Goal: Task Accomplishment & Management: Use online tool/utility

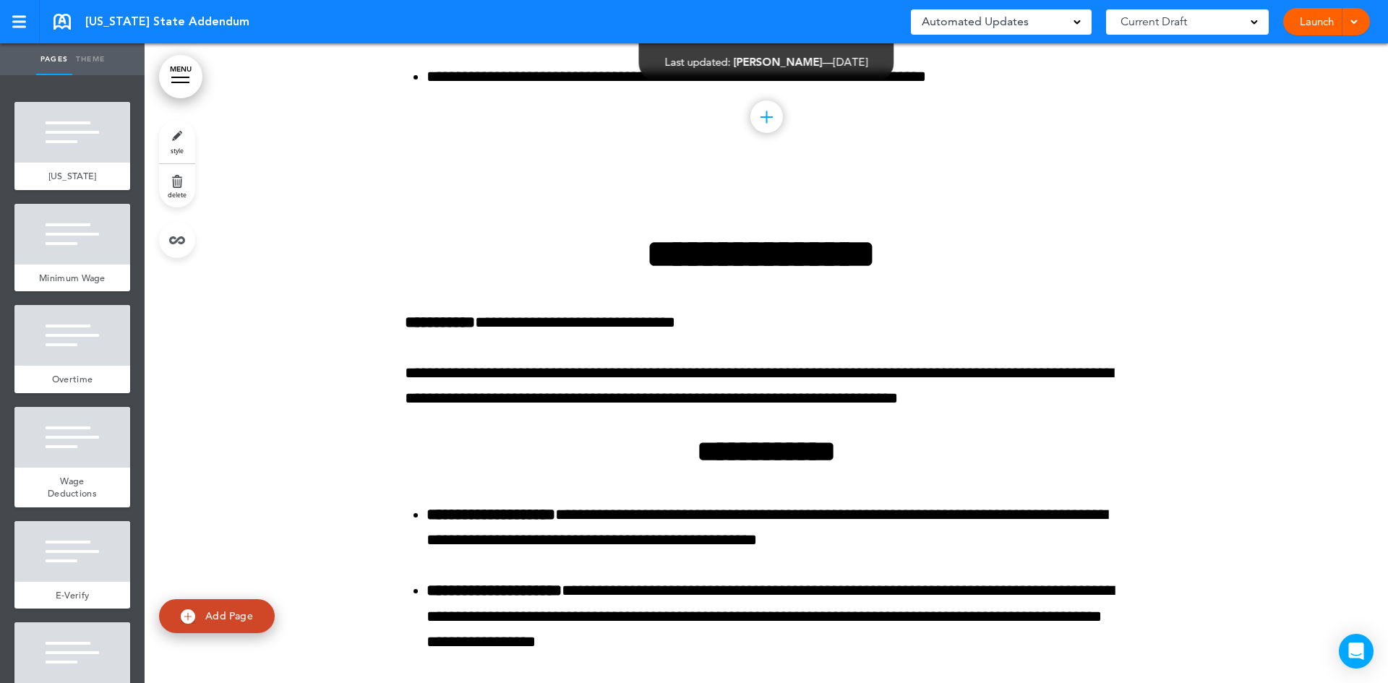
scroll to position [145, 0]
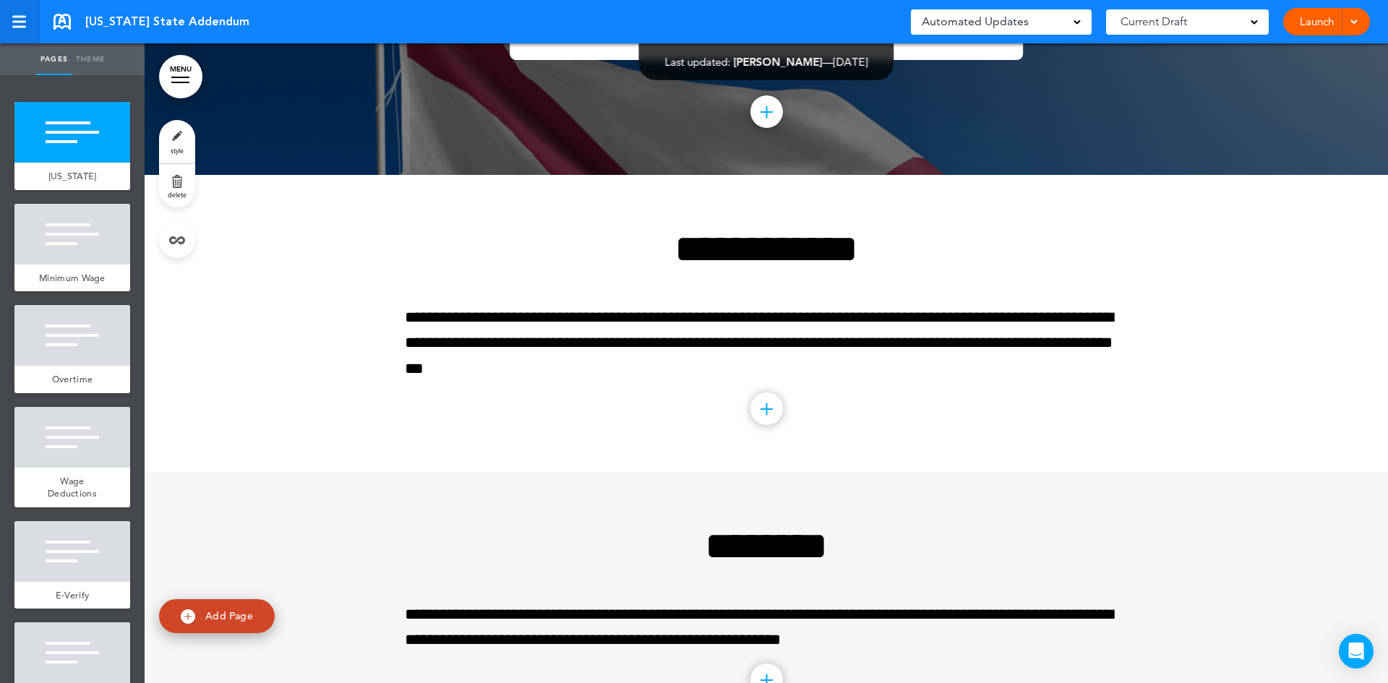
click at [21, 21] on div at bounding box center [19, 22] width 14 height 2
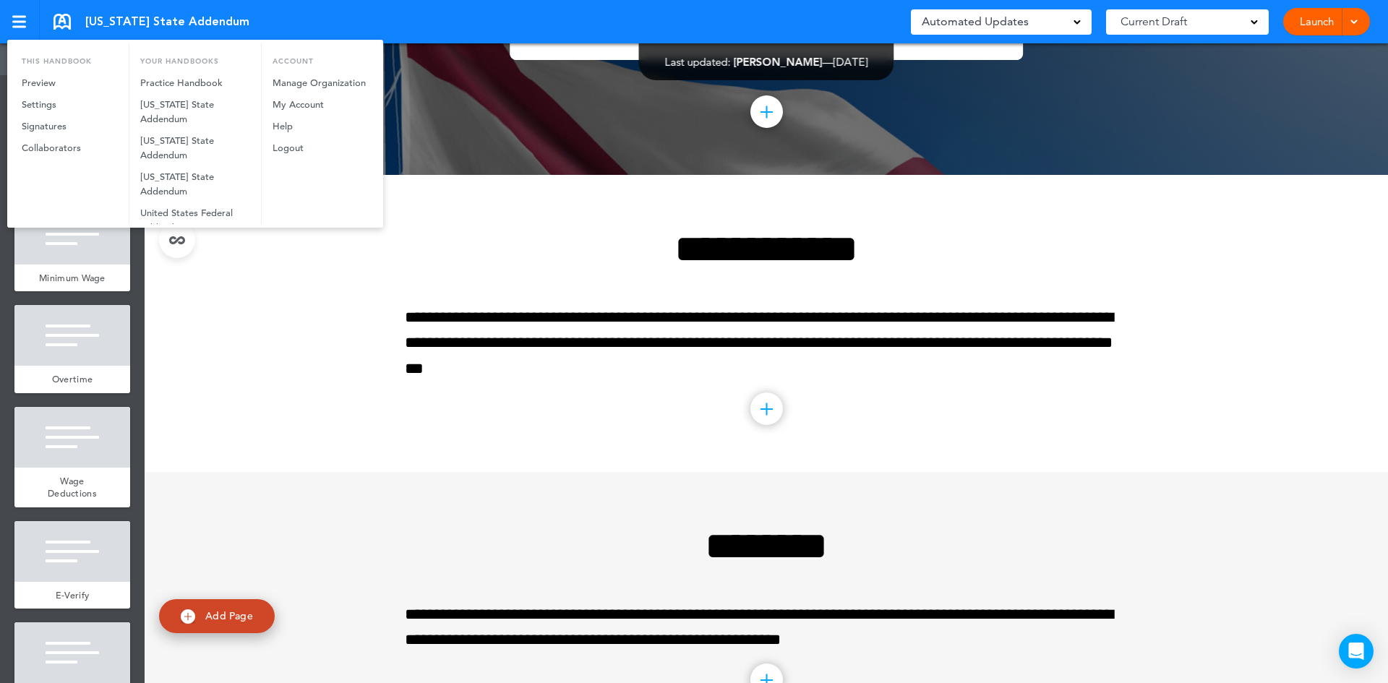
click at [719, 114] on div at bounding box center [694, 341] width 1388 height 683
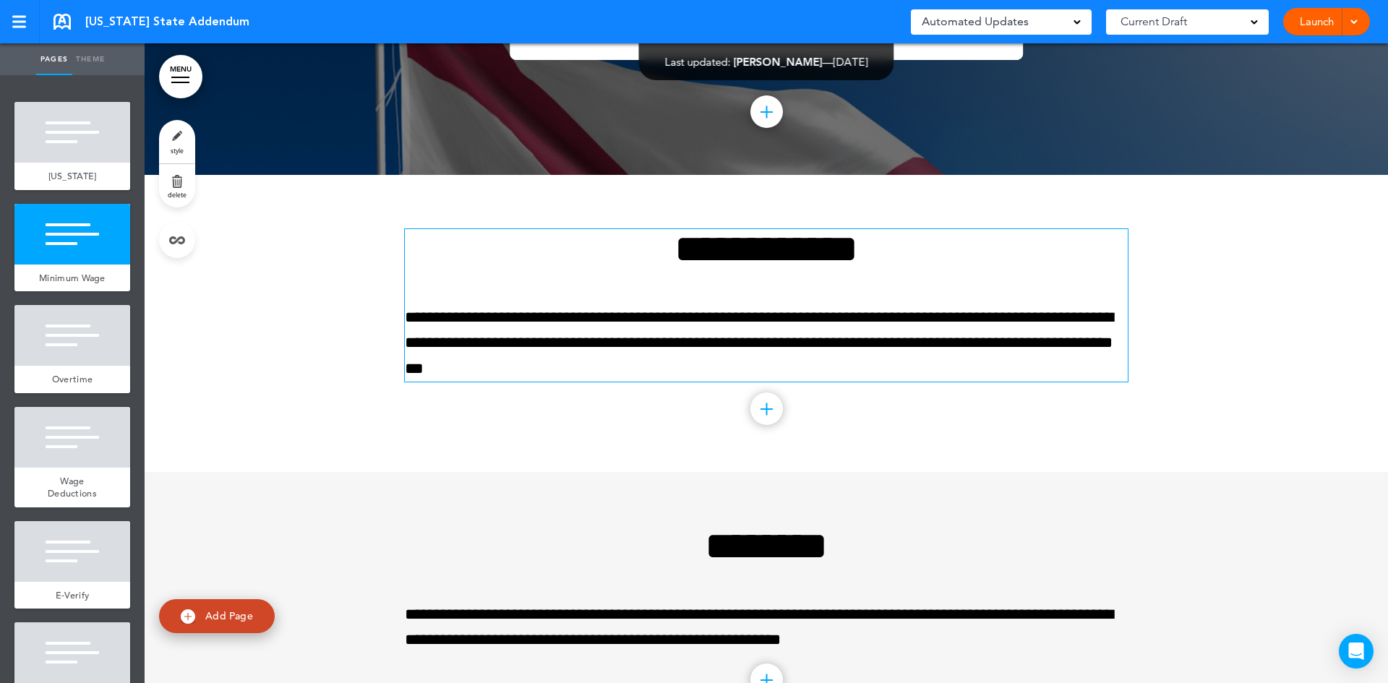
scroll to position [0, 0]
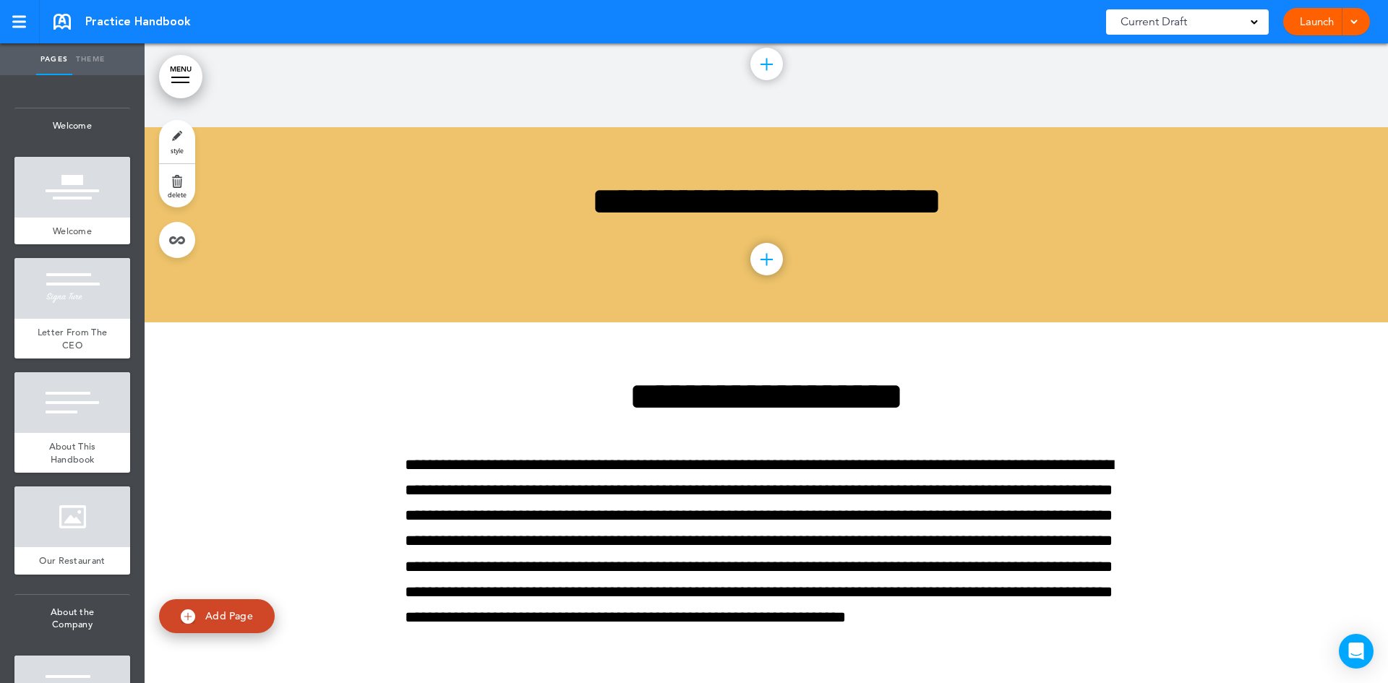
scroll to position [7424, 0]
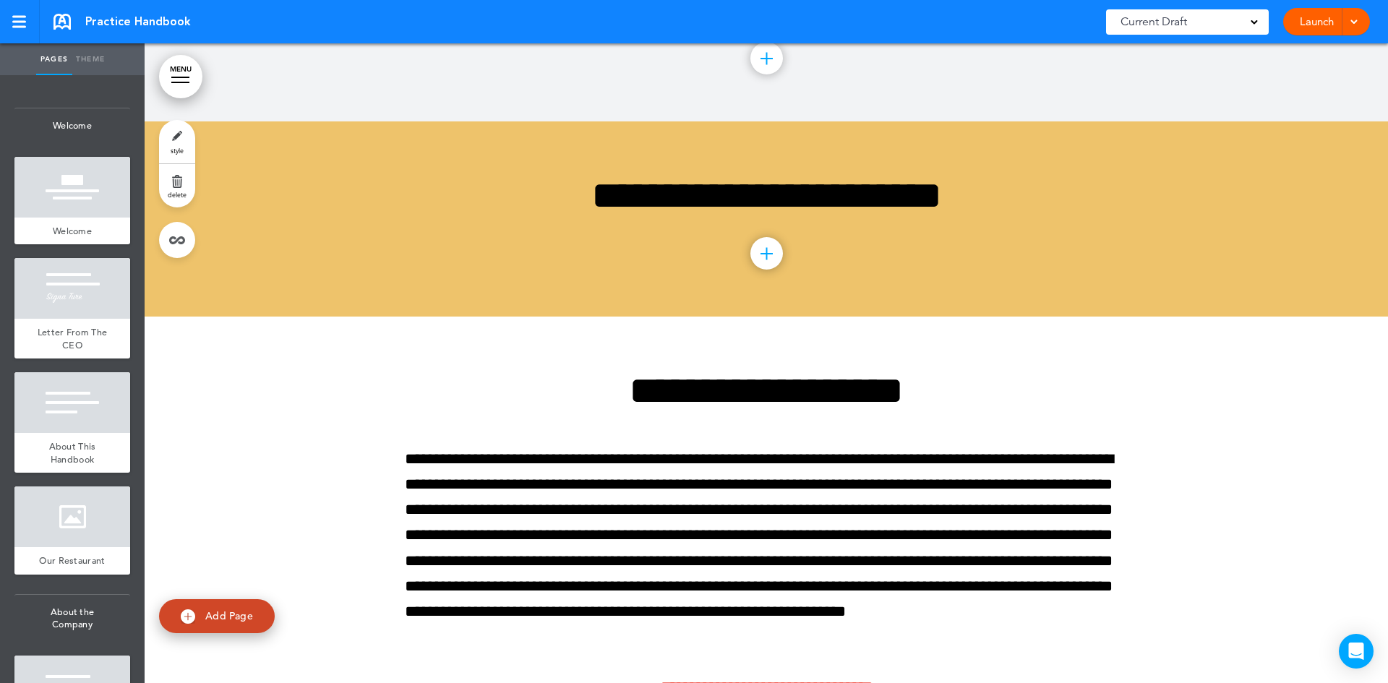
drag, startPoint x: 265, startPoint y: 624, endPoint x: 256, endPoint y: 620, distance: 10.1
click at [265, 624] on link "Add Page" at bounding box center [217, 616] width 116 height 34
type input "********"
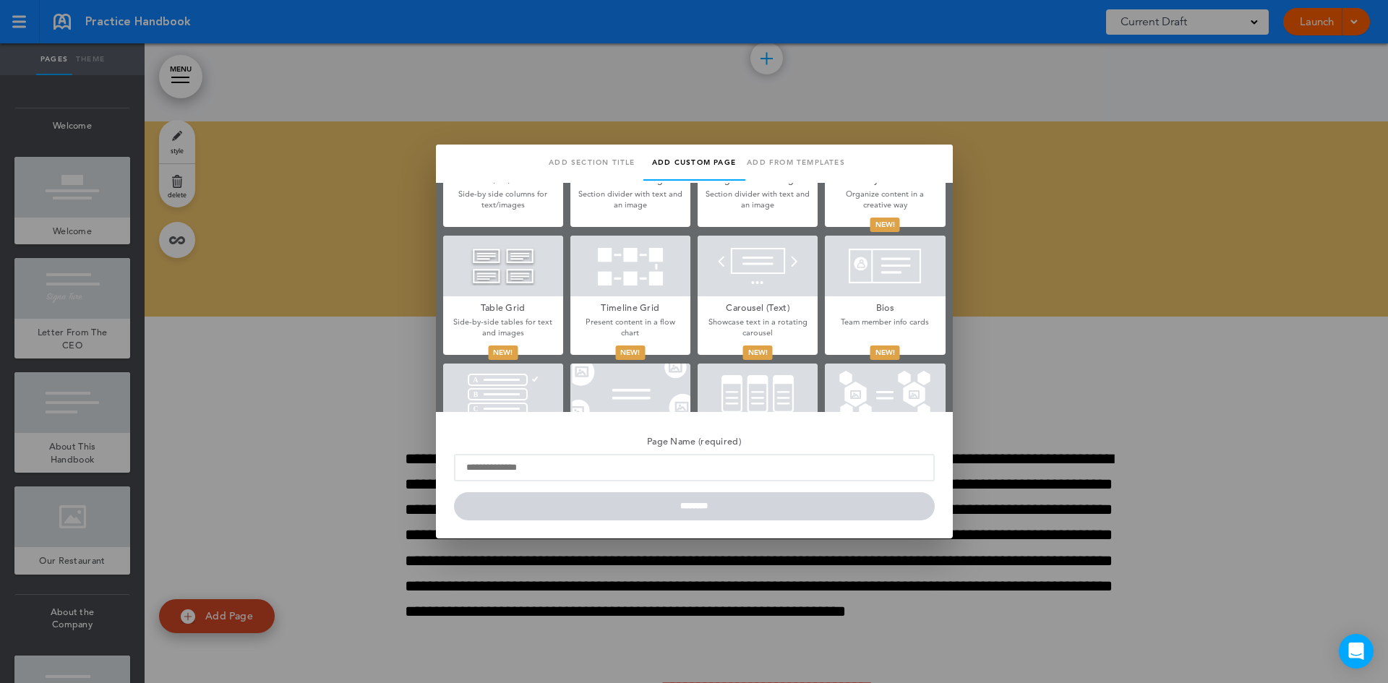
scroll to position [0, 0]
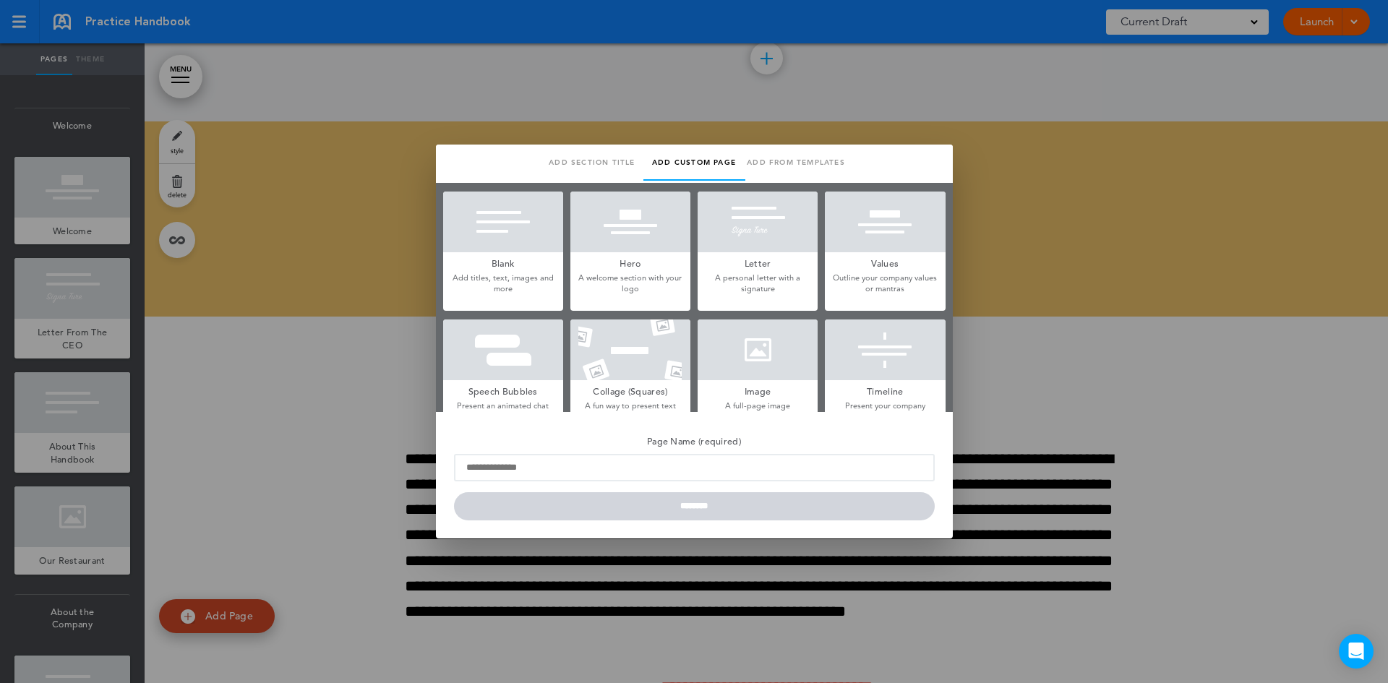
click at [341, 383] on div at bounding box center [694, 341] width 1388 height 683
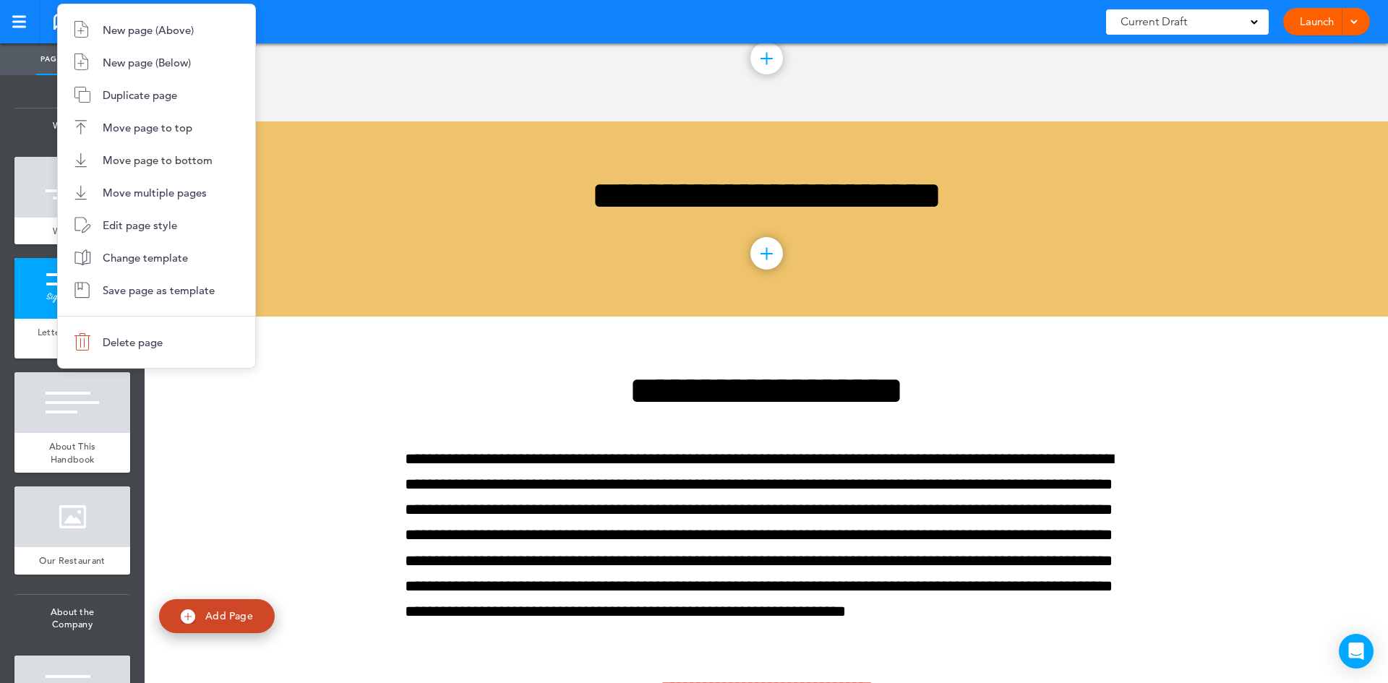
click at [850, 350] on div at bounding box center [694, 341] width 1388 height 683
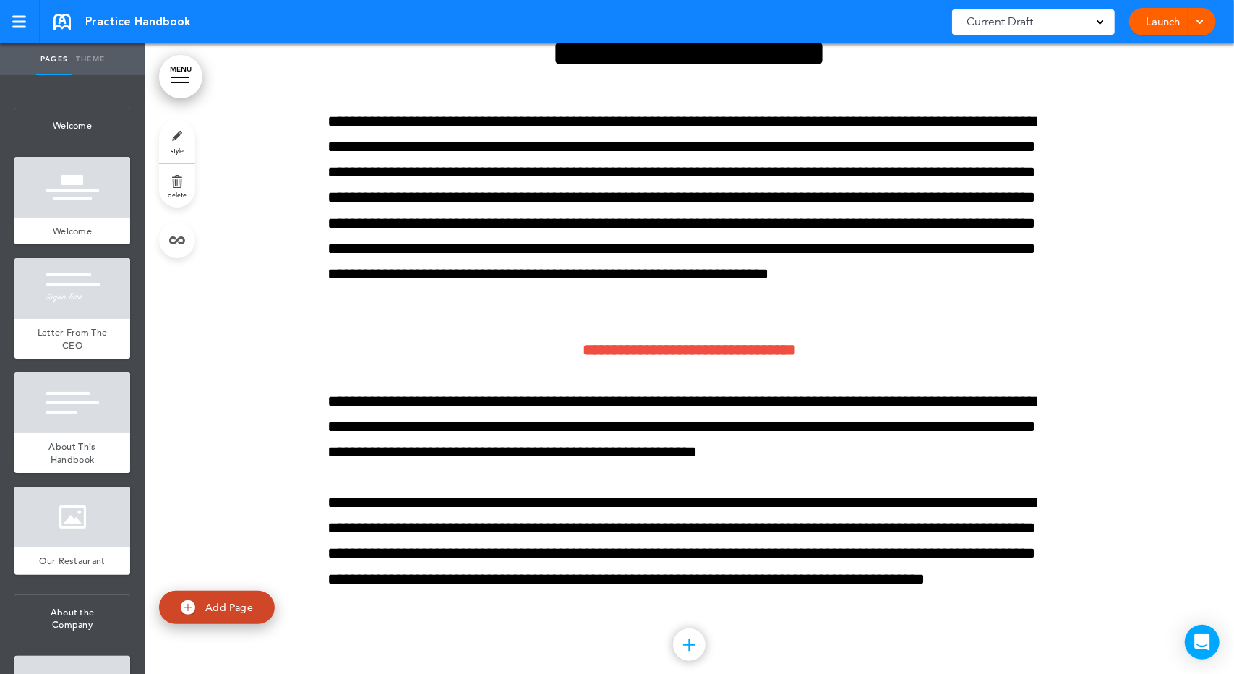
scroll to position [7592, 0]
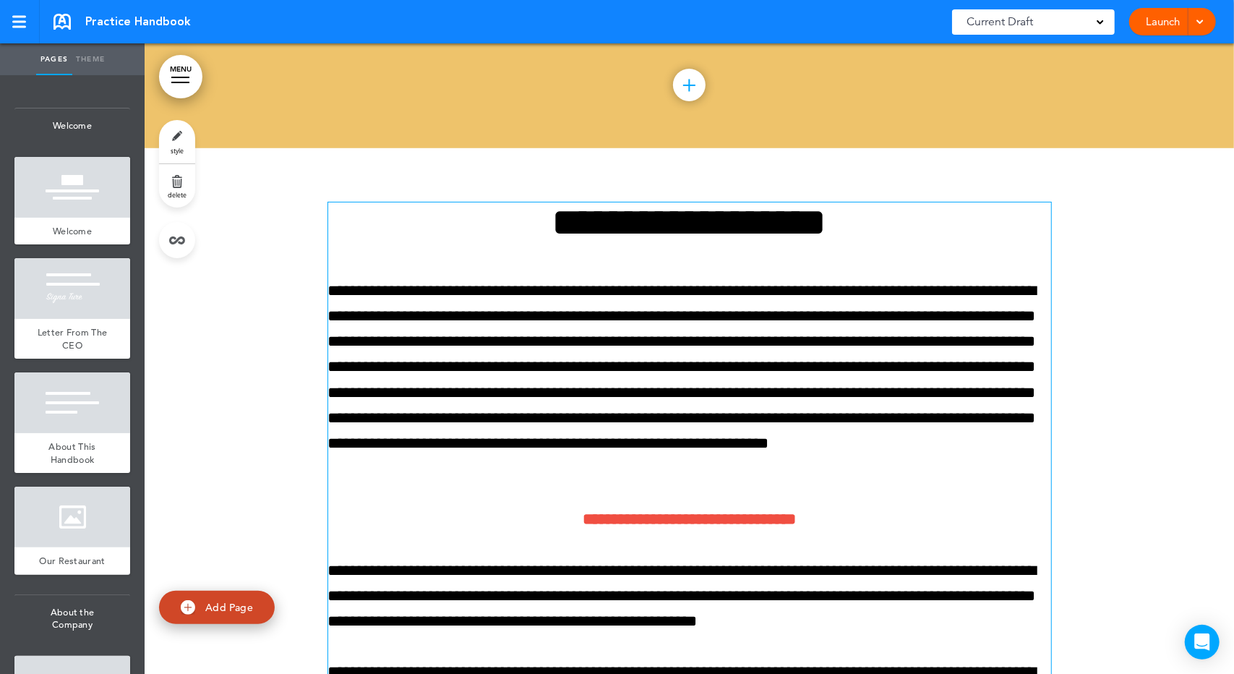
click at [824, 209] on h1 "**********" at bounding box center [689, 222] width 723 height 40
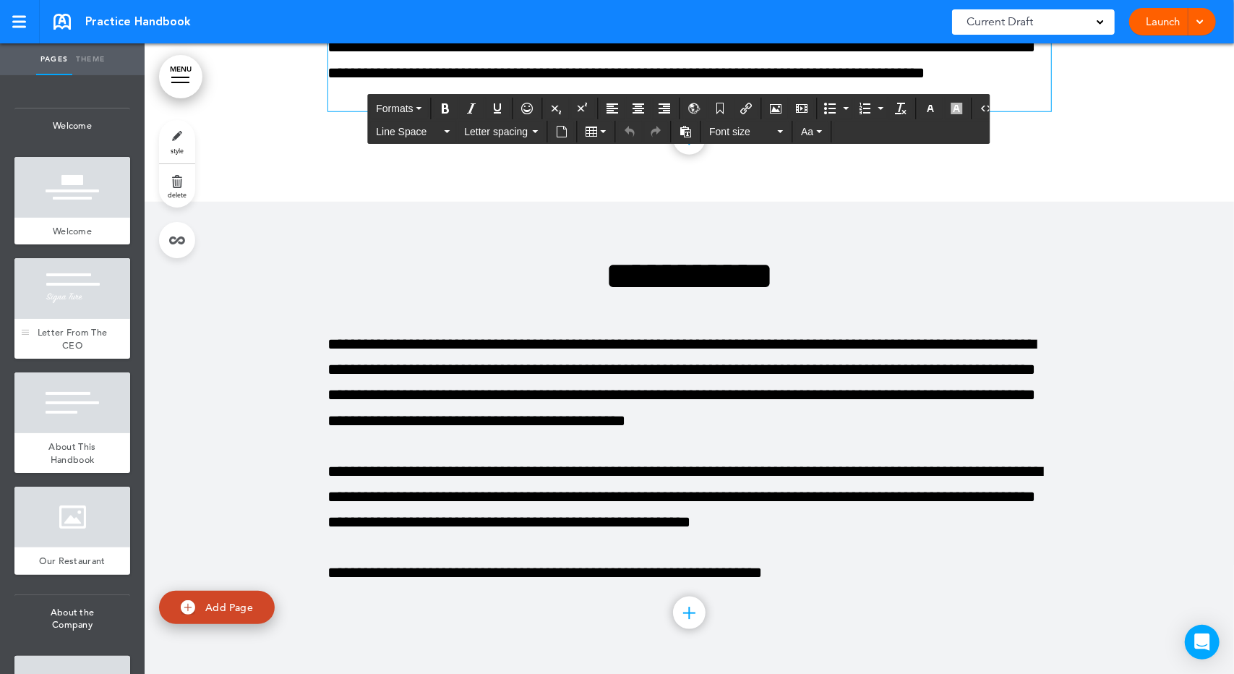
click at [74, 315] on div at bounding box center [72, 288] width 116 height 61
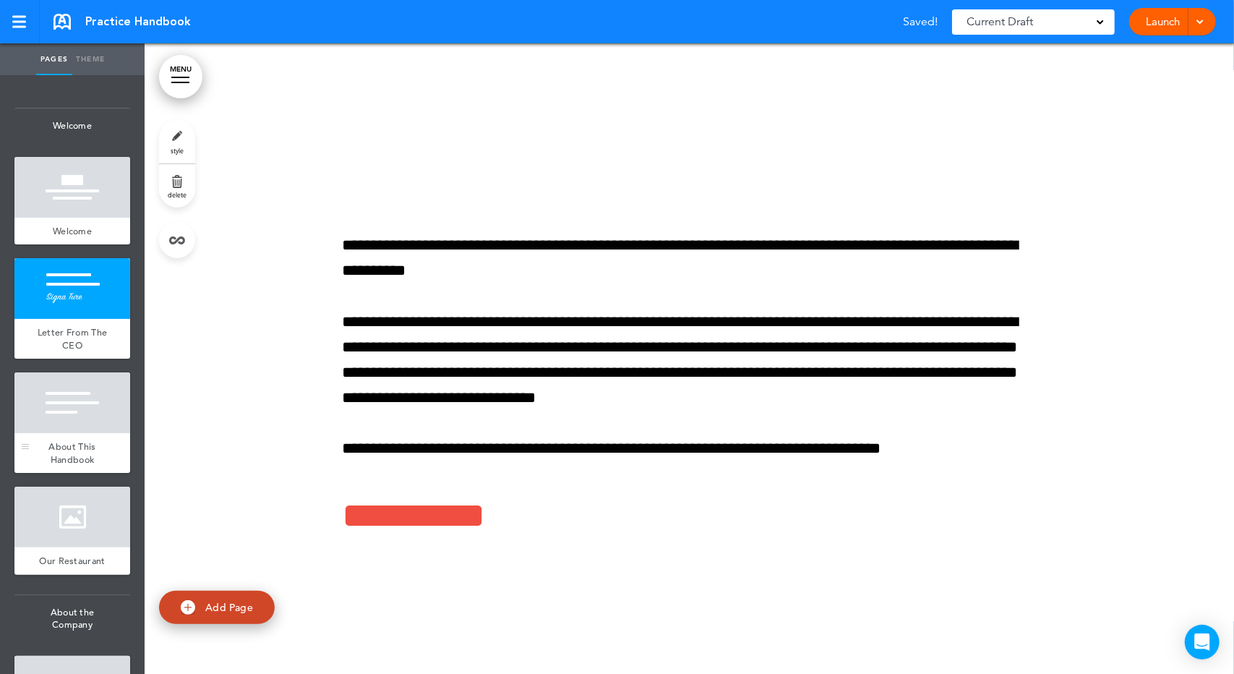
click at [67, 414] on div at bounding box center [72, 402] width 116 height 61
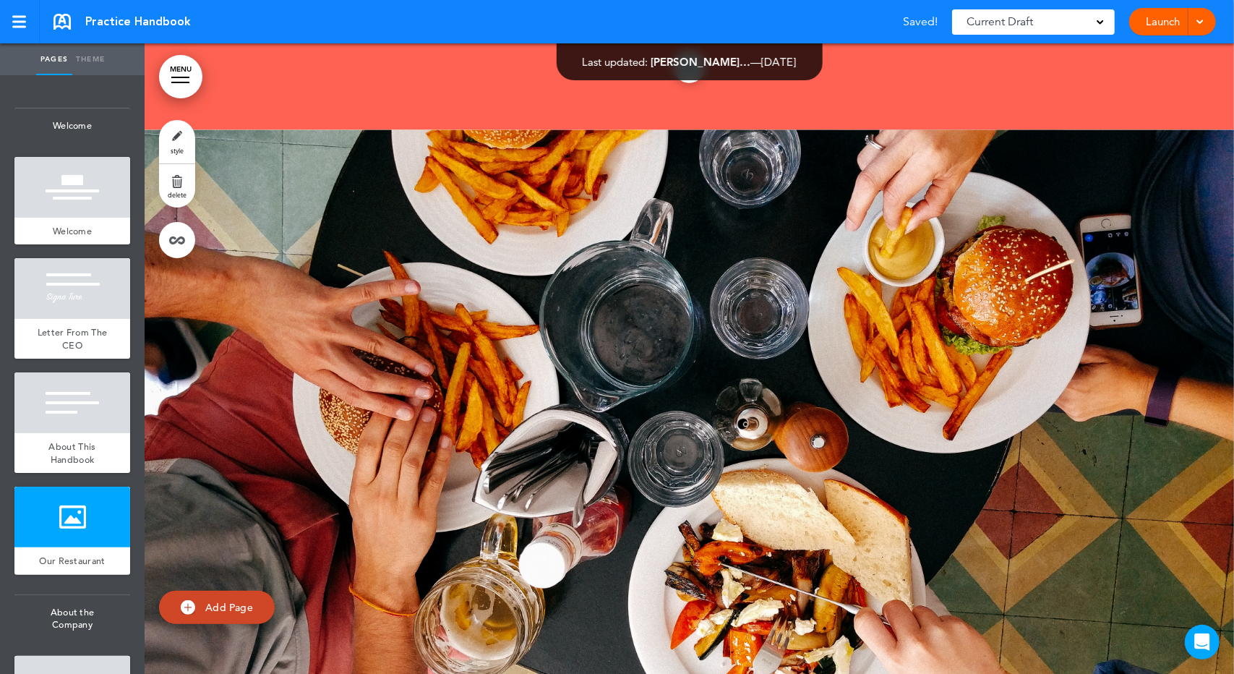
scroll to position [1656, 0]
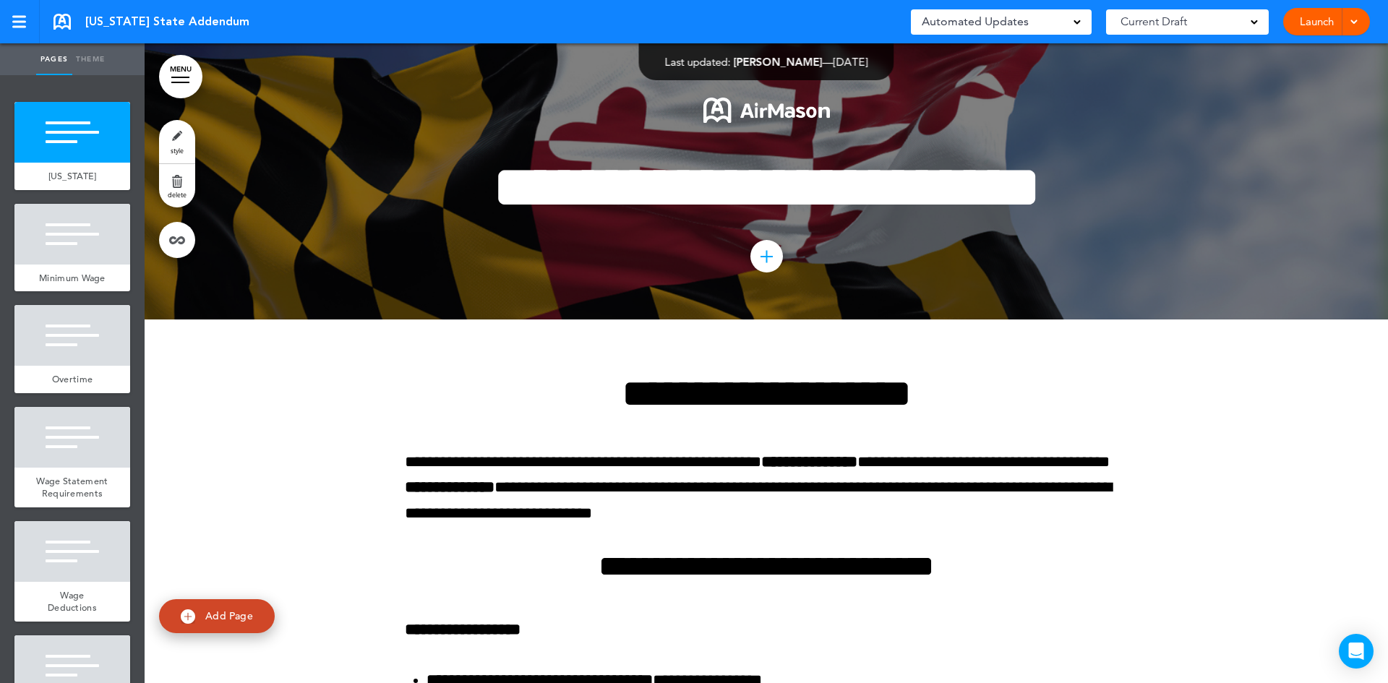
click at [175, 134] on link "style" at bounding box center [177, 141] width 36 height 43
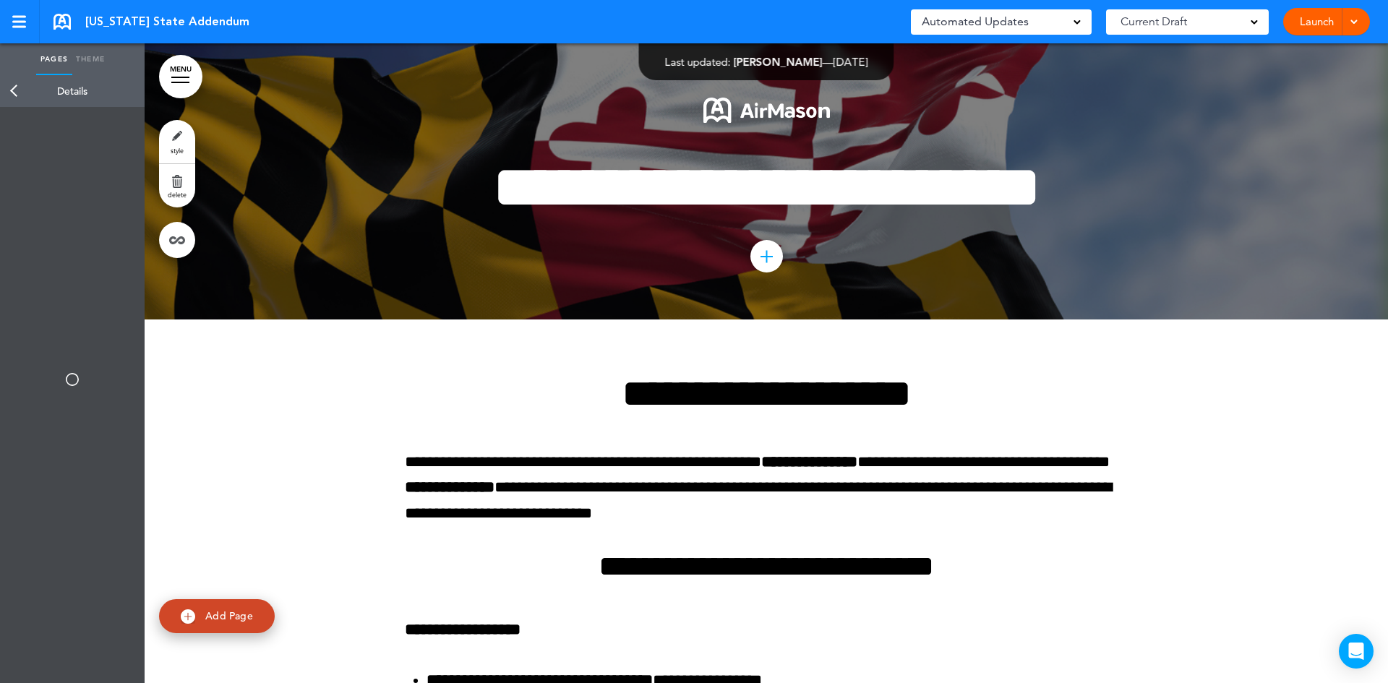
type input "********"
click at [116, 130] on div "Page Title" at bounding box center [72, 135] width 130 height 43
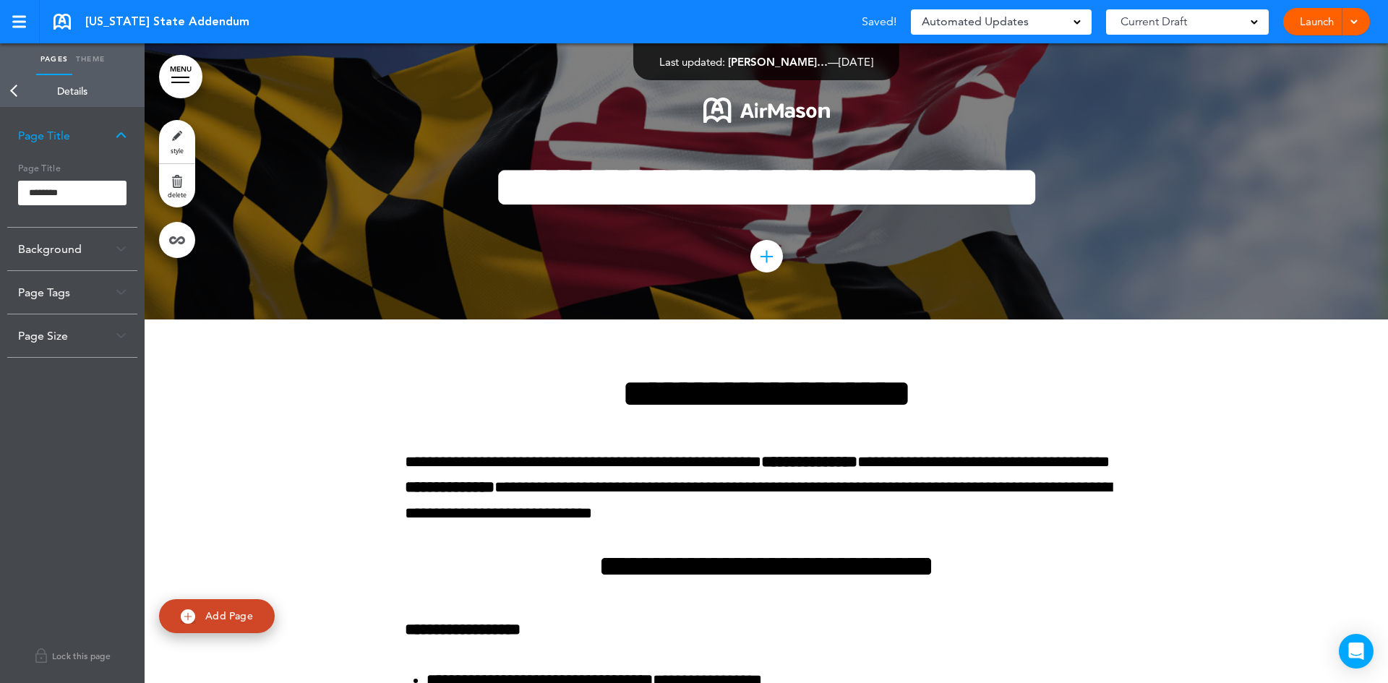
click at [109, 248] on div "Background" at bounding box center [72, 249] width 130 height 43
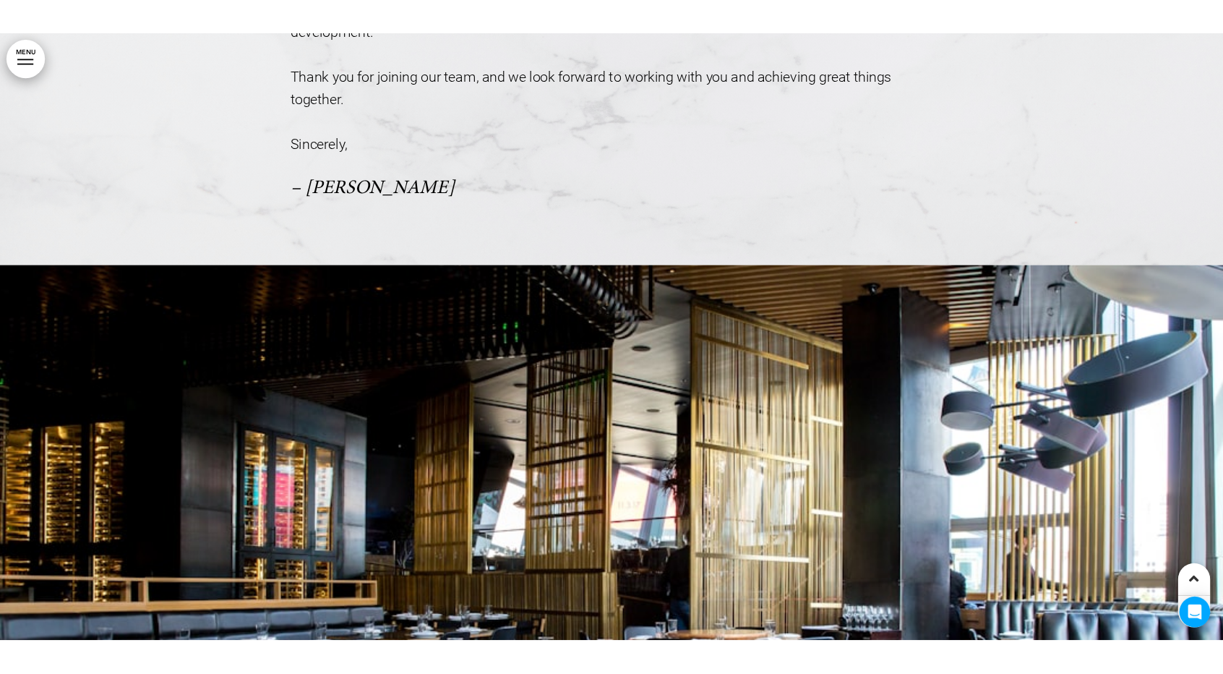
scroll to position [506, 0]
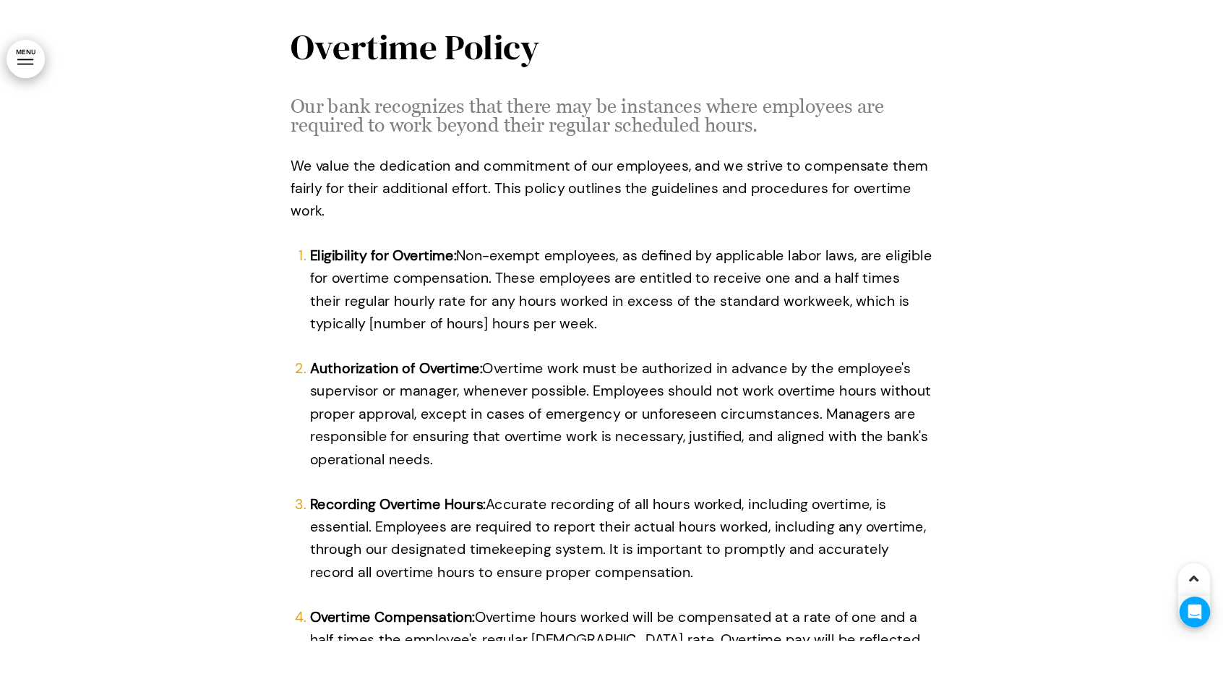
scroll to position [6074, 0]
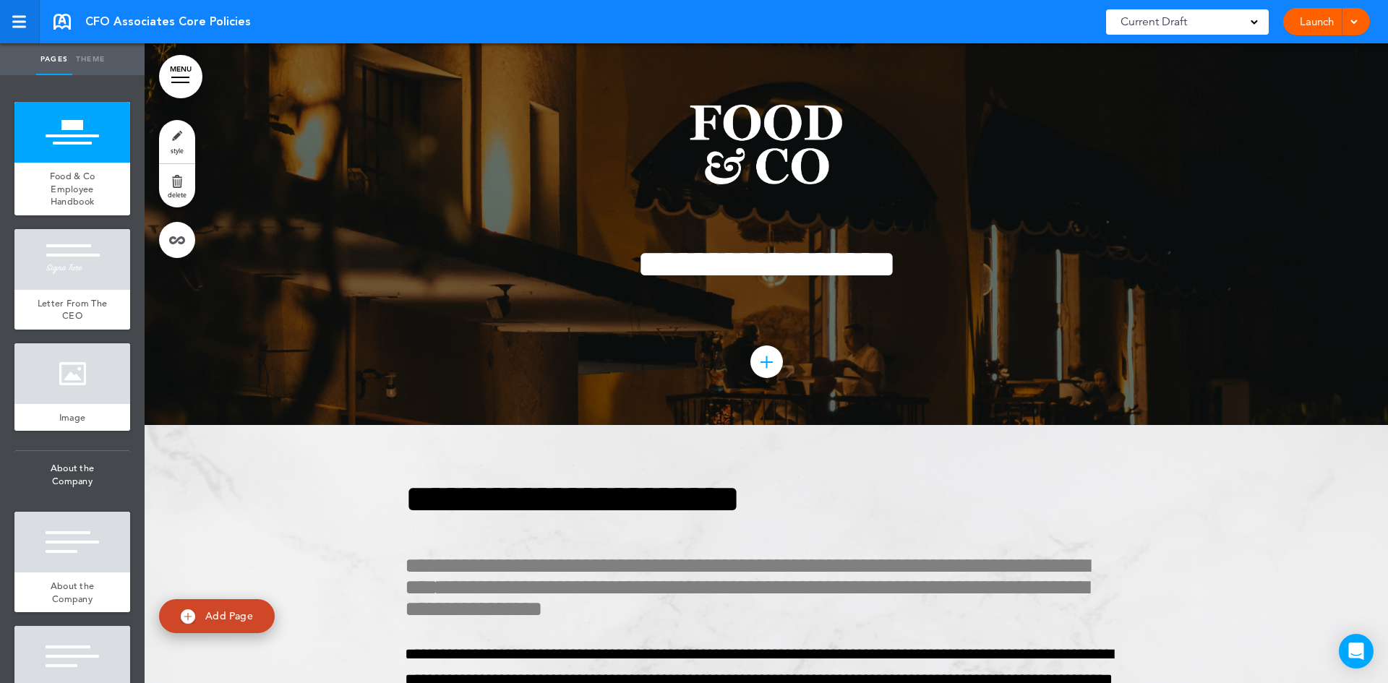
click at [9, 20] on link at bounding box center [20, 21] width 40 height 43
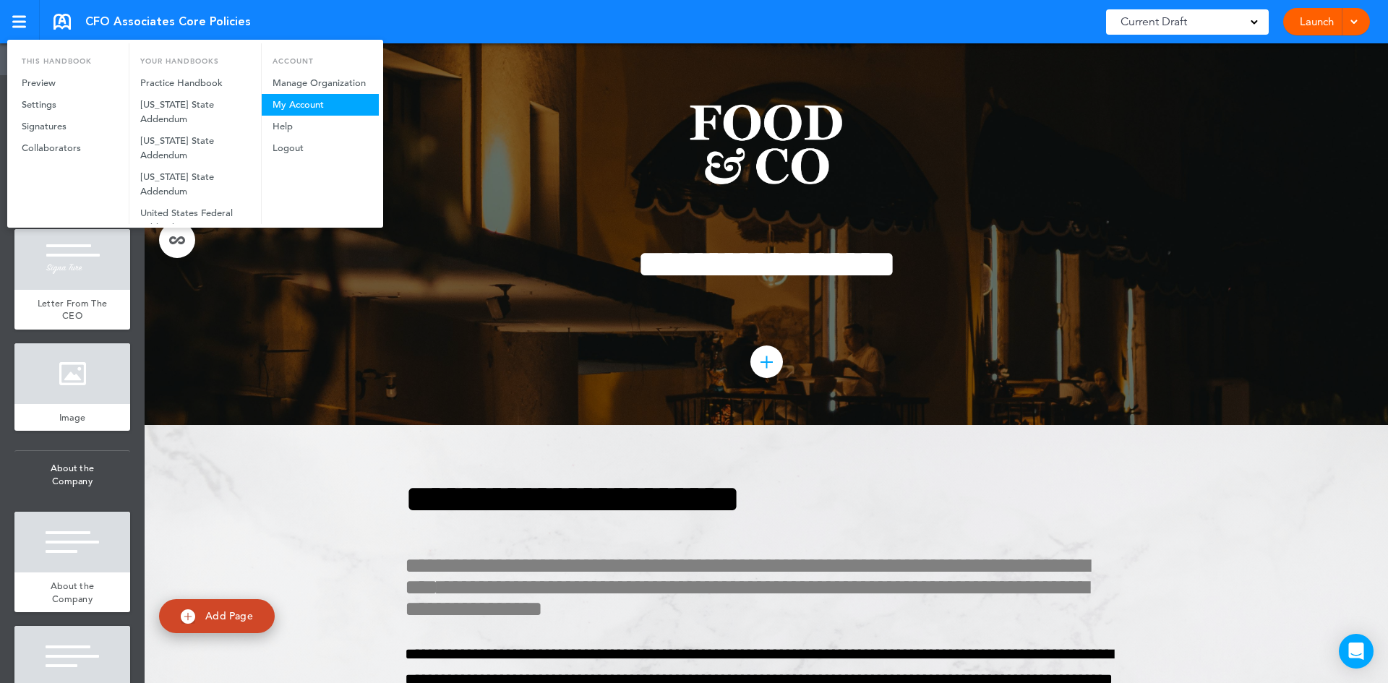
click at [296, 99] on link "My Account" at bounding box center [320, 105] width 117 height 22
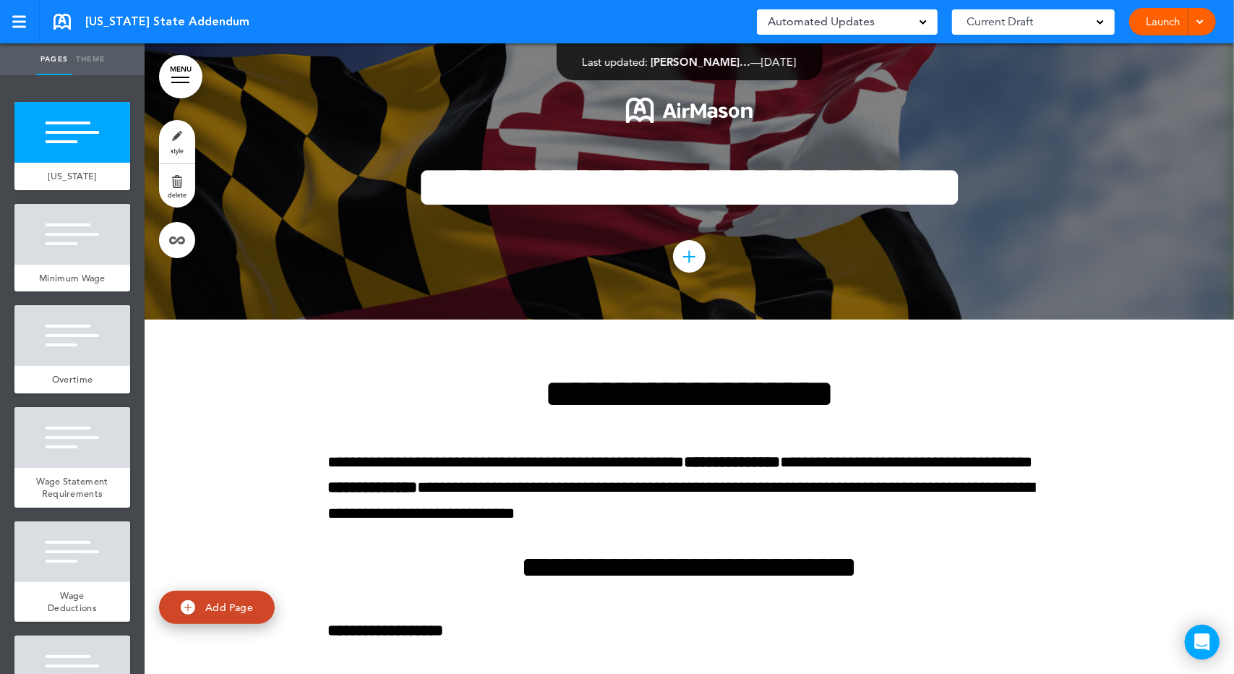
click at [178, 137] on link "style" at bounding box center [177, 141] width 36 height 43
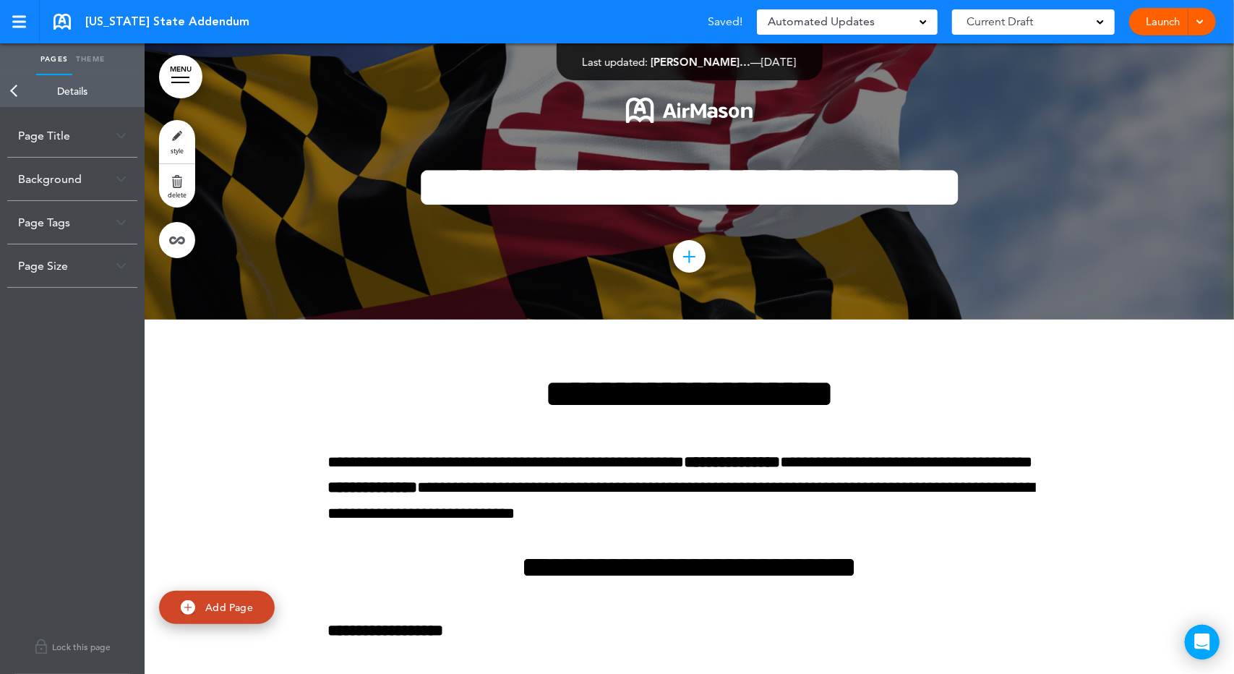
click at [114, 185] on div "Background" at bounding box center [72, 179] width 130 height 43
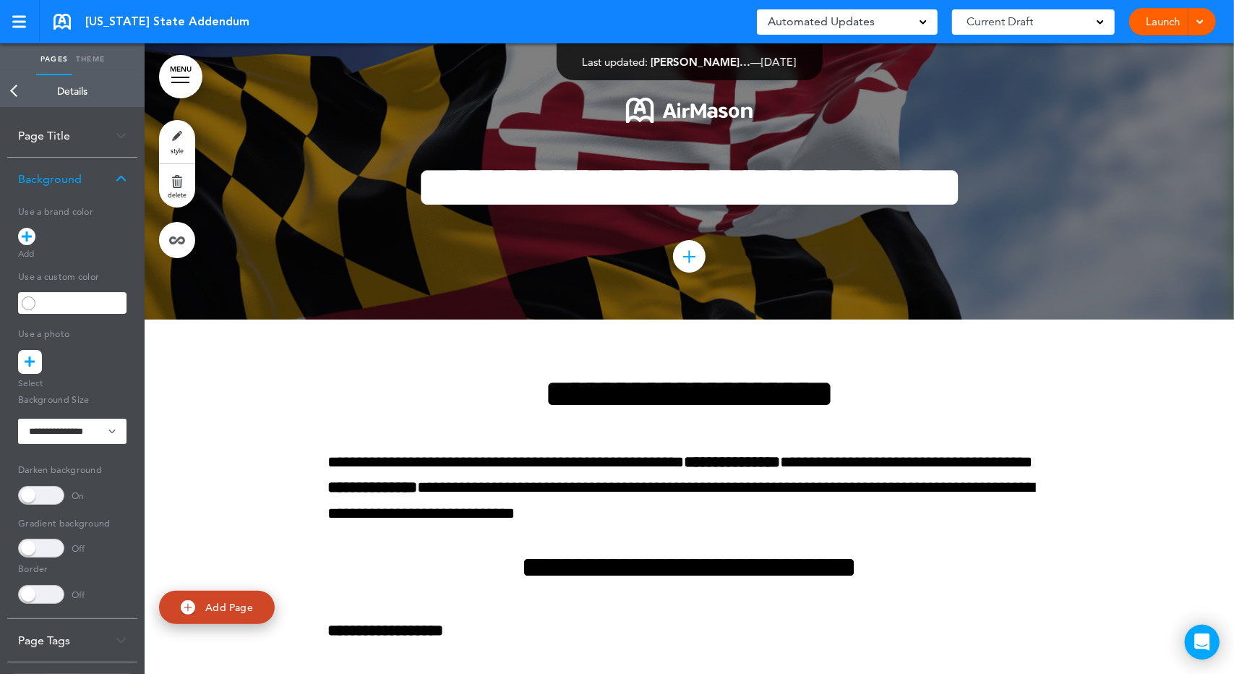
click at [31, 232] on icon at bounding box center [27, 236] width 10 height 17
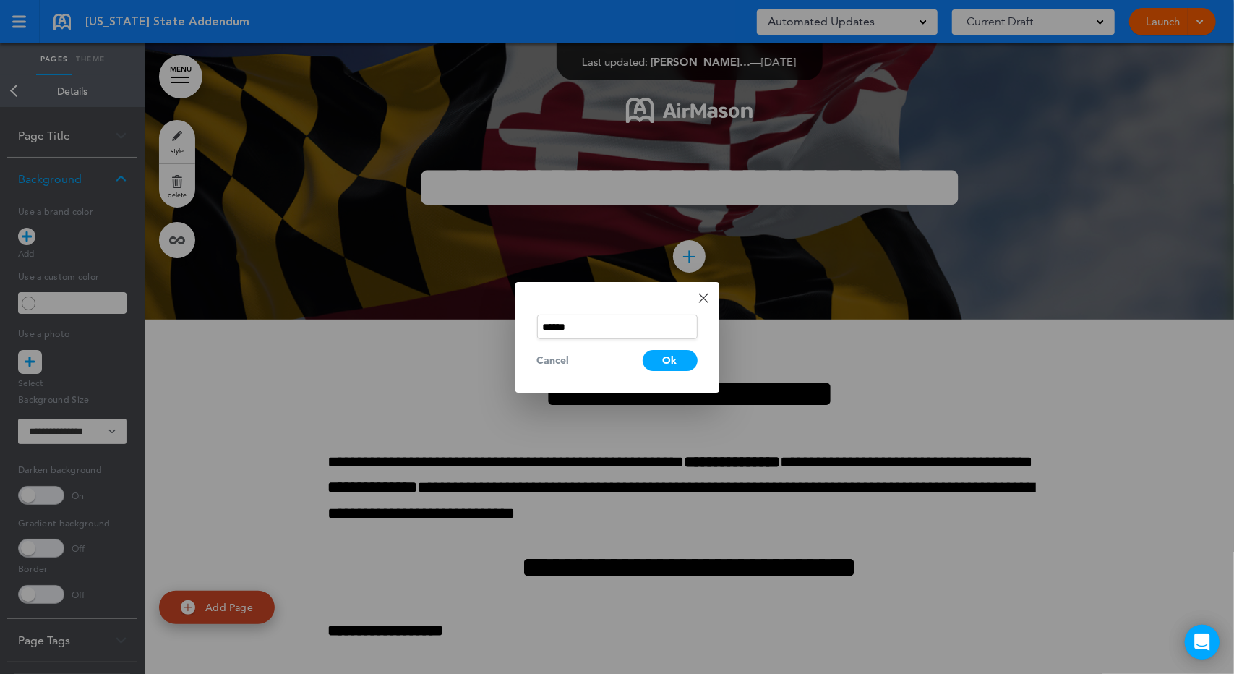
click at [581, 328] on input "******" at bounding box center [617, 327] width 161 height 25
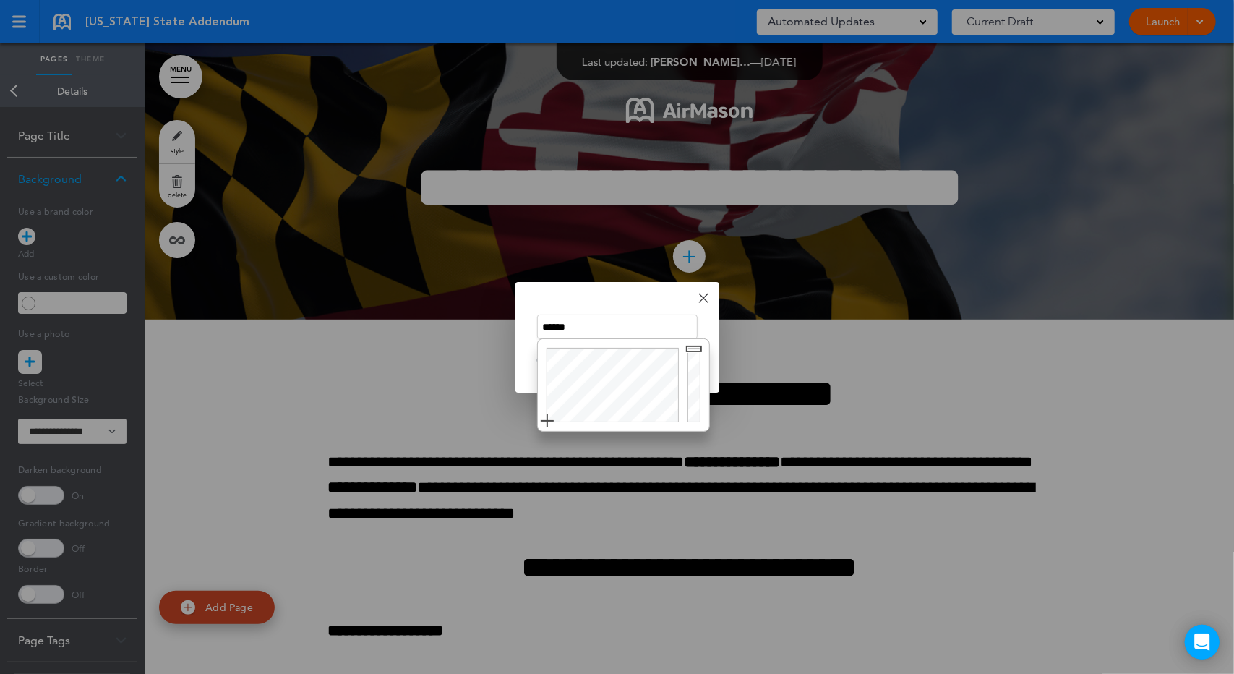
click at [581, 327] on input "******" at bounding box center [617, 327] width 161 height 25
type input "*"
type input "******"
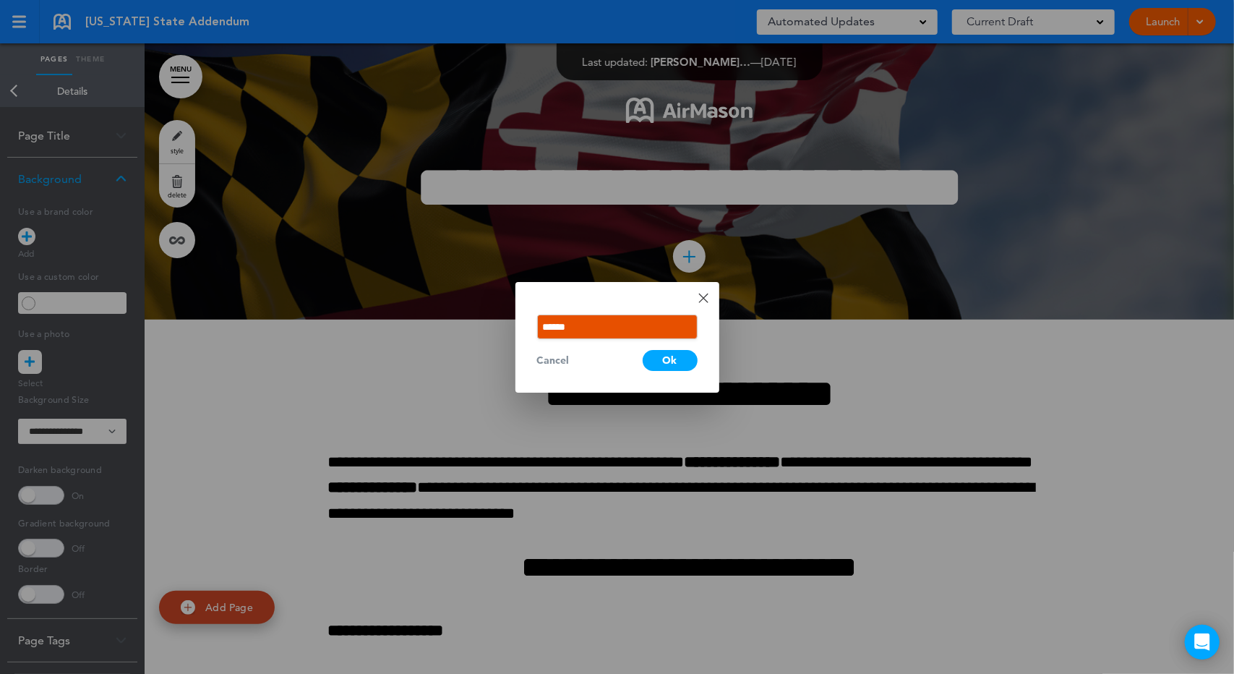
click at [604, 303] on div "Done Change color ****** Cancel Ok" at bounding box center [618, 337] width 204 height 111
click at [664, 359] on div "Ok" at bounding box center [670, 360] width 55 height 21
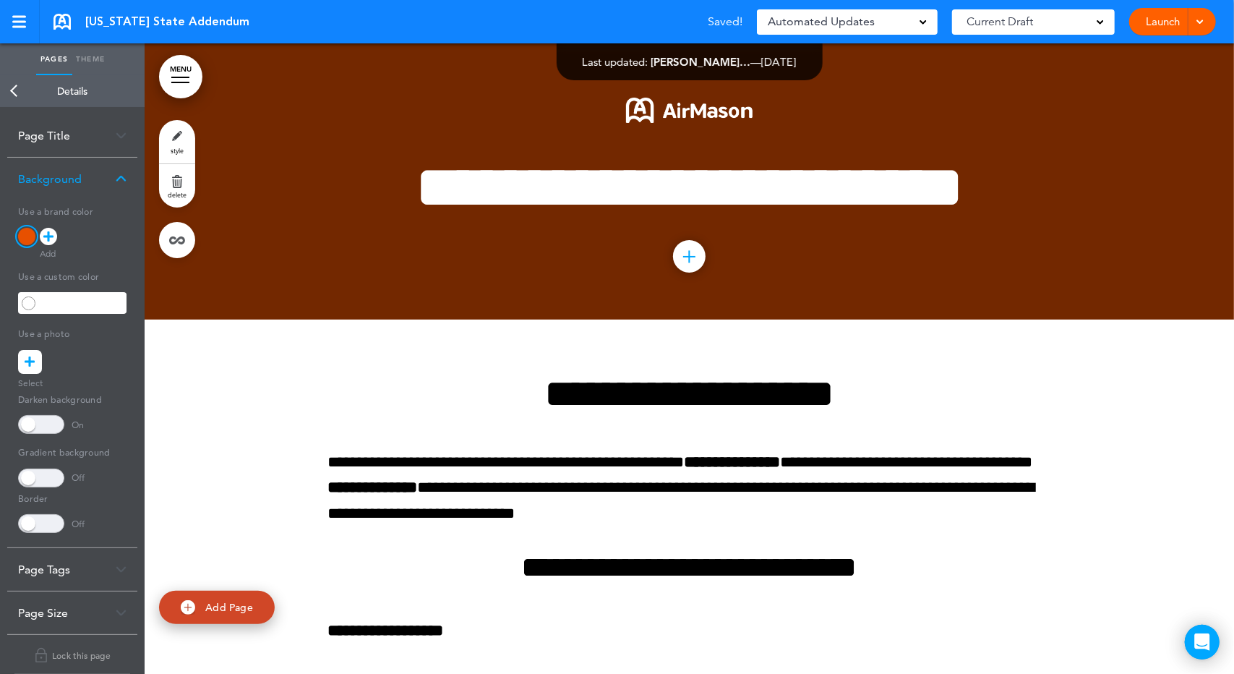
click at [40, 237] on div at bounding box center [48, 236] width 17 height 17
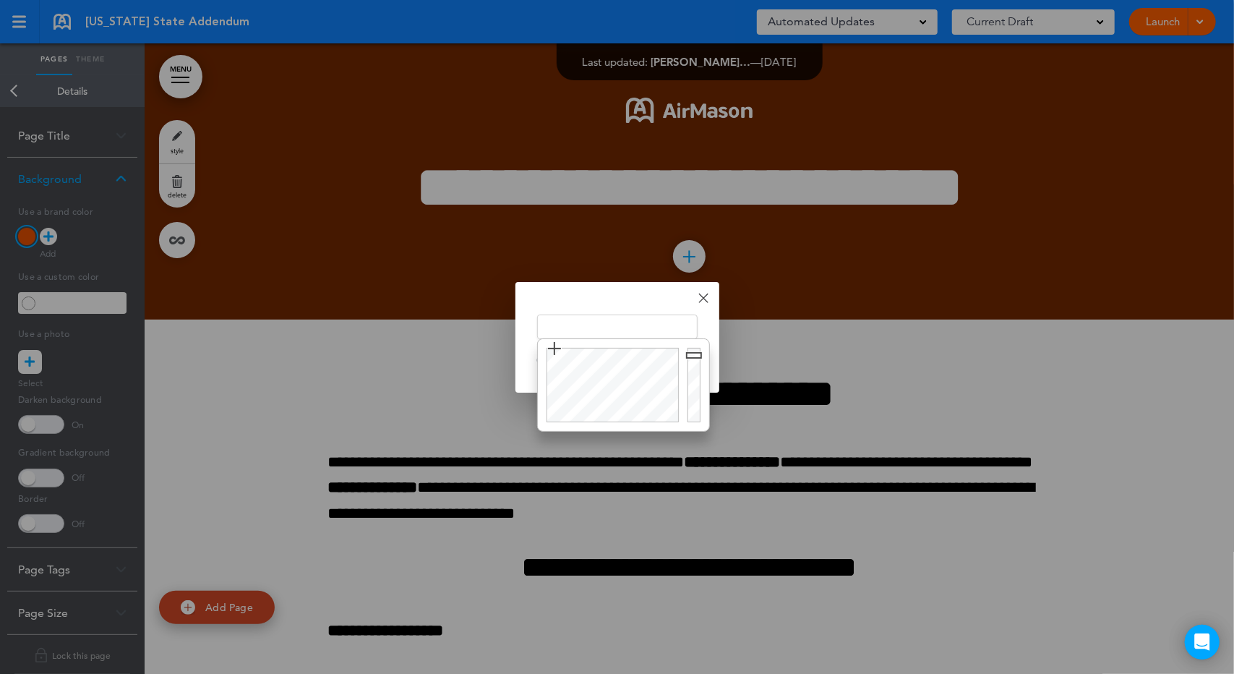
click at [550, 321] on input "text" at bounding box center [617, 327] width 161 height 25
click at [550, 321] on input "**" at bounding box center [617, 327] width 161 height 25
click at [573, 322] on input "**" at bounding box center [617, 327] width 161 height 25
type input "******"
click at [585, 304] on div "Done Change color ****** Cancel Ok" at bounding box center [618, 337] width 204 height 111
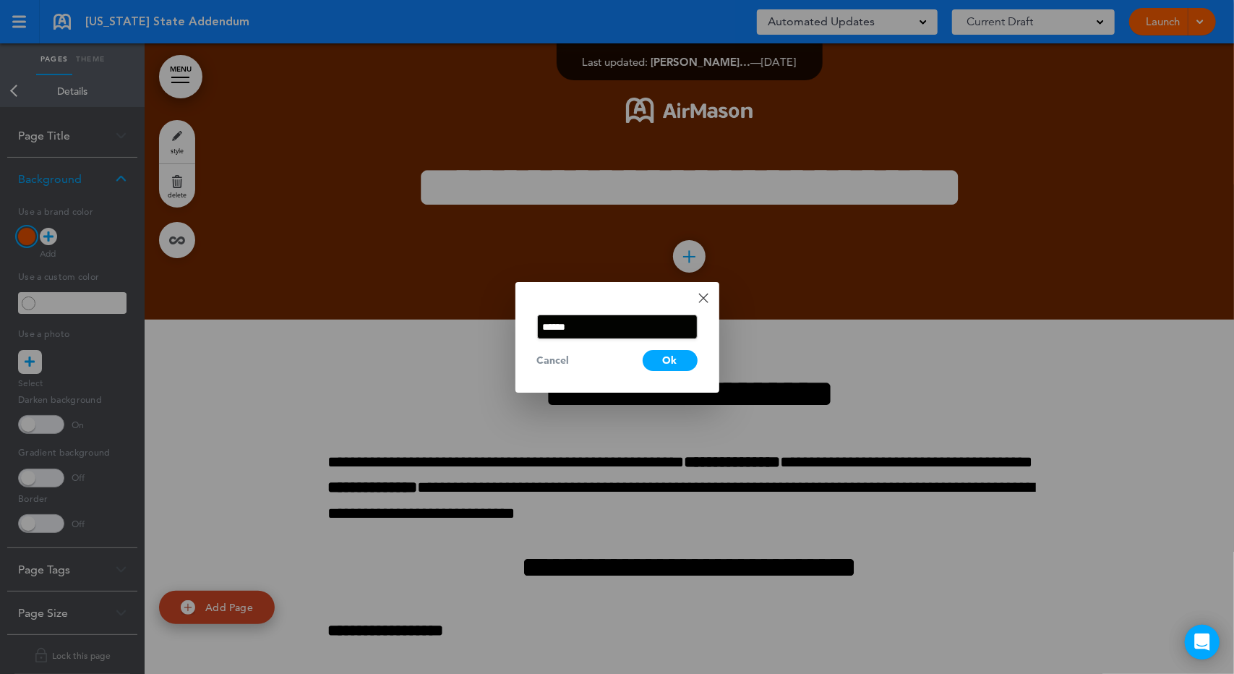
click at [683, 359] on div "Ok" at bounding box center [670, 360] width 55 height 21
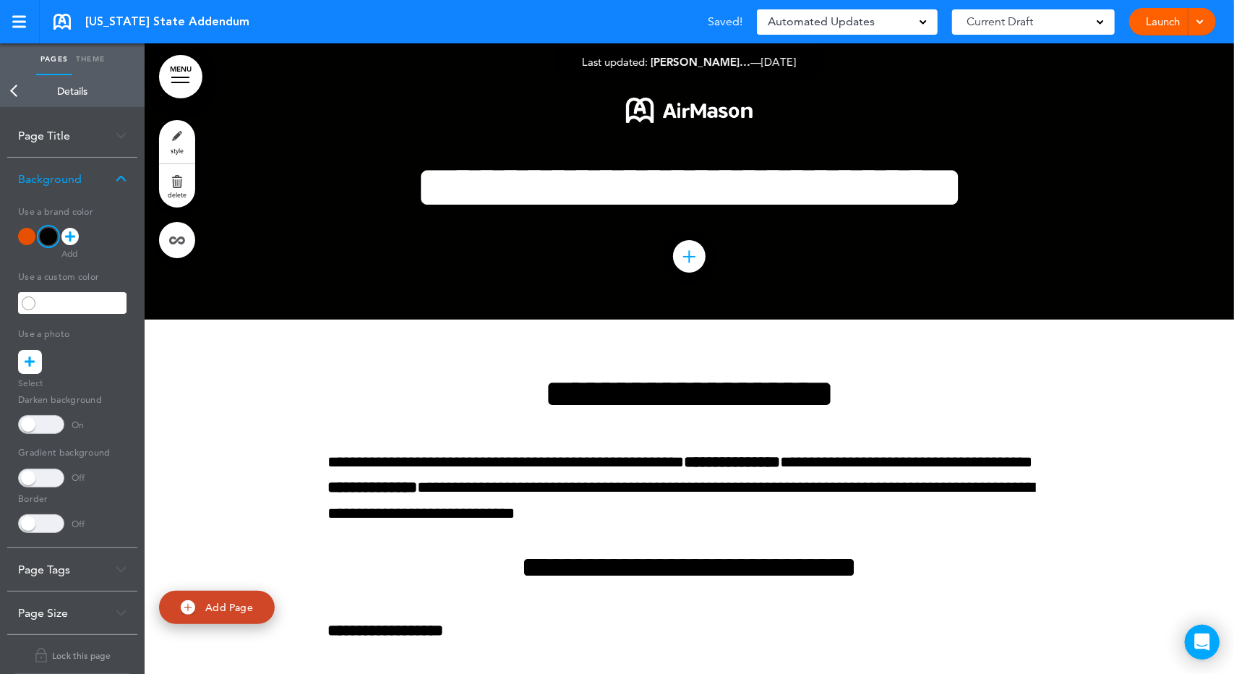
click at [69, 234] on icon at bounding box center [70, 236] width 10 height 17
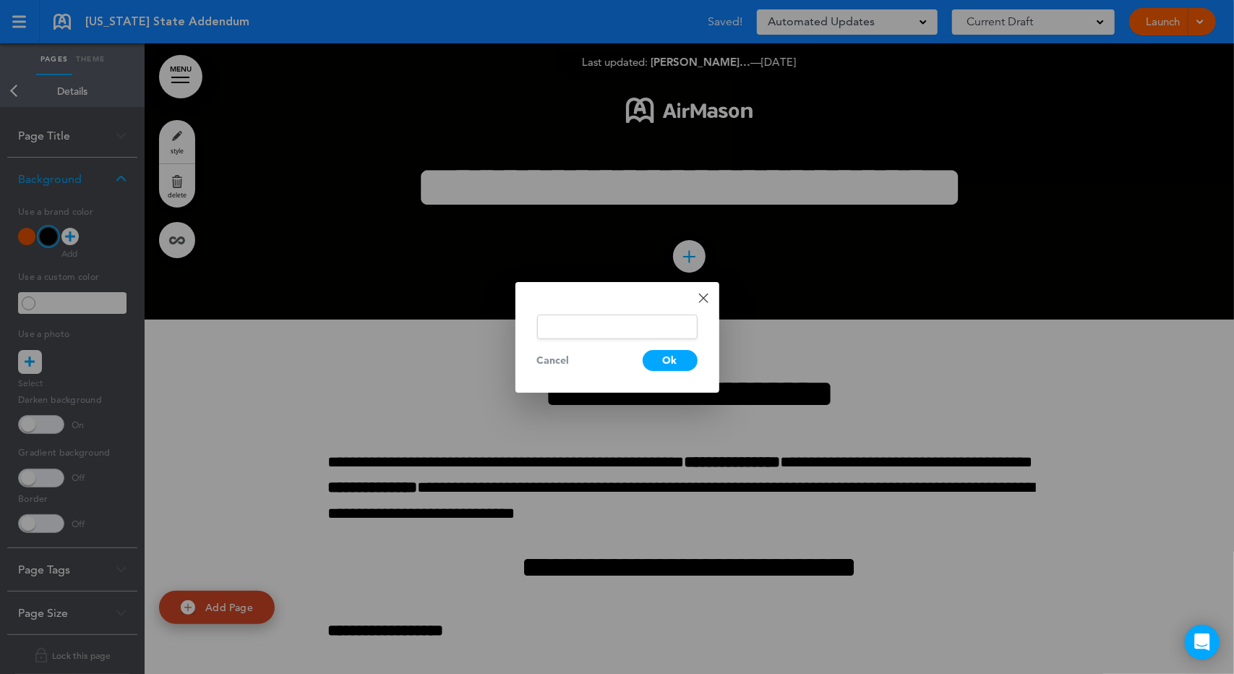
click at [539, 328] on input "text" at bounding box center [617, 327] width 161 height 25
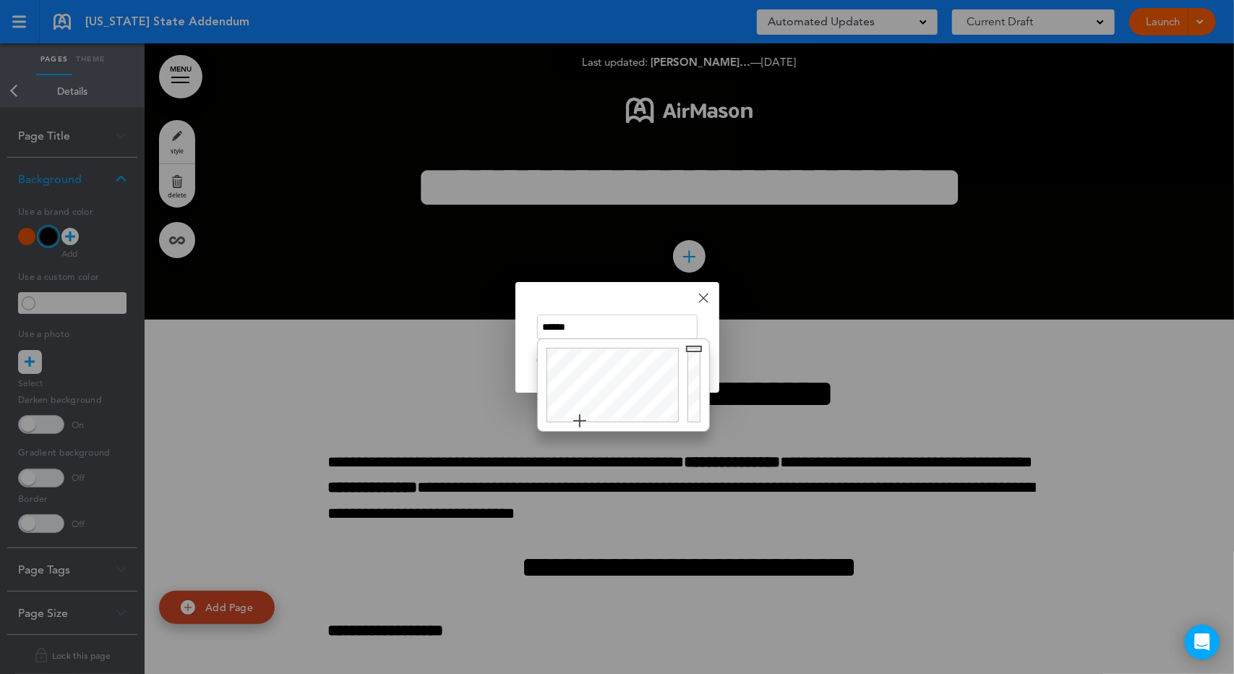
click at [670, 304] on div "Done Change color ****** Cancel Ok" at bounding box center [618, 337] width 204 height 111
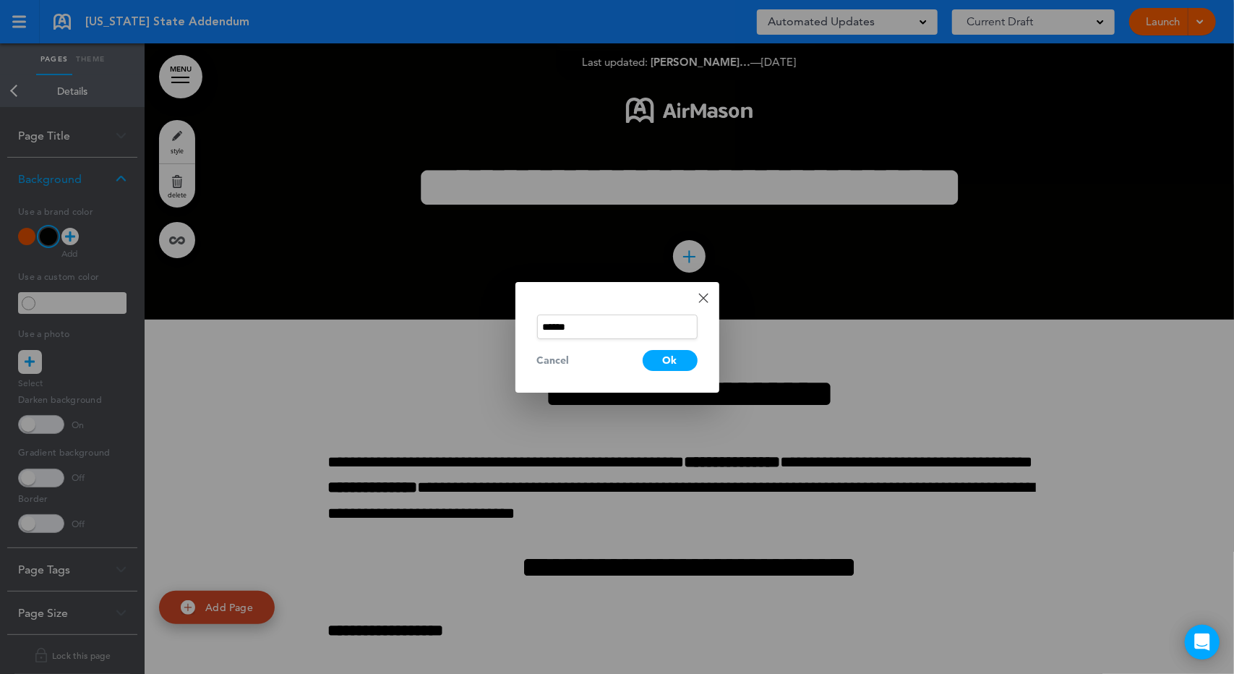
click at [673, 354] on div "Ok" at bounding box center [670, 360] width 55 height 21
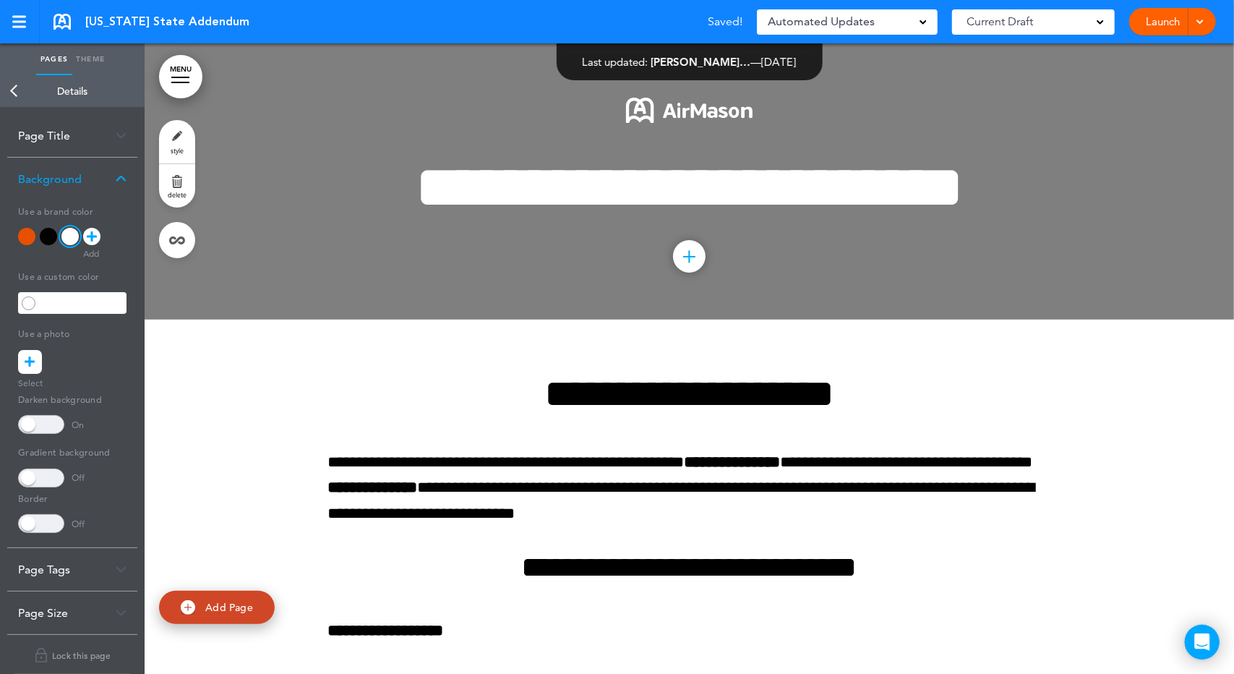
click at [87, 234] on icon at bounding box center [92, 236] width 10 height 17
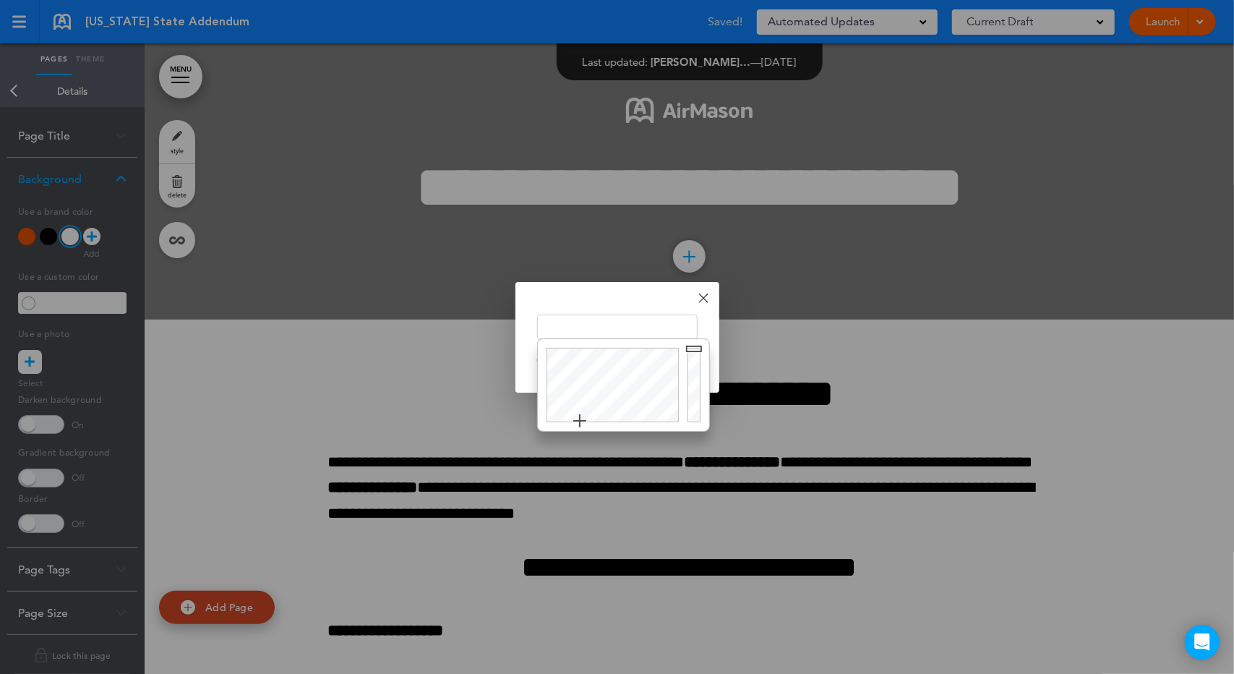
click at [557, 329] on input "text" at bounding box center [617, 327] width 161 height 25
type input "******"
click at [603, 309] on div "Done Change color ****** Cancel Ok" at bounding box center [618, 337] width 204 height 111
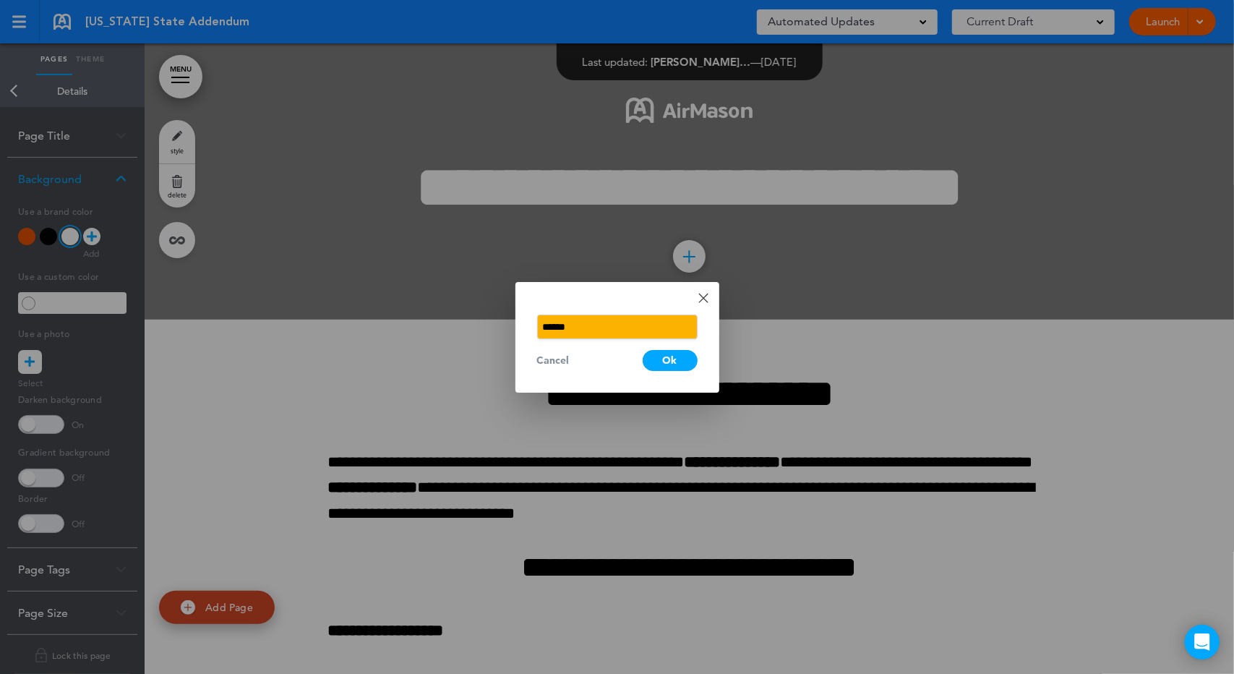
click at [687, 358] on div "Ok" at bounding box center [670, 360] width 55 height 21
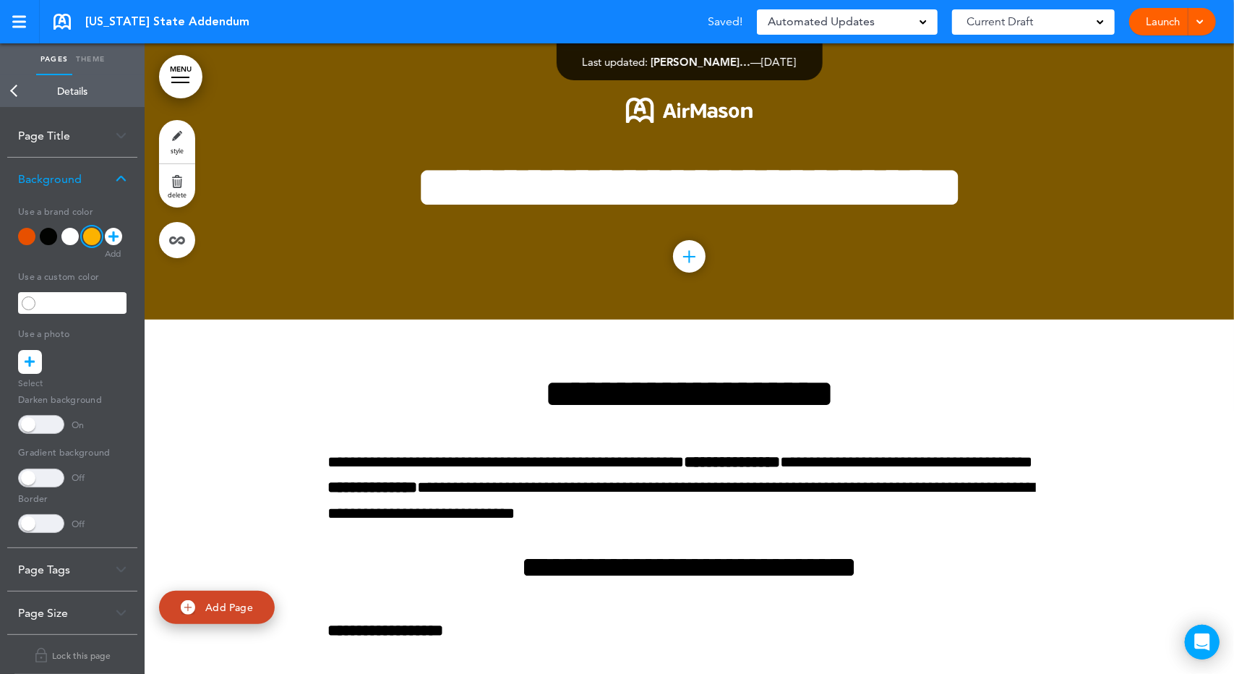
click at [27, 362] on icon at bounding box center [30, 362] width 10 height 24
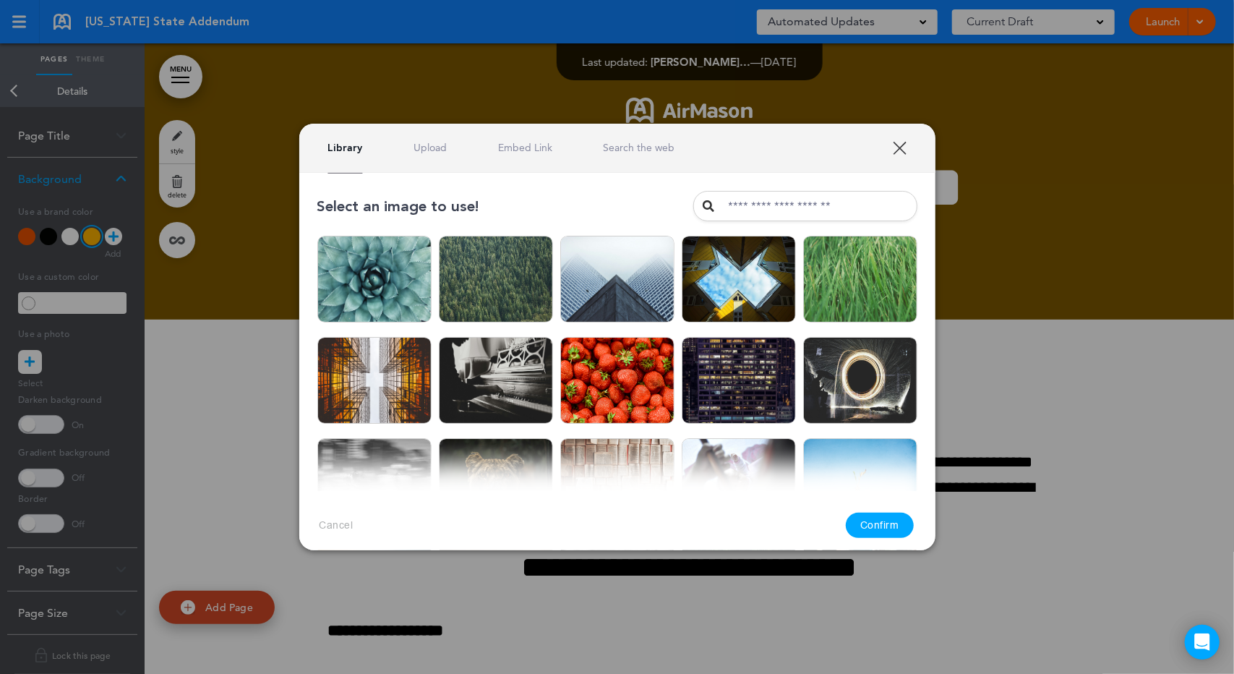
click at [421, 147] on link "Upload" at bounding box center [430, 148] width 33 height 14
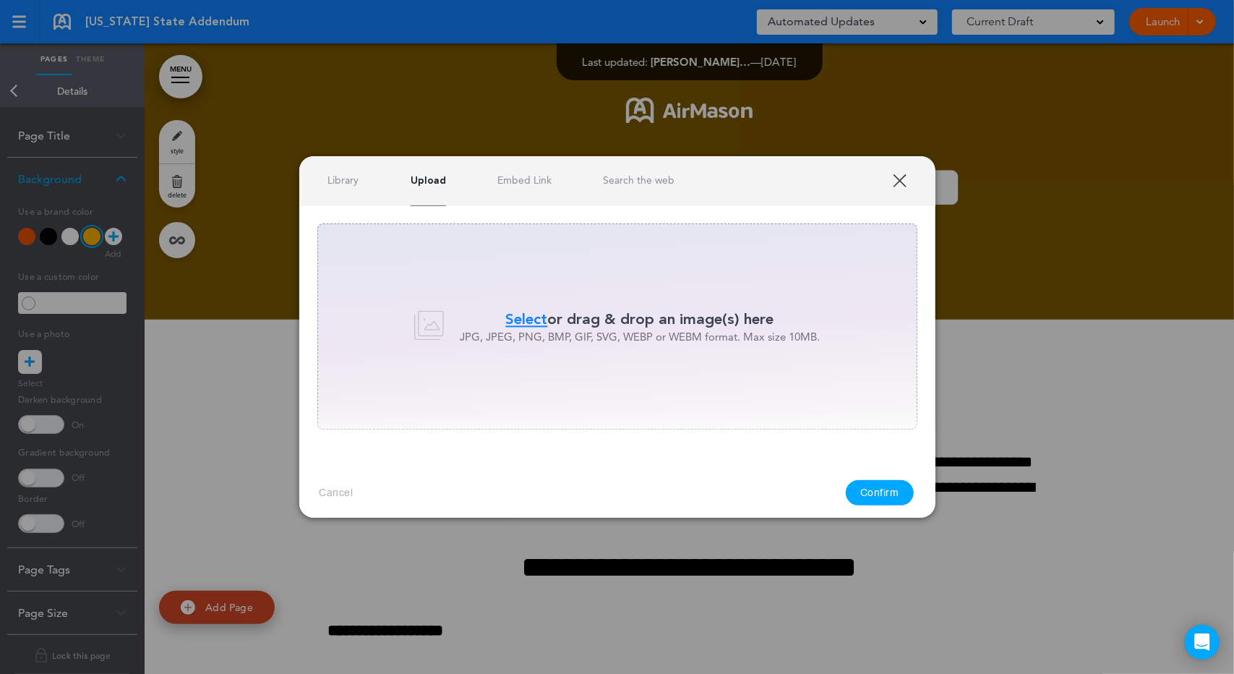
click at [540, 316] on span "Select" at bounding box center [527, 319] width 42 height 21
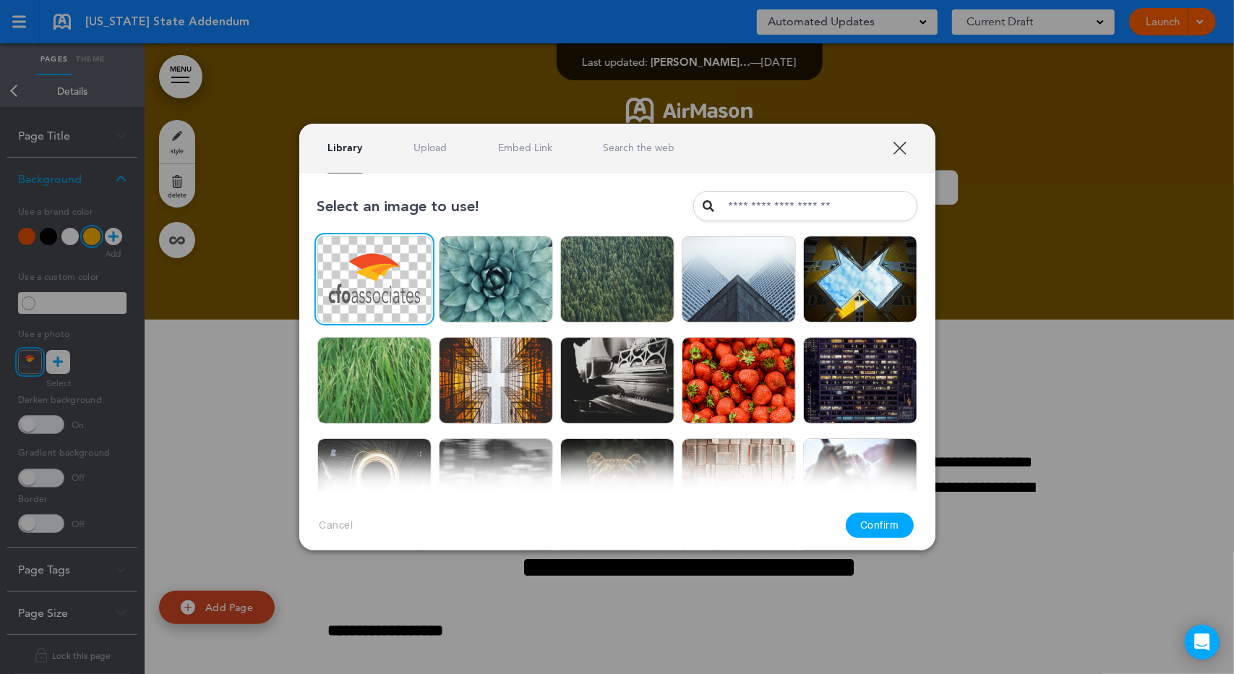
click at [454, 151] on div "Library Upload Embed Link Search the web" at bounding box center [501, 148] width 347 height 14
click at [422, 149] on link "Upload" at bounding box center [430, 148] width 33 height 14
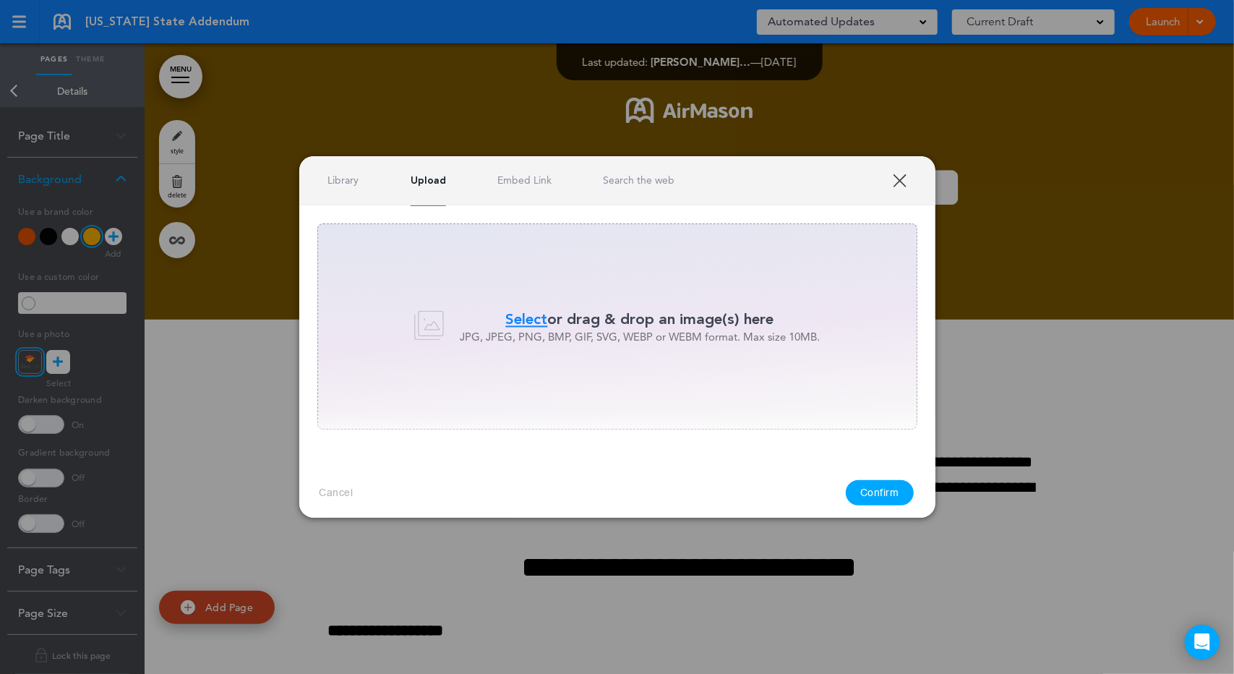
click at [526, 339] on p "JPG, JPEG, PNG, BMP, GIF, SVG, WEBP or WEBM format. Max size 10MB." at bounding box center [640, 337] width 360 height 14
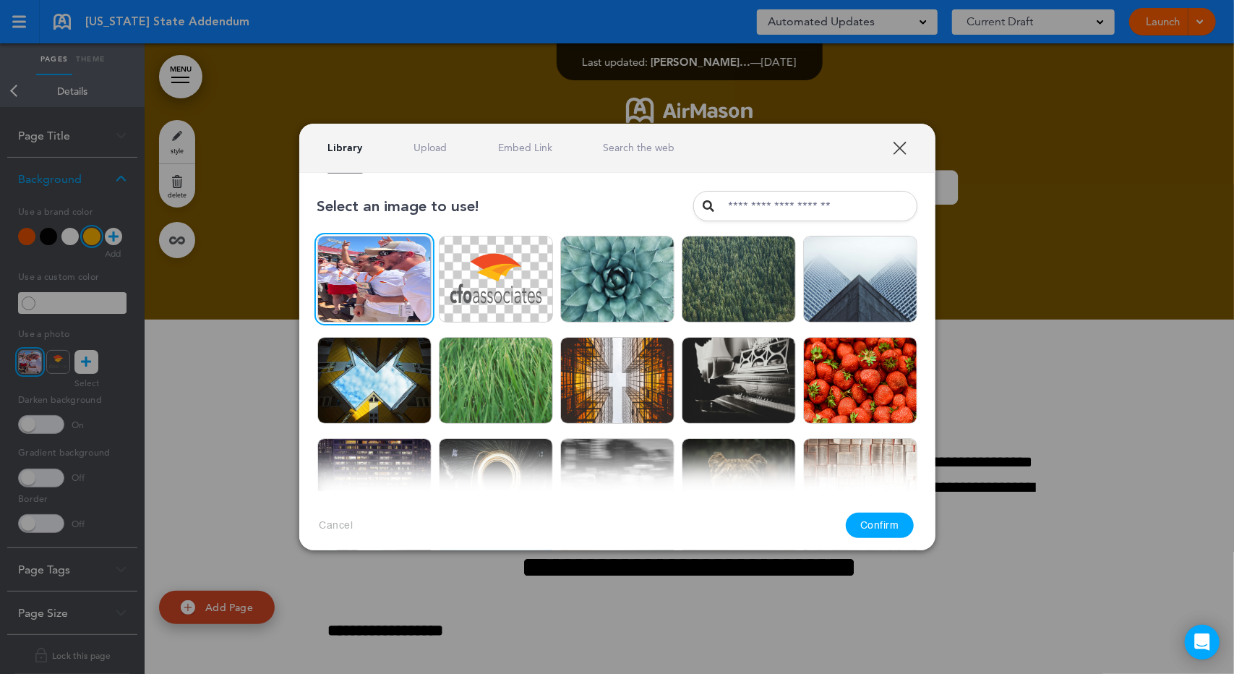
click at [427, 156] on div "Library Upload Embed Link Search the web" at bounding box center [617, 148] width 636 height 49
click at [427, 153] on link "Upload" at bounding box center [430, 148] width 33 height 14
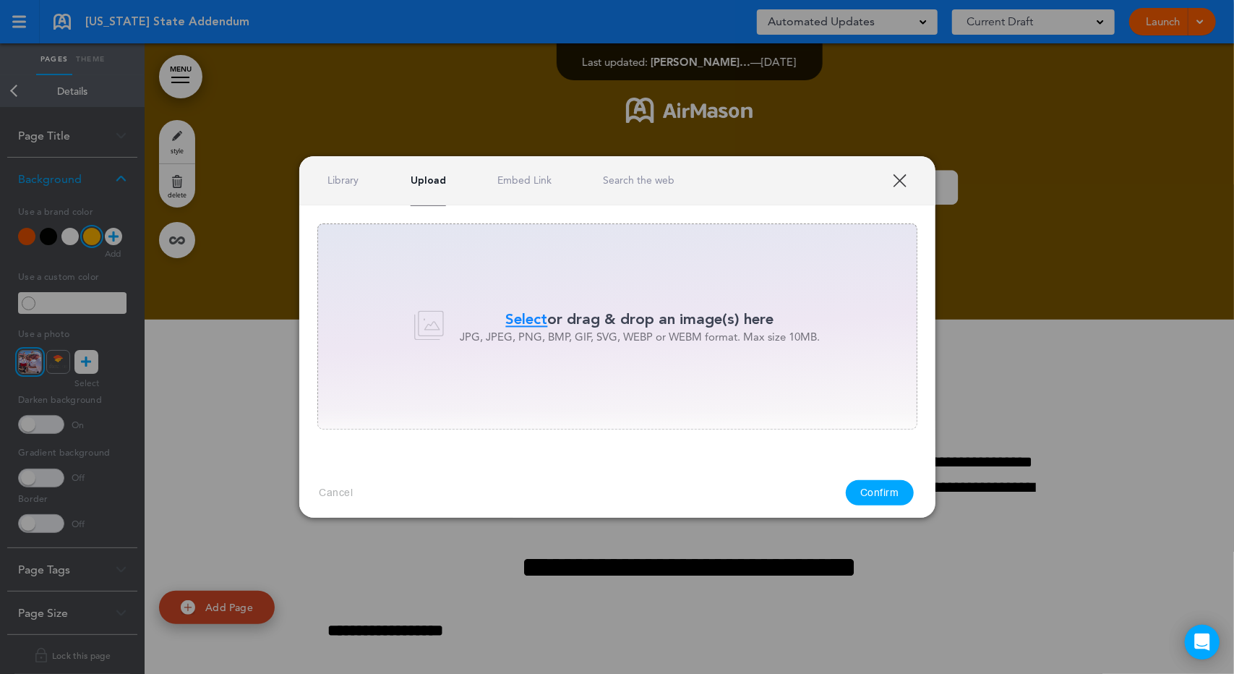
click at [526, 322] on span "Select" at bounding box center [527, 319] width 42 height 21
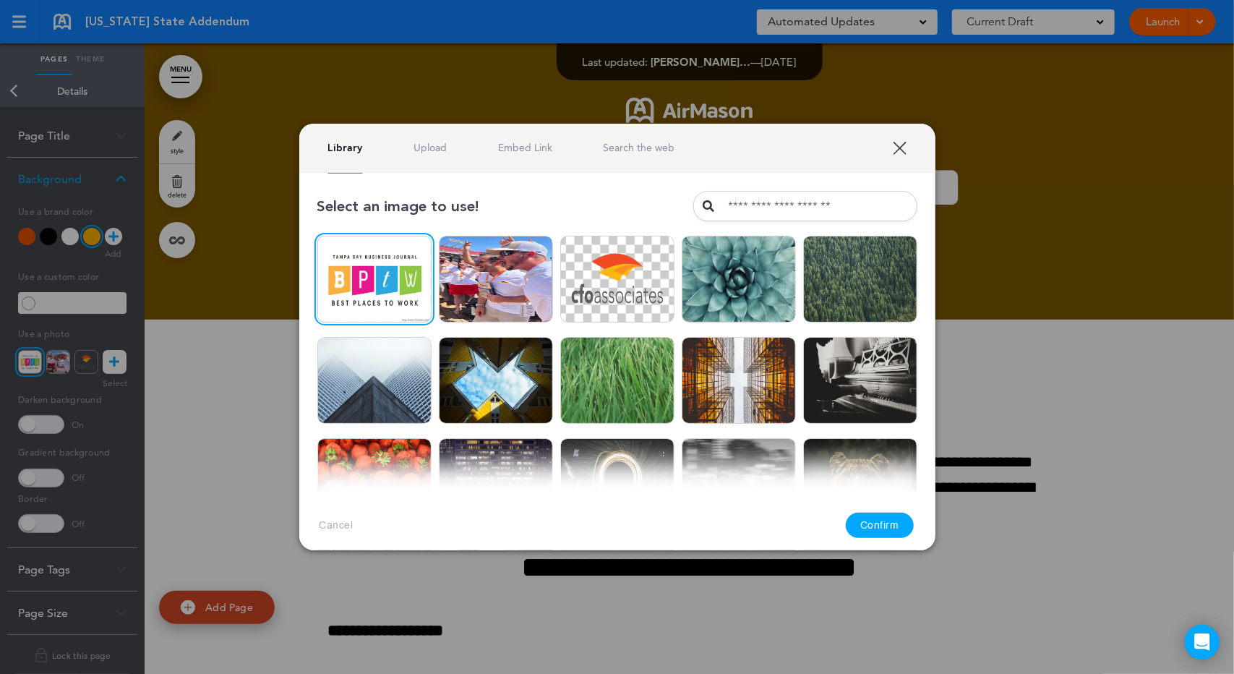
click at [440, 155] on div "Library Upload Embed Link Search the web" at bounding box center [617, 148] width 636 height 49
click at [437, 150] on link "Upload" at bounding box center [430, 148] width 33 height 14
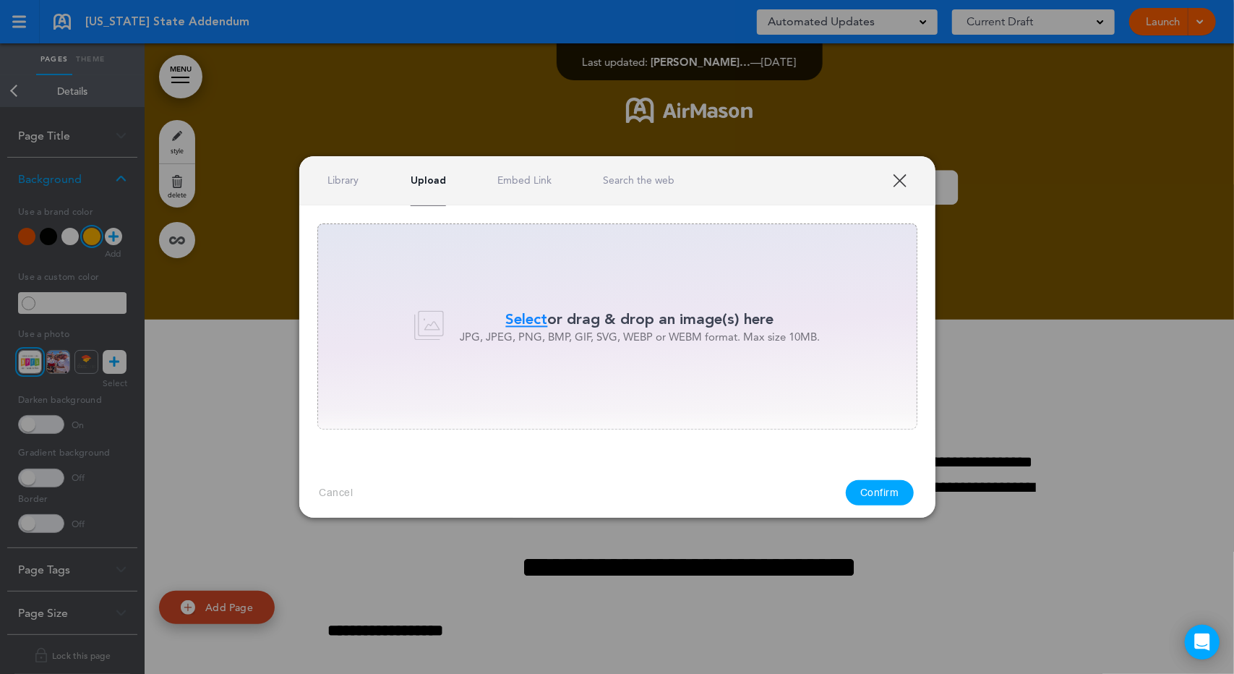
click at [521, 317] on span "Select" at bounding box center [527, 319] width 42 height 21
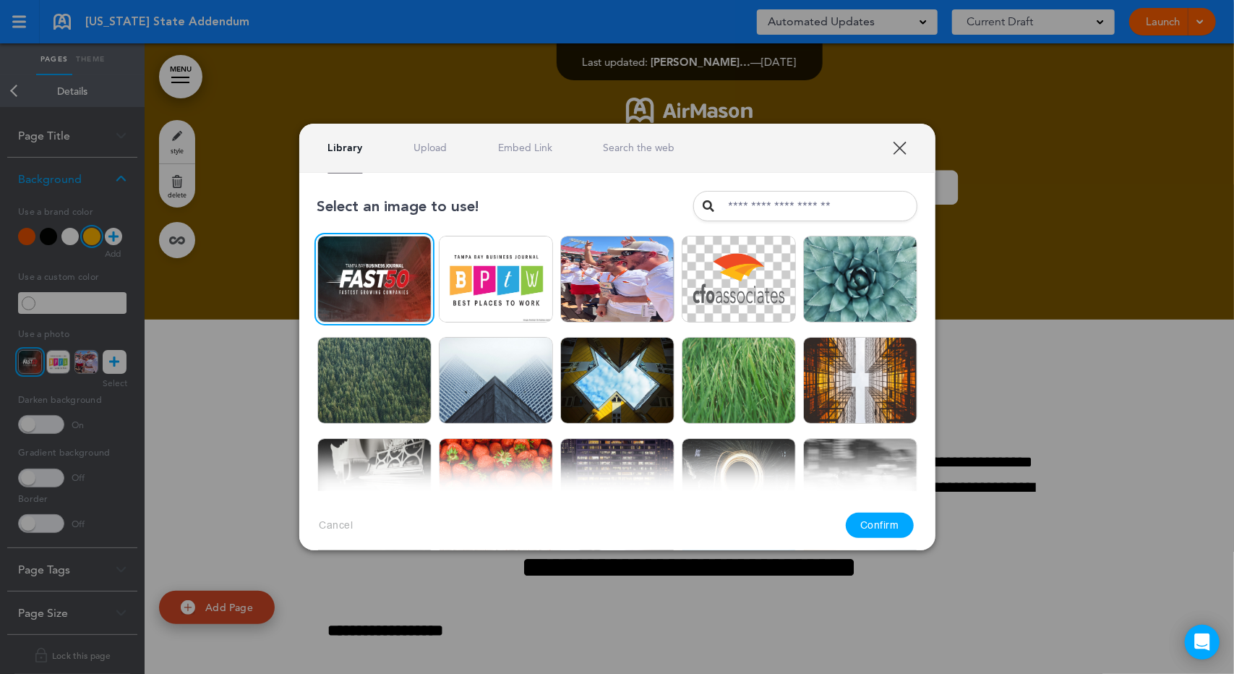
click at [437, 158] on div "Library Upload Embed Link Search the web" at bounding box center [617, 148] width 636 height 49
click at [437, 148] on link "Upload" at bounding box center [430, 148] width 33 height 14
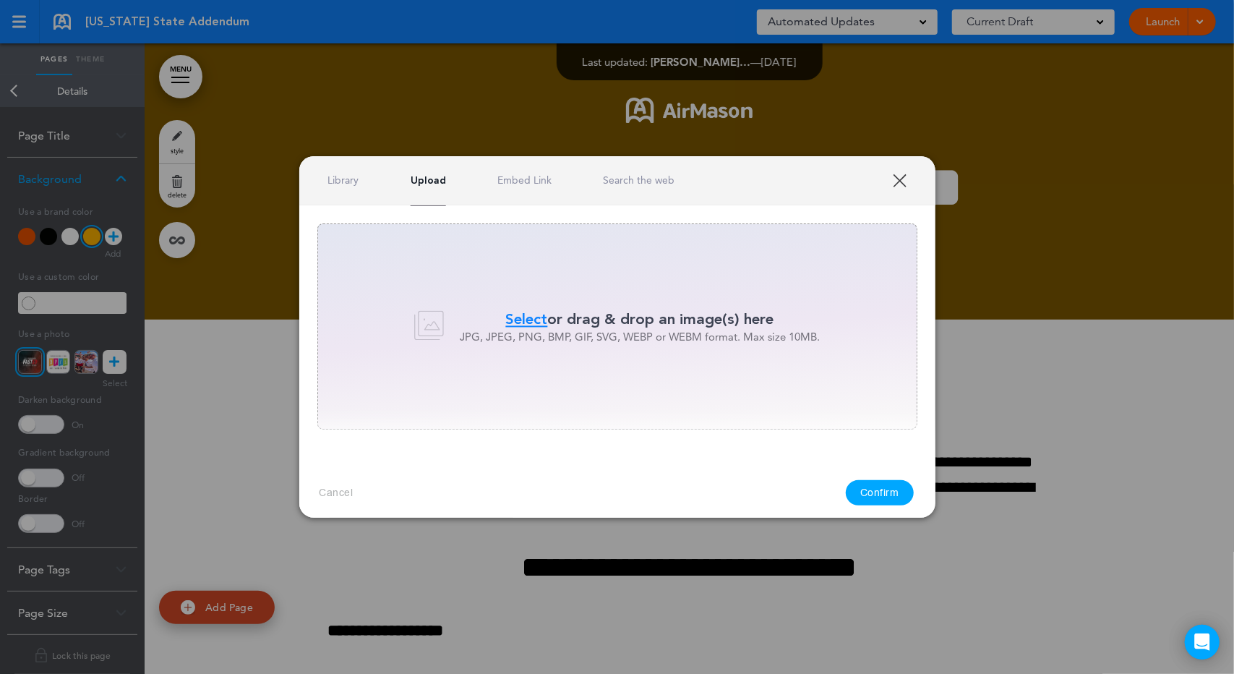
click at [544, 322] on span "Select" at bounding box center [527, 319] width 42 height 21
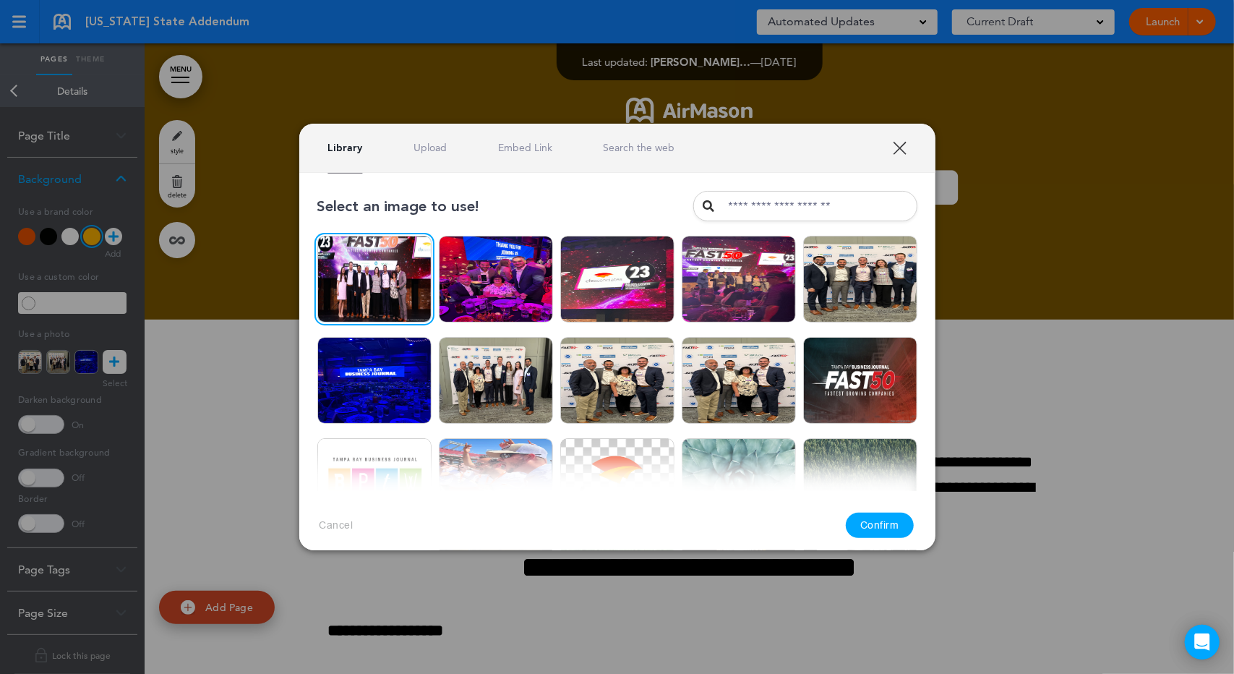
click at [419, 144] on link "Upload" at bounding box center [430, 148] width 33 height 14
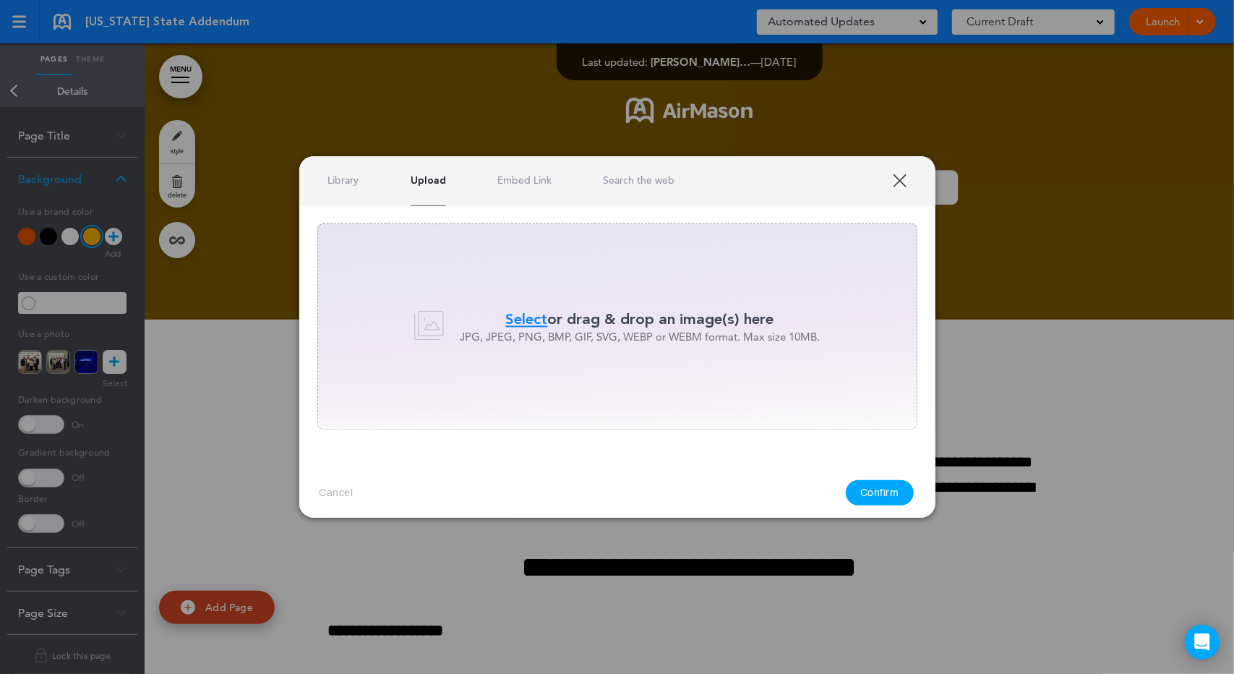
click at [515, 321] on span "Select" at bounding box center [527, 319] width 42 height 21
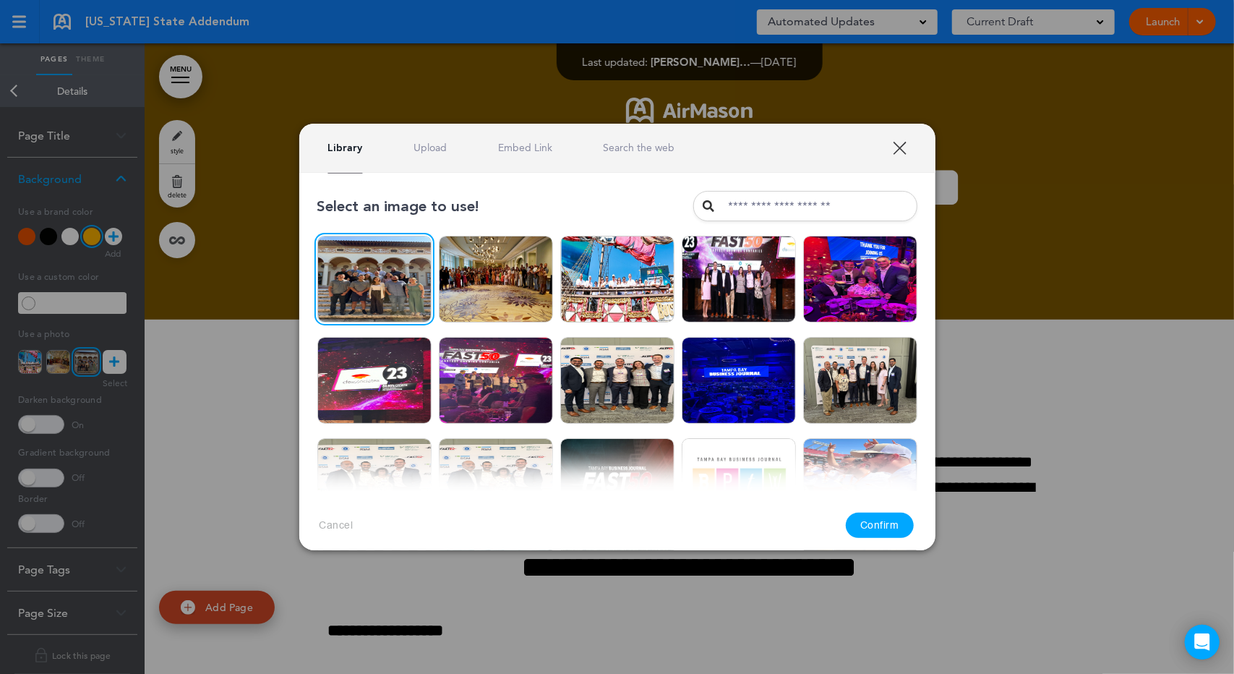
click at [442, 145] on link "Upload" at bounding box center [430, 148] width 33 height 14
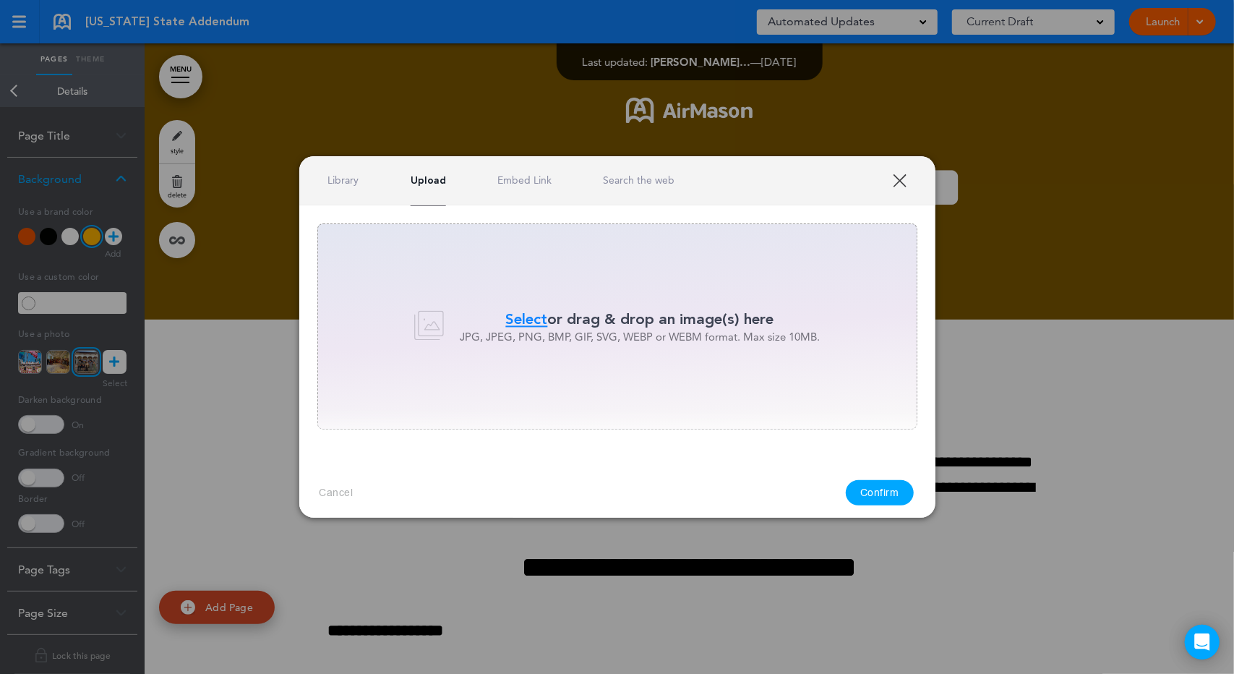
click at [535, 320] on span "Select" at bounding box center [527, 319] width 42 height 21
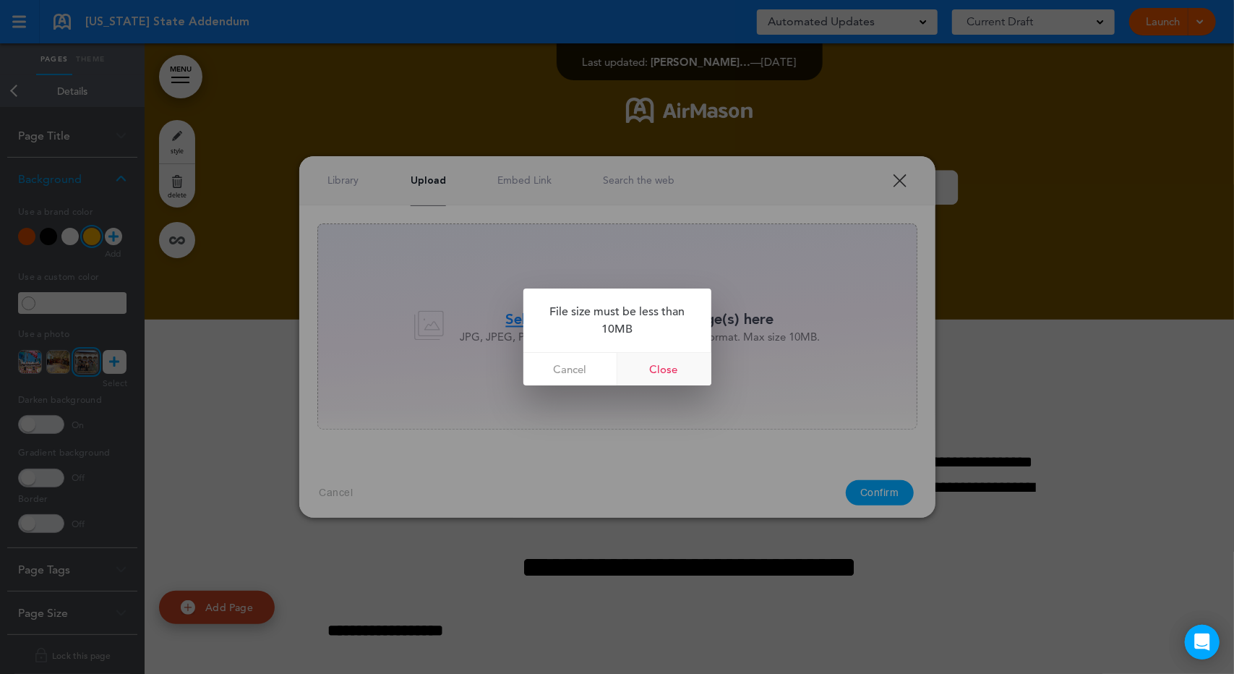
click at [664, 372] on link "Close" at bounding box center [665, 369] width 94 height 33
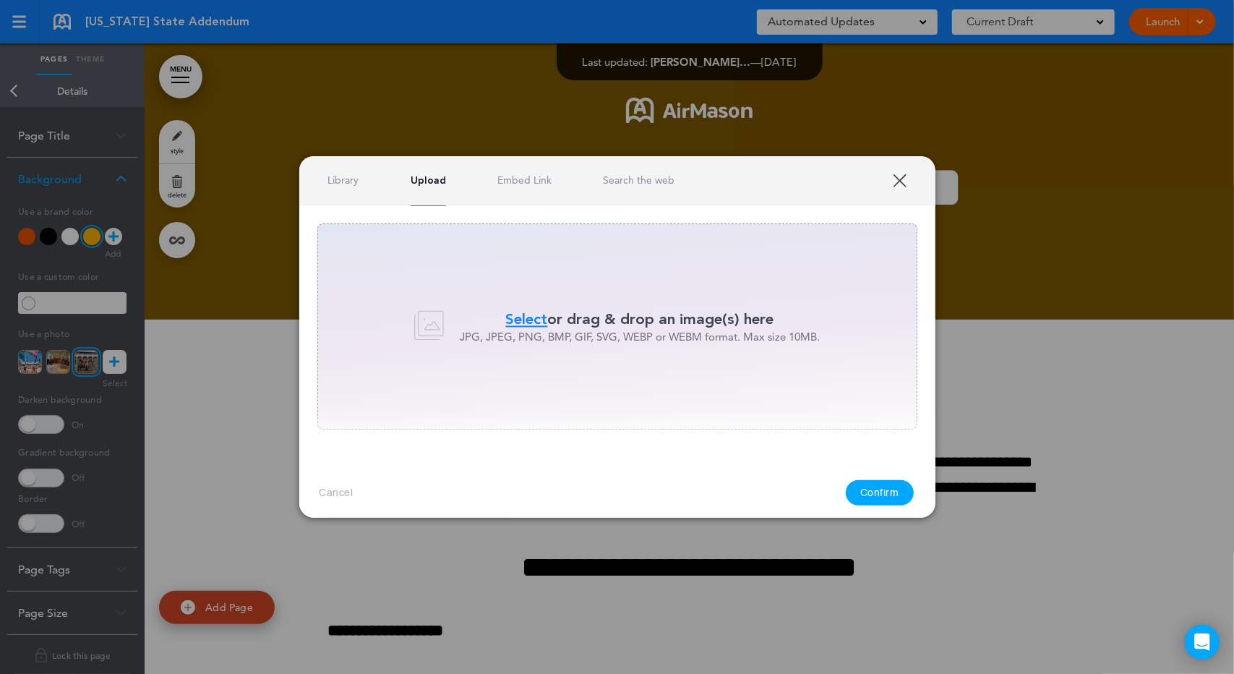
click at [518, 315] on span "Select" at bounding box center [527, 319] width 42 height 21
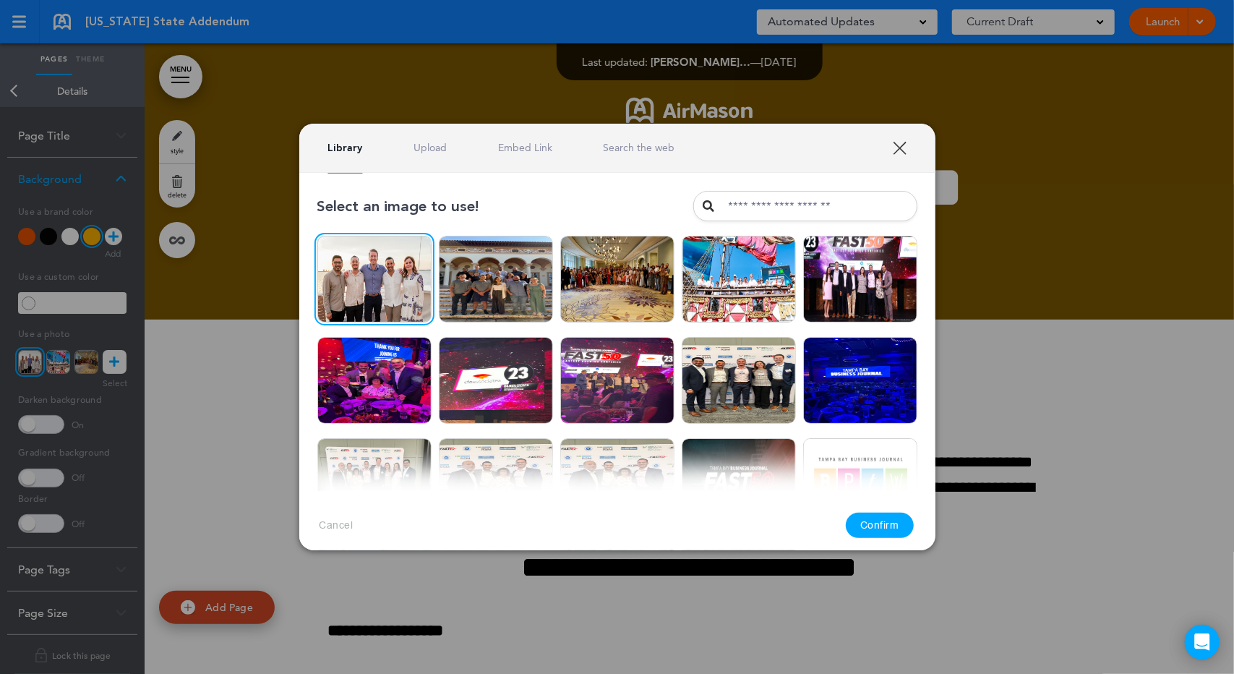
click at [430, 151] on link "Upload" at bounding box center [430, 148] width 33 height 14
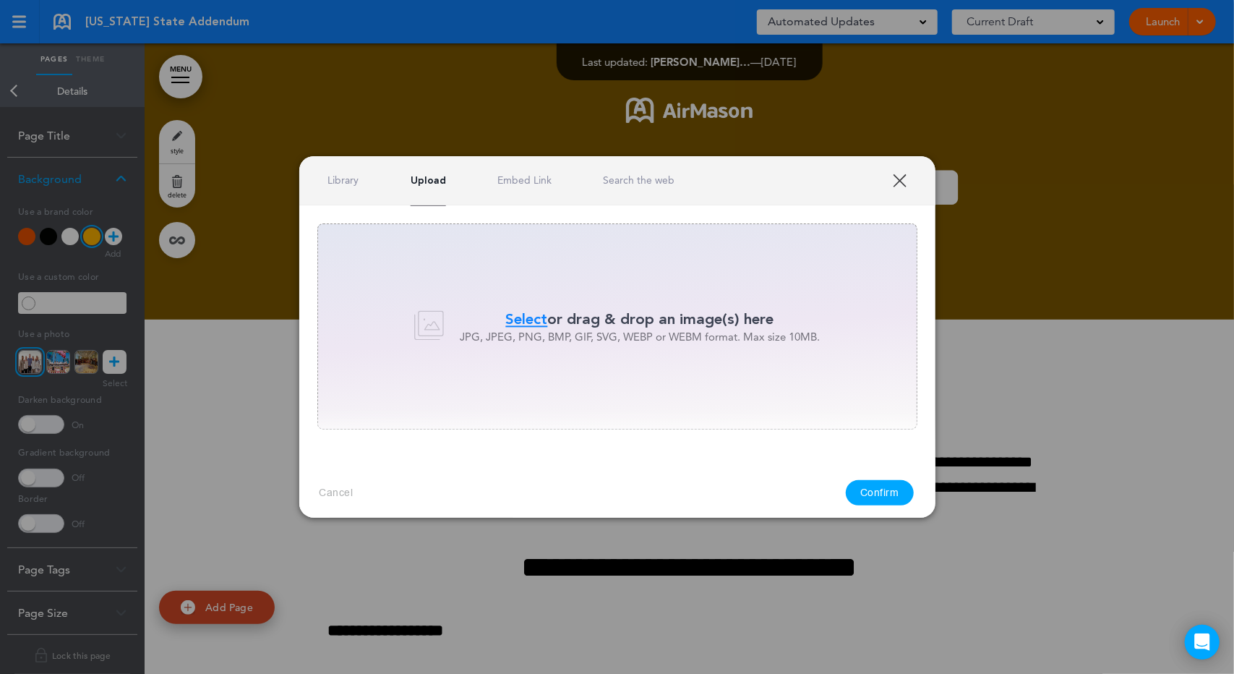
click at [524, 317] on span "Select" at bounding box center [527, 319] width 42 height 21
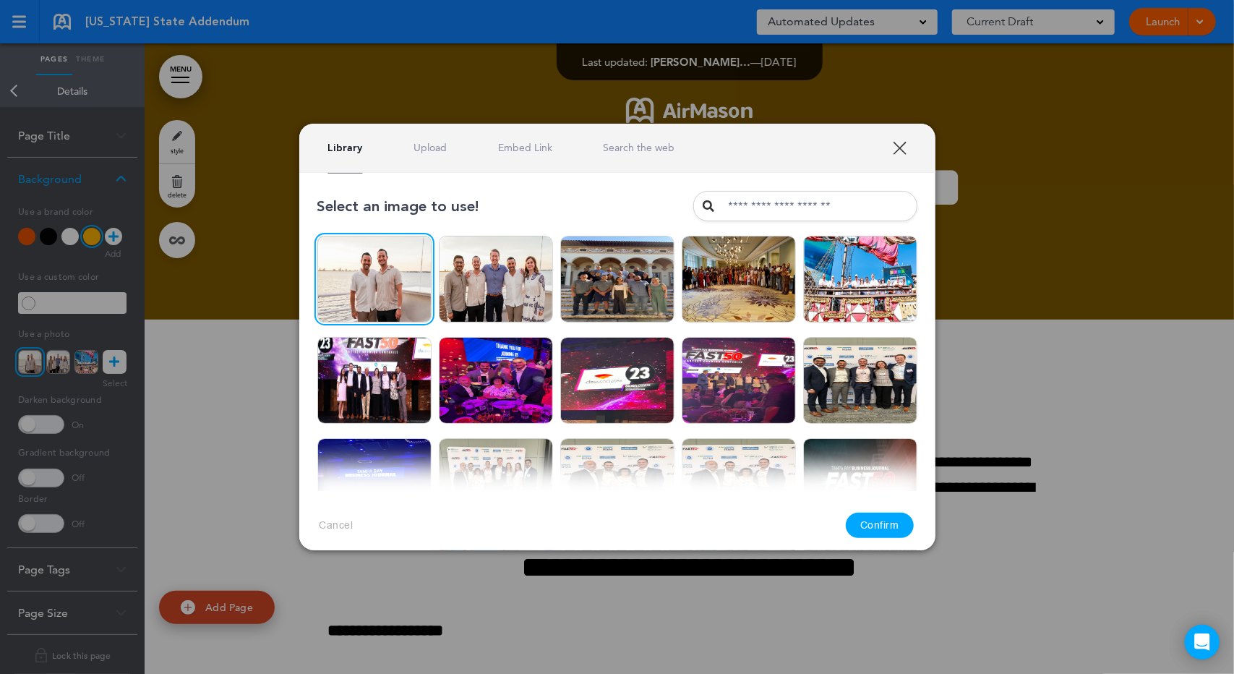
click at [429, 146] on link "Upload" at bounding box center [430, 148] width 33 height 14
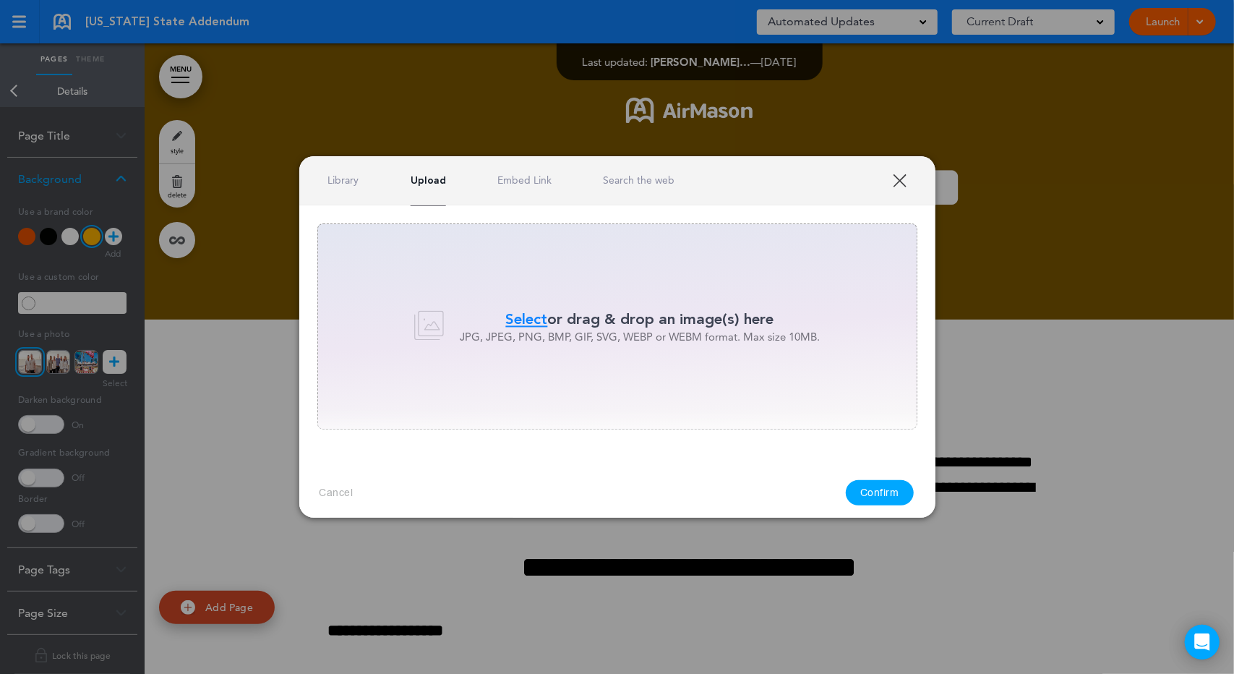
click at [528, 313] on span "Select" at bounding box center [527, 319] width 42 height 21
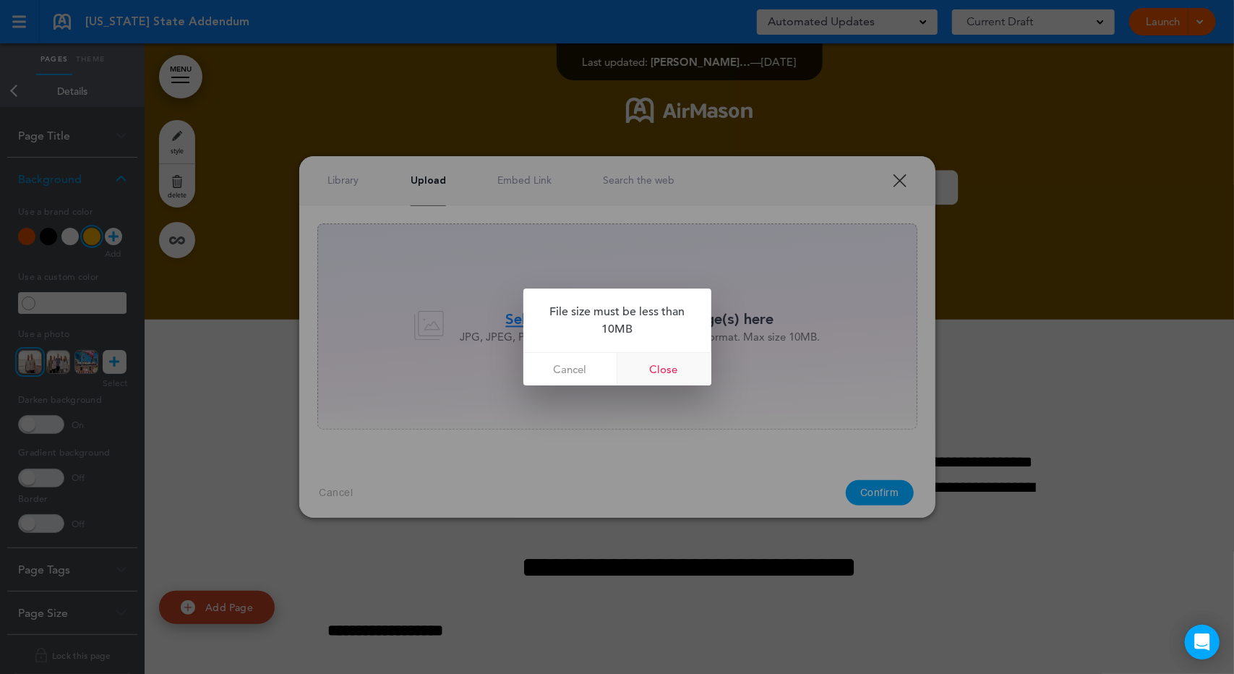
click at [651, 354] on link "Close" at bounding box center [665, 369] width 94 height 33
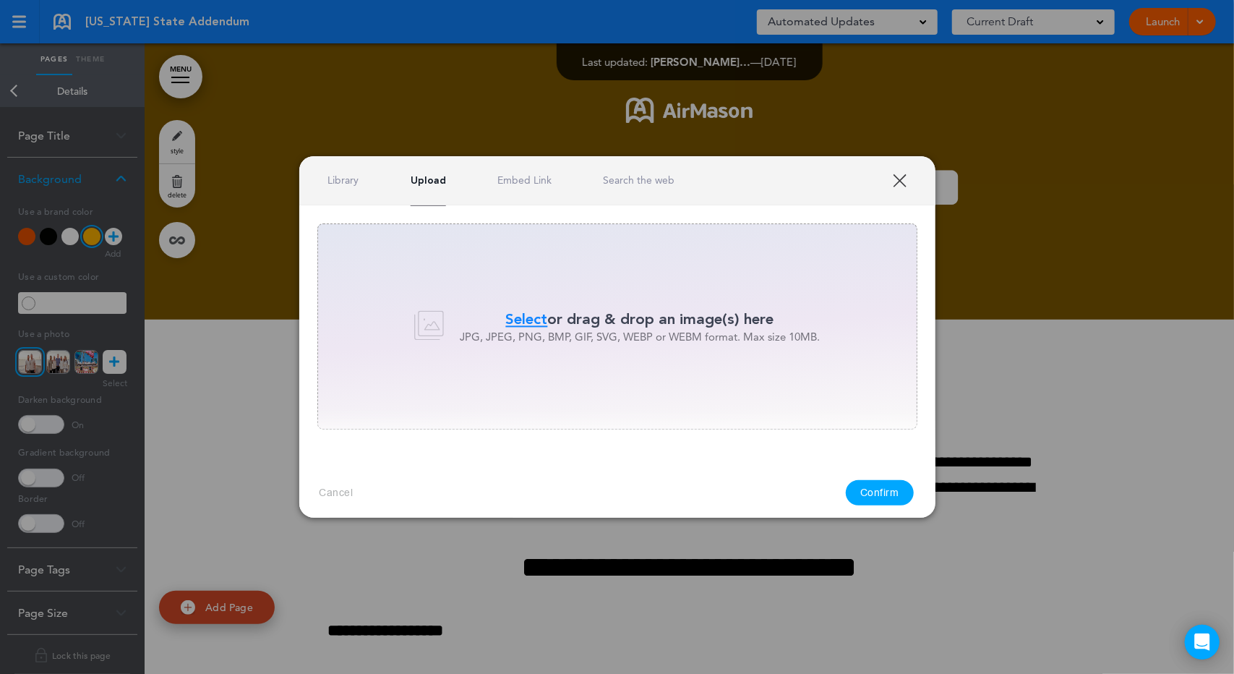
click at [521, 317] on span "Select" at bounding box center [527, 319] width 42 height 21
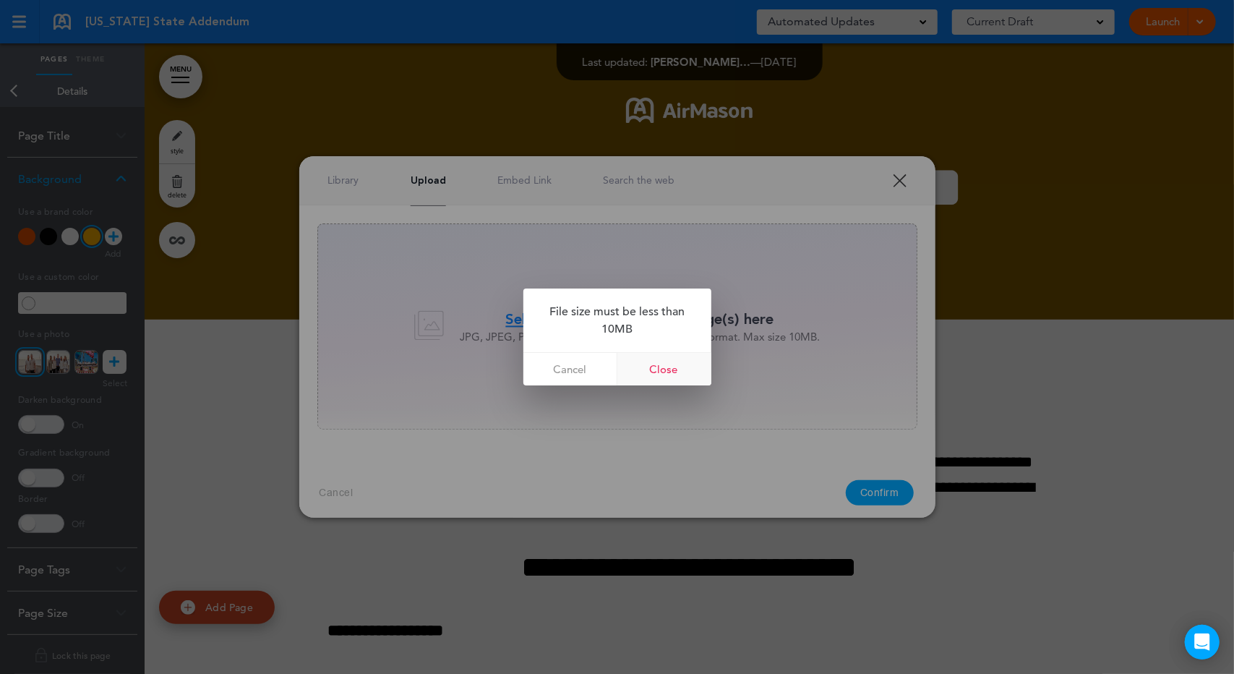
click at [689, 369] on link "Close" at bounding box center [665, 369] width 94 height 33
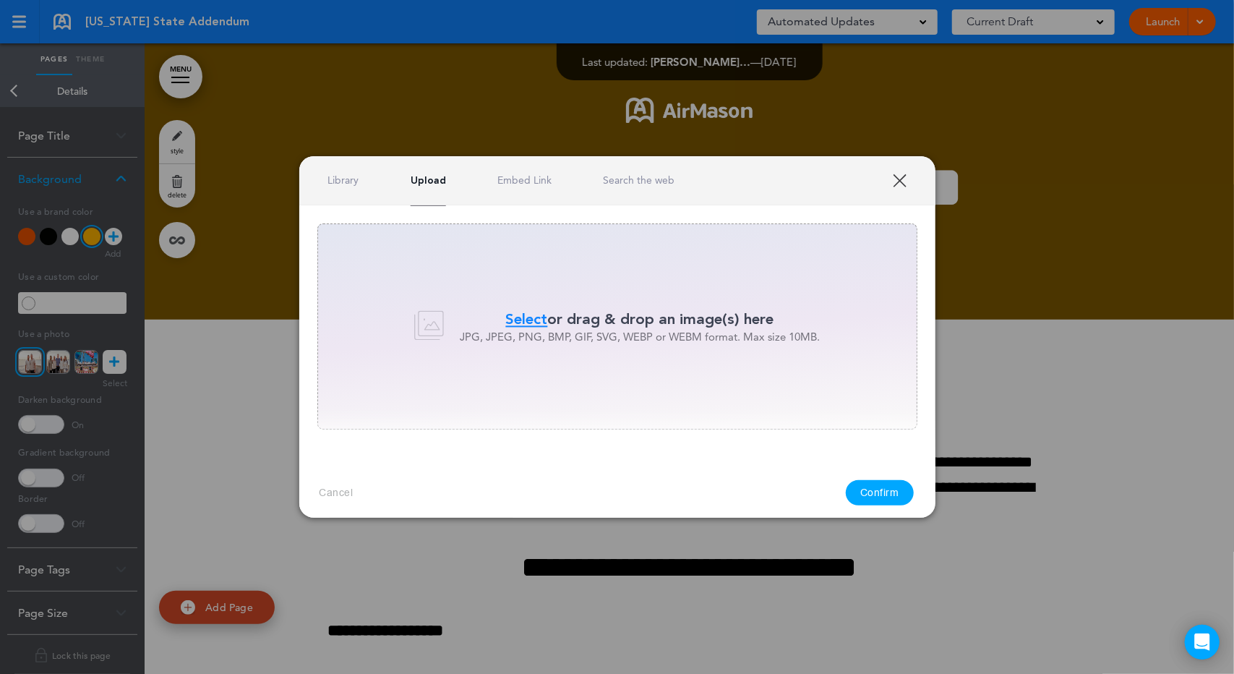
click at [514, 315] on span "Select" at bounding box center [527, 319] width 42 height 21
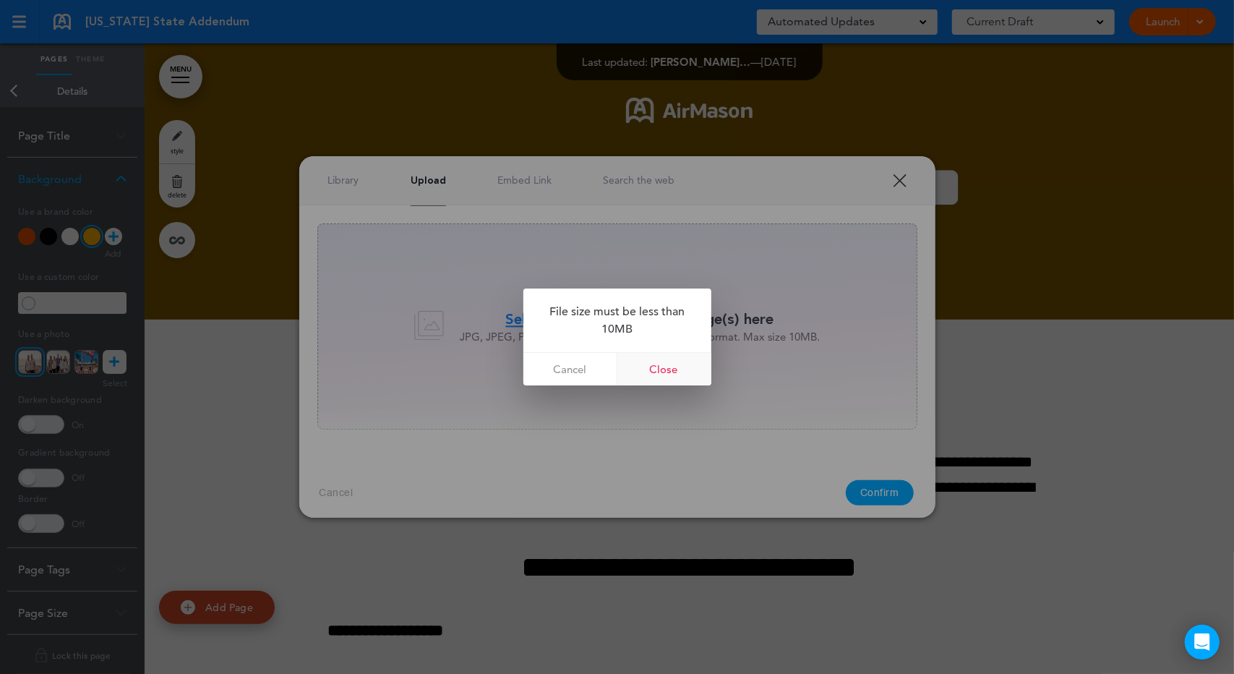
click at [666, 369] on link "Close" at bounding box center [665, 369] width 94 height 33
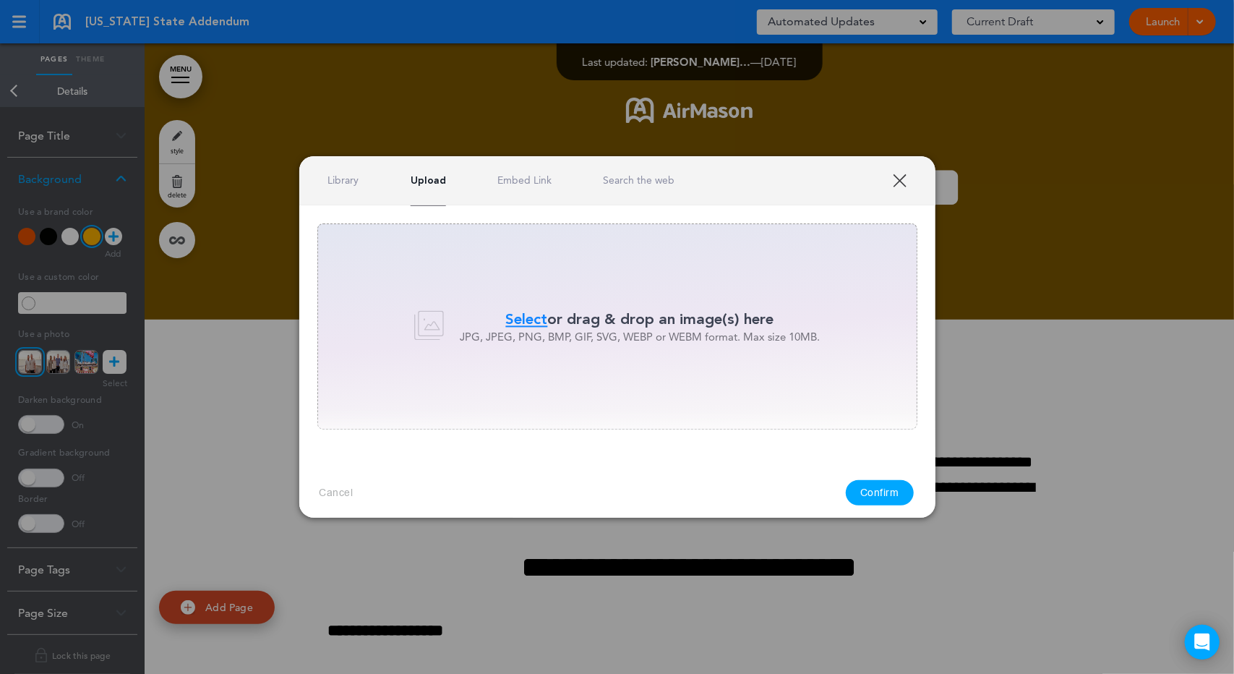
click at [520, 320] on span "Select" at bounding box center [527, 319] width 42 height 21
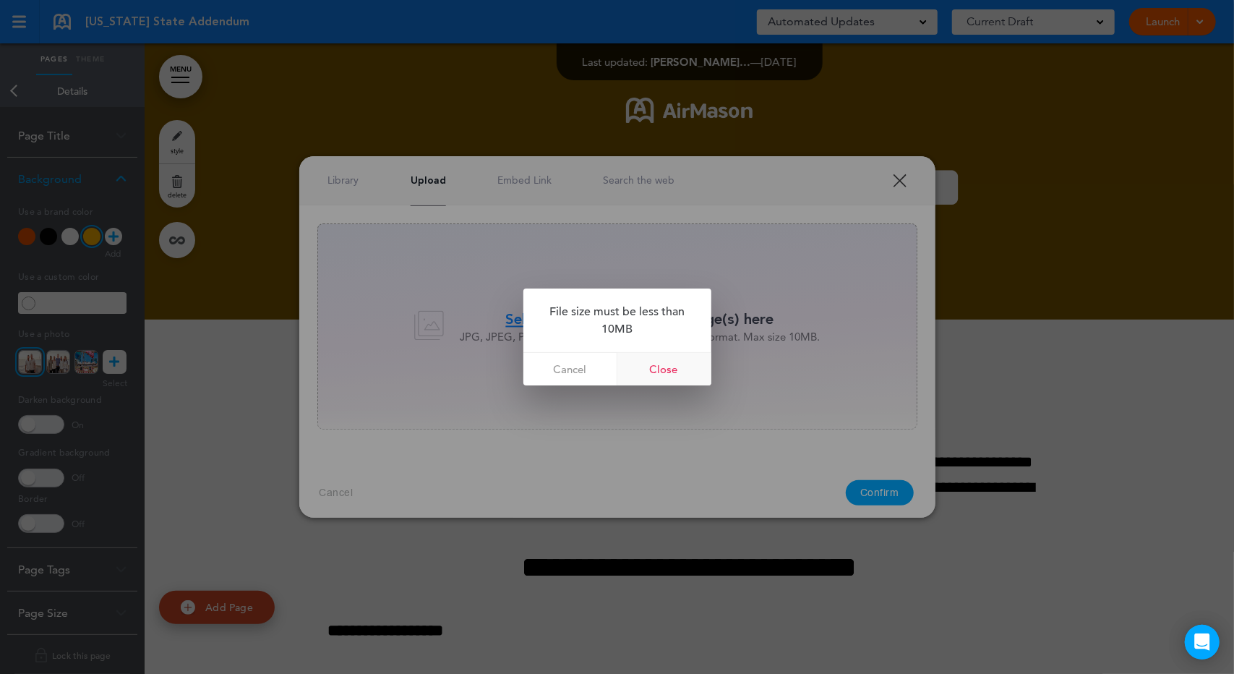
click at [657, 374] on link "Close" at bounding box center [665, 369] width 94 height 33
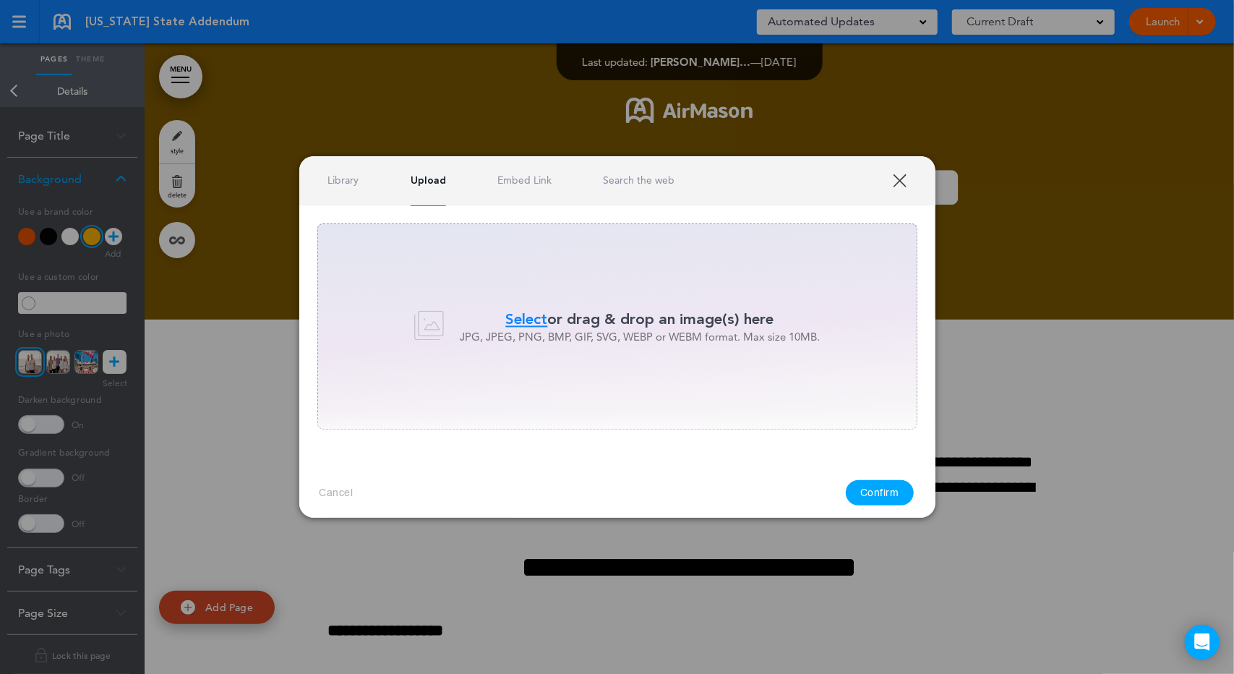
click at [855, 488] on button "Confirm" at bounding box center [880, 492] width 68 height 25
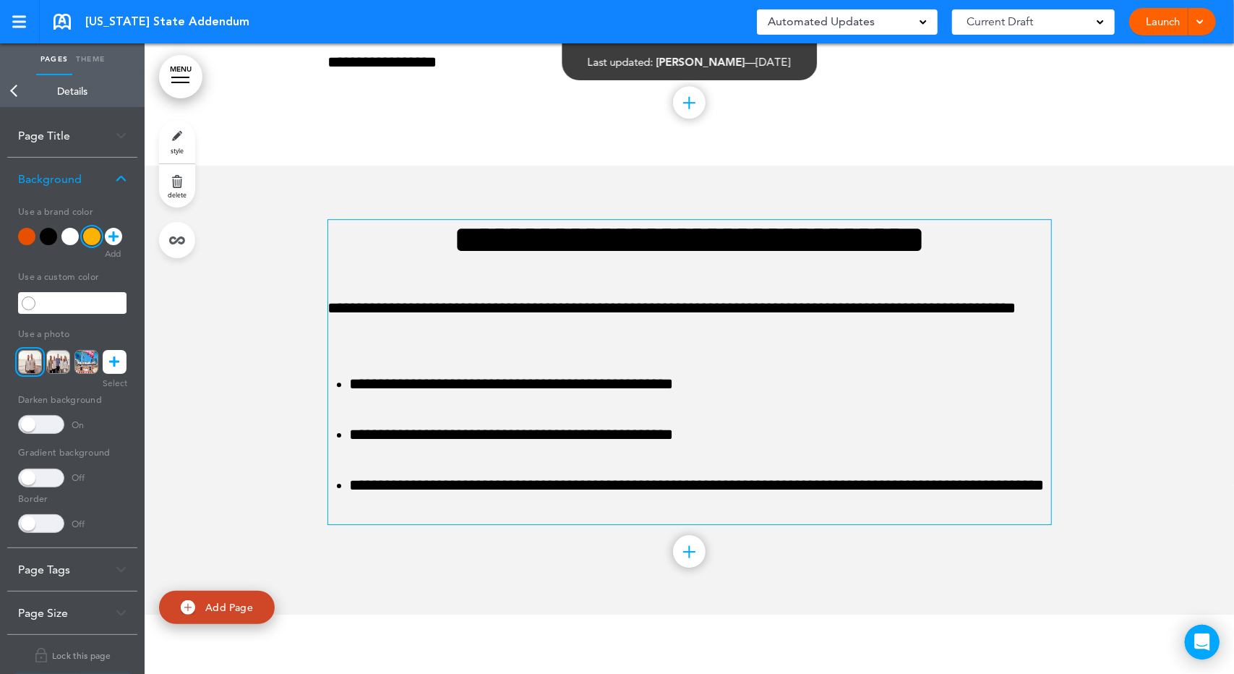
scroll to position [2868, 0]
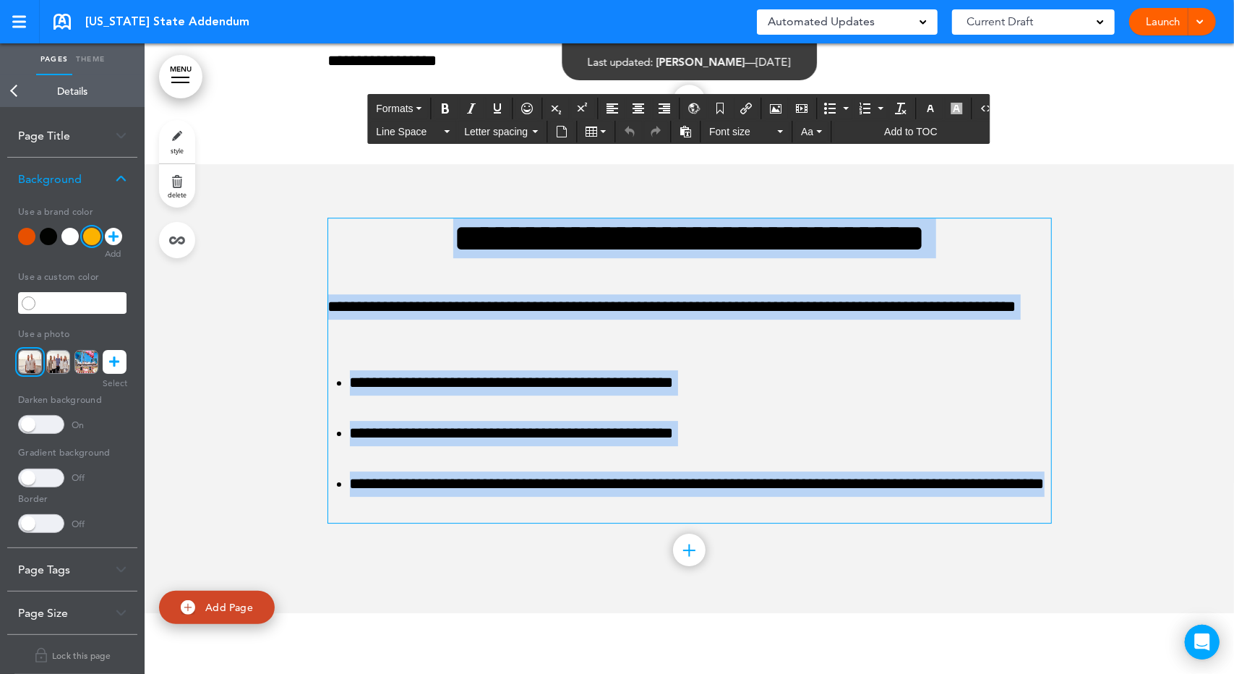
drag, startPoint x: 684, startPoint y: 356, endPoint x: 402, endPoint y: 312, distance: 285.4
click at [402, 312] on div "**********" at bounding box center [689, 370] width 723 height 304
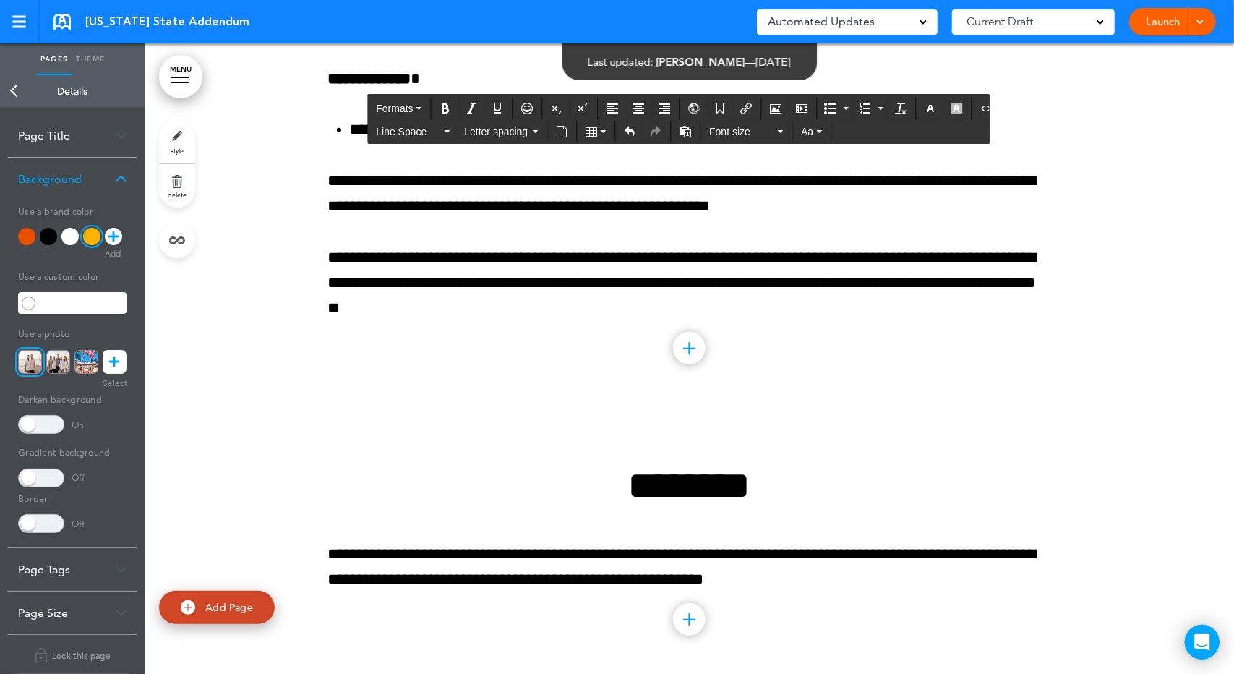
scroll to position [0, 0]
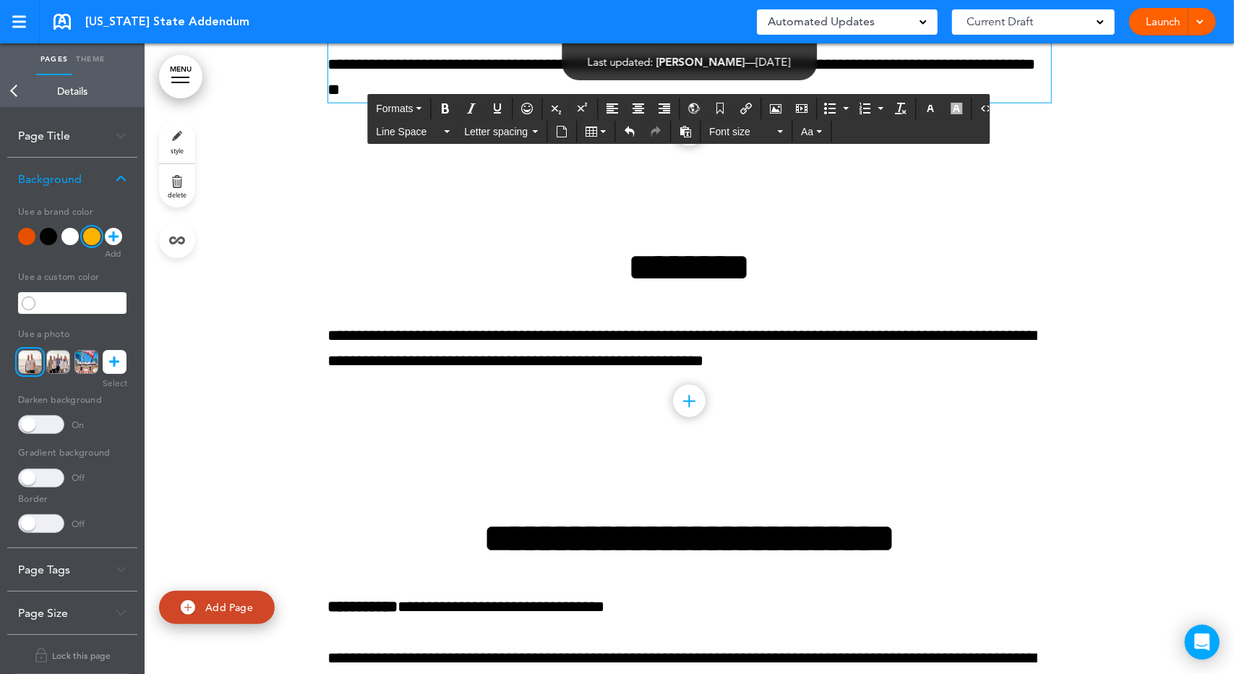
scroll to position [806, 0]
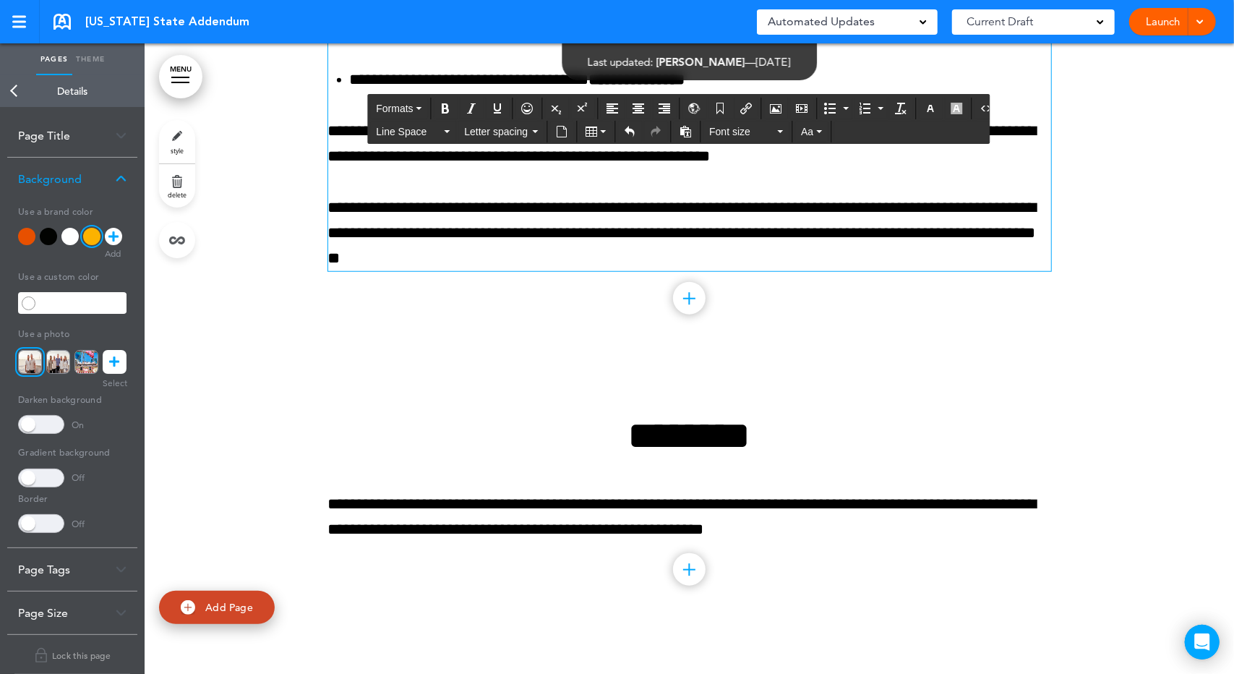
drag, startPoint x: 701, startPoint y: 319, endPoint x: 542, endPoint y: 312, distance: 159.2
click at [542, 272] on p "**********" at bounding box center [689, 233] width 723 height 77
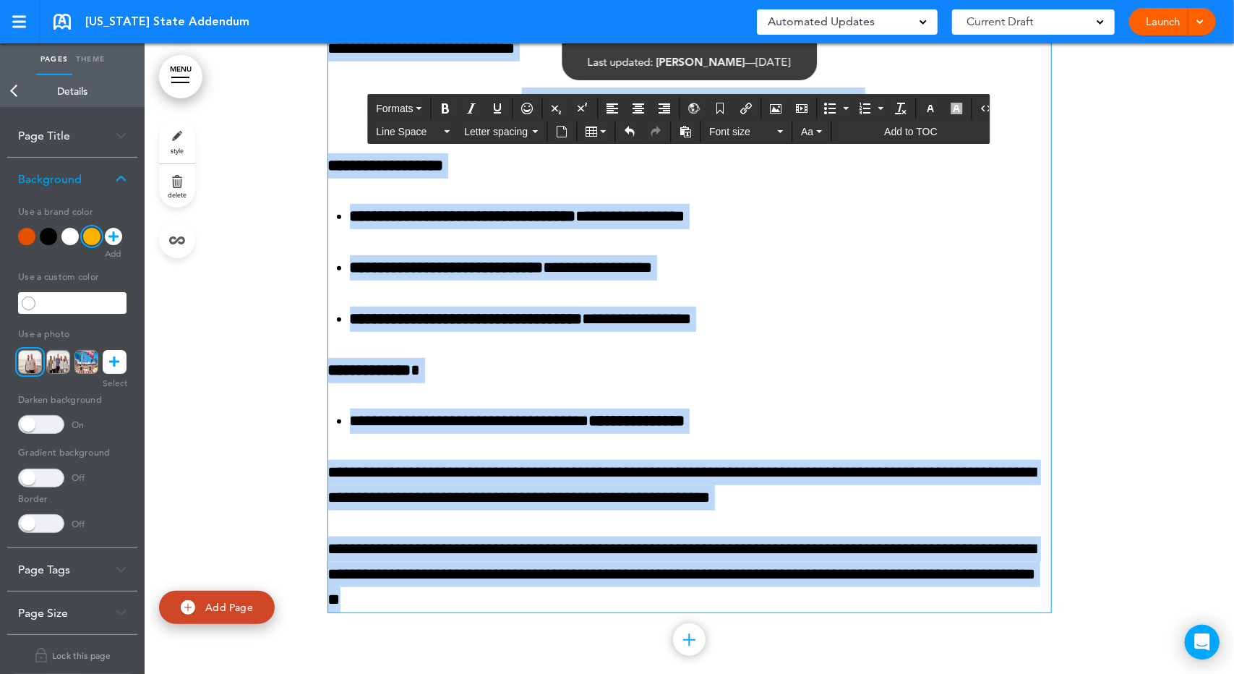
scroll to position [300, 0]
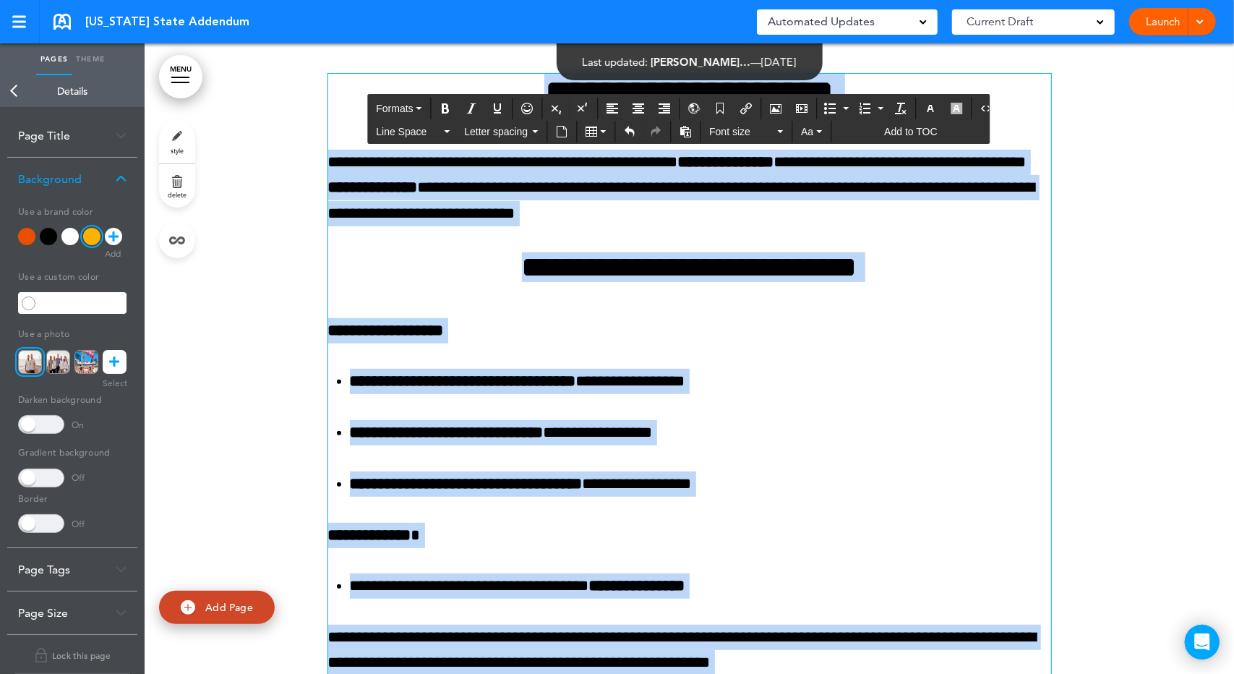
drag, startPoint x: 531, startPoint y: 325, endPoint x: 320, endPoint y: 111, distance: 299.6
click at [320, 111] on div "**********" at bounding box center [690, 444] width 1090 height 848
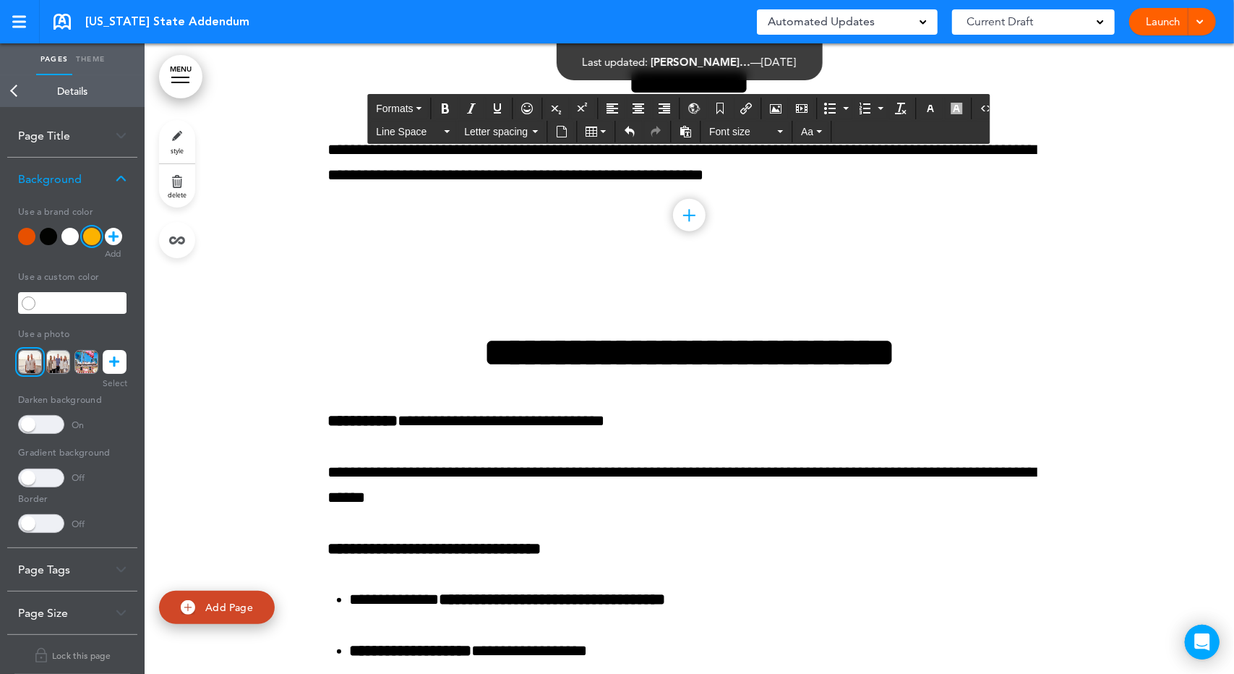
scroll to position [469, 0]
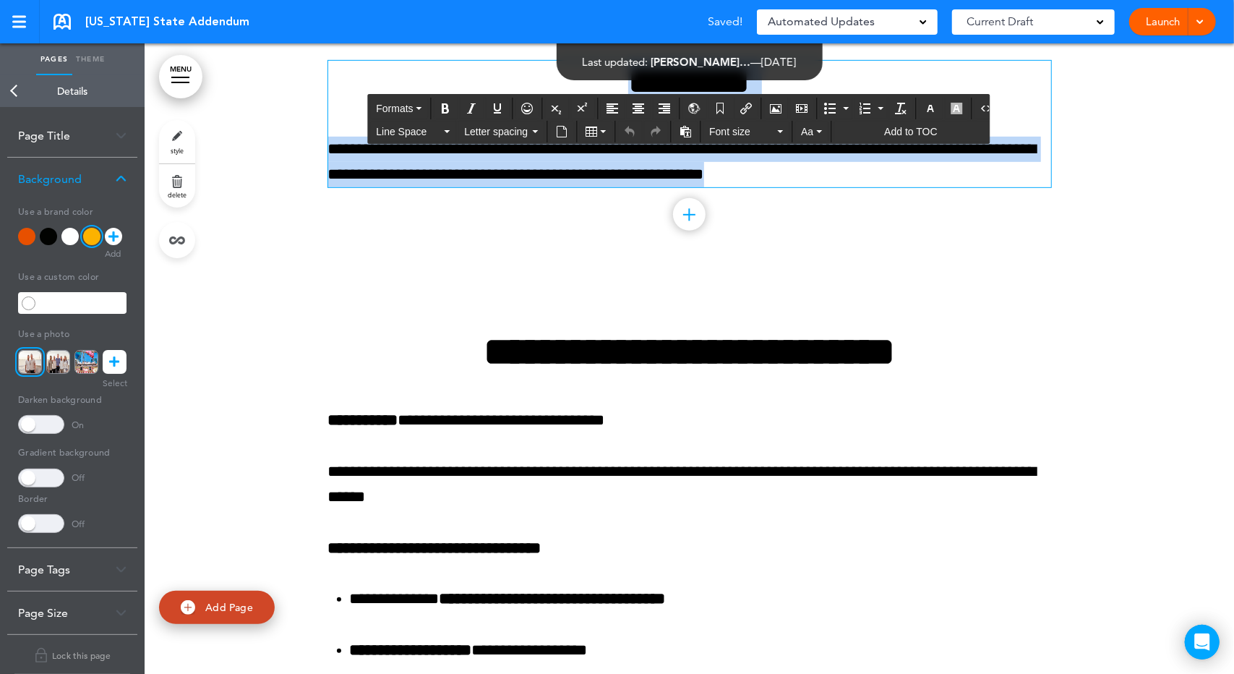
drag, startPoint x: 787, startPoint y: 230, endPoint x: 314, endPoint y: 112, distance: 488.1
click at [314, 112] on div "**********" at bounding box center [690, 142] width 1090 height 271
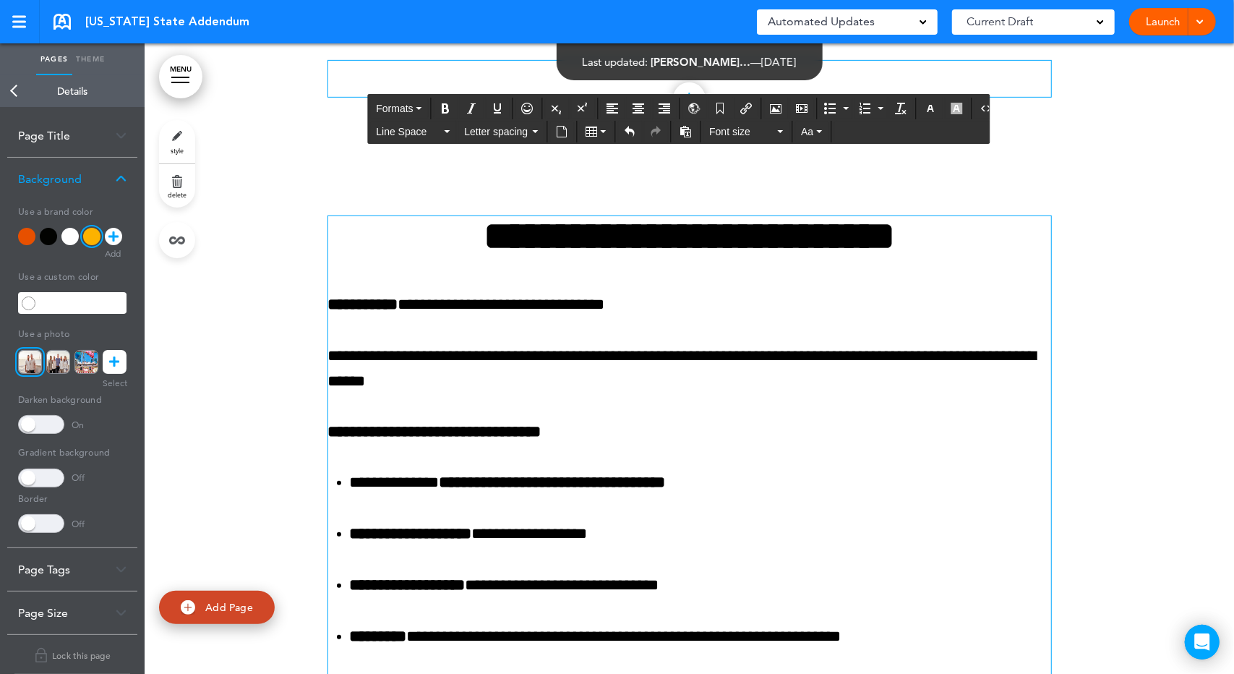
scroll to position [132, 0]
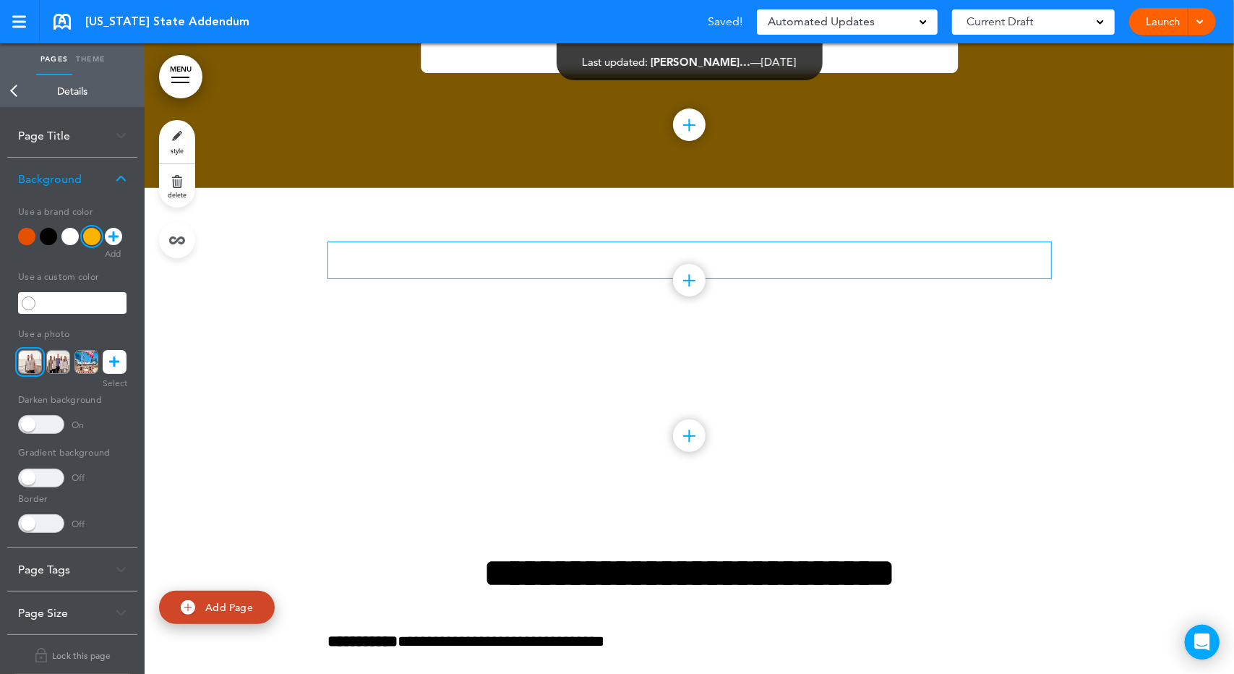
drag, startPoint x: 683, startPoint y: 335, endPoint x: 612, endPoint y: 330, distance: 70.3
click at [612, 278] on div at bounding box center [689, 260] width 723 height 36
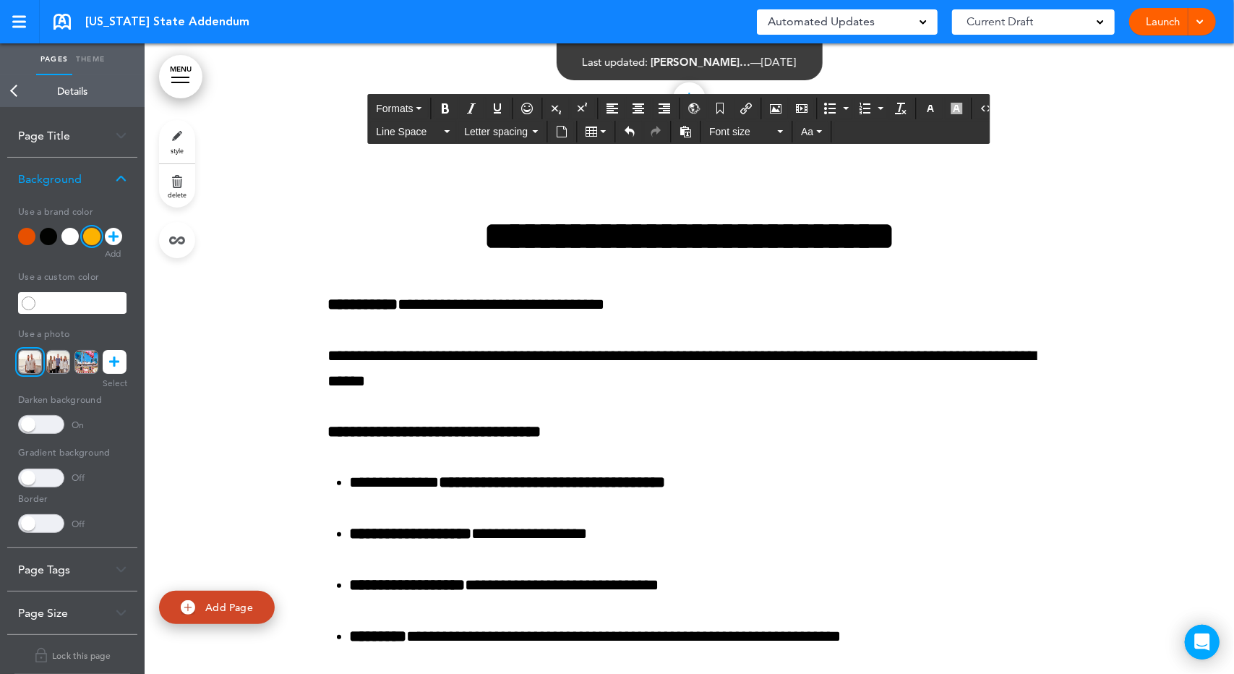
scroll to position [0, 0]
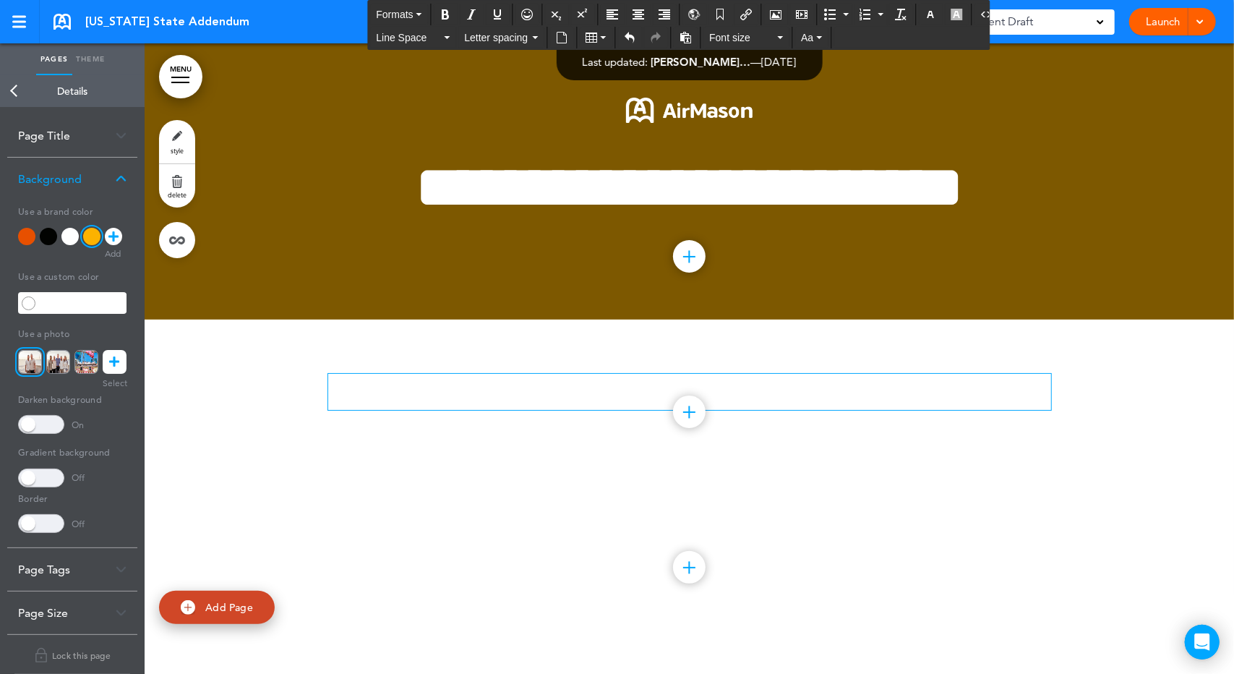
click at [178, 134] on link "style" at bounding box center [177, 141] width 36 height 43
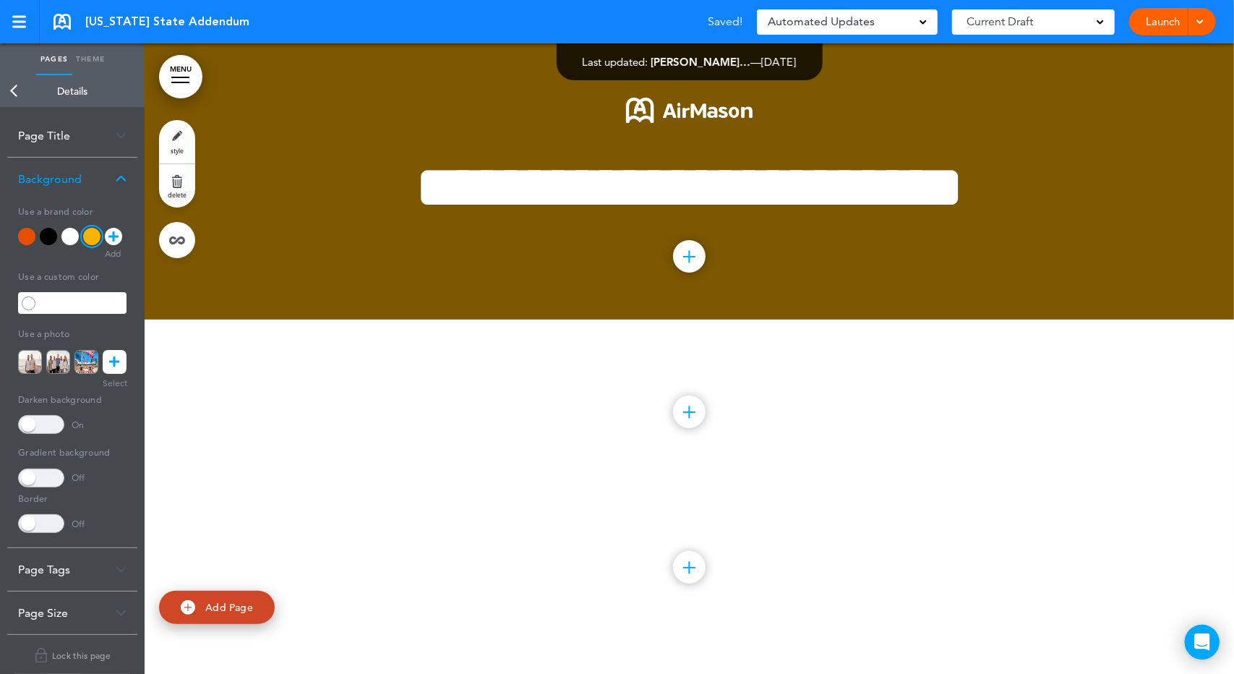
click at [26, 236] on div at bounding box center [26, 236] width 17 height 17
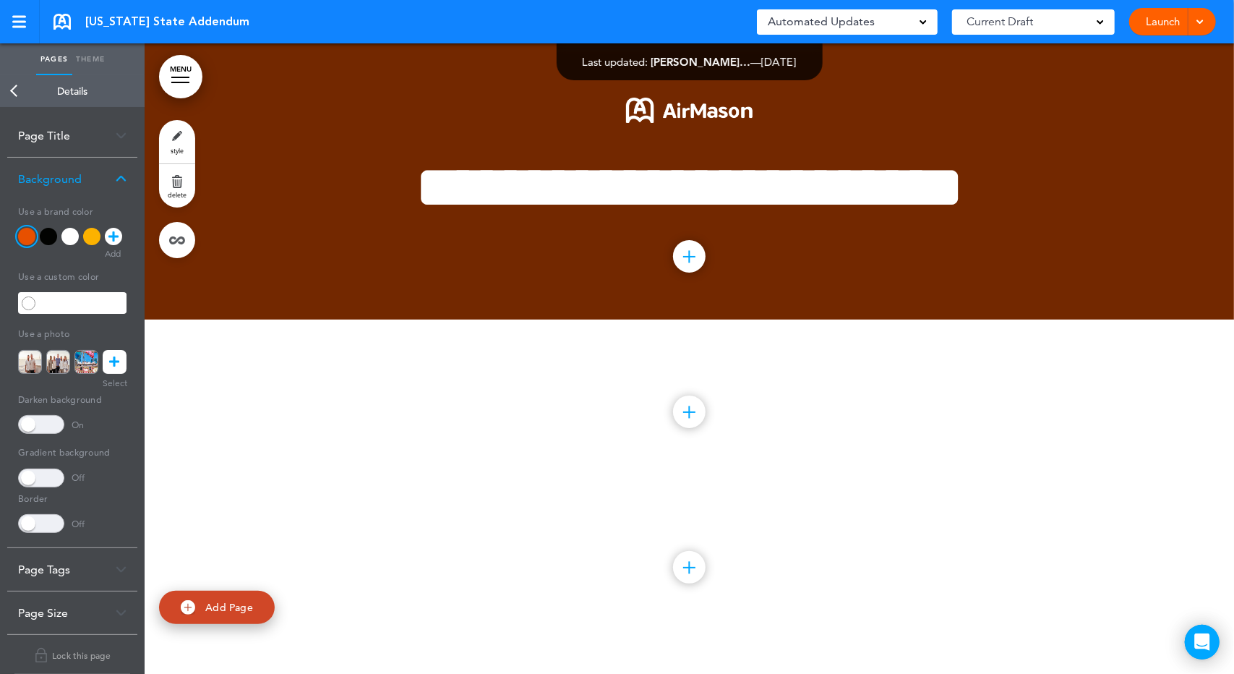
click at [87, 239] on div at bounding box center [91, 236] width 17 height 17
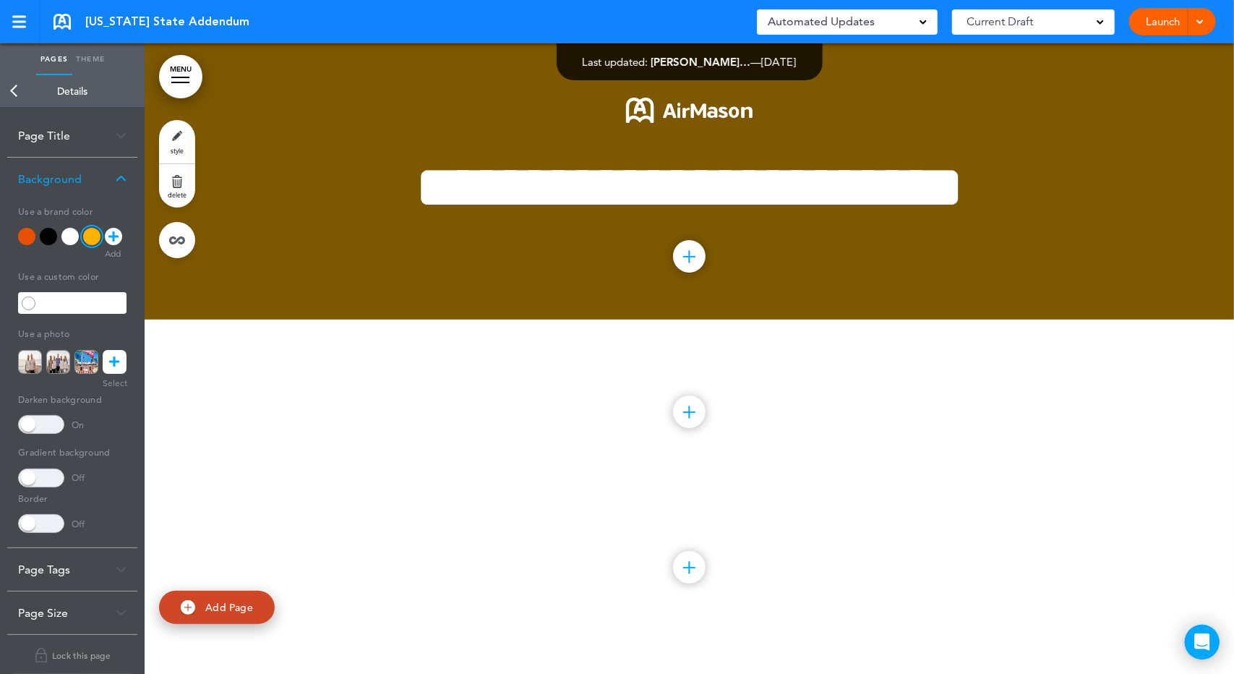
click at [87, 239] on div at bounding box center [91, 236] width 17 height 17
click at [116, 181] on img at bounding box center [121, 179] width 11 height 8
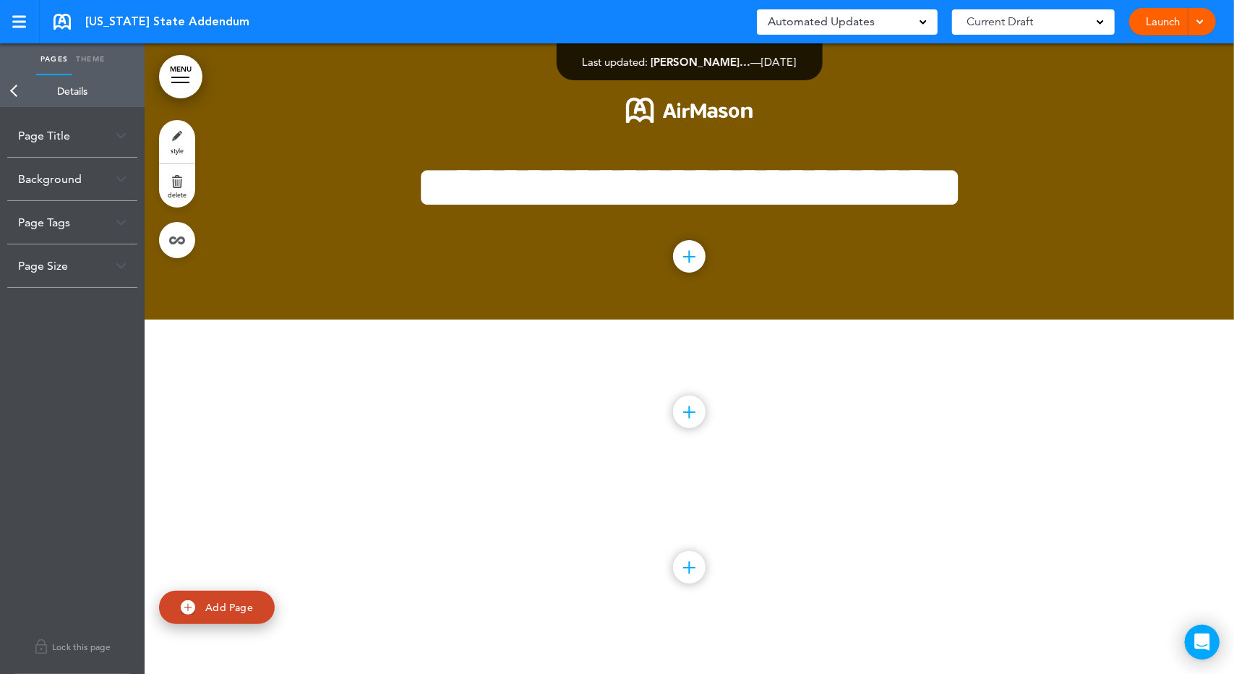
click at [116, 181] on img at bounding box center [121, 179] width 11 height 8
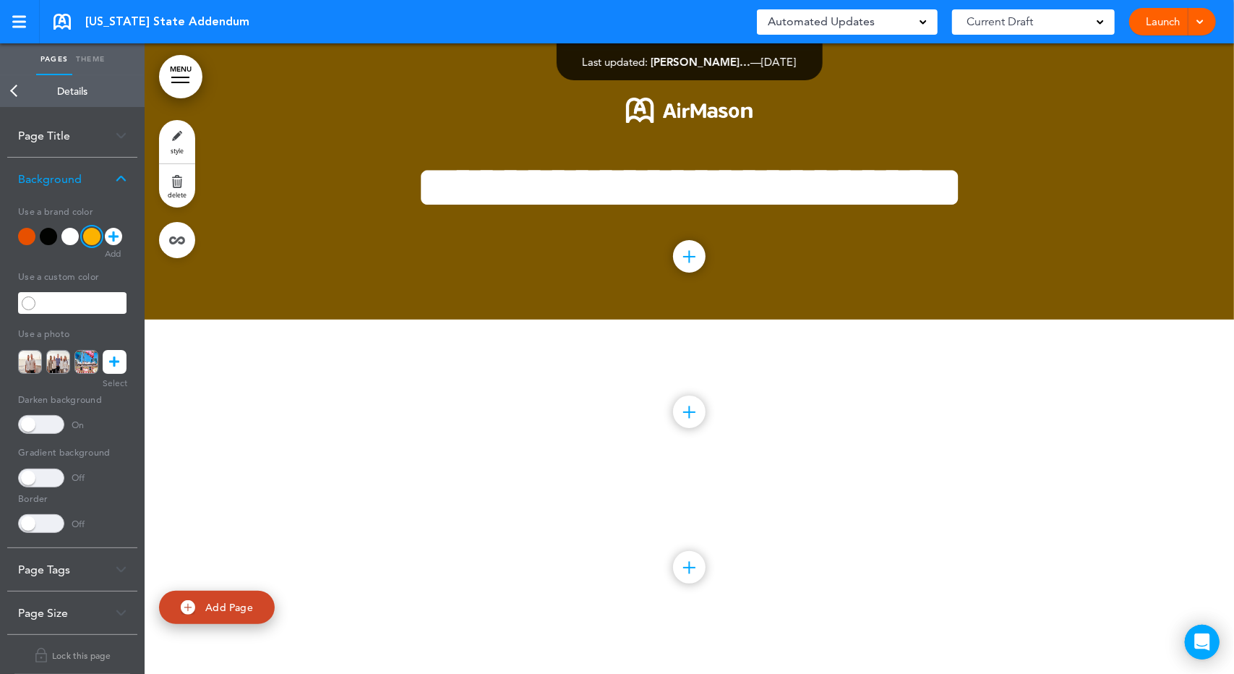
click at [48, 229] on div at bounding box center [48, 236] width 17 height 17
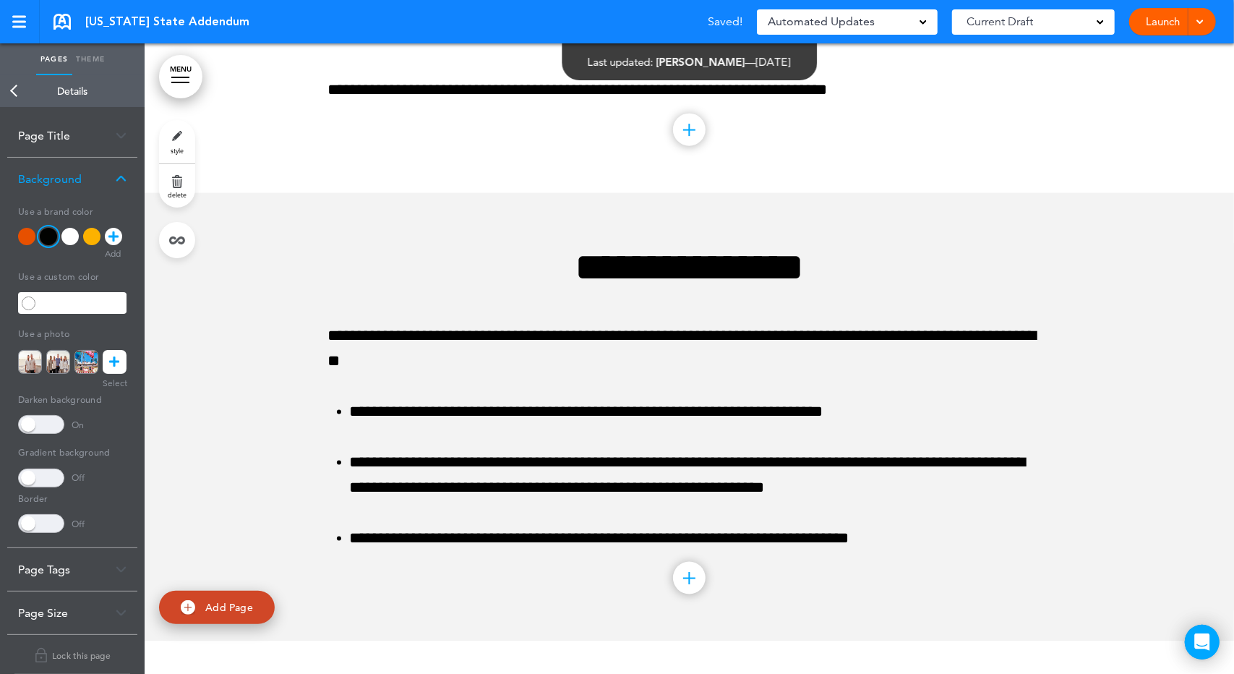
scroll to position [1518, 0]
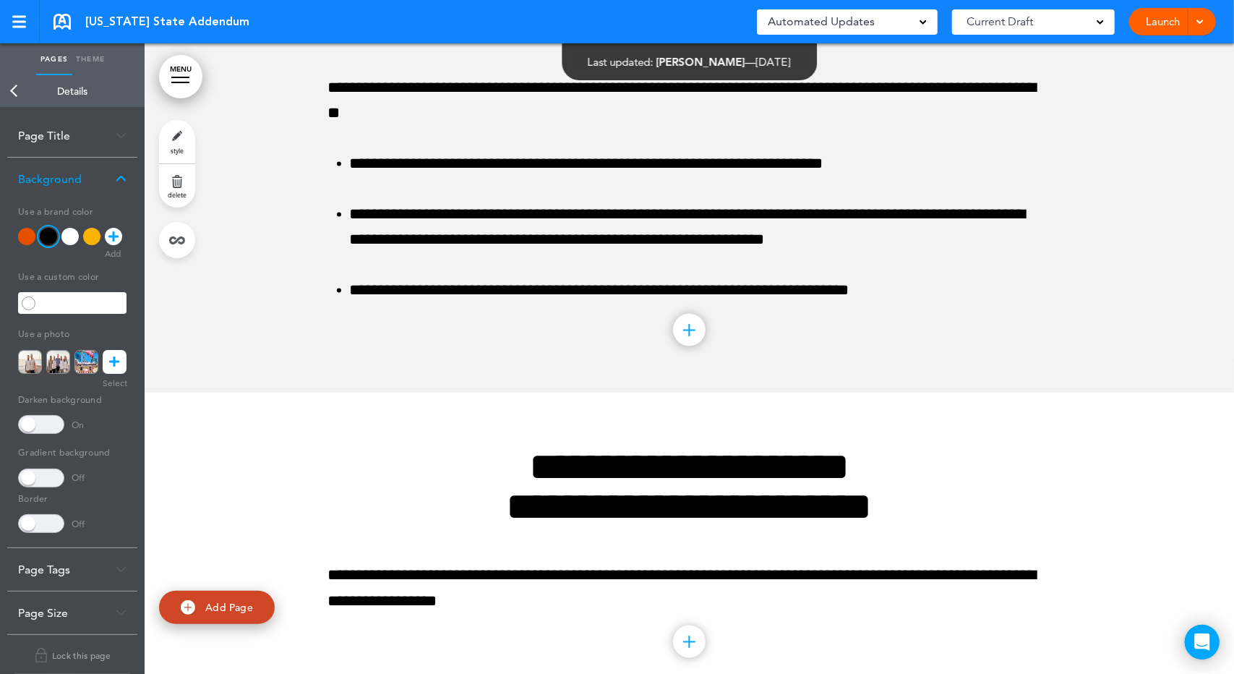
click at [86, 236] on div at bounding box center [91, 236] width 17 height 17
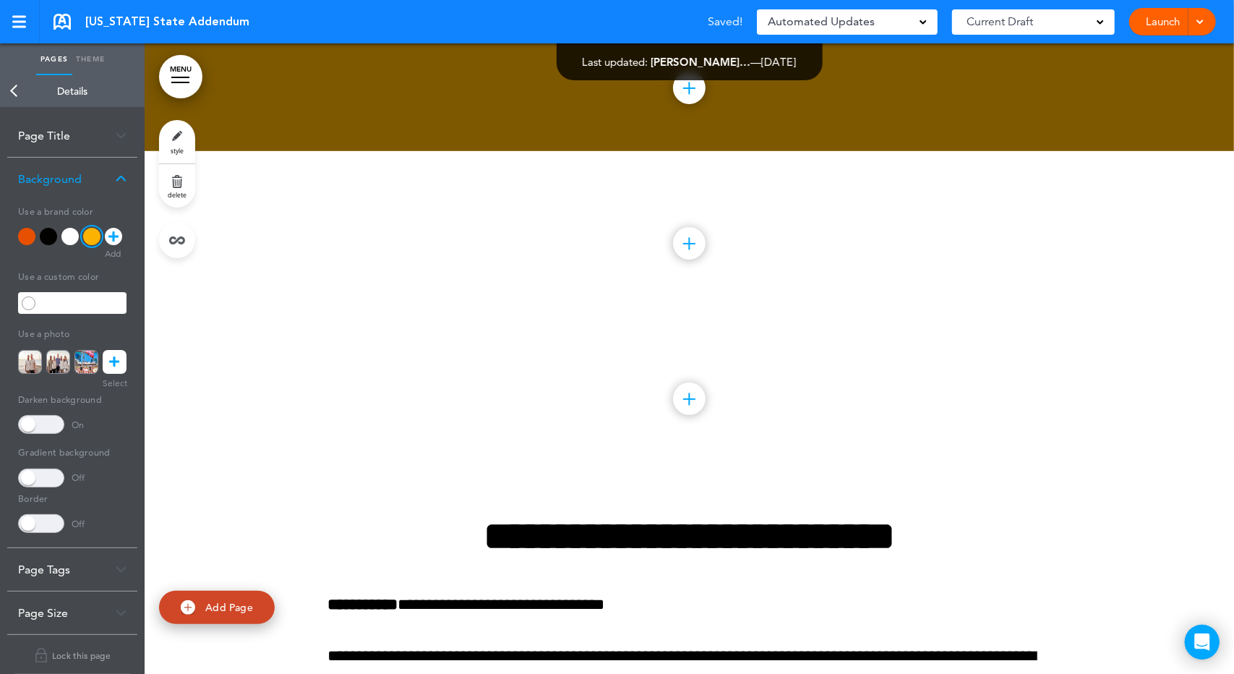
scroll to position [0, 0]
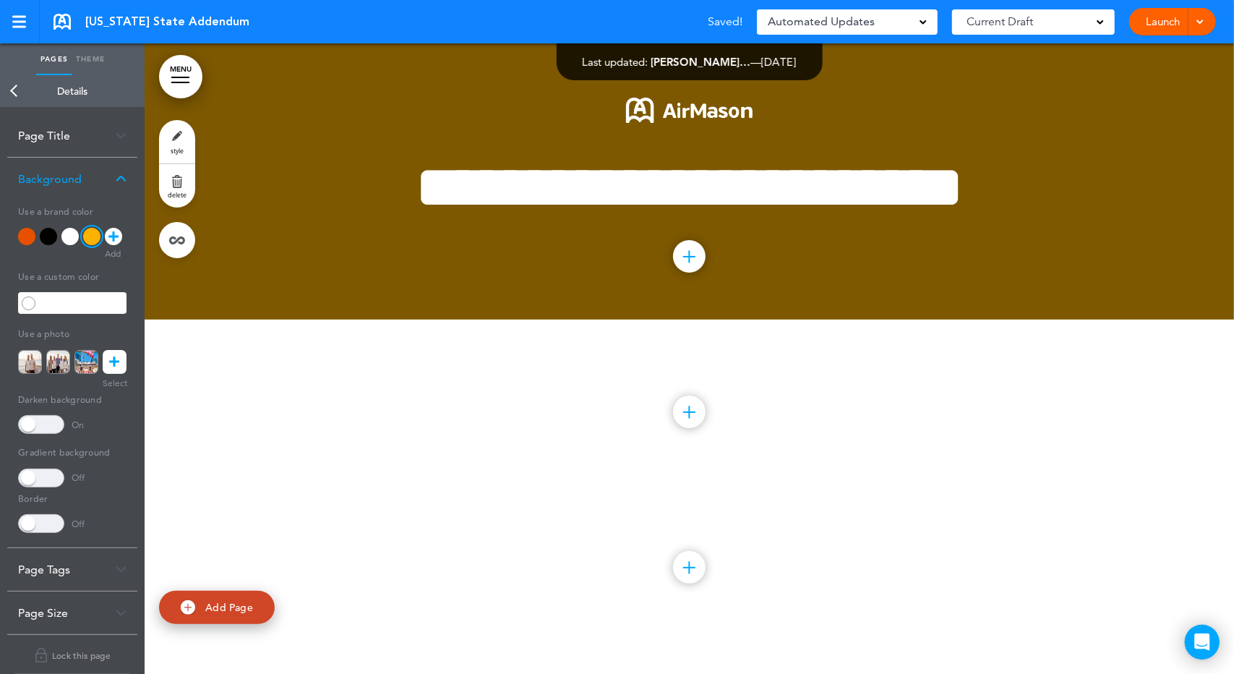
click at [20, 238] on div at bounding box center [26, 236] width 17 height 17
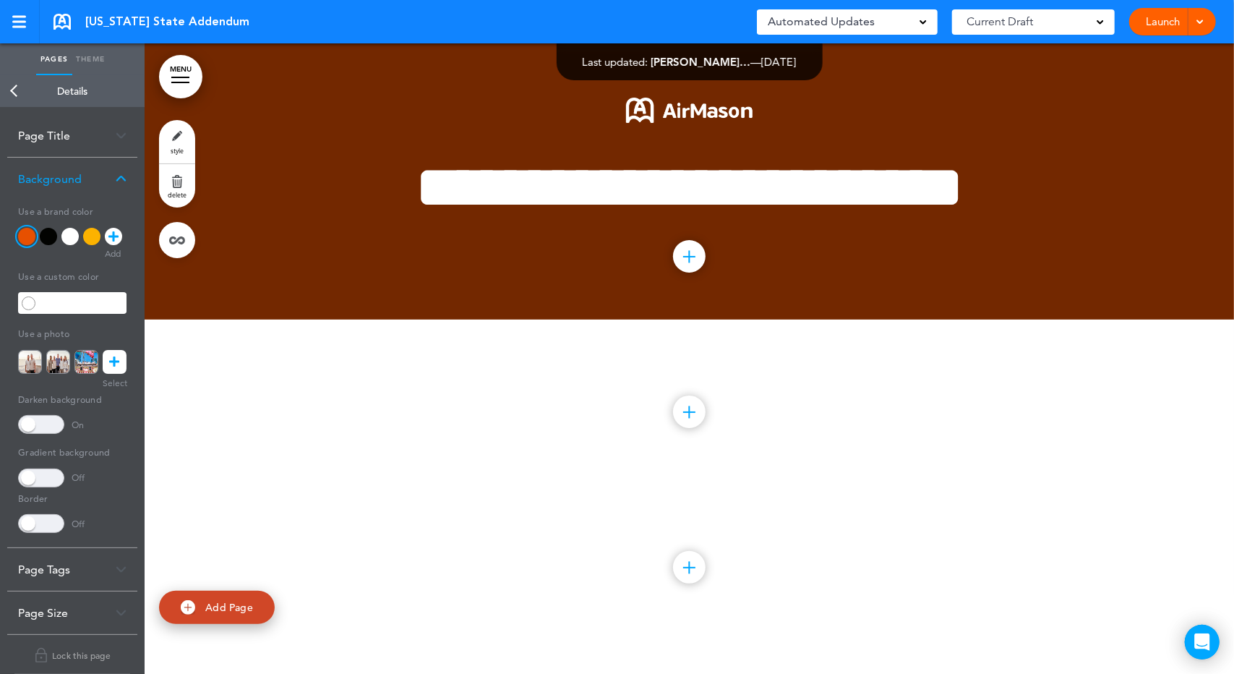
click at [47, 236] on div at bounding box center [48, 236] width 17 height 17
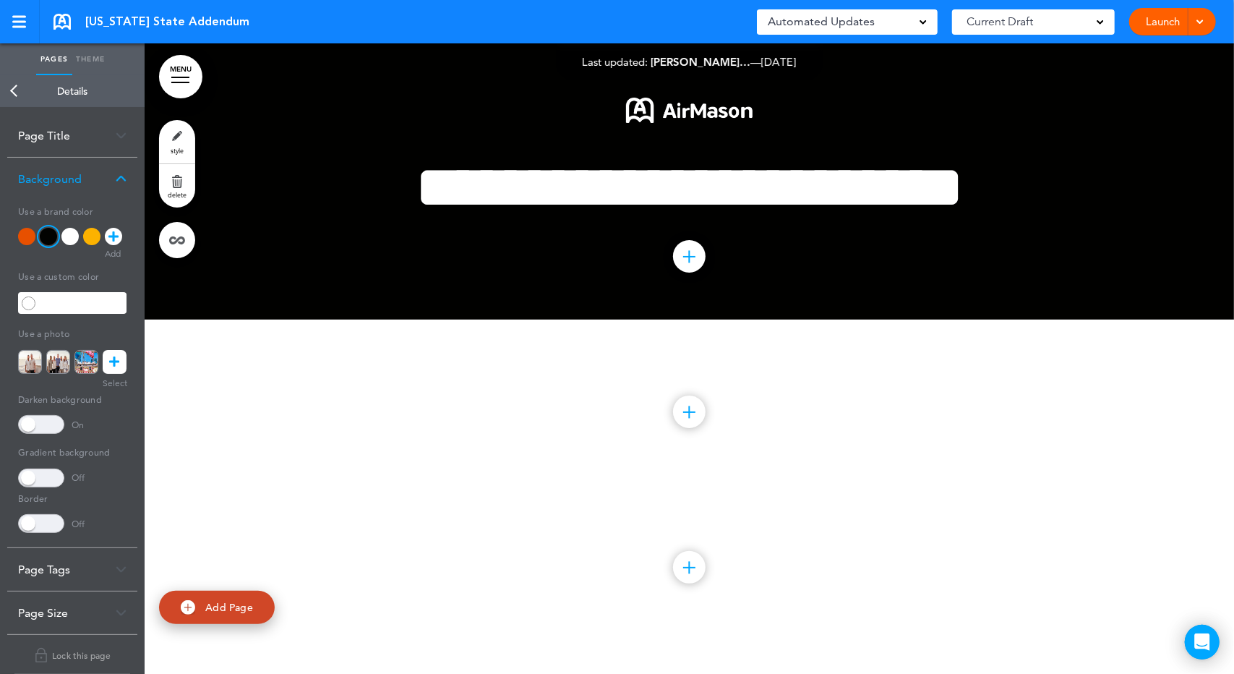
drag, startPoint x: 21, startPoint y: 423, endPoint x: 27, endPoint y: 403, distance: 21.3
click at [22, 423] on span at bounding box center [41, 424] width 46 height 19
click at [30, 234] on div at bounding box center [26, 236] width 17 height 17
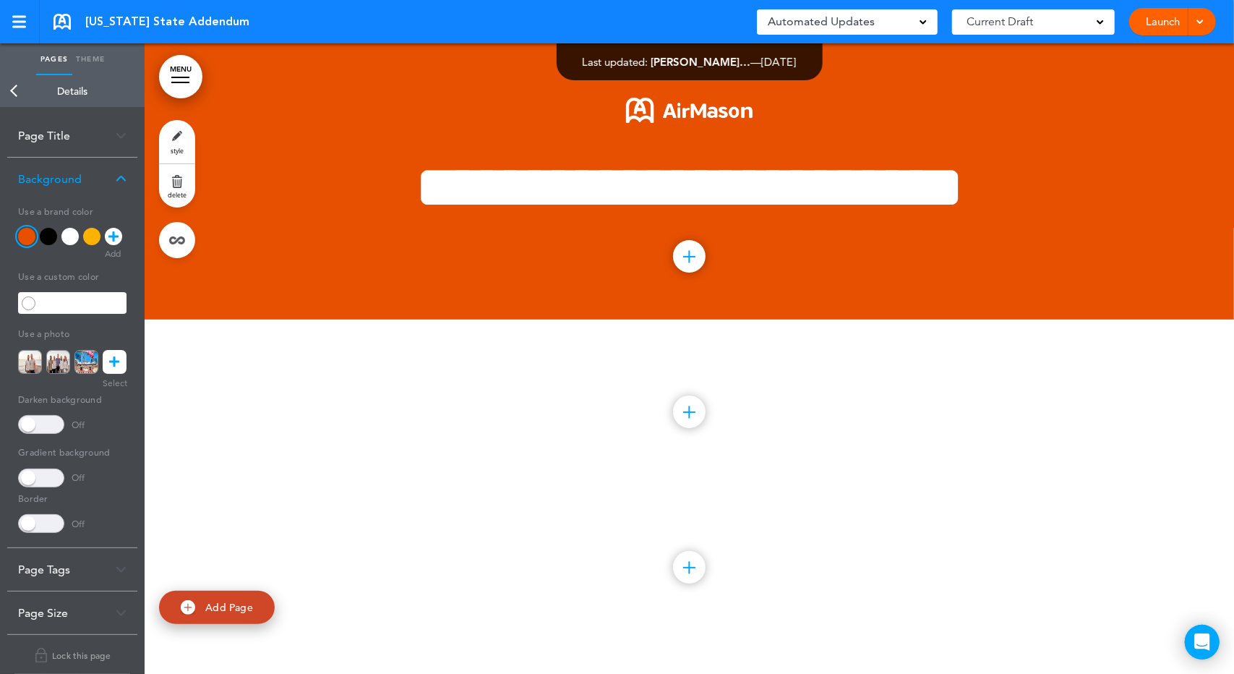
click at [65, 336] on h5 "Use a photo" at bounding box center [72, 332] width 108 height 20
click at [123, 359] on link at bounding box center [115, 362] width 24 height 24
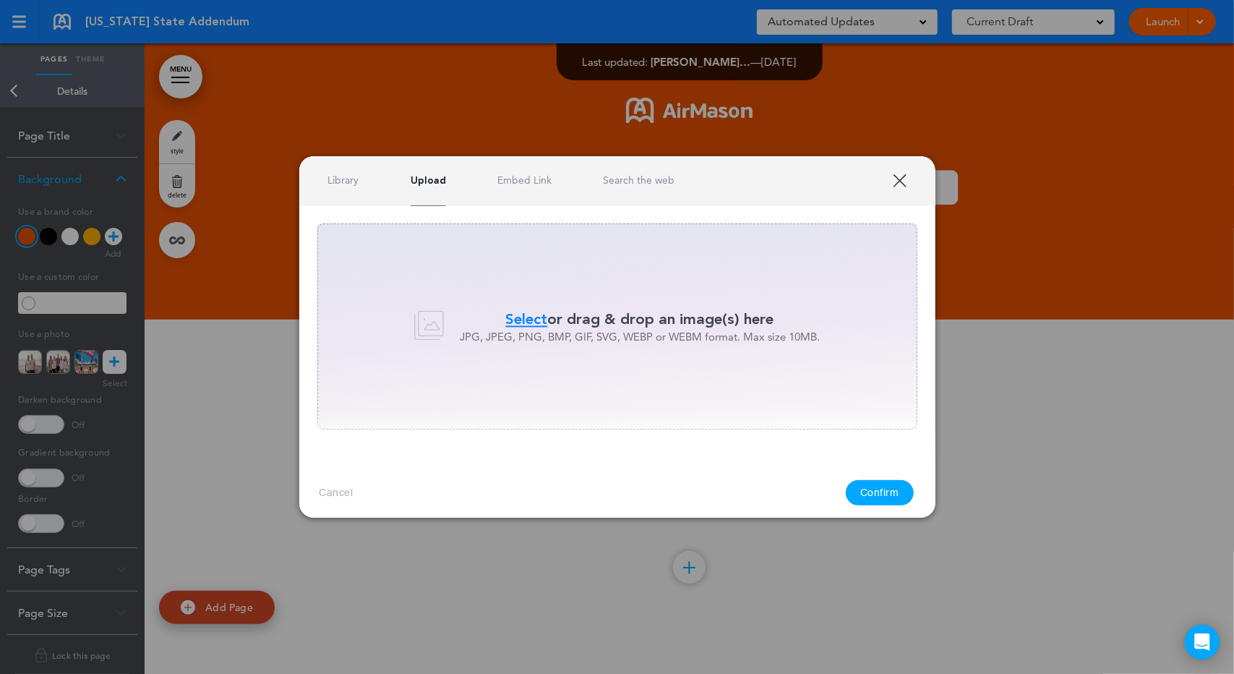
click at [347, 181] on link "Library" at bounding box center [343, 181] width 31 height 14
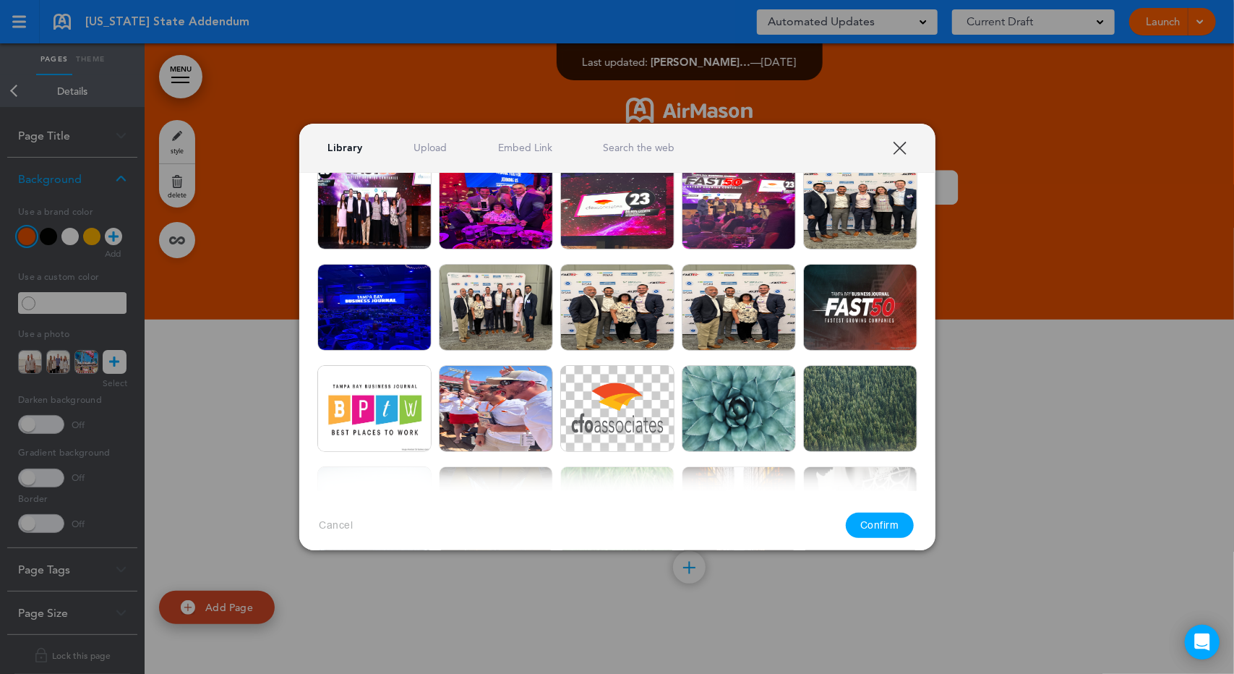
scroll to position [337, 0]
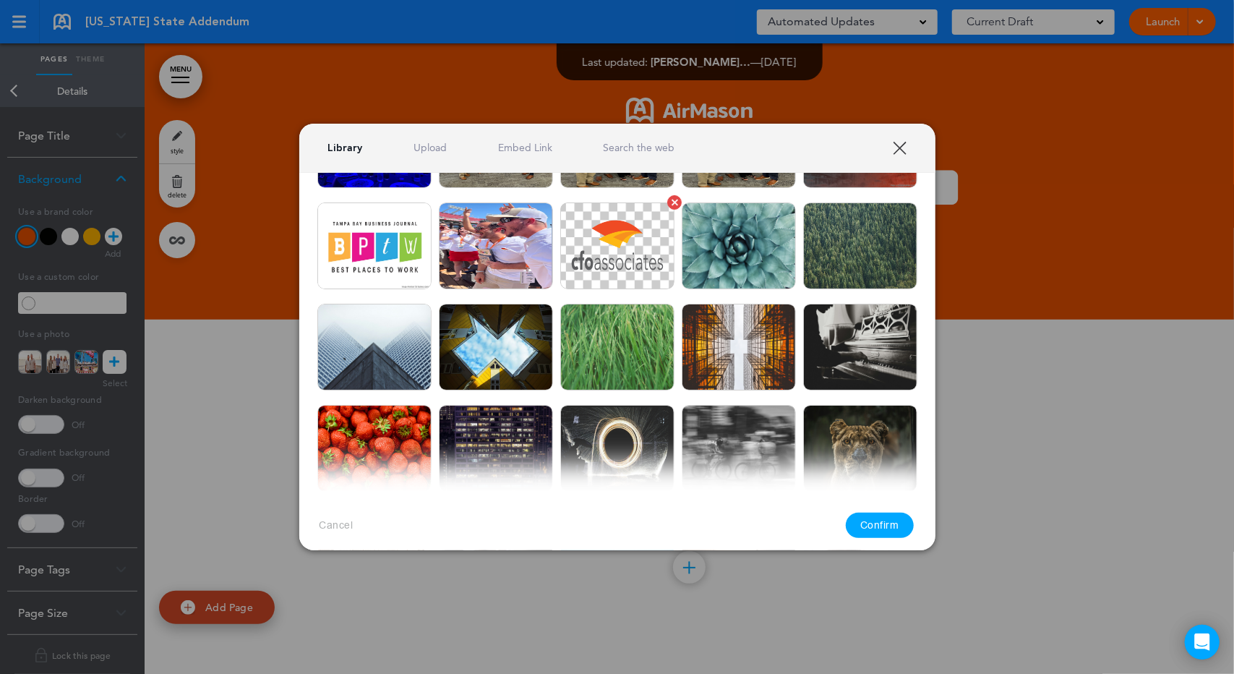
click at [600, 270] on img at bounding box center [617, 245] width 114 height 87
click at [908, 529] on button "Confirm" at bounding box center [880, 525] width 68 height 25
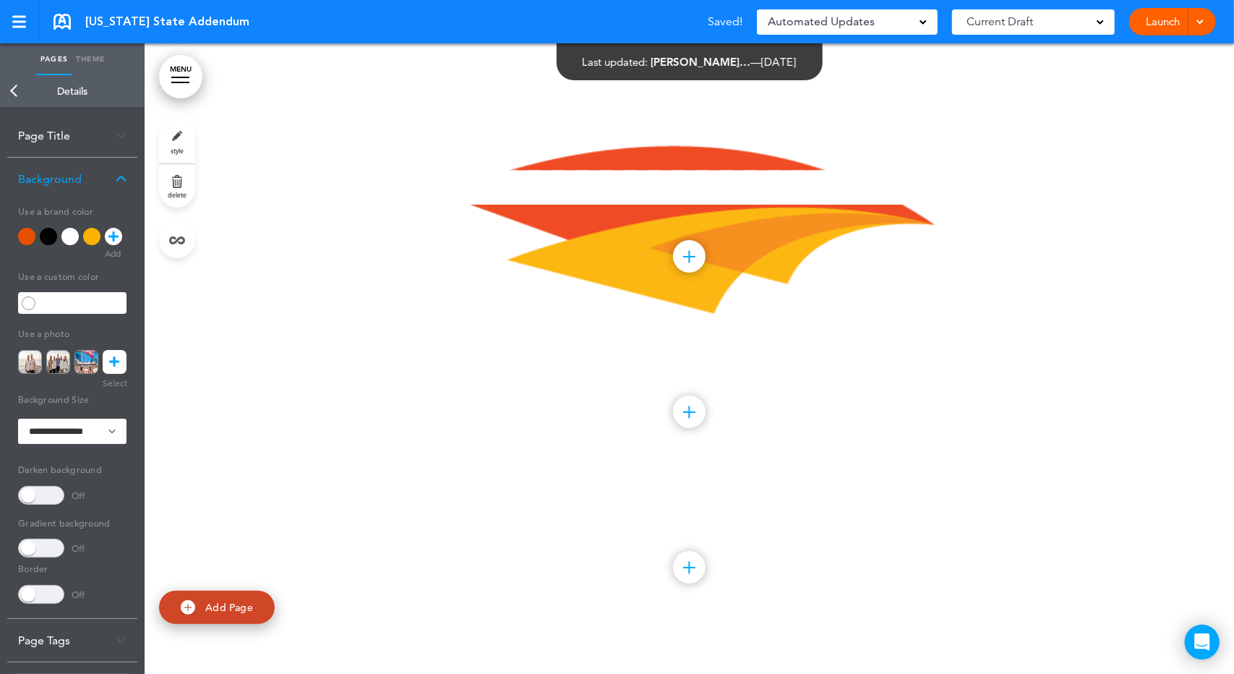
click at [869, 320] on div "**********" at bounding box center [689, 181] width 723 height 276
click at [310, 264] on div at bounding box center [690, 181] width 1090 height 276
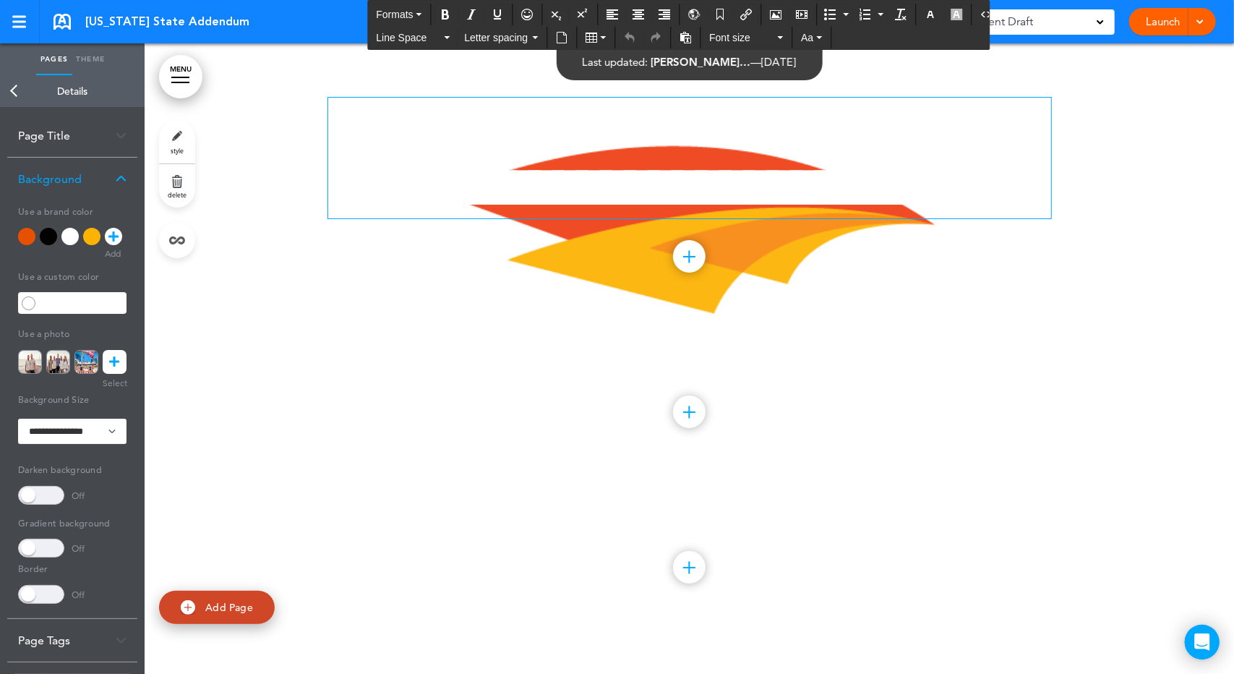
drag, startPoint x: 375, startPoint y: 239, endPoint x: 769, endPoint y: 352, distance: 410.1
click at [769, 320] on div "**********" at bounding box center [689, 181] width 723 height 276
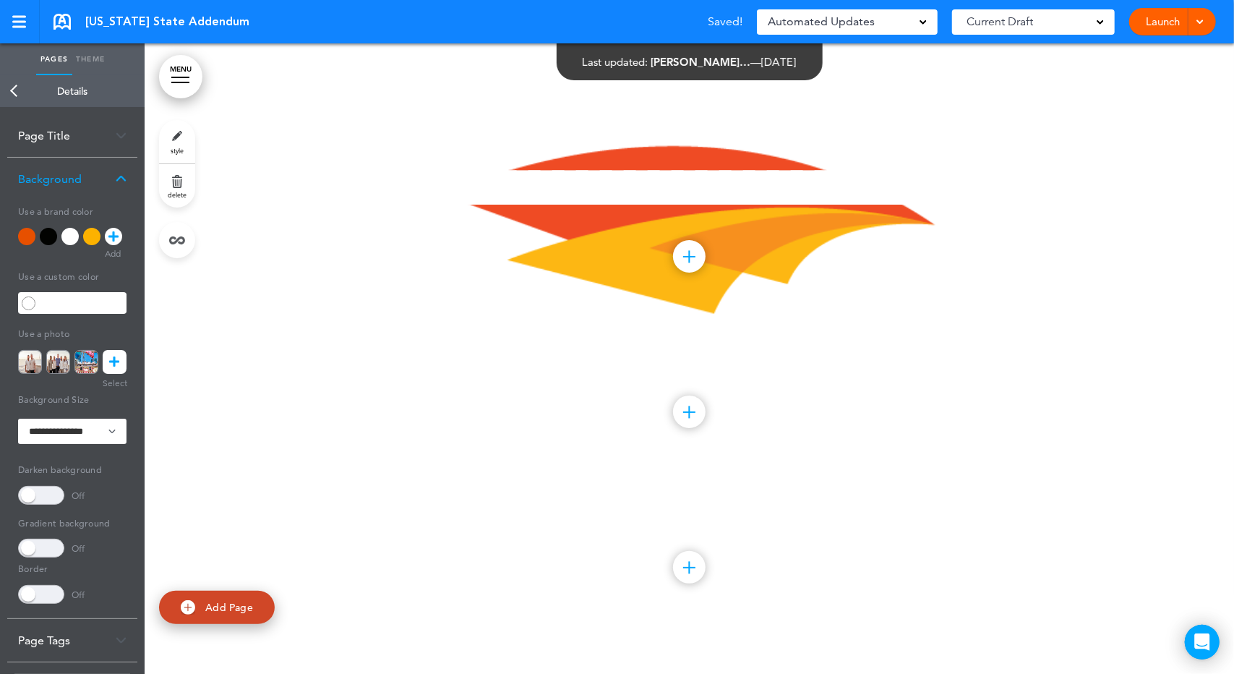
click at [771, 320] on div "**********" at bounding box center [689, 181] width 723 height 276
click at [22, 231] on div at bounding box center [26, 236] width 17 height 17
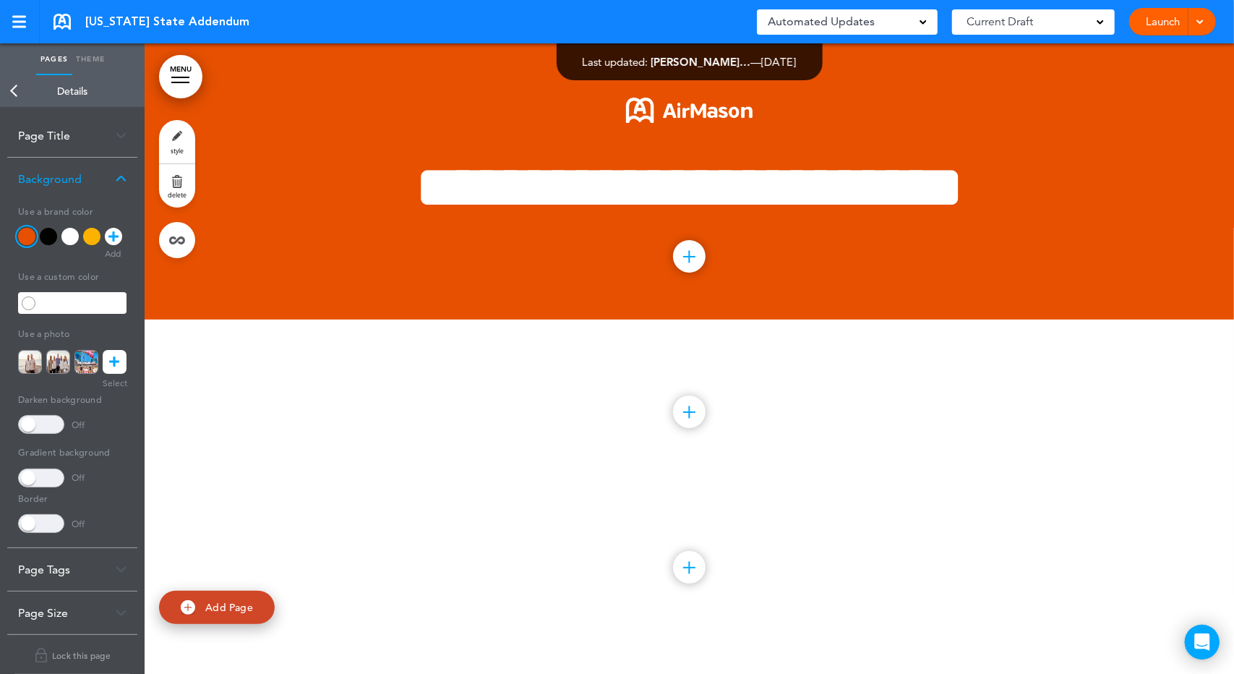
click at [675, 428] on div at bounding box center [689, 412] width 33 height 33
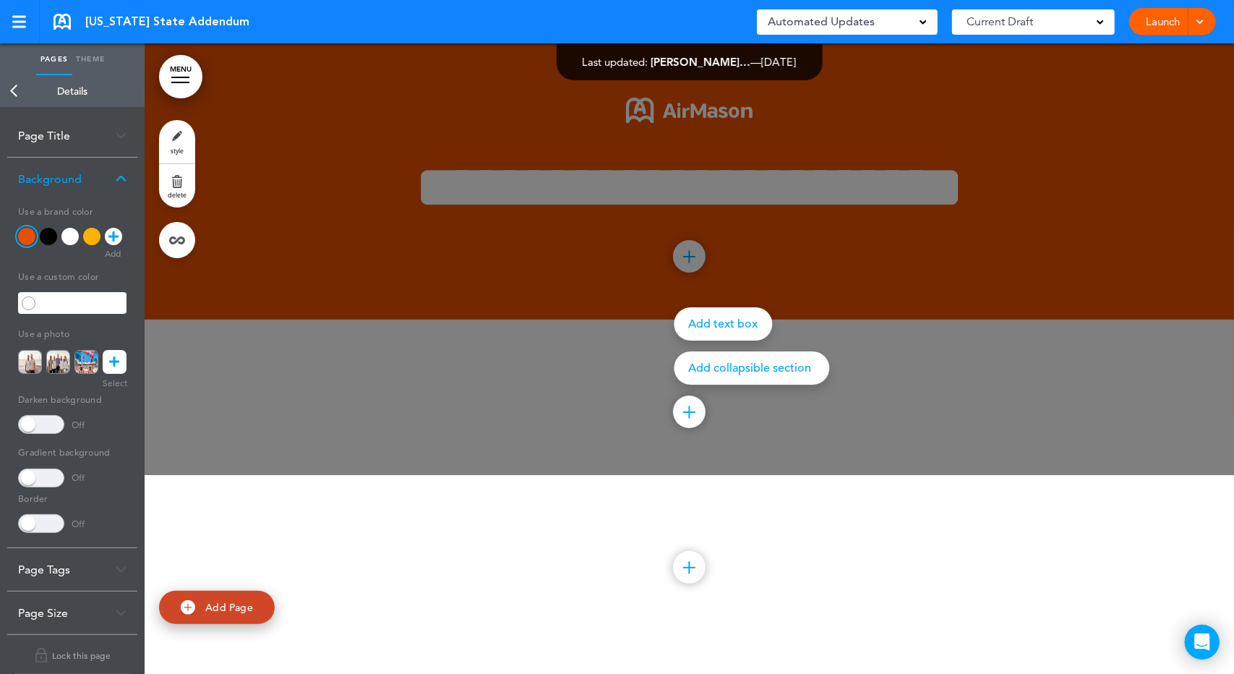
click at [386, 581] on div "Add collapsible section ? In order to add a collapsible section, only solid bac…" at bounding box center [689, 552] width 723 height 155
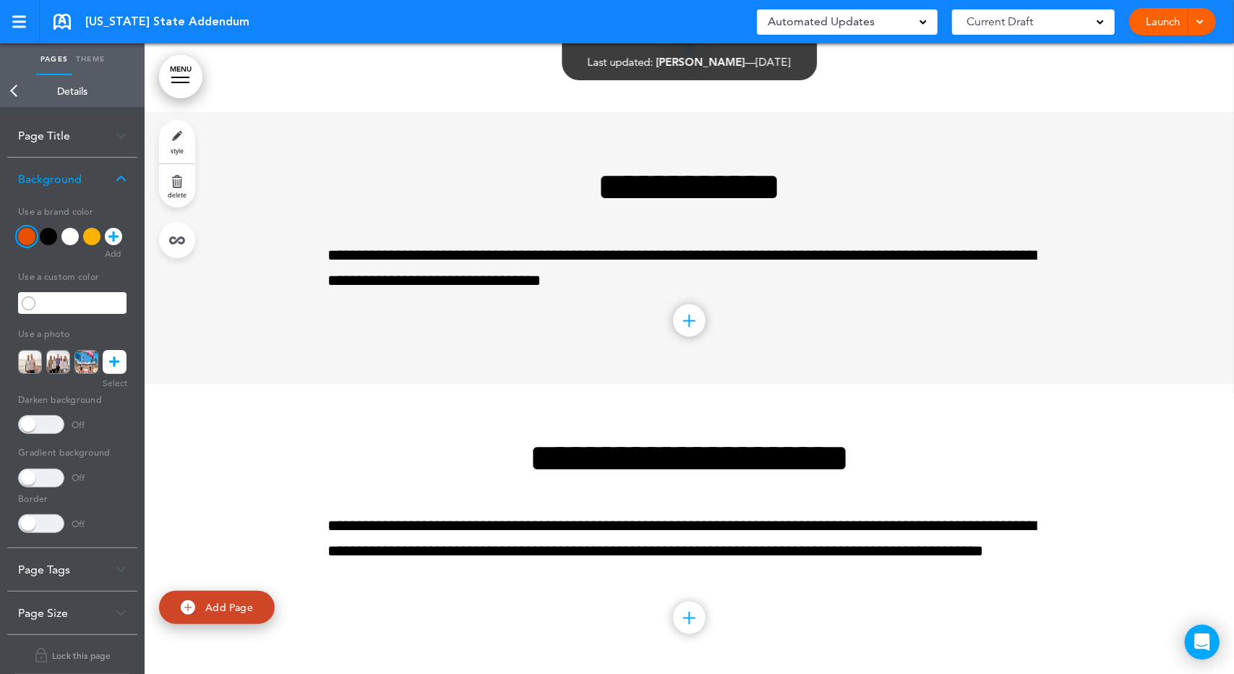
scroll to position [8890, 0]
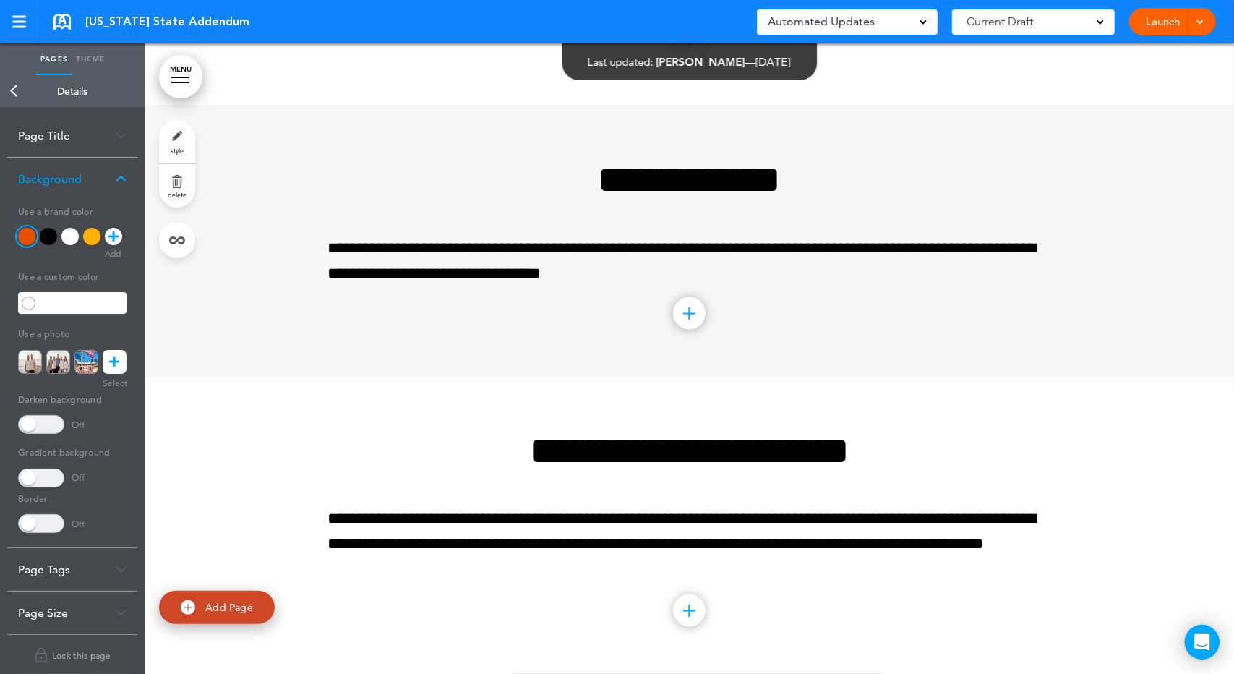
click at [1216, 24] on div "Launch Launch Preview Draft" at bounding box center [1172, 21] width 87 height 27
click at [1208, 24] on div "Launch Launch Preview Draft" at bounding box center [1172, 21] width 87 height 27
click at [1203, 23] on span at bounding box center [1199, 20] width 9 height 9
click at [12, 95] on link "Back" at bounding box center [14, 91] width 29 height 32
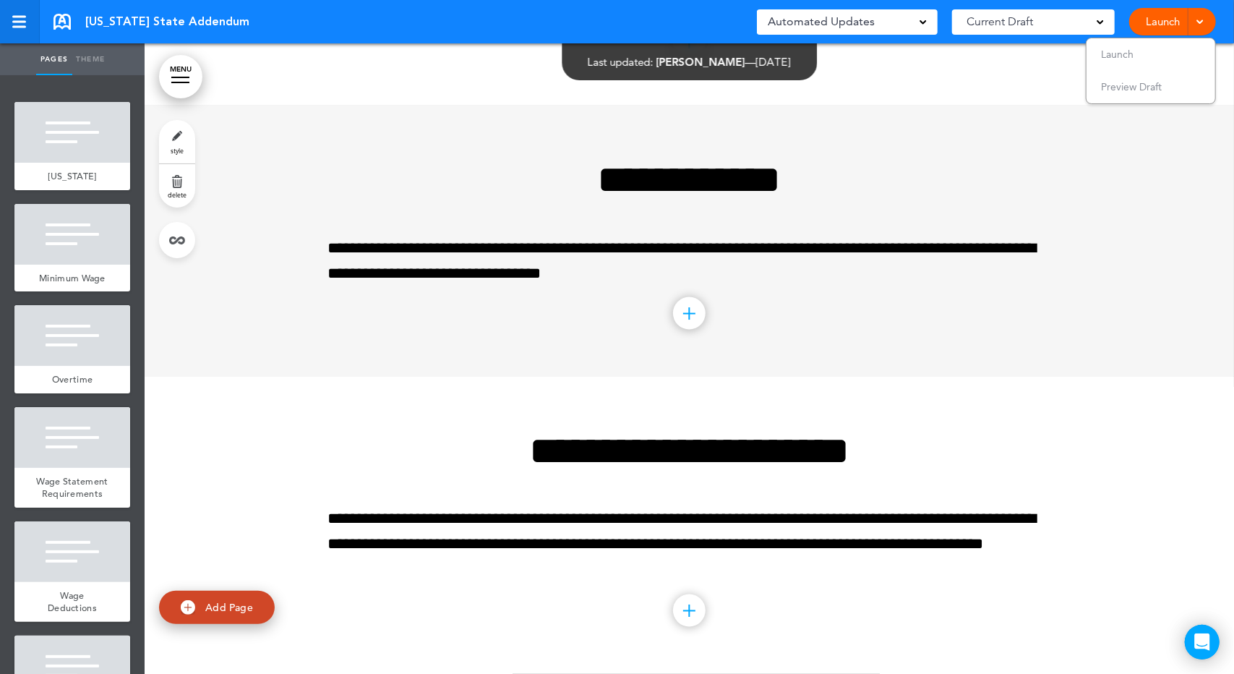
click at [23, 22] on div at bounding box center [18, 22] width 13 height 12
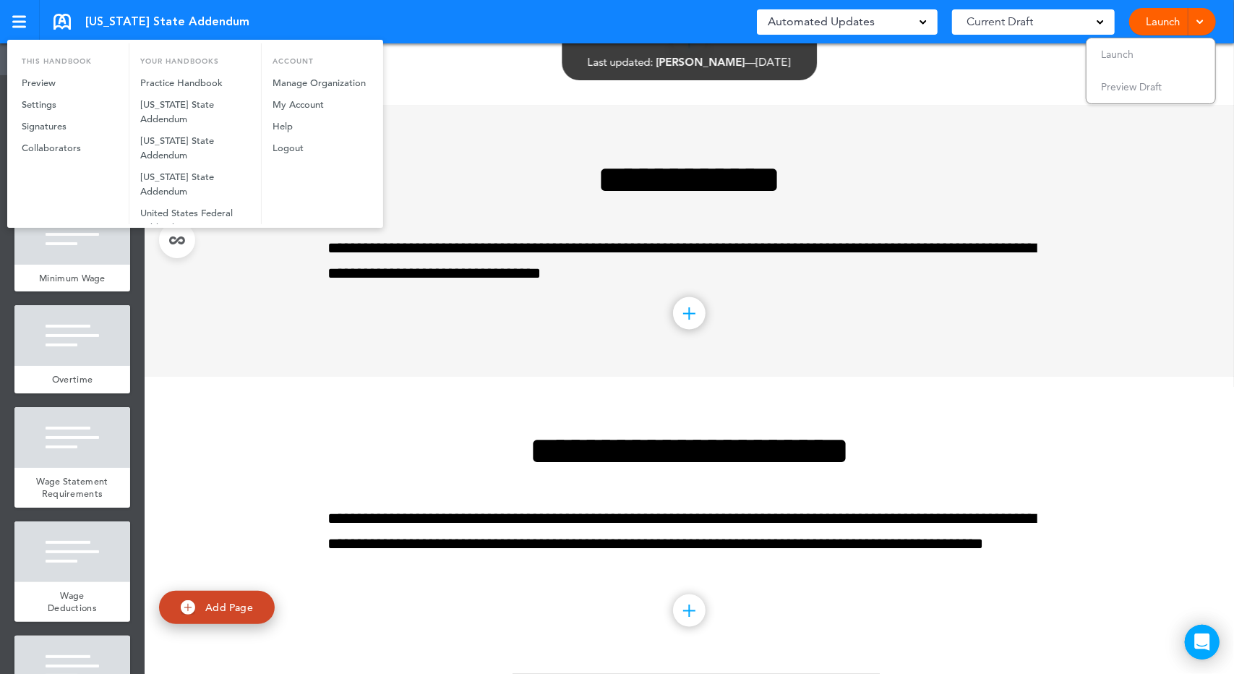
click at [458, 177] on div at bounding box center [617, 337] width 1234 height 674
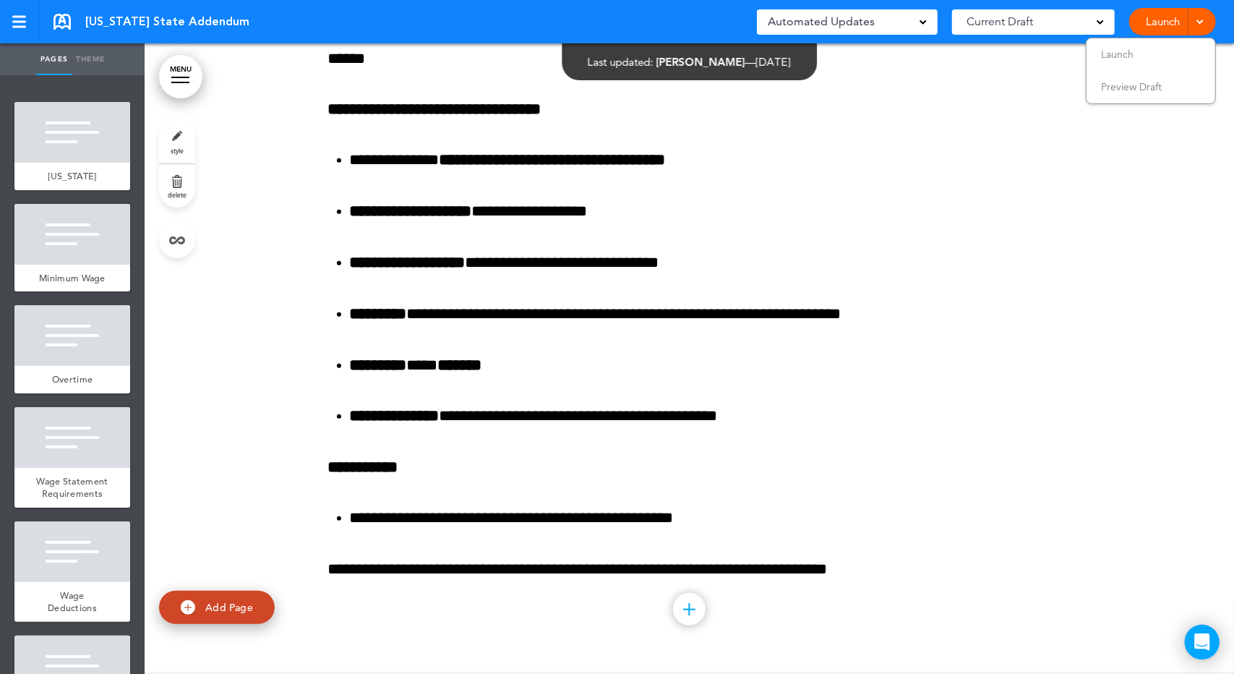
scroll to position [0, 0]
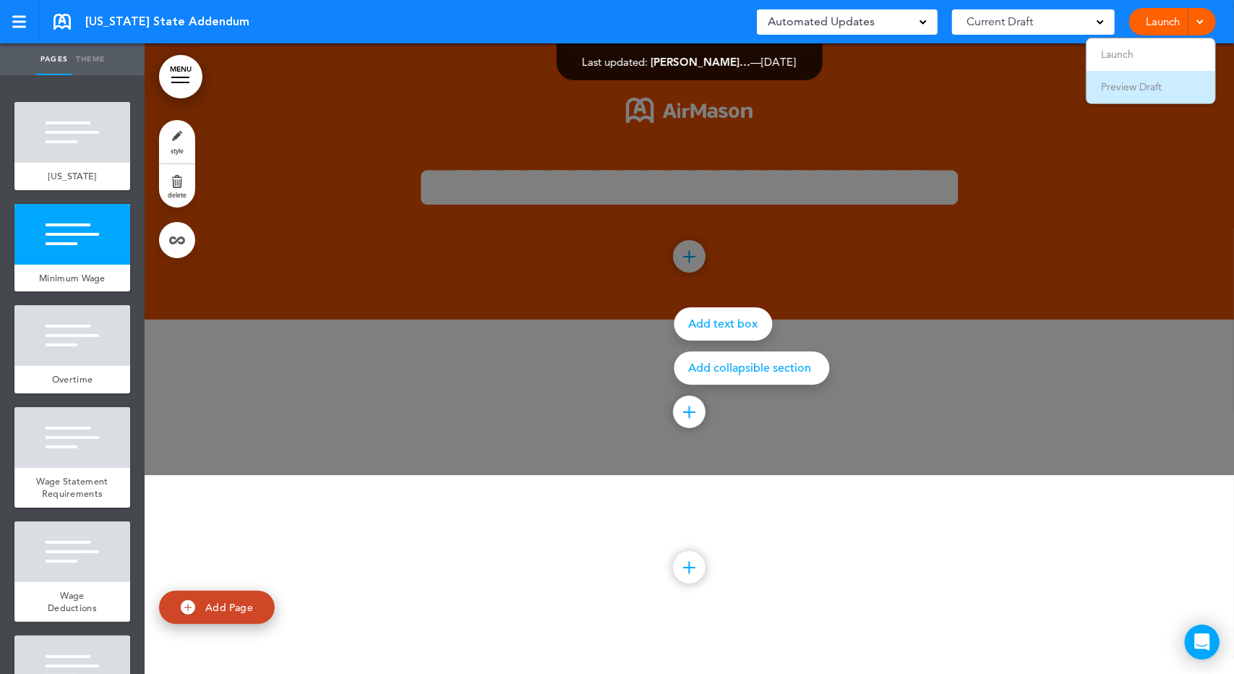
click at [1118, 87] on span "Preview Draft" at bounding box center [1131, 86] width 61 height 13
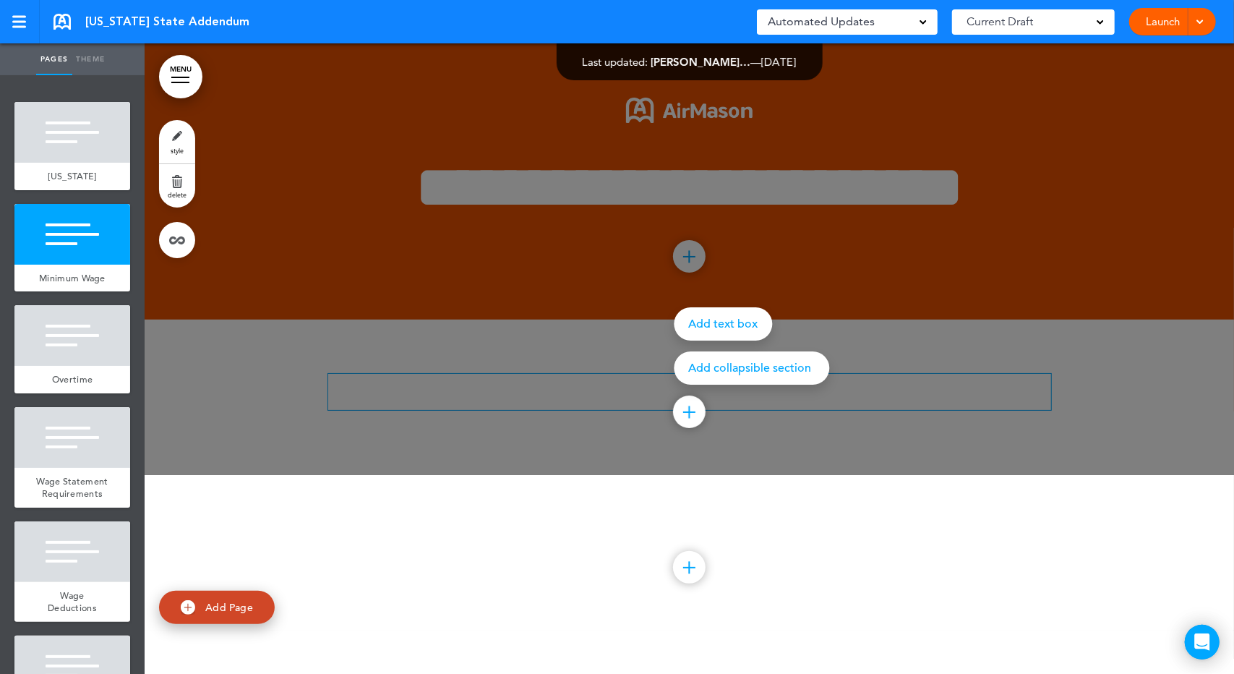
drag, startPoint x: 416, startPoint y: 518, endPoint x: 453, endPoint y: 441, distance: 85.1
click at [416, 517] on div at bounding box center [762, 337] width 1234 height 674
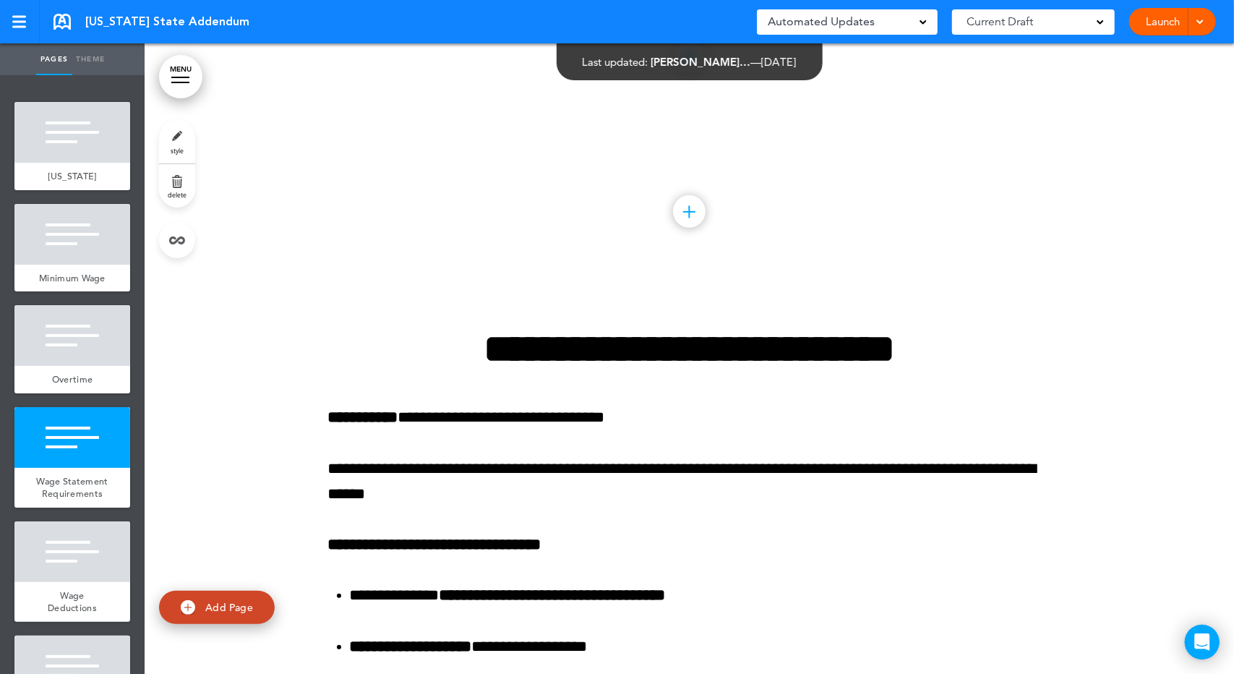
scroll to position [337, 0]
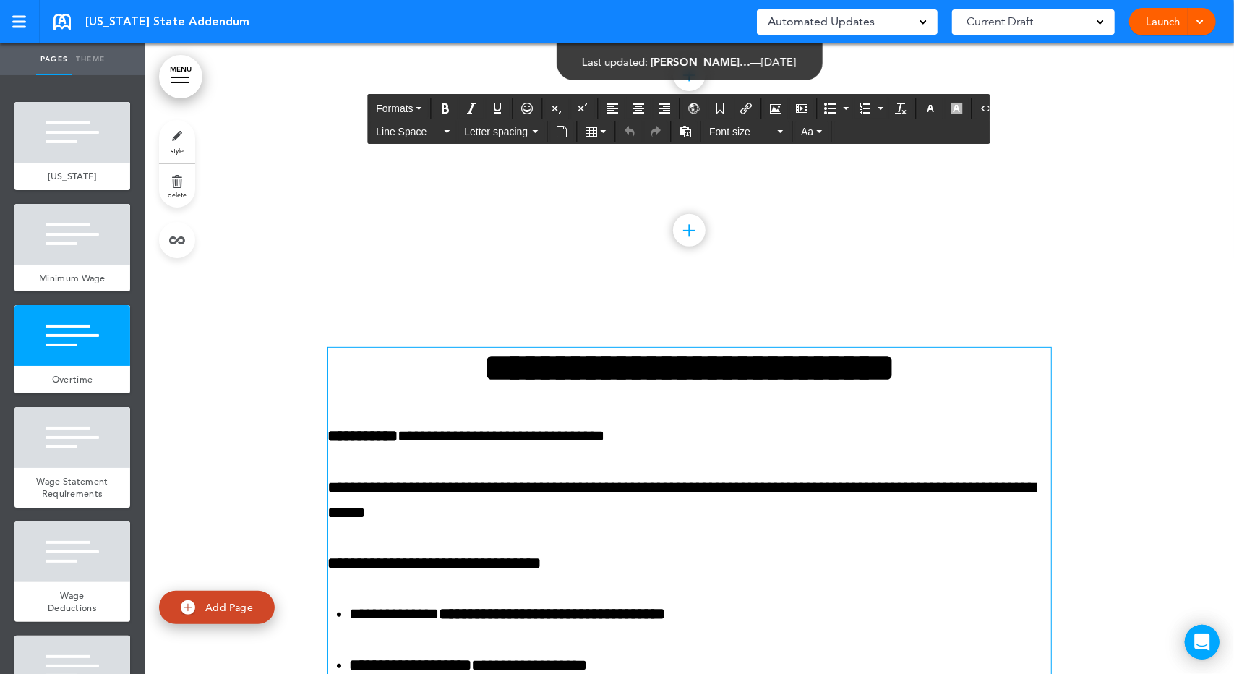
click at [683, 247] on div at bounding box center [689, 230] width 33 height 33
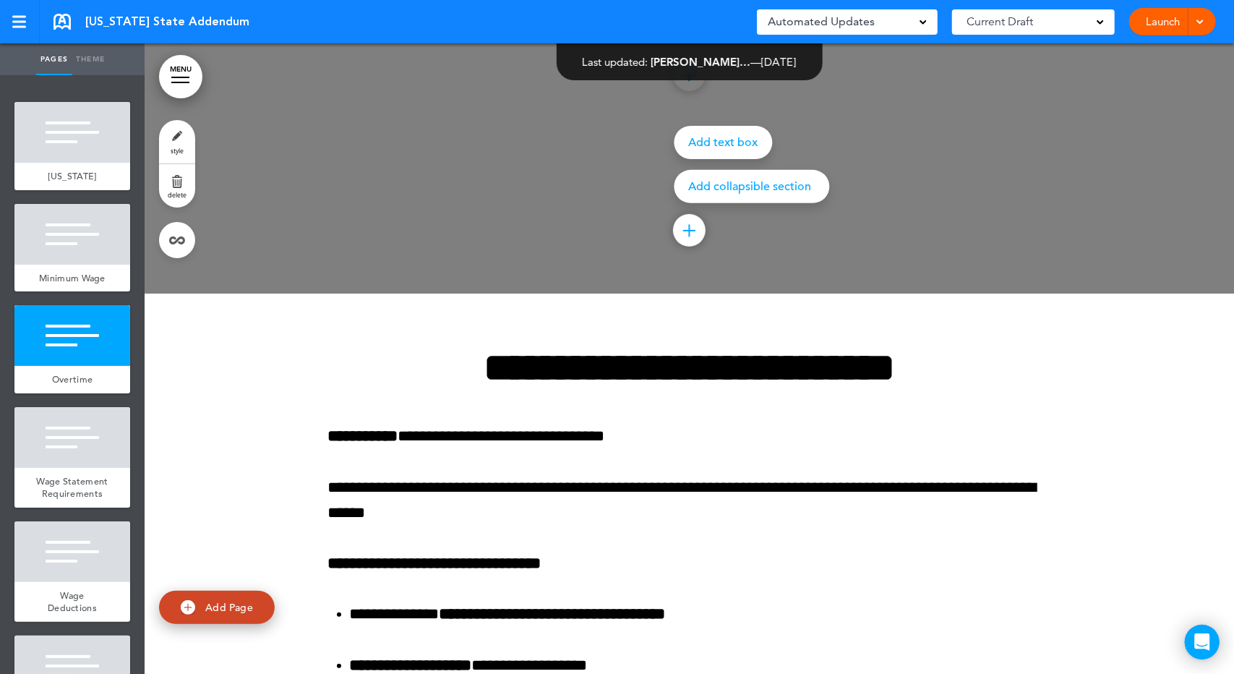
click at [729, 192] on p "Add collapsible section" at bounding box center [751, 187] width 127 height 12
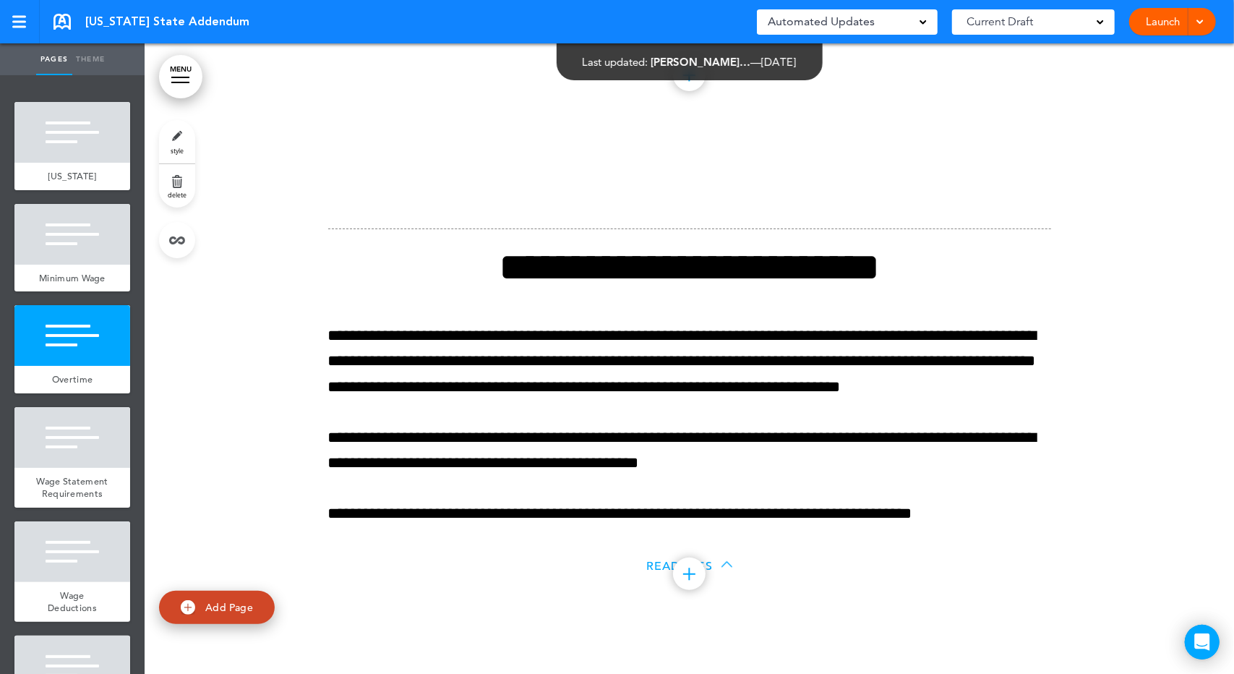
scroll to position [168, 0]
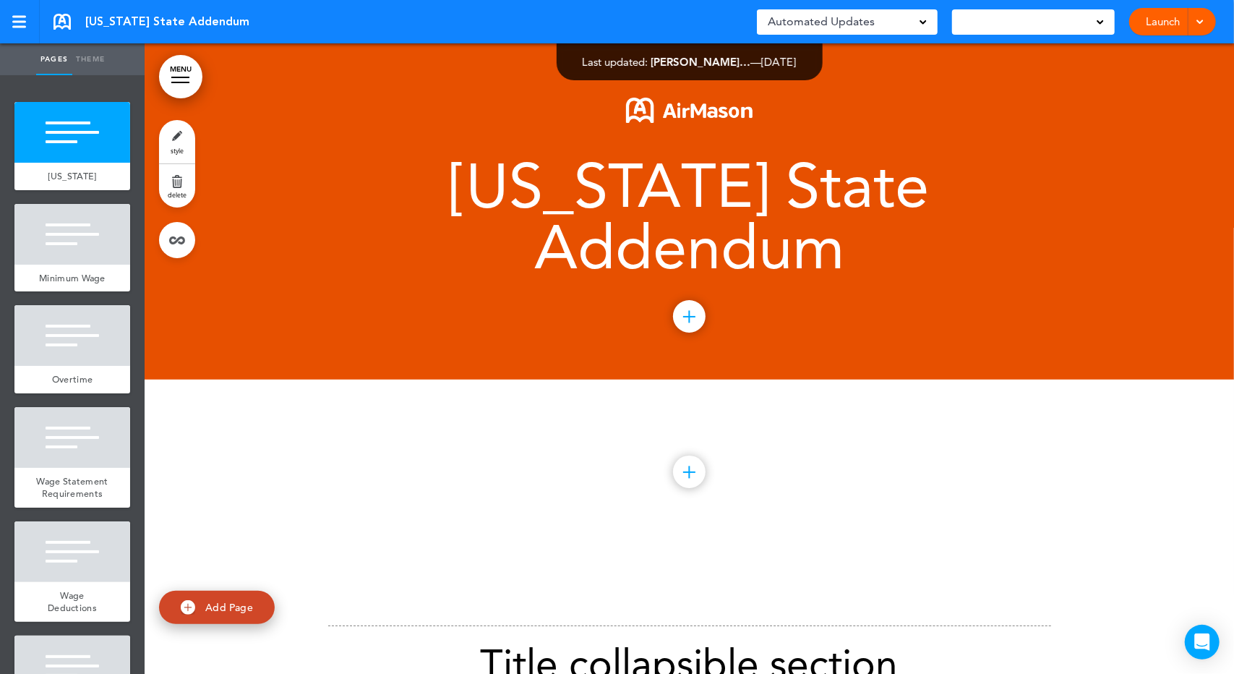
scroll to position [337, 0]
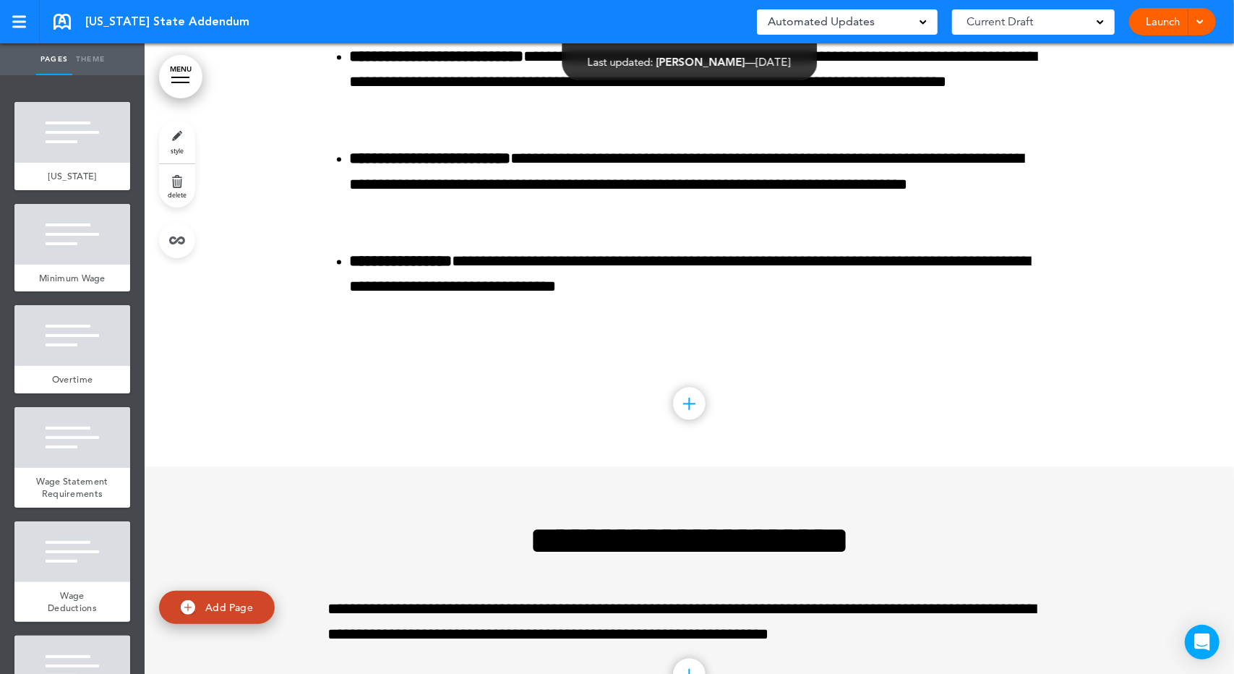
scroll to position [6242, 0]
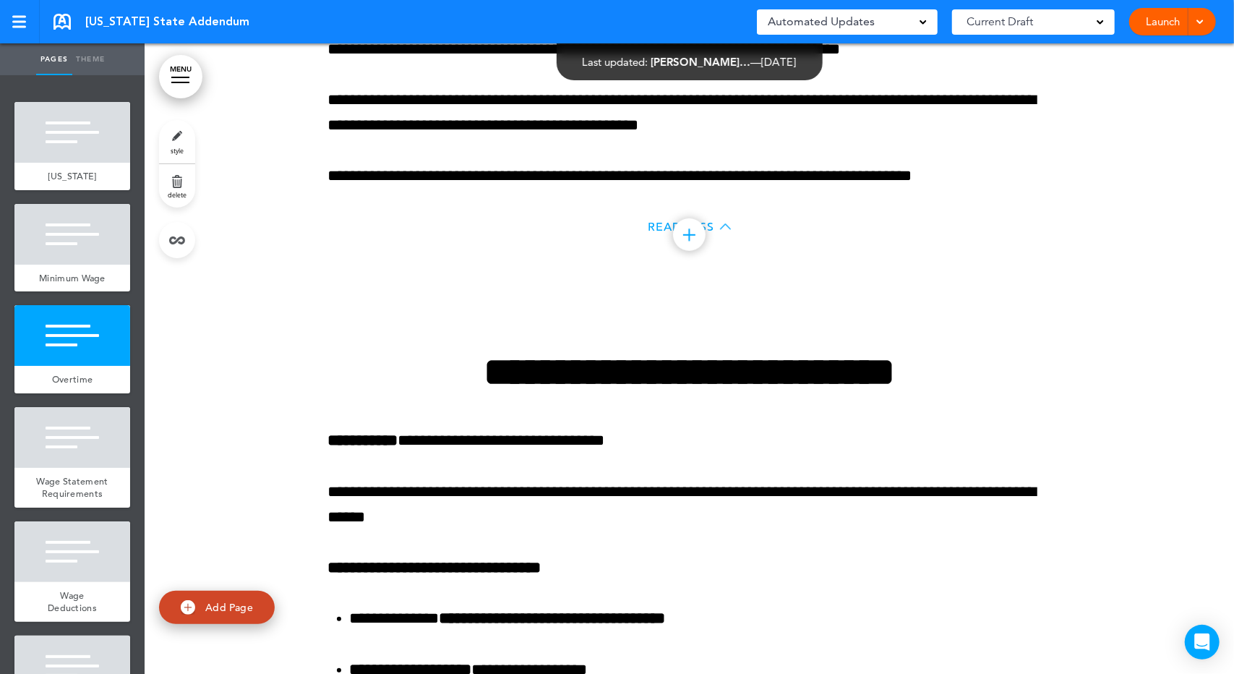
scroll to position [675, 0]
click at [74, 242] on div at bounding box center [72, 234] width 116 height 61
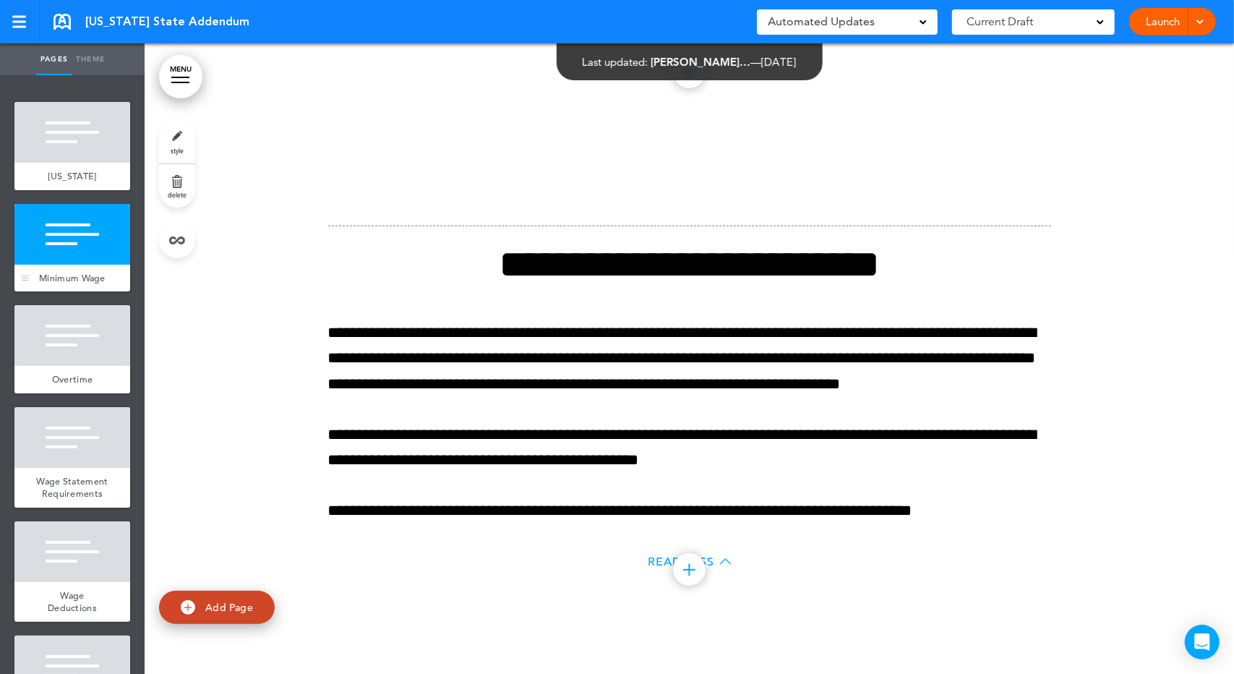
scroll to position [336, 0]
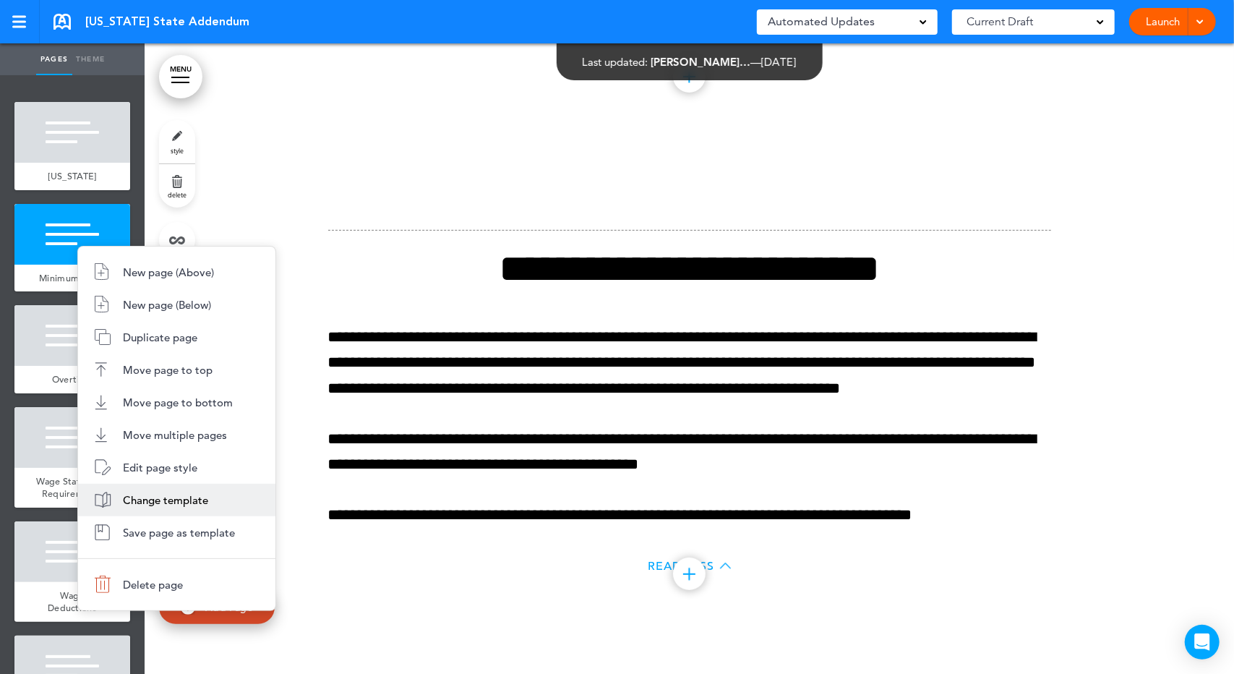
click at [127, 508] on li "Change template" at bounding box center [176, 500] width 197 height 33
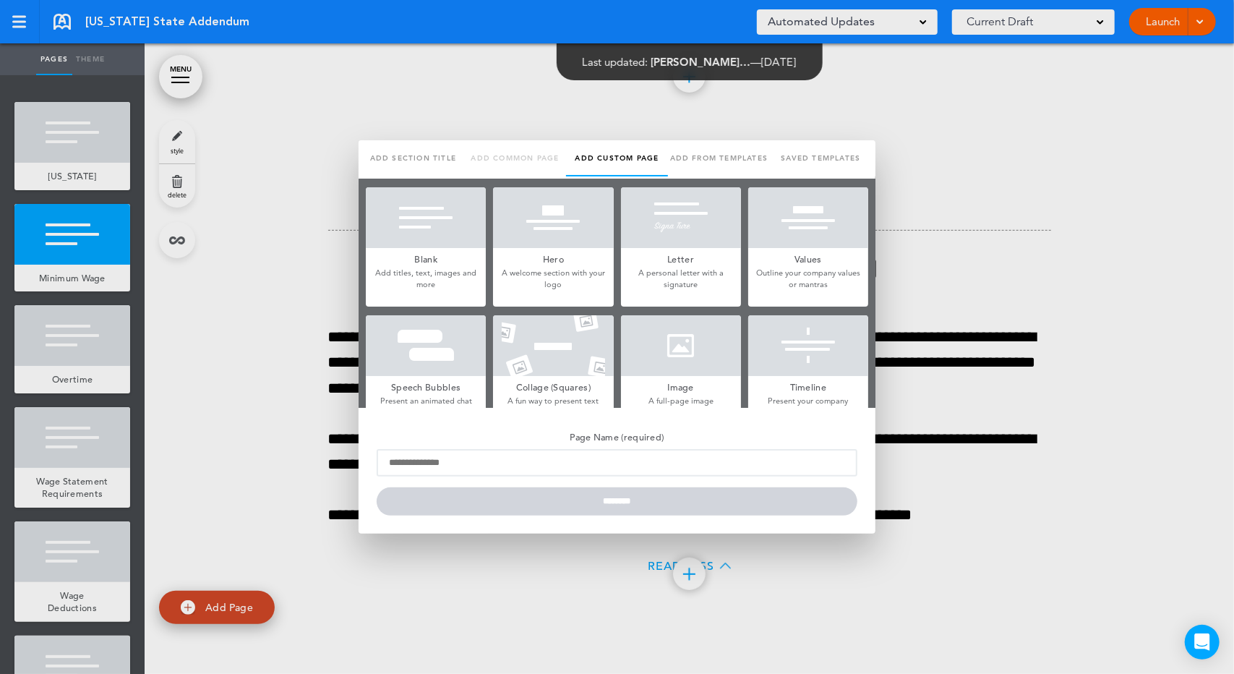
type input "**********"
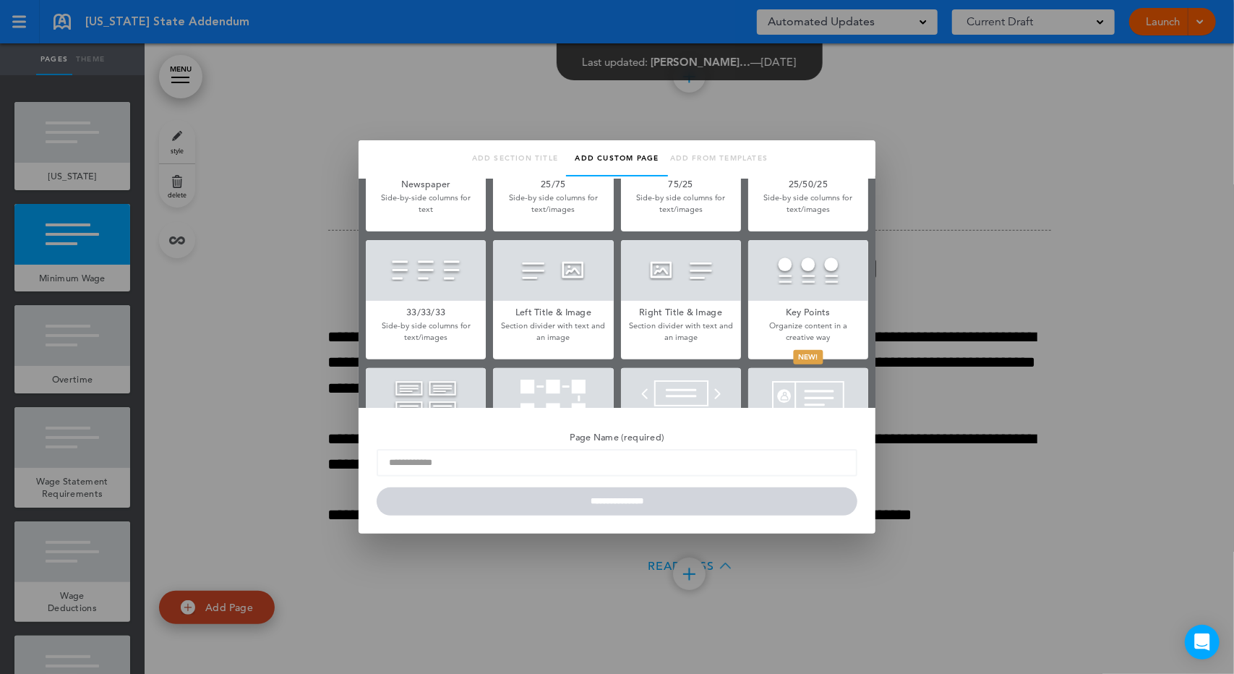
scroll to position [337, 0]
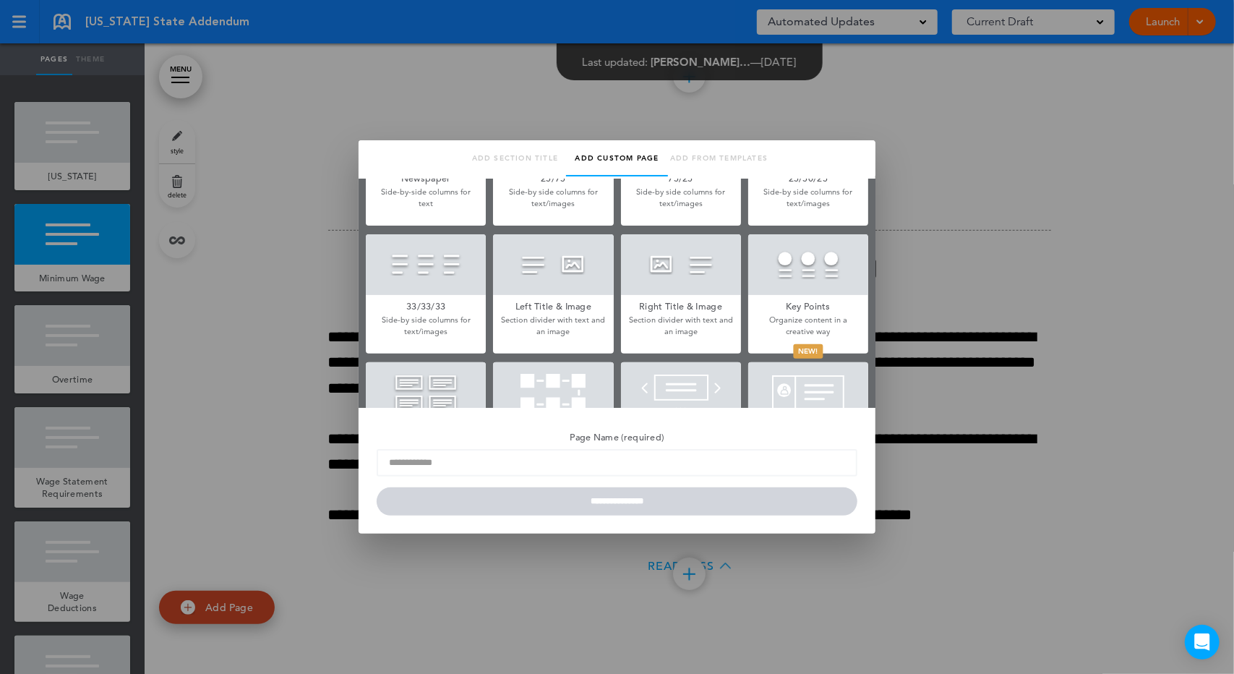
click at [570, 298] on h5 "Left Title & Image" at bounding box center [553, 305] width 120 height 20
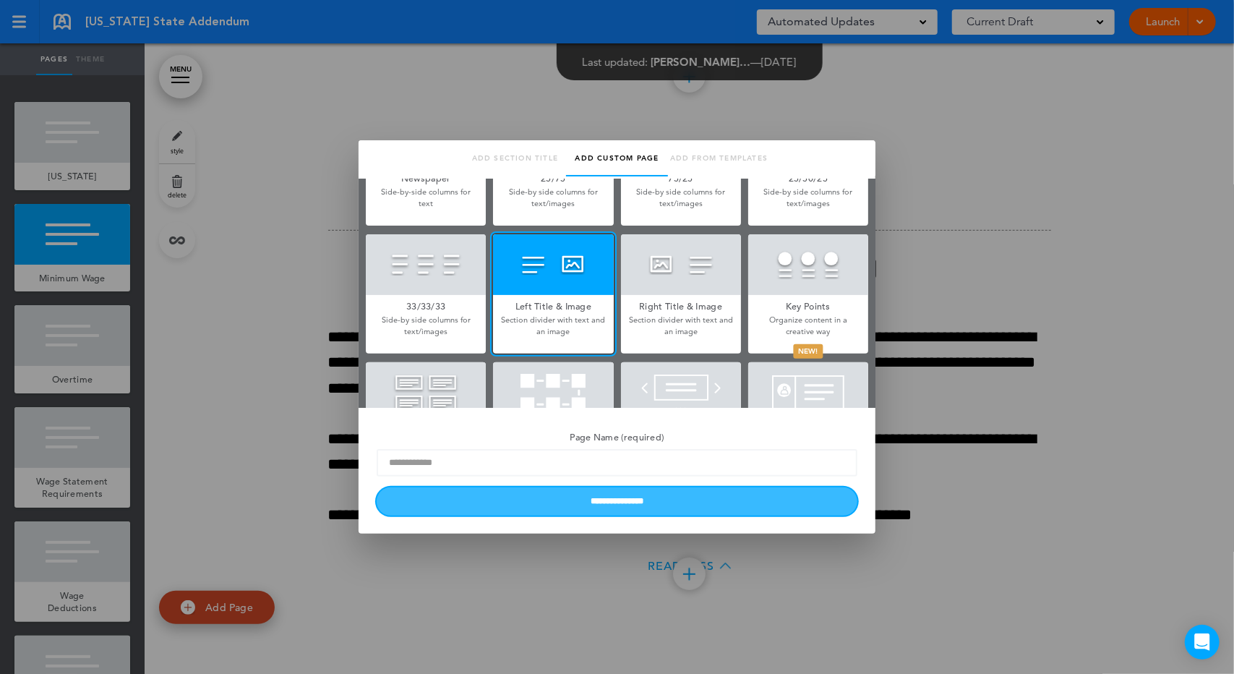
click at [608, 503] on input "**********" at bounding box center [617, 501] width 481 height 28
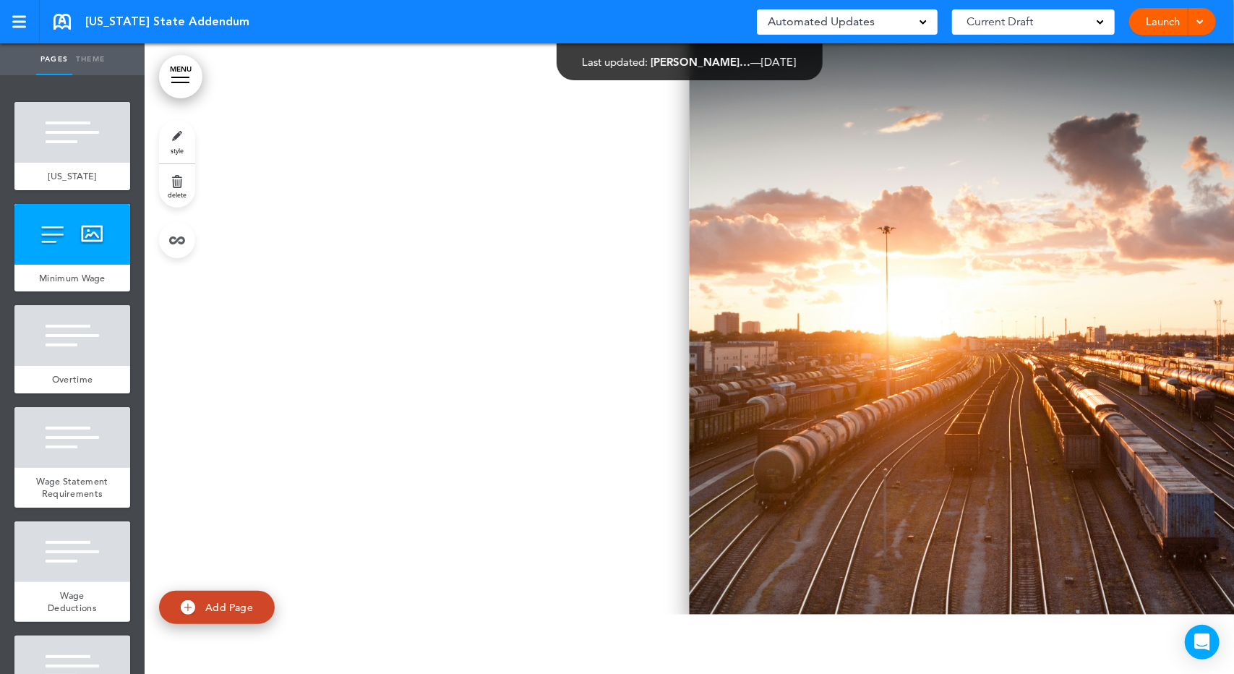
drag, startPoint x: 866, startPoint y: 356, endPoint x: 768, endPoint y: 346, distance: 98.9
click at [768, 346] on img at bounding box center [962, 299] width 545 height 631
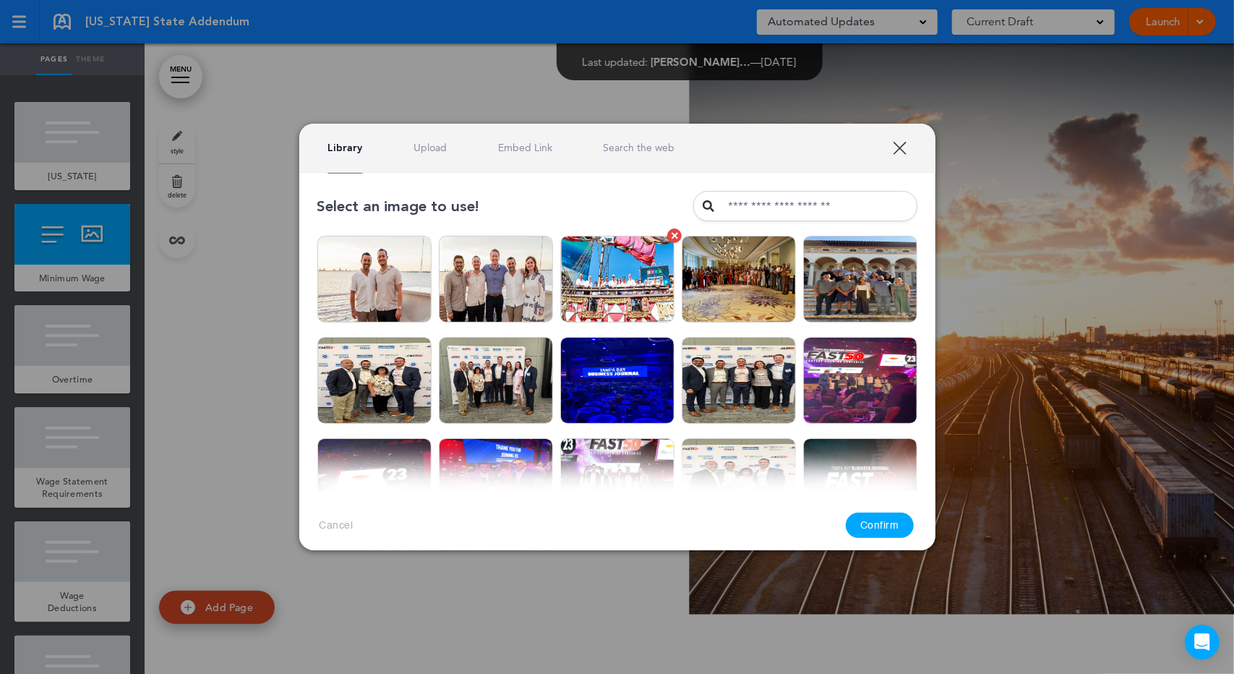
scroll to position [168, 0]
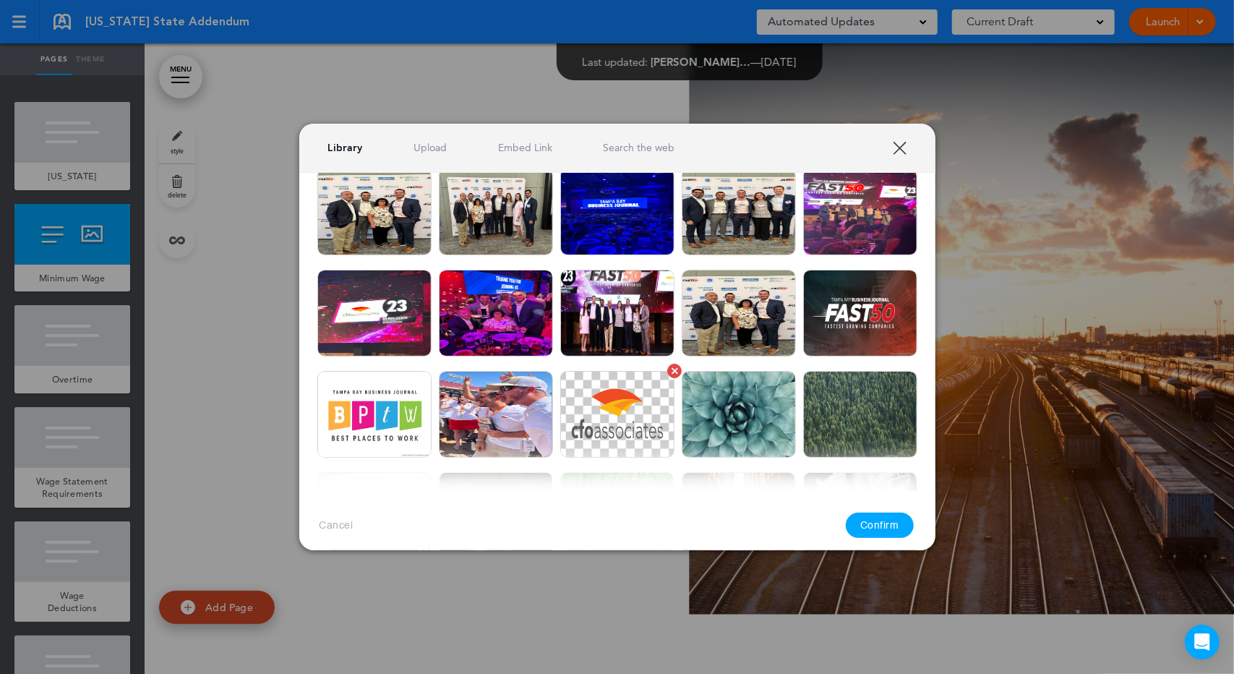
click at [614, 385] on img at bounding box center [617, 414] width 114 height 87
click at [898, 528] on button "Confirm" at bounding box center [880, 525] width 68 height 25
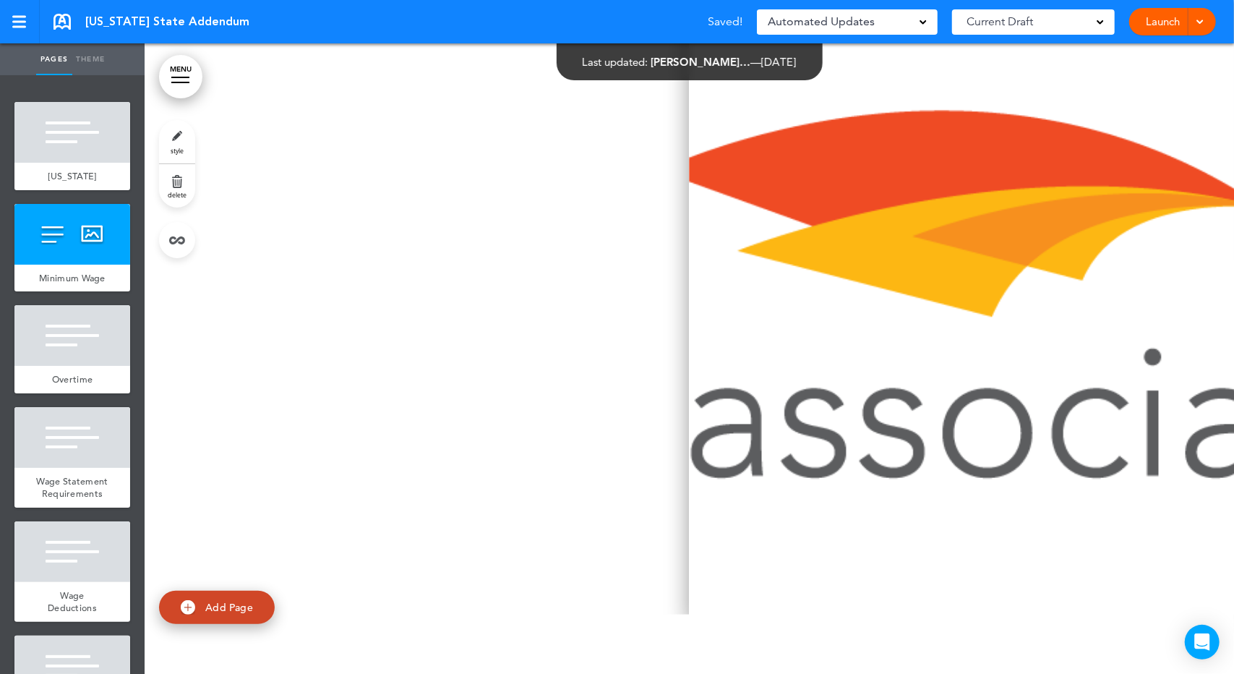
click at [979, 338] on img at bounding box center [962, 299] width 545 height 631
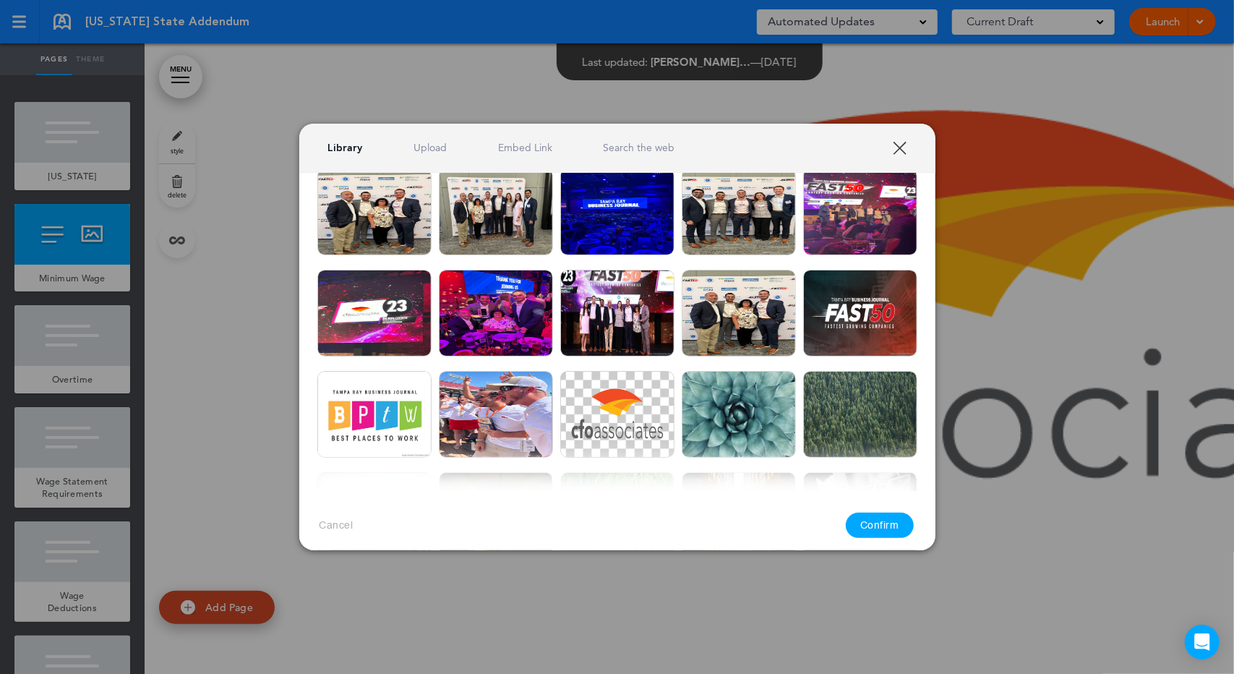
click at [1234, 199] on div at bounding box center [617, 337] width 1234 height 674
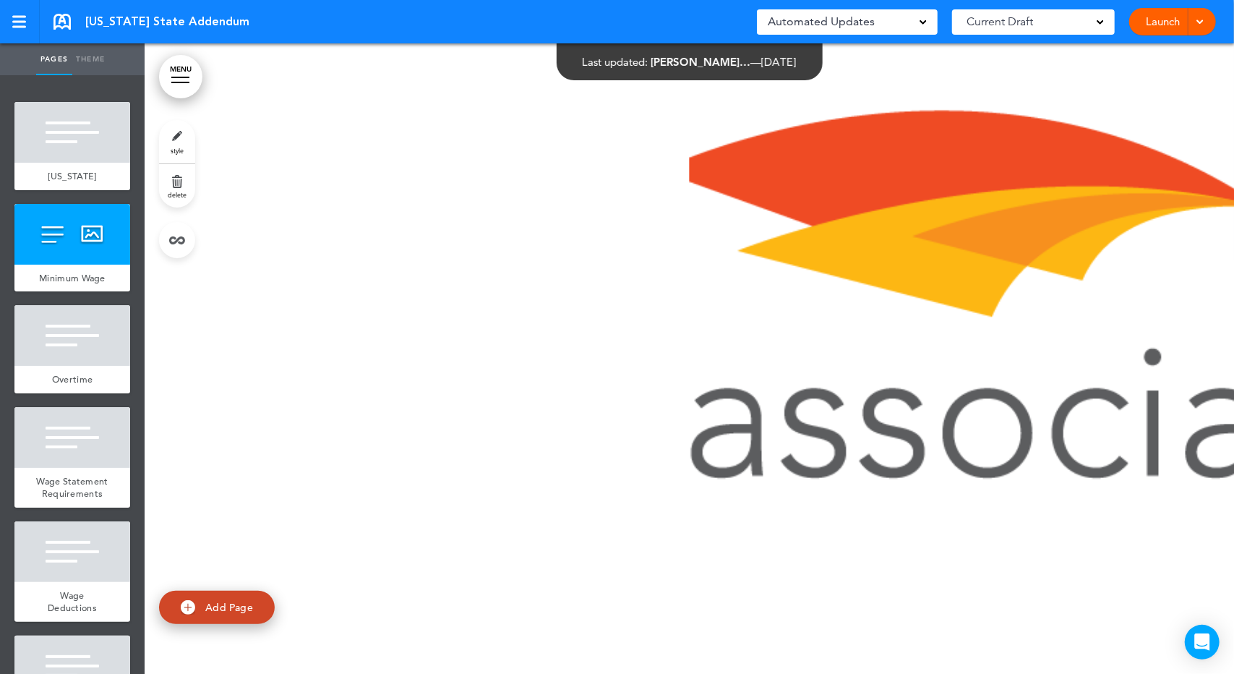
drag, startPoint x: 1055, startPoint y: 262, endPoint x: 771, endPoint y: 255, distance: 284.3
click at [771, 255] on img at bounding box center [962, 299] width 545 height 631
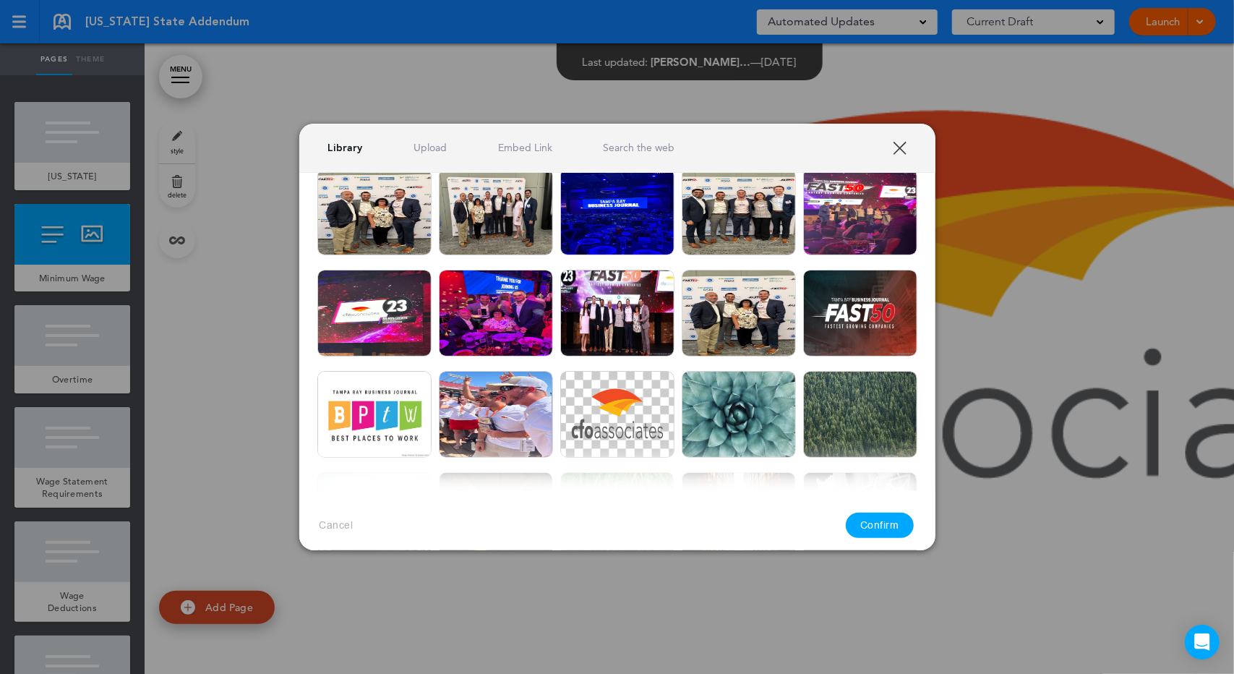
click at [415, 131] on div "Library Upload Embed Link Search the web" at bounding box center [617, 148] width 636 height 49
click at [618, 142] on link "Search the web" at bounding box center [639, 148] width 72 height 14
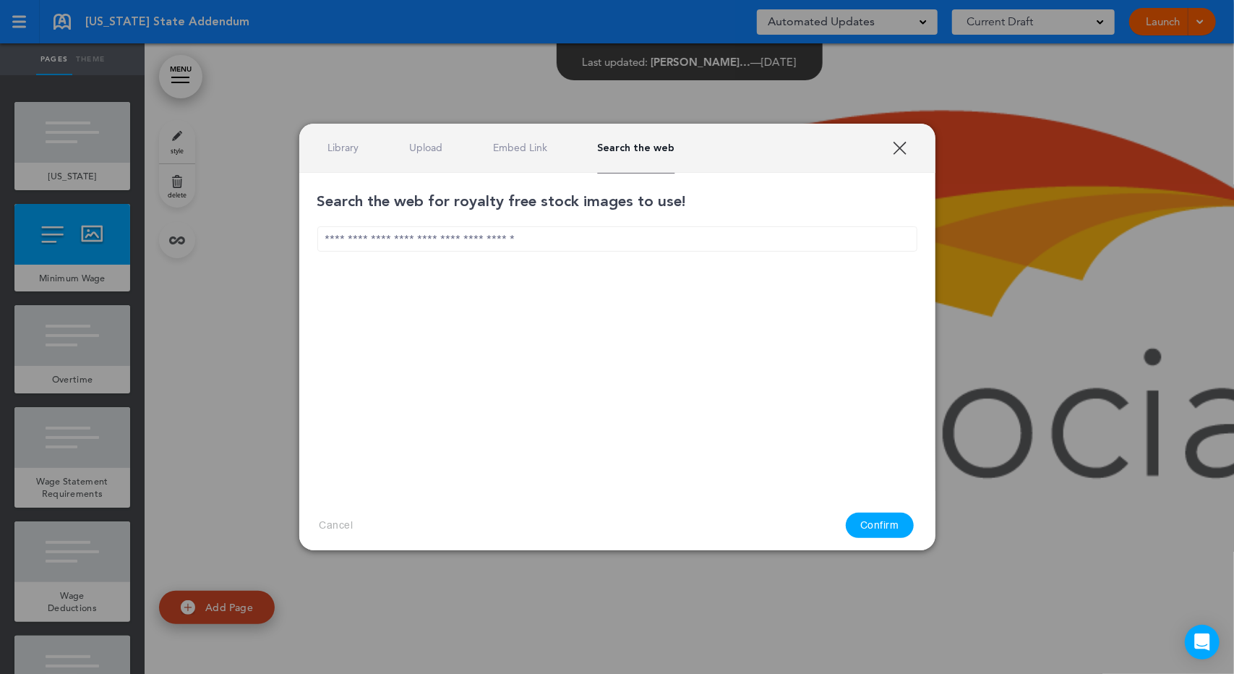
scroll to position [0, 0]
click at [575, 239] on input "text" at bounding box center [617, 238] width 600 height 25
click at [895, 531] on button "Confirm" at bounding box center [880, 525] width 68 height 25
click at [607, 234] on input "***" at bounding box center [617, 238] width 600 height 25
type input "*"
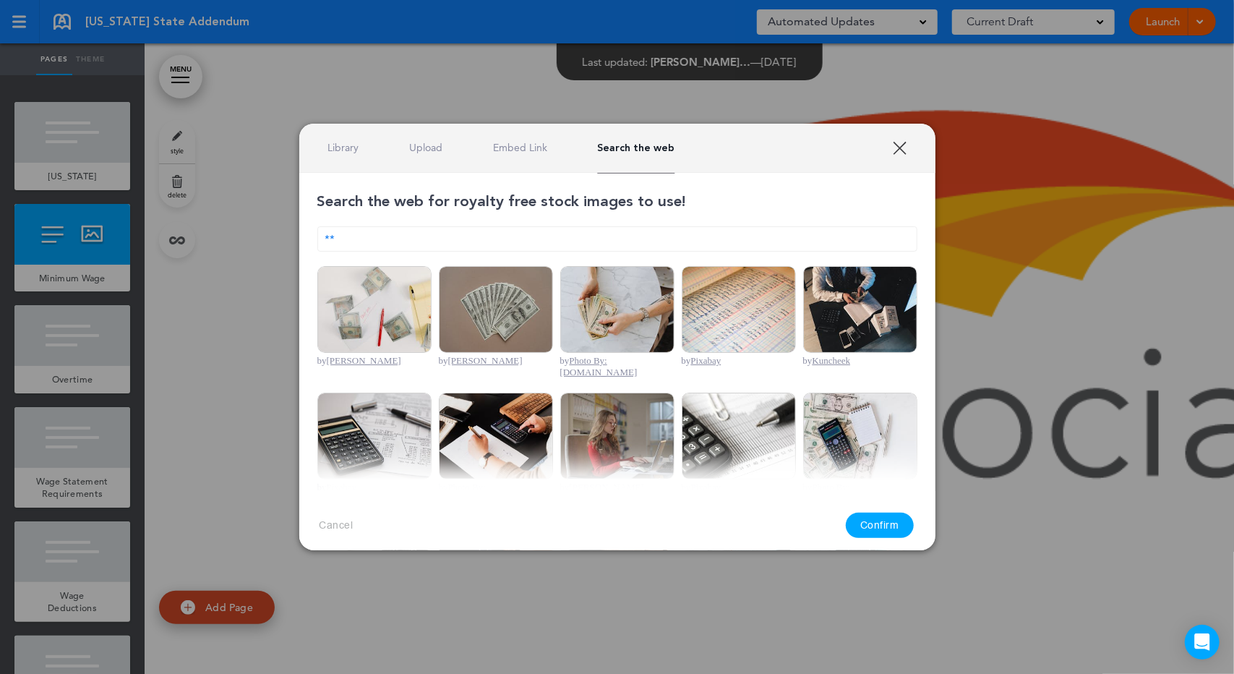
type input "*"
type input "***"
click at [878, 532] on button "Confirm" at bounding box center [880, 525] width 68 height 25
click at [661, 236] on input "***" at bounding box center [617, 238] width 600 height 25
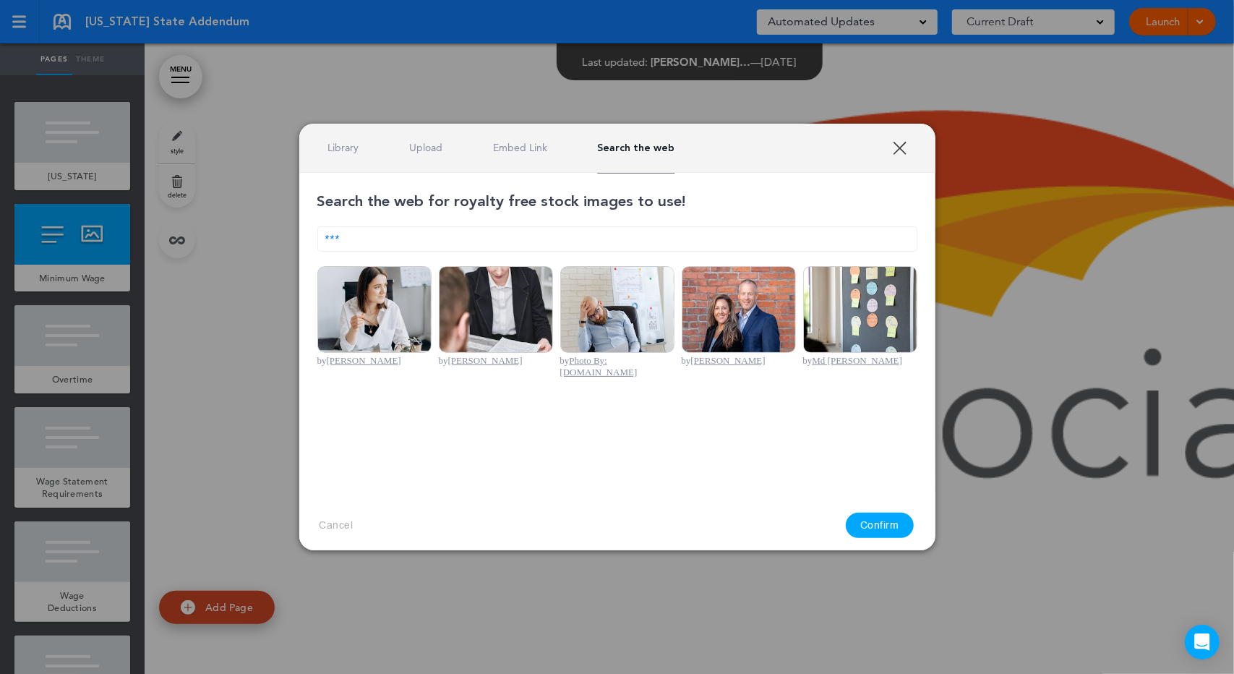
click at [354, 148] on link "Library" at bounding box center [343, 148] width 31 height 14
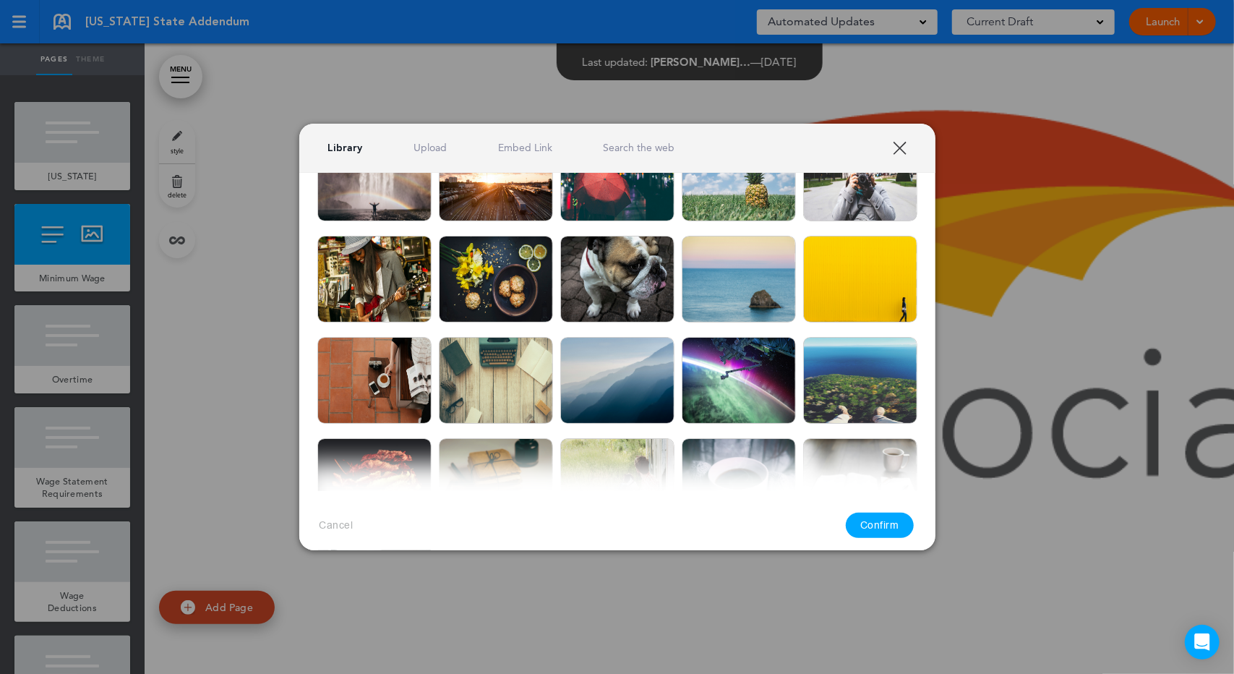
scroll to position [1179, 0]
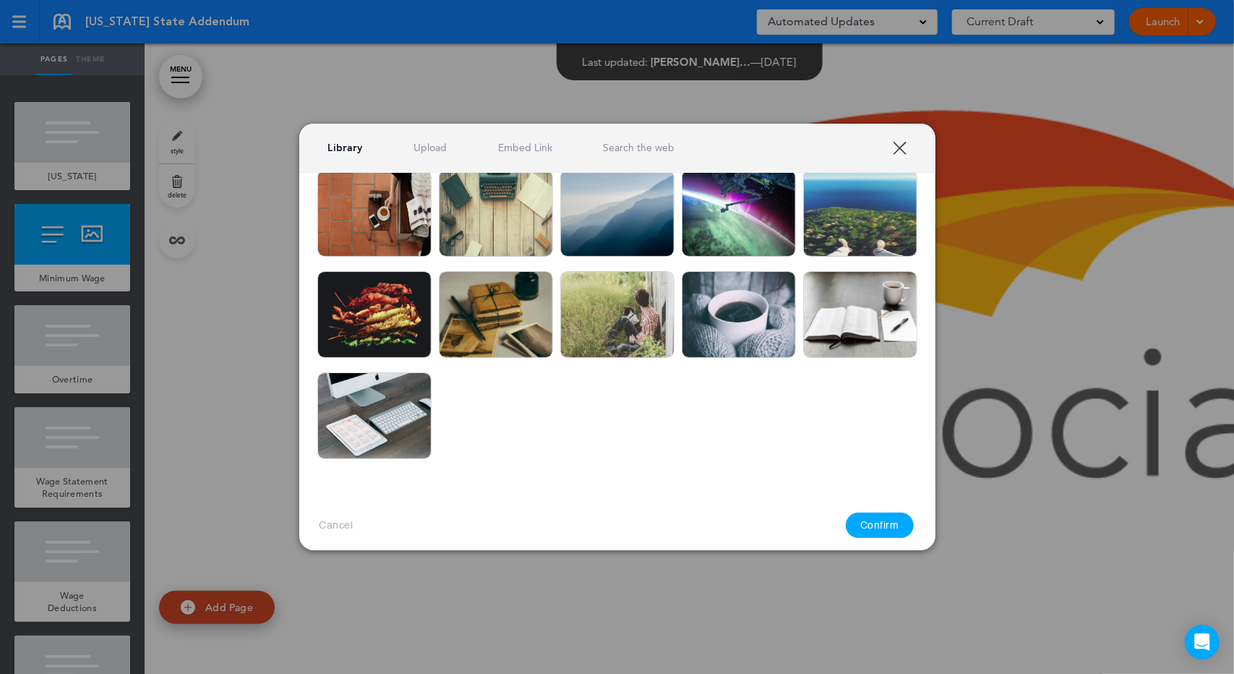
click at [364, 399] on img at bounding box center [374, 415] width 114 height 87
click at [364, 398] on img at bounding box center [374, 415] width 114 height 87
click at [879, 535] on button "Confirm" at bounding box center [880, 525] width 68 height 25
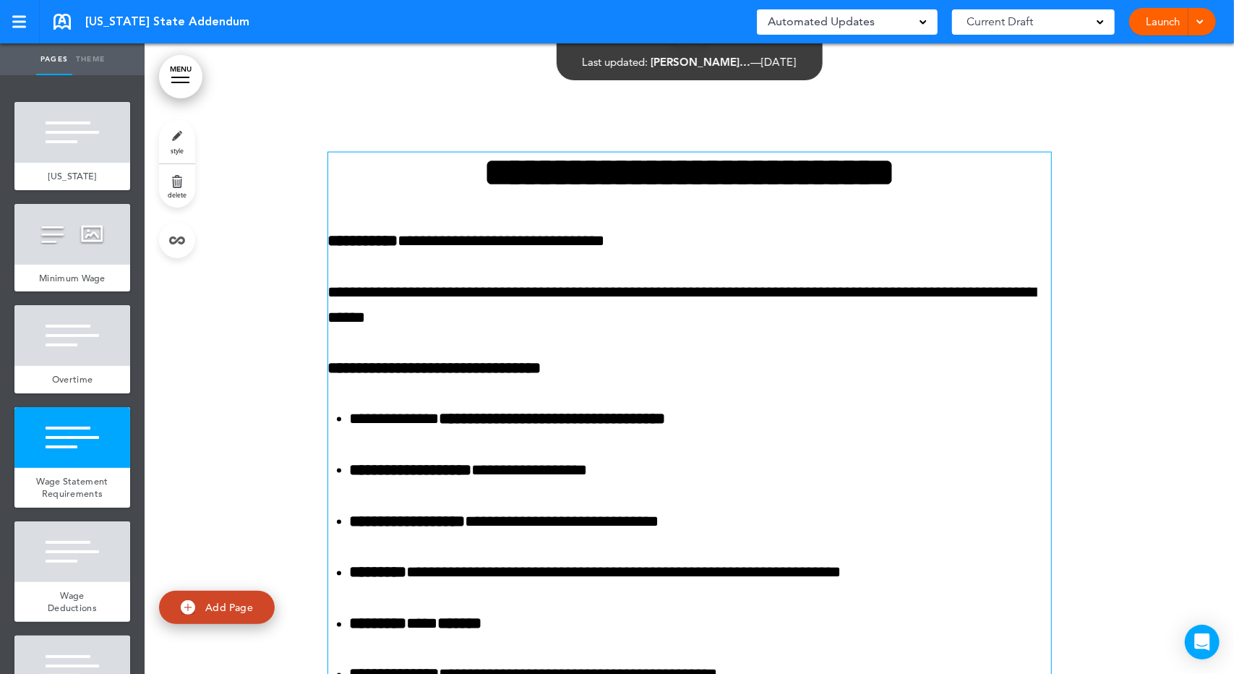
scroll to position [1012, 0]
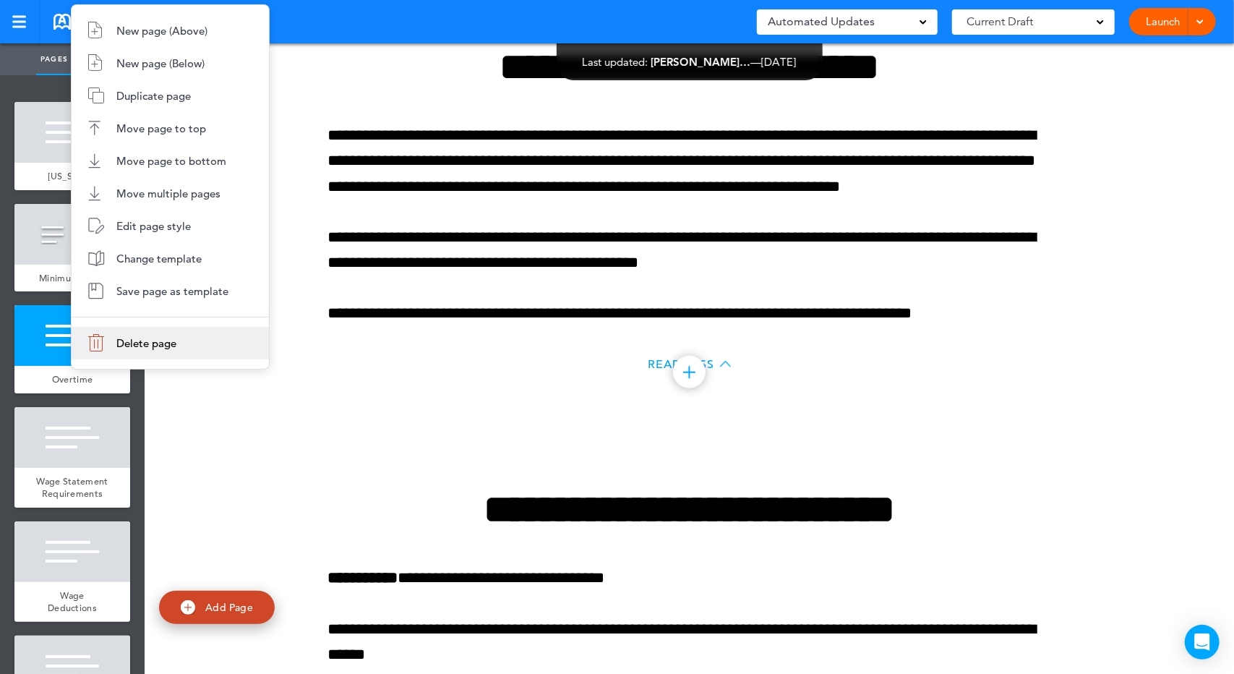
click at [166, 333] on li "Delete page" at bounding box center [170, 343] width 197 height 33
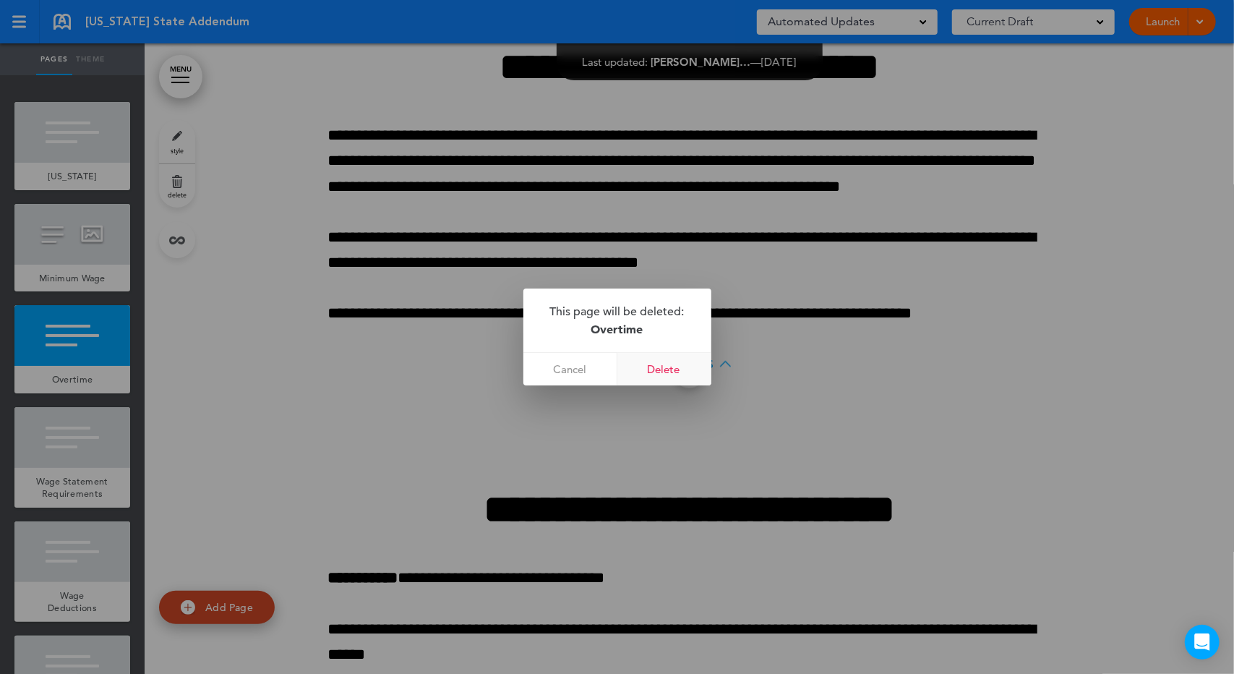
click at [646, 372] on link "Delete" at bounding box center [665, 369] width 94 height 33
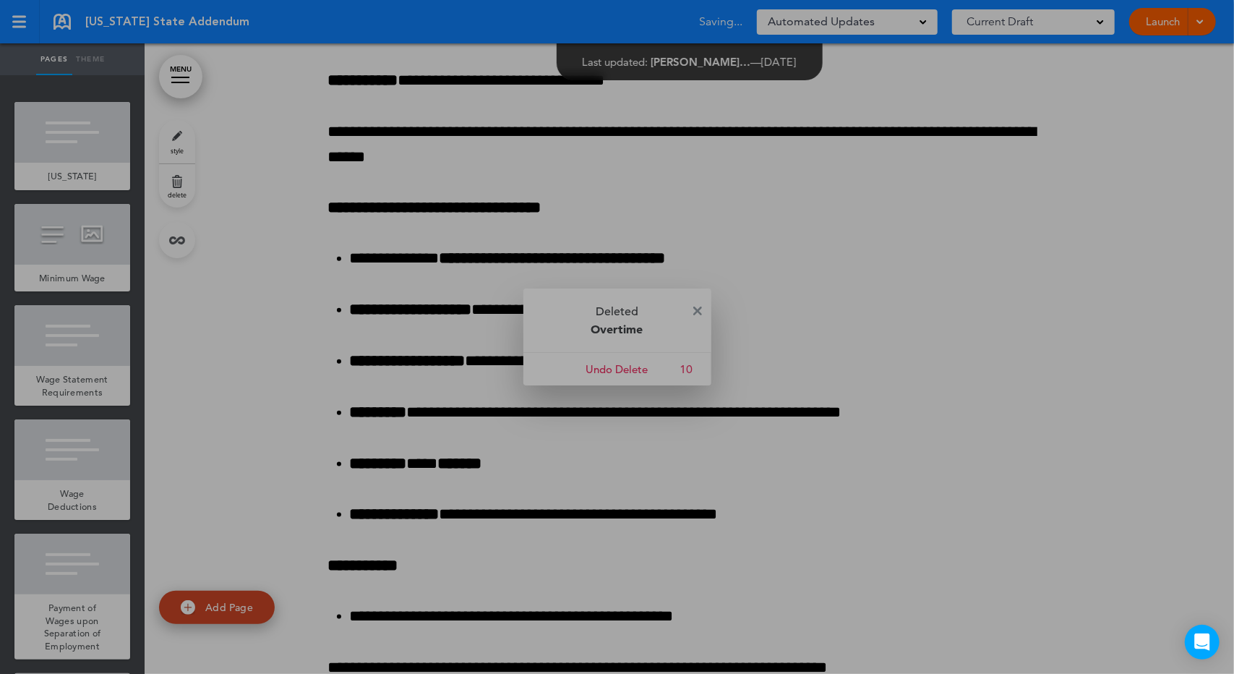
scroll to position [515, 0]
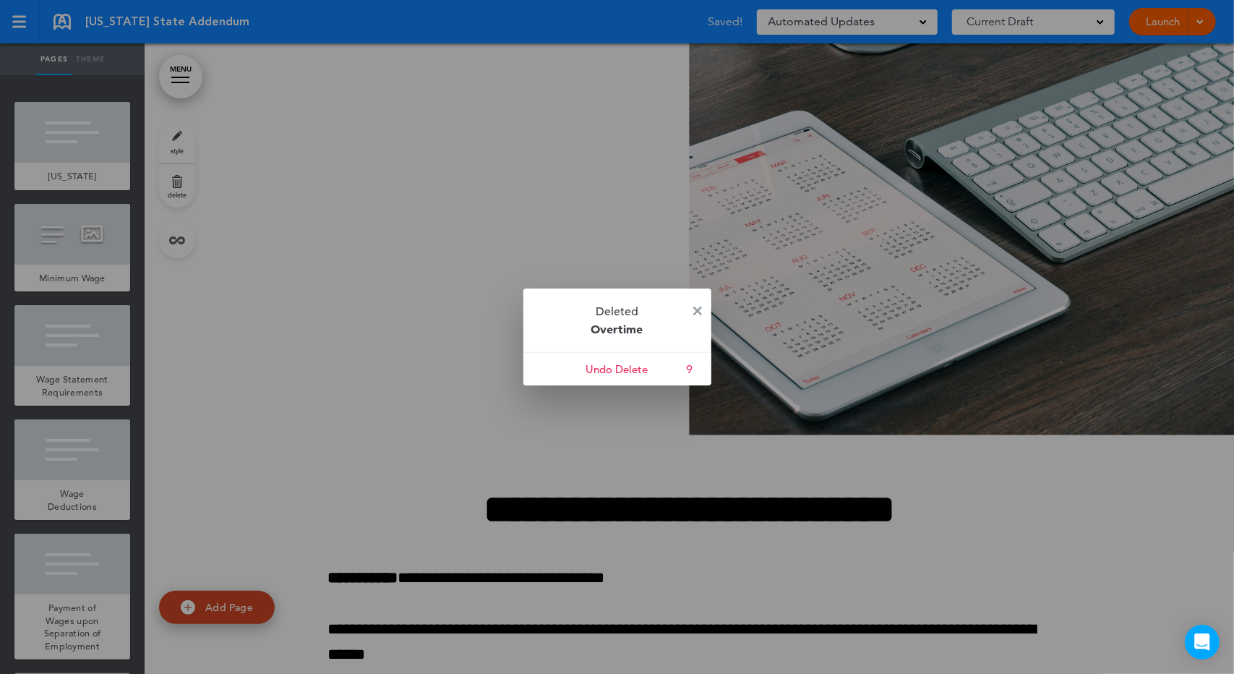
click at [101, 239] on div at bounding box center [617, 337] width 1234 height 674
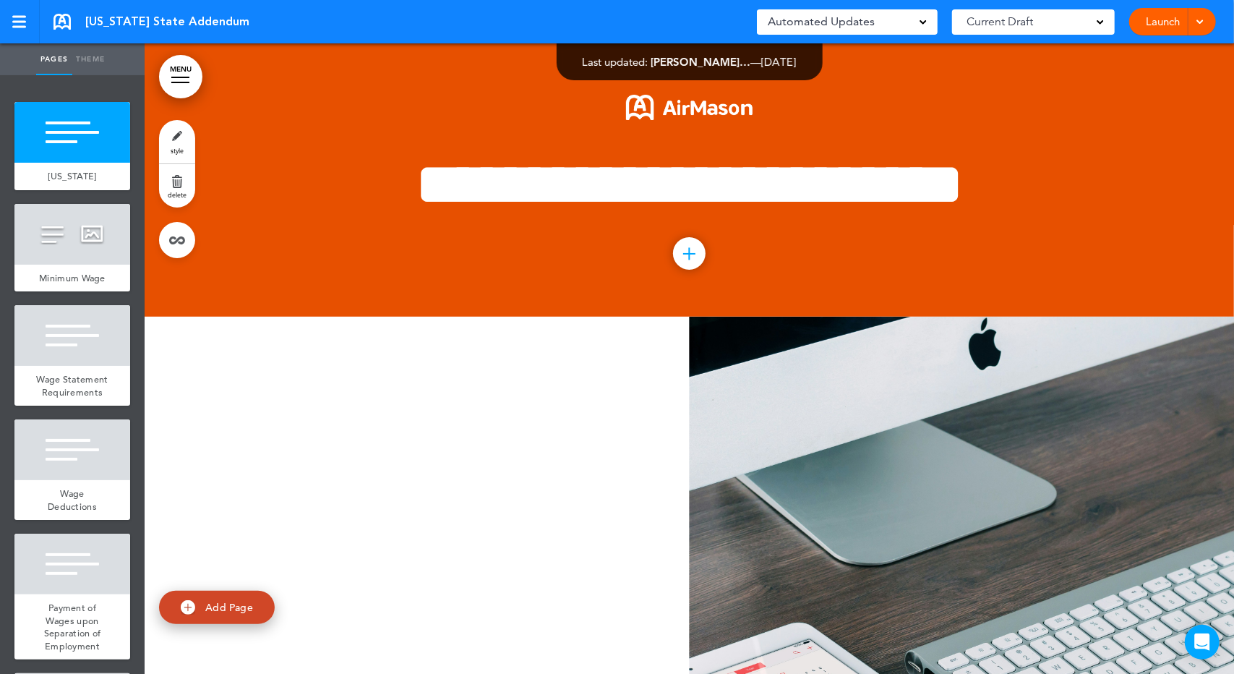
scroll to position [0, 0]
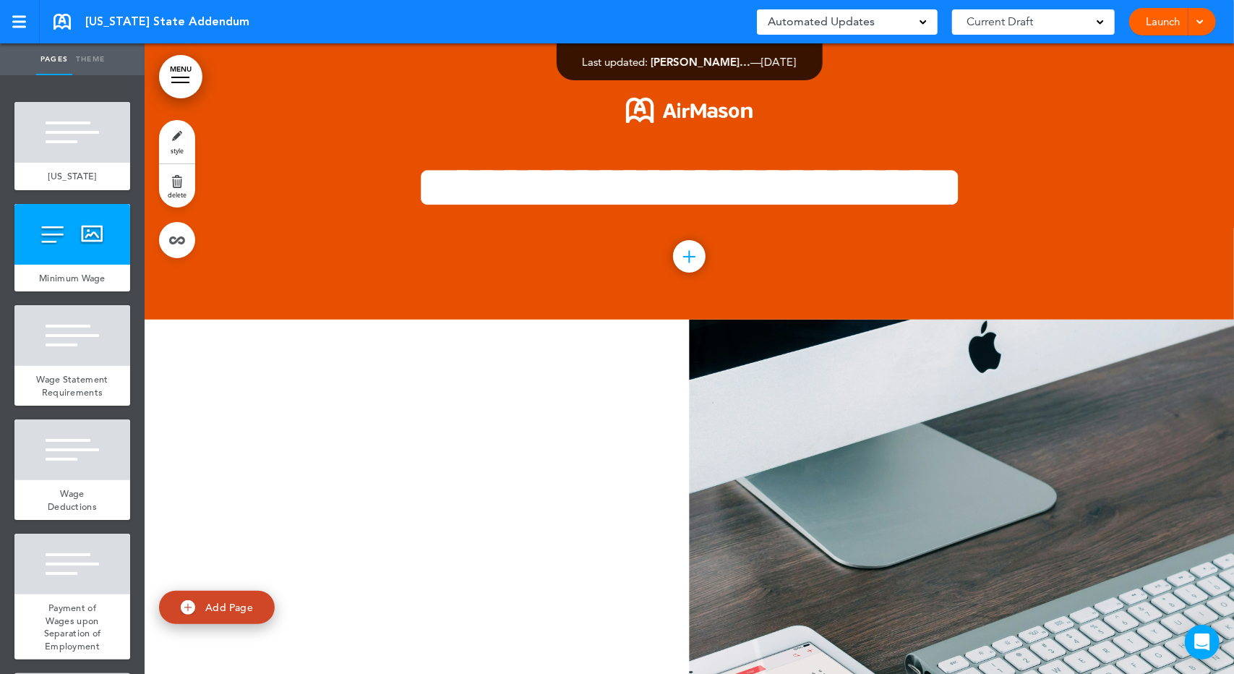
click at [354, 468] on div at bounding box center [690, 635] width 1090 height 631
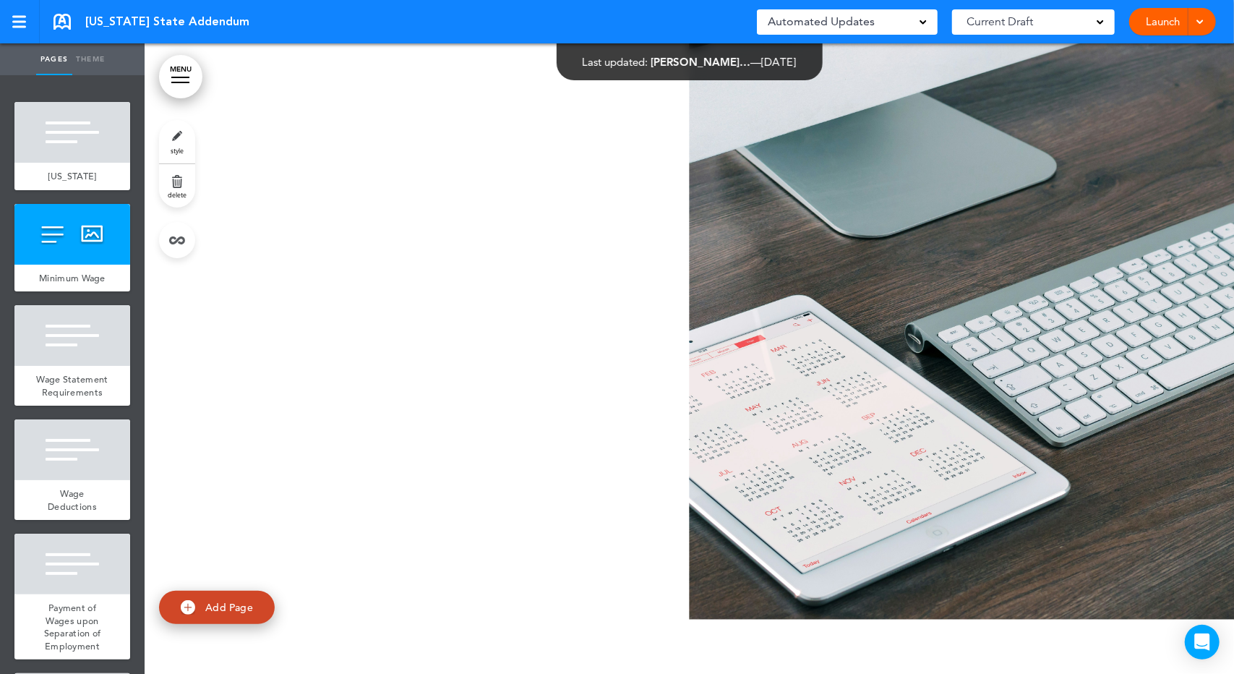
scroll to position [506, 0]
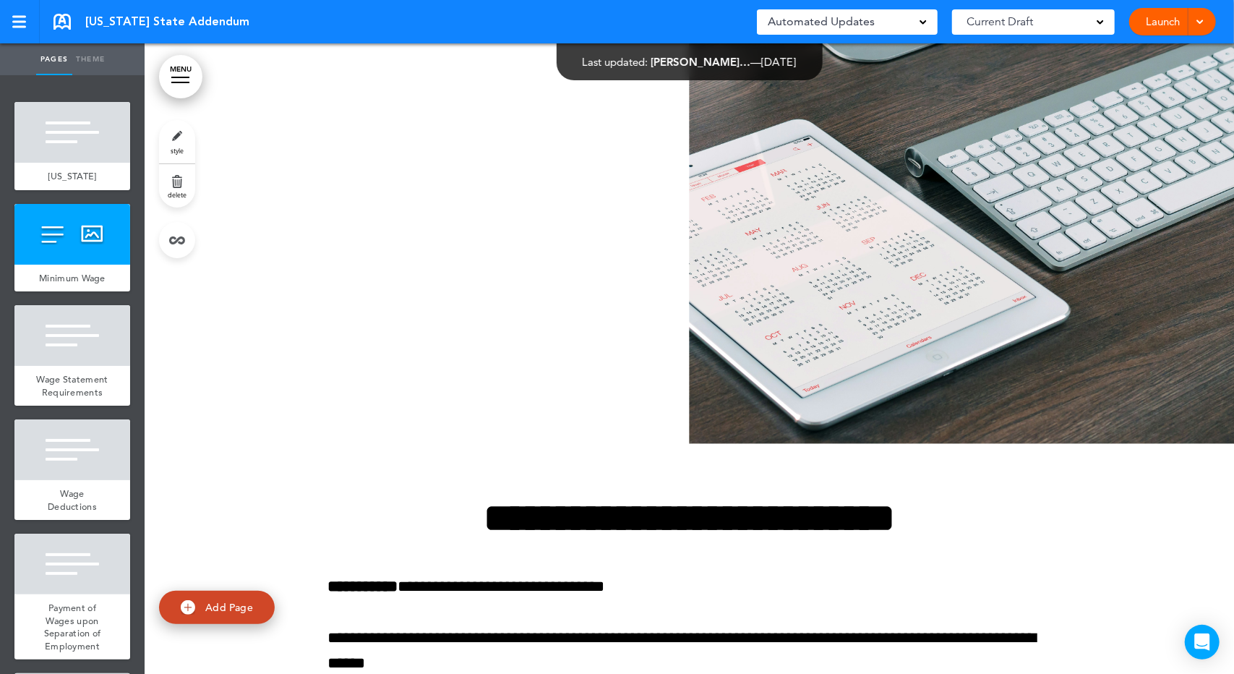
click at [367, 356] on div at bounding box center [690, 128] width 1090 height 631
click at [372, 265] on div at bounding box center [690, 128] width 1090 height 631
drag, startPoint x: 372, startPoint y: 265, endPoint x: 340, endPoint y: 264, distance: 32.5
click at [340, 264] on div at bounding box center [690, 128] width 1090 height 631
click at [47, 234] on div at bounding box center [72, 234] width 116 height 61
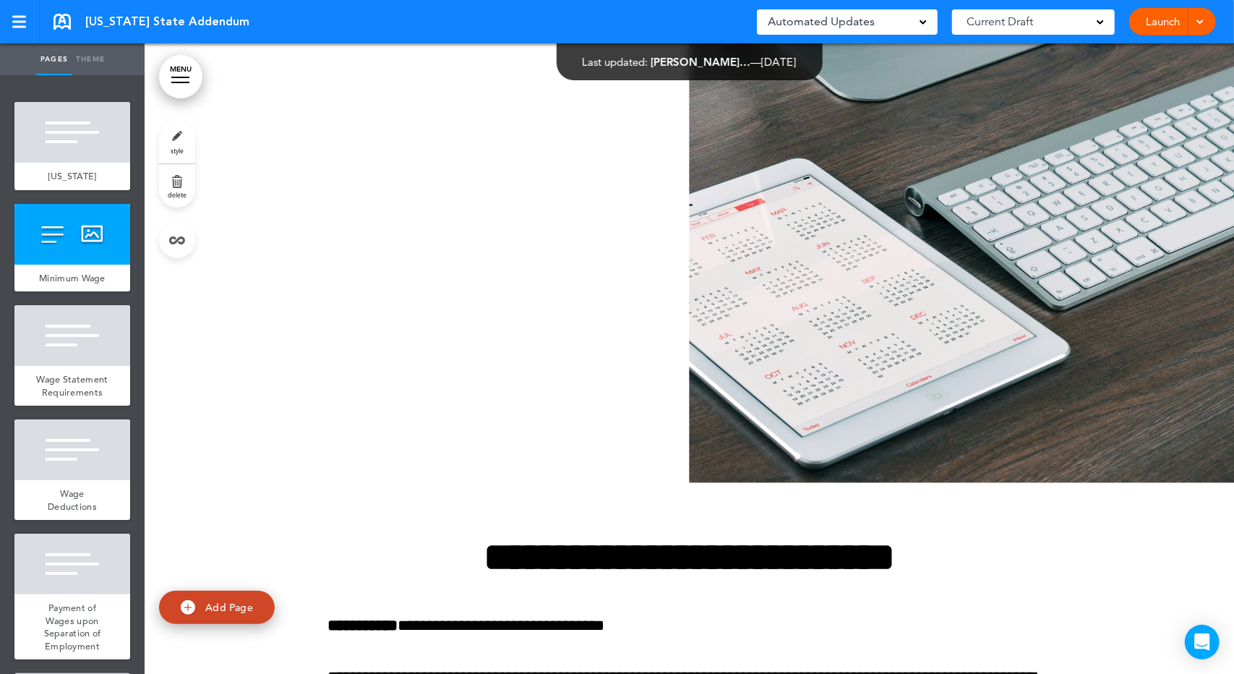
scroll to position [336, 0]
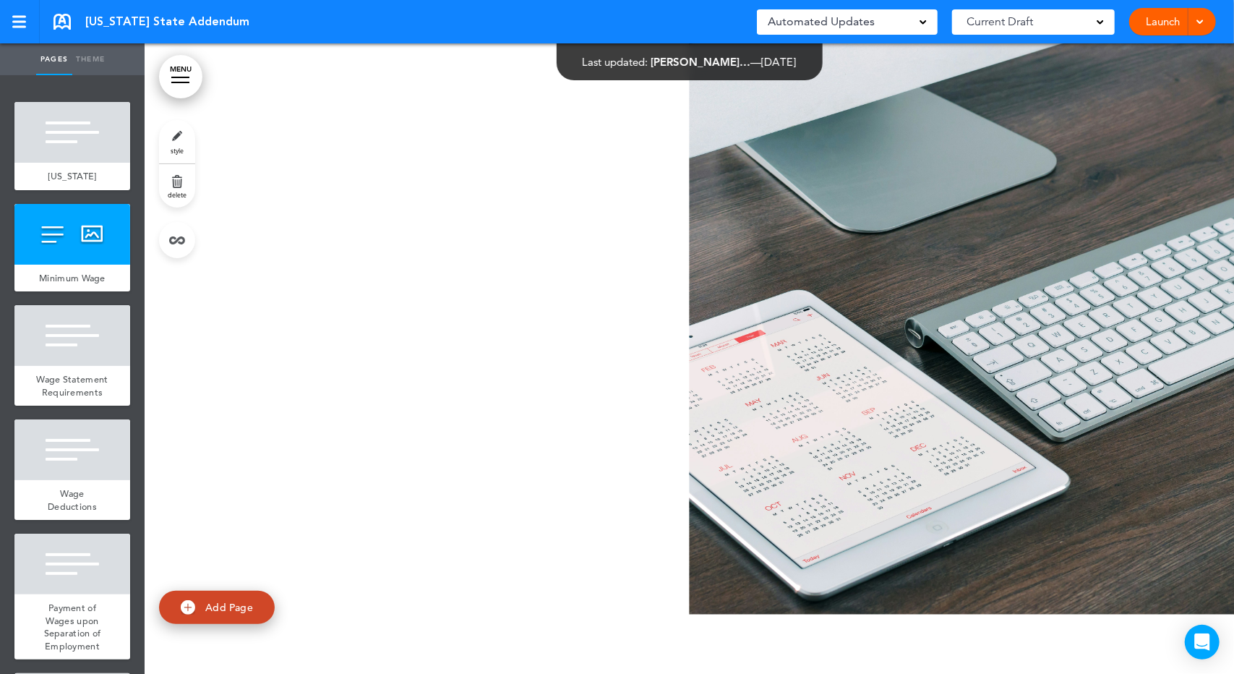
click at [392, 286] on div at bounding box center [690, 299] width 1090 height 631
drag, startPoint x: 382, startPoint y: 290, endPoint x: 338, endPoint y: 235, distance: 70.0
click at [338, 235] on div at bounding box center [690, 299] width 1090 height 631
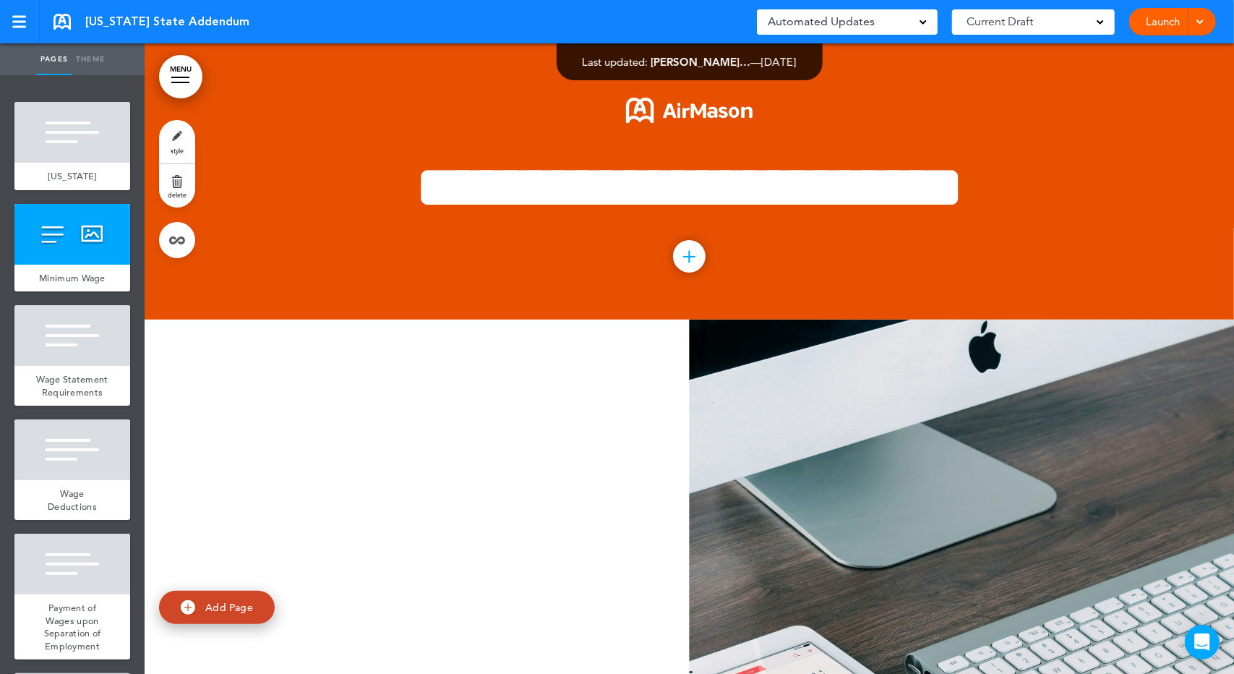
scroll to position [168, 0]
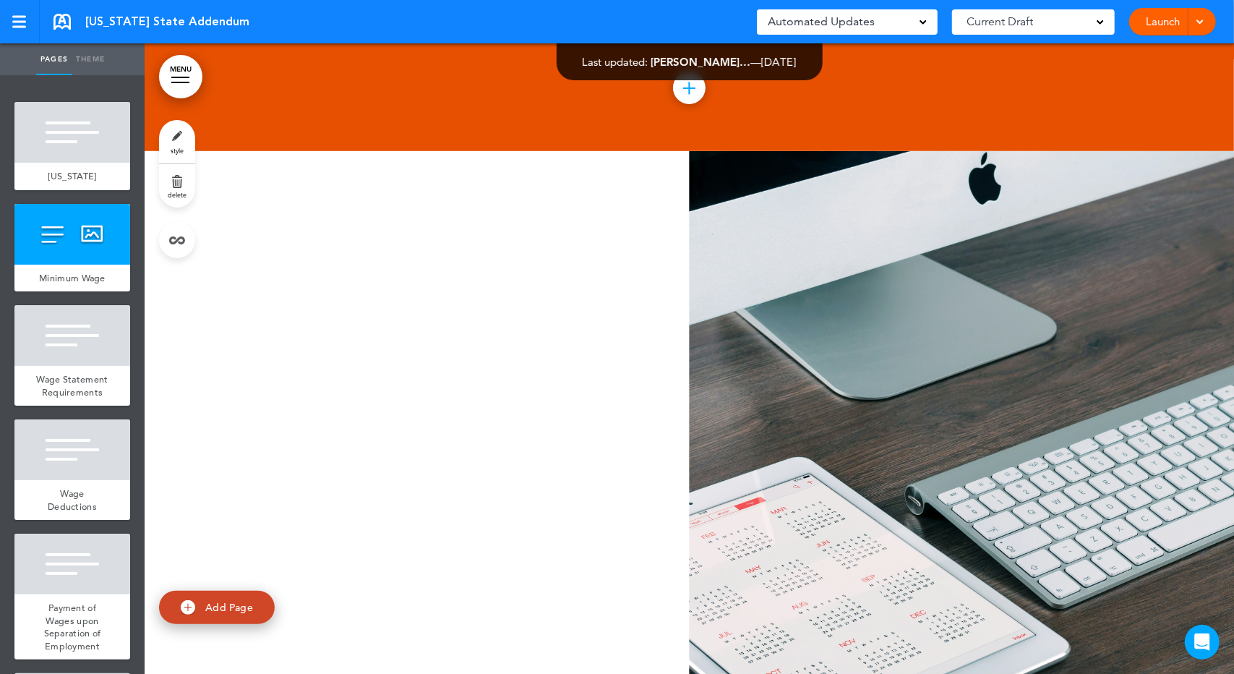
click at [458, 367] on div at bounding box center [690, 466] width 1090 height 631
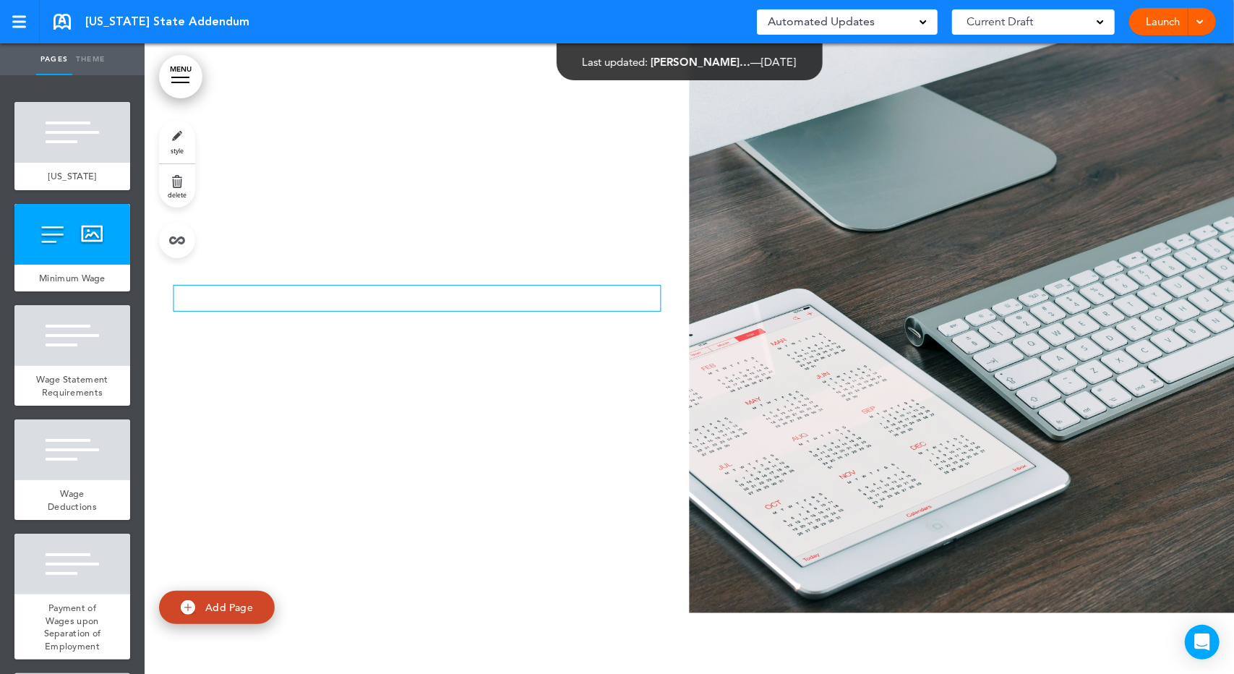
click at [329, 311] on p at bounding box center [417, 298] width 487 height 25
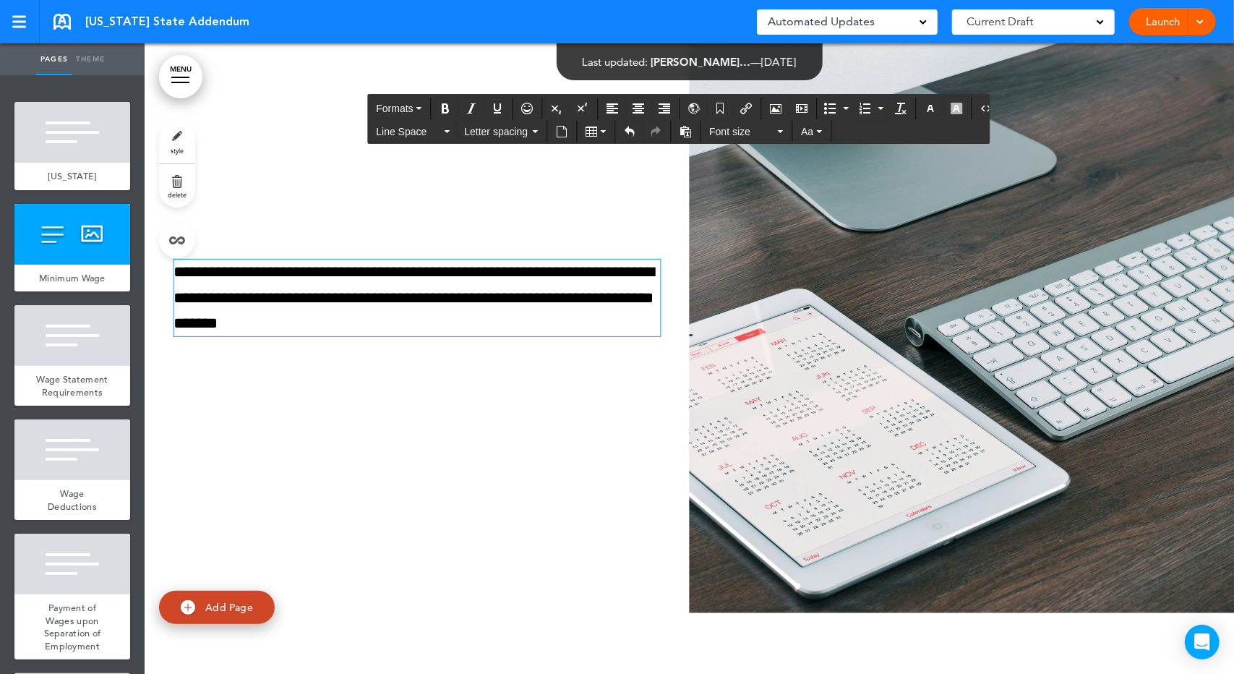
click at [442, 461] on div "**********" at bounding box center [690, 298] width 1090 height 631
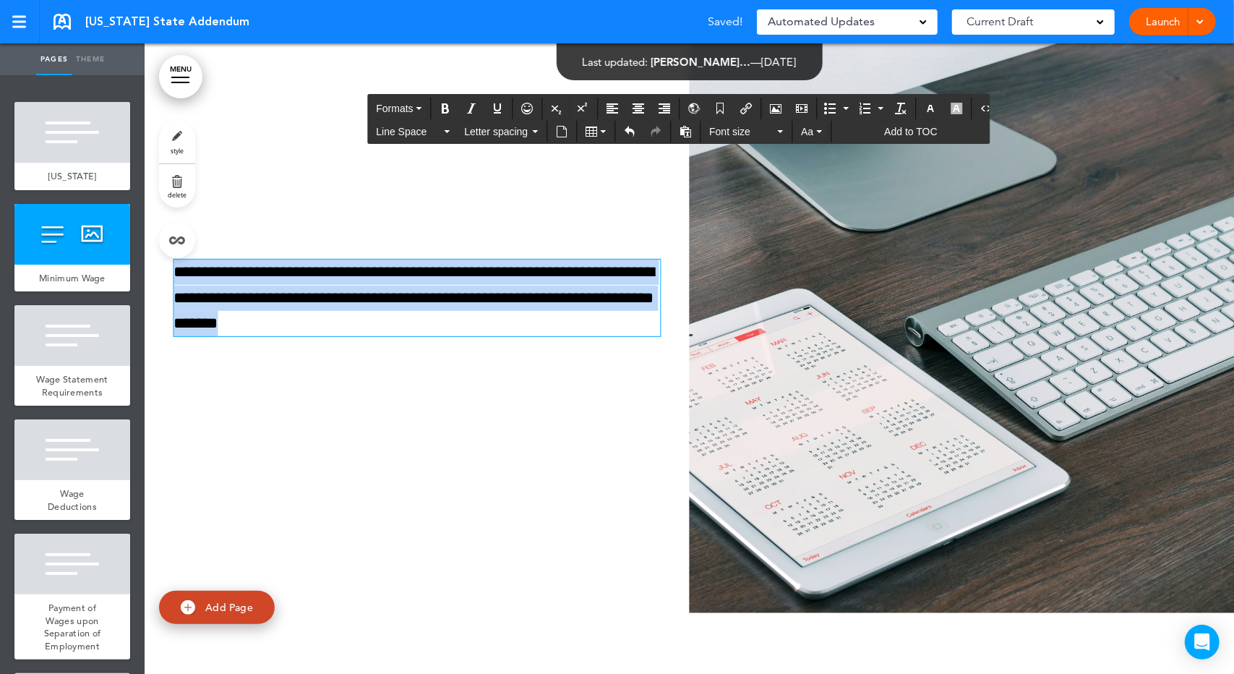
drag, startPoint x: 366, startPoint y: 383, endPoint x: 175, endPoint y: 329, distance: 198.3
click at [175, 329] on p "**********" at bounding box center [415, 298] width 482 height 77
click at [733, 134] on span "Font size" at bounding box center [741, 131] width 65 height 14
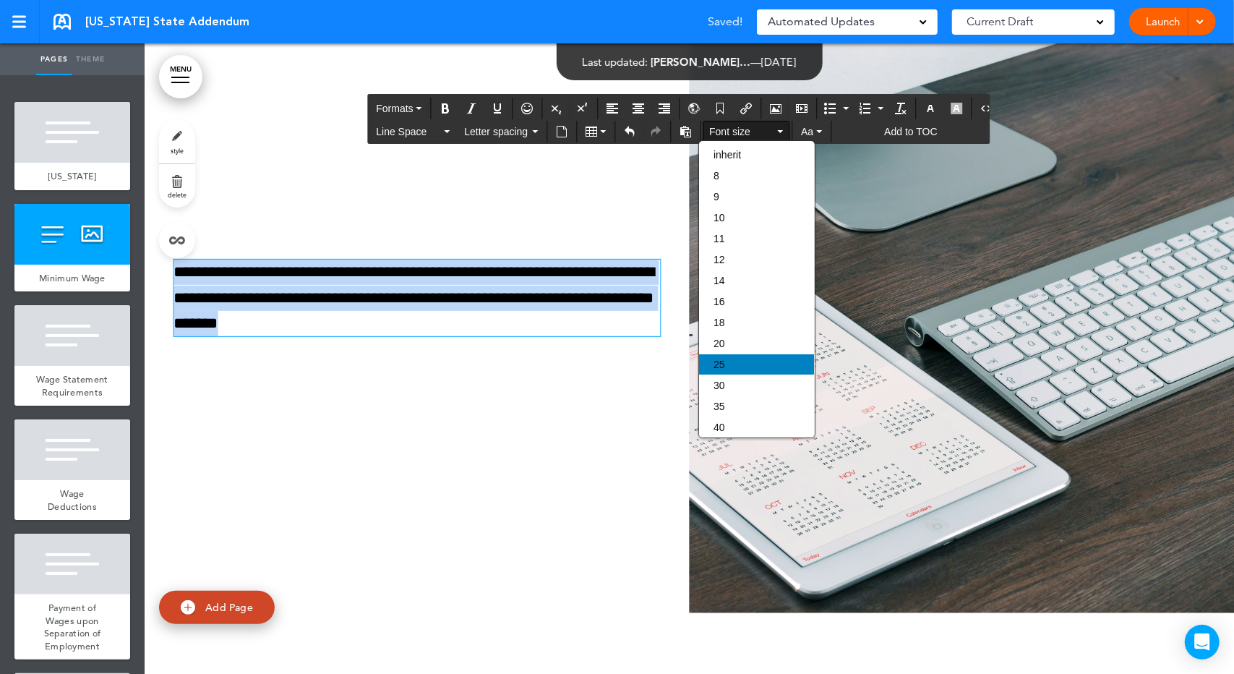
click at [714, 364] on span "25" at bounding box center [720, 365] width 12 height 12
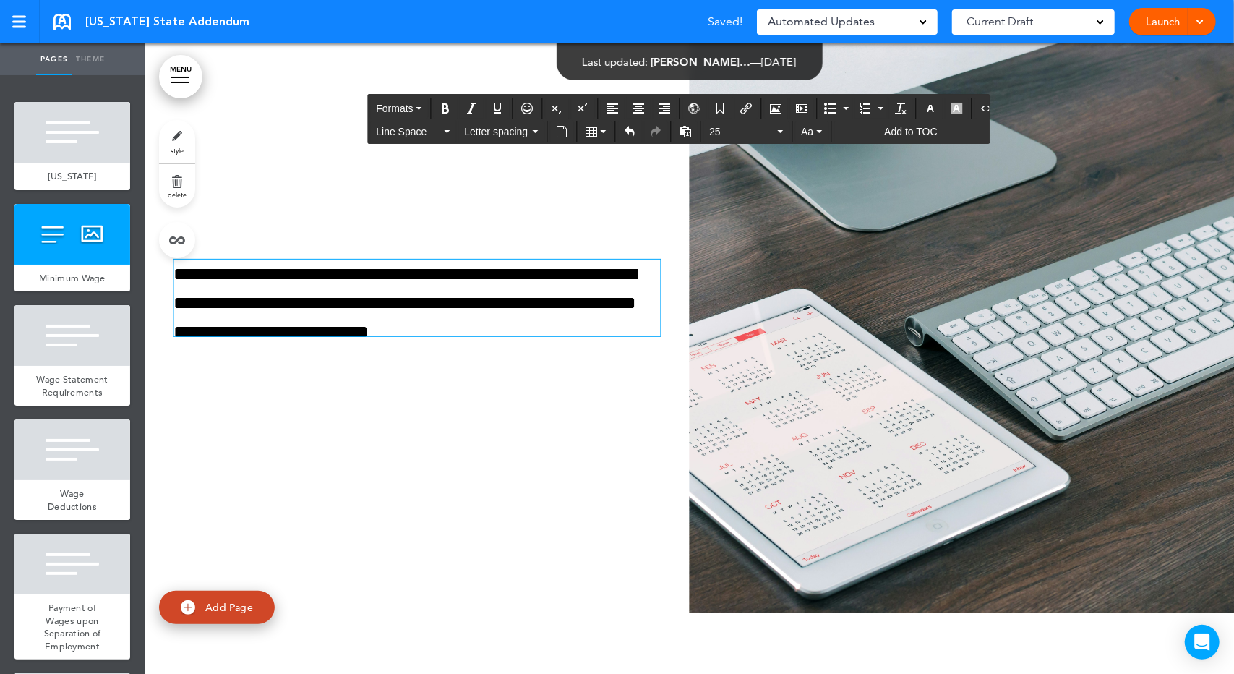
scroll to position [332, 0]
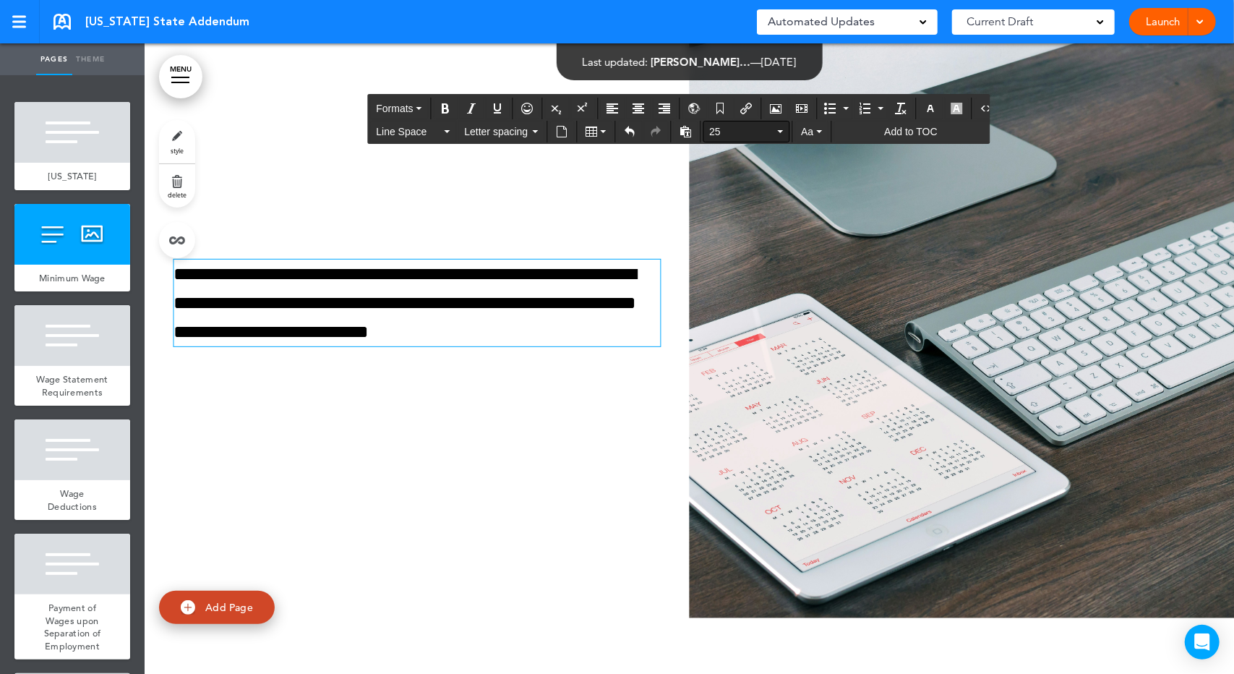
click at [770, 136] on button "25" at bounding box center [746, 131] width 85 height 20
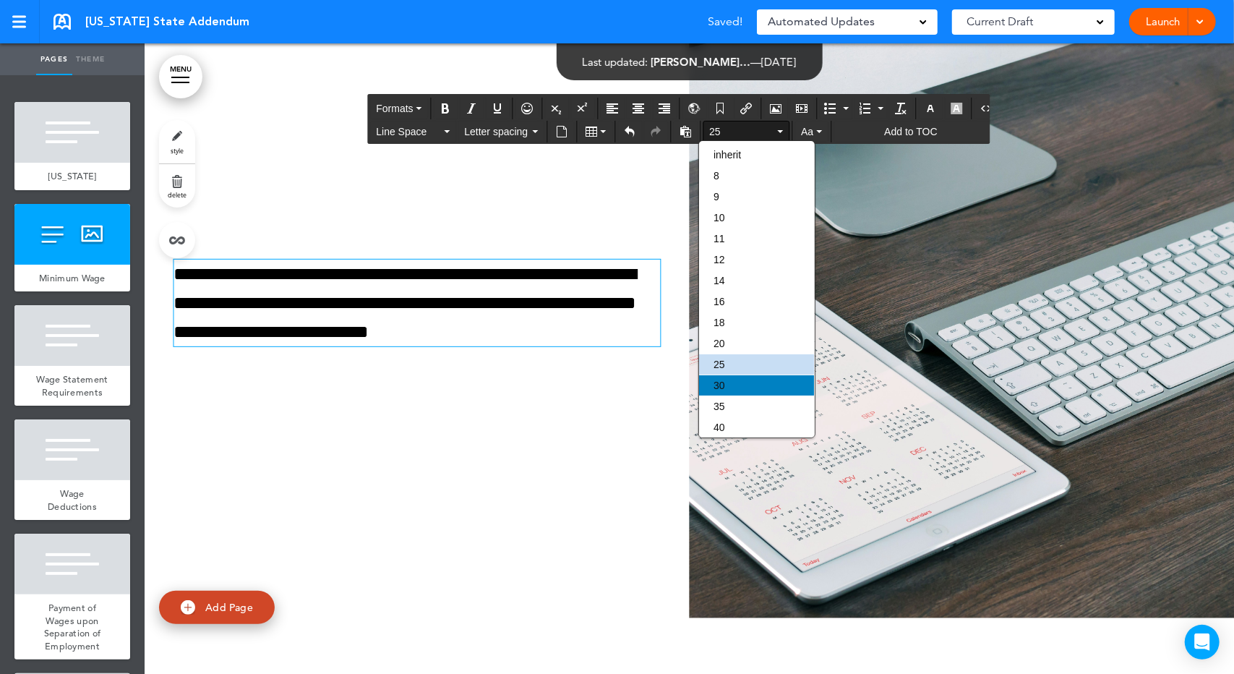
click at [716, 383] on span "30" at bounding box center [720, 386] width 12 height 12
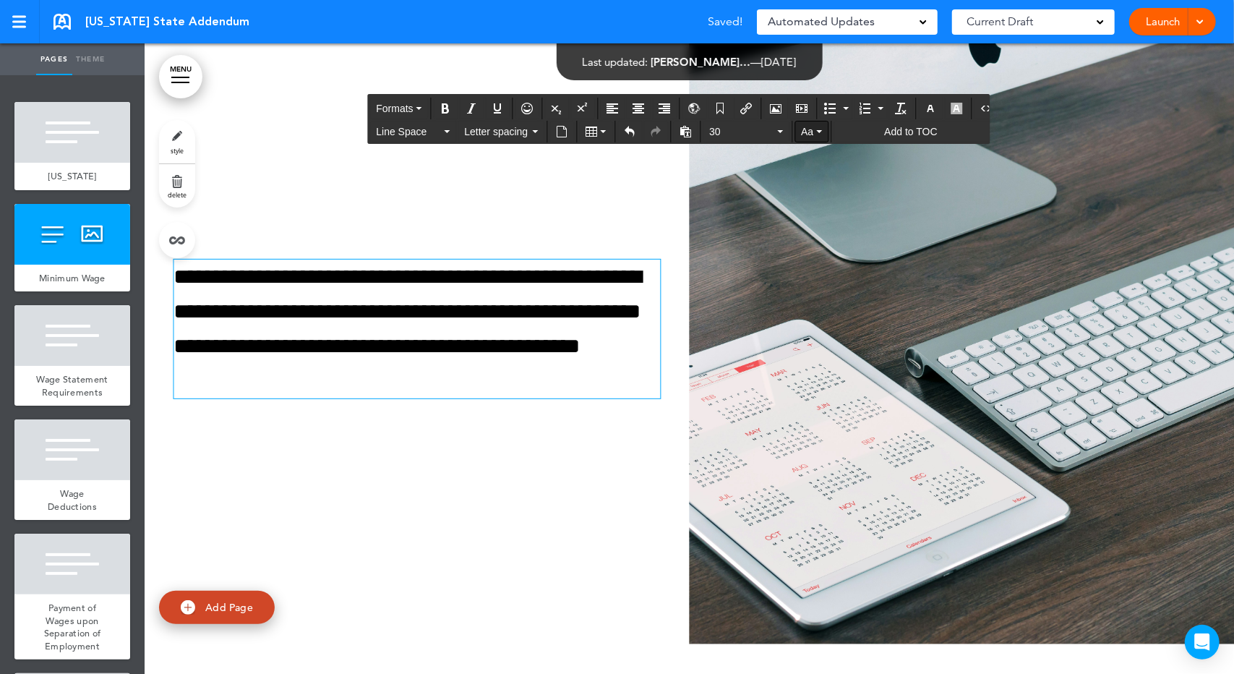
click at [814, 128] on button "Aa" at bounding box center [811, 131] width 33 height 20
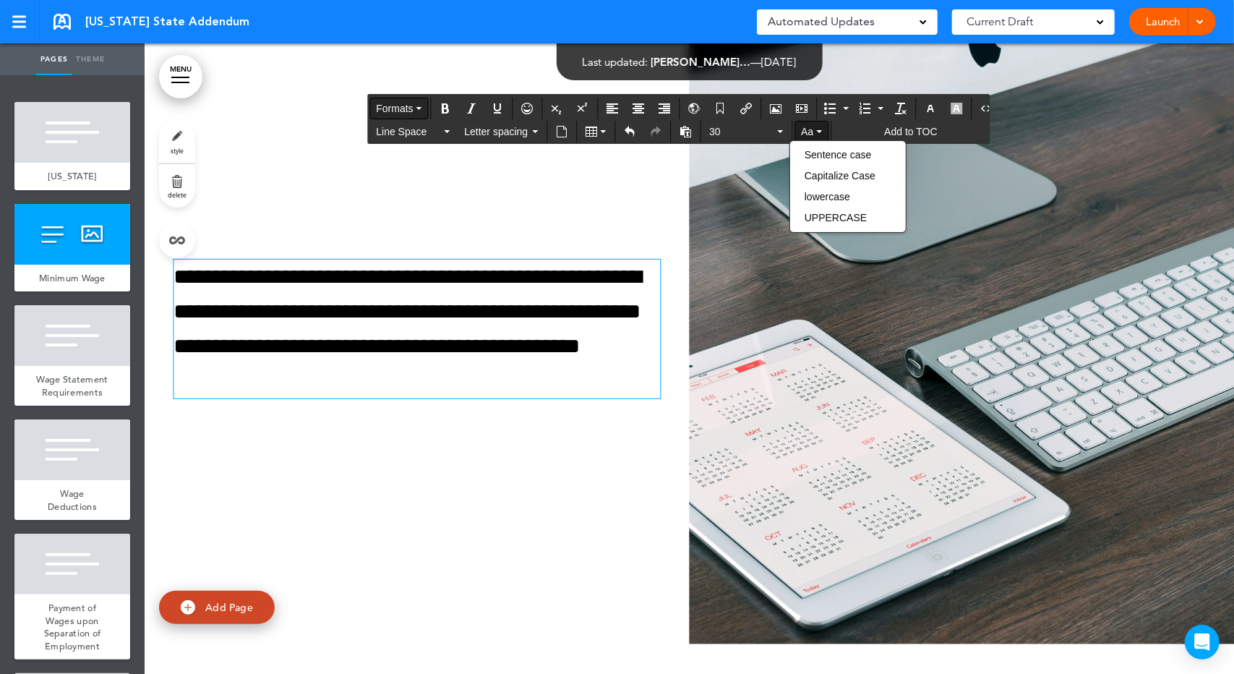
click at [422, 109] on button "Formats" at bounding box center [398, 108] width 57 height 20
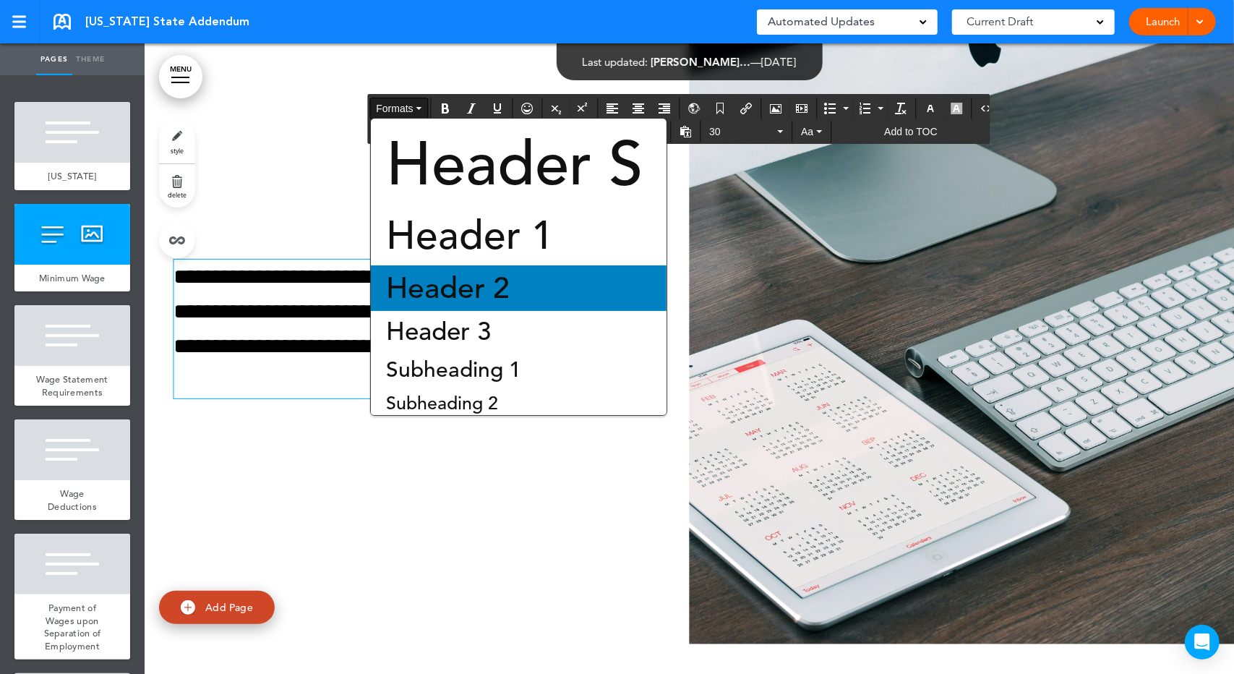
click at [417, 297] on span "Header 2" at bounding box center [448, 288] width 127 height 37
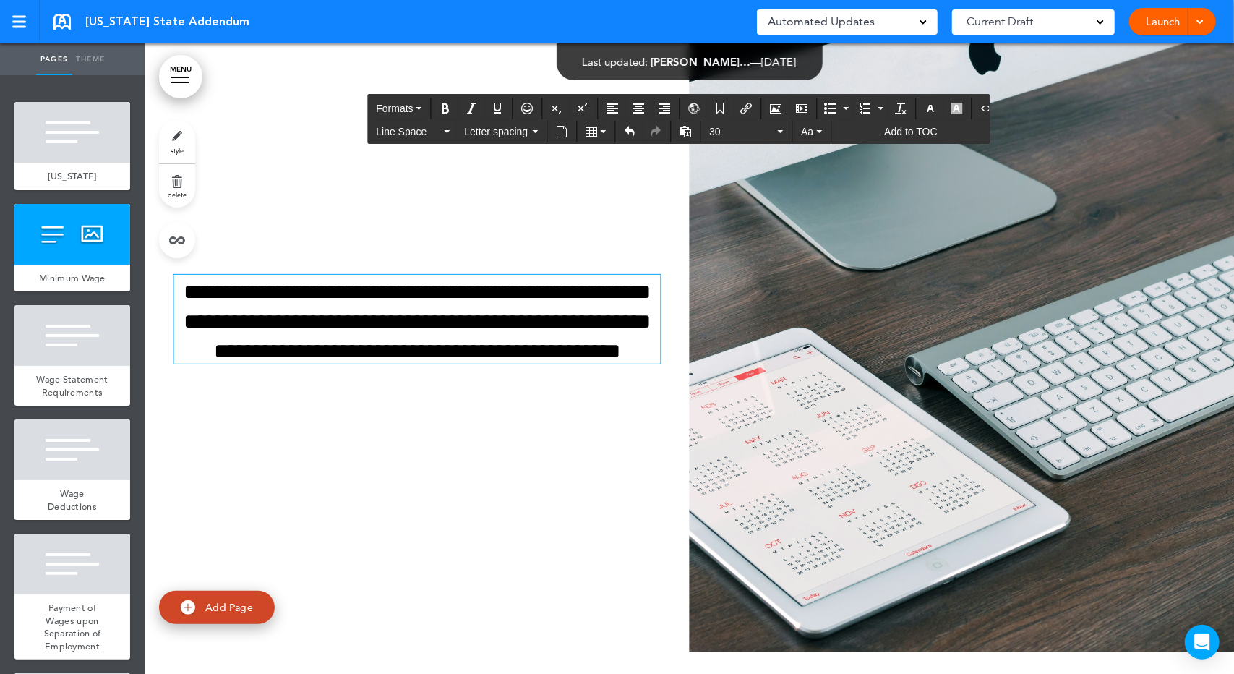
scroll to position [283, 0]
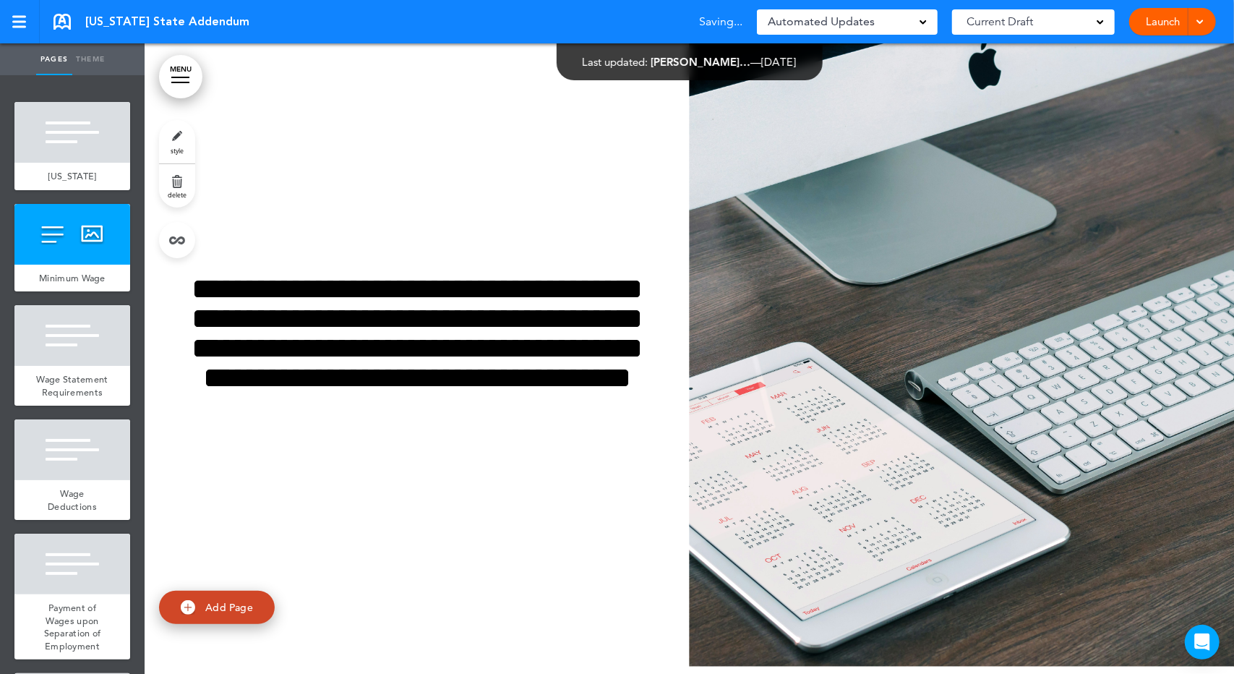
click at [432, 272] on div "**********" at bounding box center [417, 351] width 545 height 263
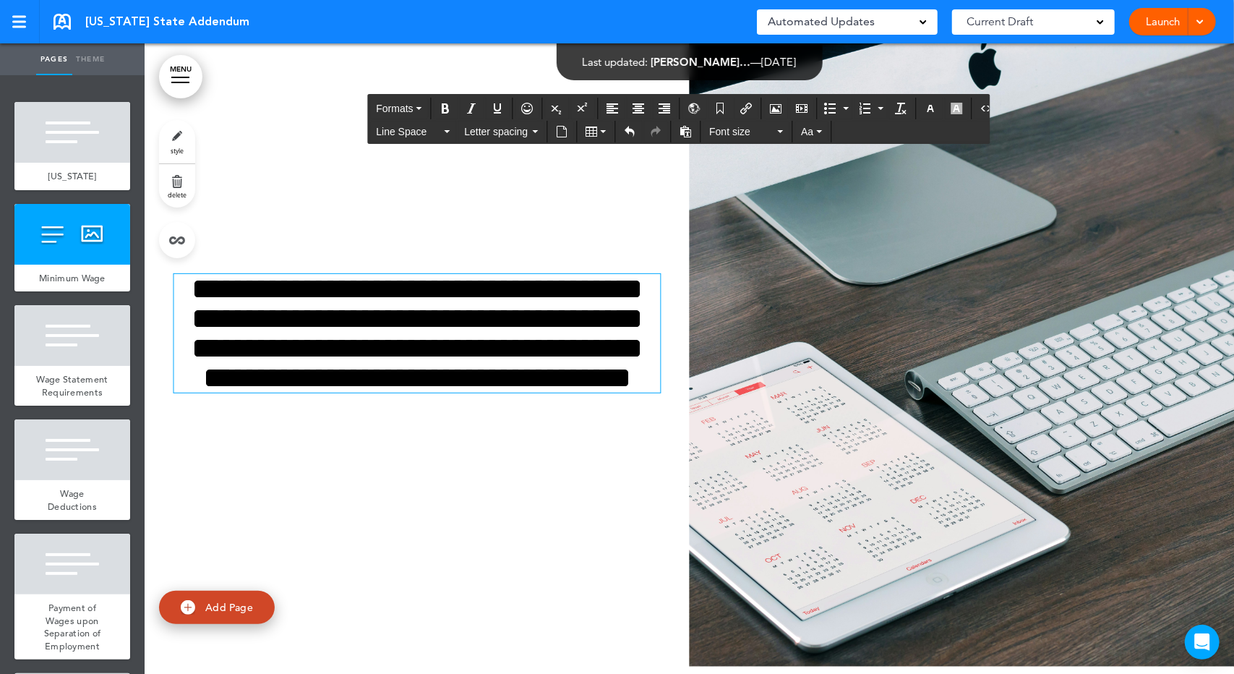
click at [375, 365] on span "**********" at bounding box center [417, 333] width 451 height 119
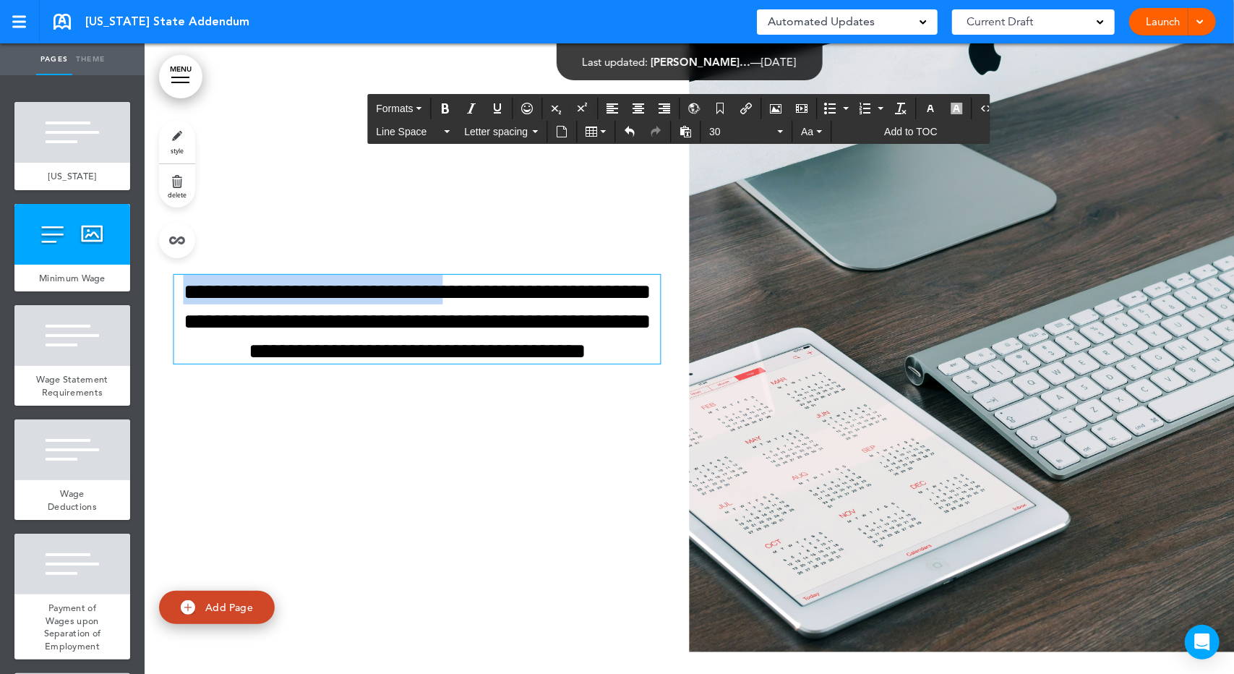
drag, startPoint x: 513, startPoint y: 338, endPoint x: 185, endPoint y: 331, distance: 328.4
click at [185, 331] on h2 "**********" at bounding box center [417, 319] width 487 height 89
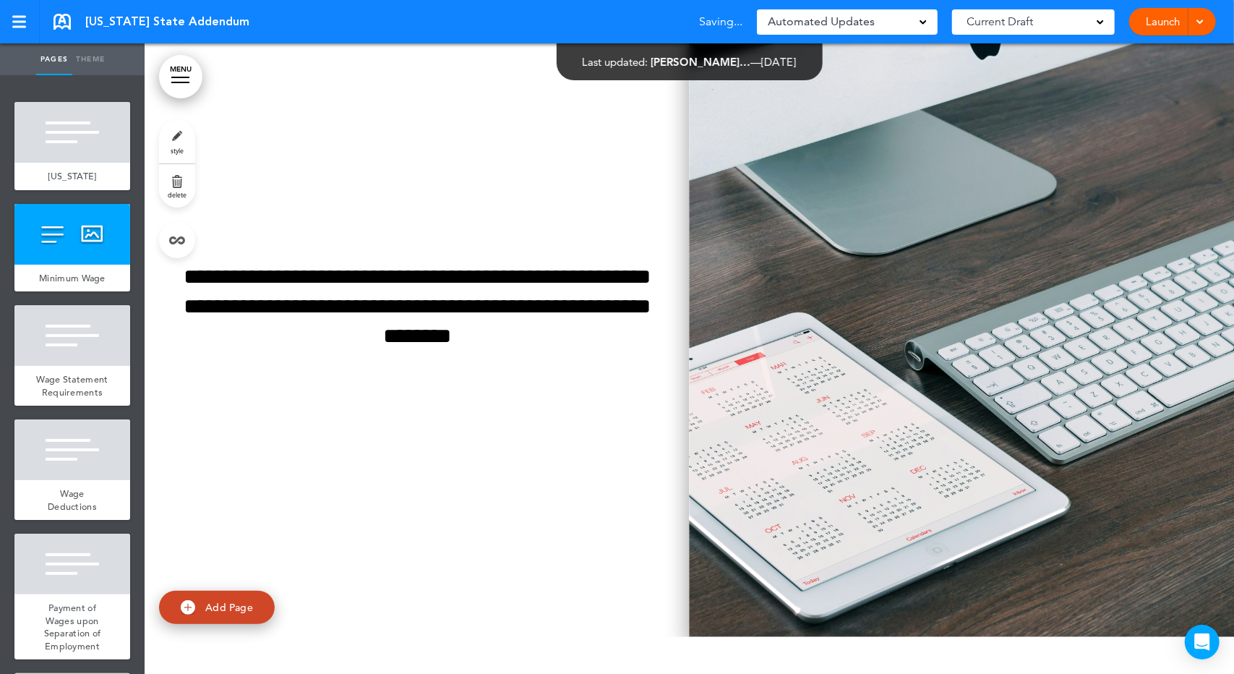
click at [823, 510] on img at bounding box center [962, 322] width 545 height 631
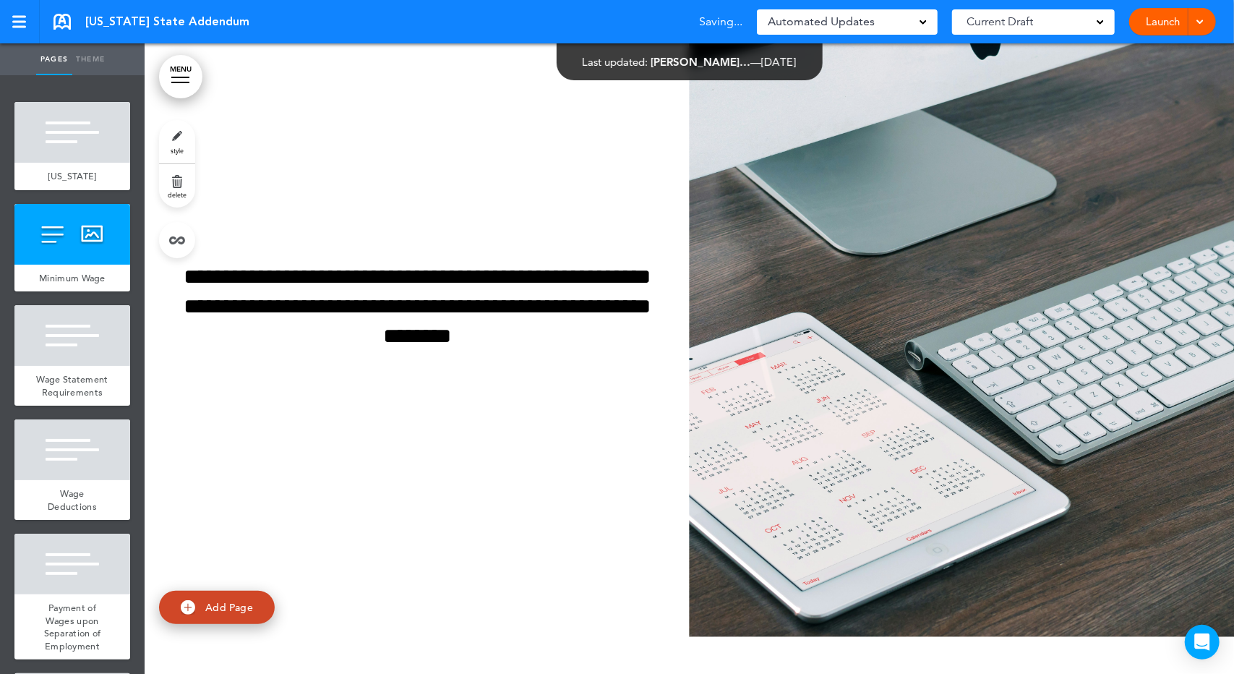
click at [0, 0] on div "Select an image to use! Are you sure? Delete Are you sure? Delete Are you sure?…" at bounding box center [0, 0] width 0 height 0
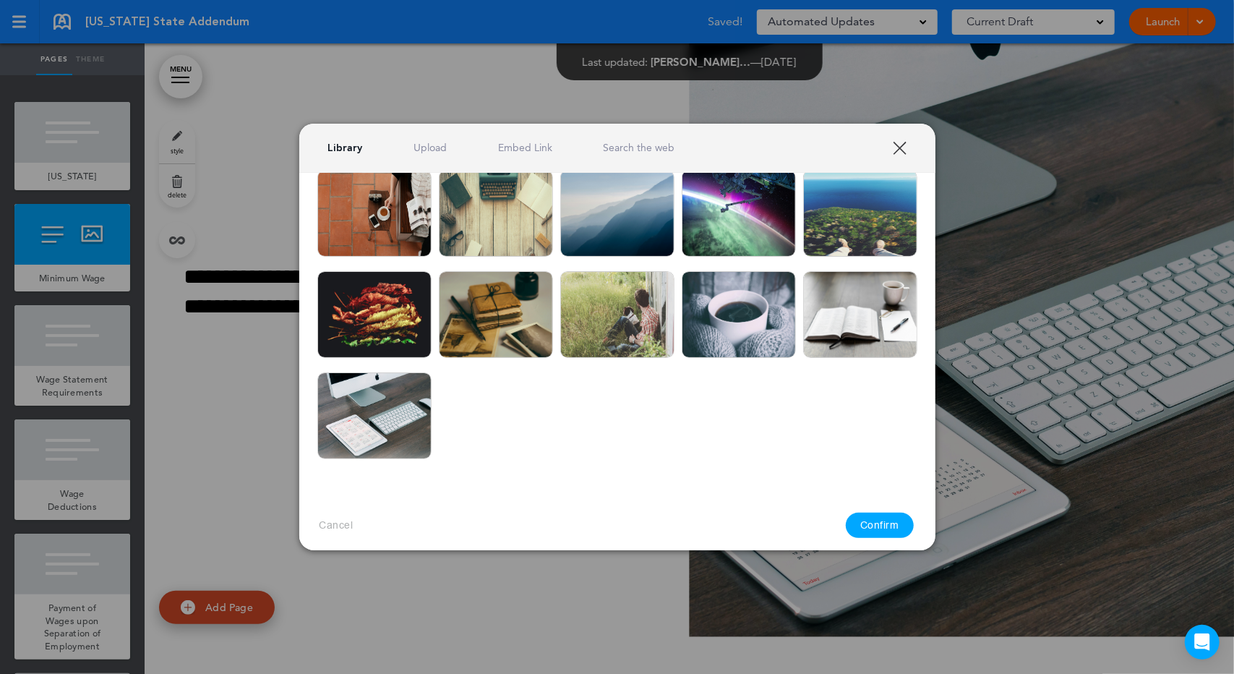
click at [902, 148] on link "XXX" at bounding box center [900, 148] width 14 height 14
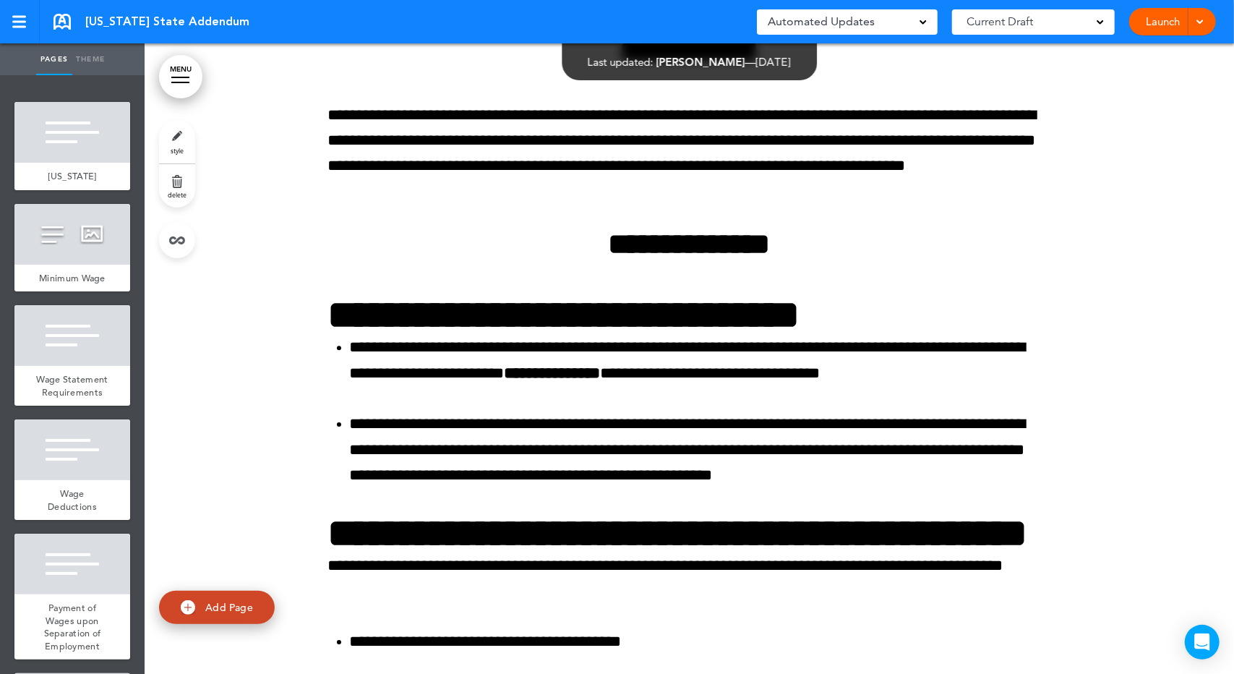
scroll to position [2362, 0]
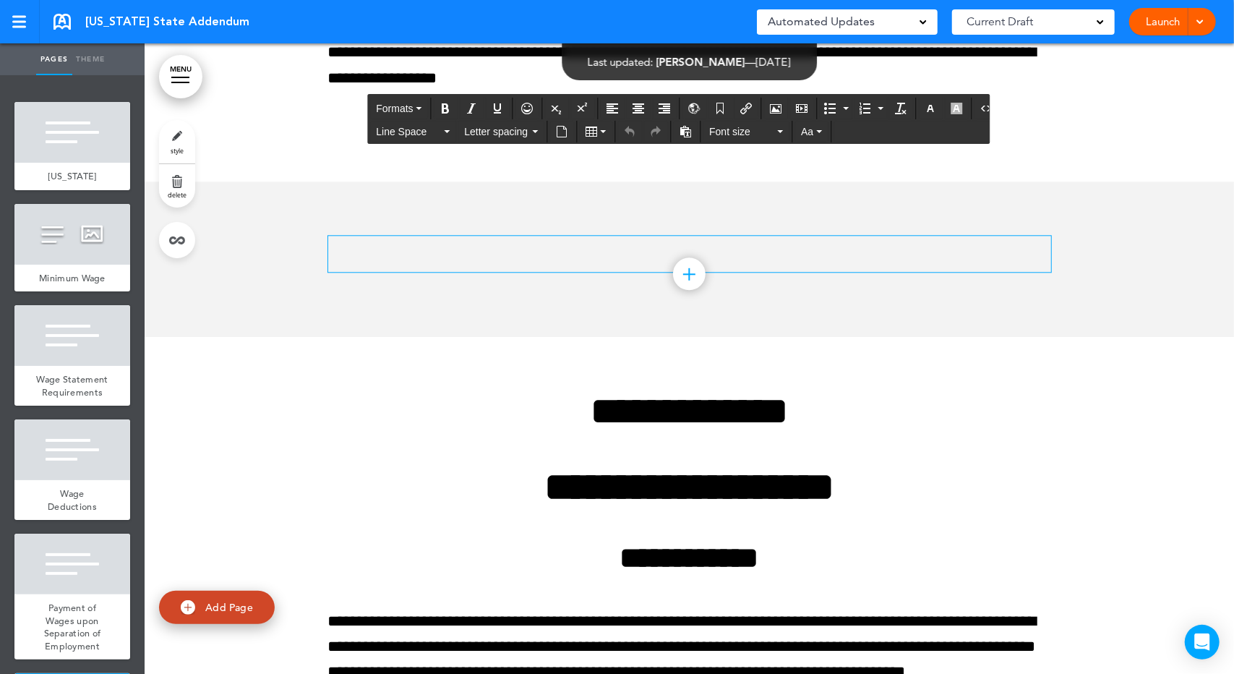
click at [555, 261] on p at bounding box center [689, 248] width 723 height 25
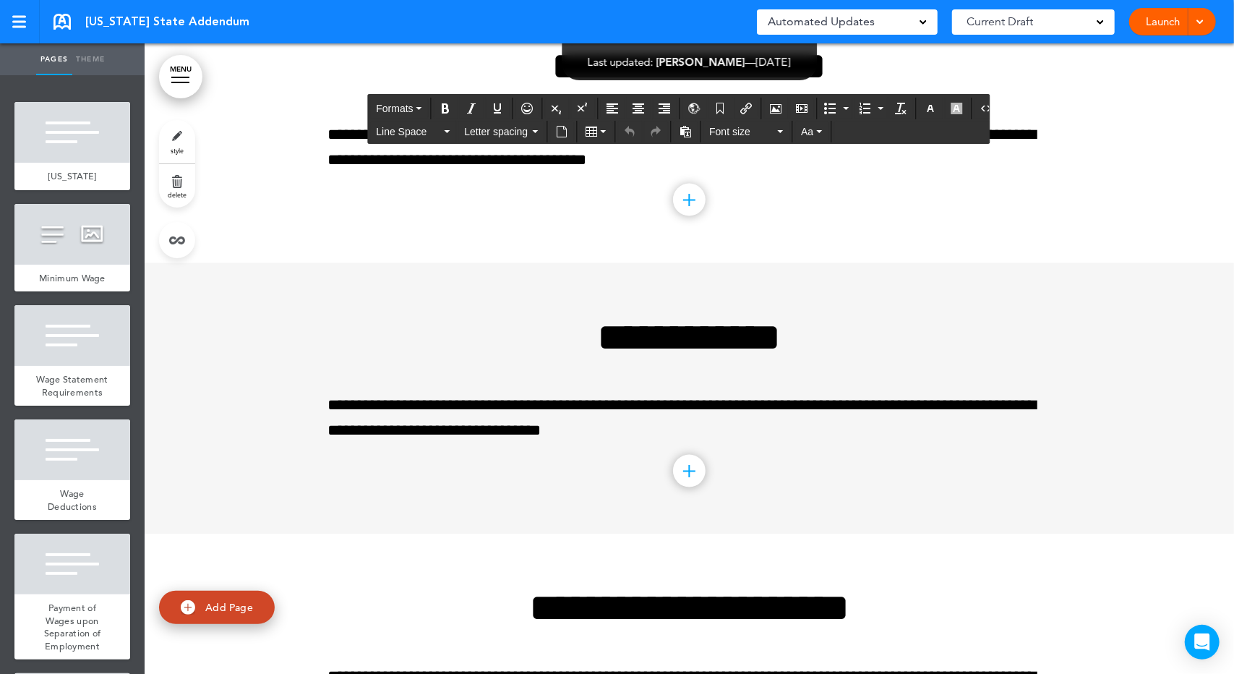
scroll to position [9209, 0]
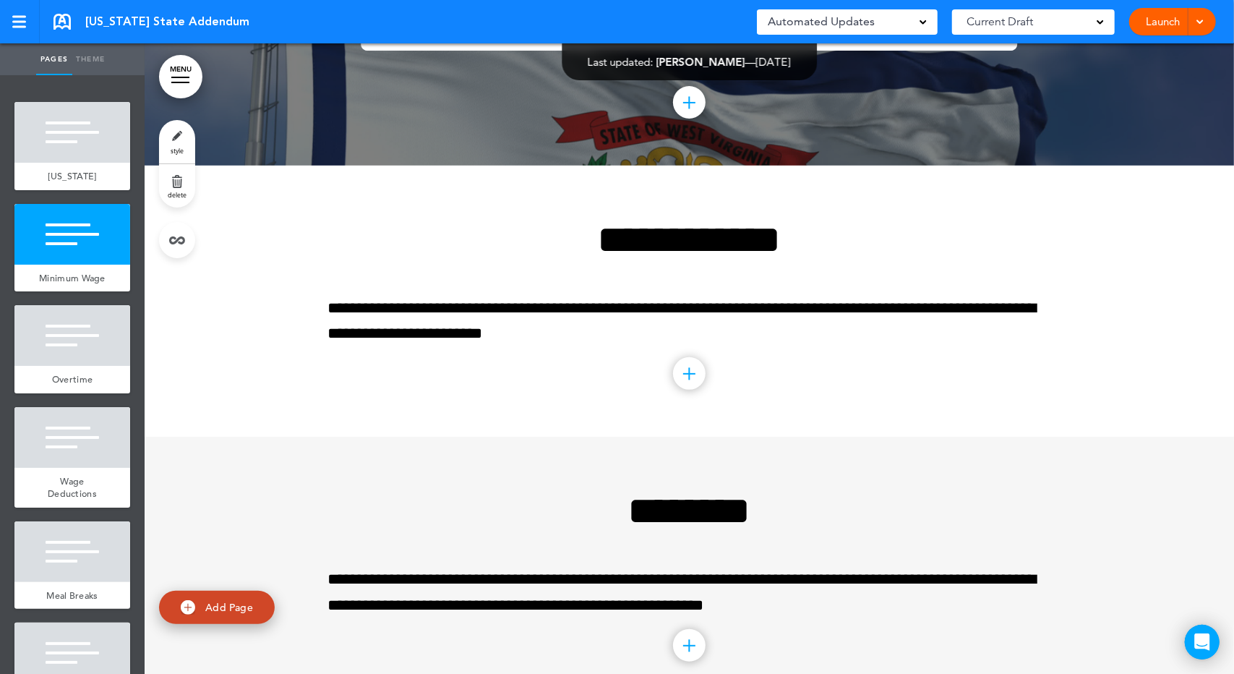
scroll to position [168, 0]
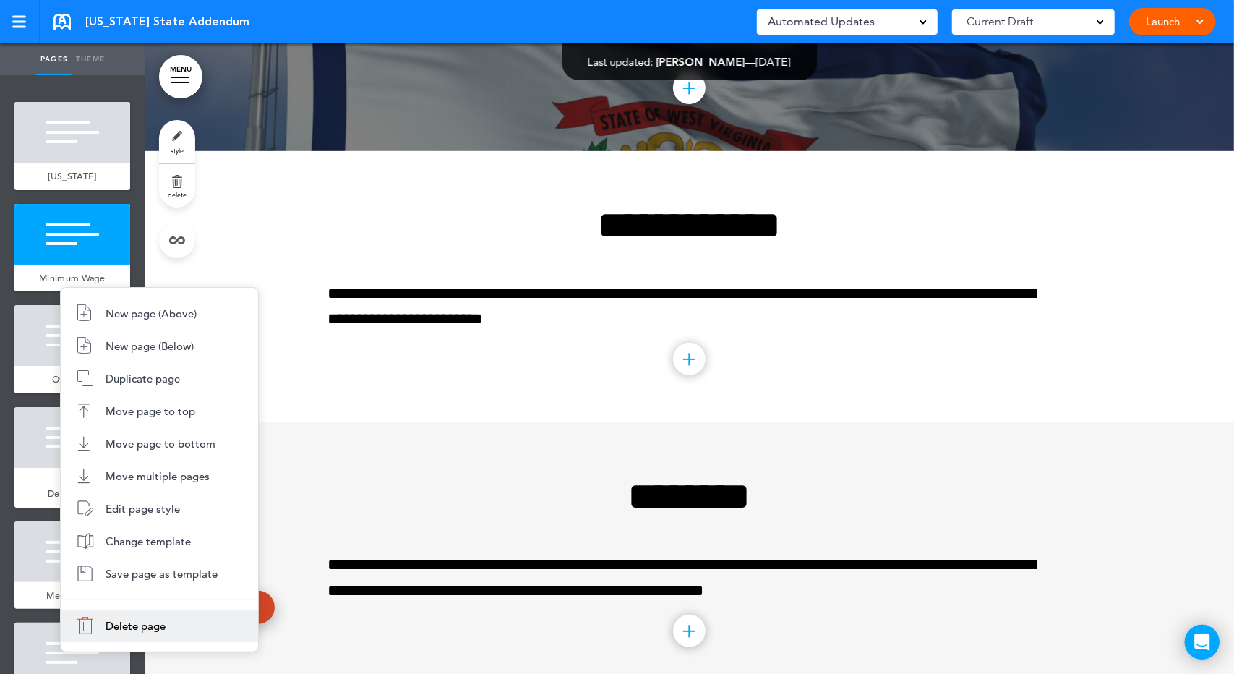
click at [184, 620] on li "Delete page" at bounding box center [159, 626] width 197 height 33
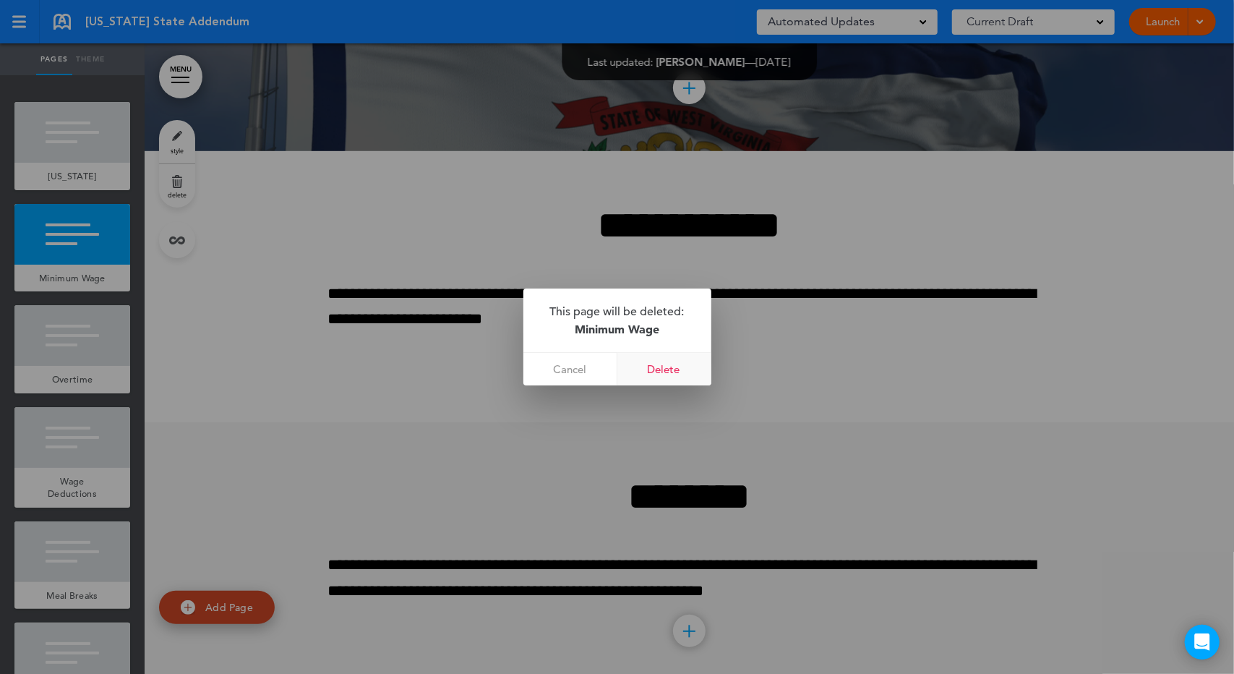
click at [669, 366] on link "Delete" at bounding box center [665, 369] width 94 height 33
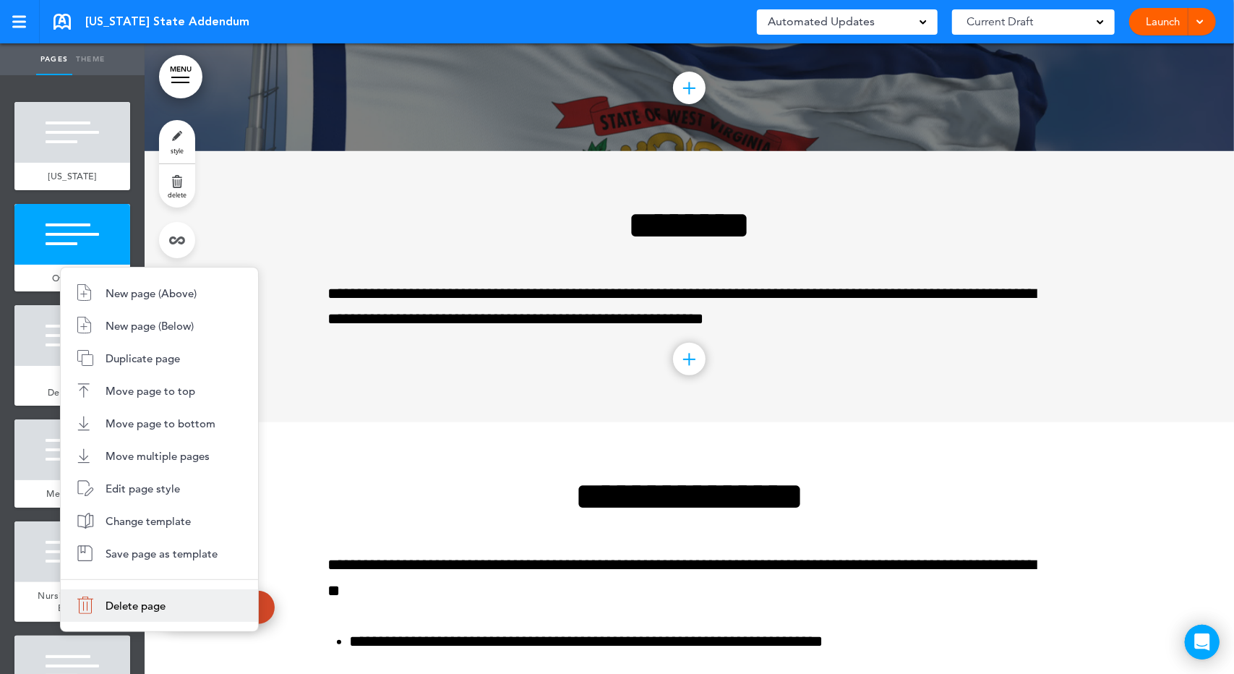
click at [186, 597] on li "Delete page" at bounding box center [159, 605] width 197 height 33
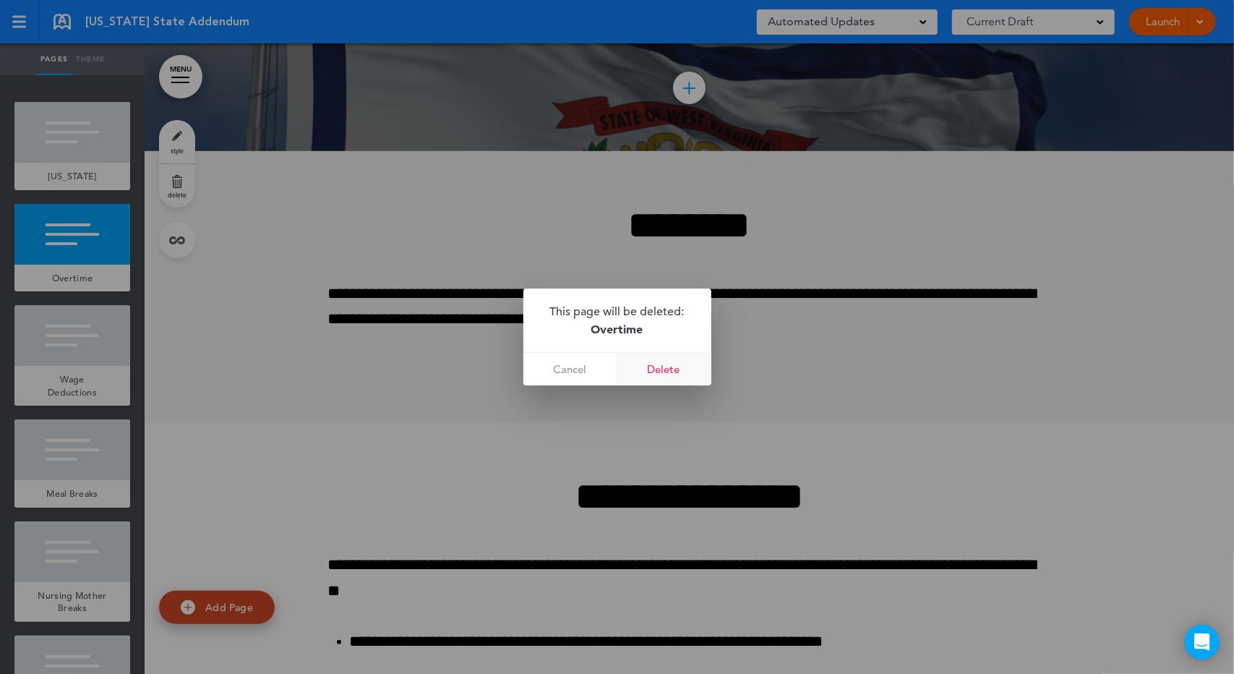
click at [649, 370] on link "Delete" at bounding box center [665, 369] width 94 height 33
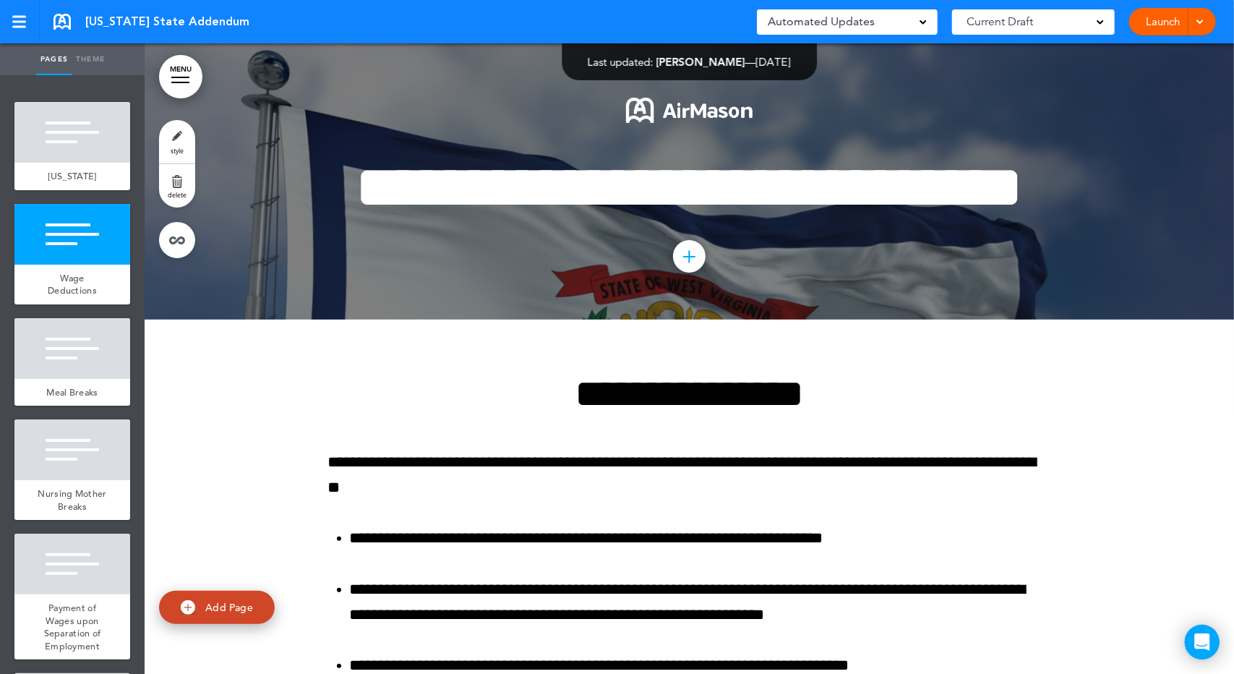
click at [205, 605] on link "Add Page" at bounding box center [217, 608] width 116 height 34
type input "********"
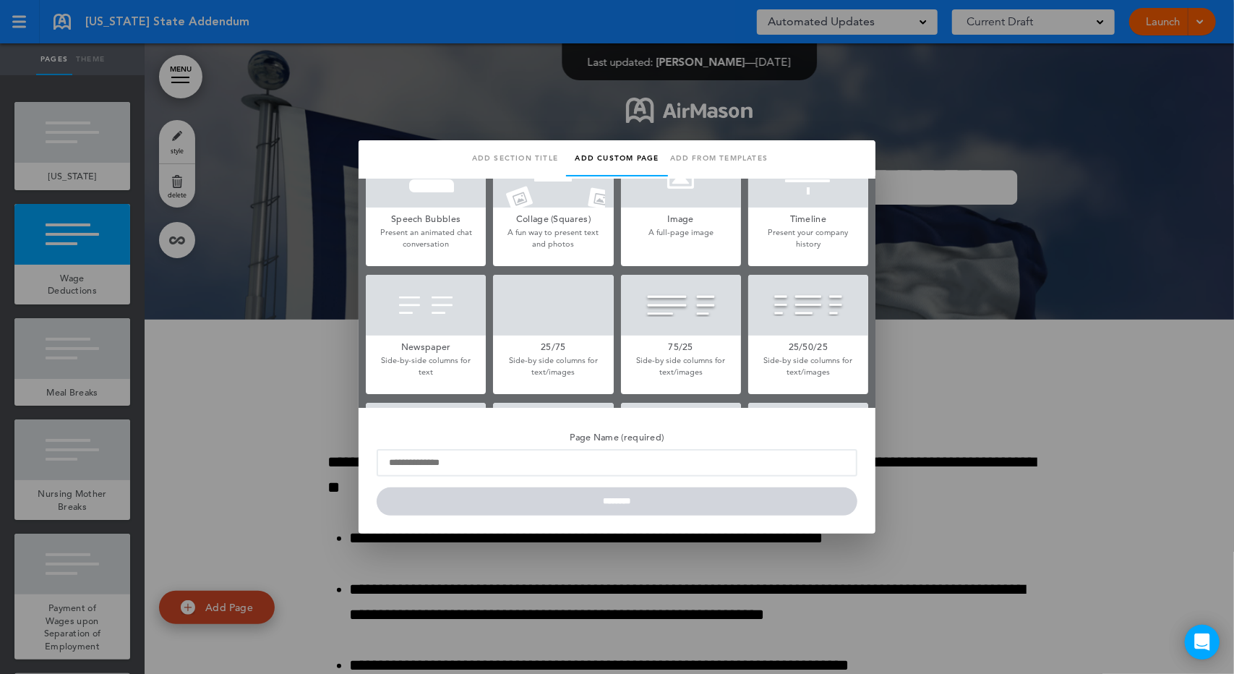
scroll to position [337, 0]
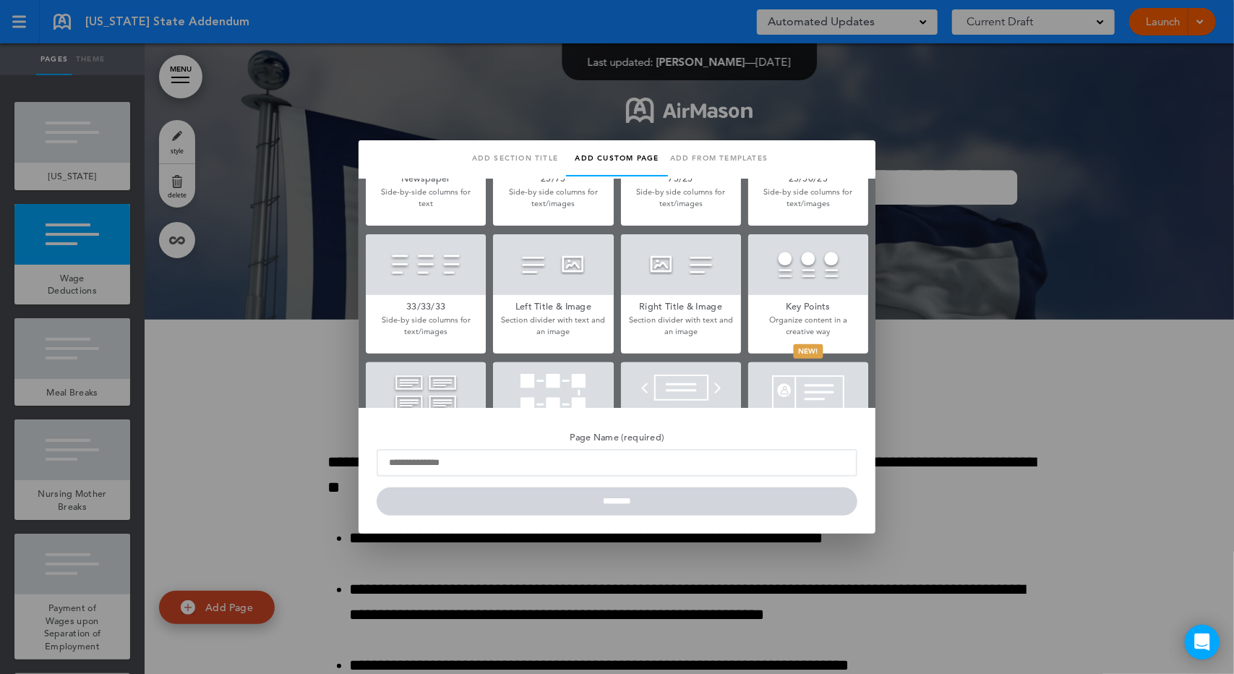
click at [684, 268] on div at bounding box center [681, 264] width 120 height 61
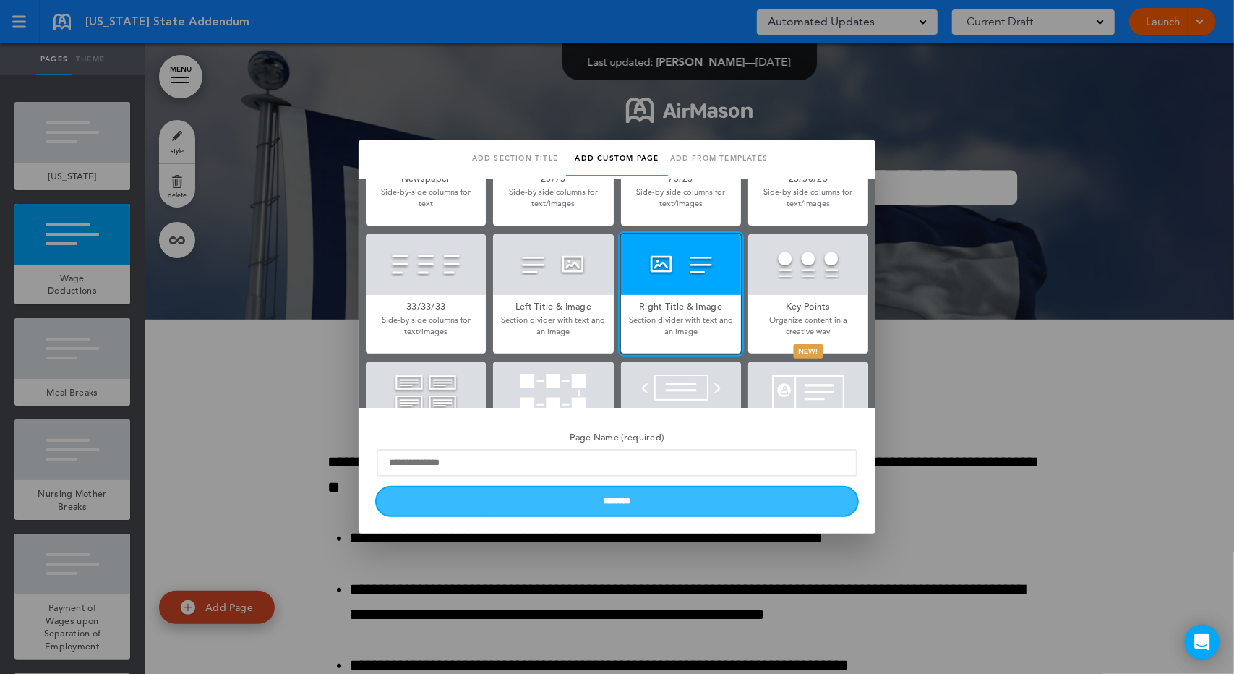
click at [657, 498] on input "********" at bounding box center [617, 501] width 481 height 28
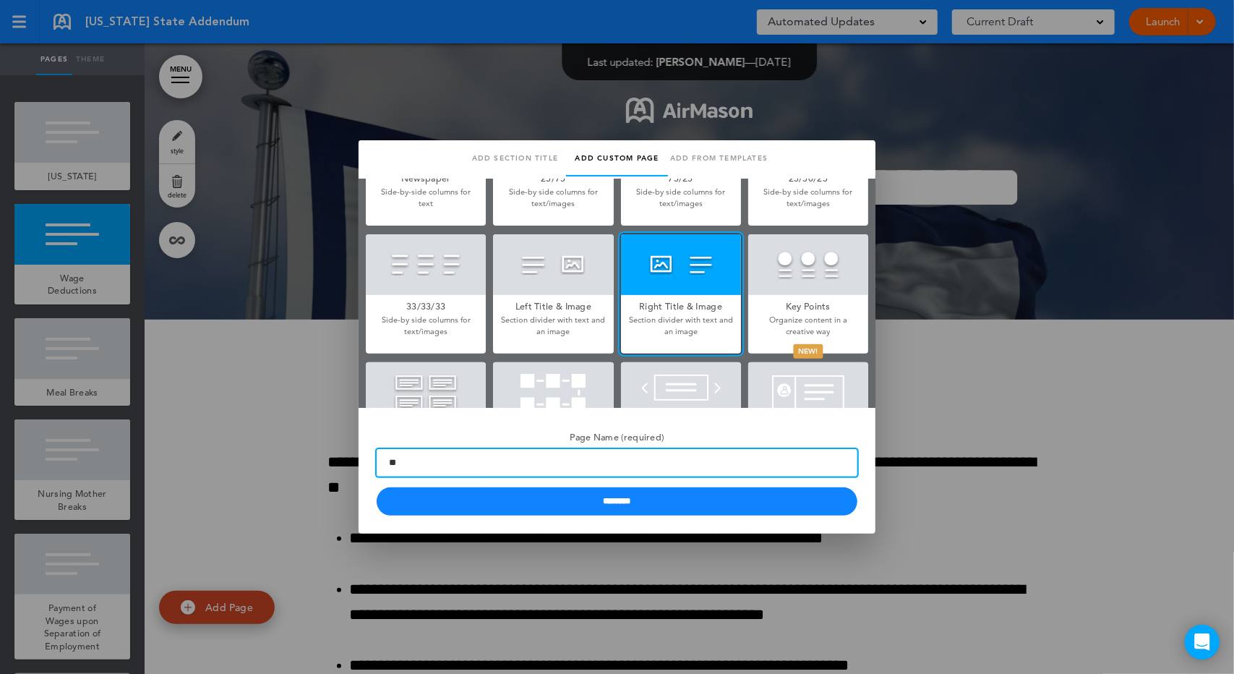
type input "*"
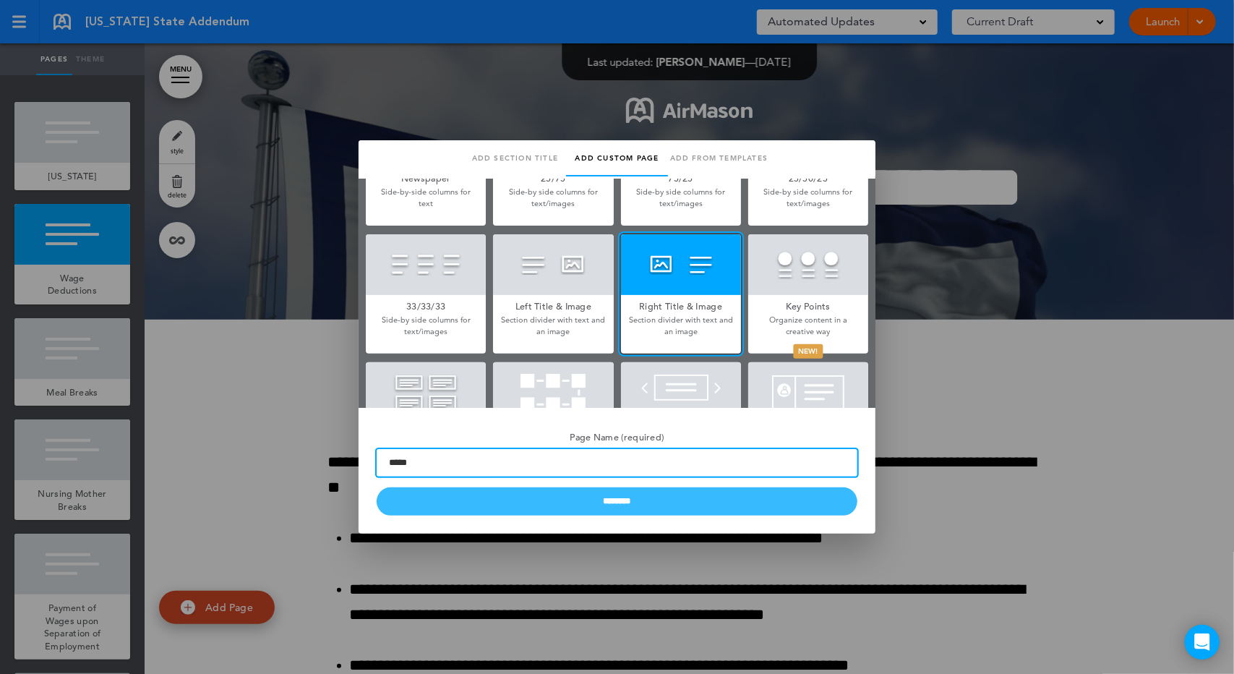
type input "*****"
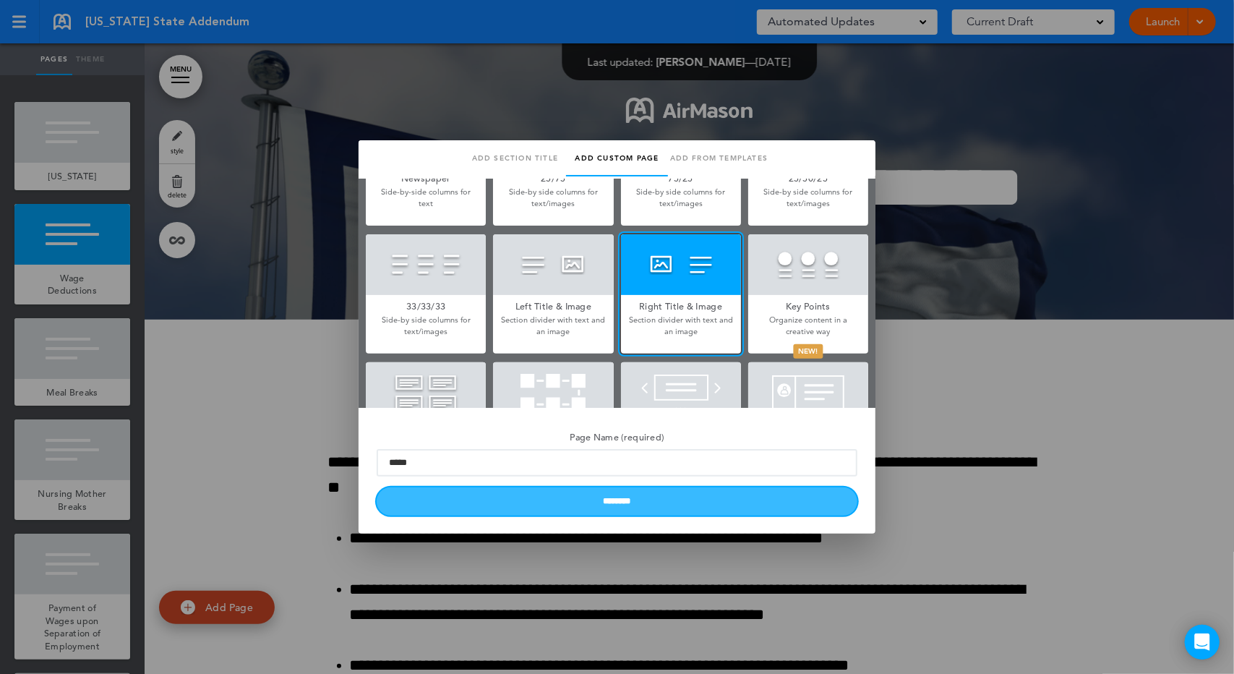
click at [444, 494] on input "********" at bounding box center [617, 501] width 481 height 28
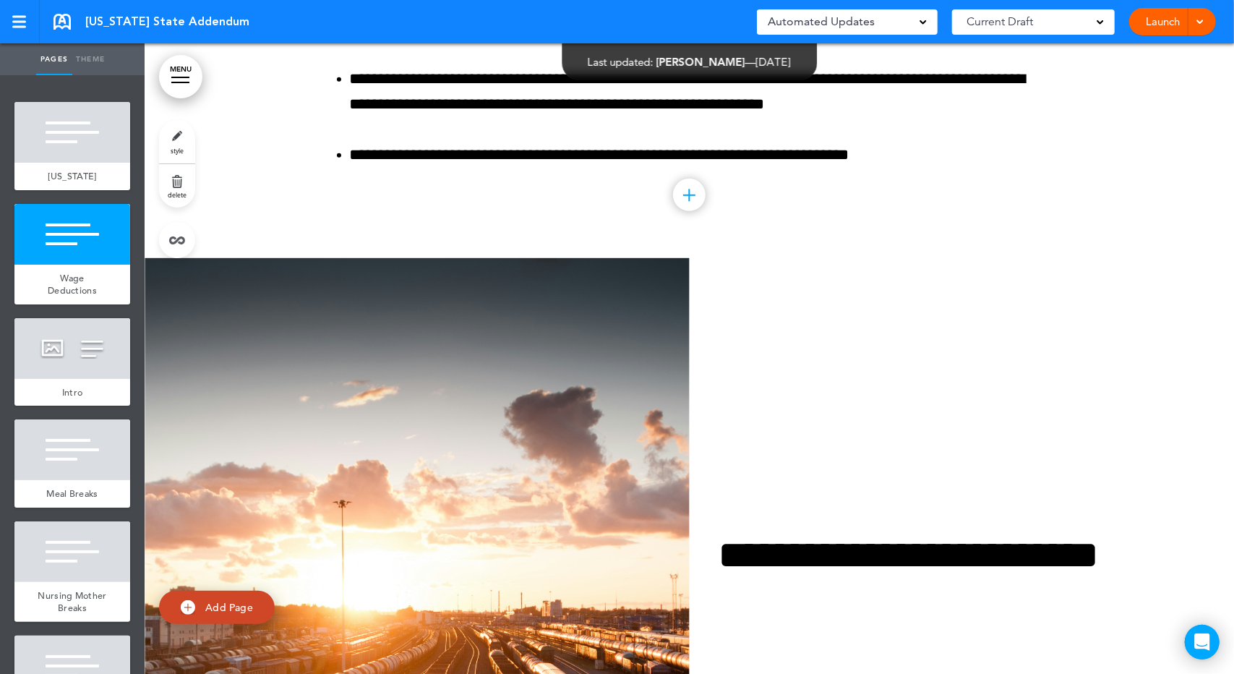
scroll to position [675, 0]
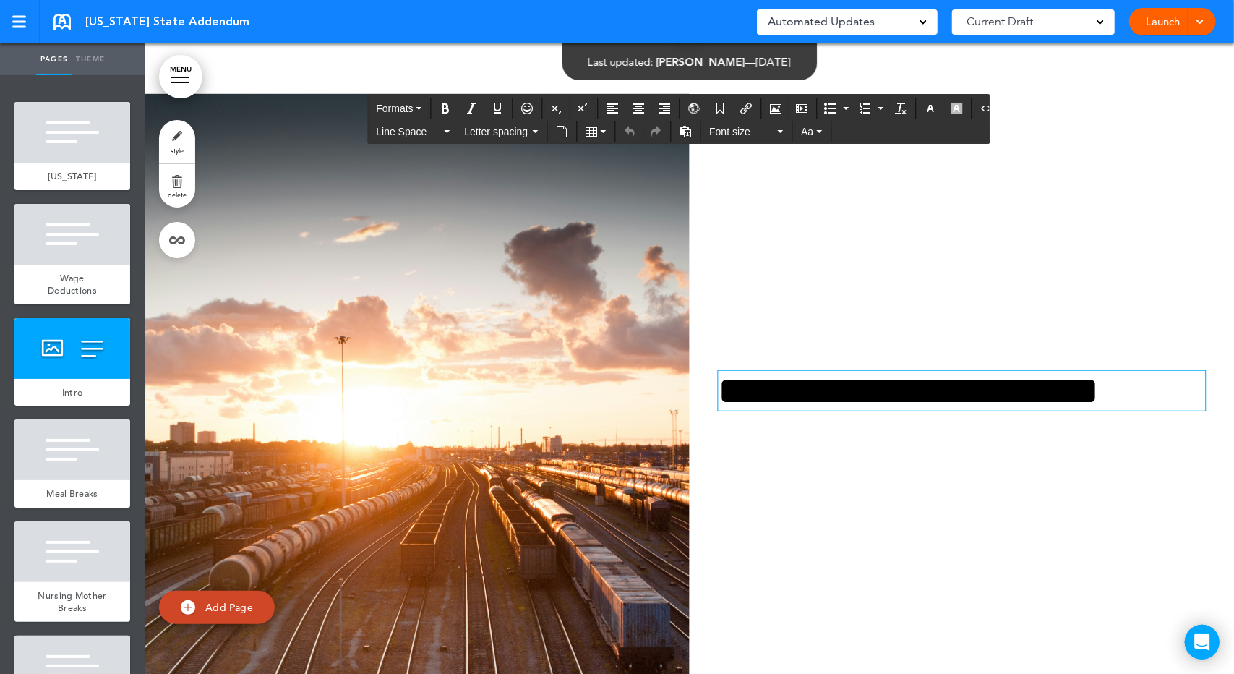
paste div
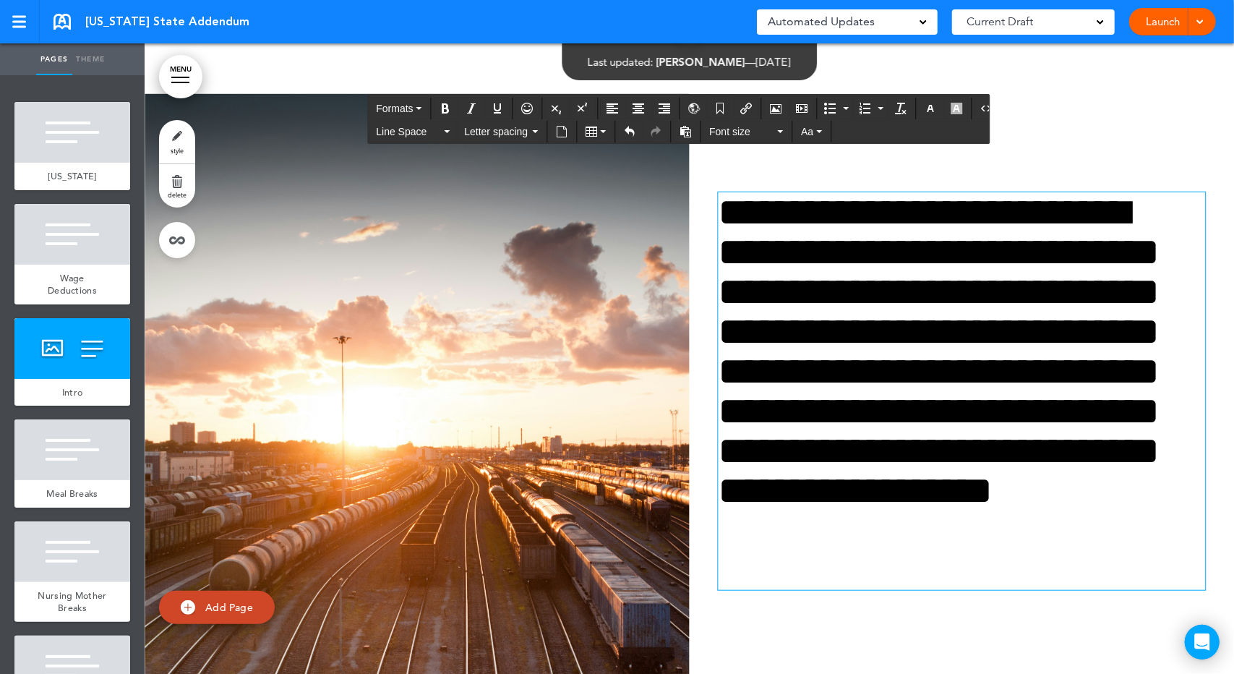
click at [757, 263] on h1 "**********" at bounding box center [960, 391] width 482 height 398
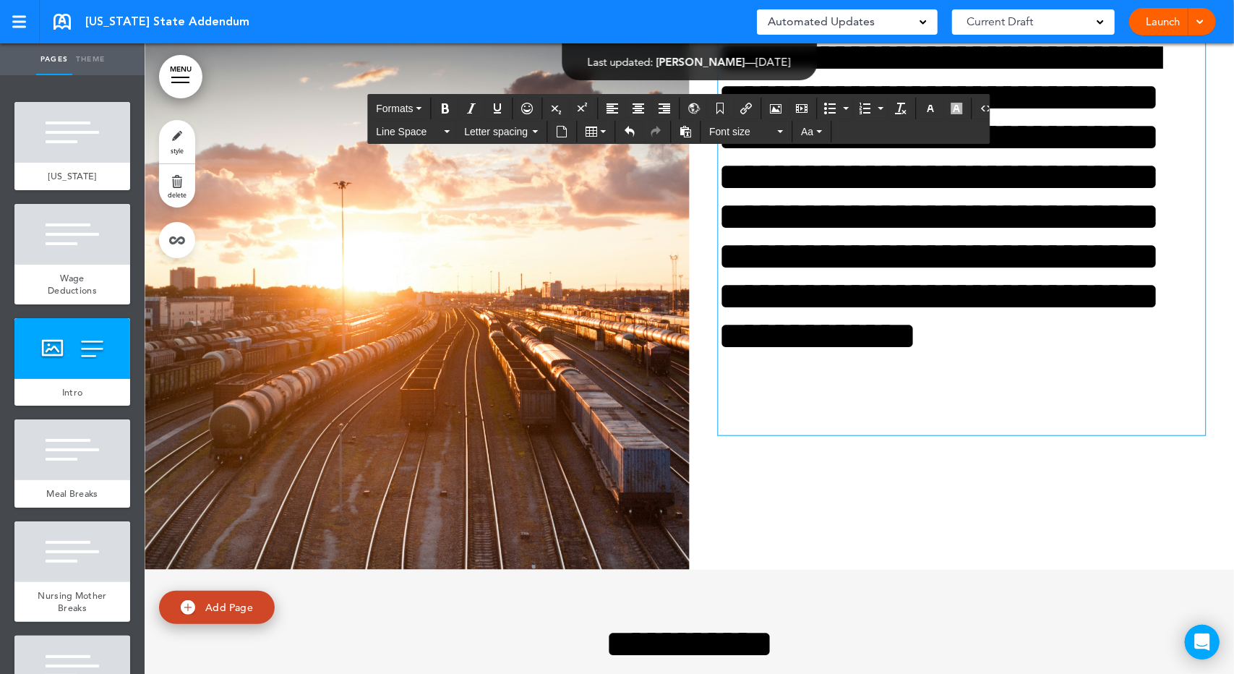
scroll to position [843, 0]
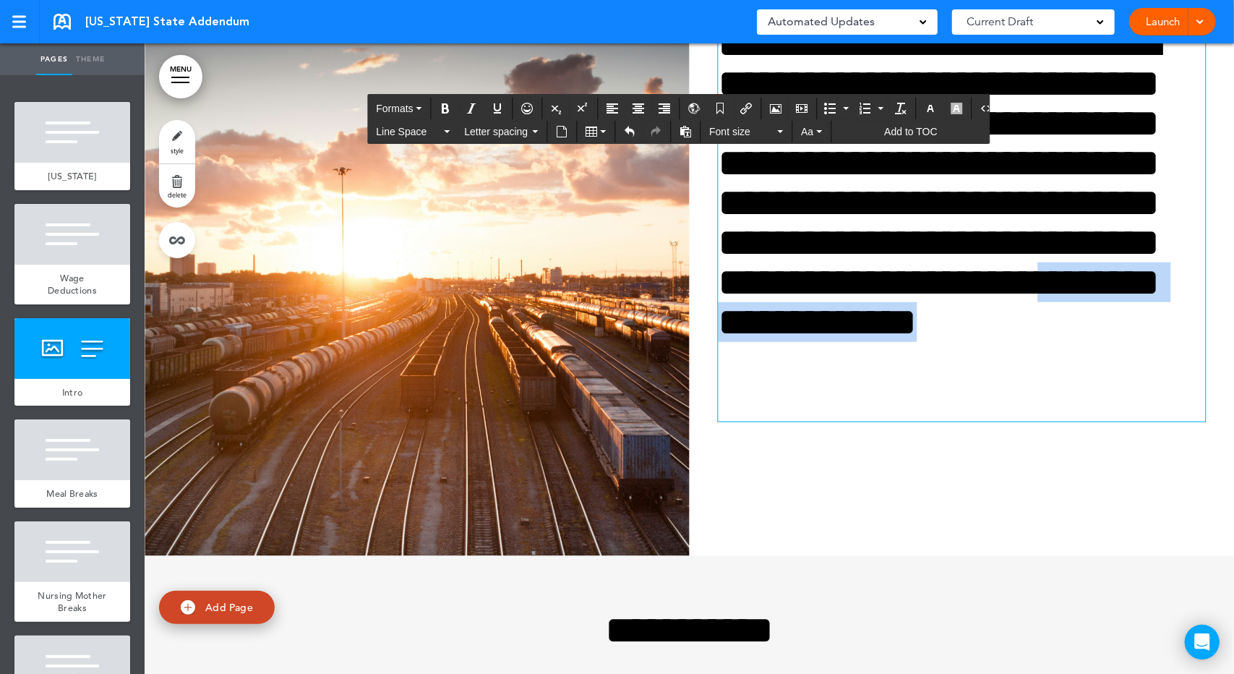
drag, startPoint x: 931, startPoint y: 465, endPoint x: 890, endPoint y: 431, distance: 53.4
click at [890, 422] on h1 "**********" at bounding box center [960, 223] width 482 height 398
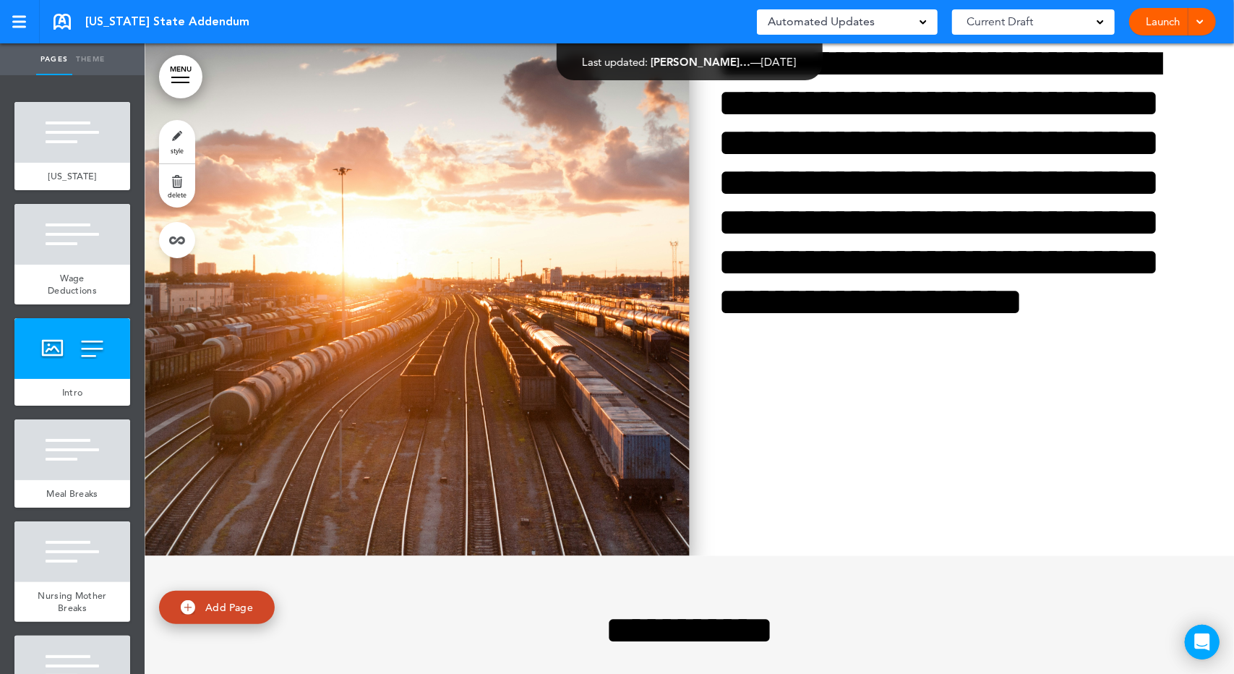
drag, startPoint x: 338, startPoint y: 439, endPoint x: 325, endPoint y: 338, distance: 101.3
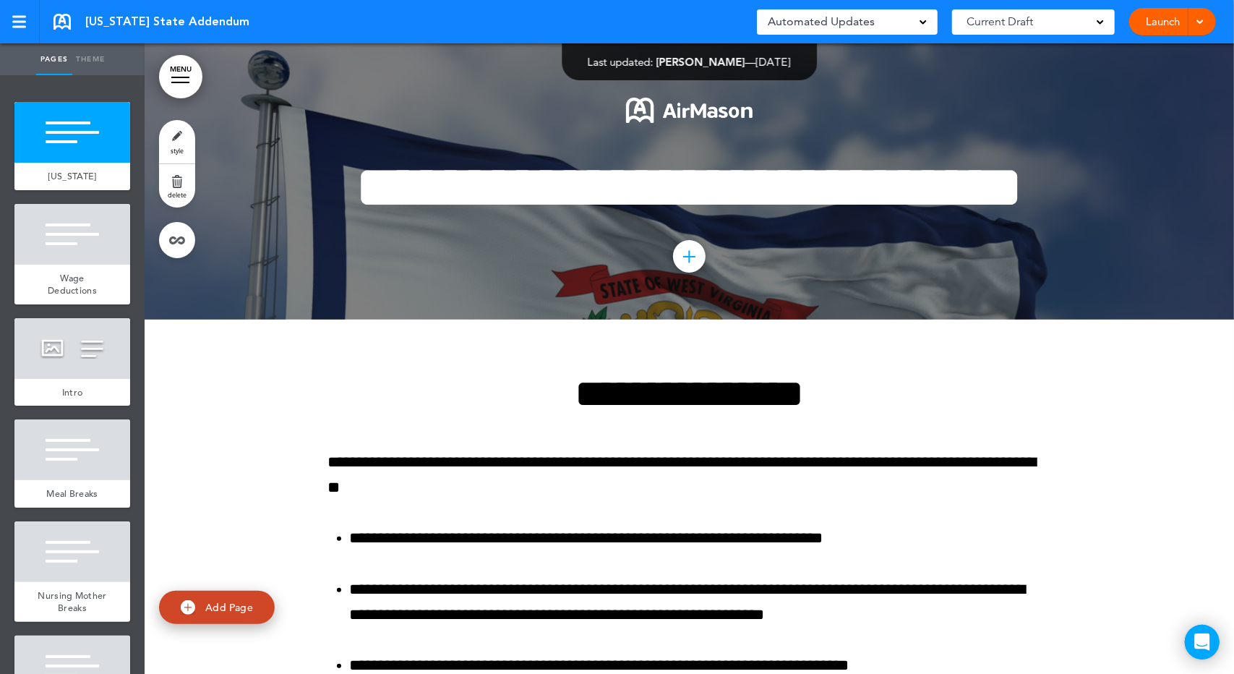
scroll to position [337, 0]
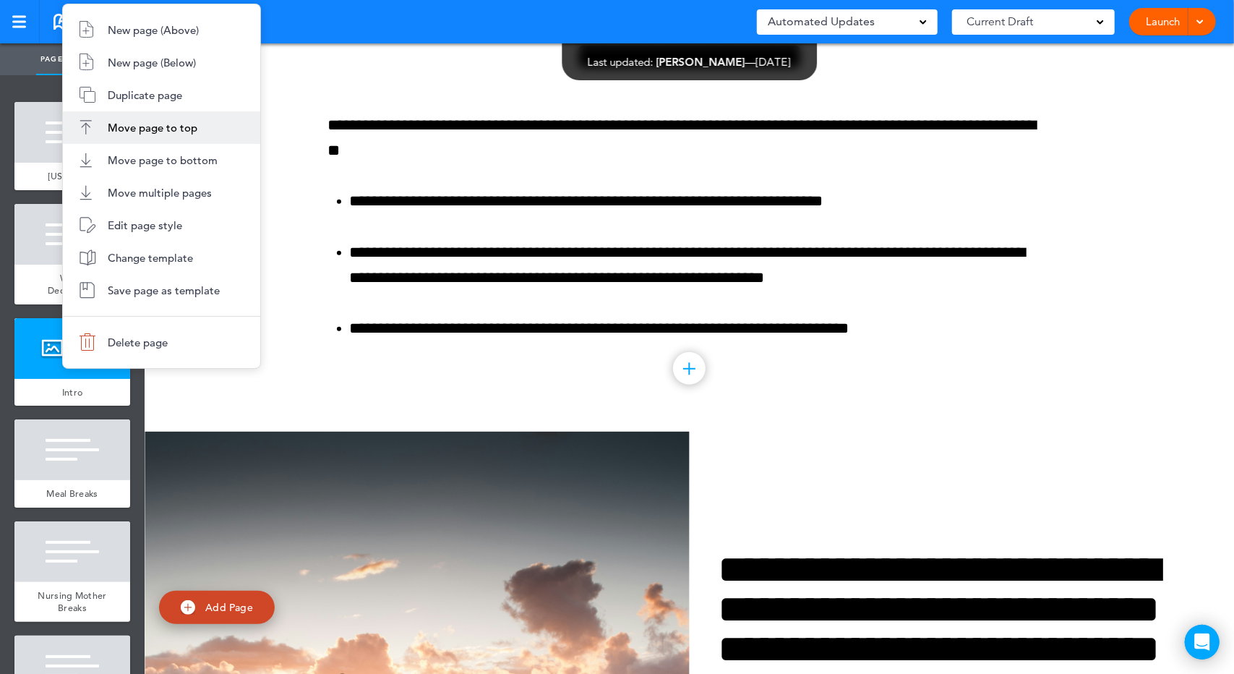
click at [126, 140] on li "Move page to top" at bounding box center [161, 127] width 197 height 33
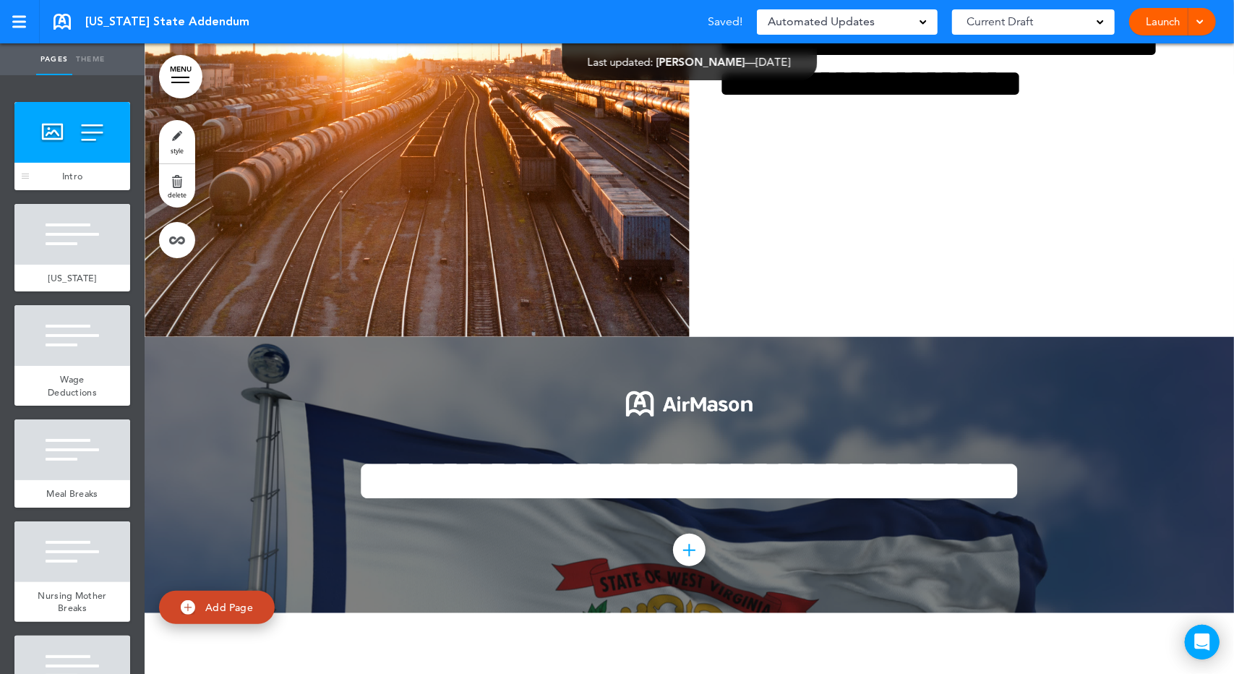
click at [97, 153] on div at bounding box center [72, 132] width 116 height 61
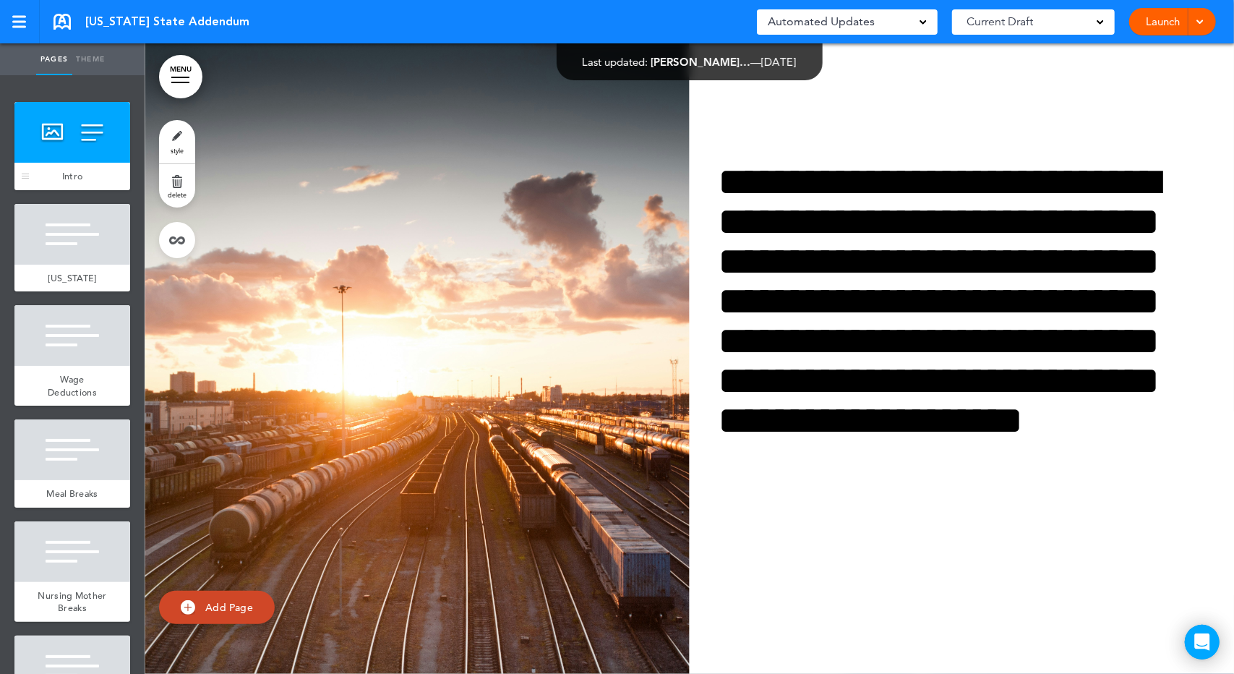
drag, startPoint x: 71, startPoint y: 221, endPoint x: 78, endPoint y: 158, distance: 63.3
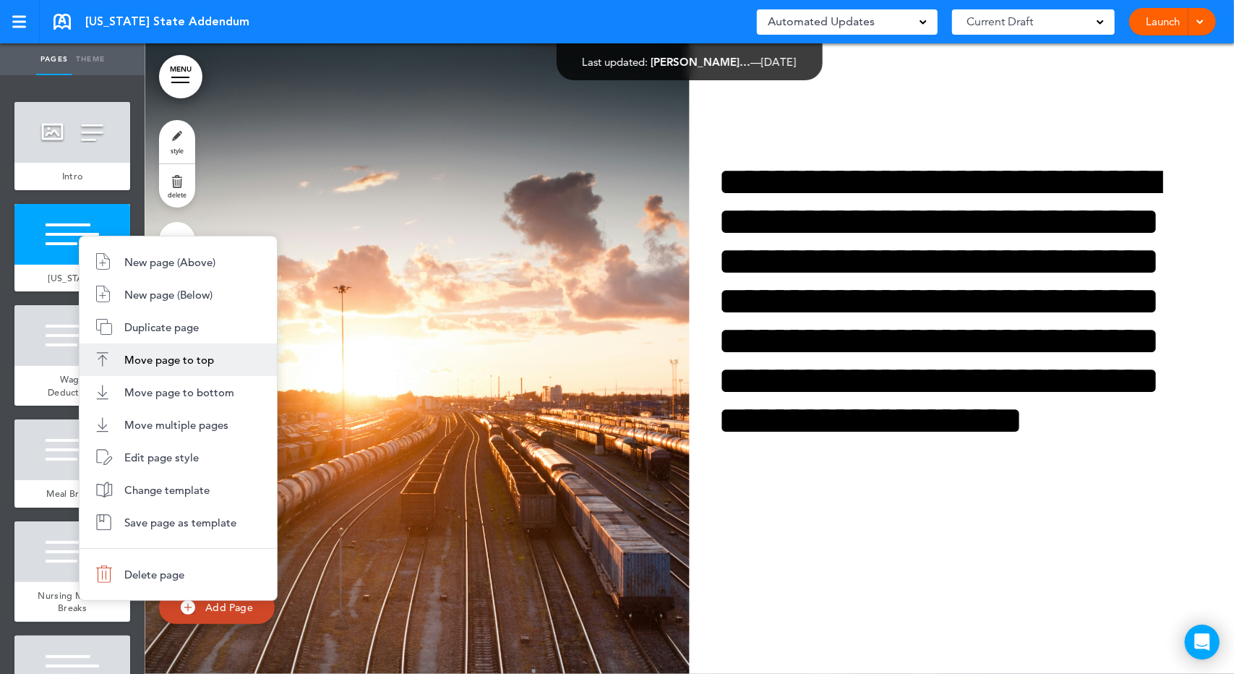
click at [139, 351] on li "Move page to top" at bounding box center [178, 359] width 197 height 33
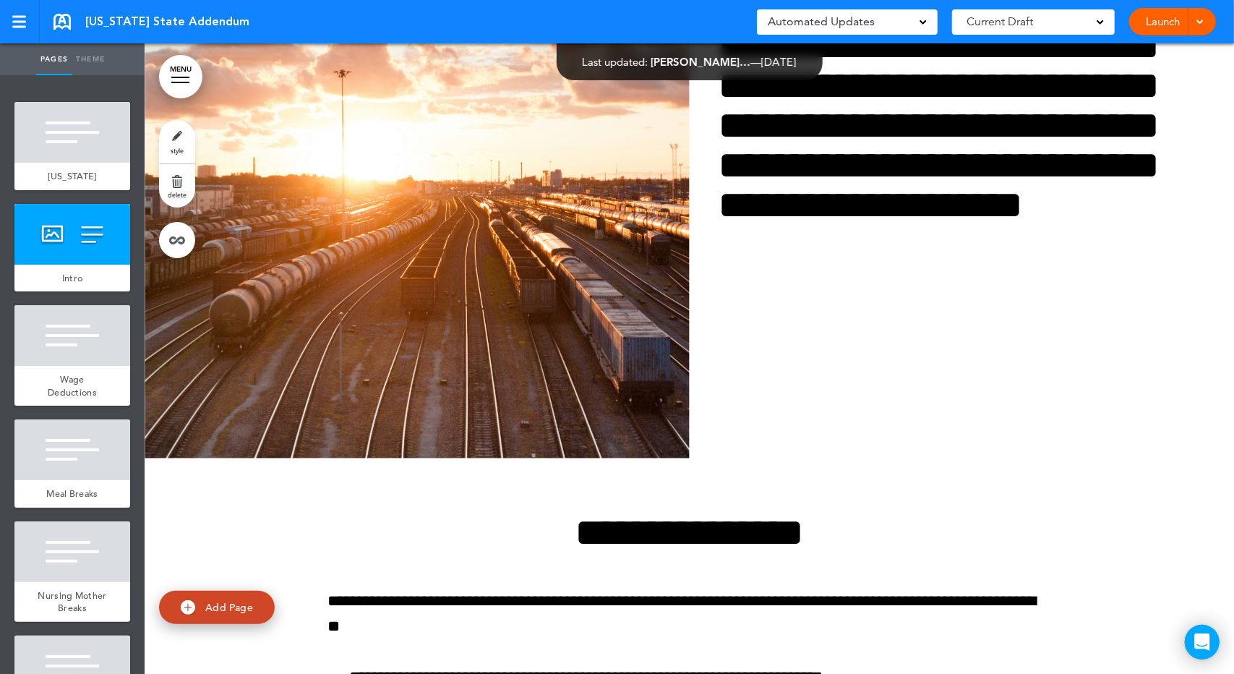
scroll to position [506, 0]
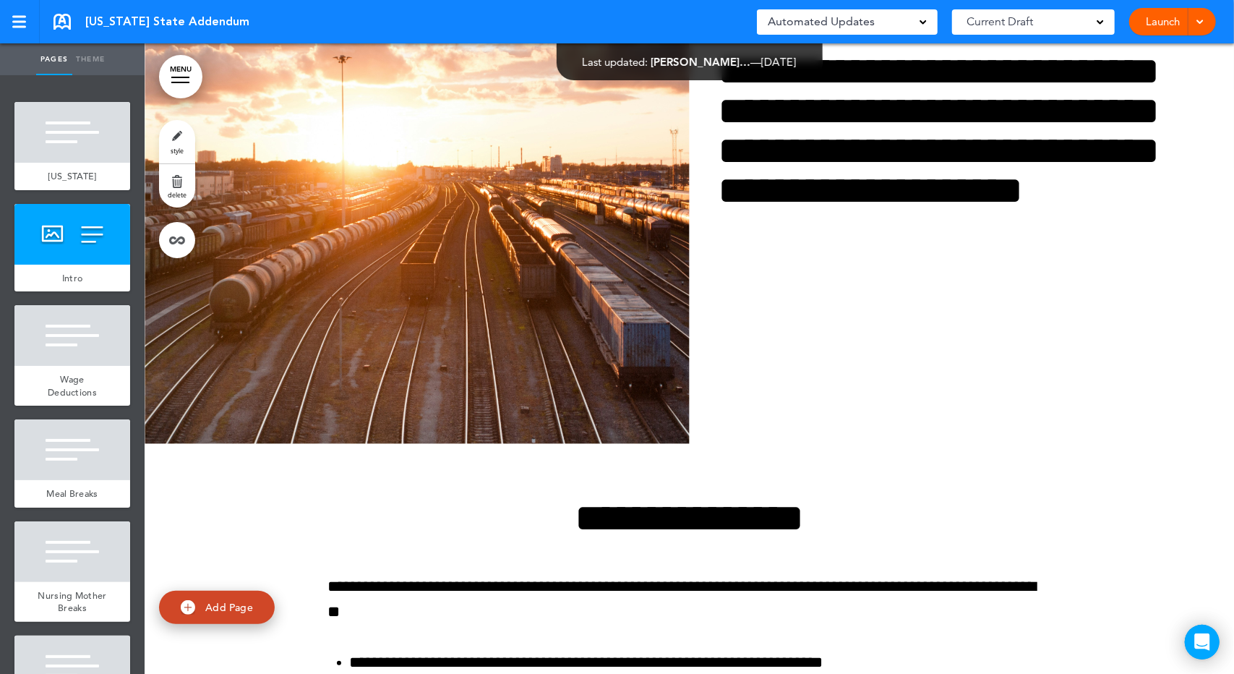
drag, startPoint x: 401, startPoint y: 257, endPoint x: 359, endPoint y: 257, distance: 41.9
click at [359, 257] on img at bounding box center [417, 128] width 545 height 631
click at [0, 0] on img at bounding box center [0, 0] width 0 height 0
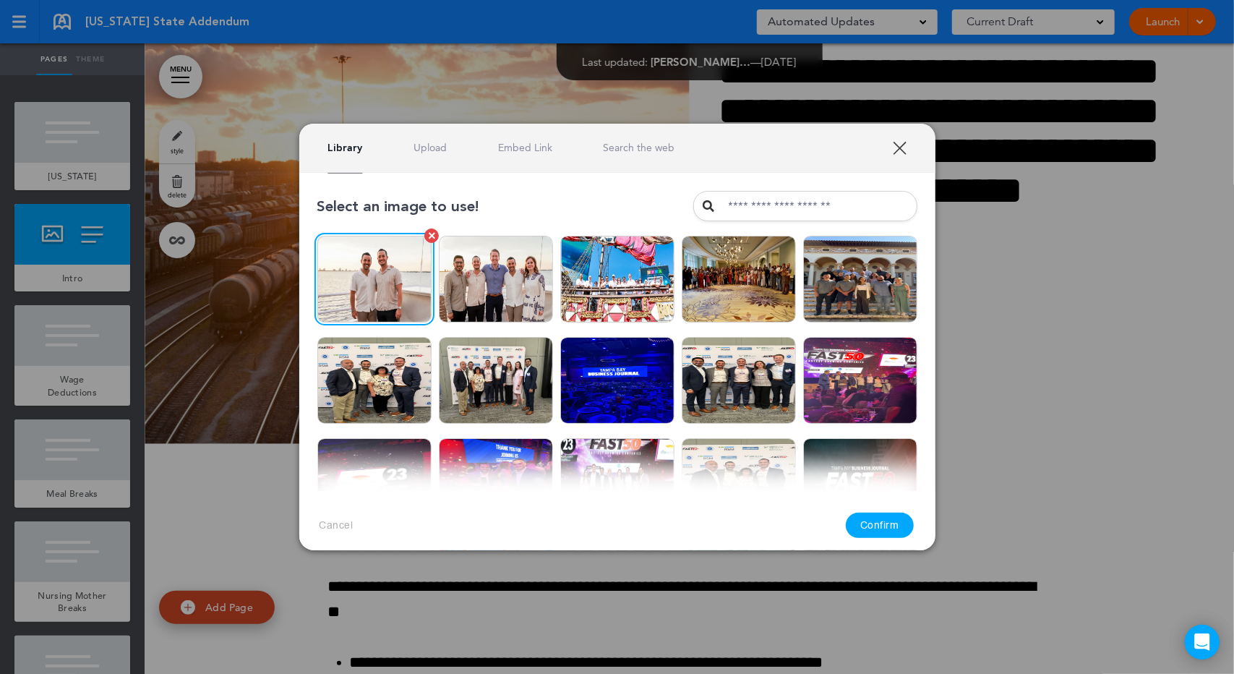
click at [359, 257] on img at bounding box center [374, 279] width 114 height 87
click at [662, 150] on link "Search the web" at bounding box center [639, 148] width 72 height 14
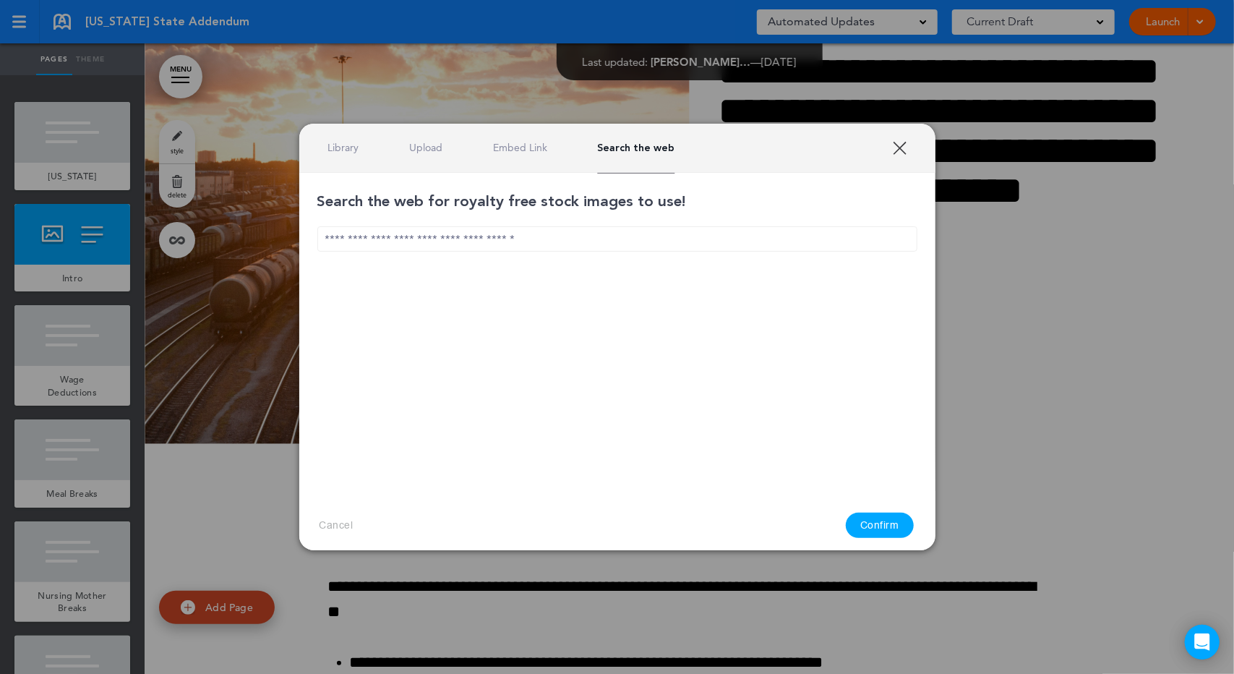
click at [625, 243] on input "text" at bounding box center [617, 238] width 600 height 25
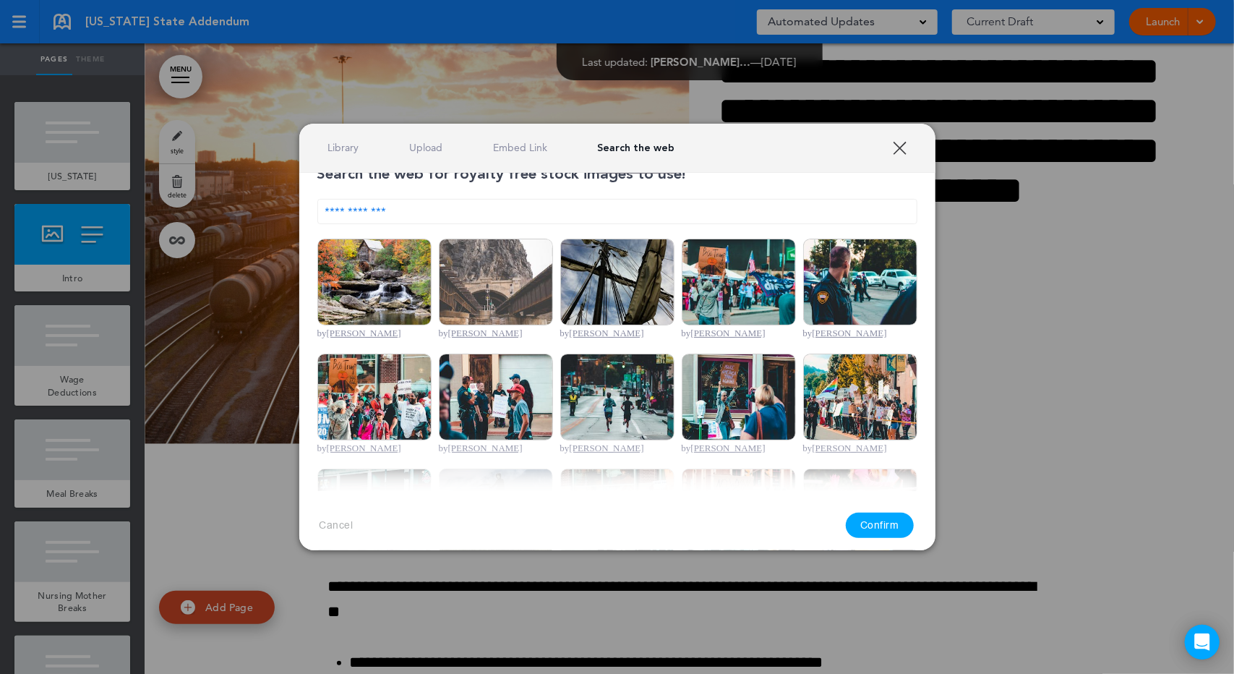
scroll to position [0, 0]
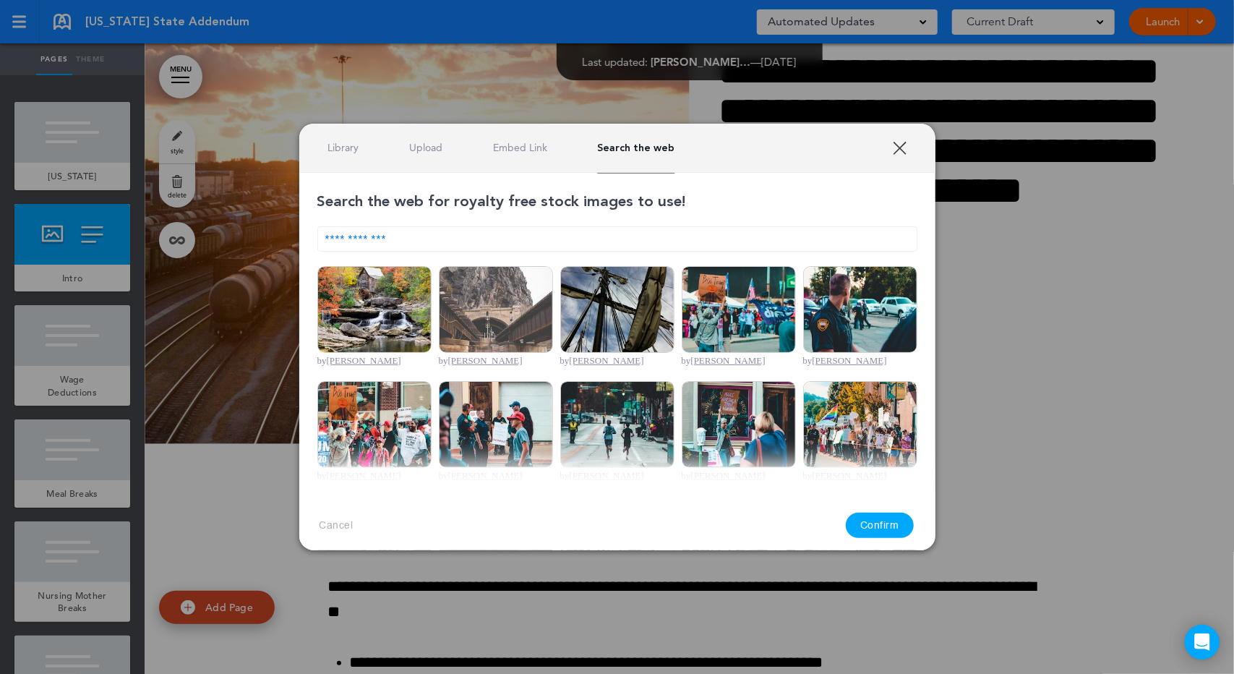
type input "**********"
click at [369, 293] on img at bounding box center [374, 309] width 114 height 87
click at [872, 521] on button "Confirm" at bounding box center [880, 525] width 68 height 25
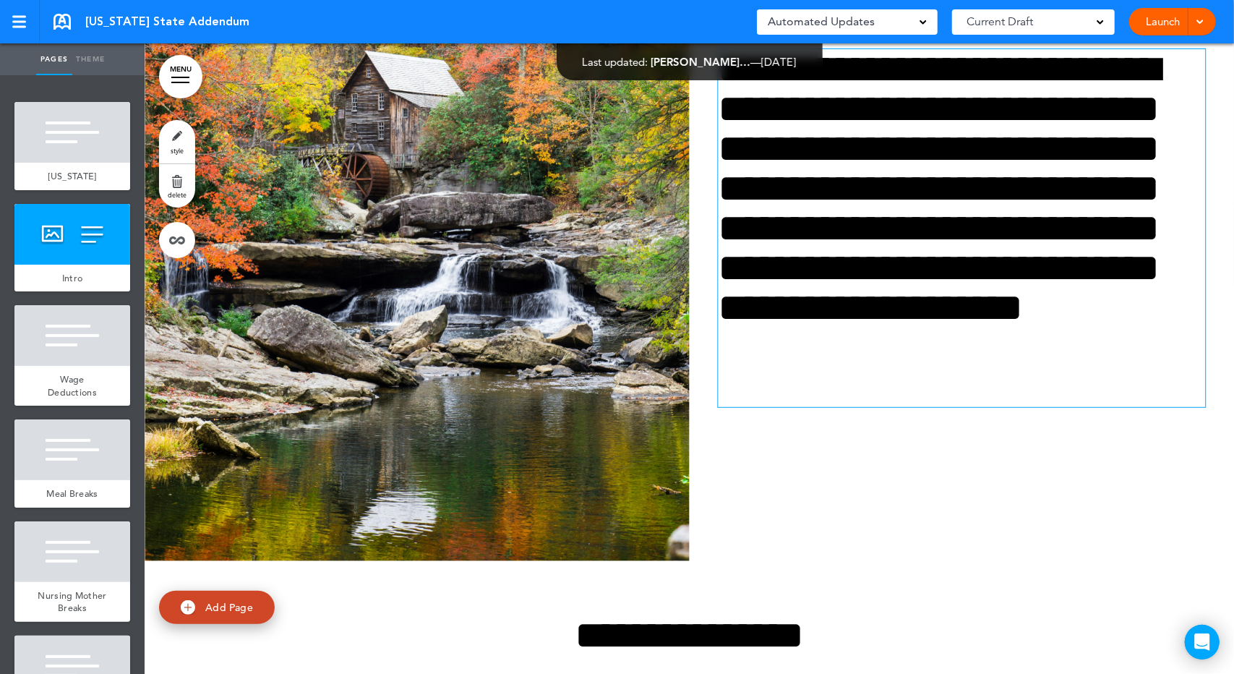
scroll to position [337, 0]
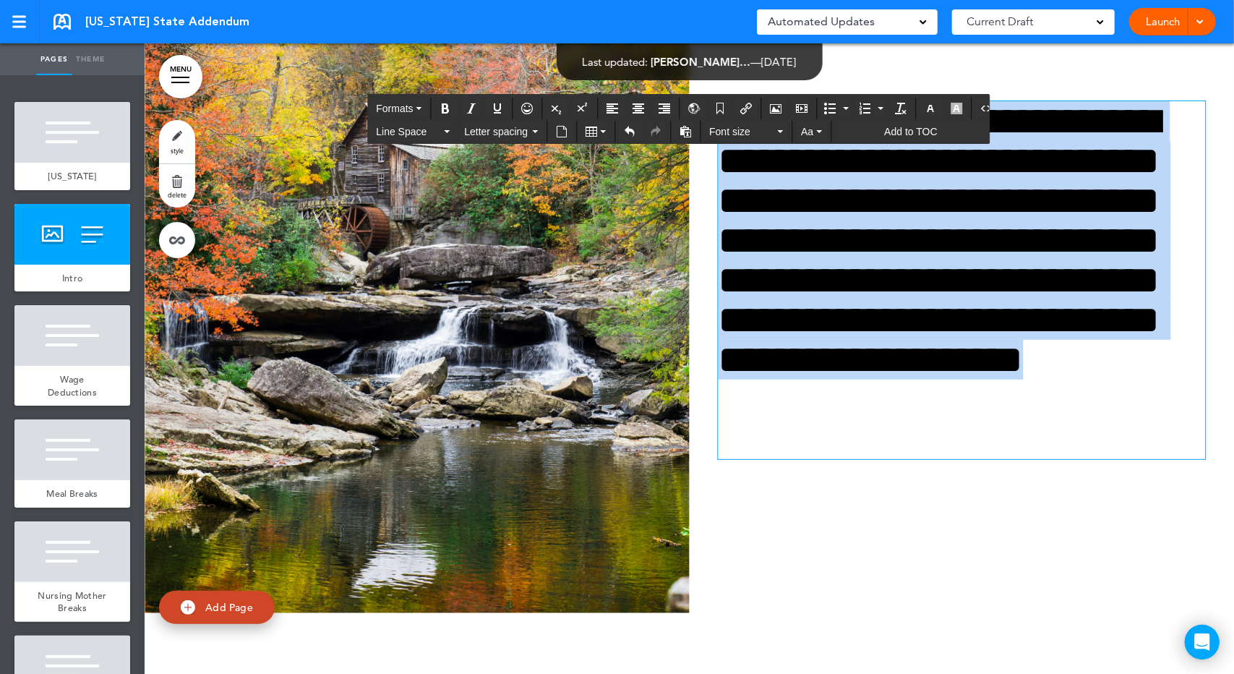
drag, startPoint x: 901, startPoint y: 500, endPoint x: 720, endPoint y: 174, distance: 372.2
click at [720, 174] on h1 "**********" at bounding box center [960, 280] width 482 height 358
click at [734, 124] on span "Font size" at bounding box center [741, 131] width 65 height 14
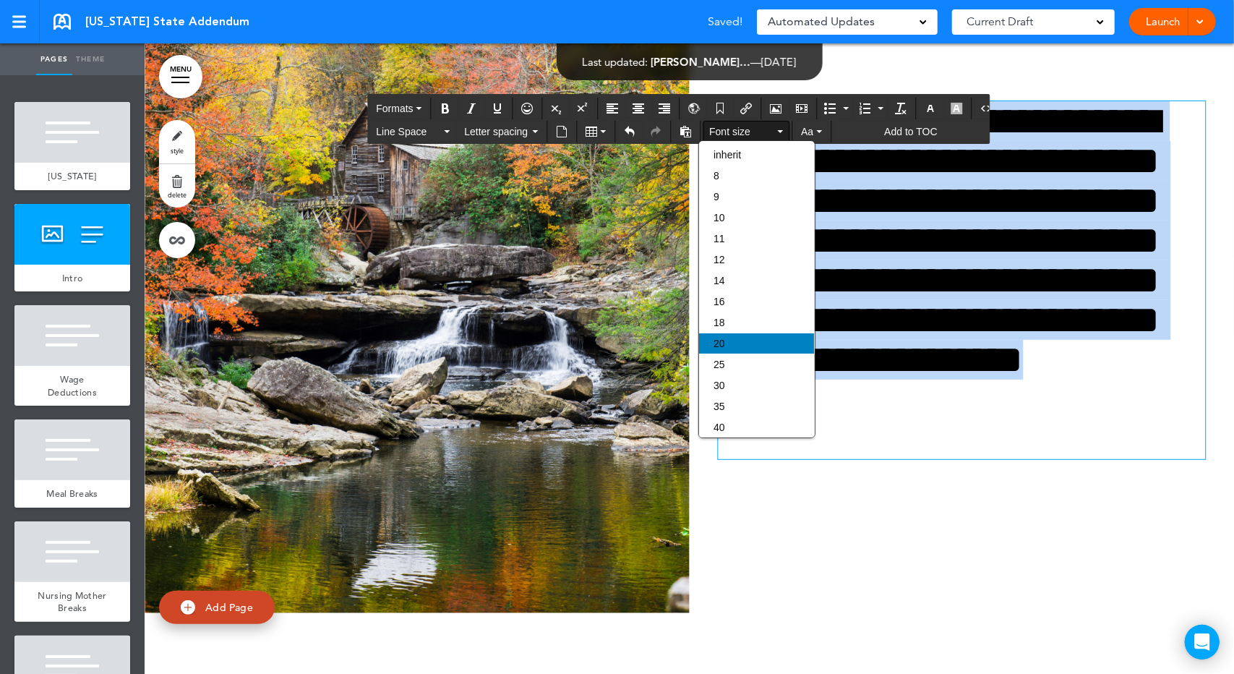
scroll to position [130, 0]
click at [746, 255] on div "30" at bounding box center [756, 255] width 115 height 20
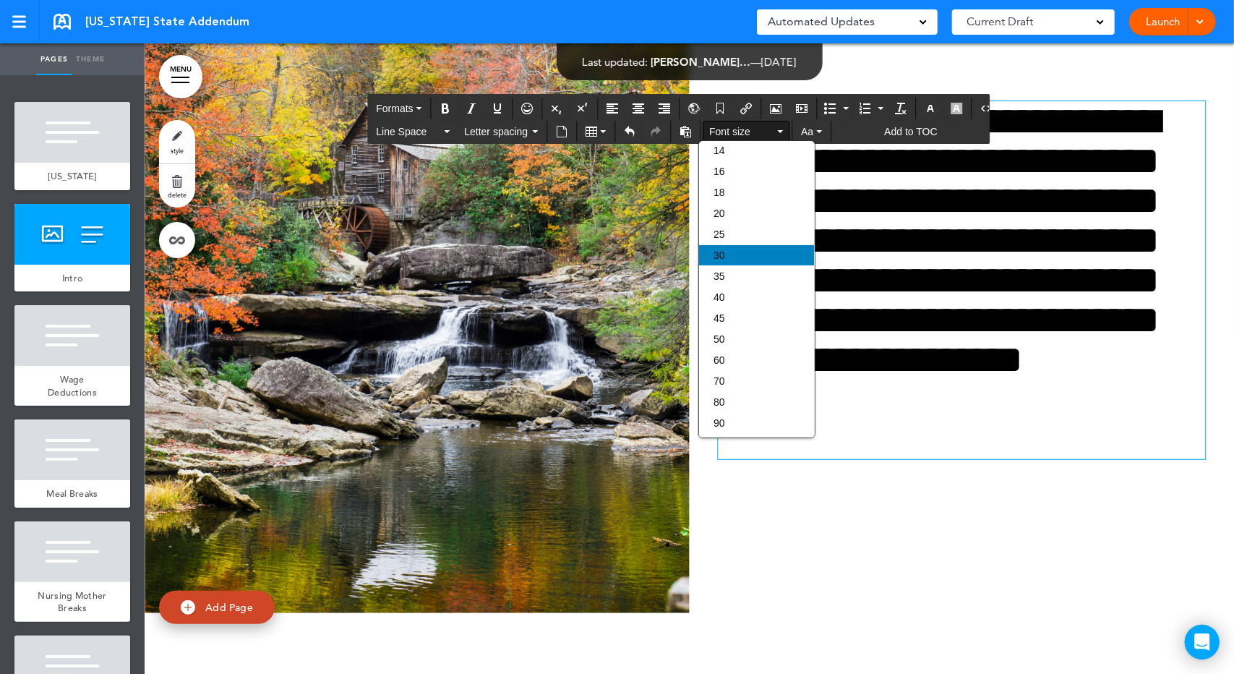
scroll to position [417, 0]
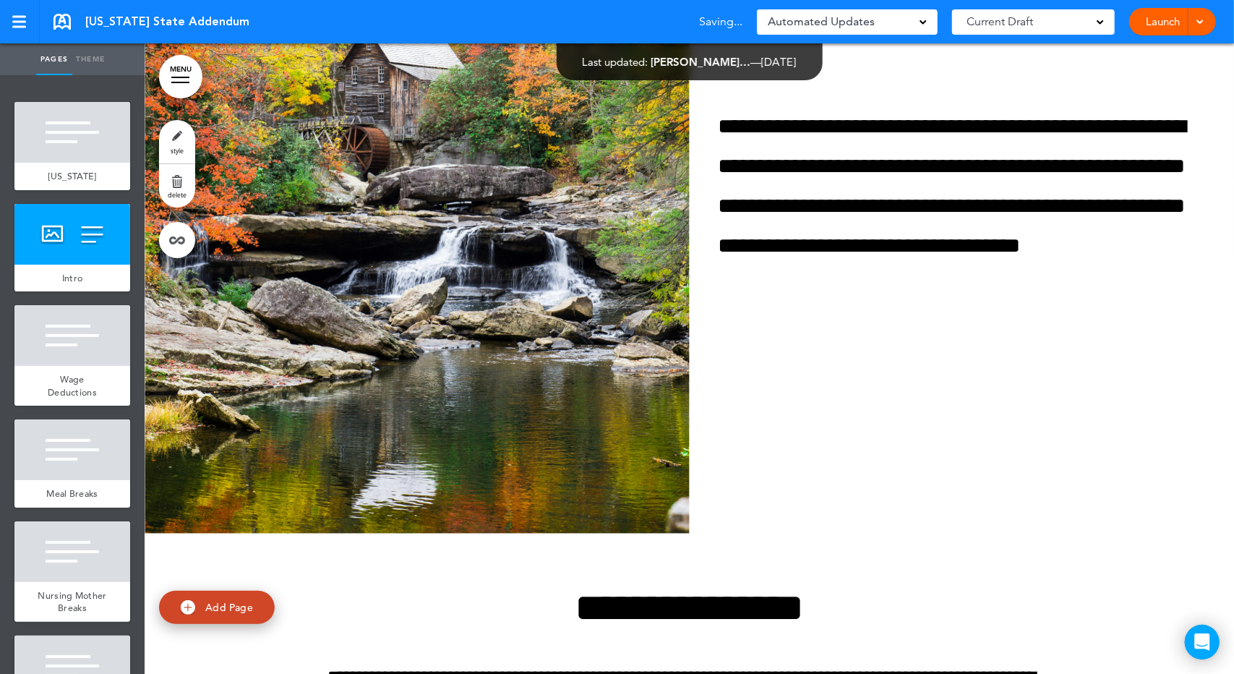
click at [816, 492] on div "**********" at bounding box center [690, 218] width 1090 height 631
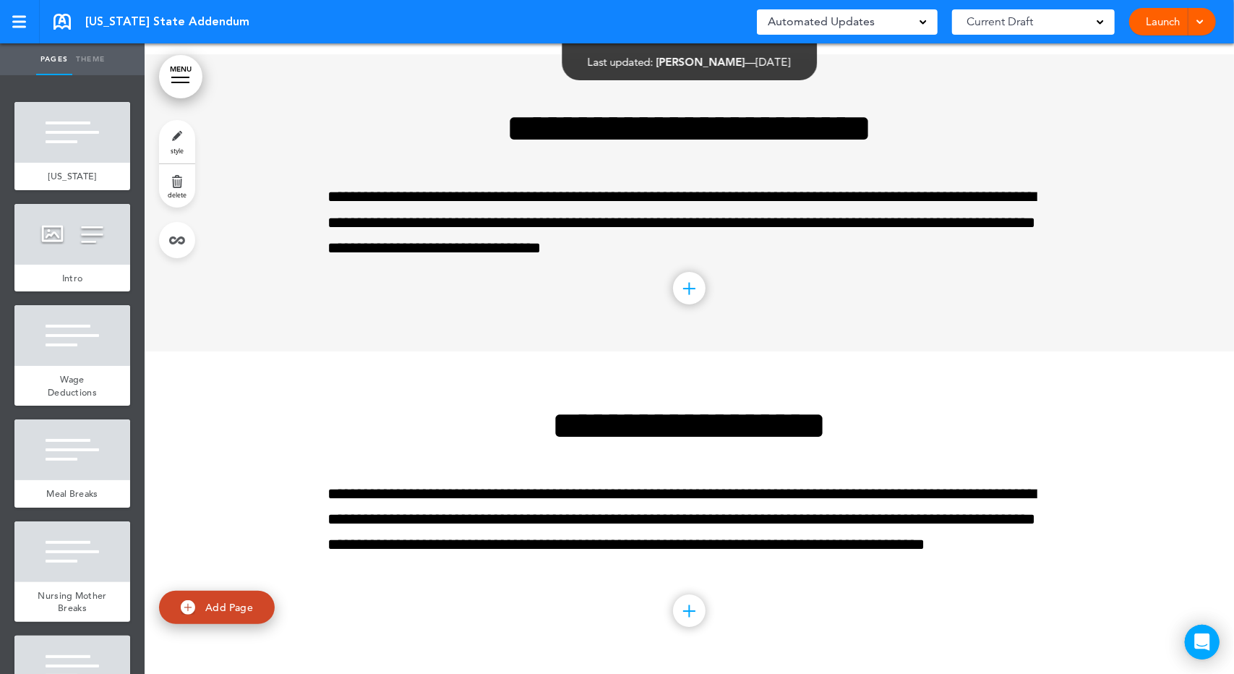
scroll to position [3200, 0]
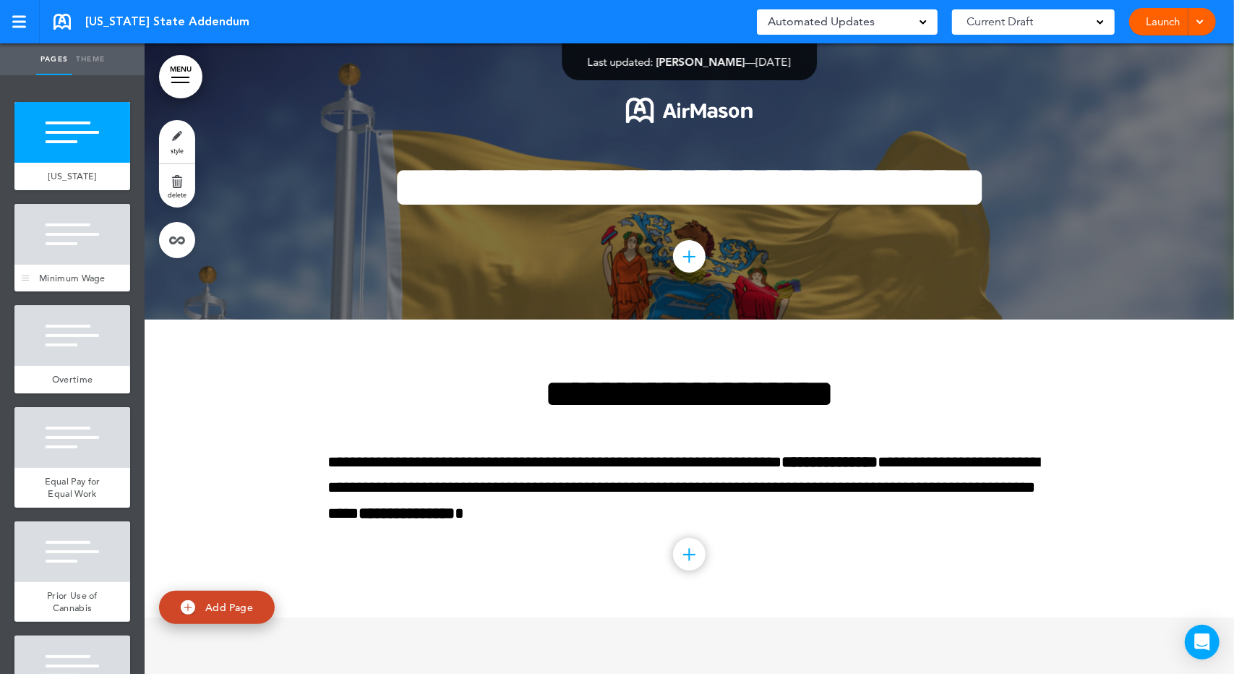
click at [78, 226] on div at bounding box center [72, 234] width 116 height 61
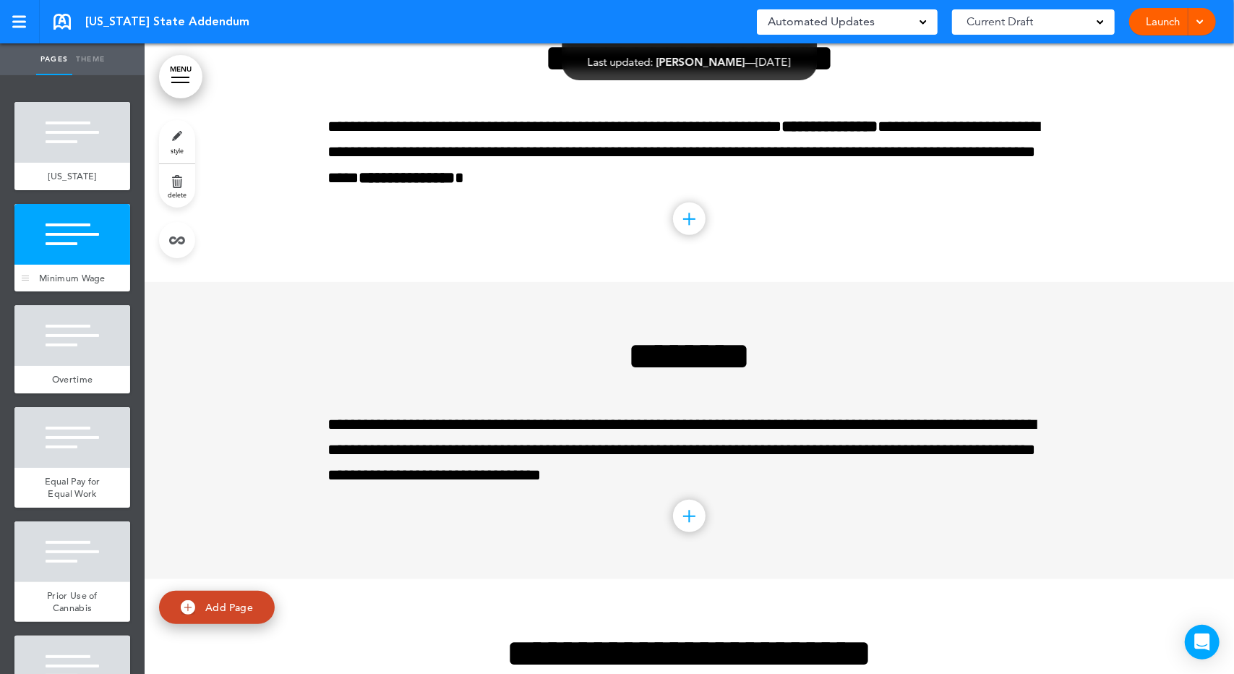
scroll to position [336, 0]
click at [618, 116] on div "MENU Cancel Reorder ? Move or rearrange pages easily by selecting whole section…" at bounding box center [690, 23] width 1090 height 631
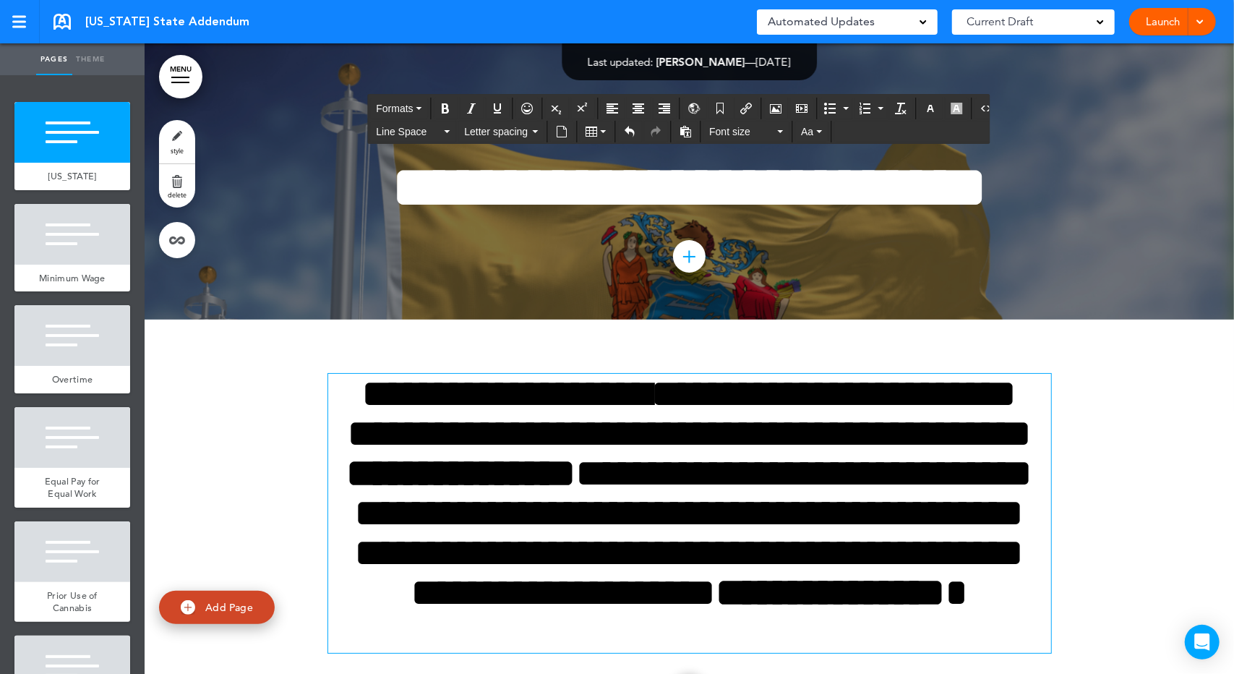
scroll to position [168, 0]
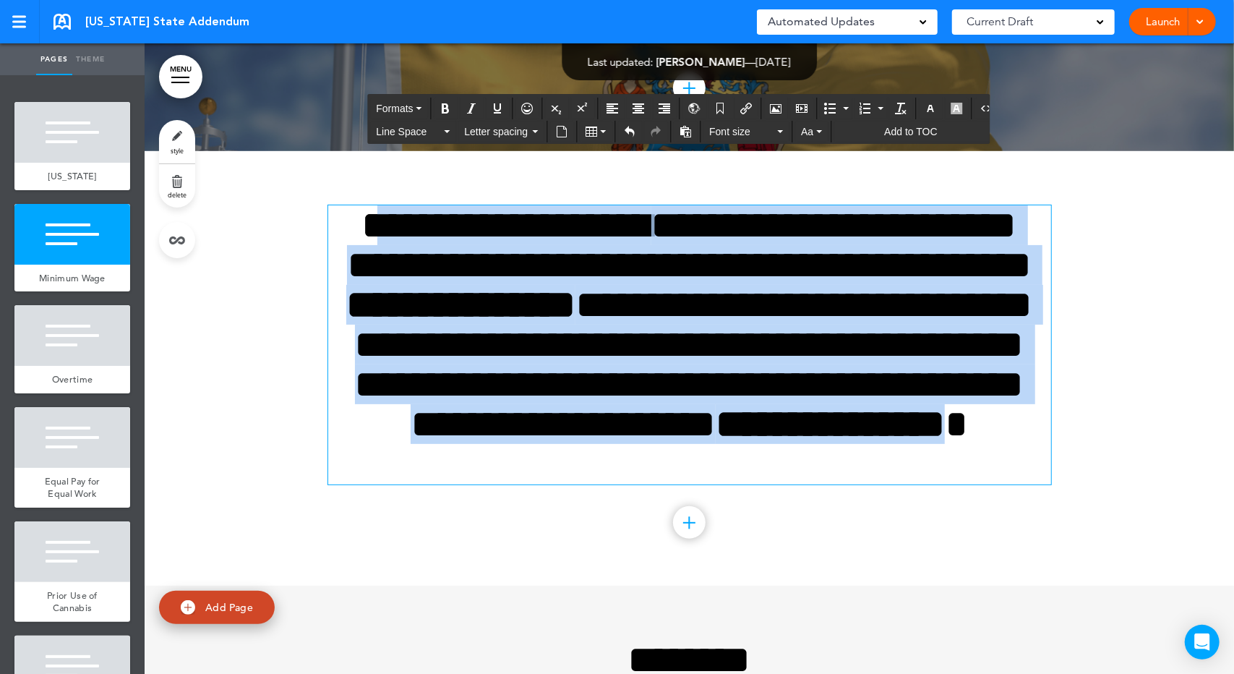
drag, startPoint x: 1023, startPoint y: 525, endPoint x: 354, endPoint y: 293, distance: 708.7
click at [354, 293] on h1 "**********" at bounding box center [689, 344] width 723 height 279
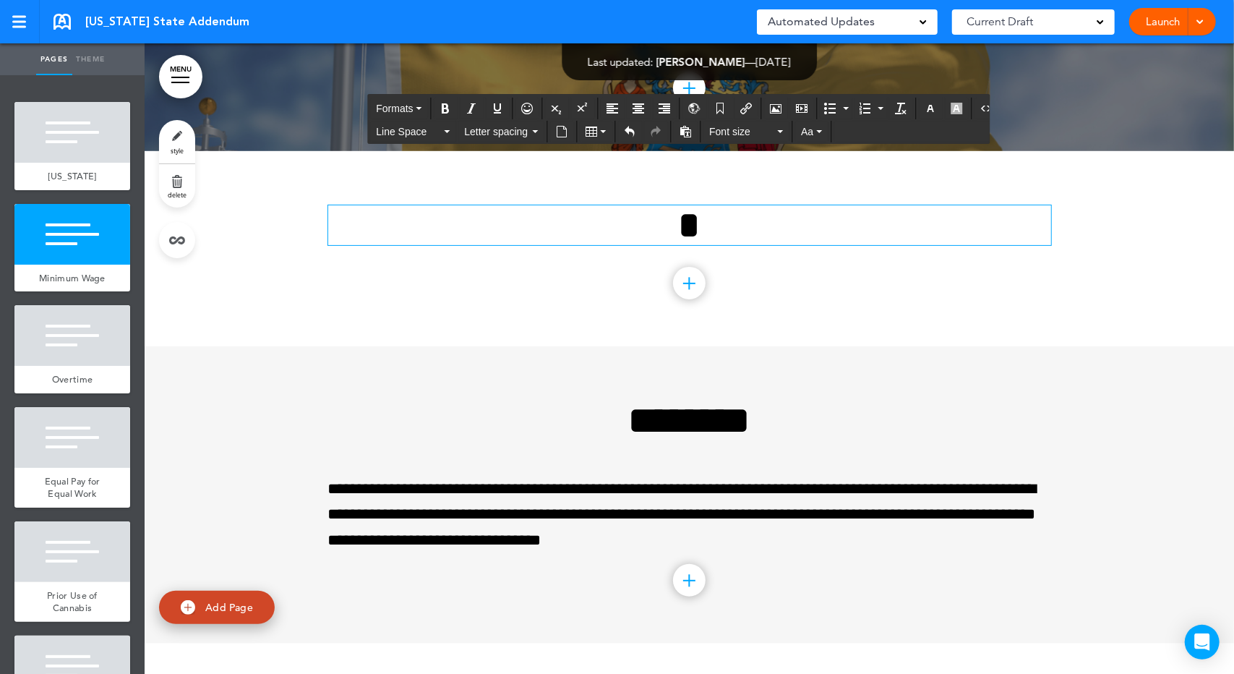
click at [707, 245] on h1 "*" at bounding box center [689, 225] width 723 height 40
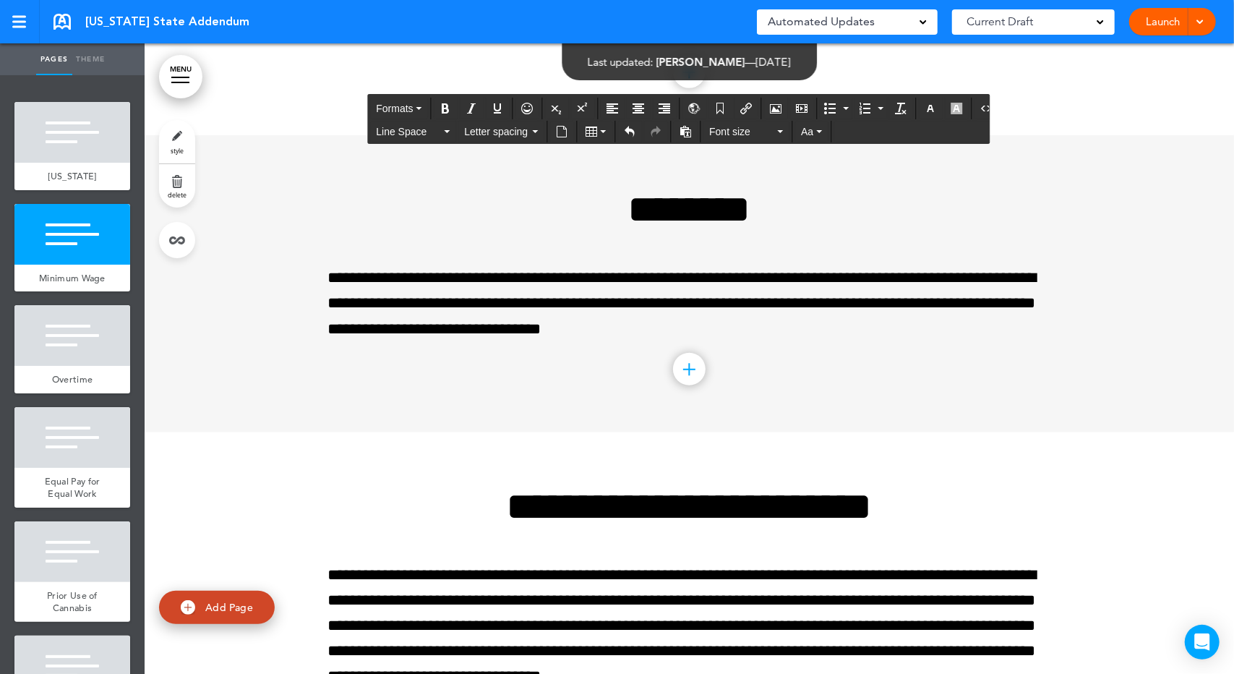
scroll to position [506, 0]
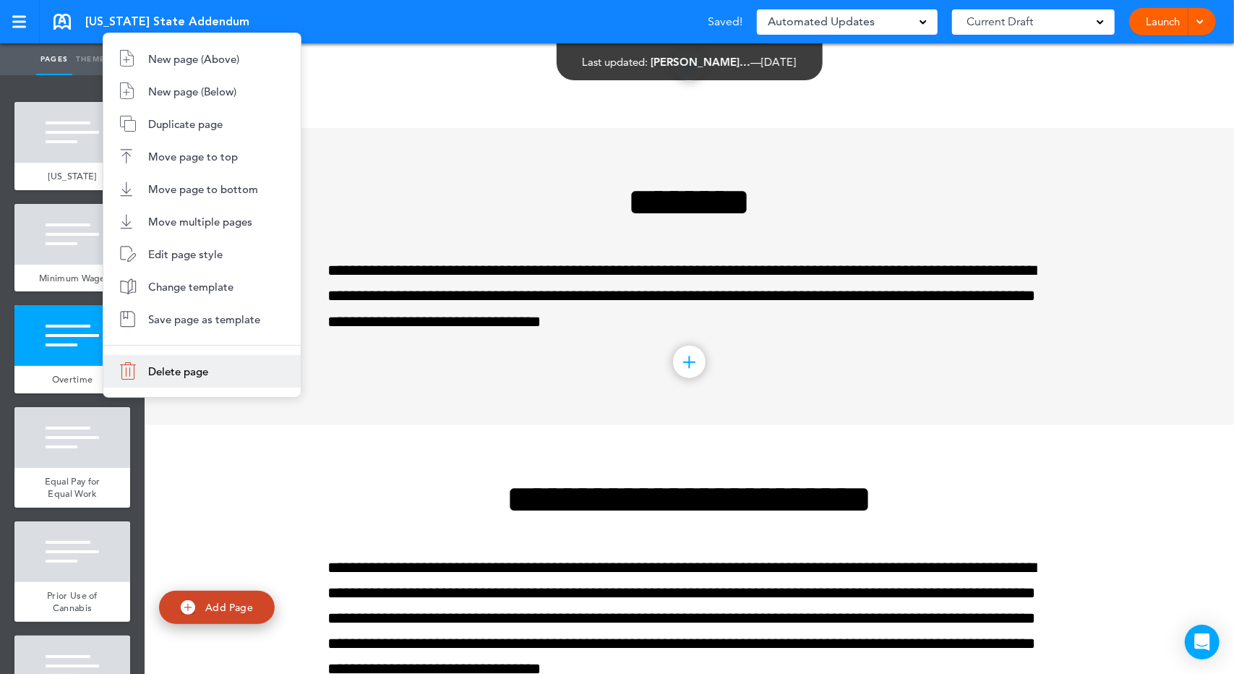
click at [149, 381] on li "Delete page" at bounding box center [201, 371] width 197 height 33
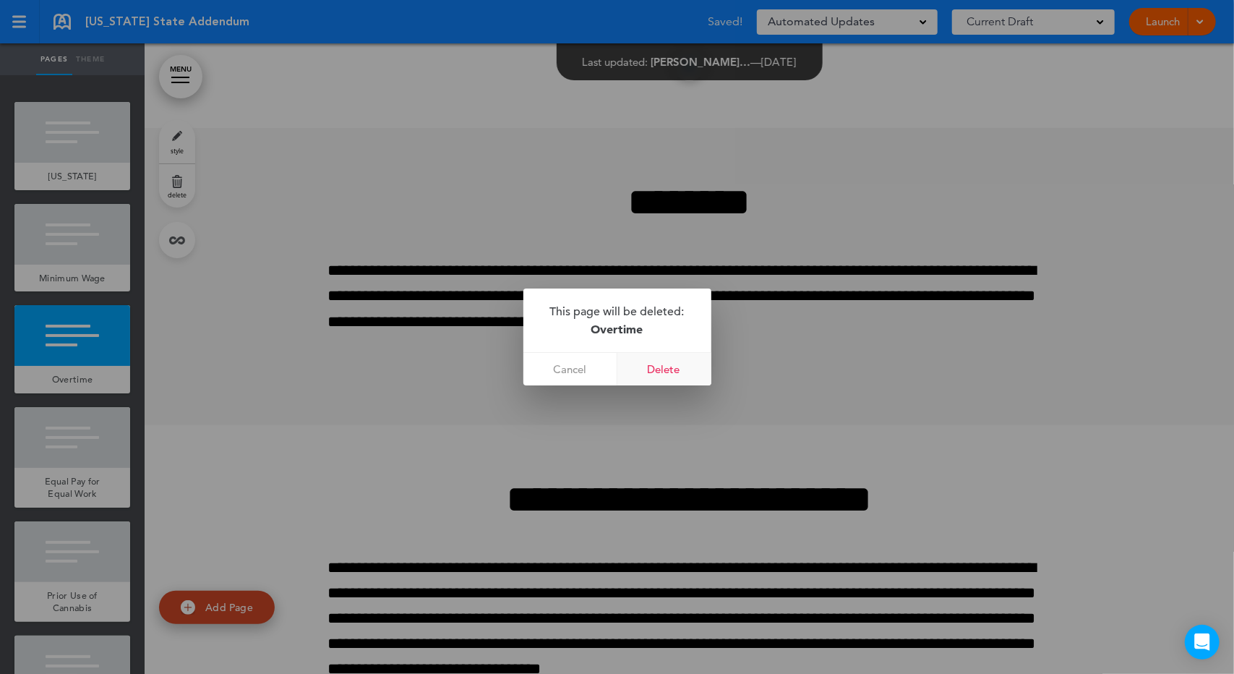
click at [657, 367] on link "Delete" at bounding box center [665, 369] width 94 height 33
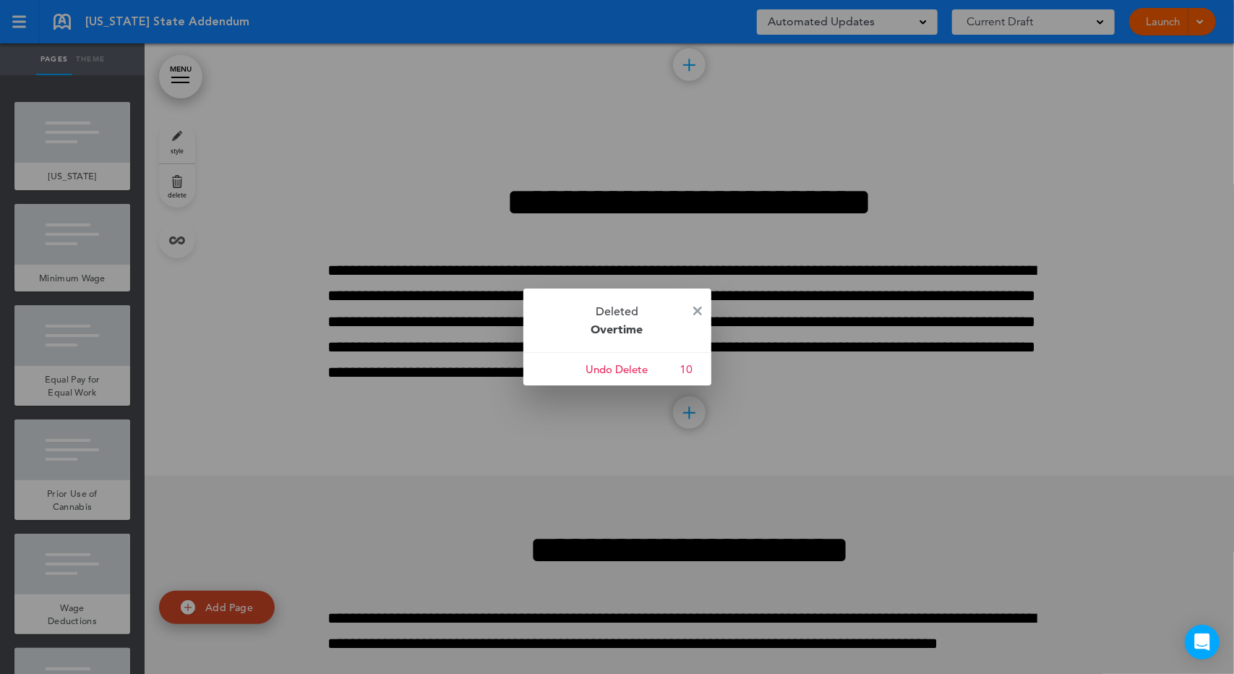
click at [77, 286] on div at bounding box center [617, 337] width 1234 height 674
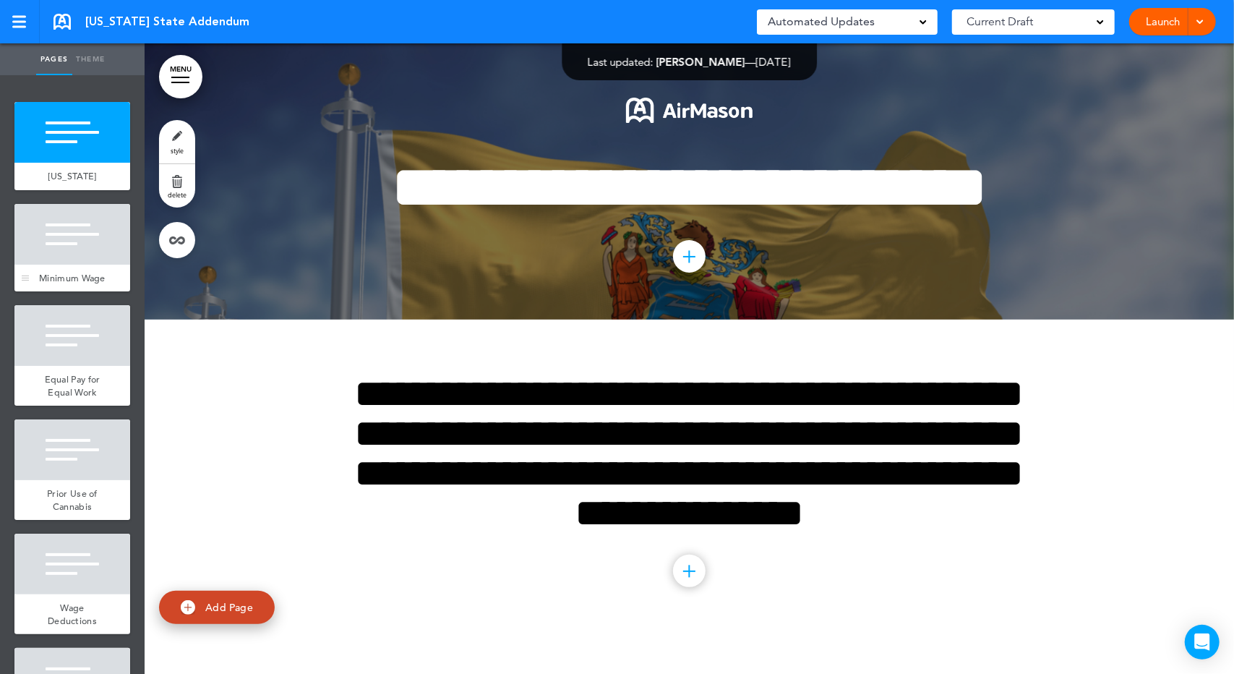
click at [93, 292] on div "Minimum Wage" at bounding box center [72, 278] width 116 height 27
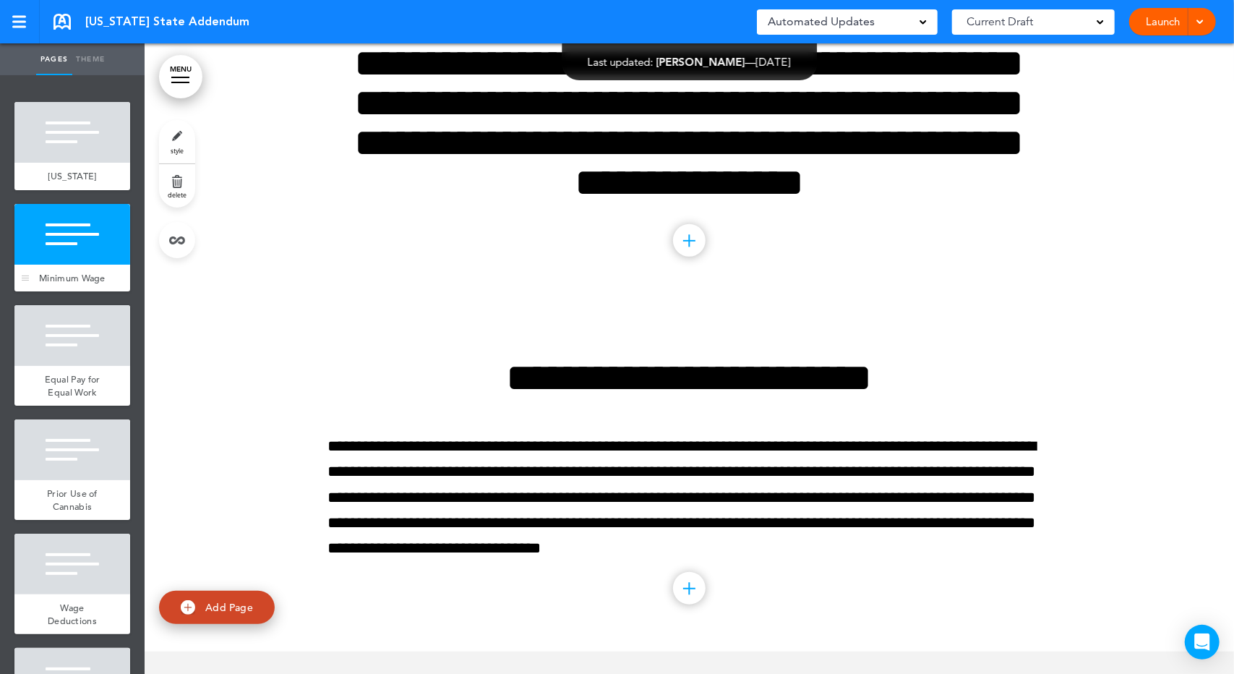
scroll to position [336, 0]
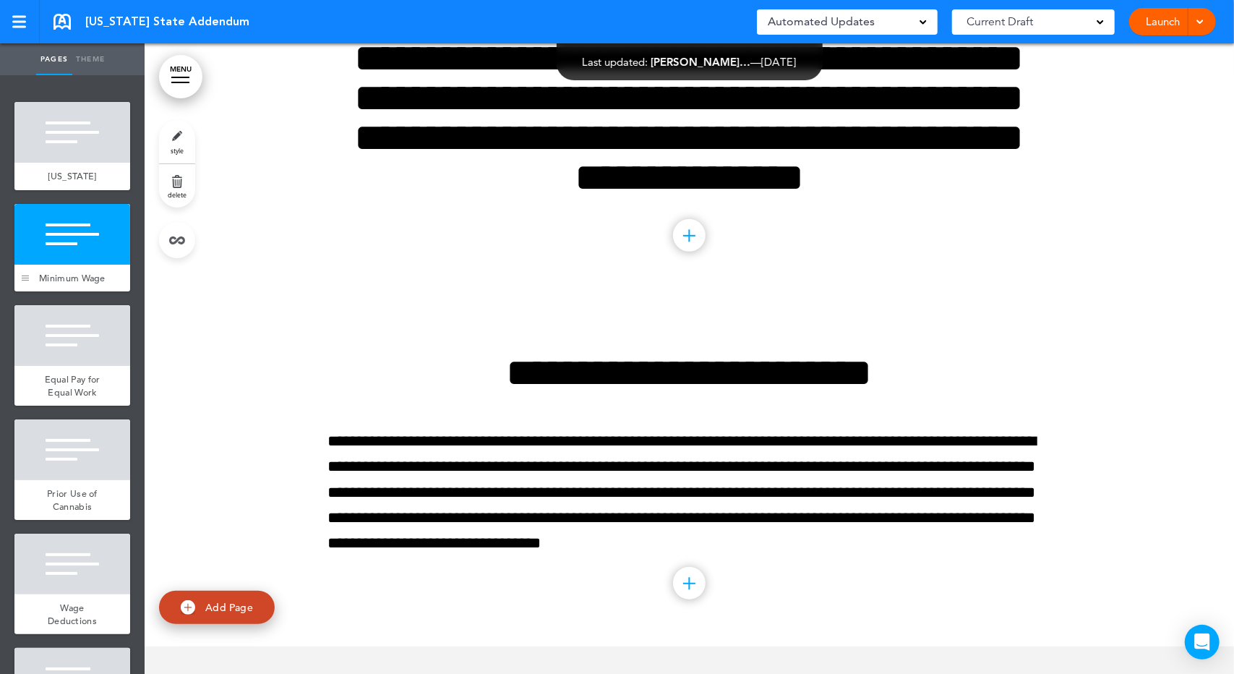
click at [31, 283] on div at bounding box center [25, 248] width 22 height 88
click at [77, 284] on span "Minimum Wage" at bounding box center [72, 278] width 67 height 12
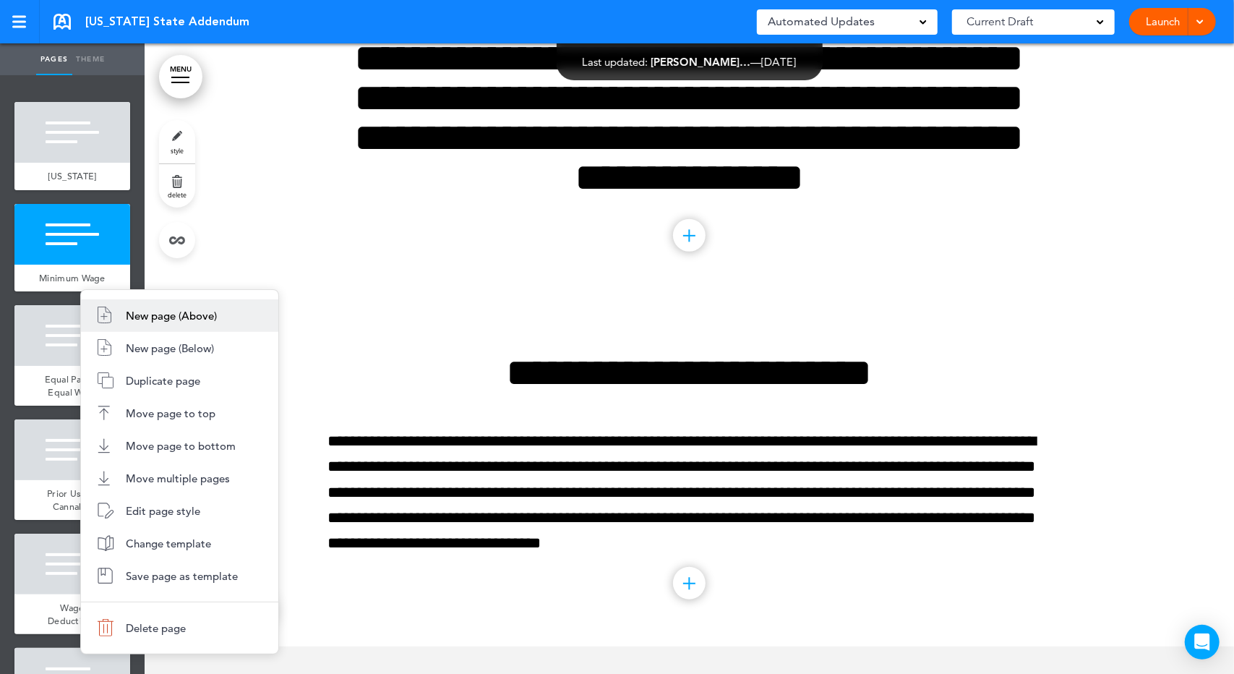
click at [165, 320] on span "New page (Above)" at bounding box center [171, 316] width 91 height 14
type input "********"
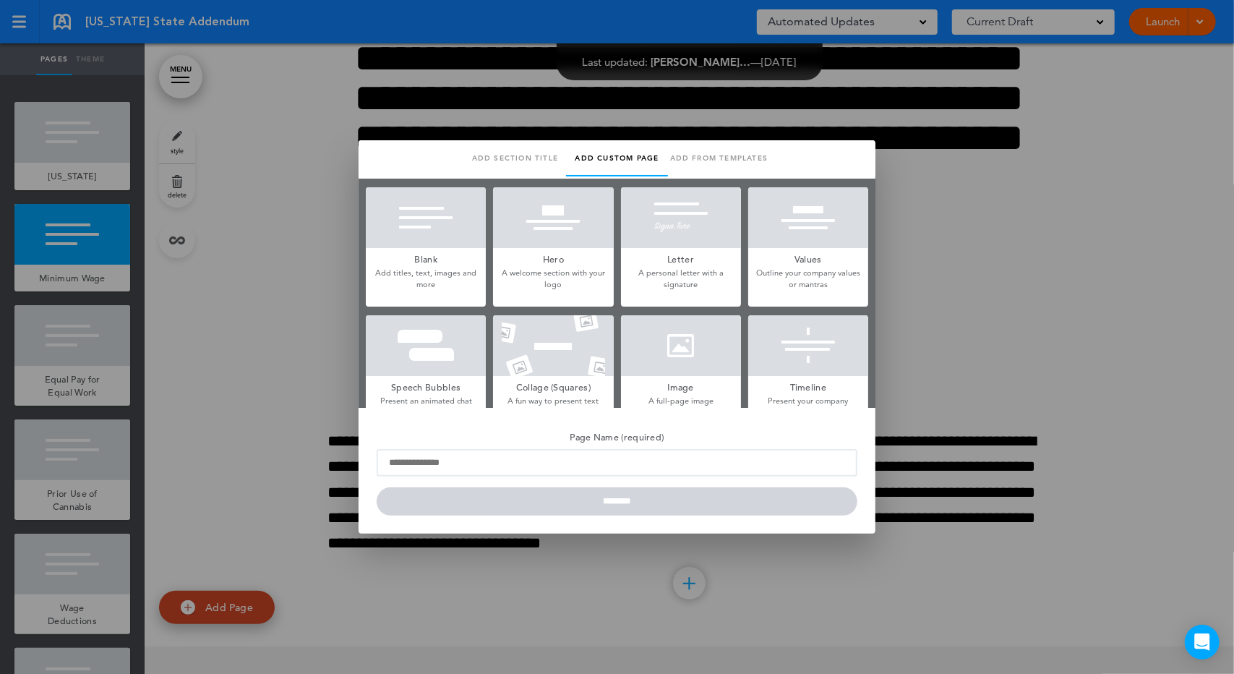
scroll to position [0, 0]
click at [567, 206] on div at bounding box center [553, 217] width 120 height 61
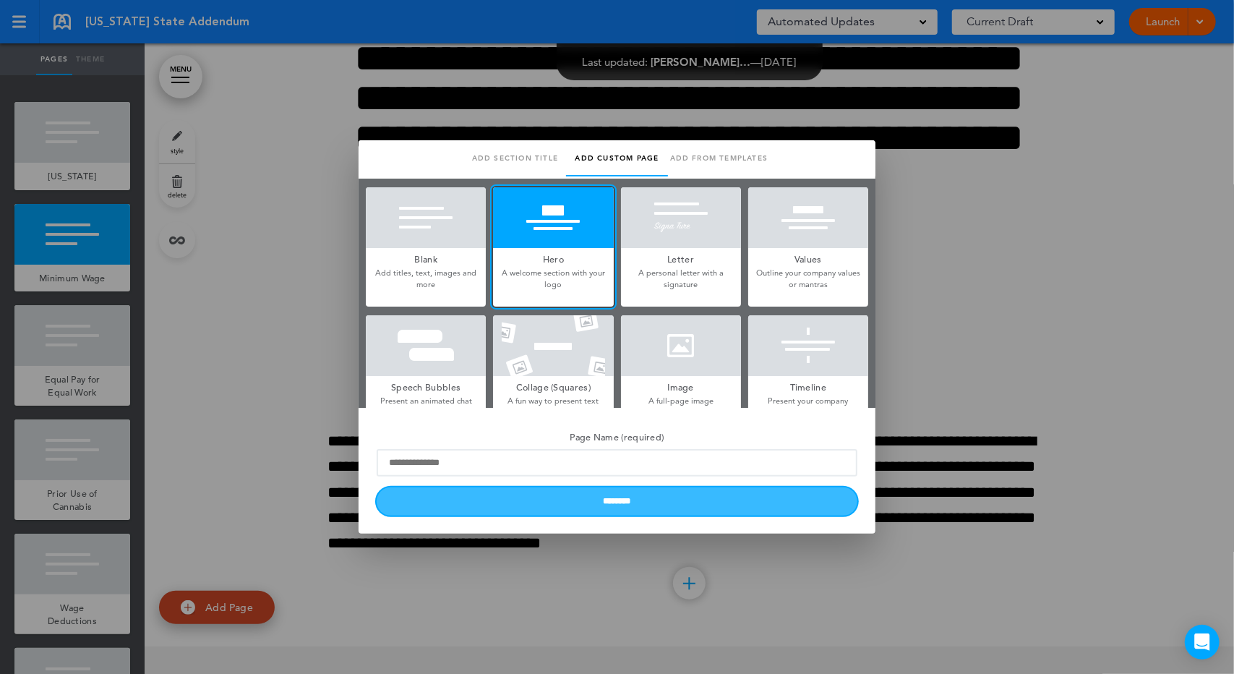
click at [645, 504] on input "********" at bounding box center [617, 501] width 481 height 28
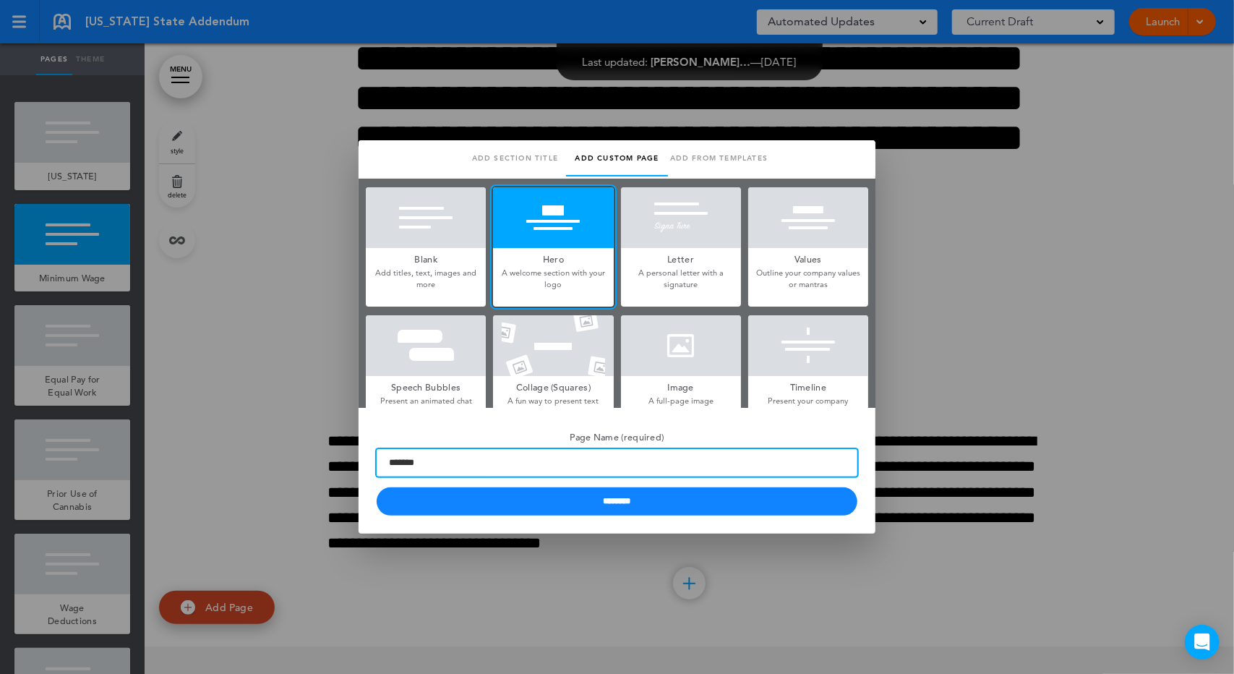
type input "*******"
click at [377, 487] on input "********" at bounding box center [617, 501] width 481 height 28
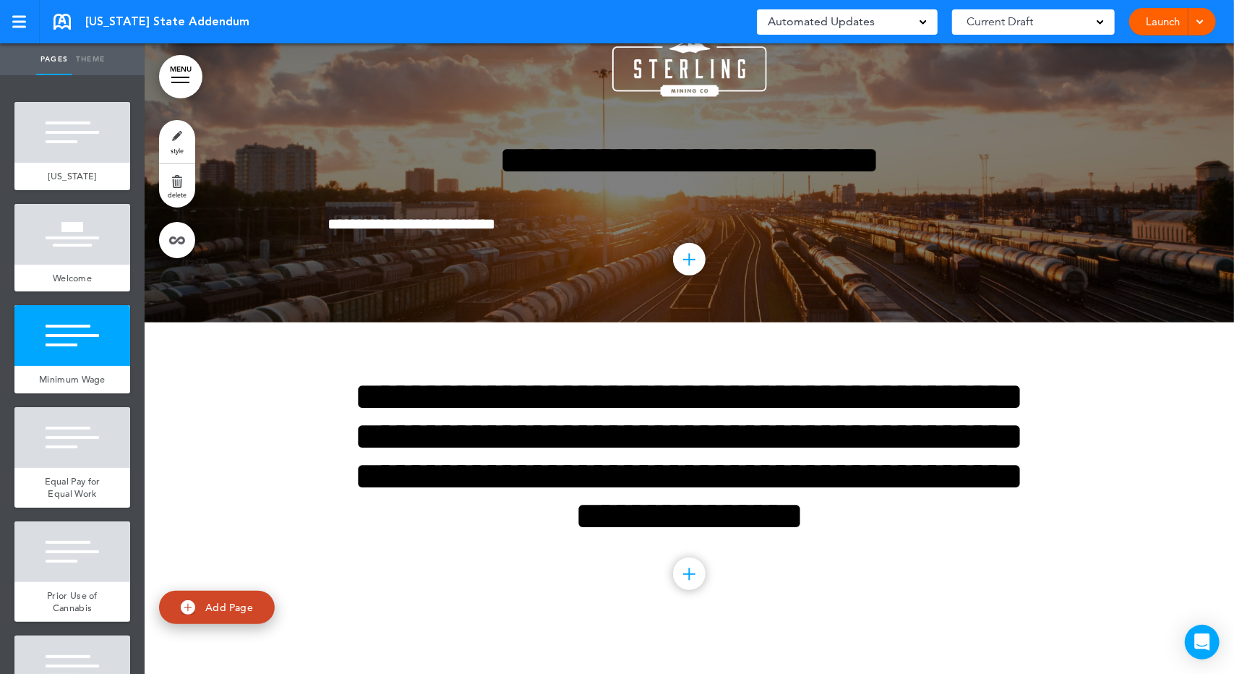
scroll to position [524, 0]
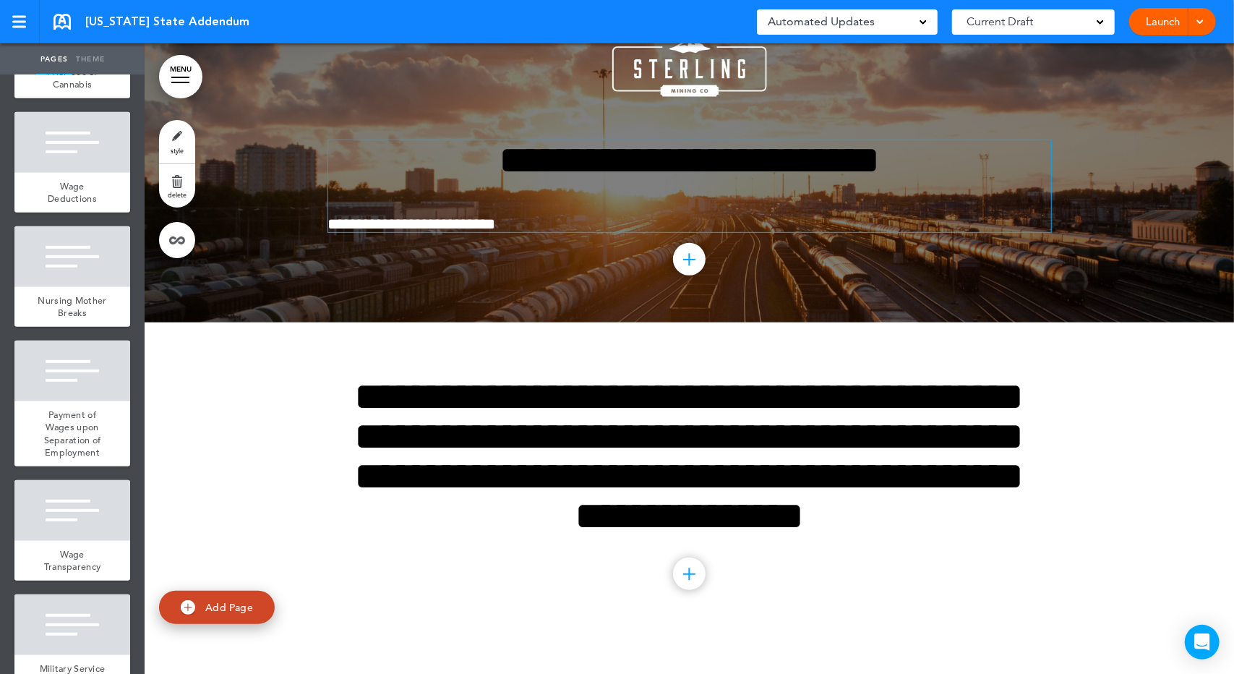
click at [712, 171] on h1 "**********" at bounding box center [689, 160] width 723 height 40
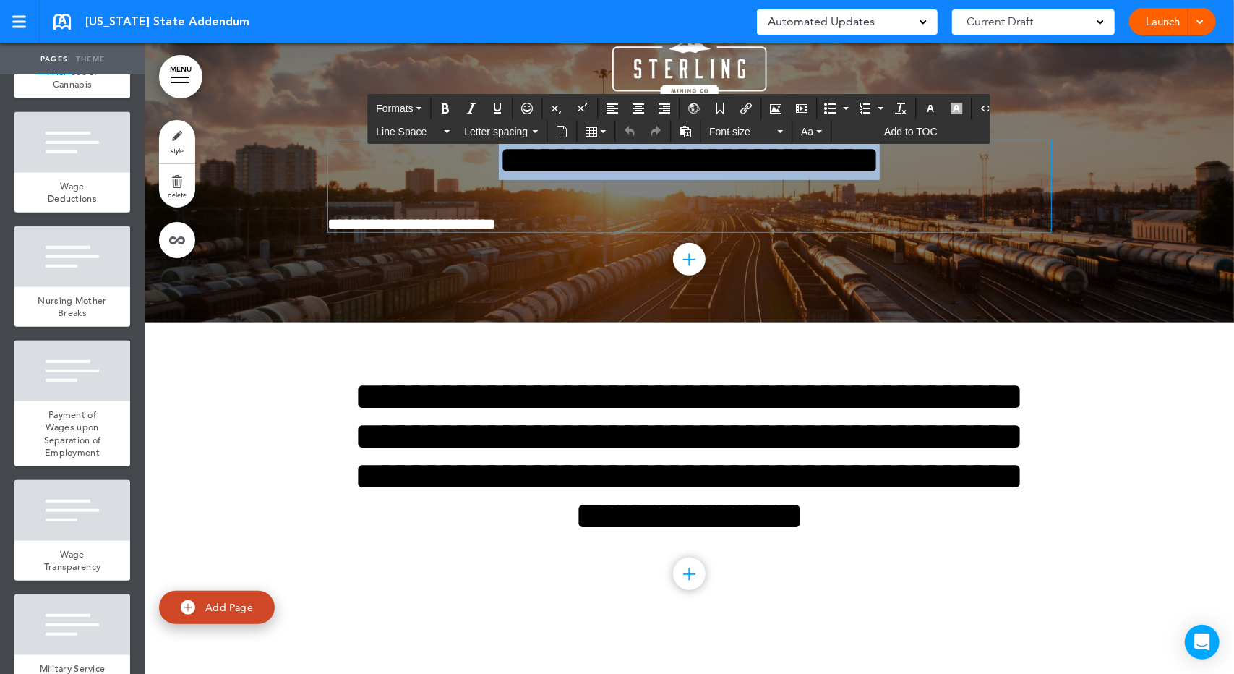
drag, startPoint x: 920, startPoint y: 181, endPoint x: 421, endPoint y: 164, distance: 499.9
click at [421, 164] on h1 "**********" at bounding box center [689, 160] width 723 height 40
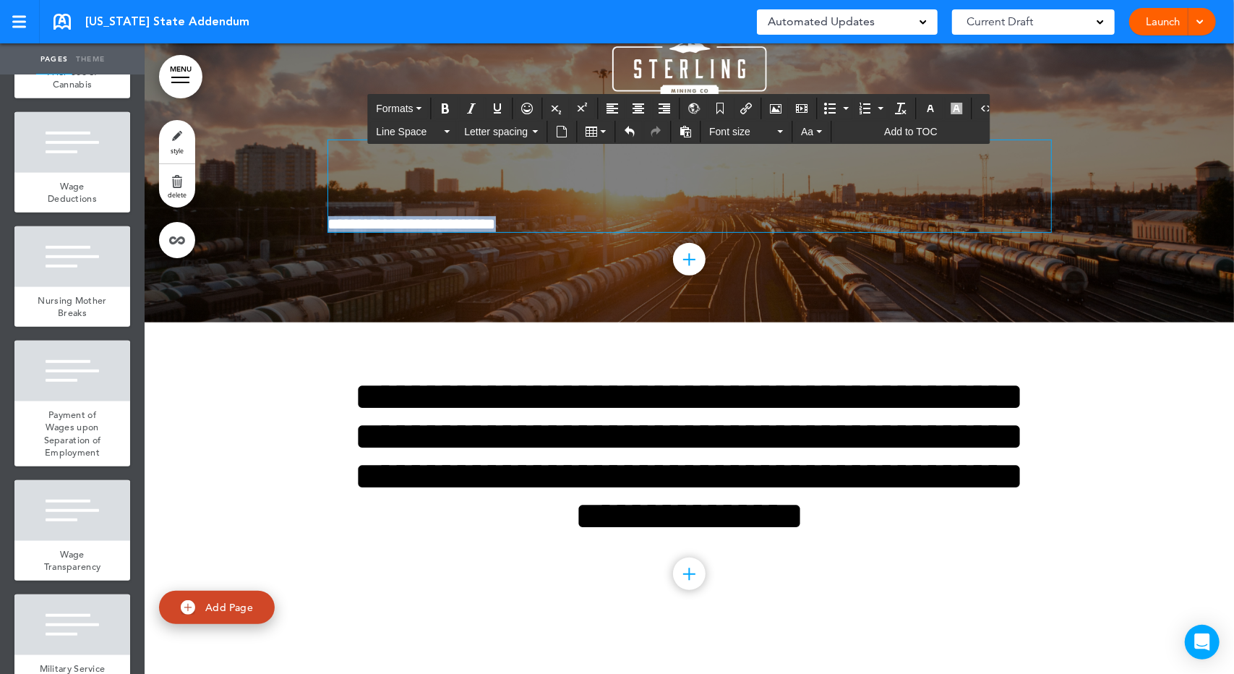
drag, startPoint x: 557, startPoint y: 243, endPoint x: 275, endPoint y: 234, distance: 281.4
click at [275, 234] on div "**********" at bounding box center [690, 153] width 1090 height 338
click at [513, 260] on div "Add collapsible section ? In order to add a collapsible section, only solid bac…" at bounding box center [689, 153] width 723 height 338
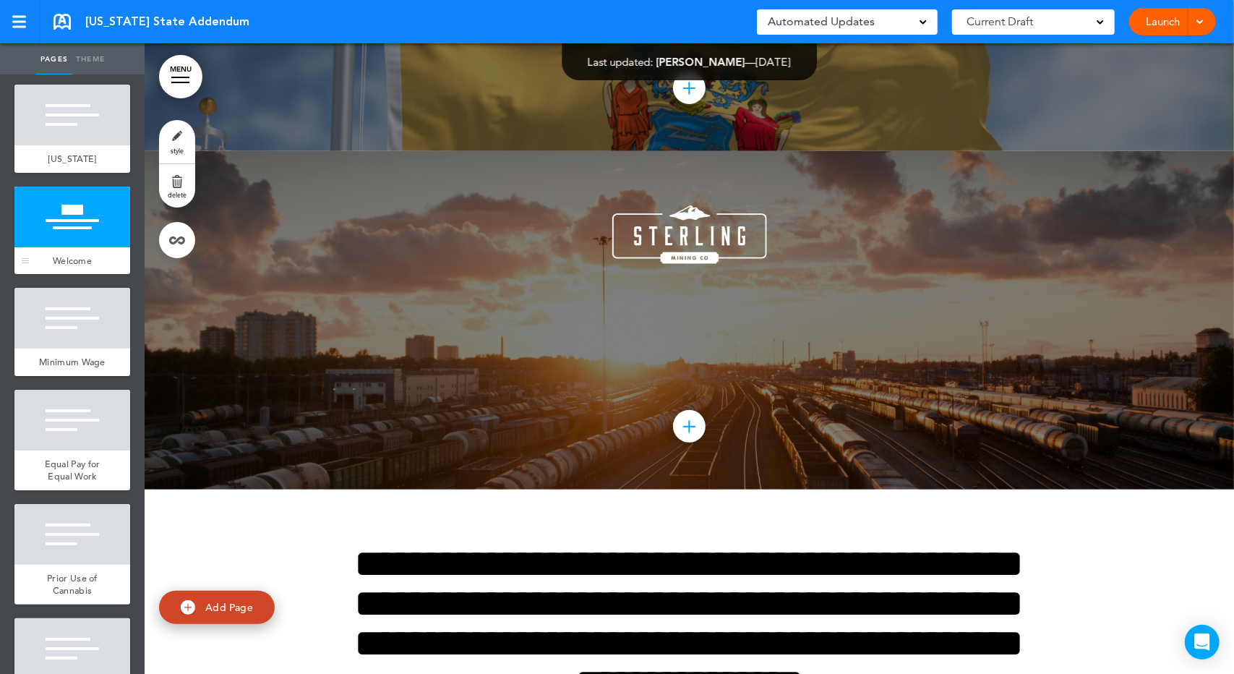
scroll to position [0, 0]
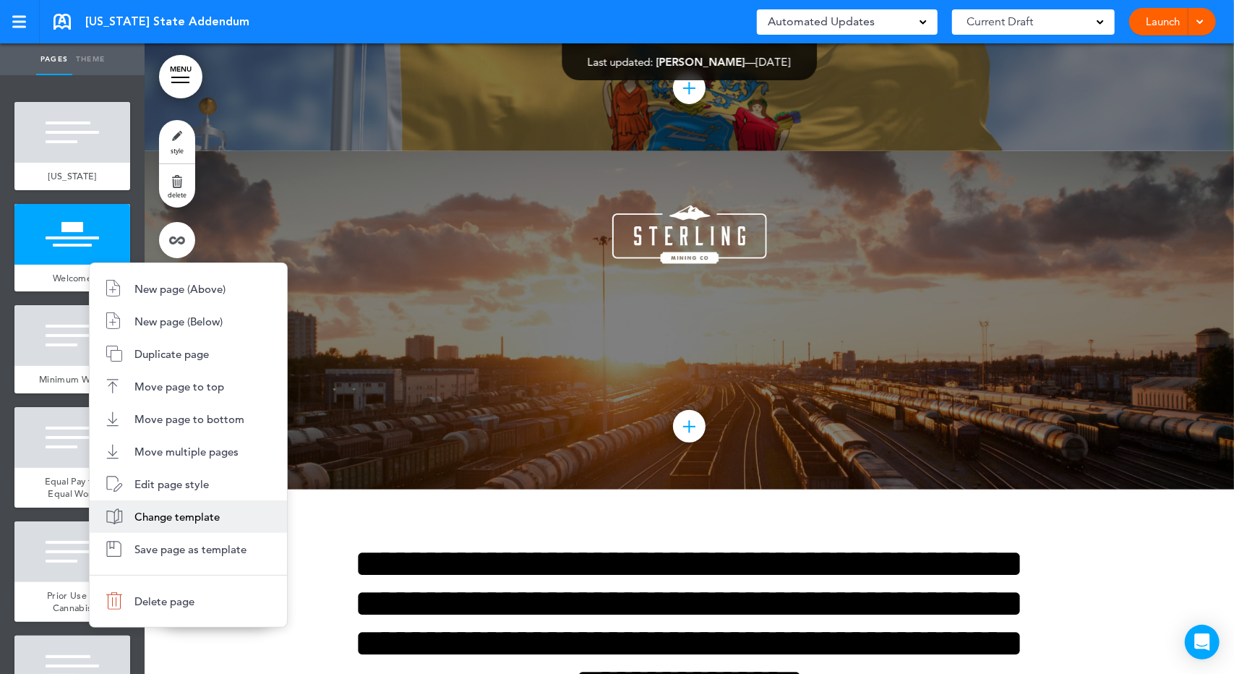
click at [200, 508] on li "Change template" at bounding box center [188, 516] width 197 height 33
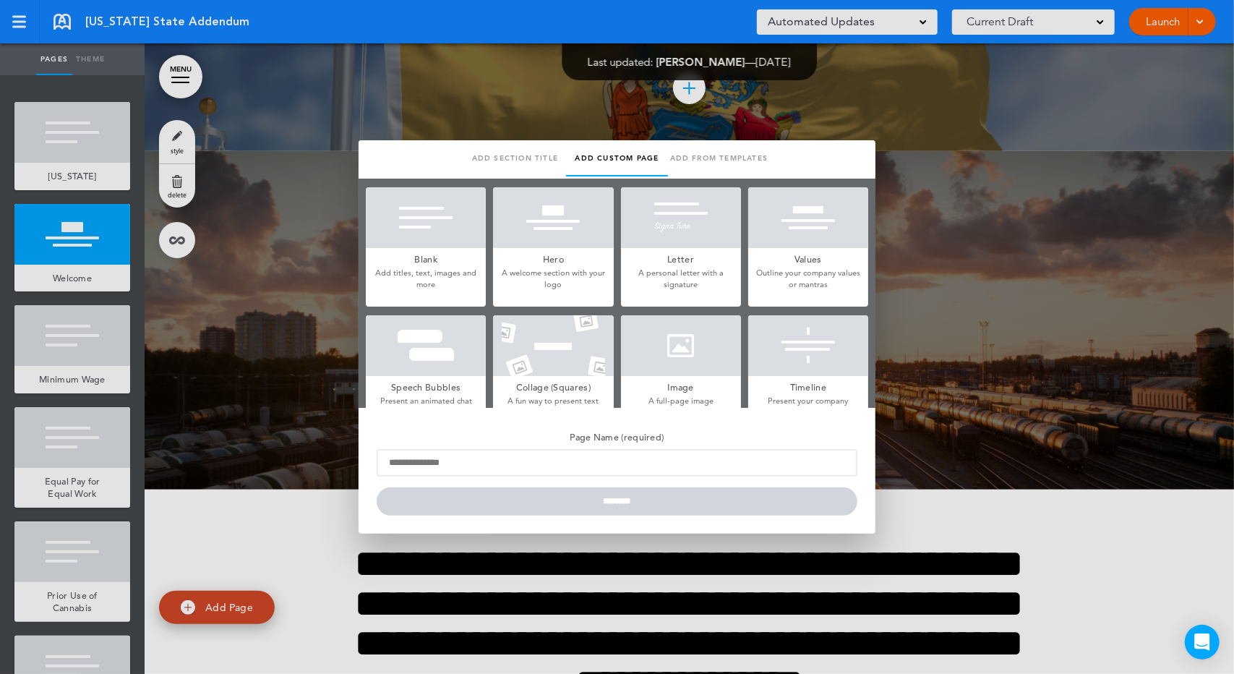
type input "*******"
type input "**********"
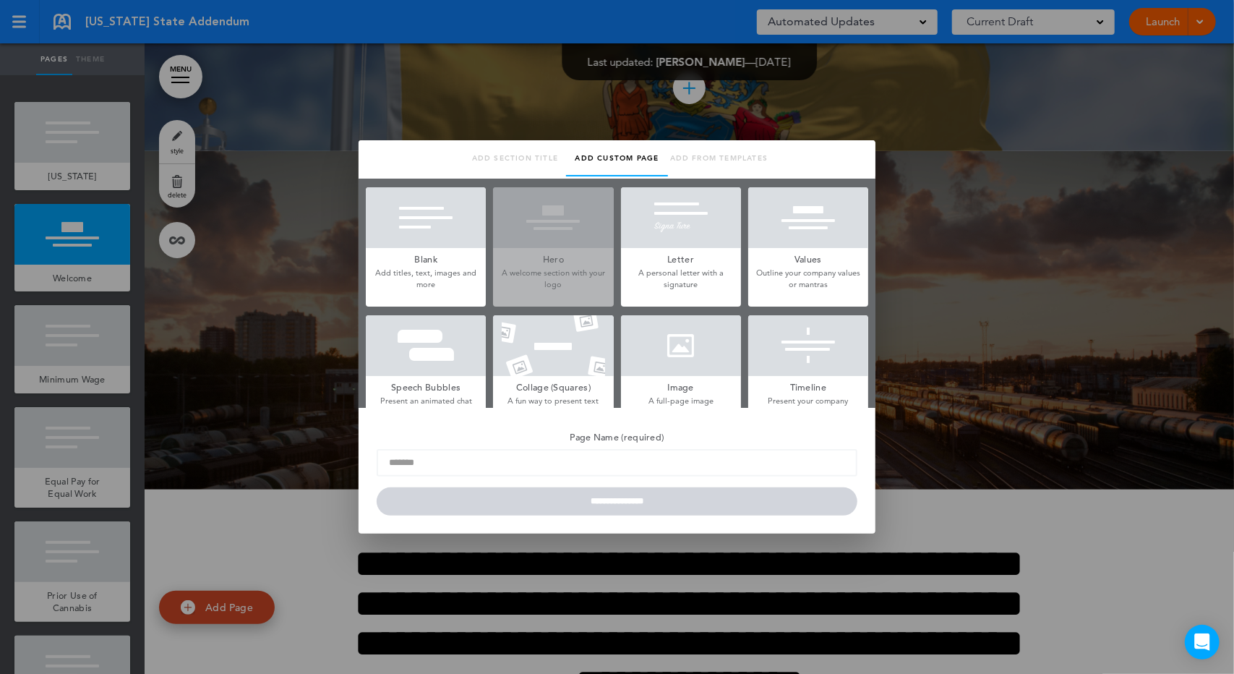
click at [450, 222] on div at bounding box center [426, 217] width 120 height 61
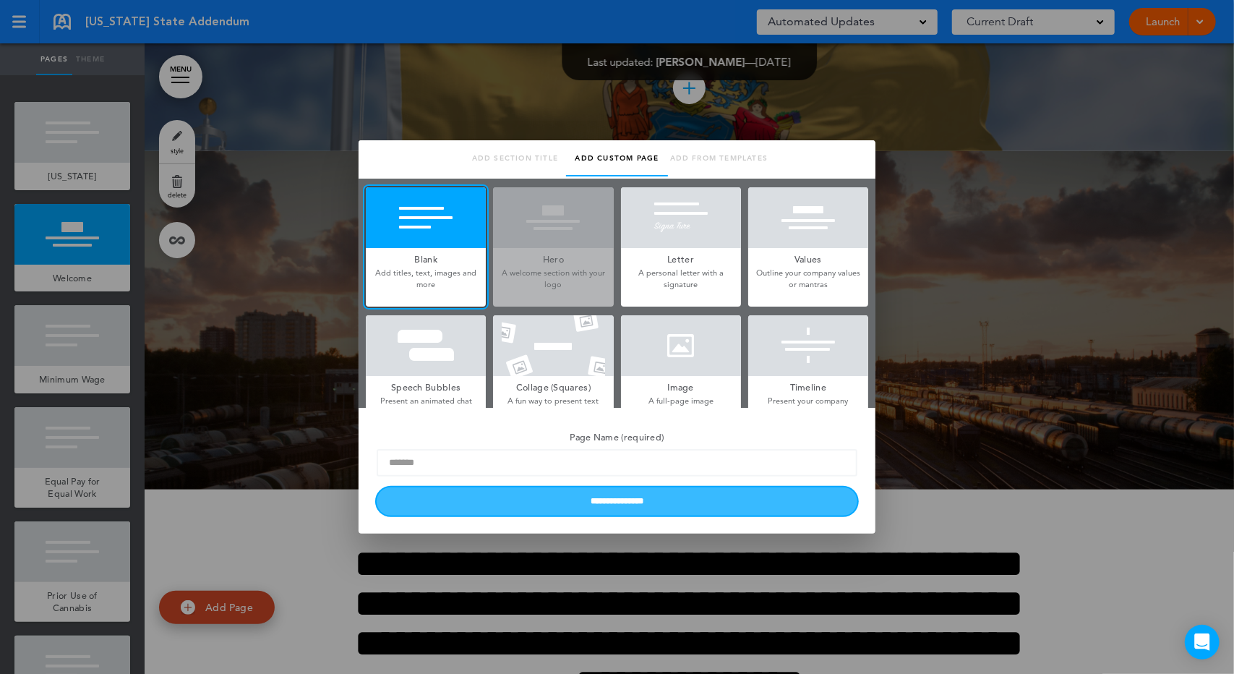
click at [602, 490] on input "**********" at bounding box center [617, 501] width 481 height 28
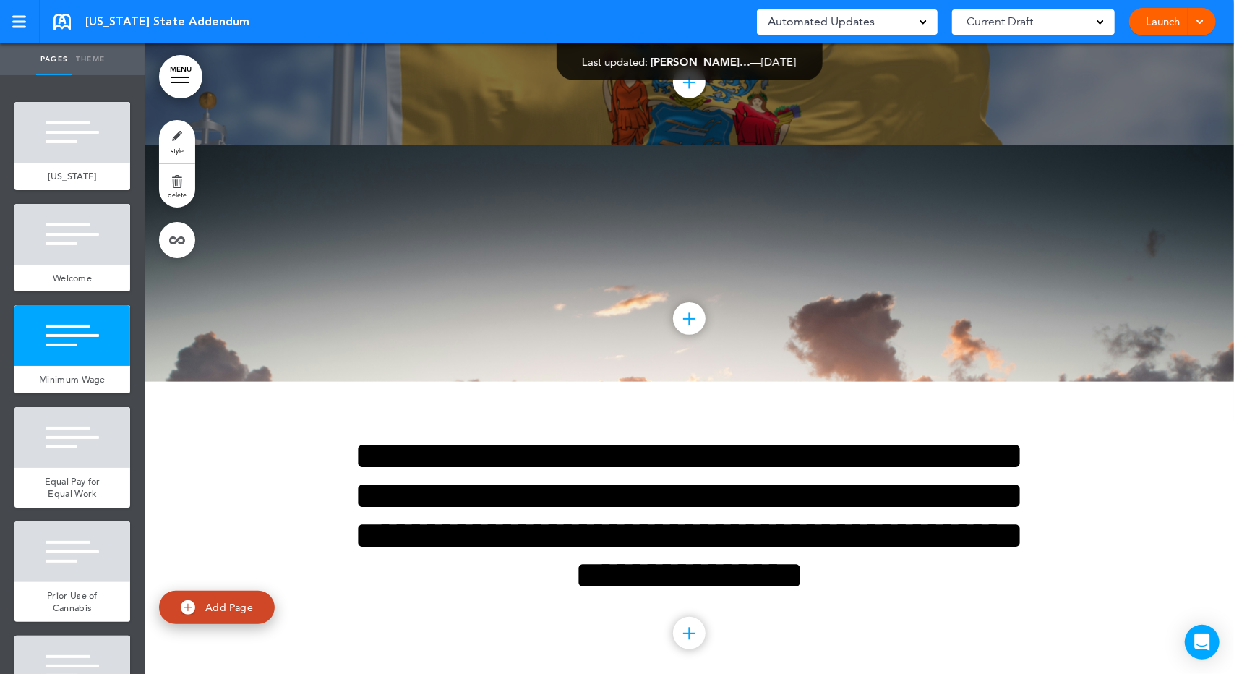
scroll to position [168, 0]
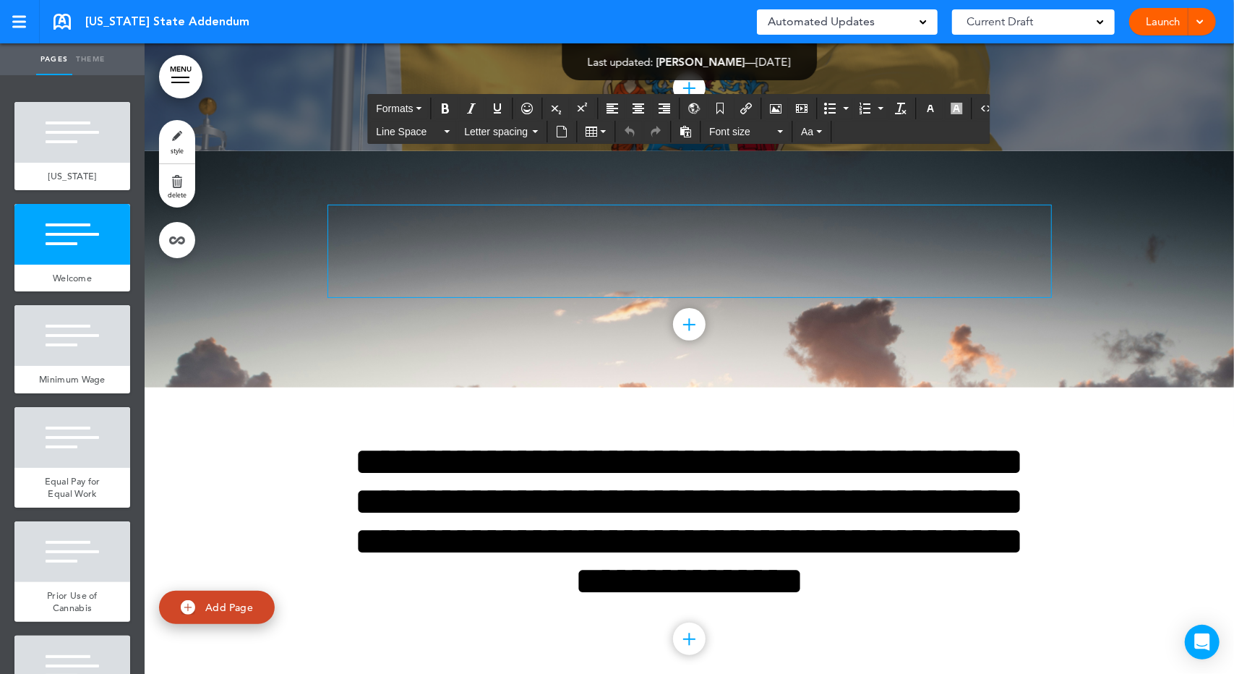
drag, startPoint x: 748, startPoint y: 359, endPoint x: 430, endPoint y: 314, distance: 321.3
drag, startPoint x: 430, startPoint y: 314, endPoint x: 255, endPoint y: 325, distance: 174.6
click at [255, 325] on div at bounding box center [690, 269] width 1090 height 236
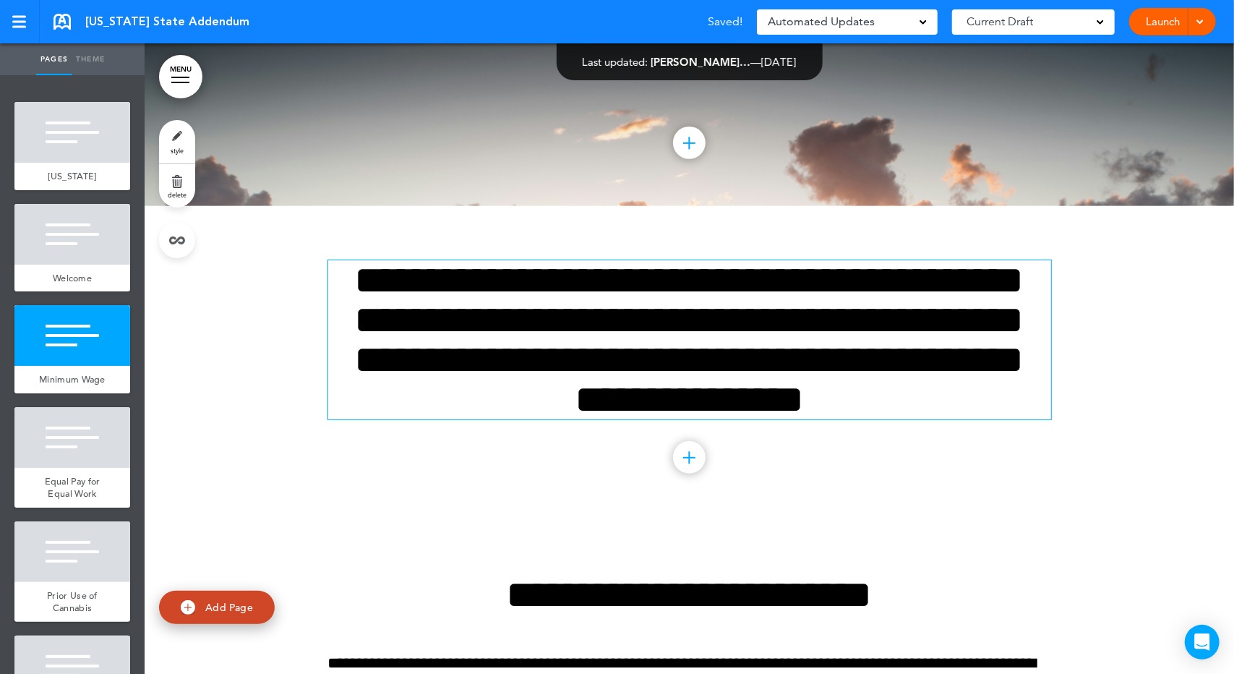
scroll to position [337, 0]
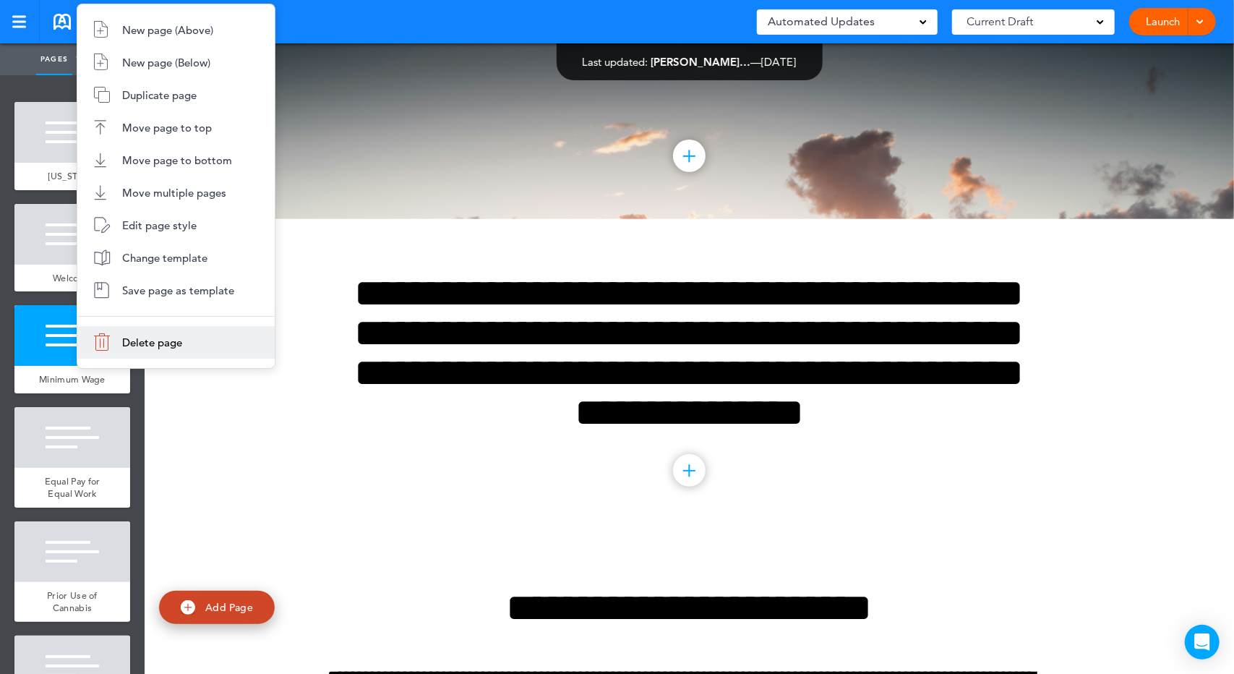
click at [142, 340] on span "Delete page" at bounding box center [152, 343] width 60 height 14
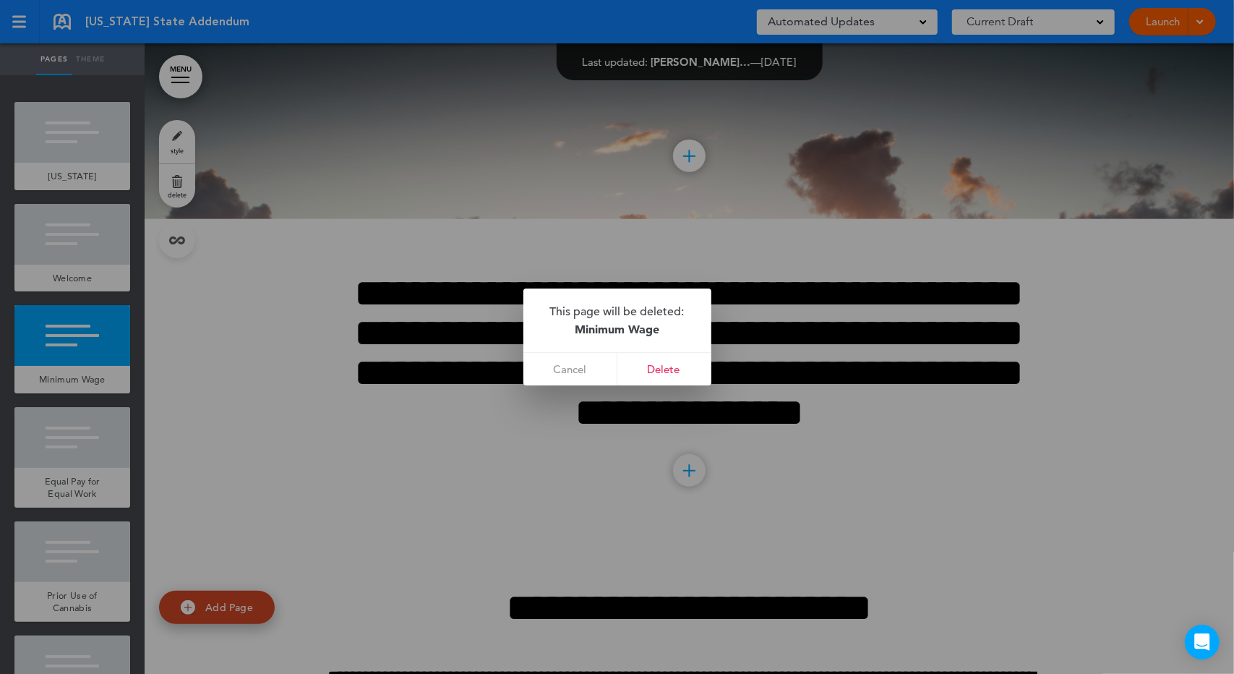
click at [78, 266] on div at bounding box center [617, 337] width 1234 height 674
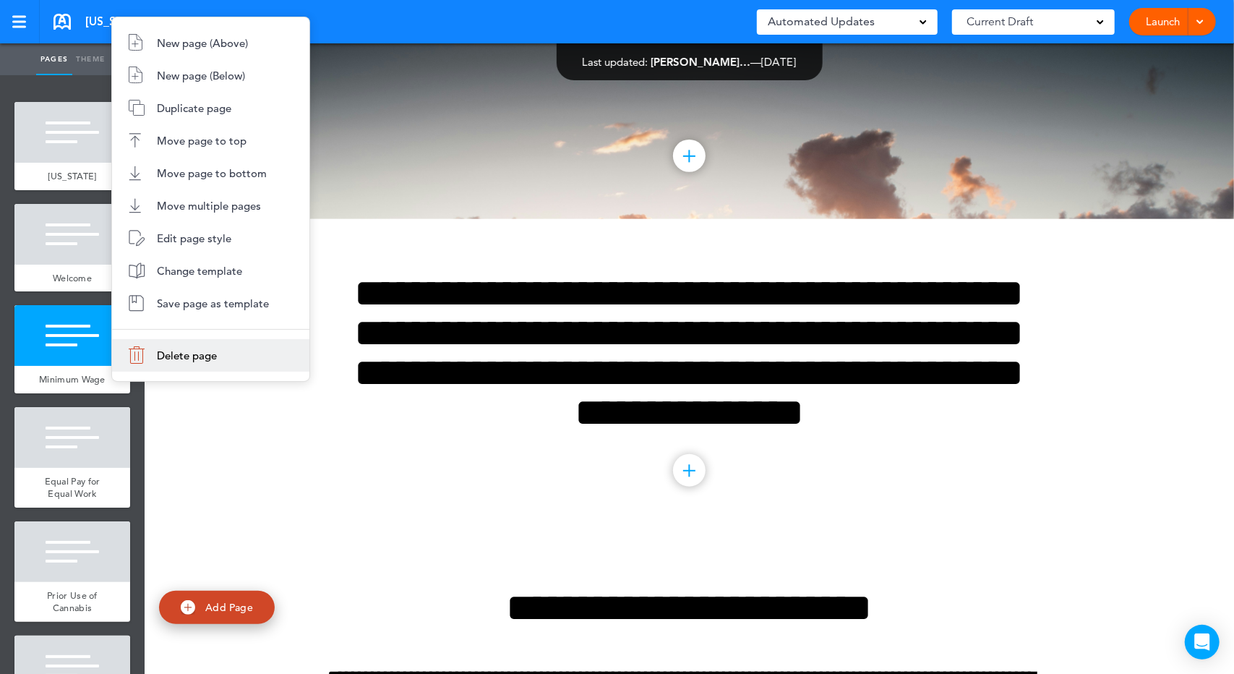
click at [174, 364] on li "Delete page" at bounding box center [210, 355] width 197 height 33
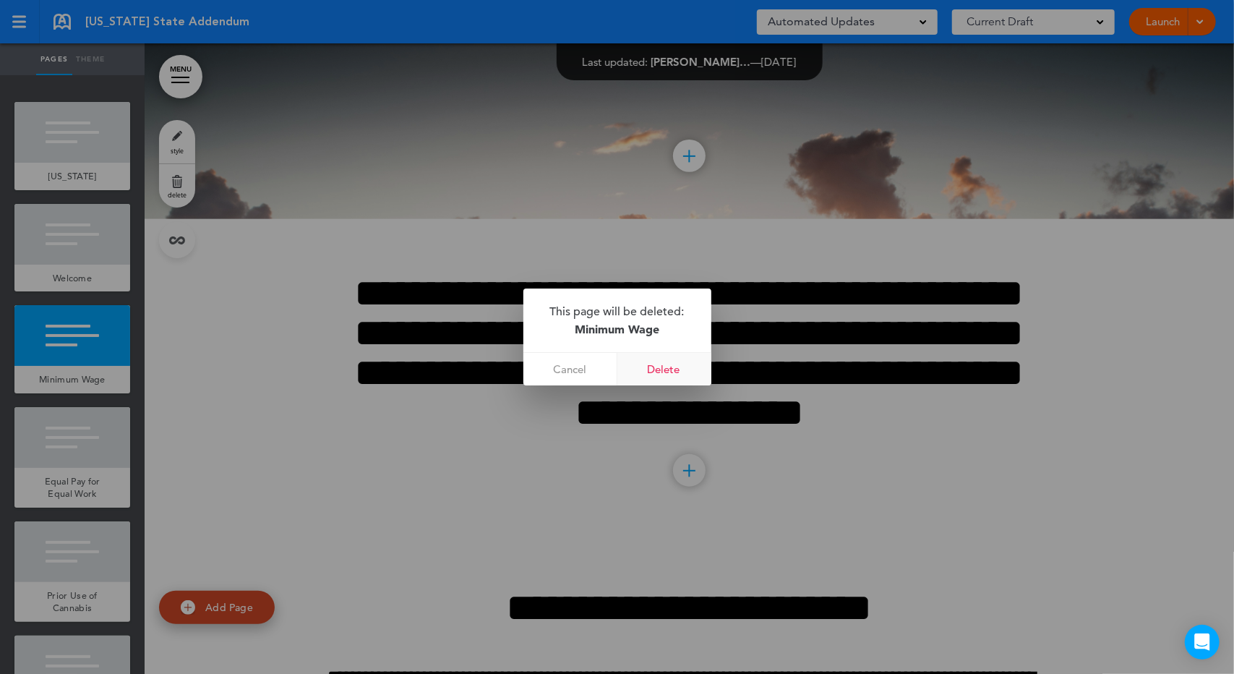
click at [685, 377] on link "Delete" at bounding box center [665, 369] width 94 height 33
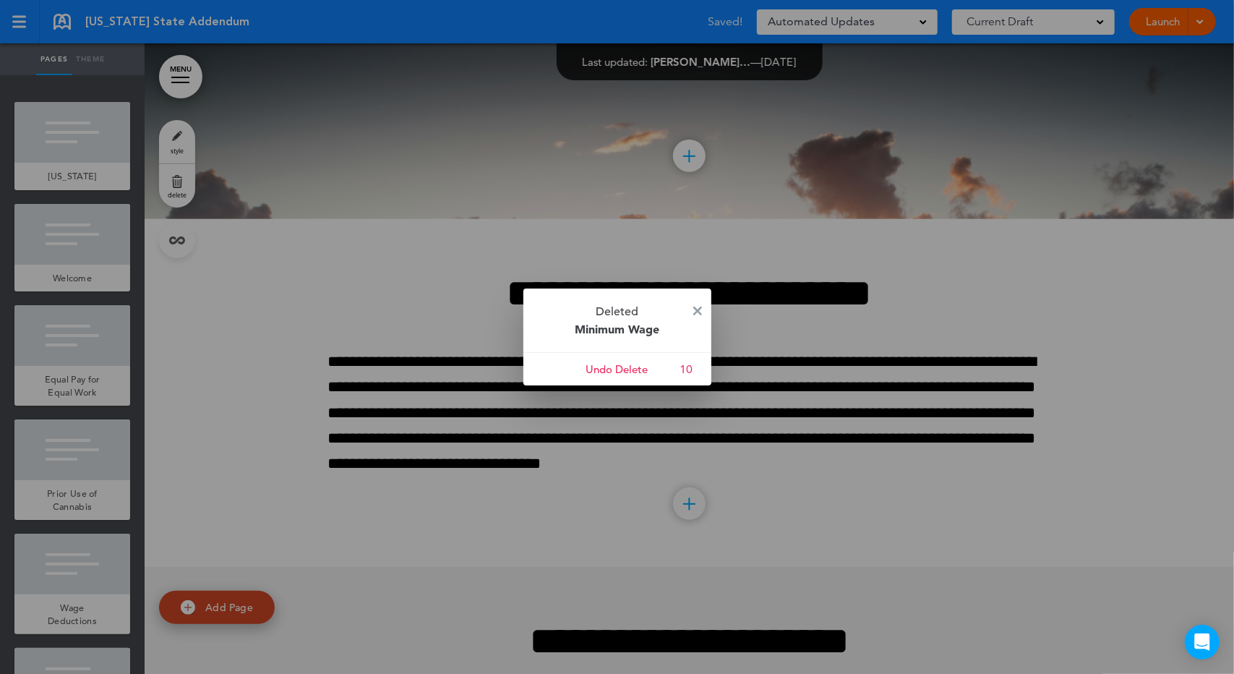
click at [89, 235] on div at bounding box center [617, 337] width 1234 height 674
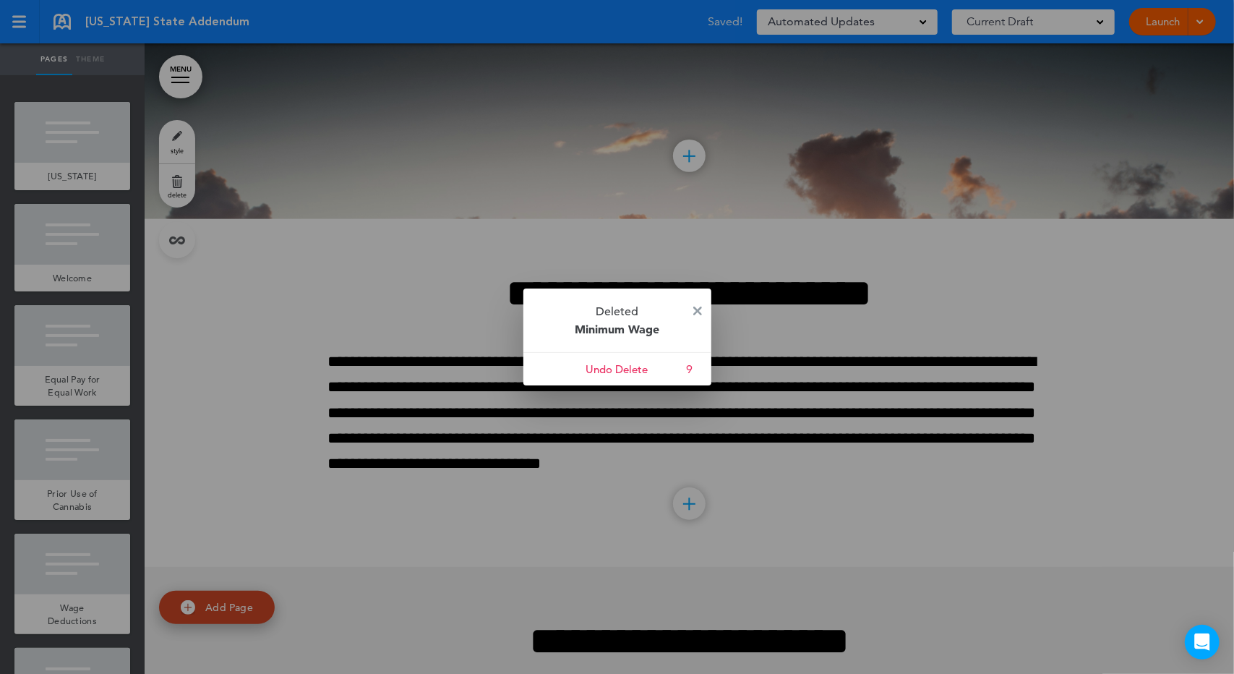
click at [89, 133] on div at bounding box center [617, 337] width 1234 height 674
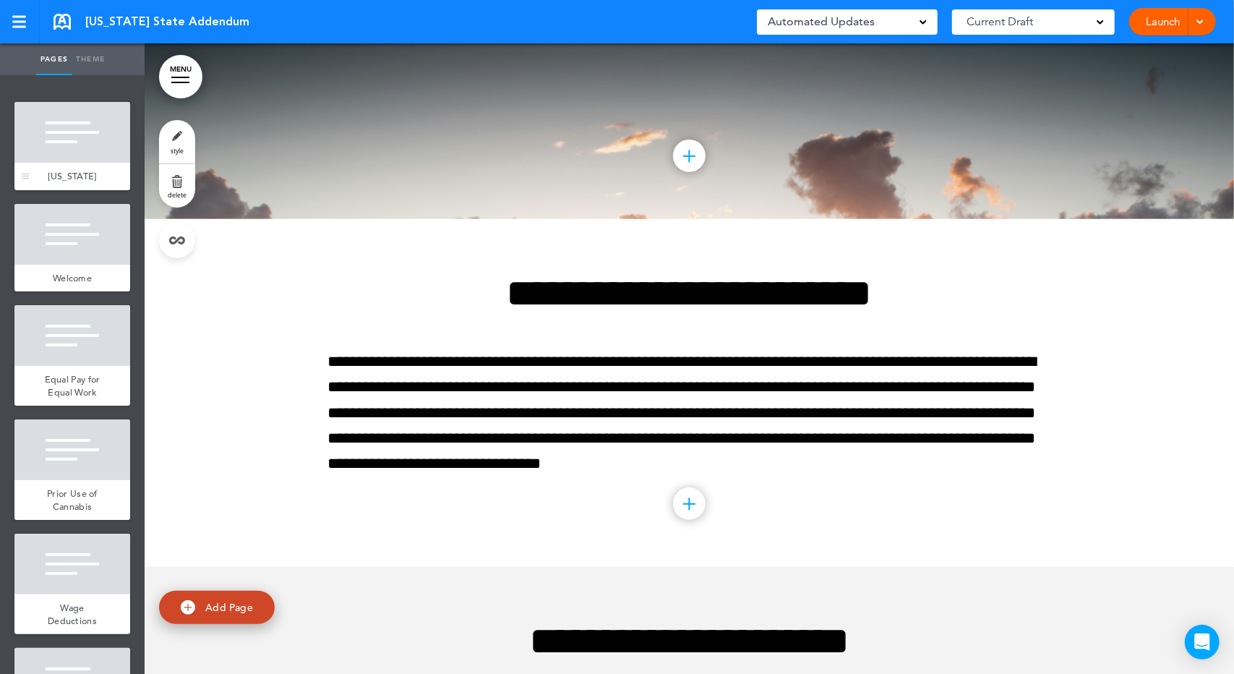
click at [103, 161] on div at bounding box center [72, 132] width 116 height 61
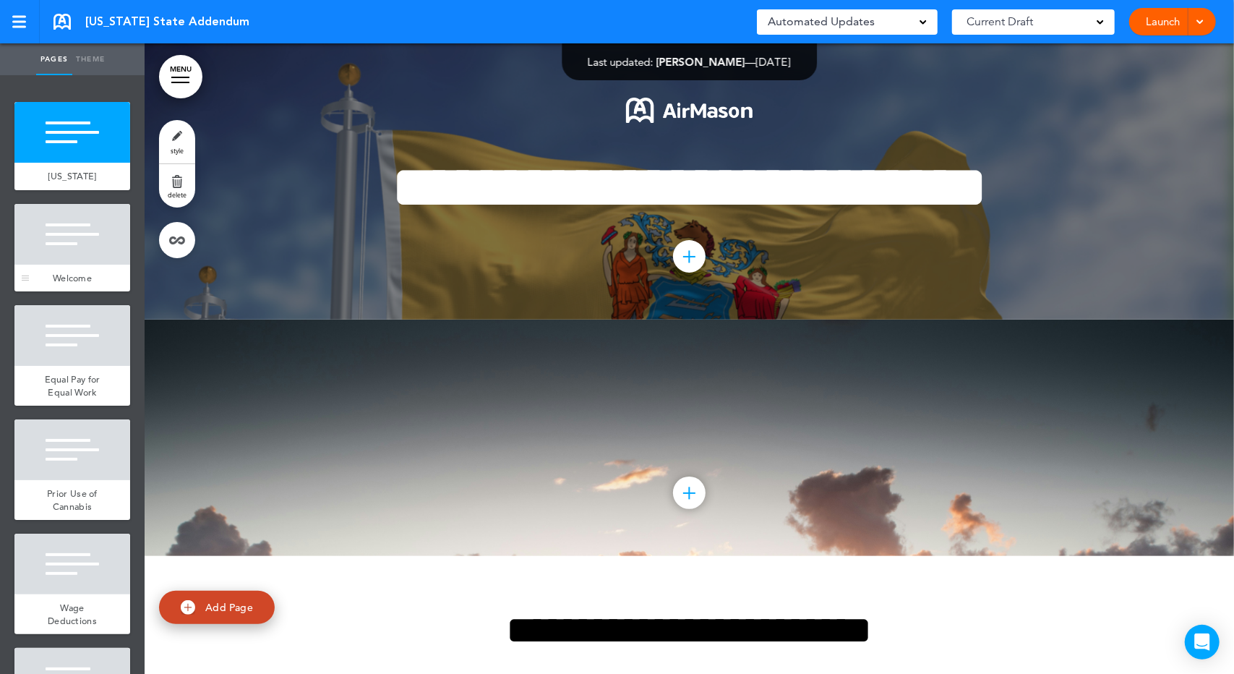
click at [79, 251] on div at bounding box center [72, 234] width 116 height 61
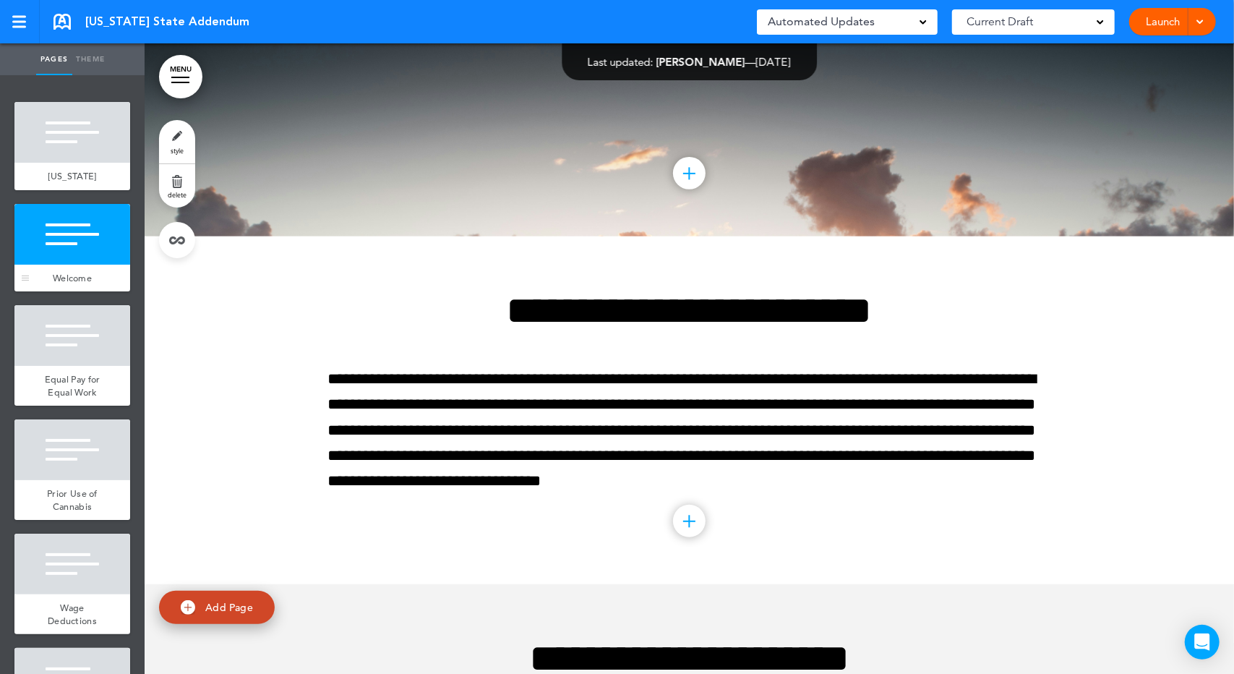
scroll to position [336, 0]
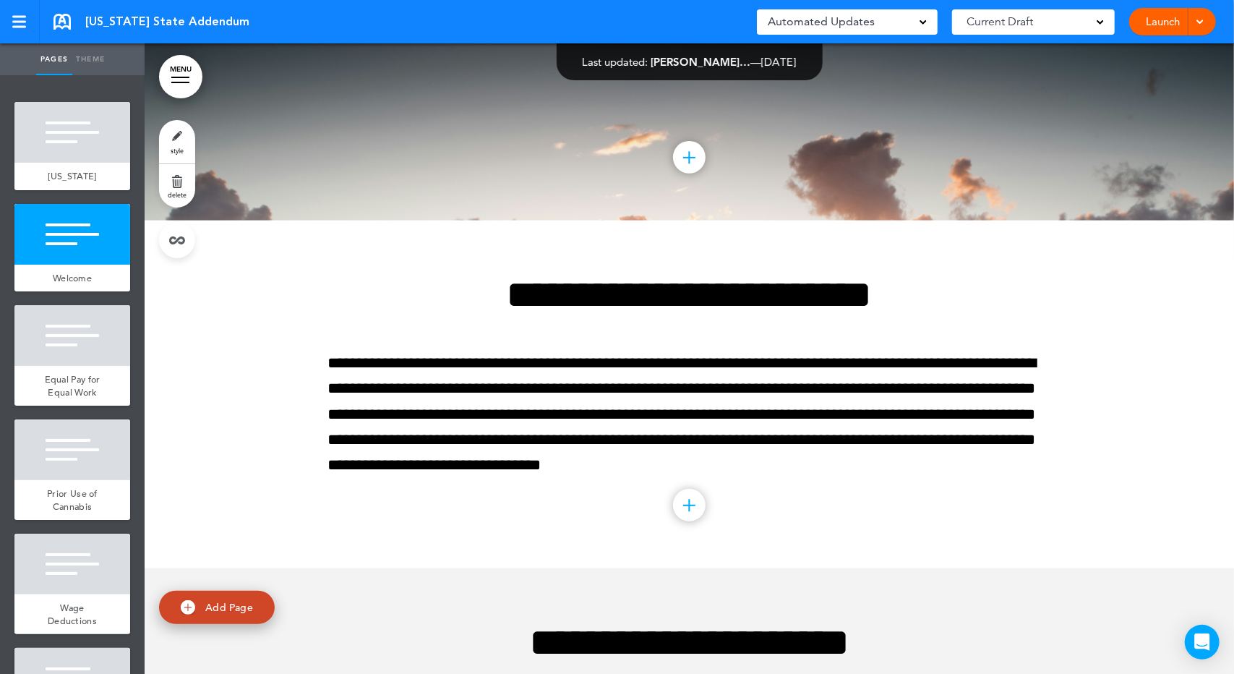
click at [678, 174] on div at bounding box center [689, 157] width 33 height 33
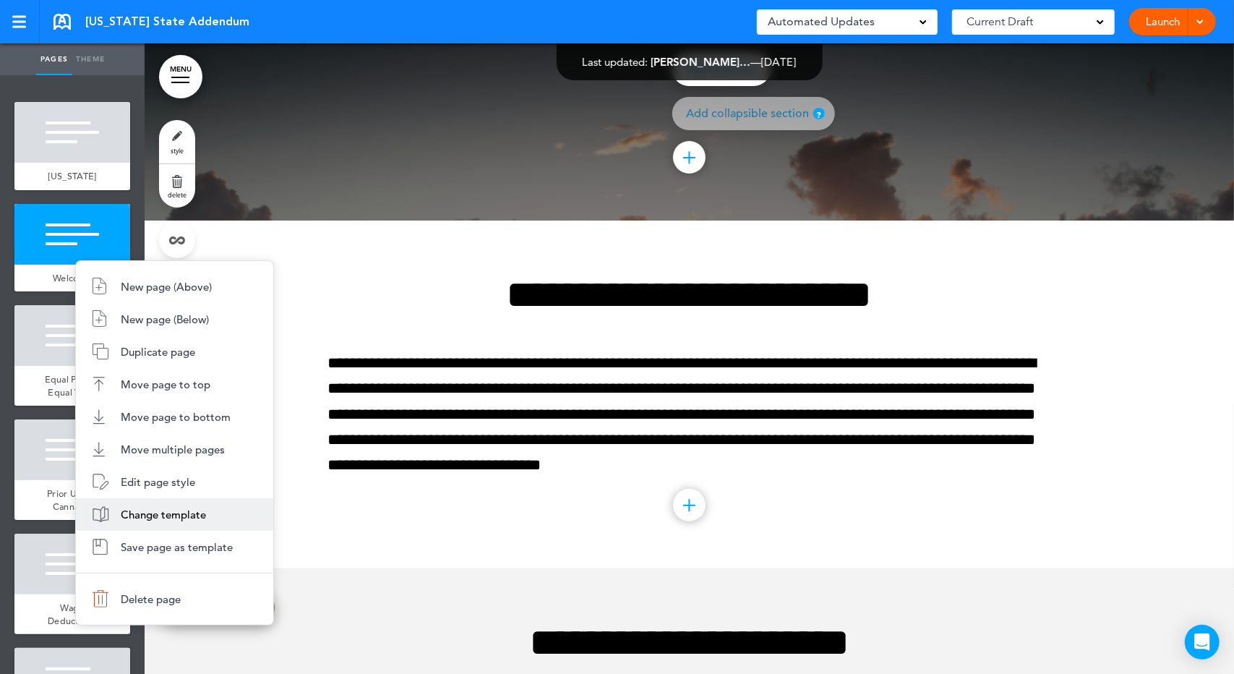
click at [184, 512] on span "Change template" at bounding box center [163, 515] width 85 height 14
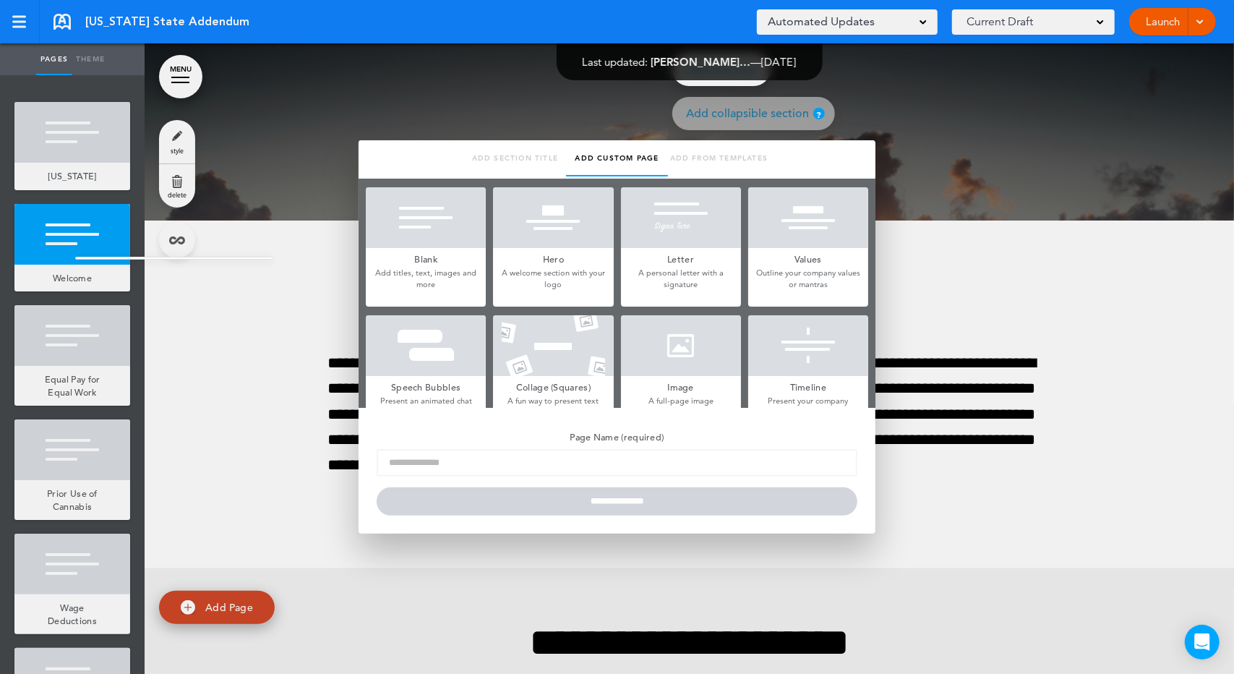
type input "*******"
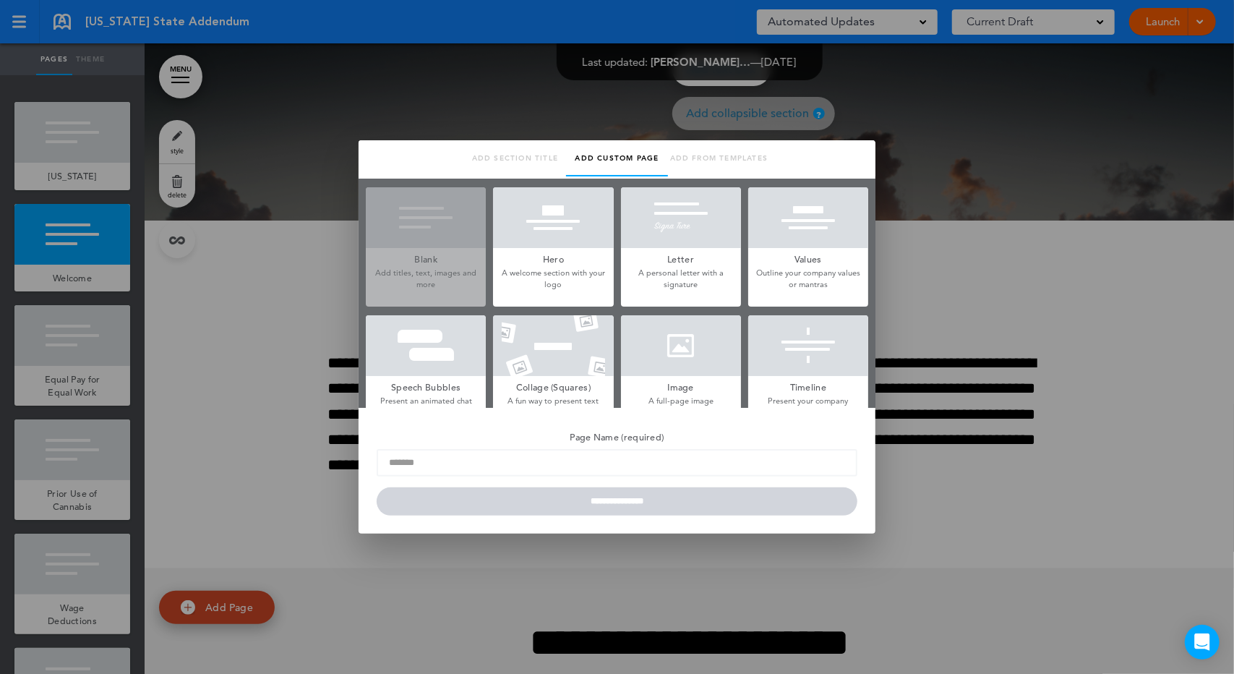
click at [576, 270] on p "A welcome section with your logo" at bounding box center [553, 279] width 120 height 22
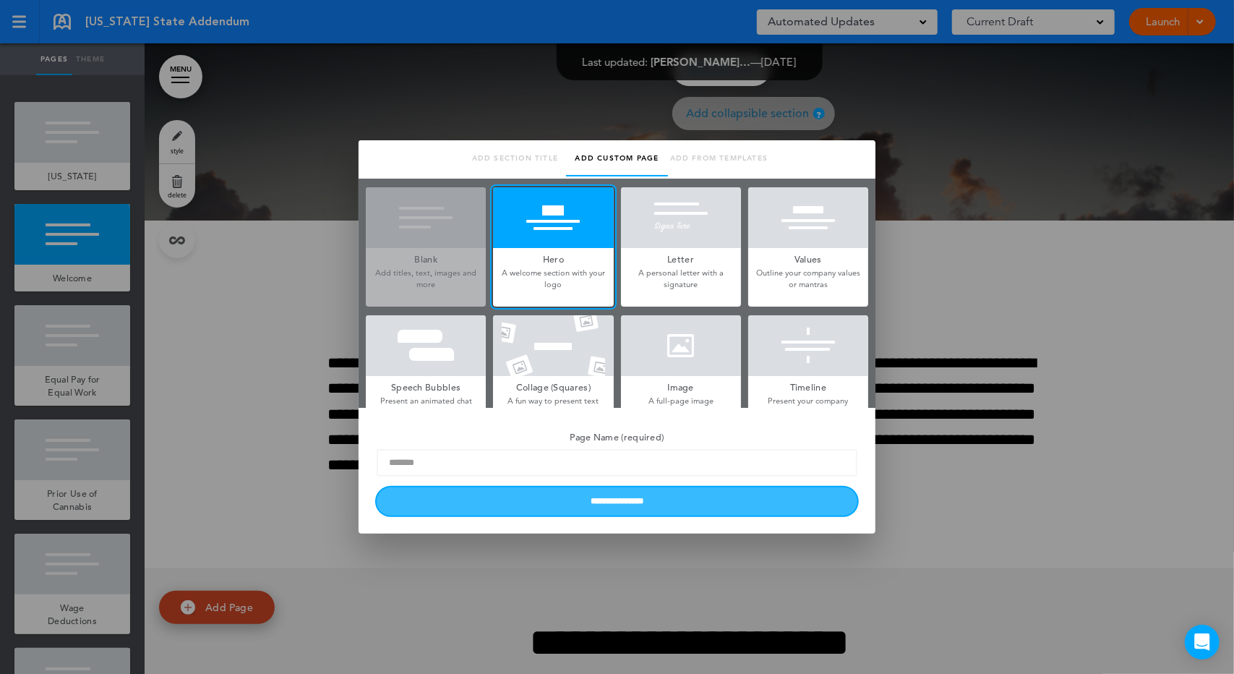
click at [620, 503] on input "**********" at bounding box center [617, 501] width 481 height 28
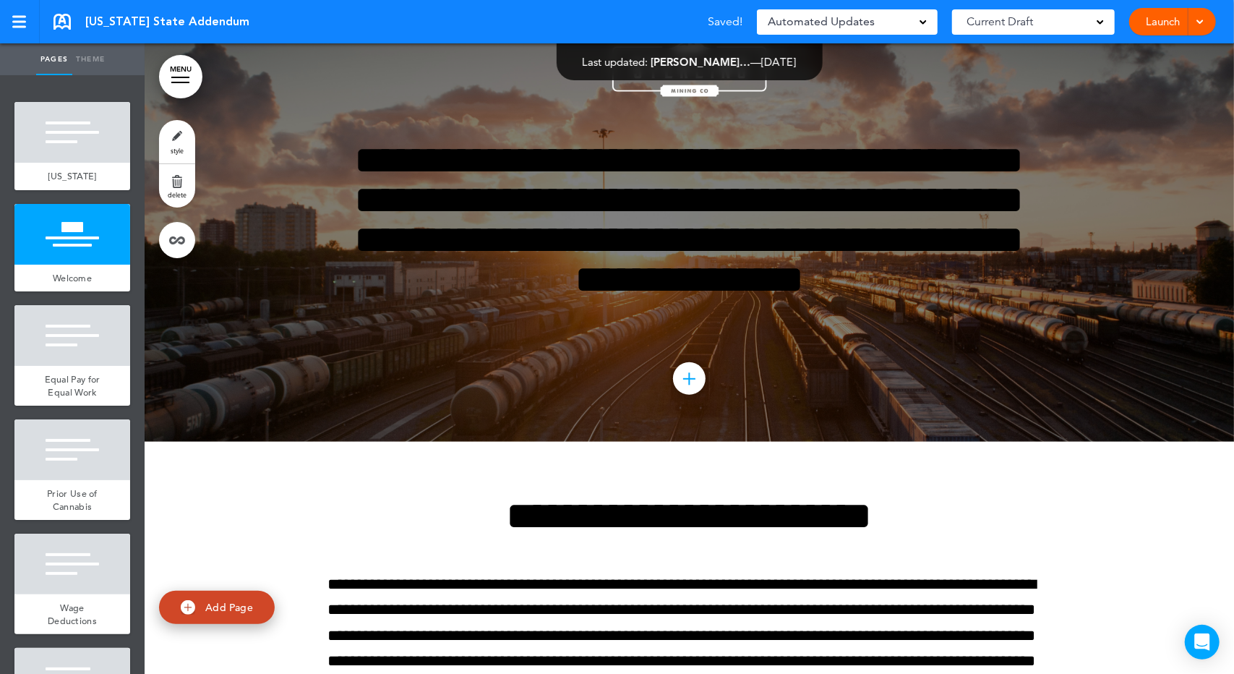
drag, startPoint x: 197, startPoint y: 361, endPoint x: 185, endPoint y: 138, distance: 223.0
click at [185, 138] on link "style" at bounding box center [177, 141] width 36 height 43
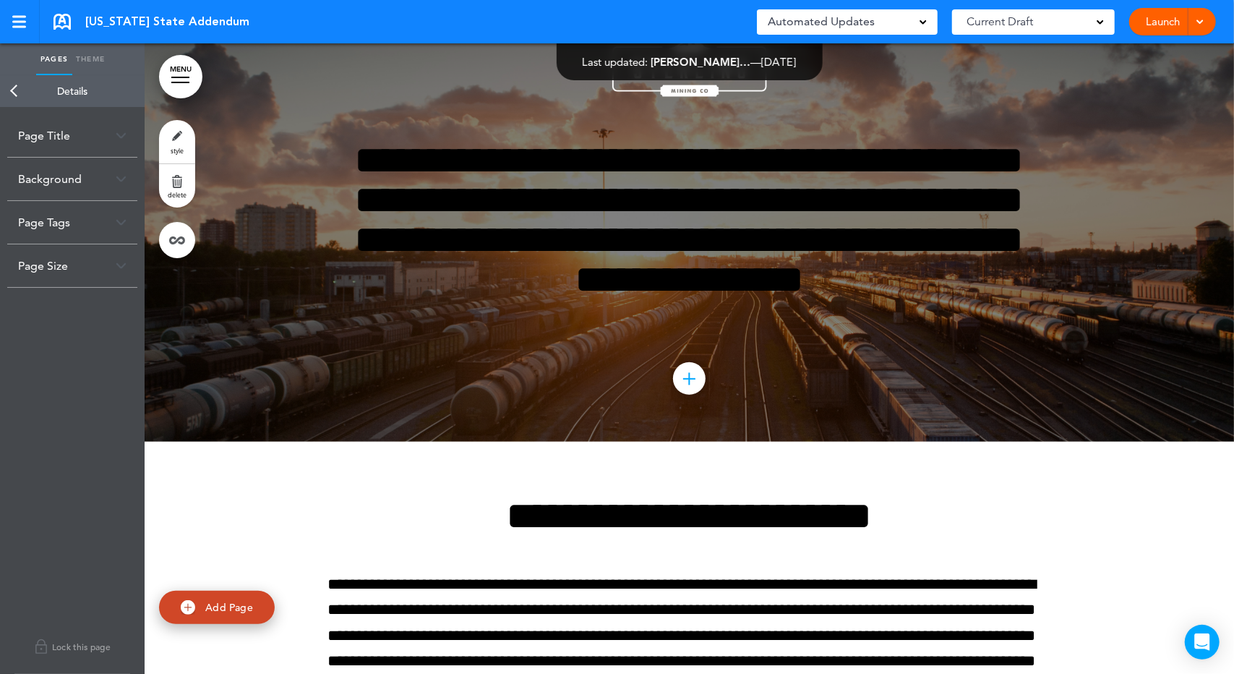
click at [120, 184] on div "Background" at bounding box center [72, 179] width 130 height 43
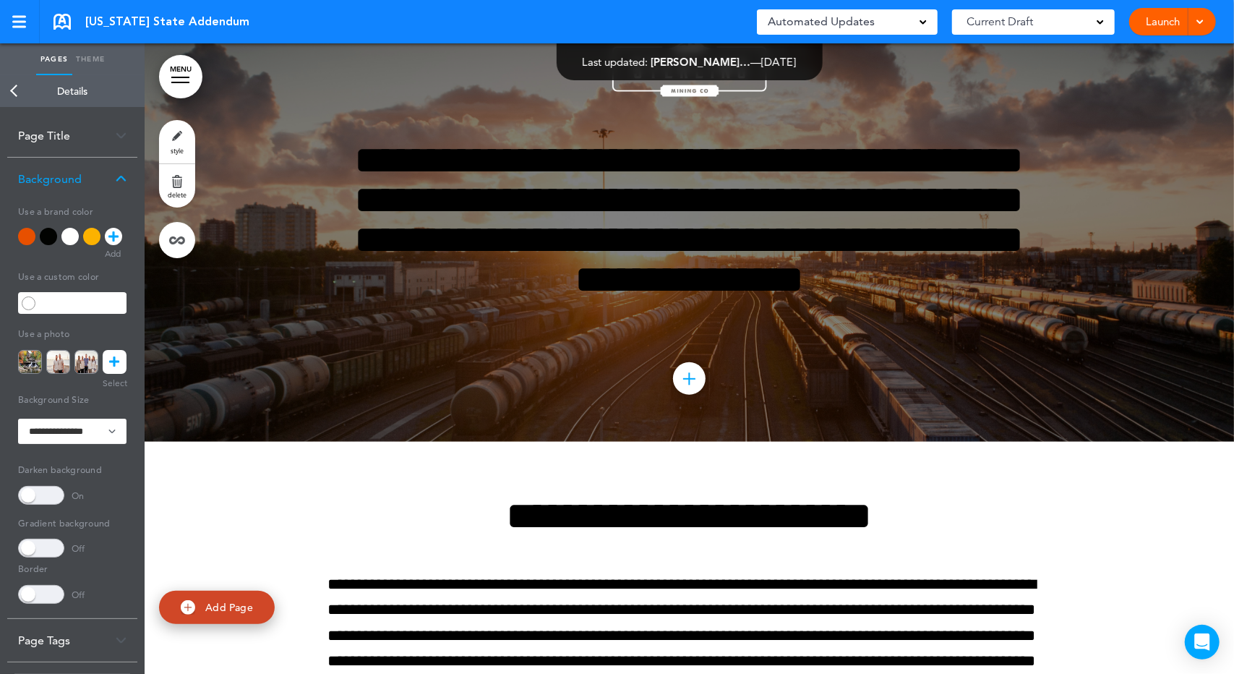
click at [114, 361] on icon at bounding box center [115, 362] width 10 height 24
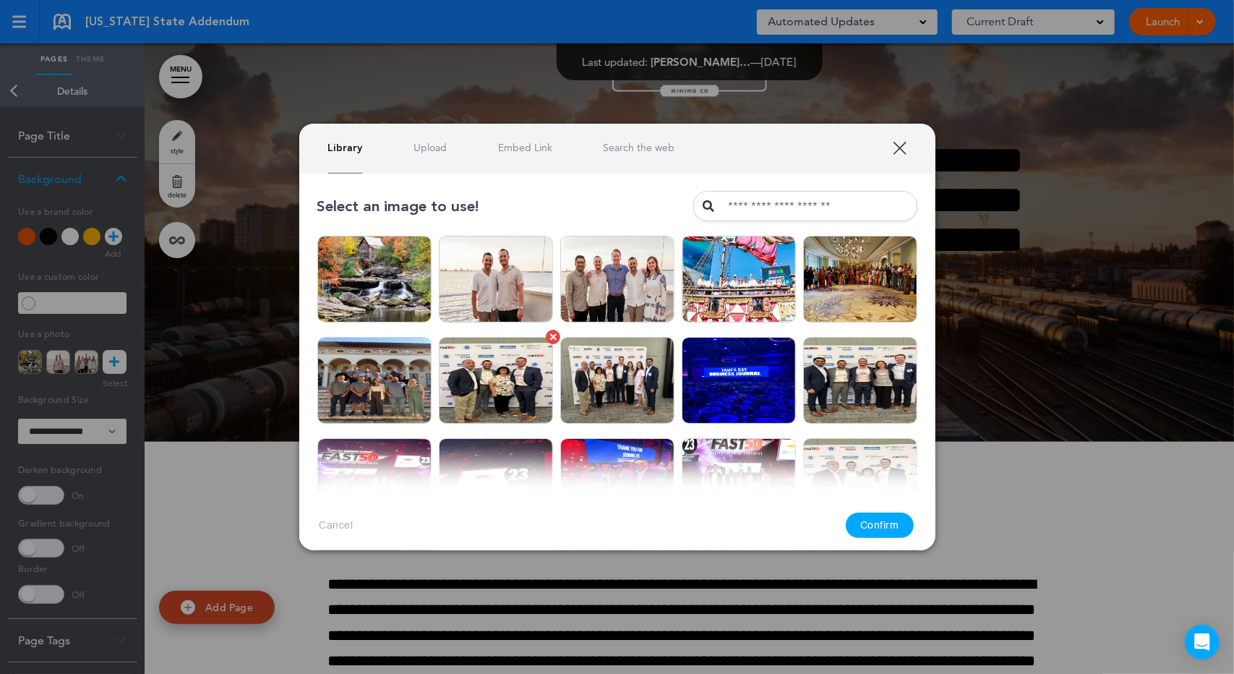
scroll to position [168, 0]
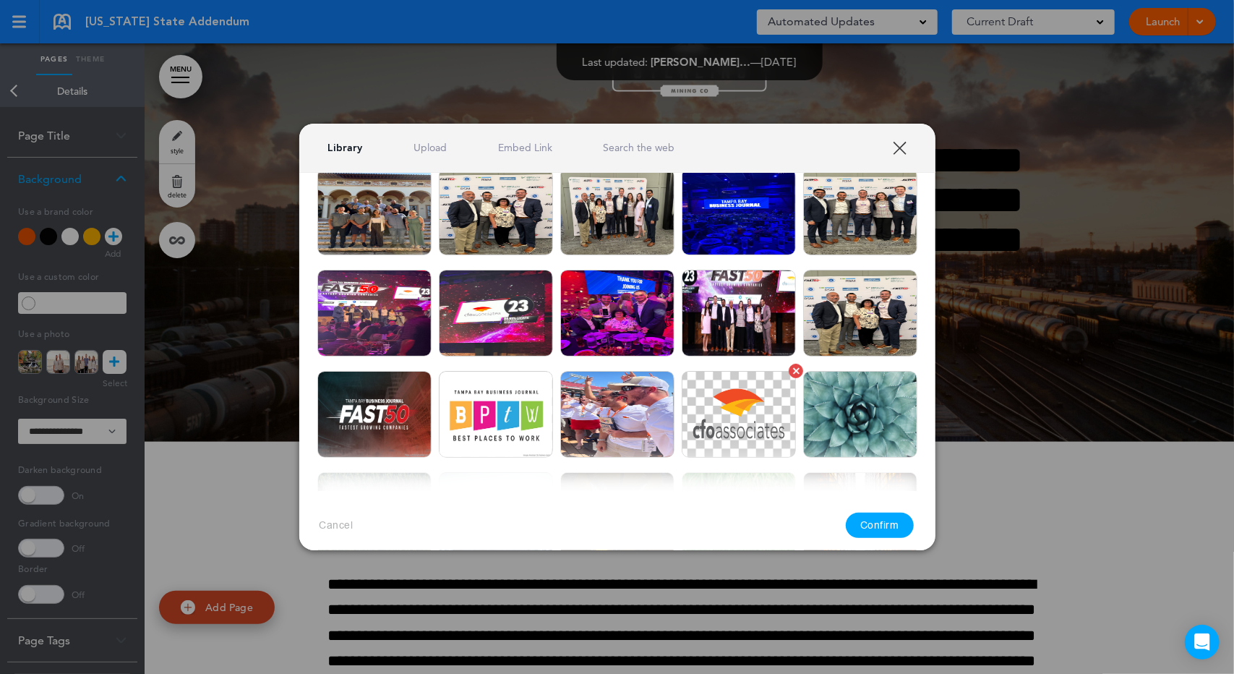
click at [729, 396] on img at bounding box center [739, 414] width 114 height 87
click at [901, 524] on button "Confirm" at bounding box center [880, 525] width 68 height 25
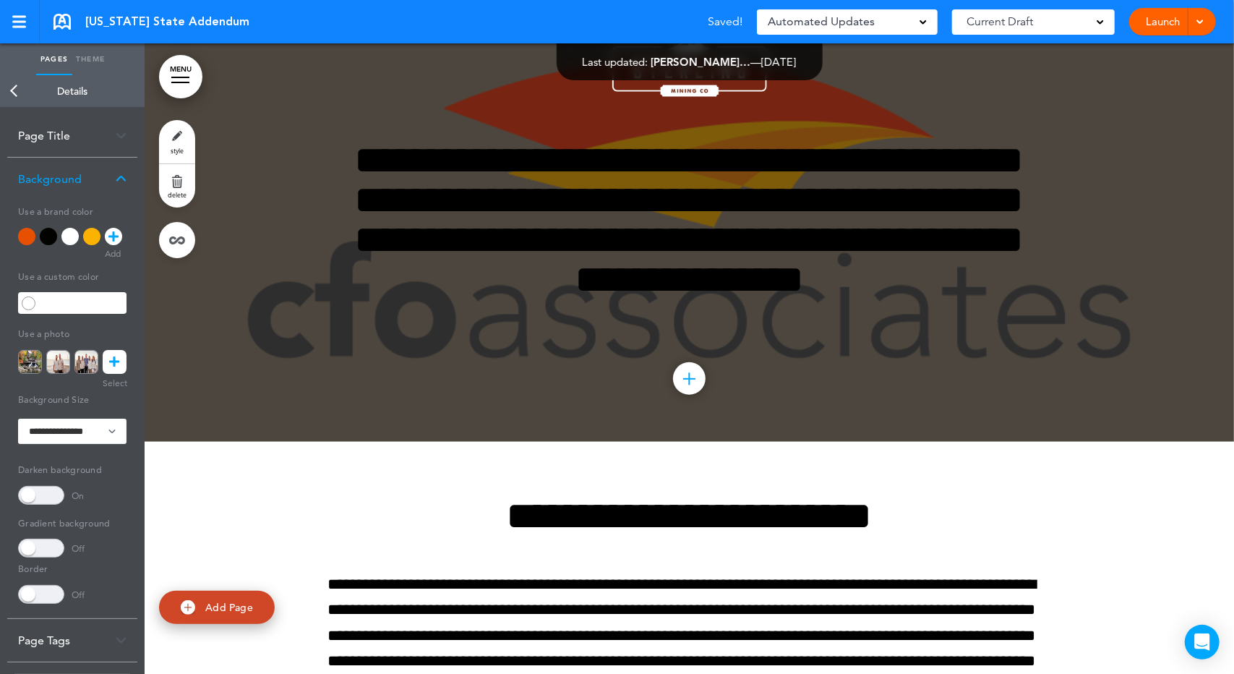
click at [1115, 323] on div at bounding box center [690, 213] width 1090 height 458
click at [701, 238] on h1 "**********" at bounding box center [689, 219] width 723 height 159
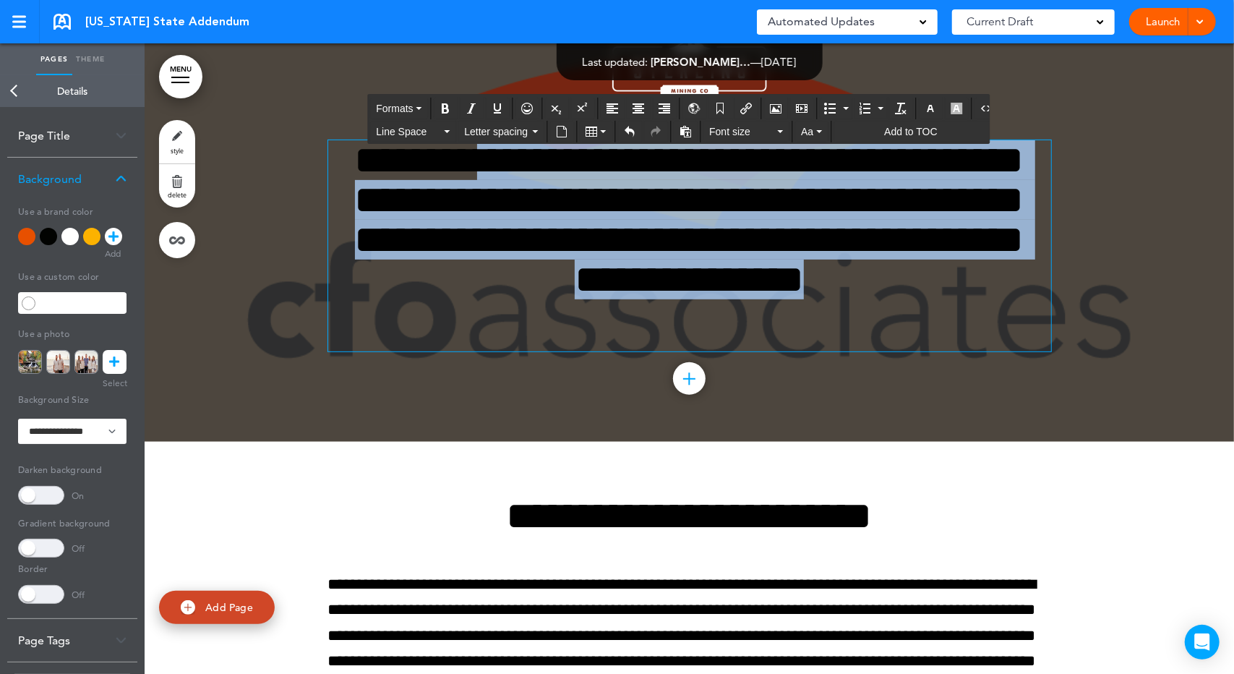
drag, startPoint x: 995, startPoint y: 290, endPoint x: 450, endPoint y: 155, distance: 561.6
click at [460, 161] on h1 "**********" at bounding box center [689, 219] width 723 height 159
drag, startPoint x: 365, startPoint y: 137, endPoint x: 348, endPoint y: 166, distance: 33.7
click at [348, 166] on div "MENU Formats Line Space Letter spacing Font size Aa Add to TOC Cancel Reorder ?…" at bounding box center [690, 23] width 1090 height 631
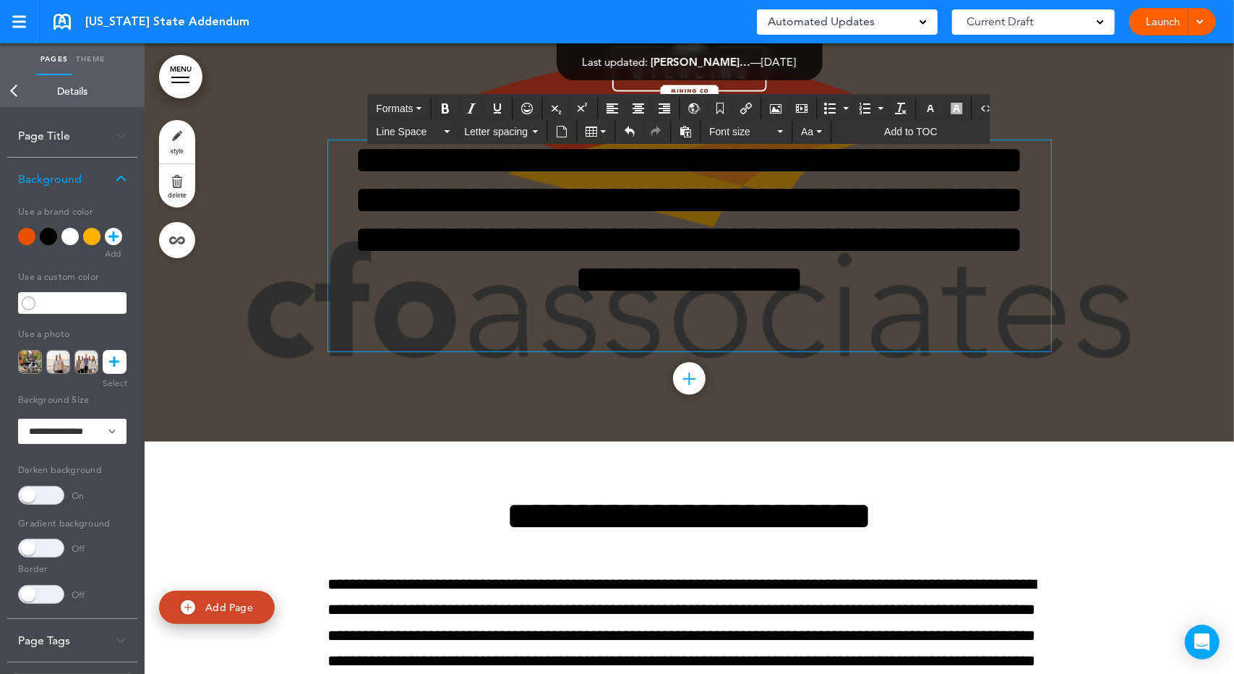
click at [353, 173] on h1 "**********" at bounding box center [689, 219] width 723 height 159
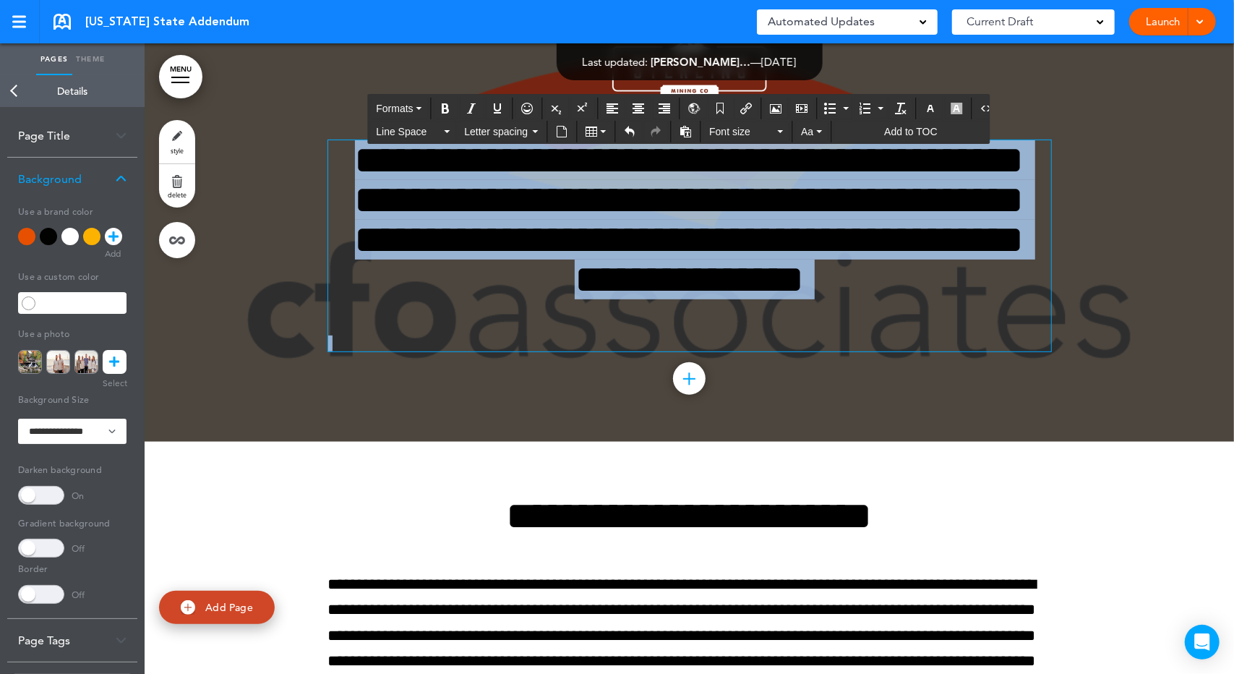
drag, startPoint x: 353, startPoint y: 173, endPoint x: 1025, endPoint y: 348, distance: 694.9
click at [1025, 348] on div "**********" at bounding box center [689, 245] width 723 height 211
click at [289, 137] on div at bounding box center [690, 213] width 1090 height 458
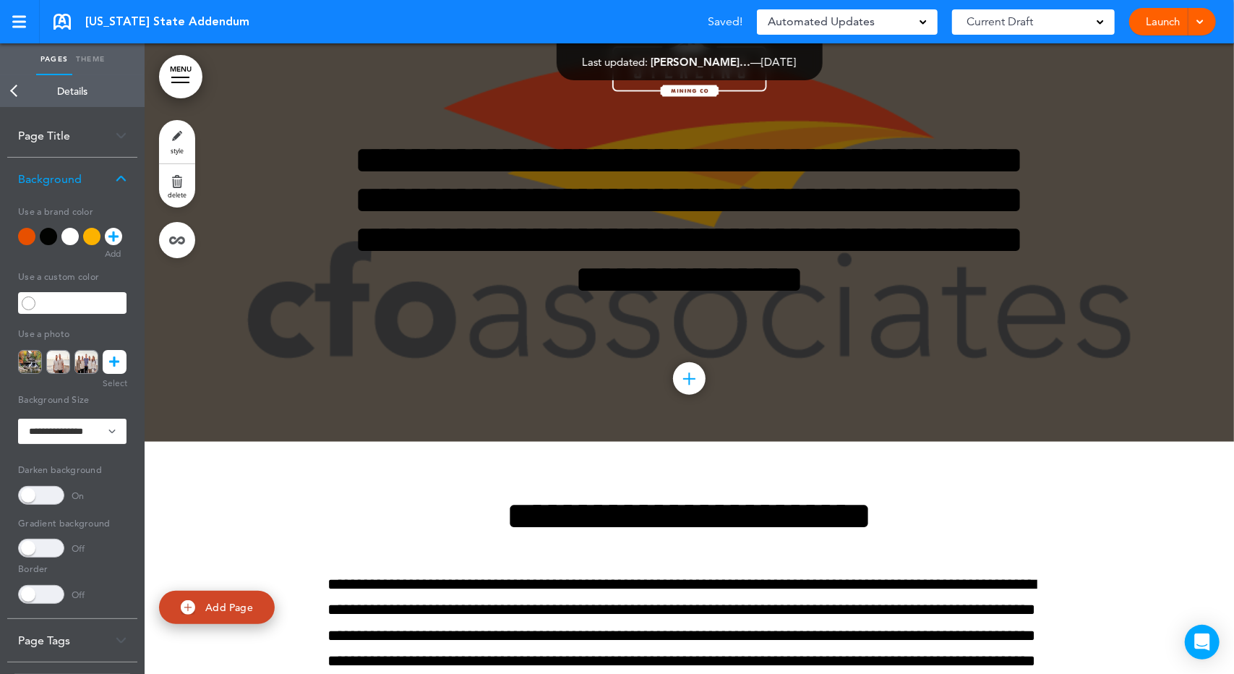
click at [292, 358] on div at bounding box center [690, 213] width 1090 height 458
click at [39, 500] on span at bounding box center [41, 495] width 46 height 19
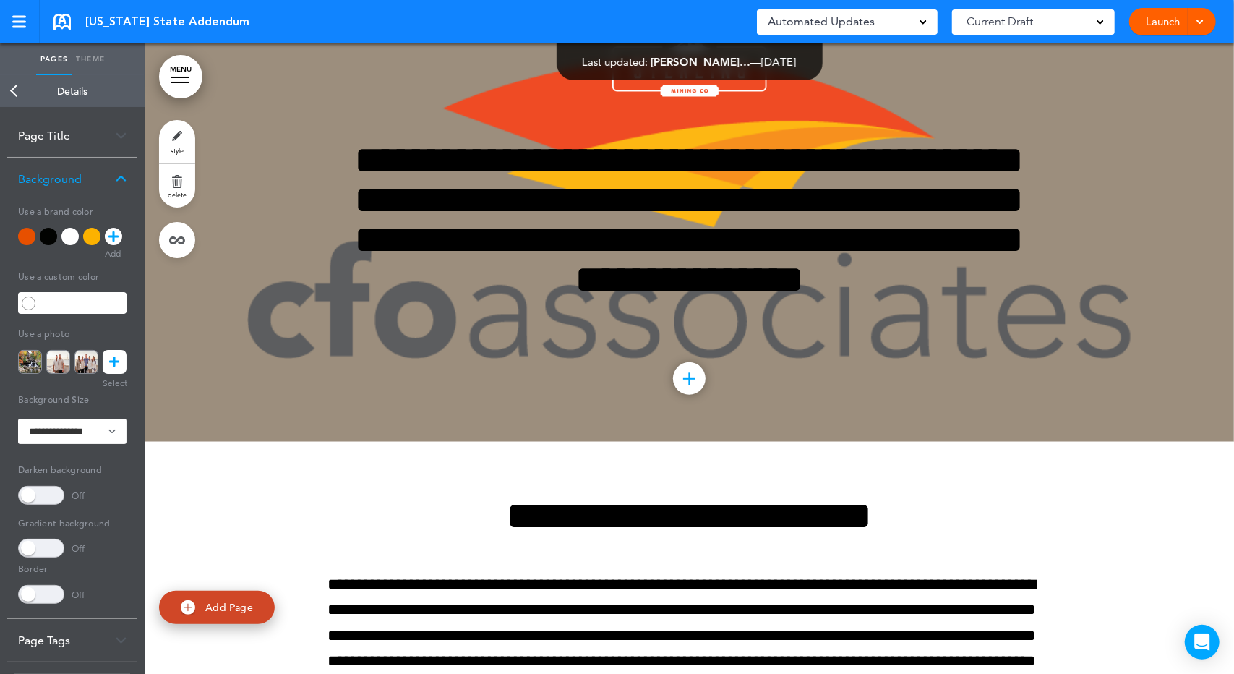
click at [77, 239] on div at bounding box center [69, 236] width 17 height 17
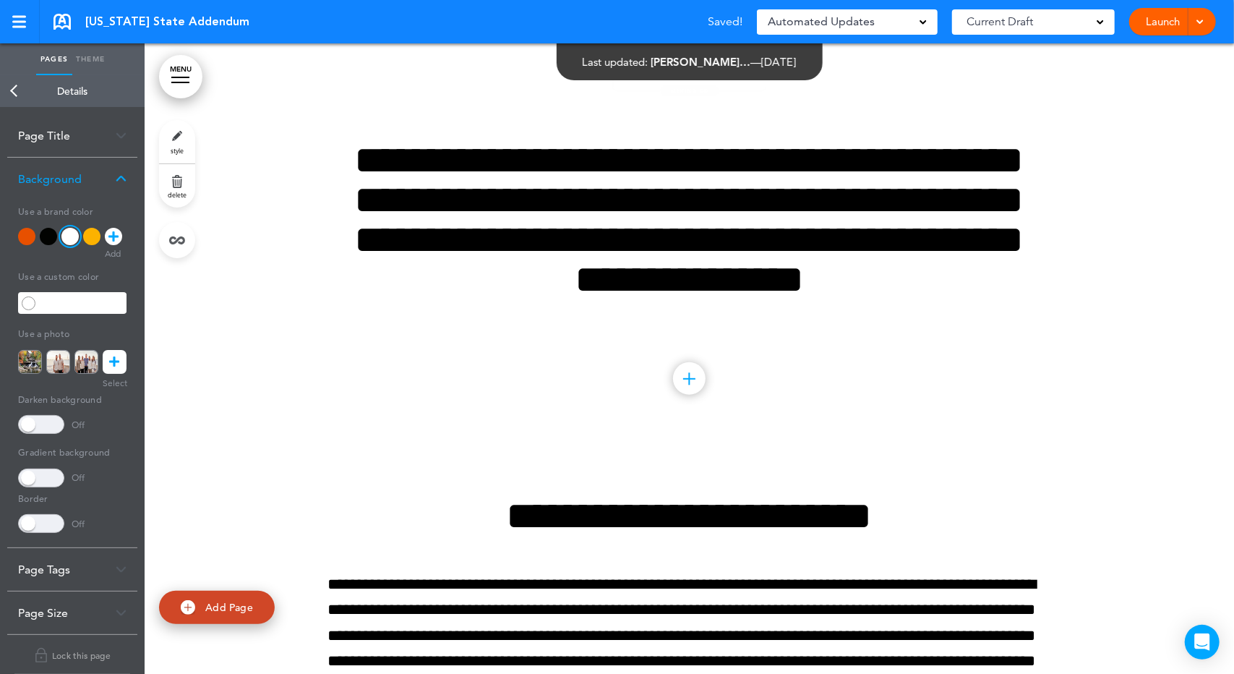
click at [32, 234] on div at bounding box center [26, 236] width 17 height 17
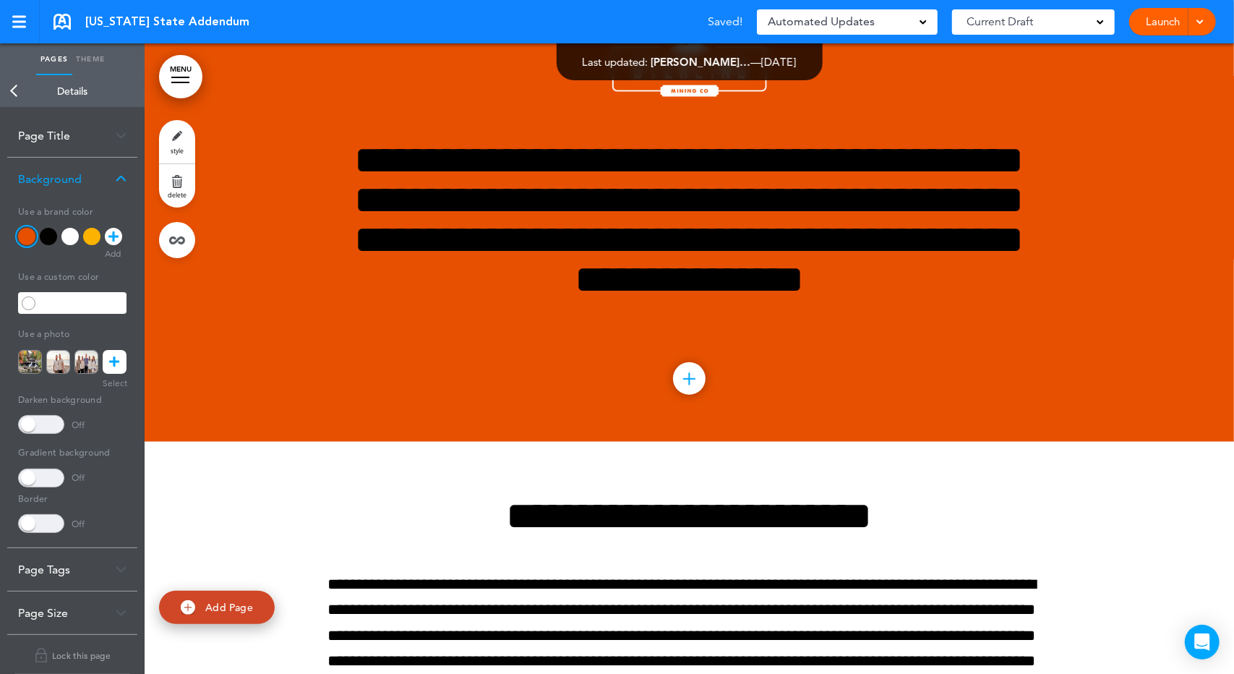
scroll to position [0, 0]
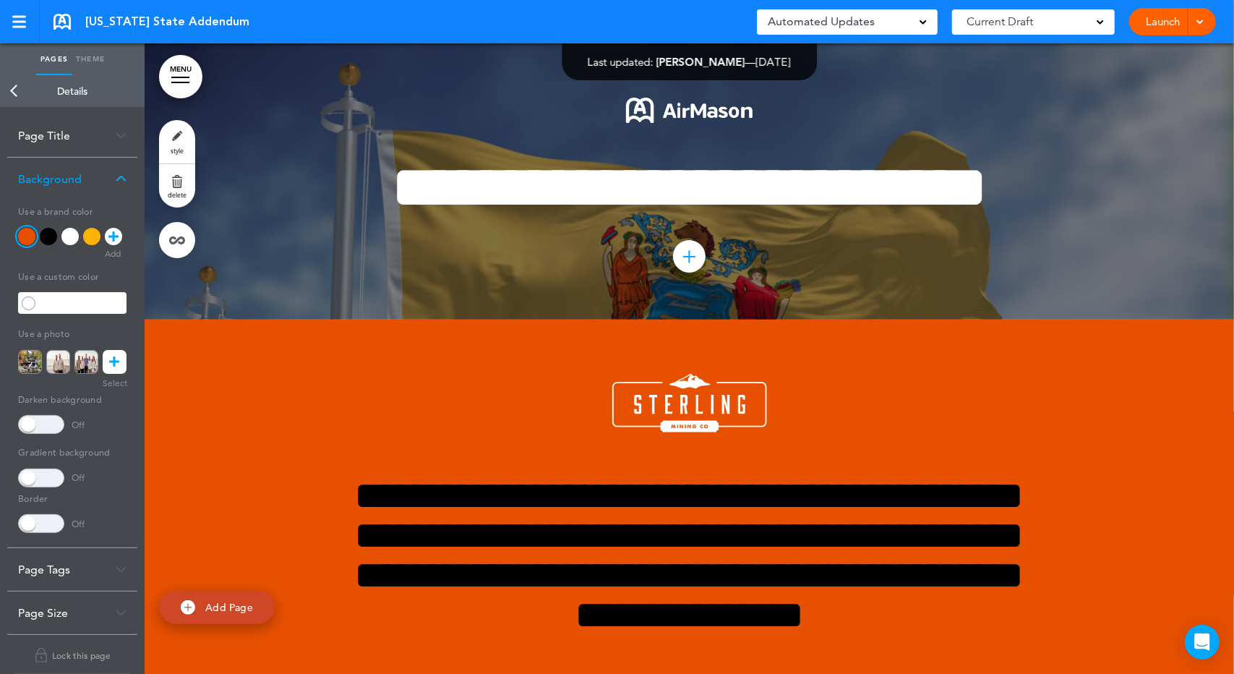
click at [97, 241] on div at bounding box center [91, 236] width 17 height 17
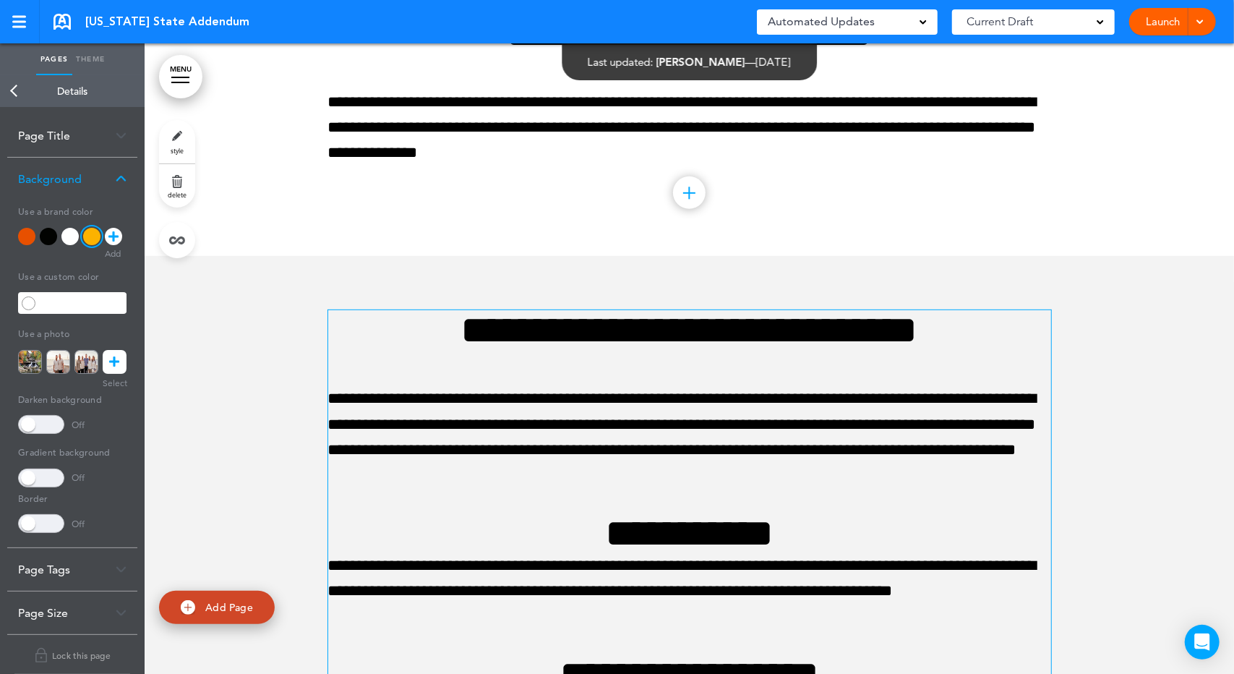
scroll to position [7511, 0]
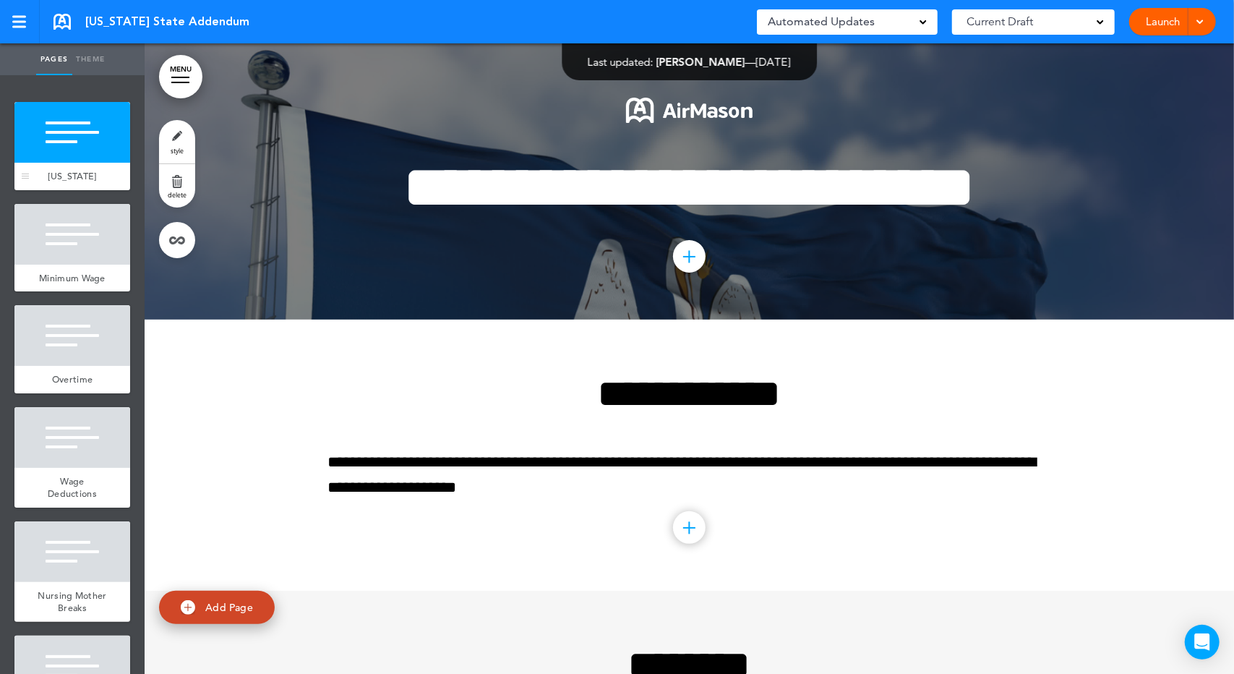
click at [110, 173] on div "[US_STATE]" at bounding box center [72, 176] width 116 height 27
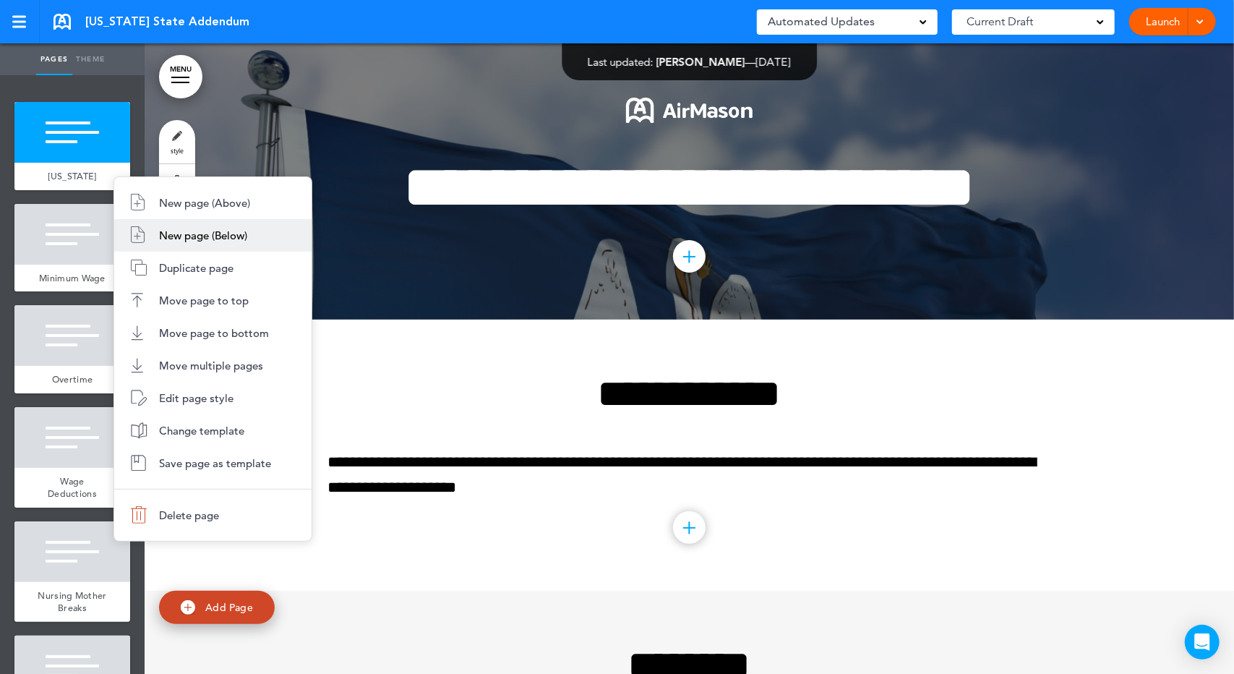
click at [164, 227] on li "New page (Below)" at bounding box center [212, 235] width 197 height 33
type input "********"
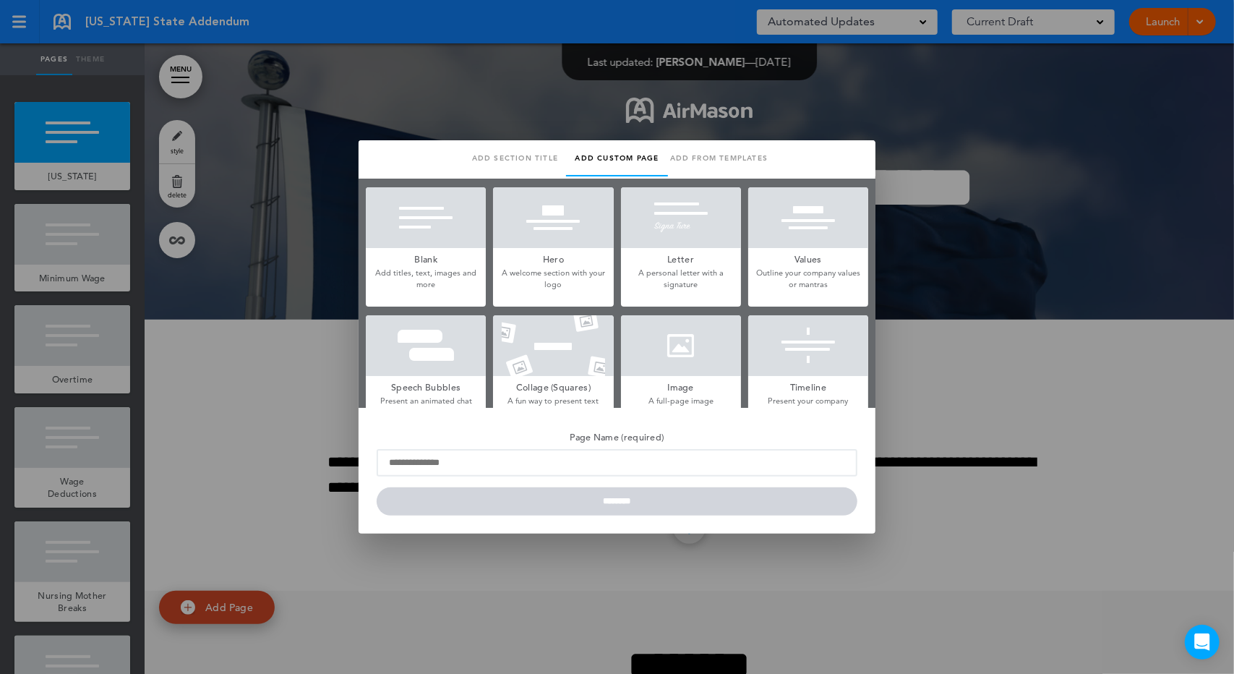
click at [561, 249] on h5 "Hero" at bounding box center [553, 258] width 120 height 20
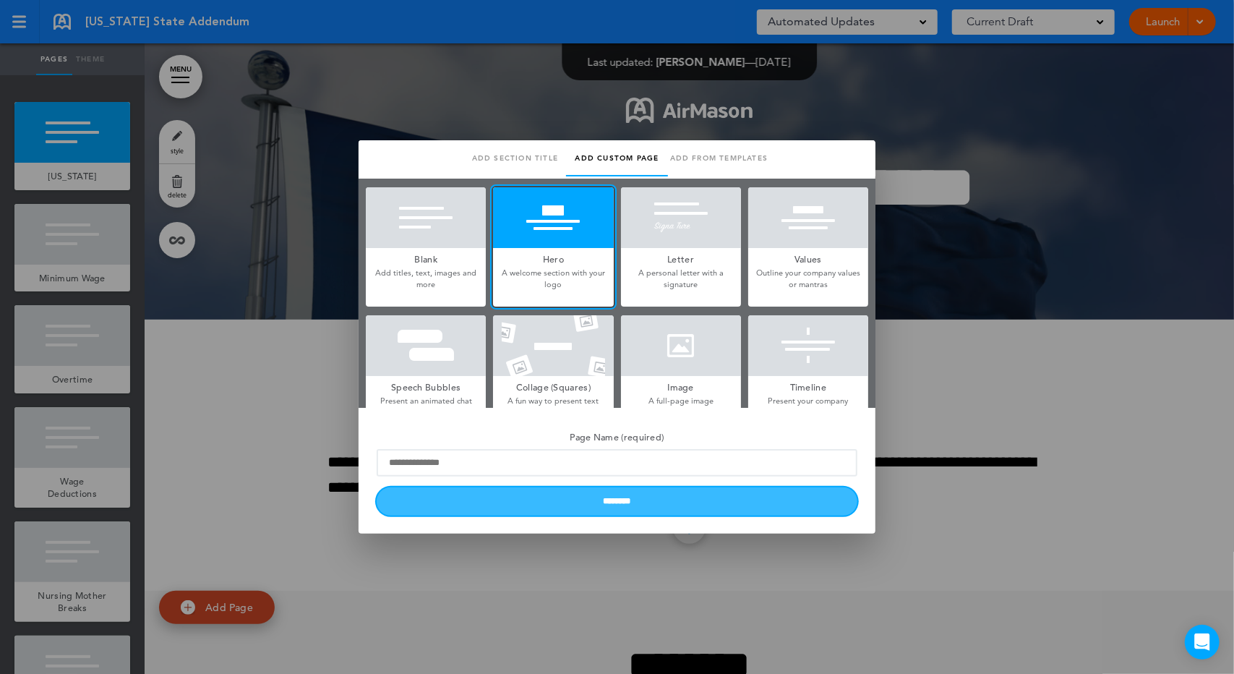
click at [631, 497] on input "********" at bounding box center [617, 501] width 481 height 28
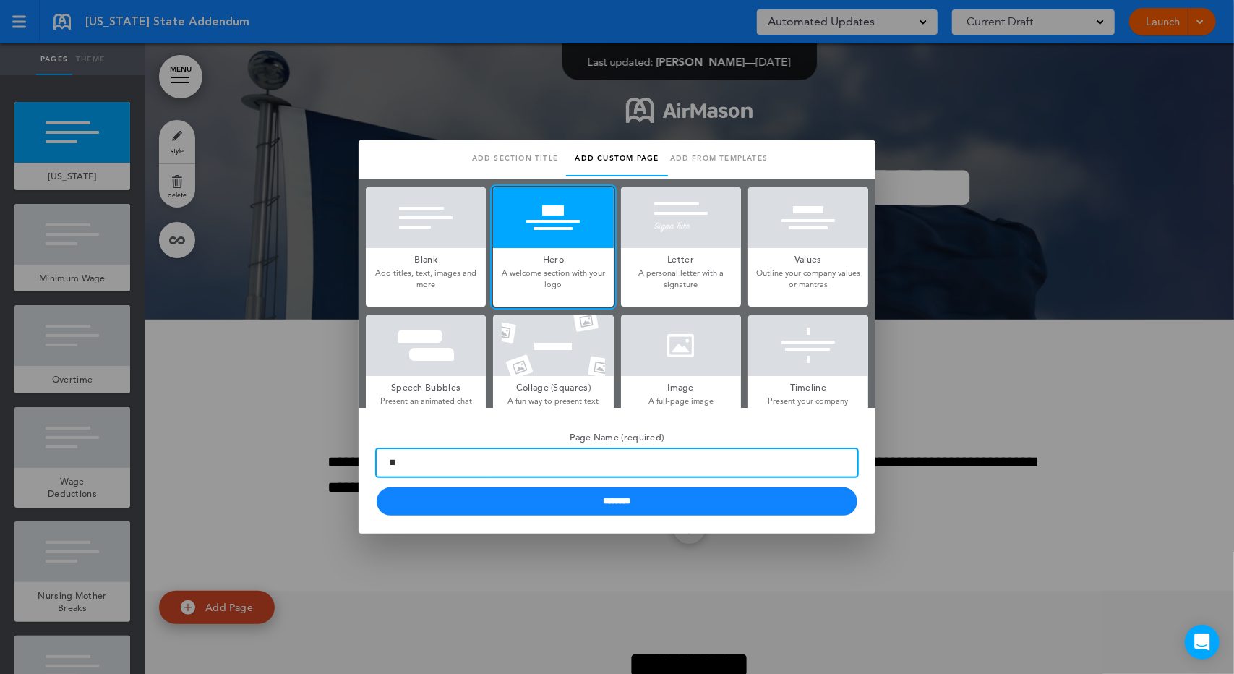
type input "*"
type input "*******"
click at [377, 487] on input "********" at bounding box center [617, 501] width 481 height 28
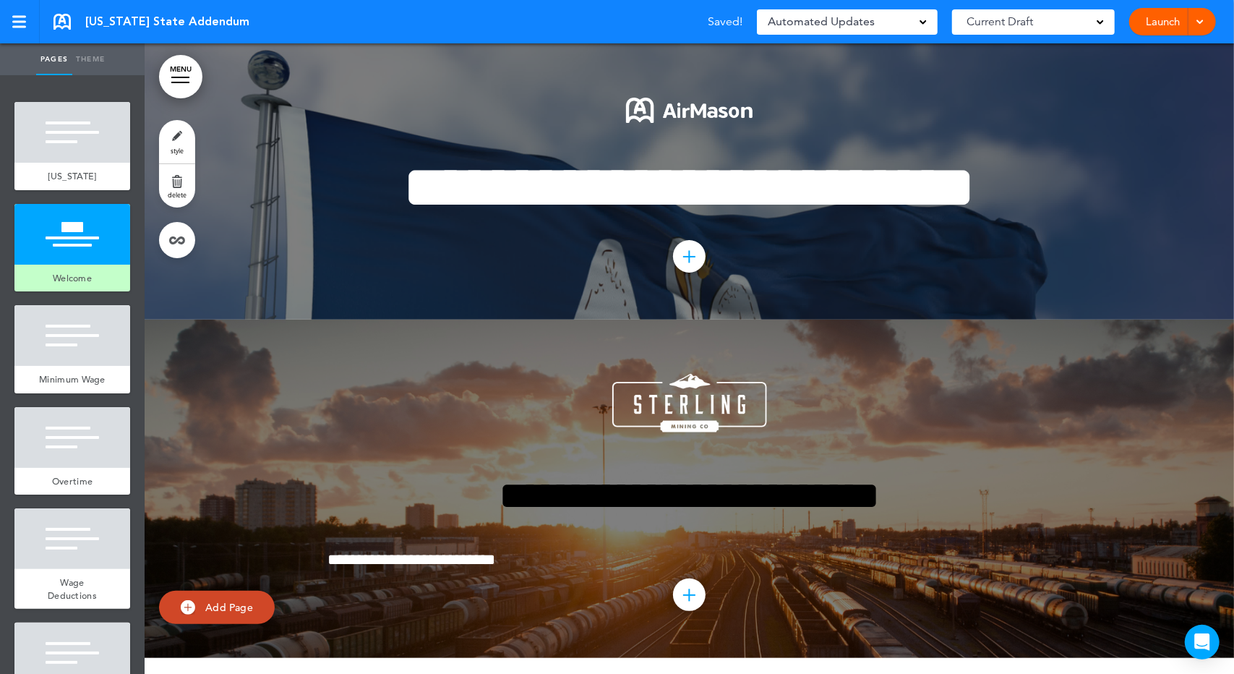
scroll to position [168, 0]
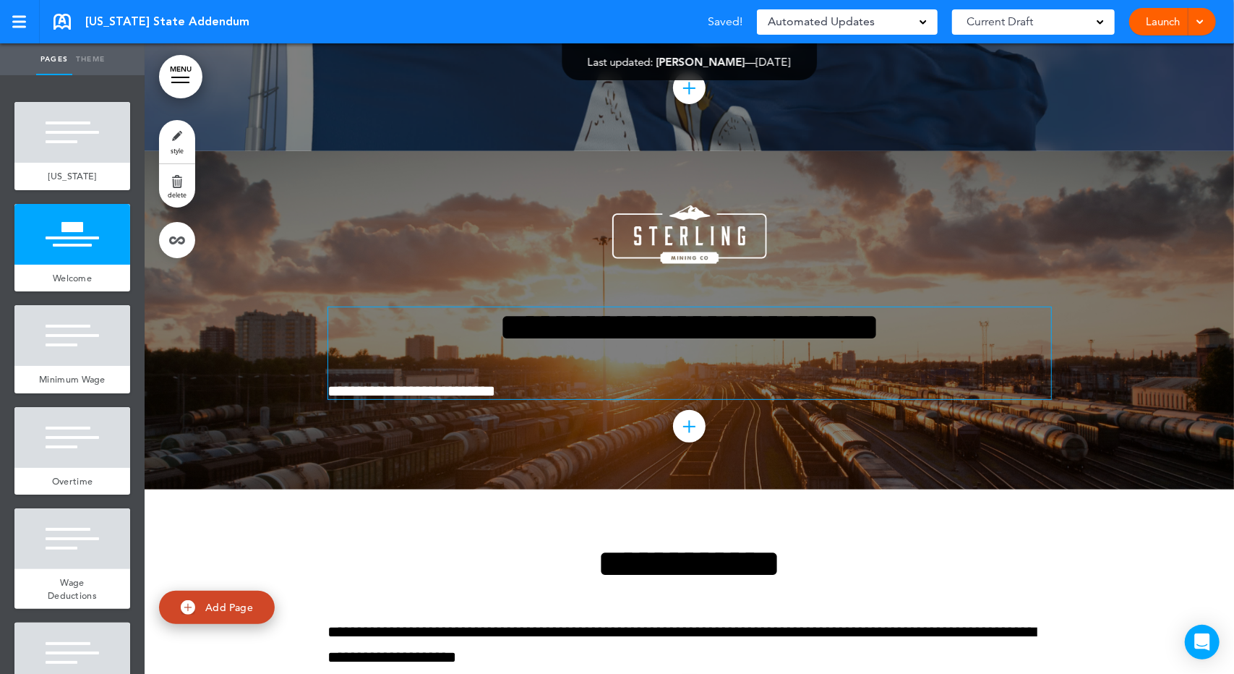
click at [659, 339] on h1 "**********" at bounding box center [689, 327] width 723 height 40
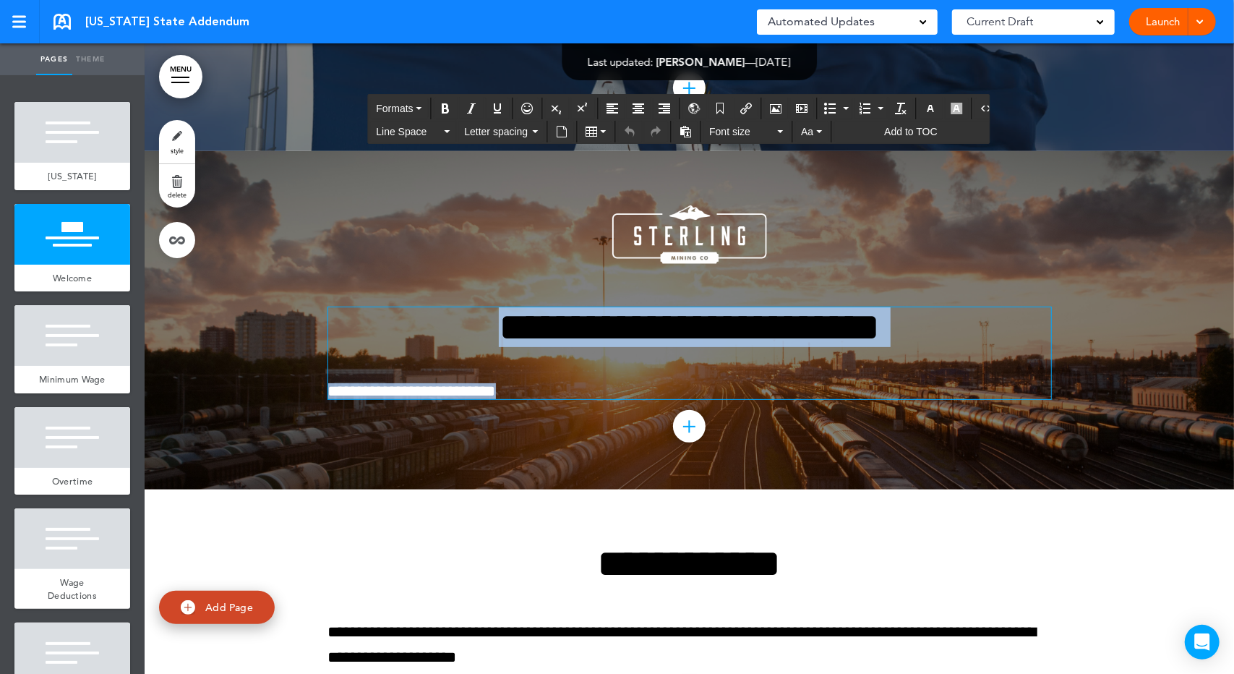
drag, startPoint x: 550, startPoint y: 404, endPoint x: 383, endPoint y: 312, distance: 190.3
click at [383, 312] on div "**********" at bounding box center [689, 320] width 723 height 338
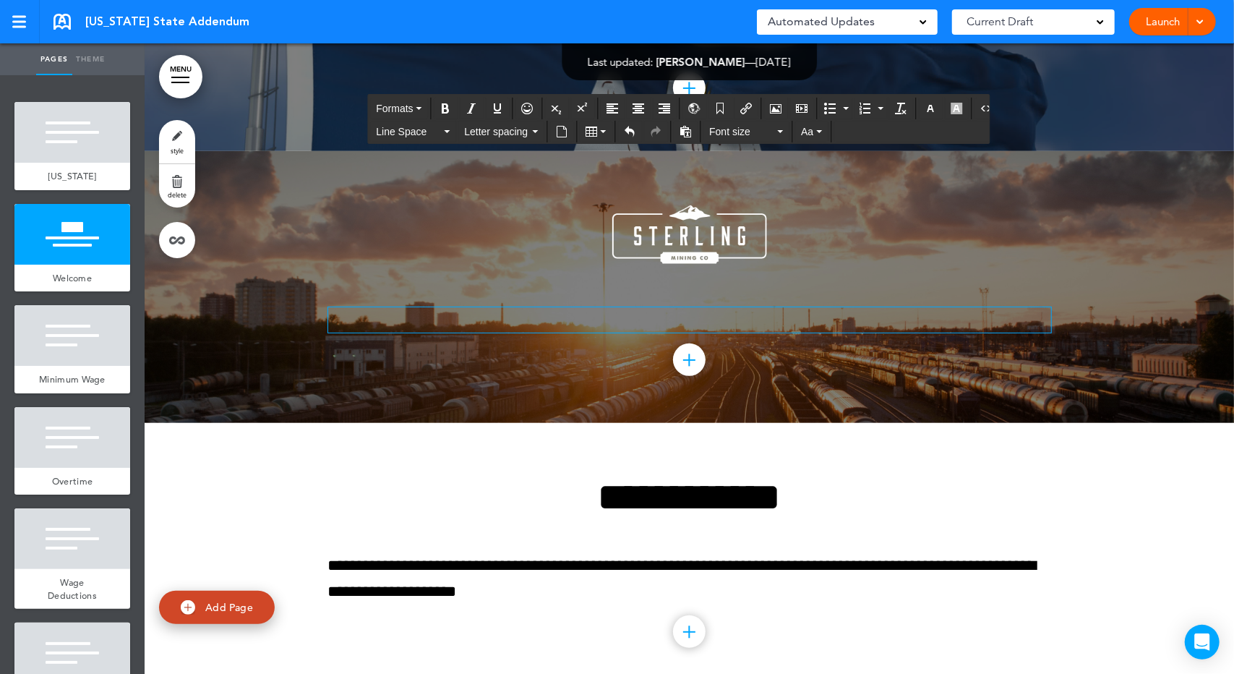
click at [662, 323] on p at bounding box center [689, 319] width 723 height 25
click at [604, 333] on p at bounding box center [689, 319] width 723 height 25
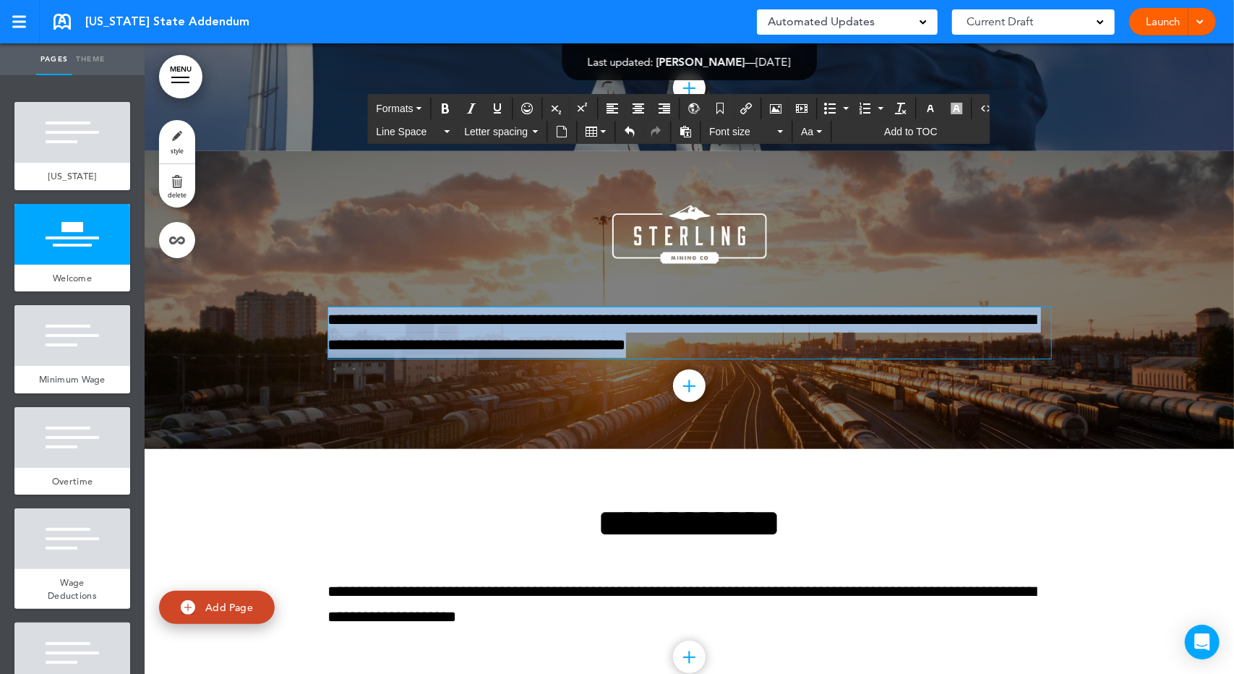
drag, startPoint x: 791, startPoint y: 357, endPoint x: 313, endPoint y: 318, distance: 479.6
click at [313, 318] on div "**********" at bounding box center [690, 299] width 1090 height 297
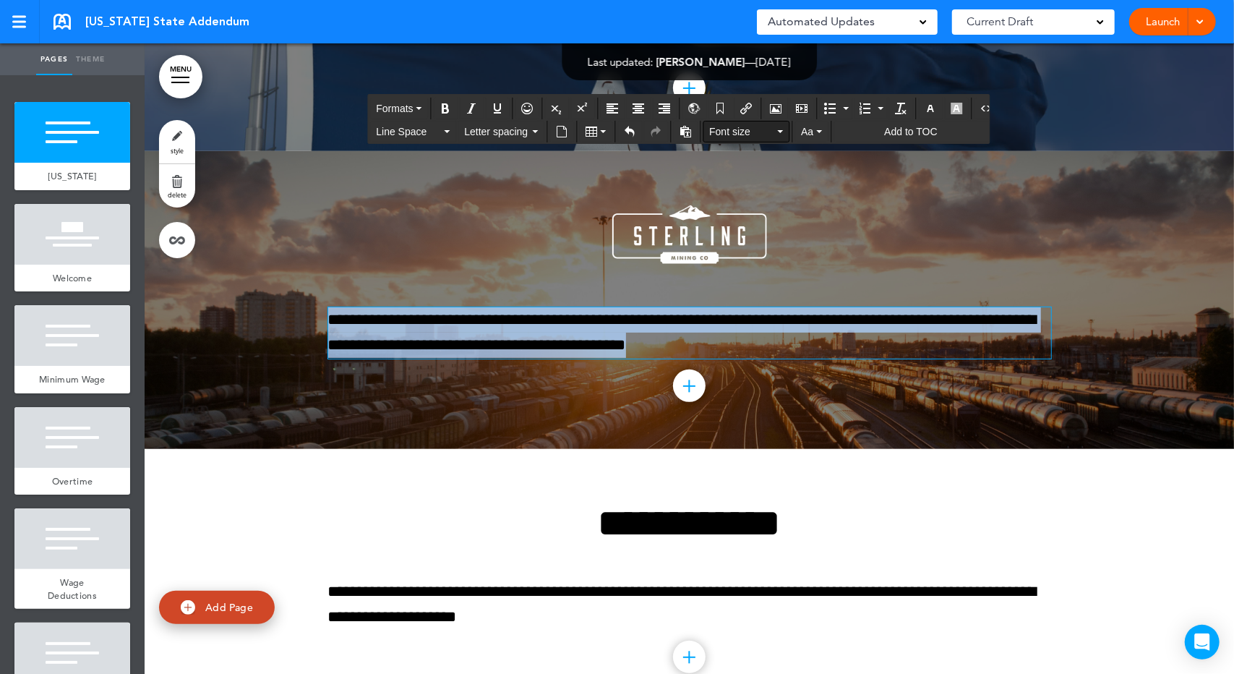
click at [777, 130] on icon "button" at bounding box center [780, 131] width 6 height 3
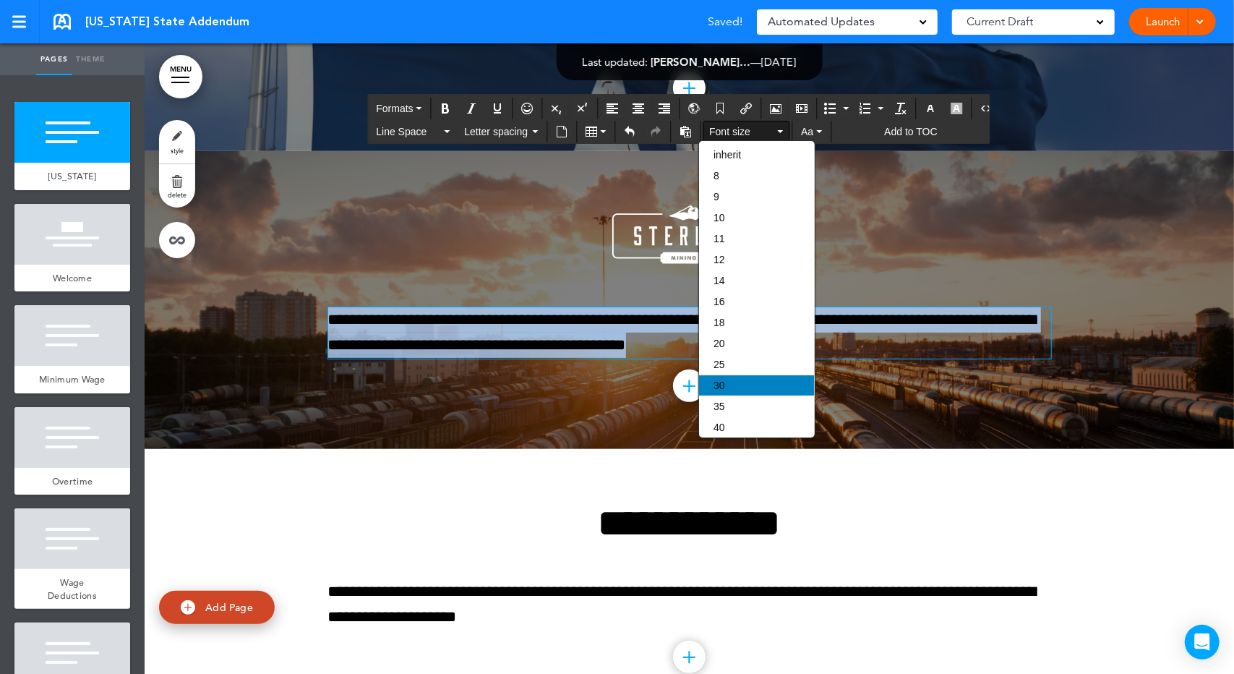
click at [743, 385] on div "30" at bounding box center [756, 385] width 115 height 20
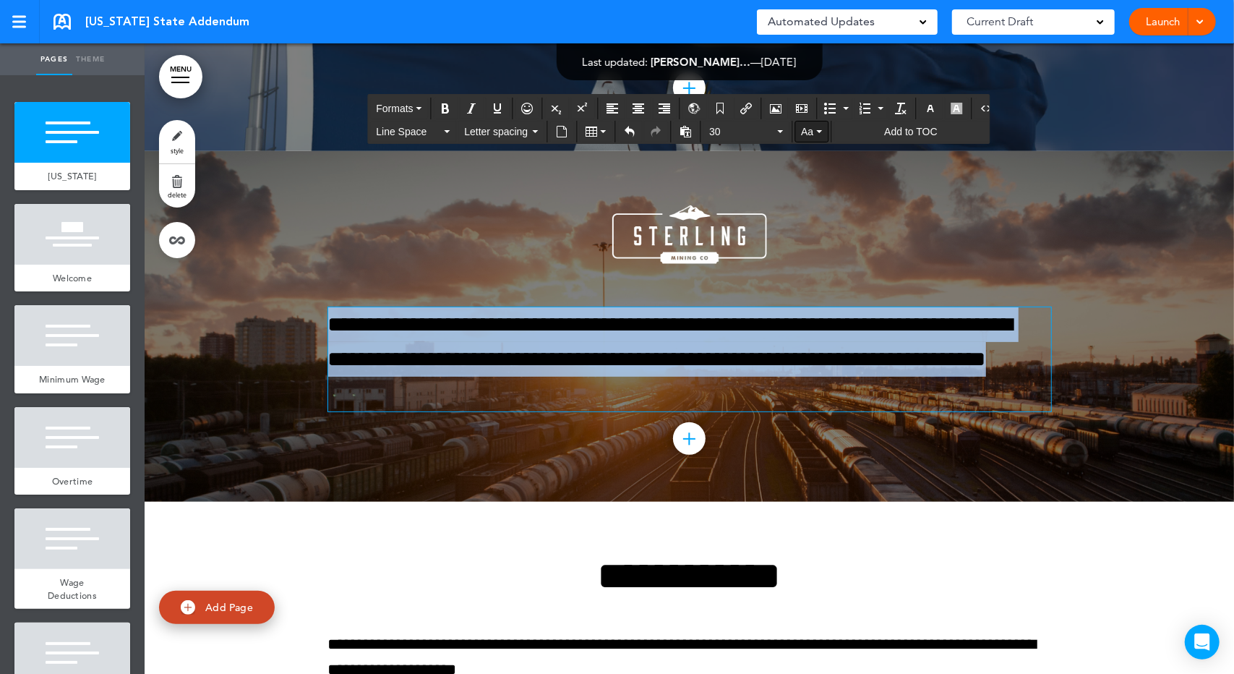
click at [812, 133] on button "Aa" at bounding box center [811, 131] width 33 height 20
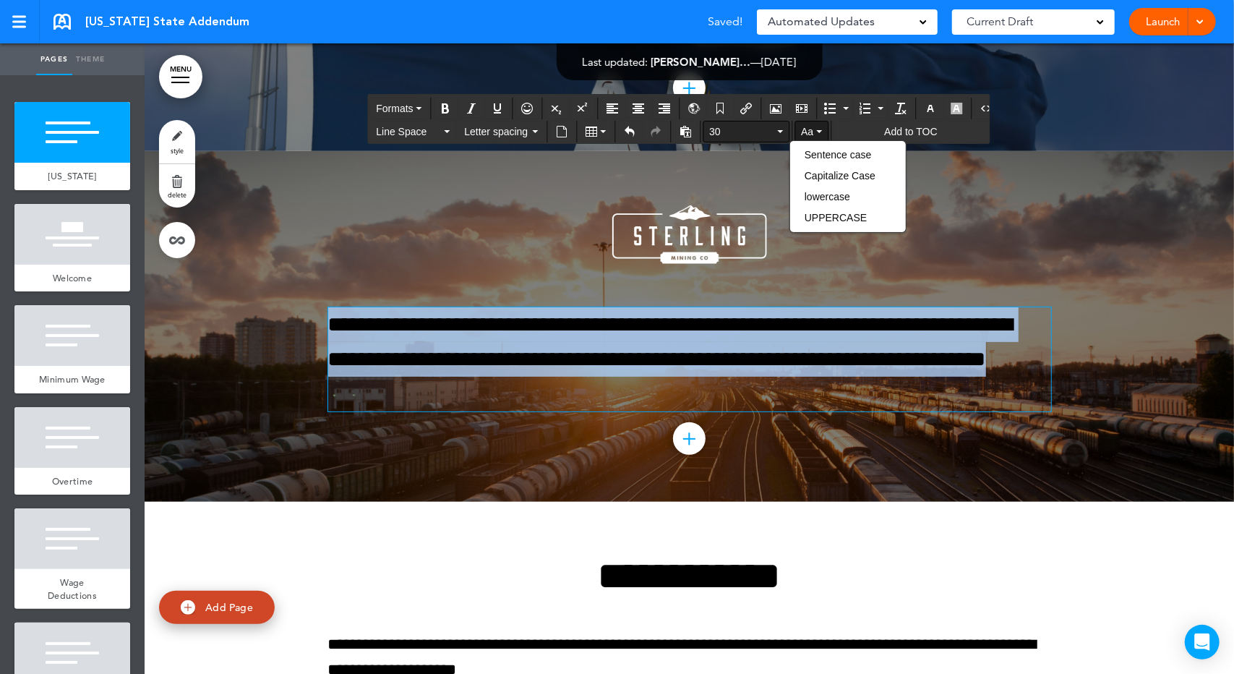
click at [781, 132] on button "30" at bounding box center [746, 131] width 85 height 20
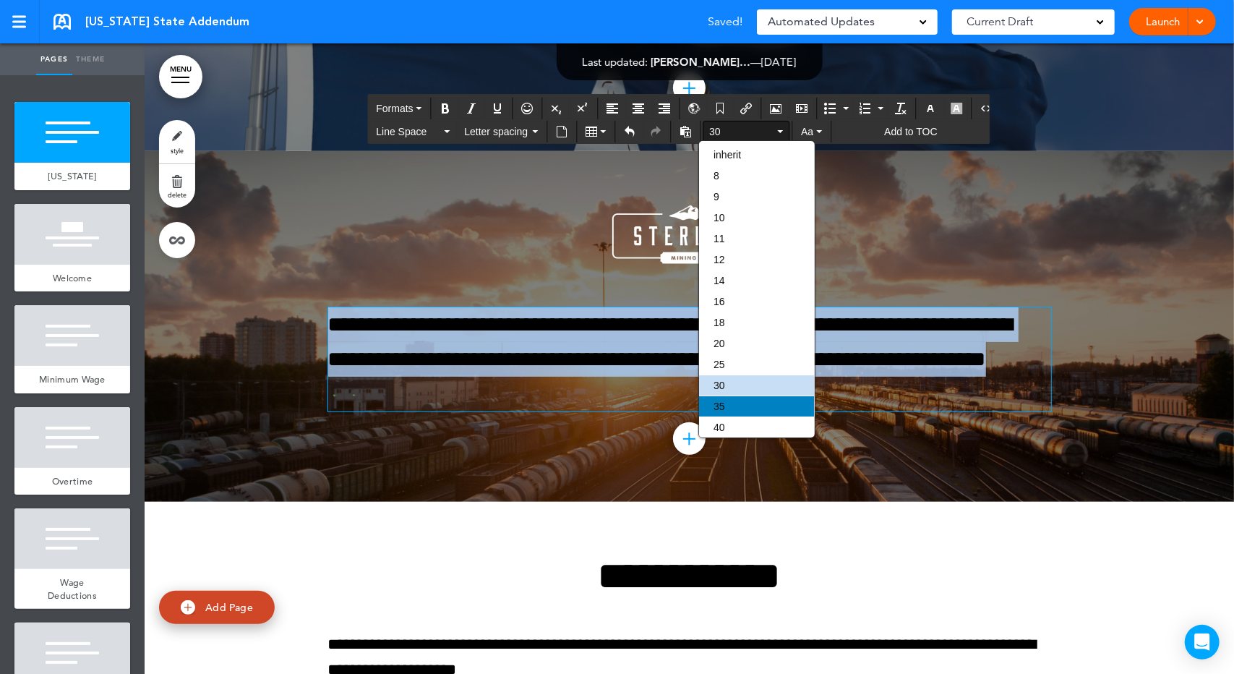
click at [734, 405] on div "35" at bounding box center [756, 406] width 115 height 20
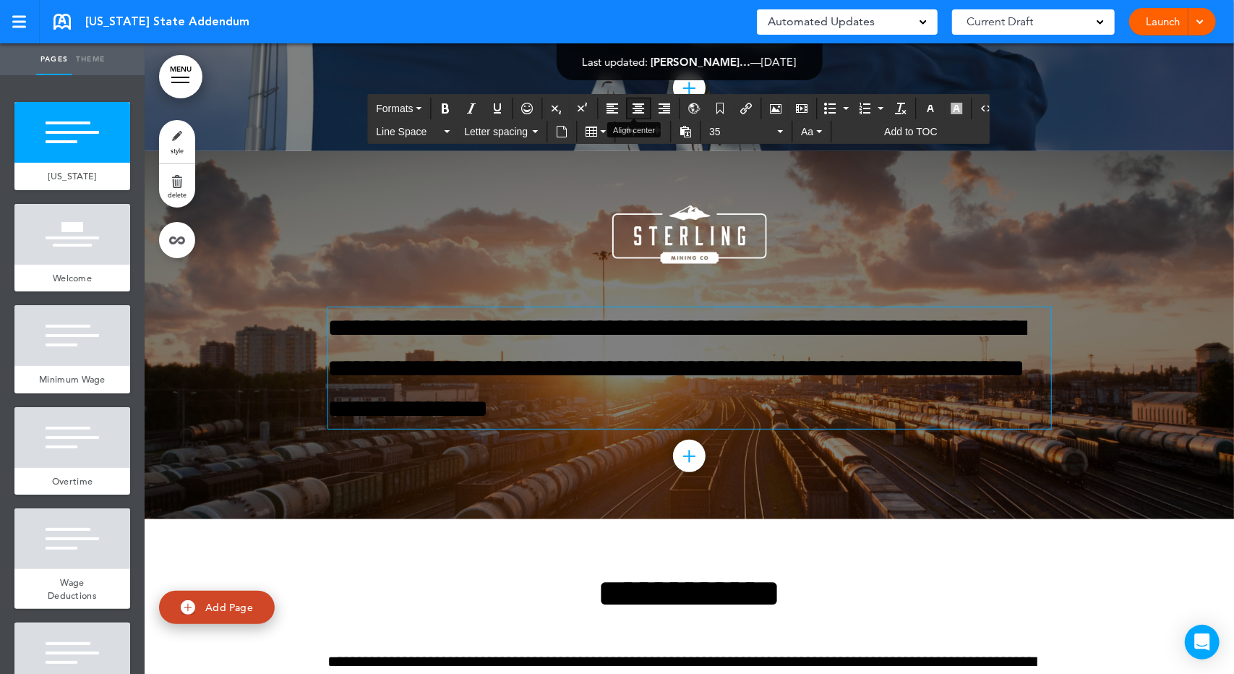
click at [636, 107] on icon "Align center" at bounding box center [639, 109] width 12 height 12
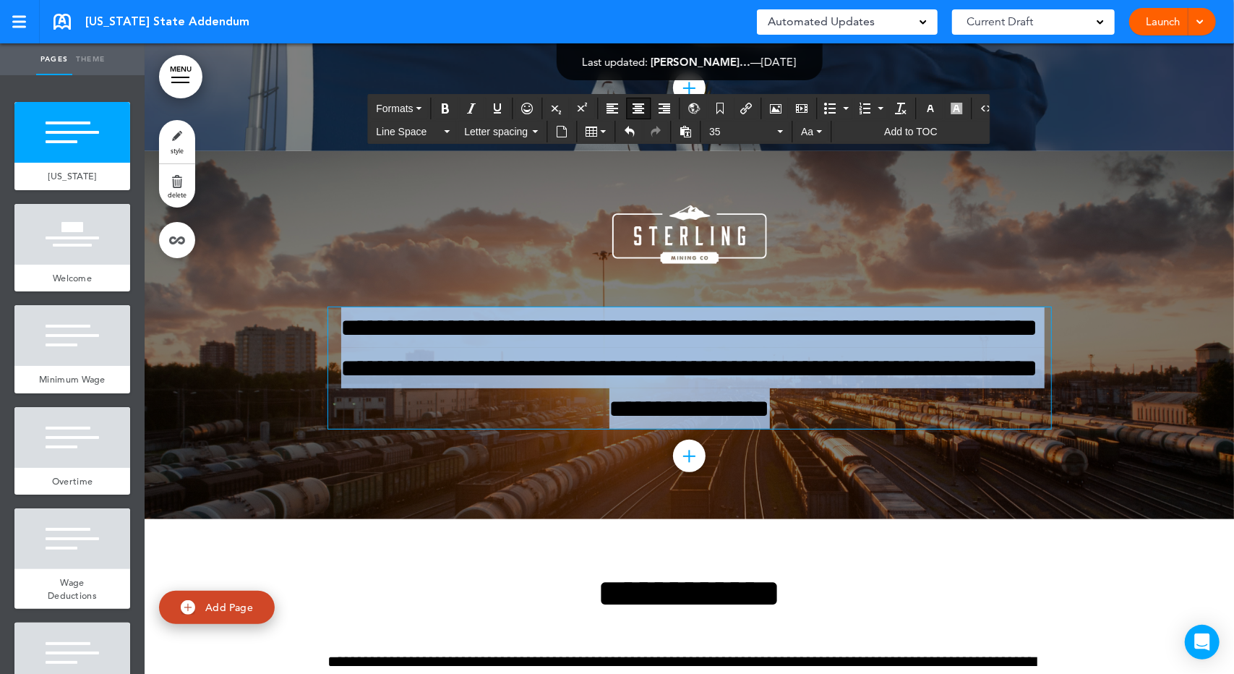
click at [176, 129] on link "style" at bounding box center [177, 141] width 36 height 43
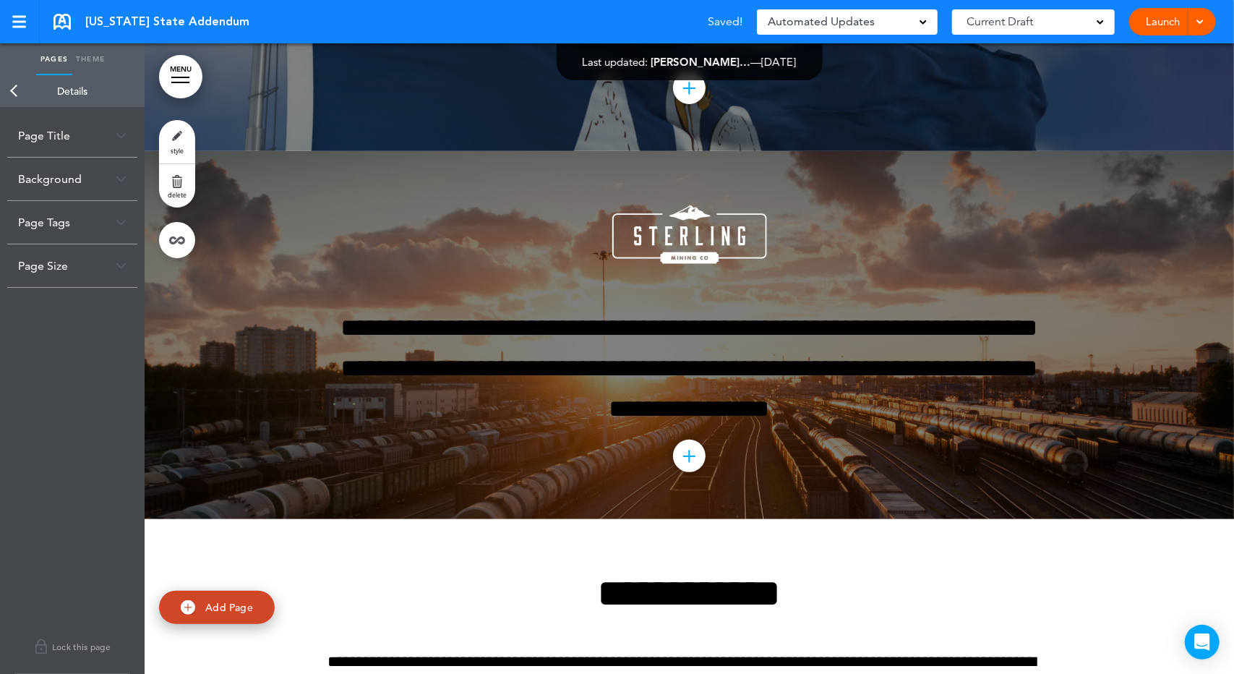
click at [77, 181] on div "Background" at bounding box center [72, 179] width 130 height 43
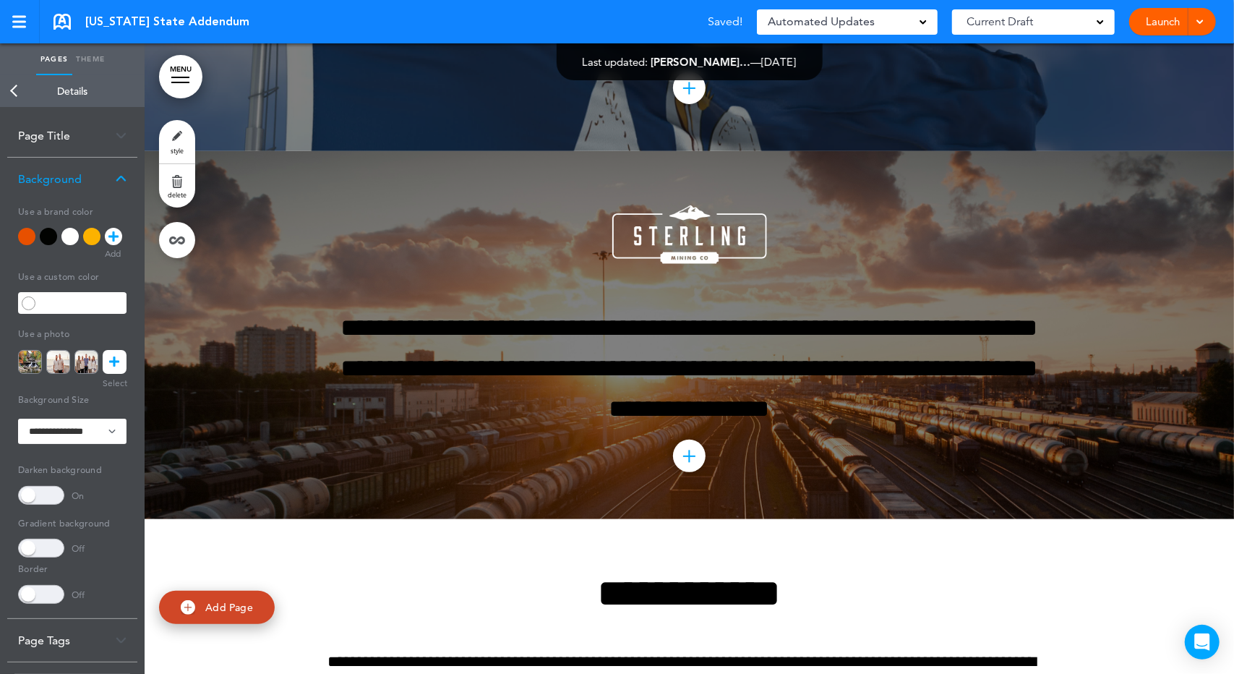
click at [22, 235] on div at bounding box center [26, 236] width 17 height 17
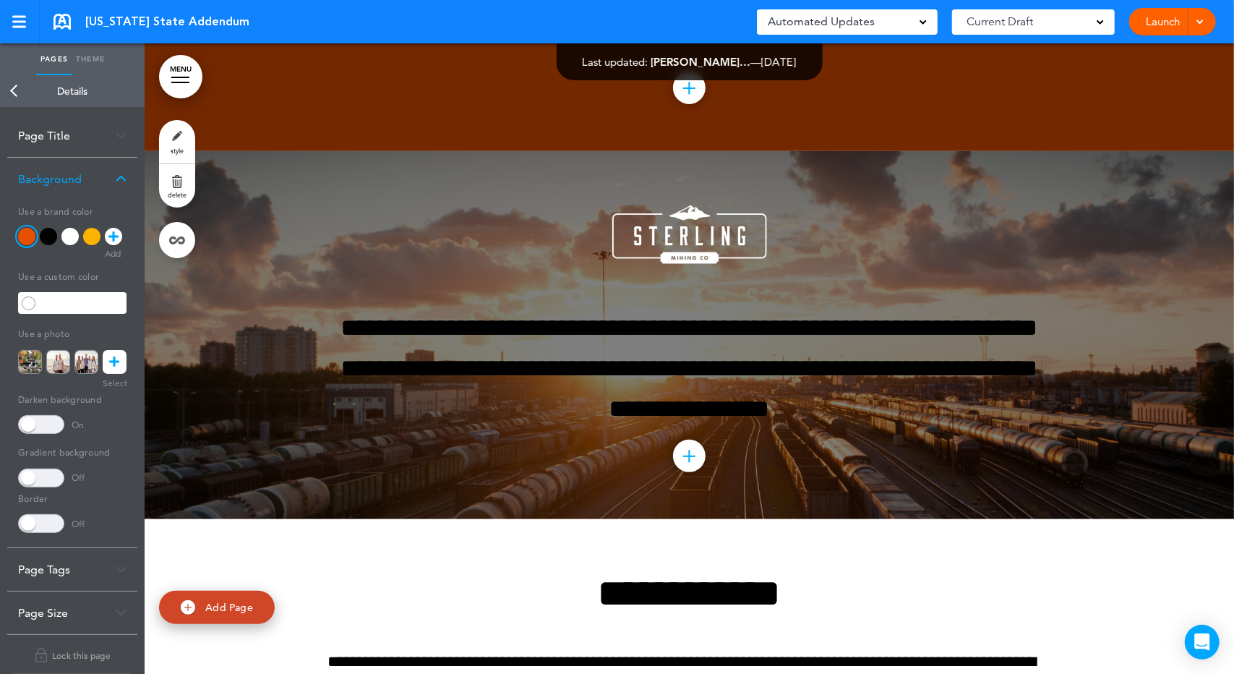
click at [52, 235] on div at bounding box center [48, 236] width 17 height 17
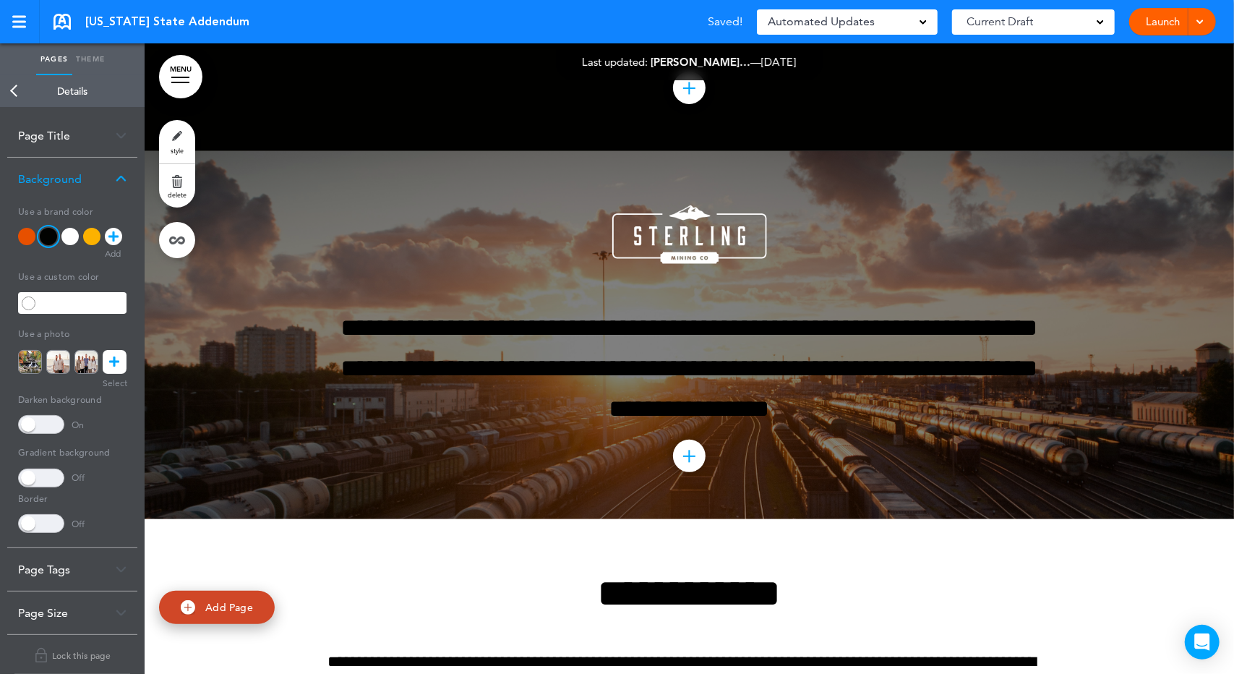
click at [338, 251] on div "**********" at bounding box center [689, 335] width 723 height 368
click at [257, 268] on div at bounding box center [690, 335] width 1090 height 368
click at [534, 241] on div "**********" at bounding box center [689, 335] width 723 height 368
drag, startPoint x: 538, startPoint y: 241, endPoint x: 547, endPoint y: 243, distance: 8.9
click at [505, 239] on div "**********" at bounding box center [689, 335] width 723 height 368
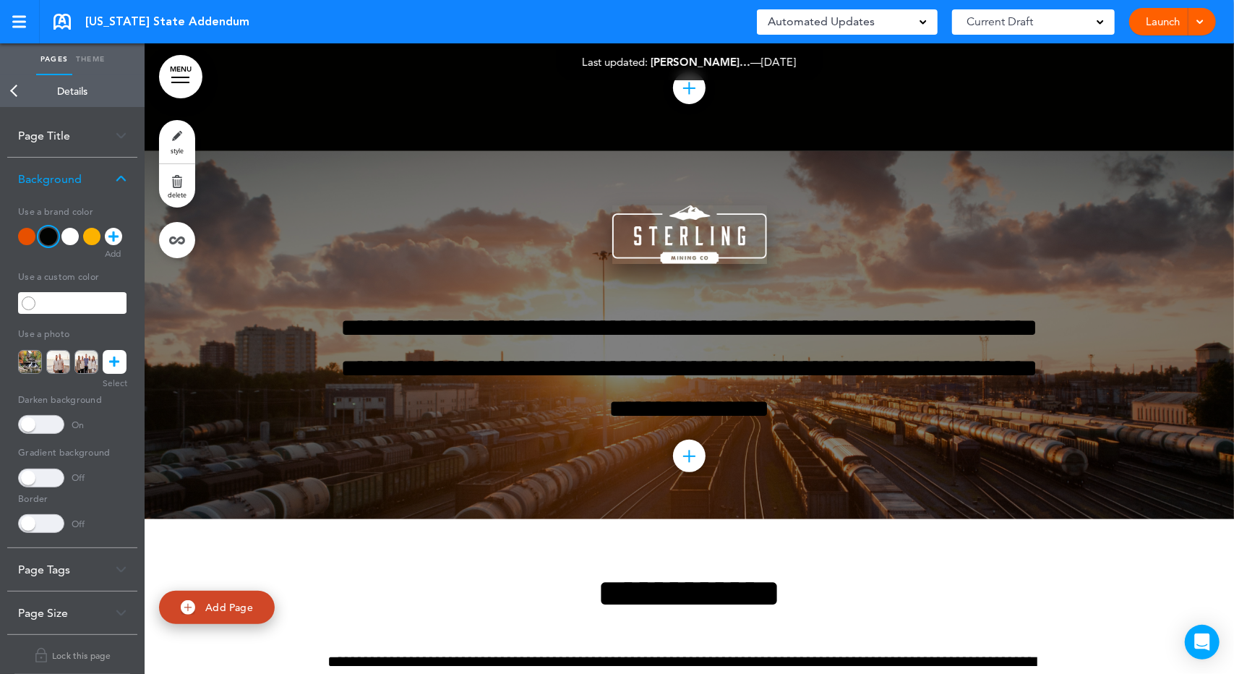
click at [681, 264] on img at bounding box center [689, 234] width 155 height 59
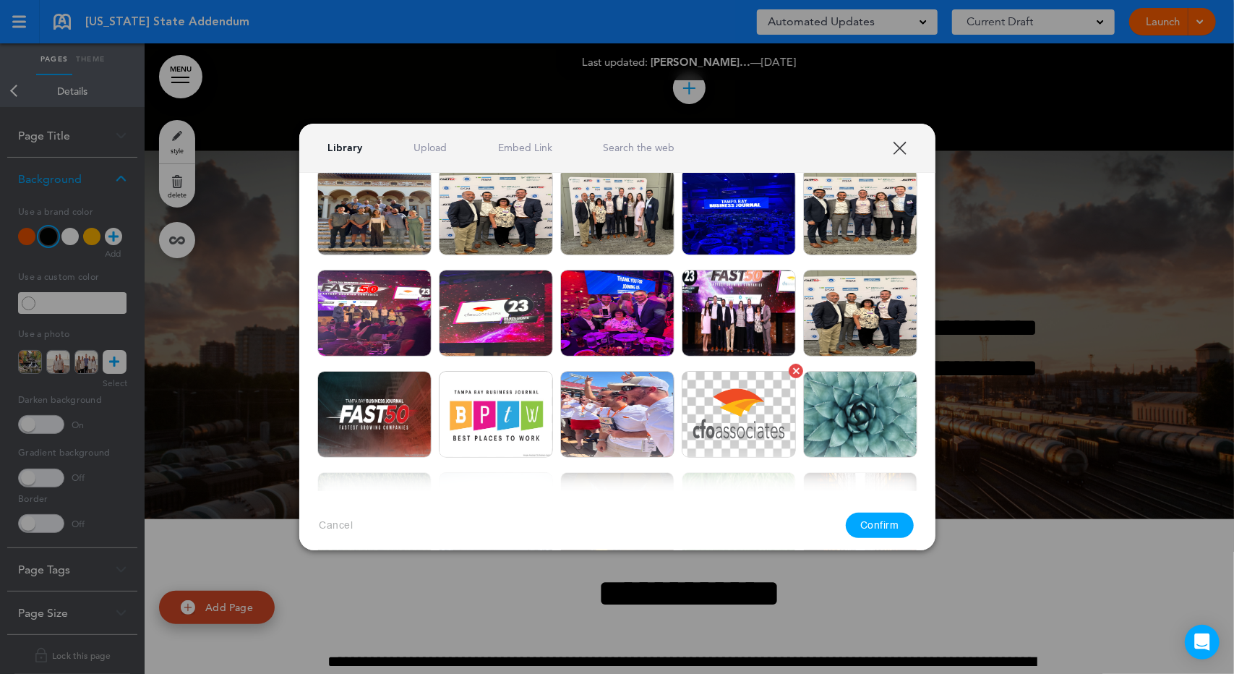
click at [725, 406] on img at bounding box center [739, 414] width 114 height 87
click at [850, 523] on button "Confirm" at bounding box center [880, 525] width 68 height 25
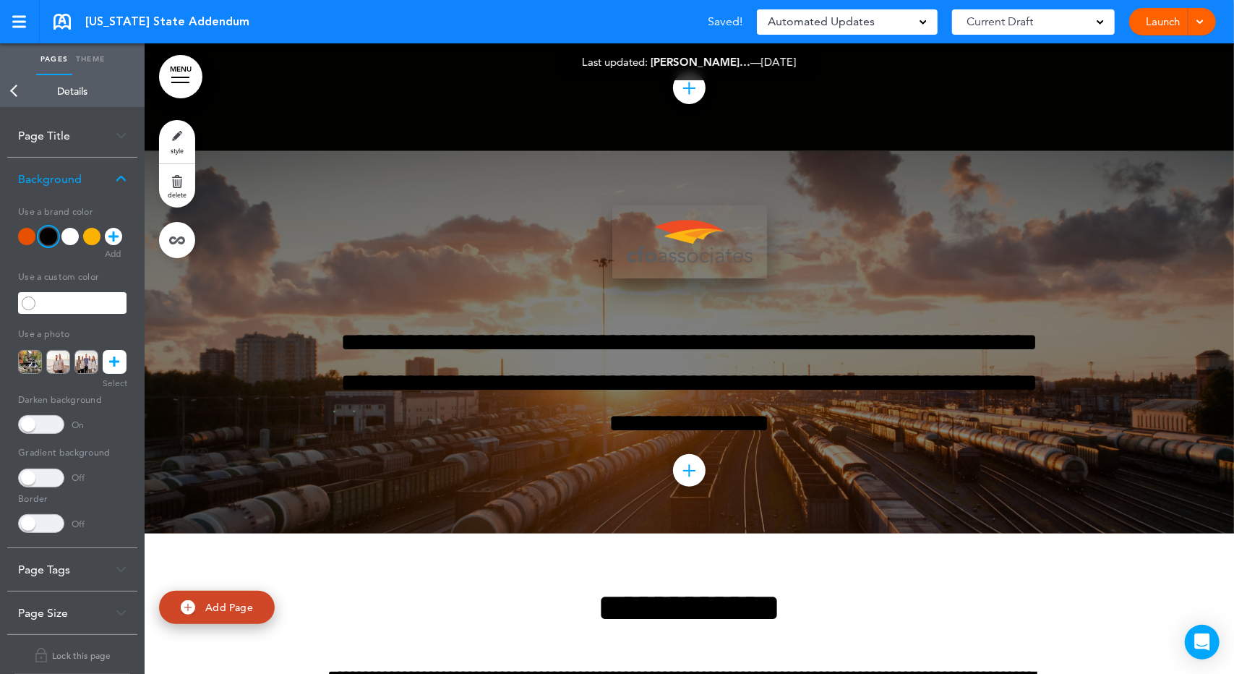
click at [699, 278] on img at bounding box center [689, 241] width 155 height 73
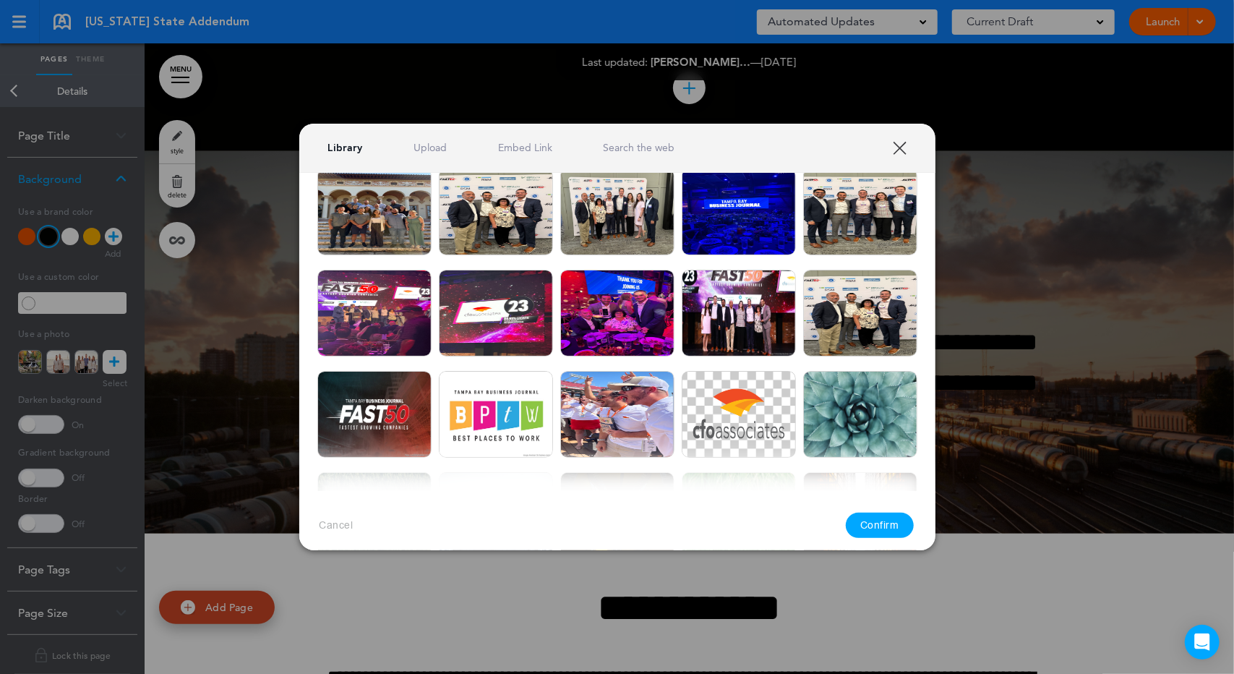
drag, startPoint x: 899, startPoint y: 142, endPoint x: 863, endPoint y: 164, distance: 42.2
click at [899, 142] on link "XXX" at bounding box center [900, 148] width 14 height 14
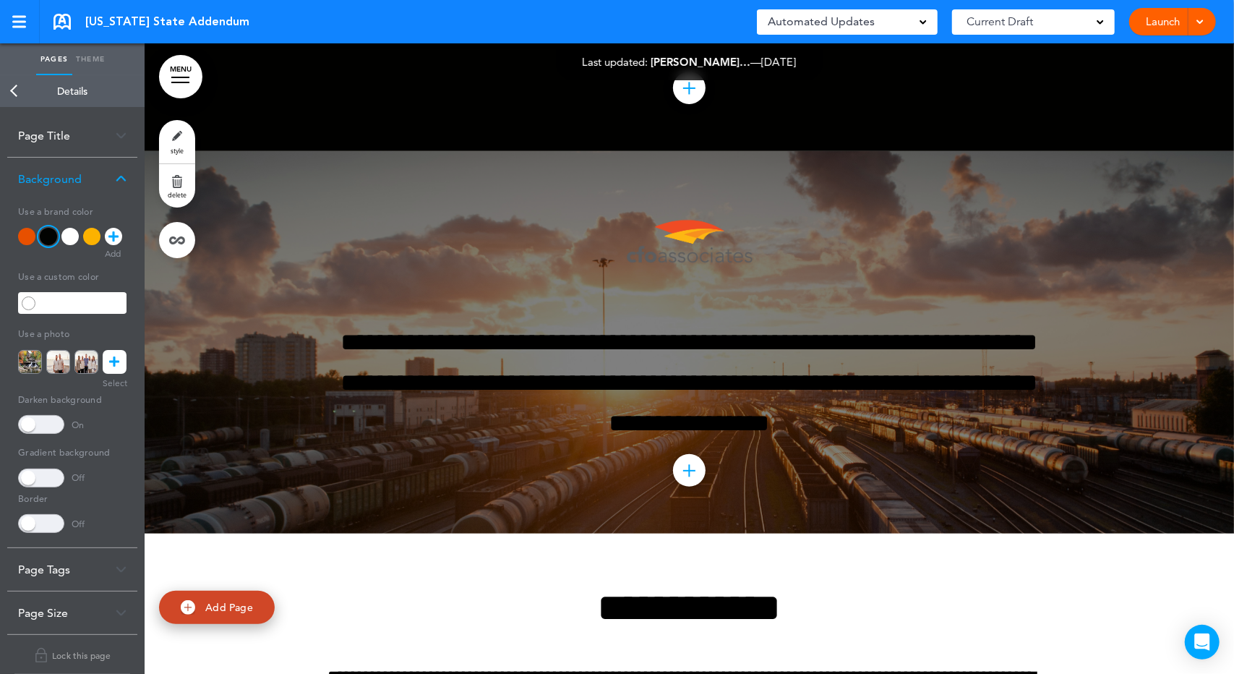
click at [354, 294] on div "**********" at bounding box center [689, 342] width 723 height 383
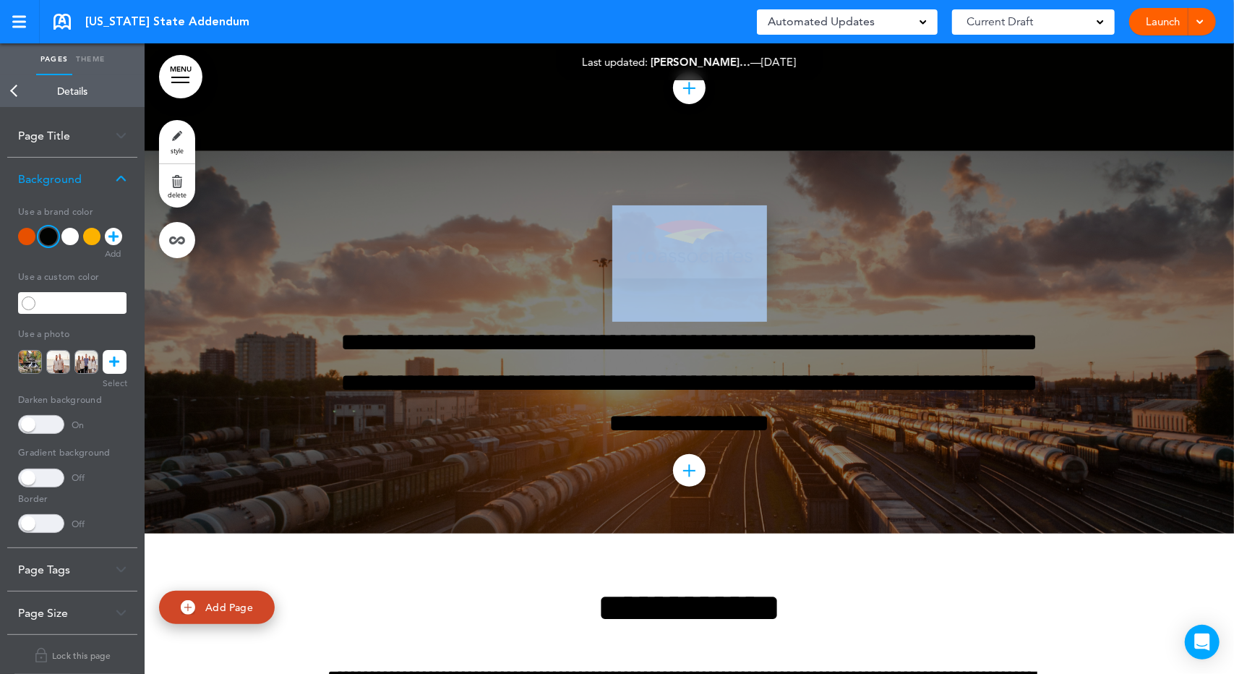
click at [690, 278] on img at bounding box center [689, 241] width 155 height 73
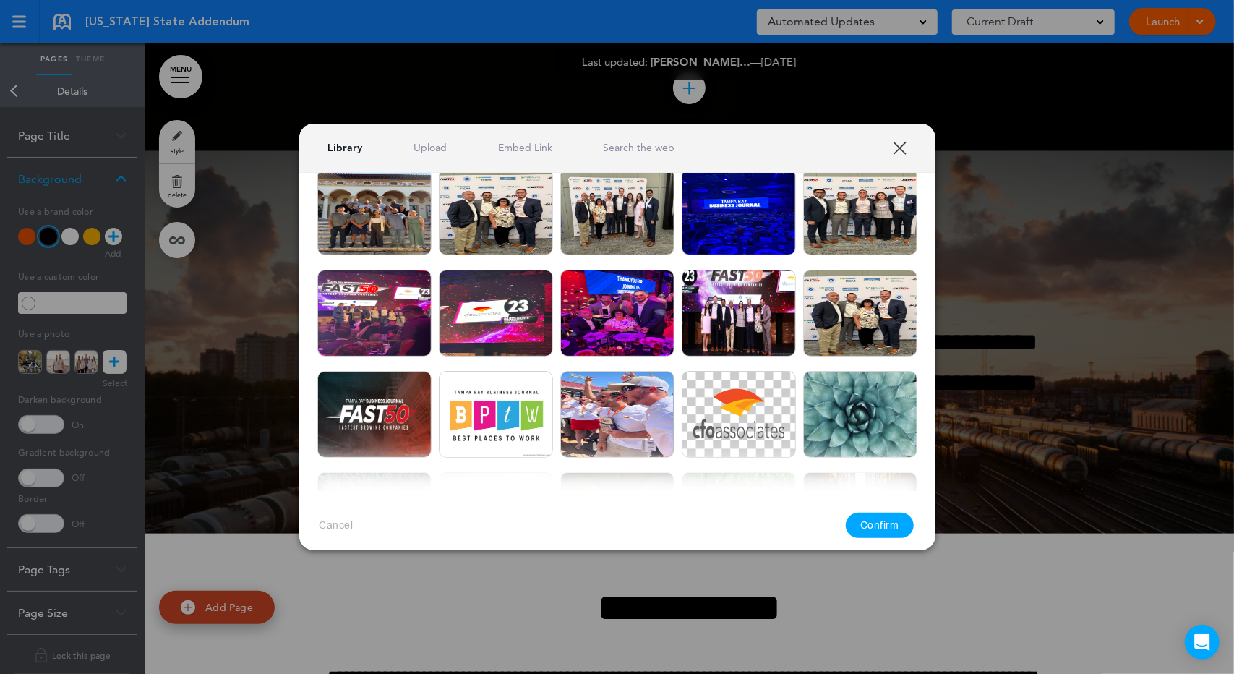
click at [1022, 297] on div at bounding box center [617, 337] width 1234 height 674
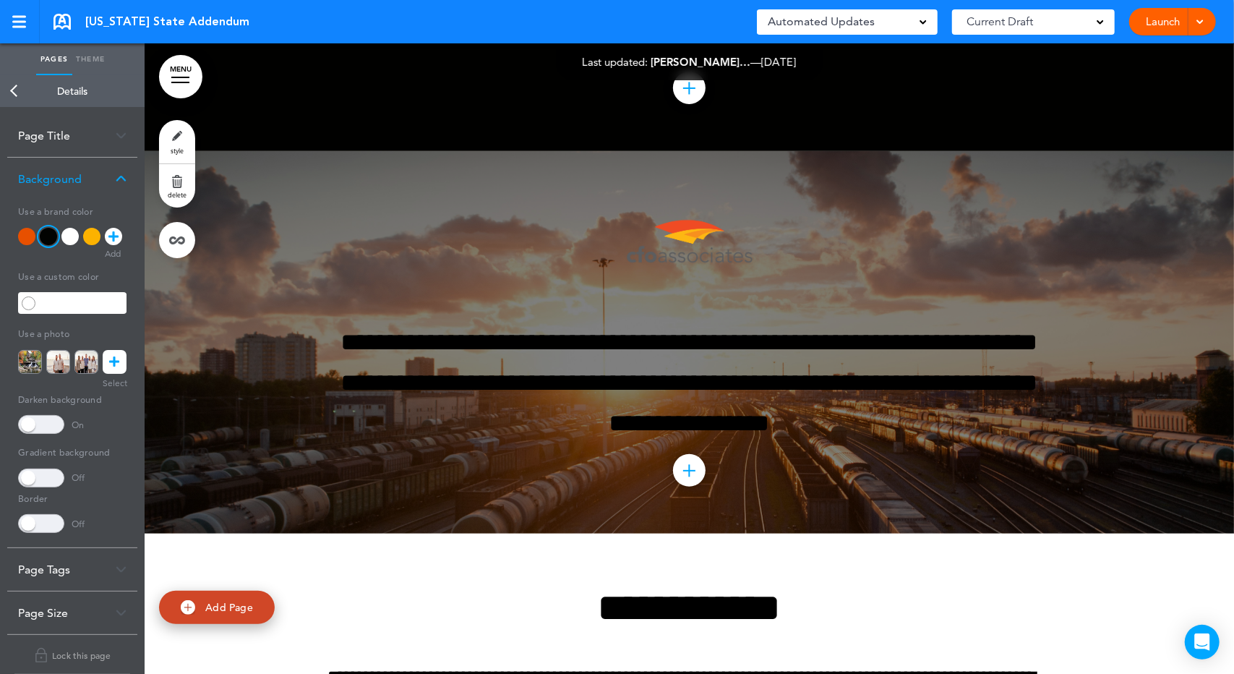
drag, startPoint x: 273, startPoint y: 317, endPoint x: 226, endPoint y: 316, distance: 47.7
click at [226, 316] on div at bounding box center [690, 342] width 1090 height 383
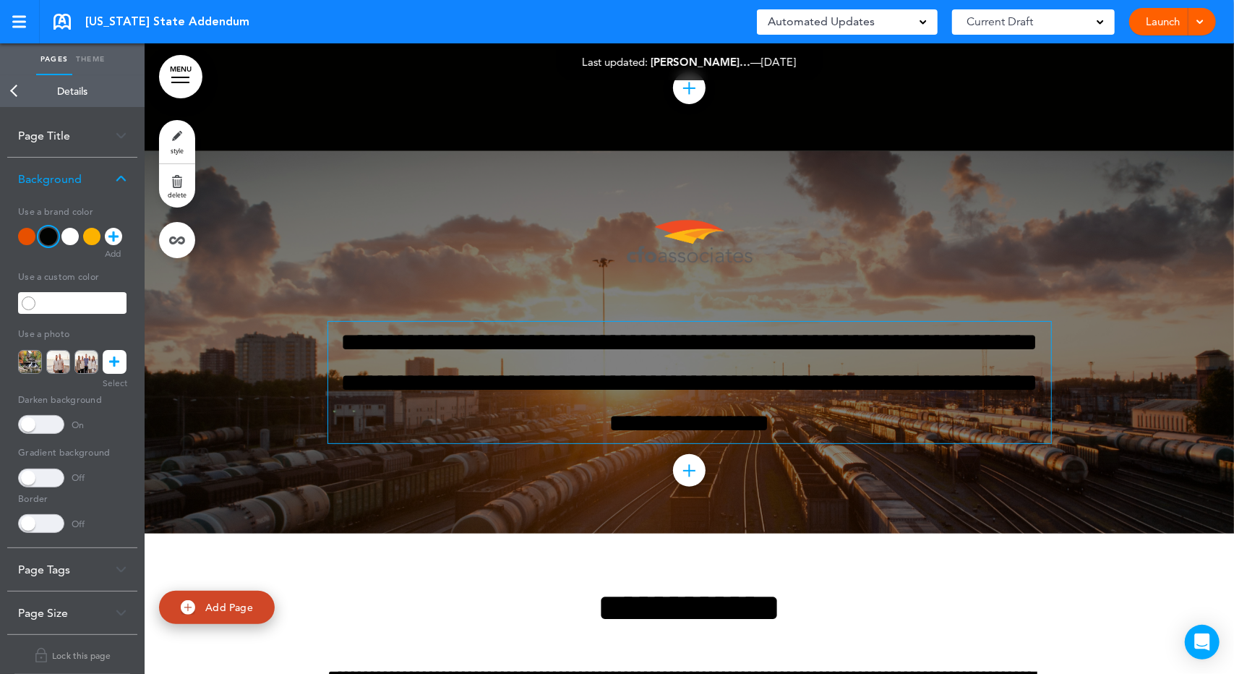
click at [700, 435] on span "**********" at bounding box center [689, 383] width 697 height 106
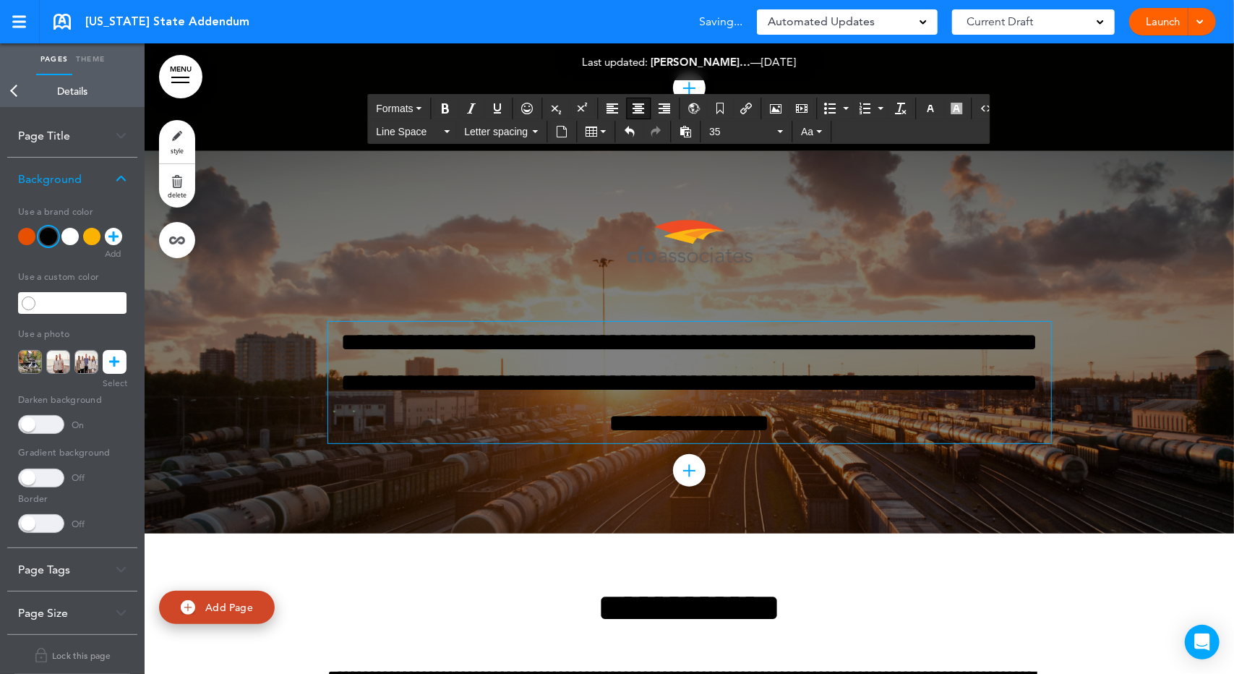
click at [27, 427] on span at bounding box center [41, 424] width 46 height 19
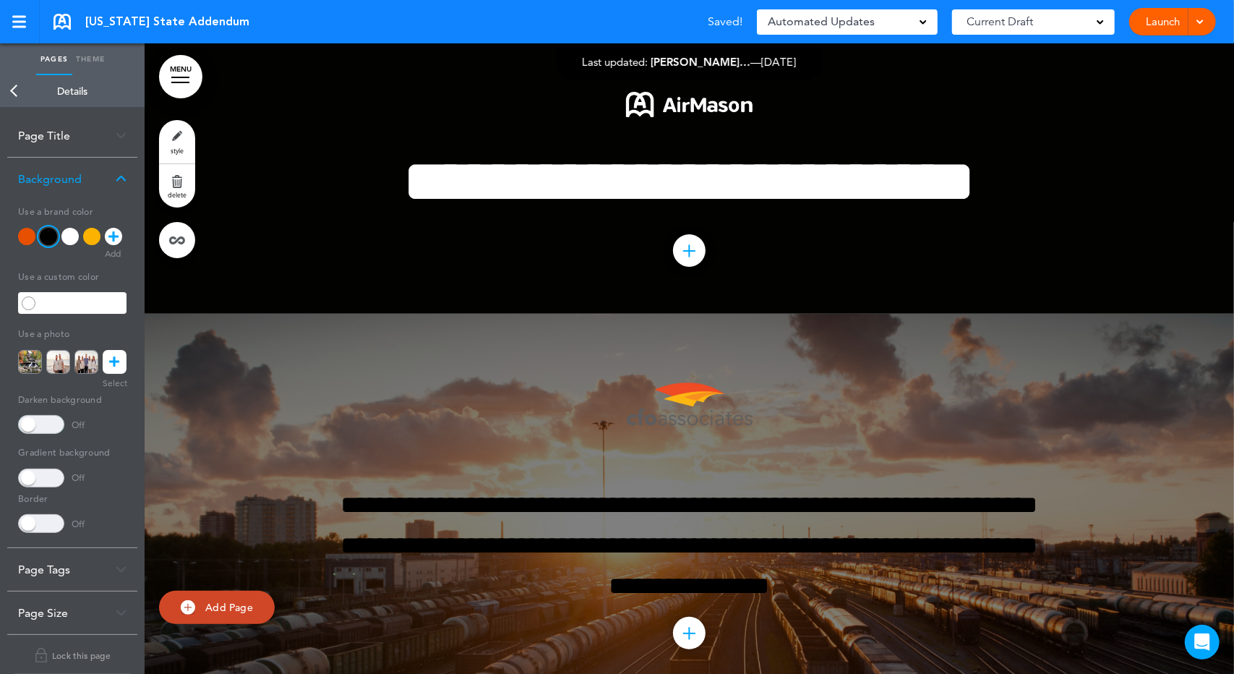
scroll to position [0, 0]
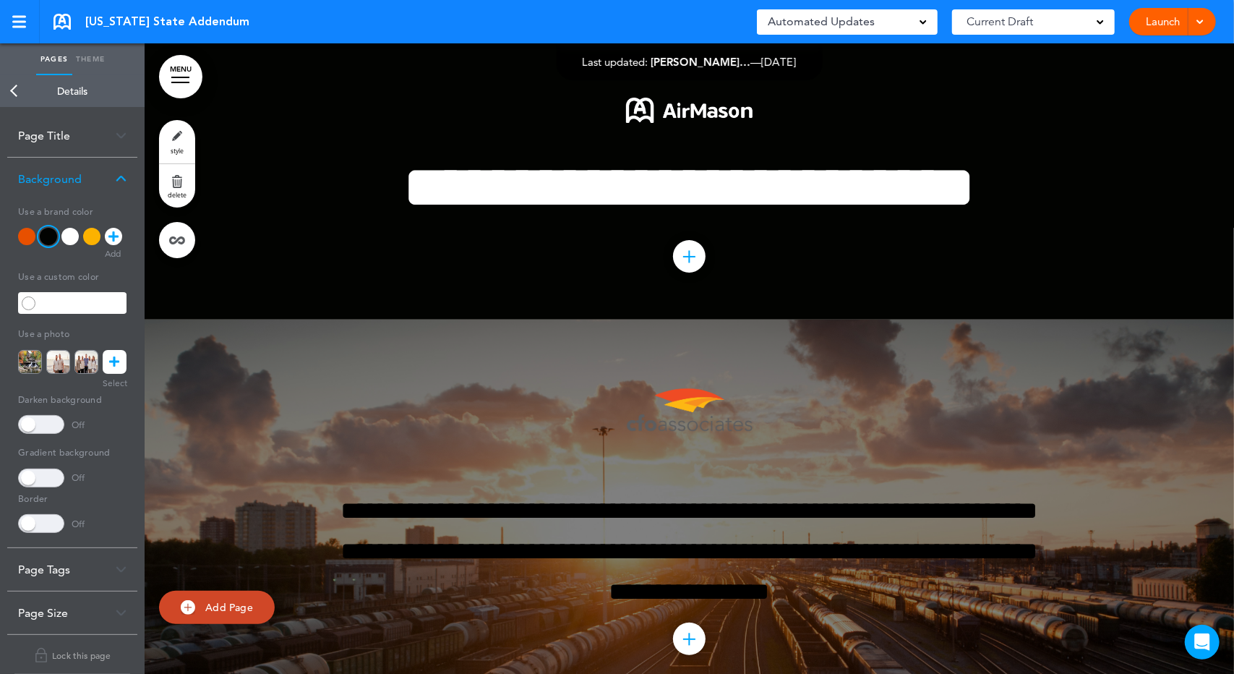
click at [25, 233] on div at bounding box center [26, 236] width 17 height 17
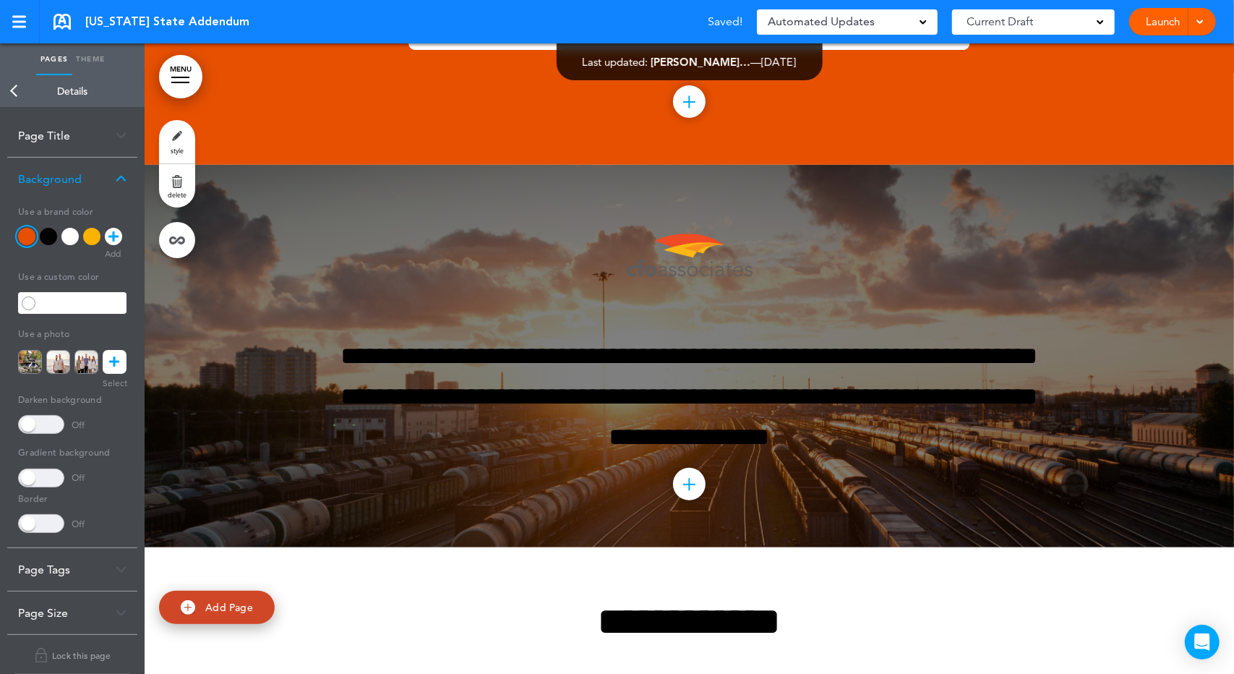
scroll to position [168, 0]
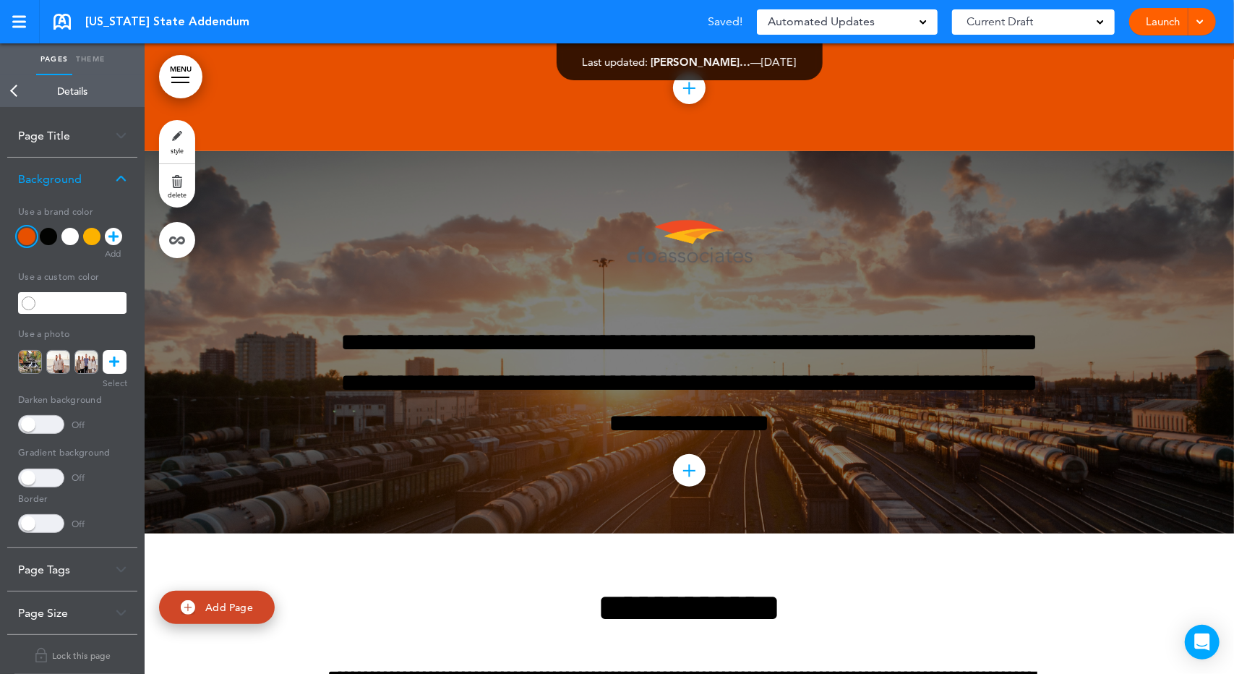
click at [437, 316] on div "**********" at bounding box center [689, 342] width 723 height 383
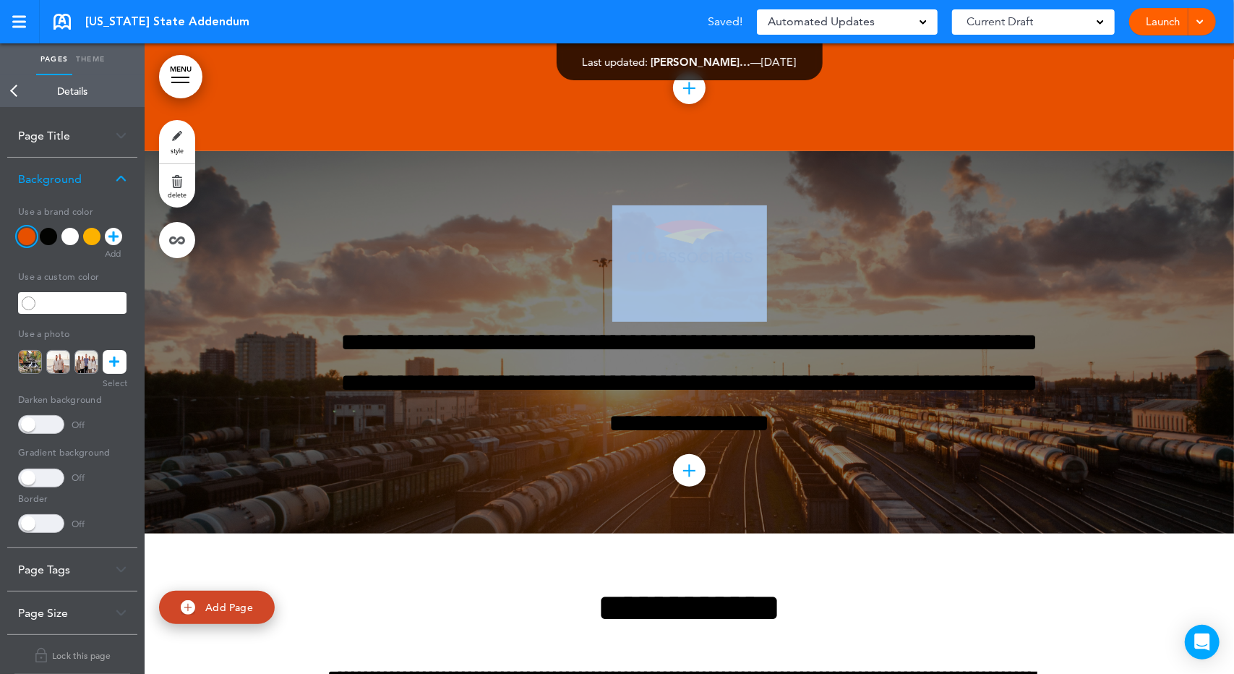
click at [437, 316] on div "**********" at bounding box center [689, 342] width 723 height 383
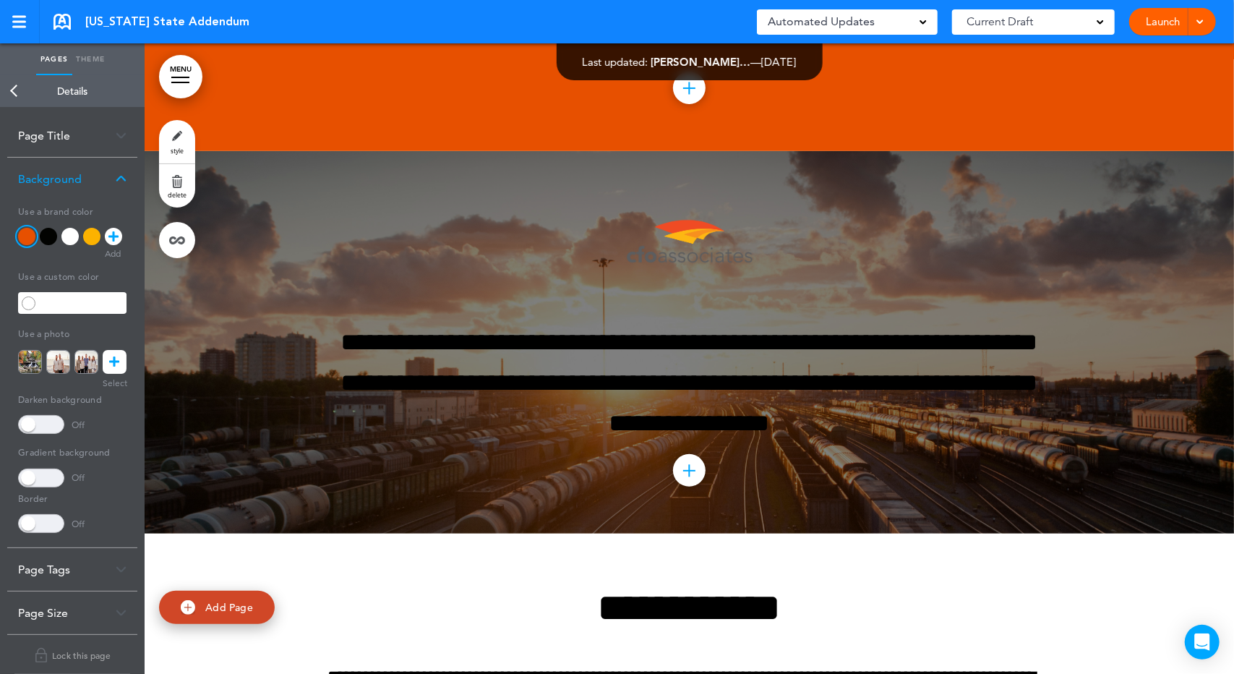
click at [289, 307] on div at bounding box center [690, 342] width 1090 height 383
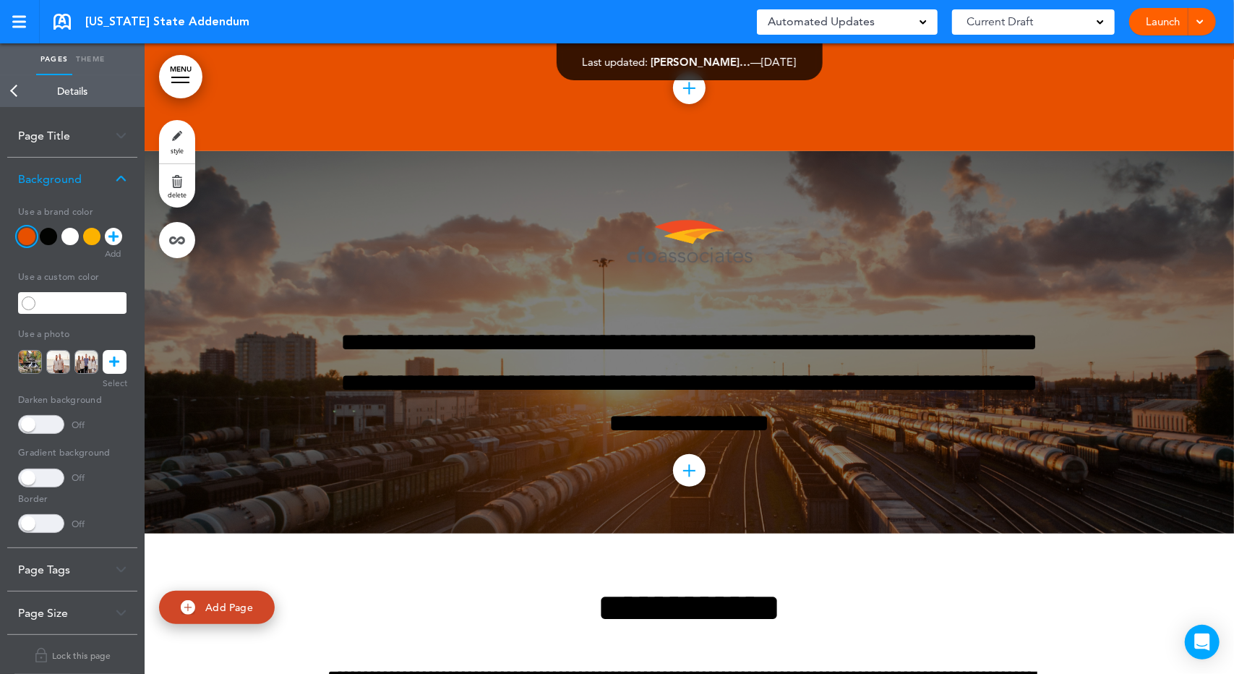
click at [289, 307] on div at bounding box center [690, 342] width 1090 height 383
drag, startPoint x: 289, startPoint y: 307, endPoint x: 192, endPoint y: 311, distance: 97.7
click at [192, 311] on div at bounding box center [690, 342] width 1090 height 383
click at [110, 351] on icon at bounding box center [115, 362] width 10 height 24
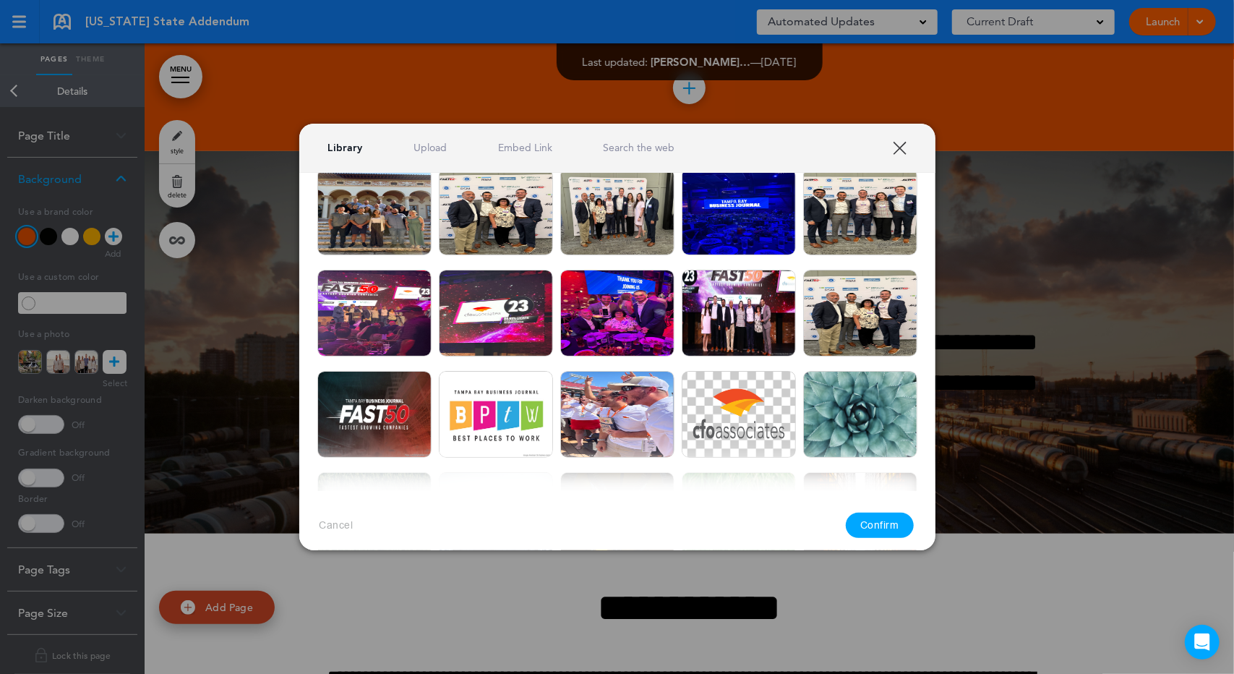
click at [658, 148] on link "Search the web" at bounding box center [639, 148] width 72 height 14
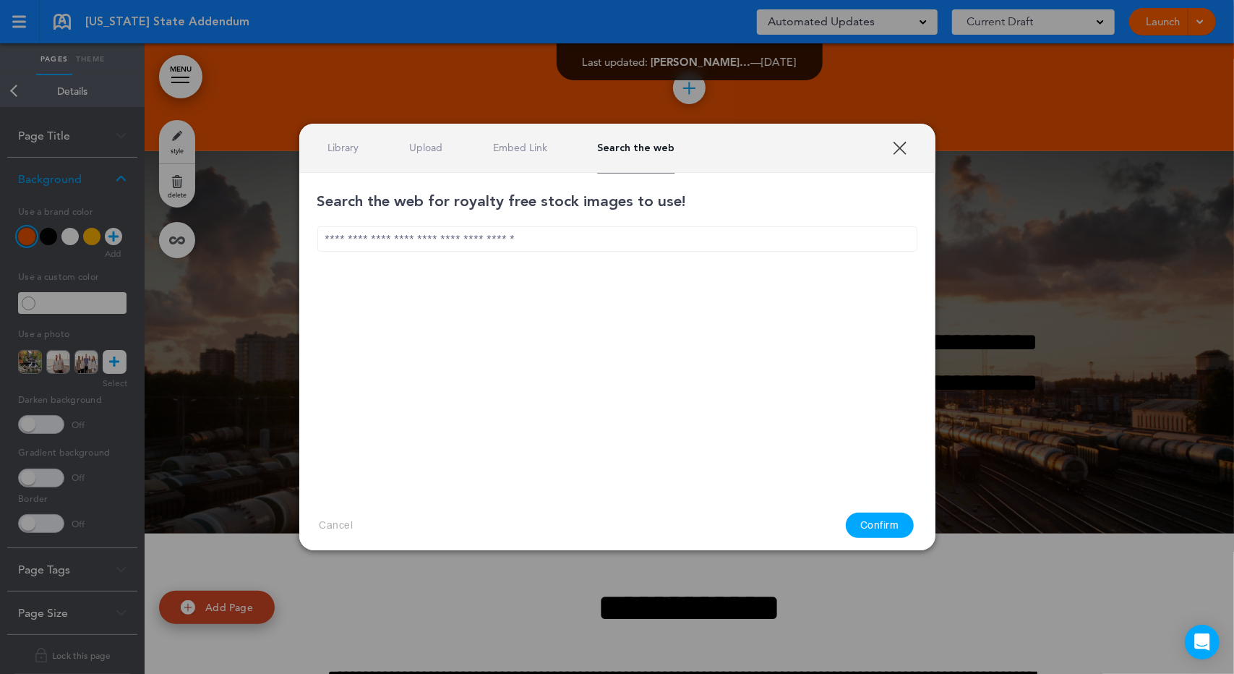
scroll to position [0, 0]
click at [602, 242] on input "text" at bounding box center [617, 238] width 600 height 25
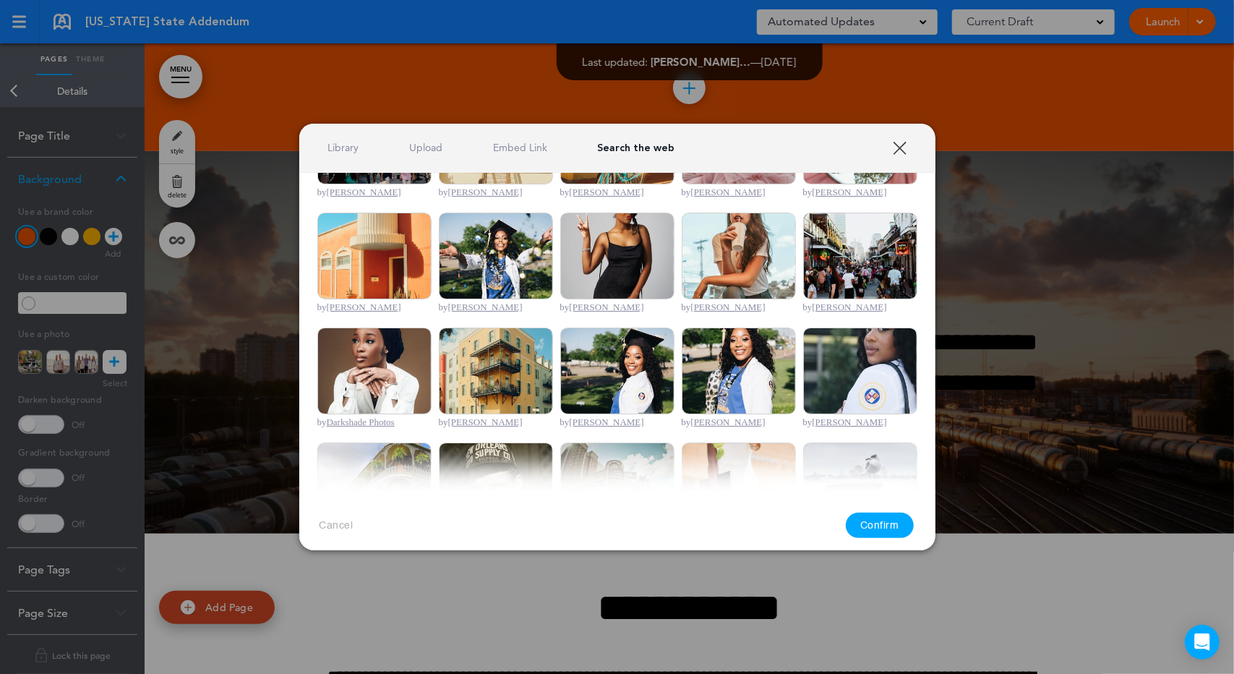
scroll to position [337, 0]
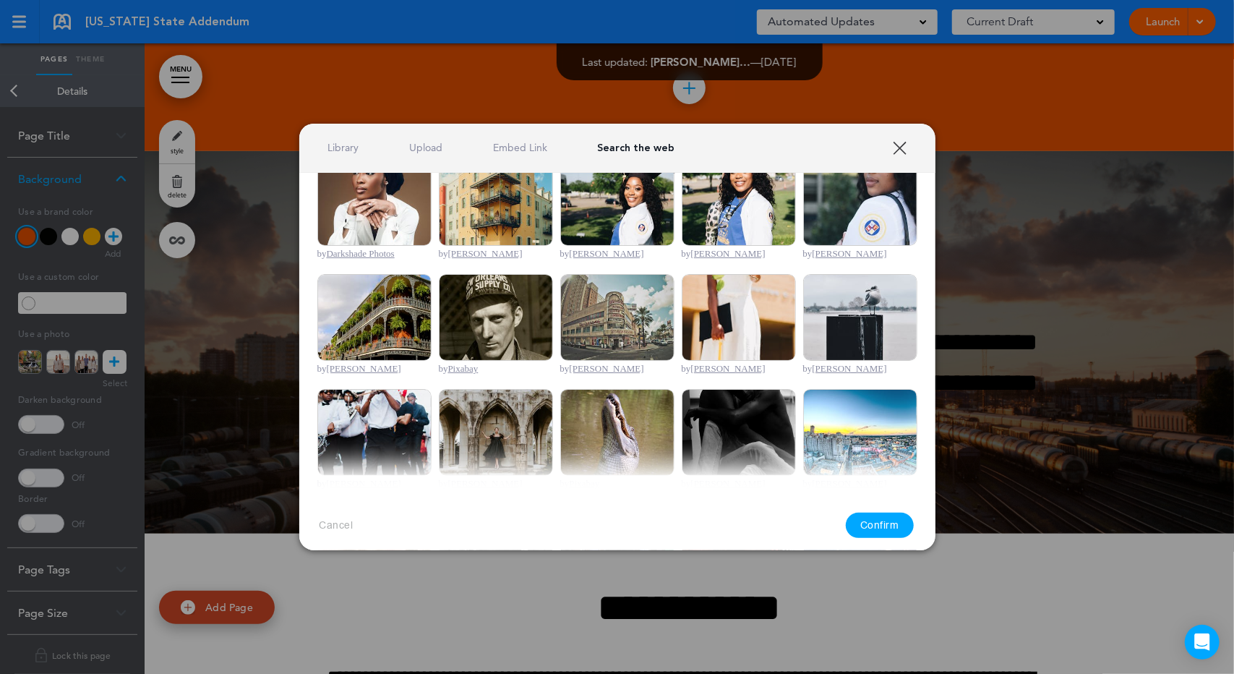
type input "*********"
click at [358, 317] on img at bounding box center [374, 317] width 114 height 87
click at [894, 523] on button "Confirm" at bounding box center [880, 525] width 68 height 25
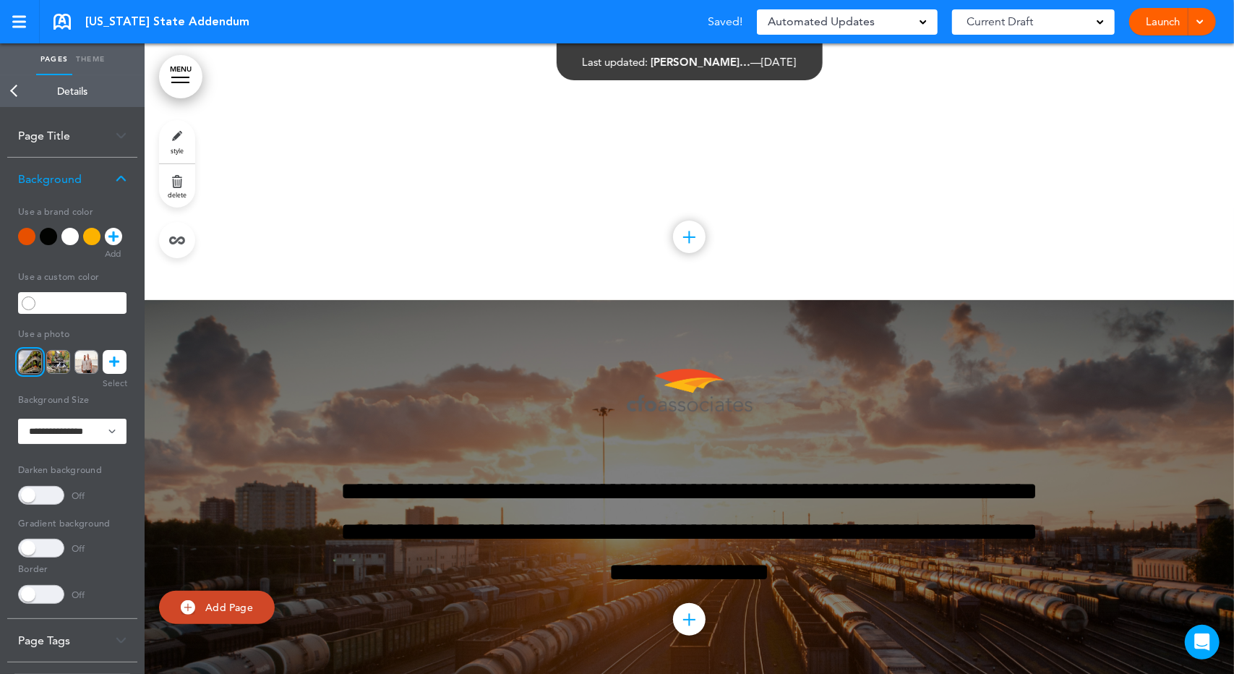
scroll to position [0, 0]
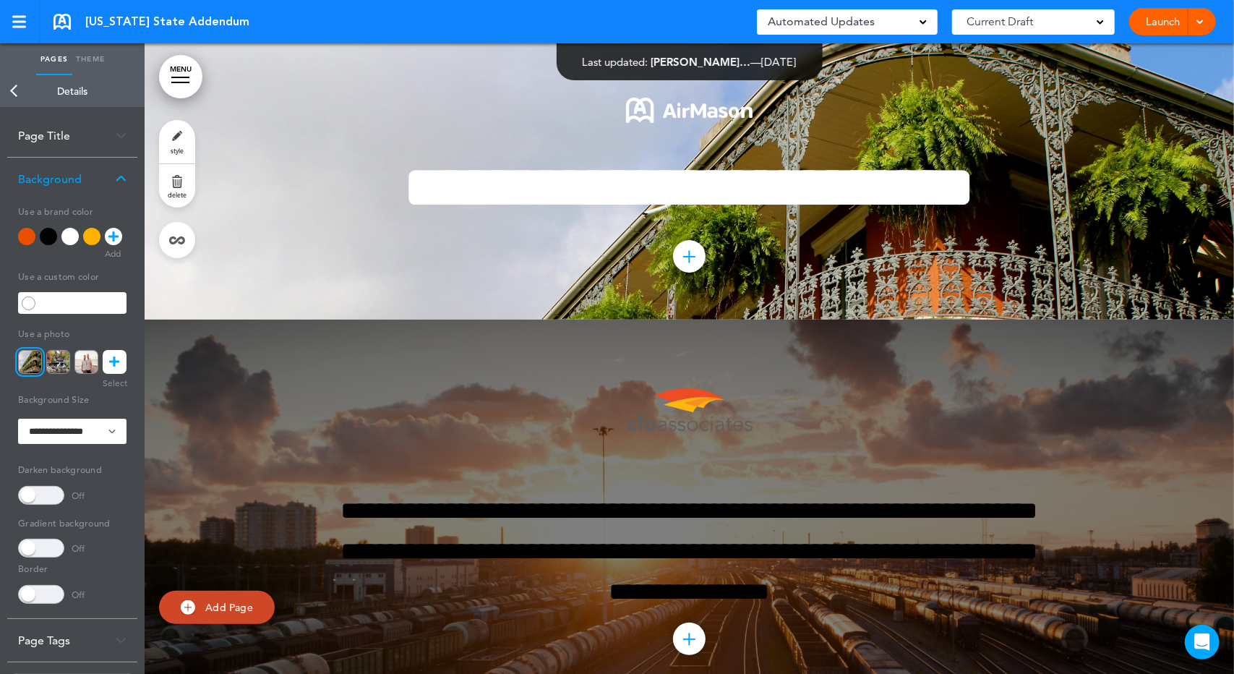
click at [898, 497] on div "**********" at bounding box center [689, 511] width 723 height 383
click at [1008, 484] on div "**********" at bounding box center [689, 511] width 723 height 383
click at [1054, 299] on div at bounding box center [690, 181] width 1090 height 276
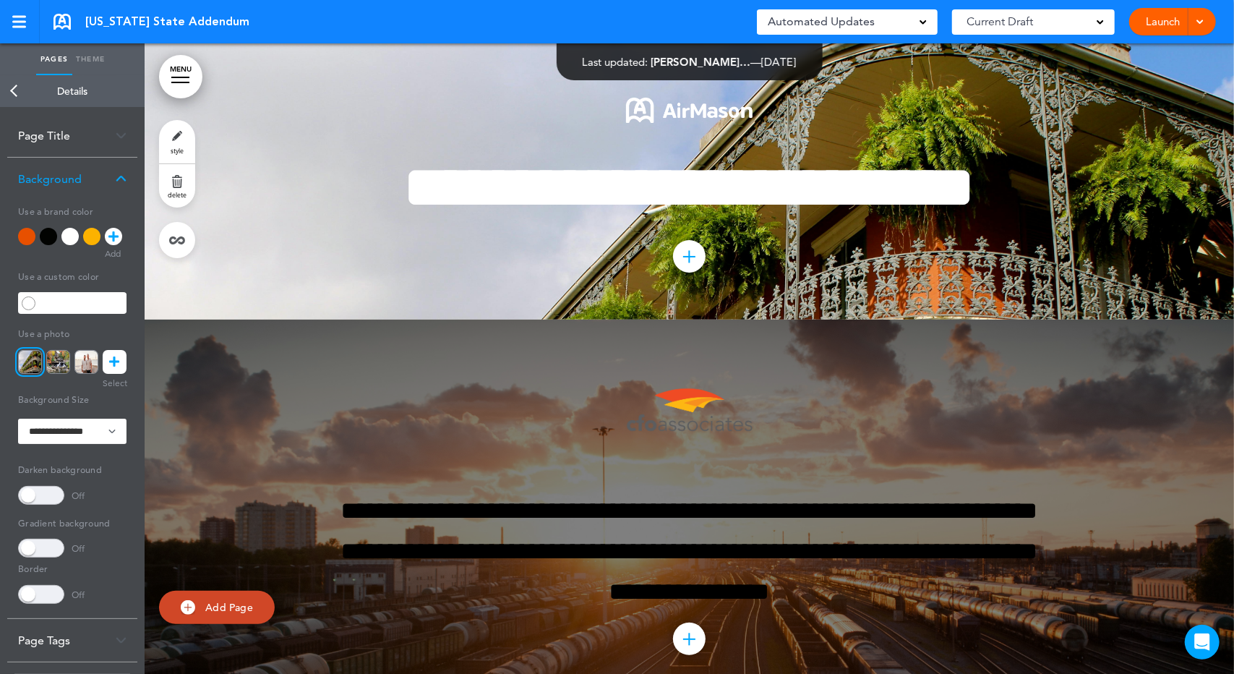
click at [19, 230] on div at bounding box center [72, 239] width 108 height 23
click at [19, 239] on div at bounding box center [26, 236] width 17 height 17
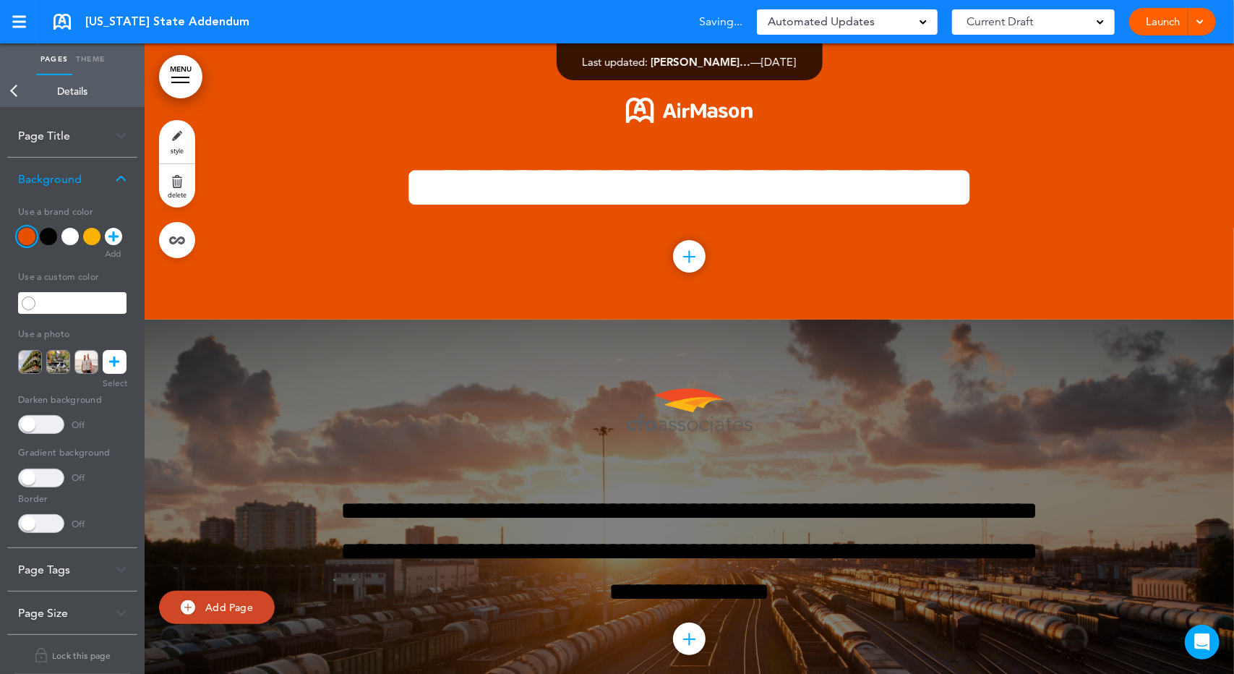
click at [24, 233] on div at bounding box center [26, 236] width 17 height 17
drag, startPoint x: 294, startPoint y: 450, endPoint x: 709, endPoint y: 469, distance: 414.7
click at [709, 447] on img at bounding box center [689, 410] width 155 height 73
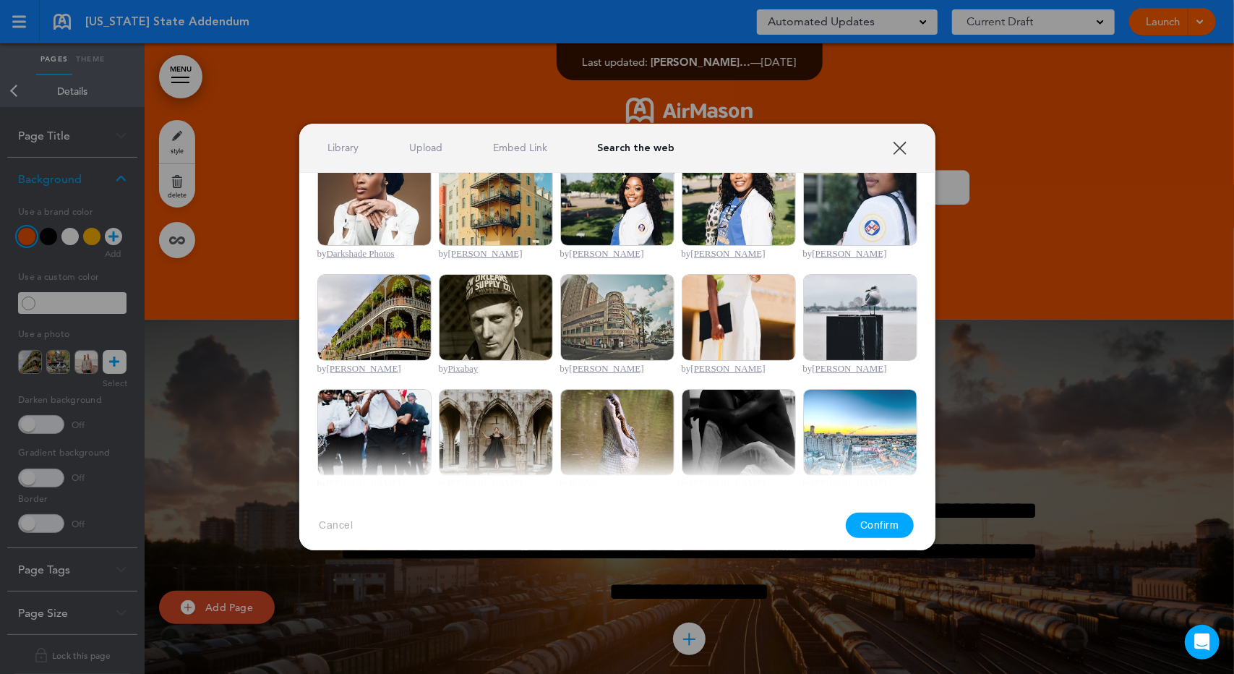
click at [361, 296] on img at bounding box center [374, 317] width 114 height 87
click at [894, 523] on button "Confirm" at bounding box center [880, 525] width 68 height 25
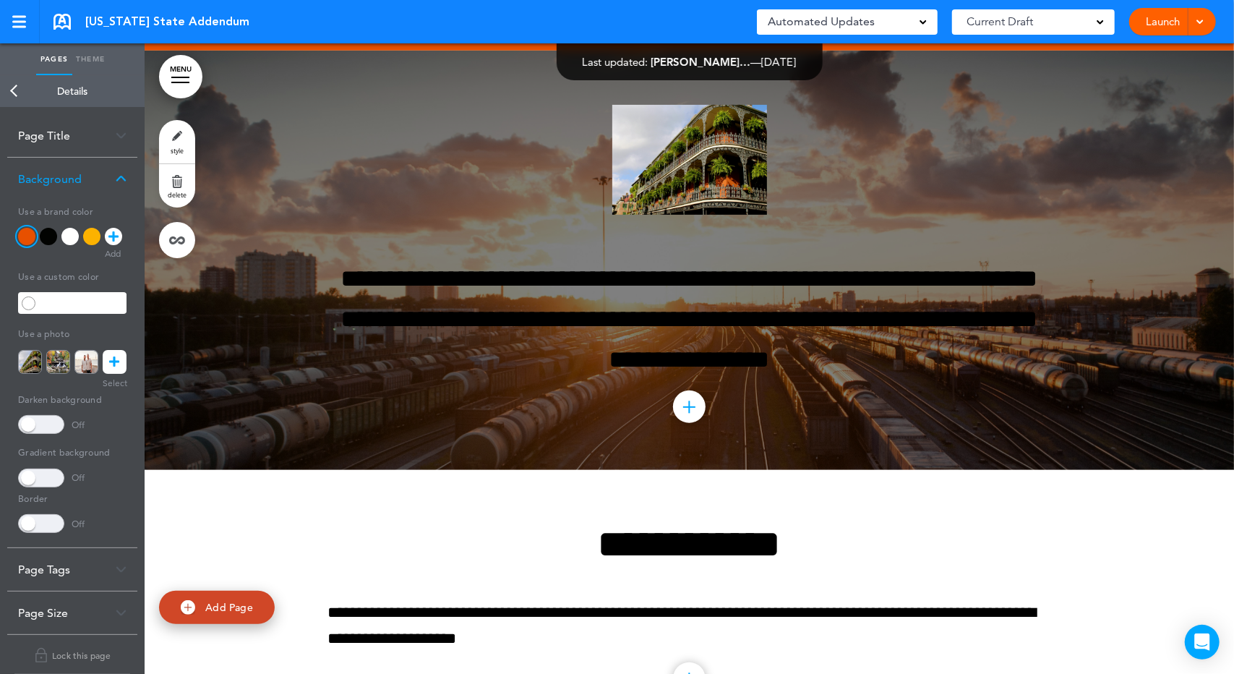
scroll to position [337, 0]
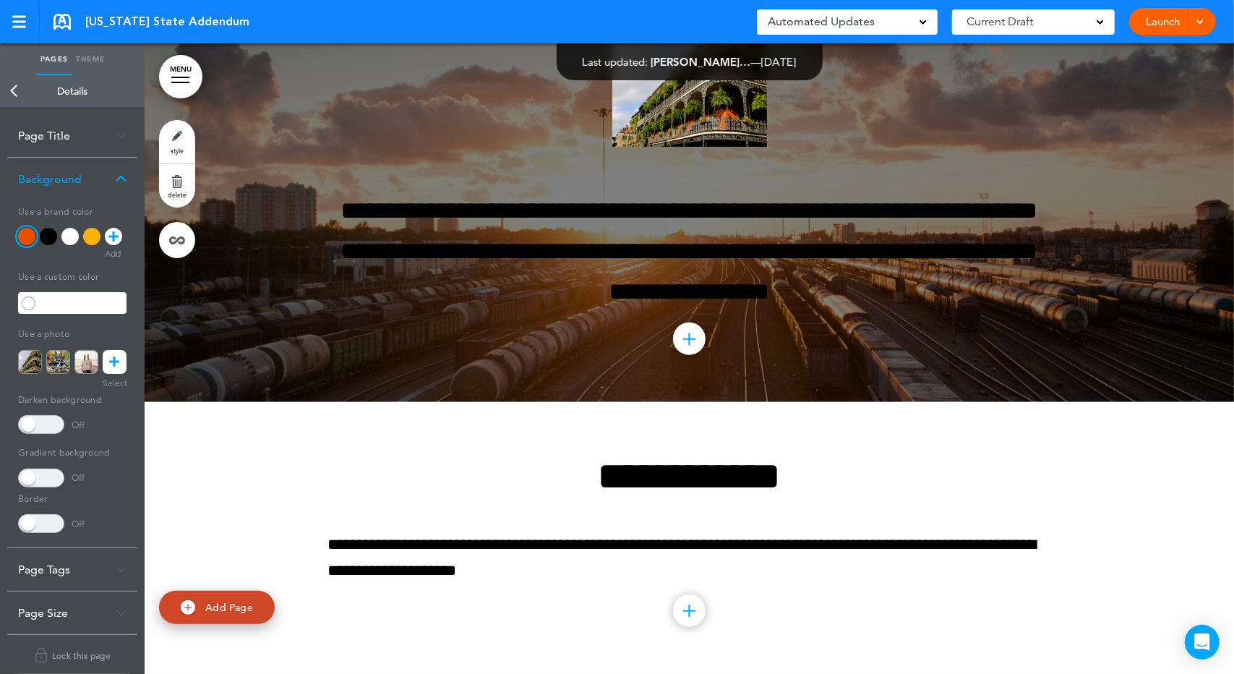
click at [1075, 402] on div at bounding box center [690, 192] width 1090 height 419
click at [256, 385] on div at bounding box center [690, 192] width 1090 height 419
click at [762, 174] on div "**********" at bounding box center [689, 192] width 723 height 419
click at [720, 147] on img at bounding box center [689, 92] width 155 height 110
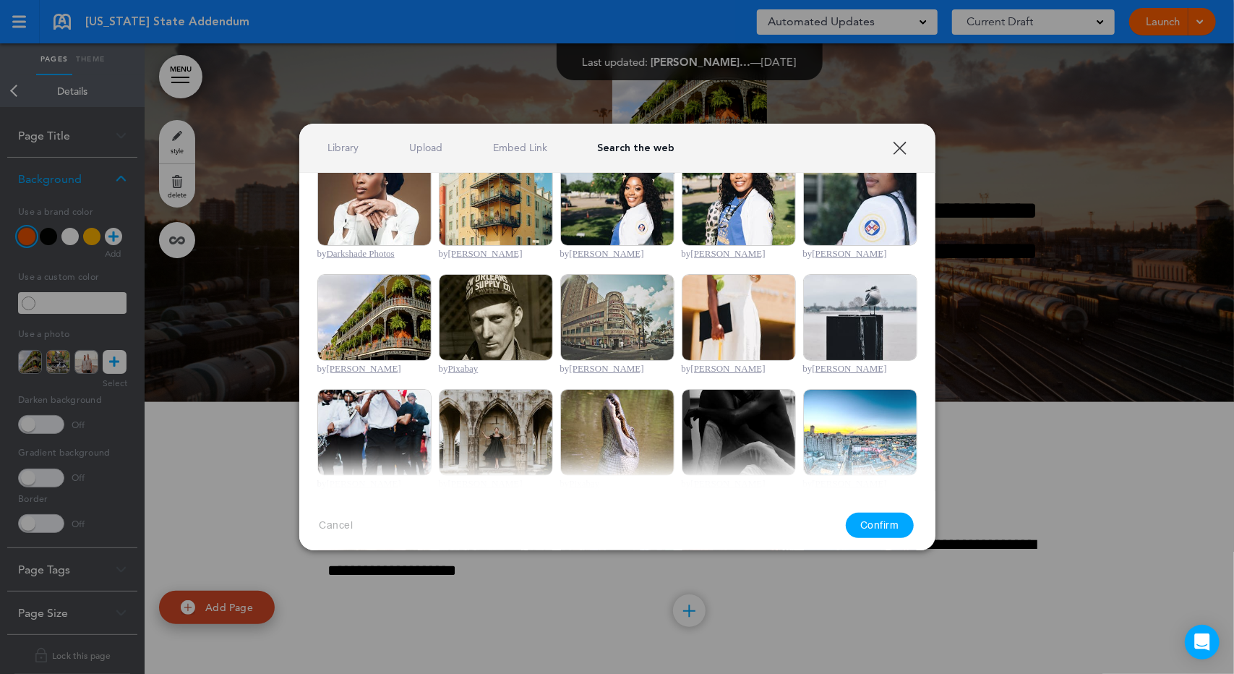
click at [907, 141] on link "XXX" at bounding box center [900, 148] width 14 height 14
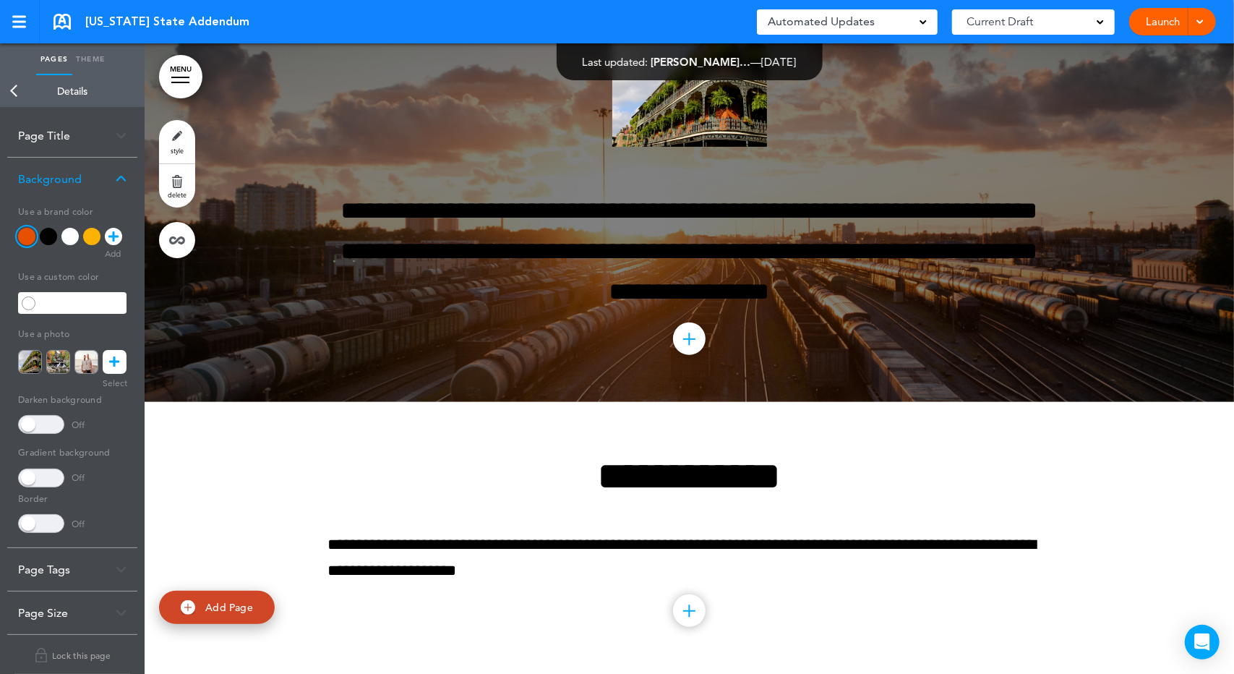
drag, startPoint x: 675, startPoint y: 161, endPoint x: 176, endPoint y: 187, distance: 499.7
click at [176, 187] on link "delete" at bounding box center [177, 185] width 36 height 43
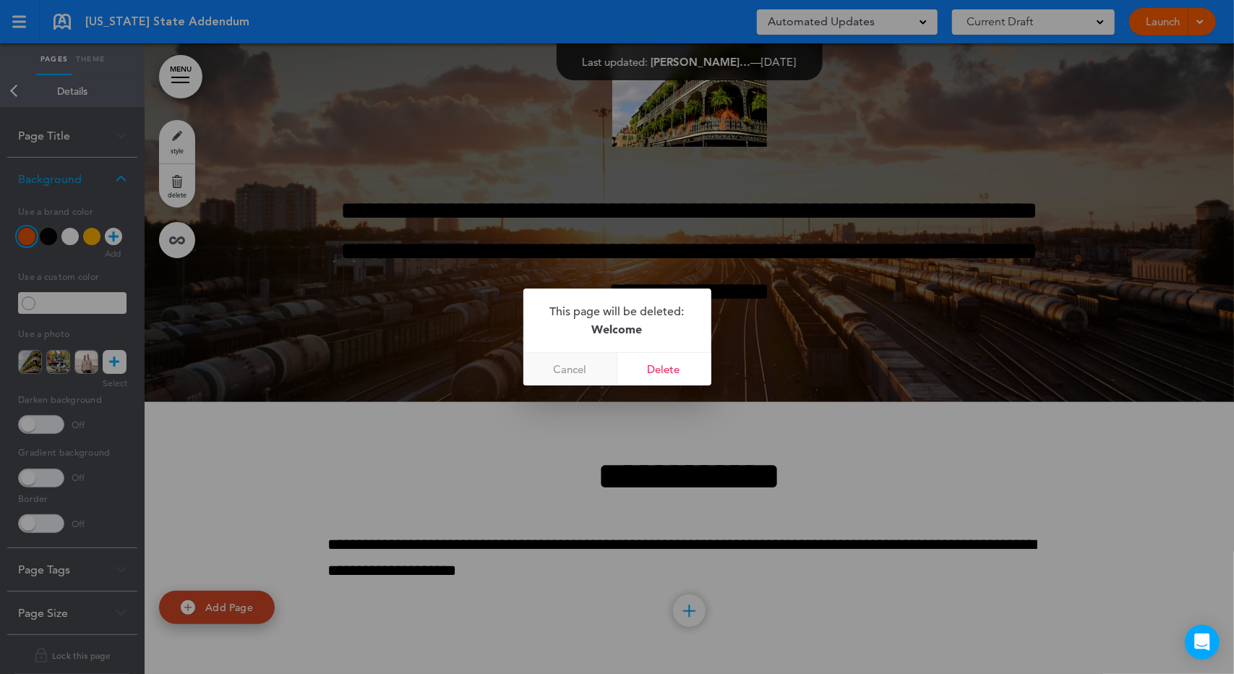
click at [568, 364] on link "Cancel" at bounding box center [571, 369] width 94 height 33
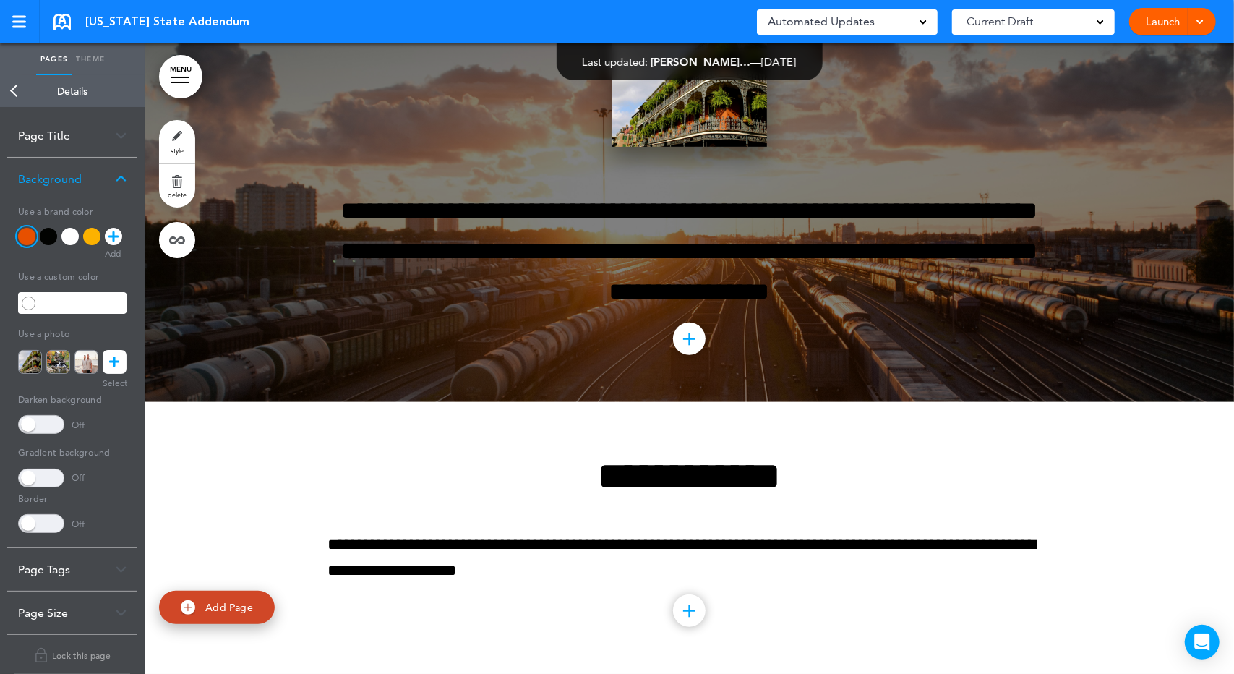
click at [674, 147] on img at bounding box center [689, 92] width 155 height 110
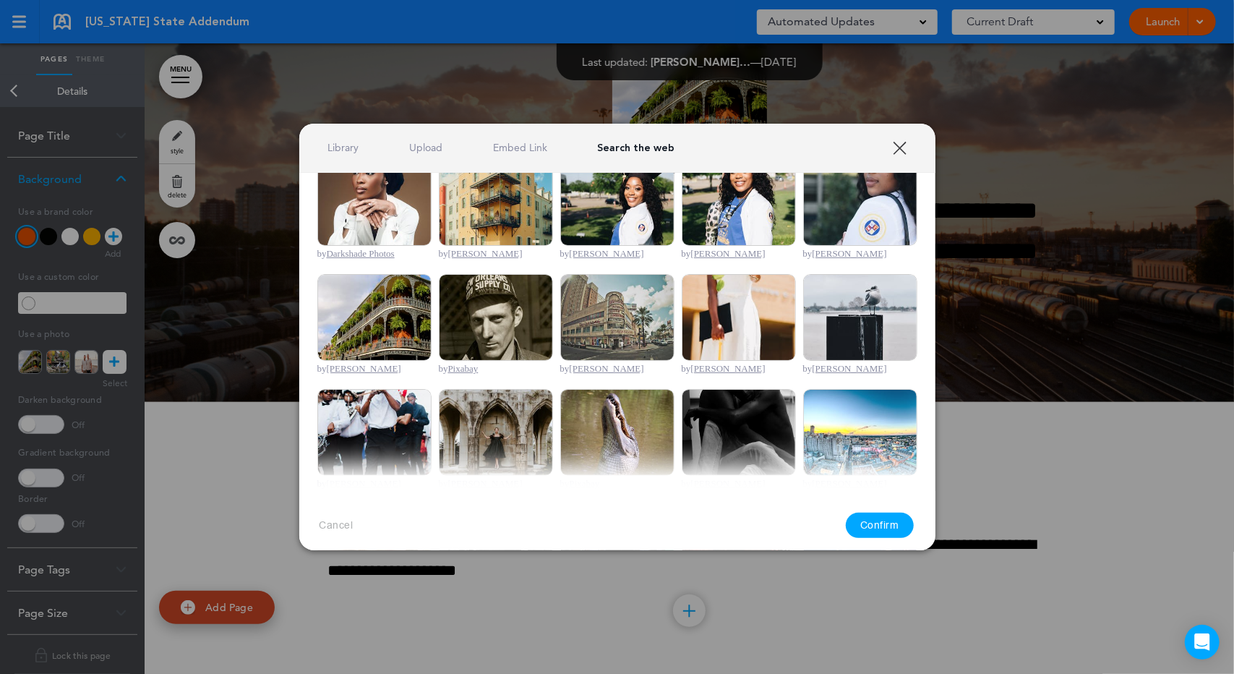
click at [324, 143] on div "Library Upload Embed Link Search the web" at bounding box center [617, 148] width 636 height 49
click at [335, 147] on link "Library" at bounding box center [343, 148] width 31 height 14
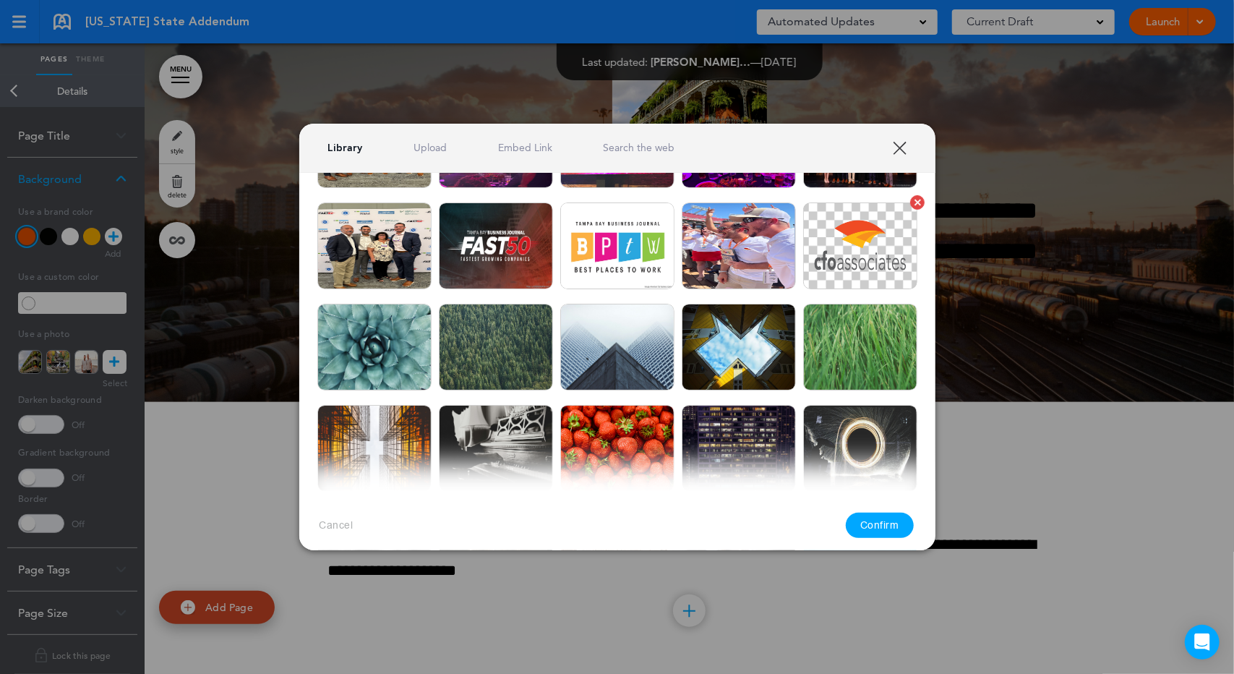
click at [813, 244] on img at bounding box center [860, 245] width 114 height 87
click at [904, 524] on button "Confirm" at bounding box center [880, 525] width 68 height 25
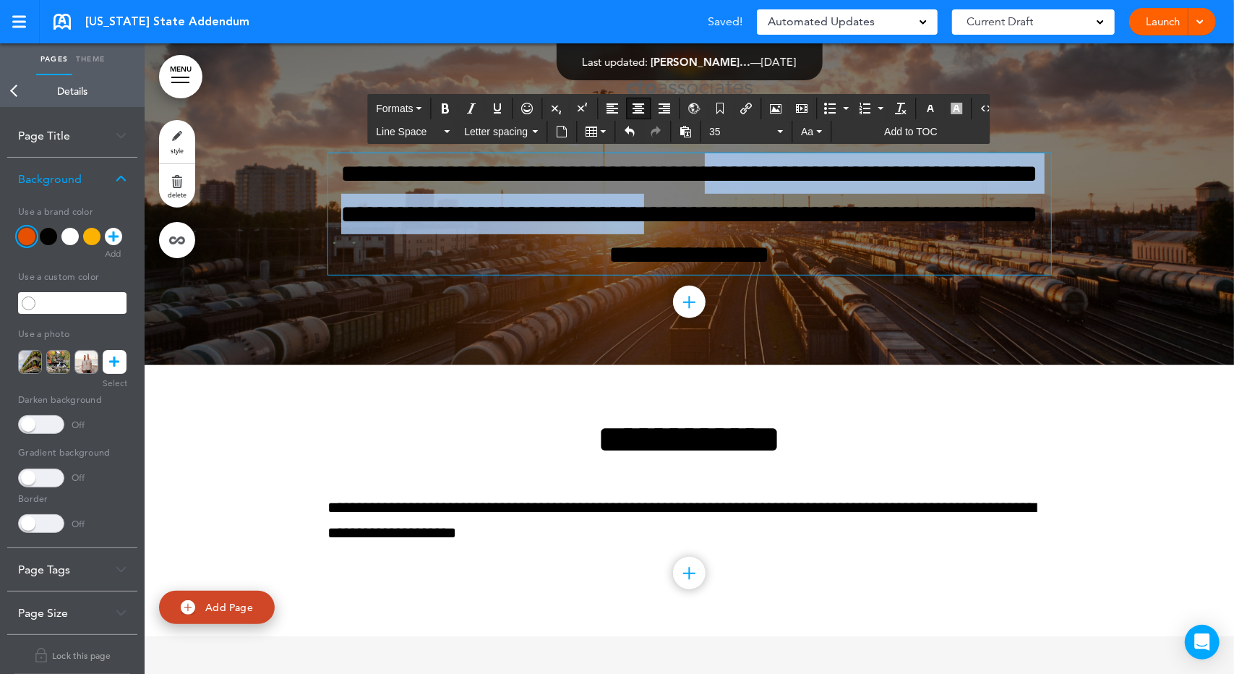
drag, startPoint x: 730, startPoint y: 255, endPoint x: 732, endPoint y: 216, distance: 38.4
click at [732, 216] on p "**********" at bounding box center [689, 213] width 723 height 121
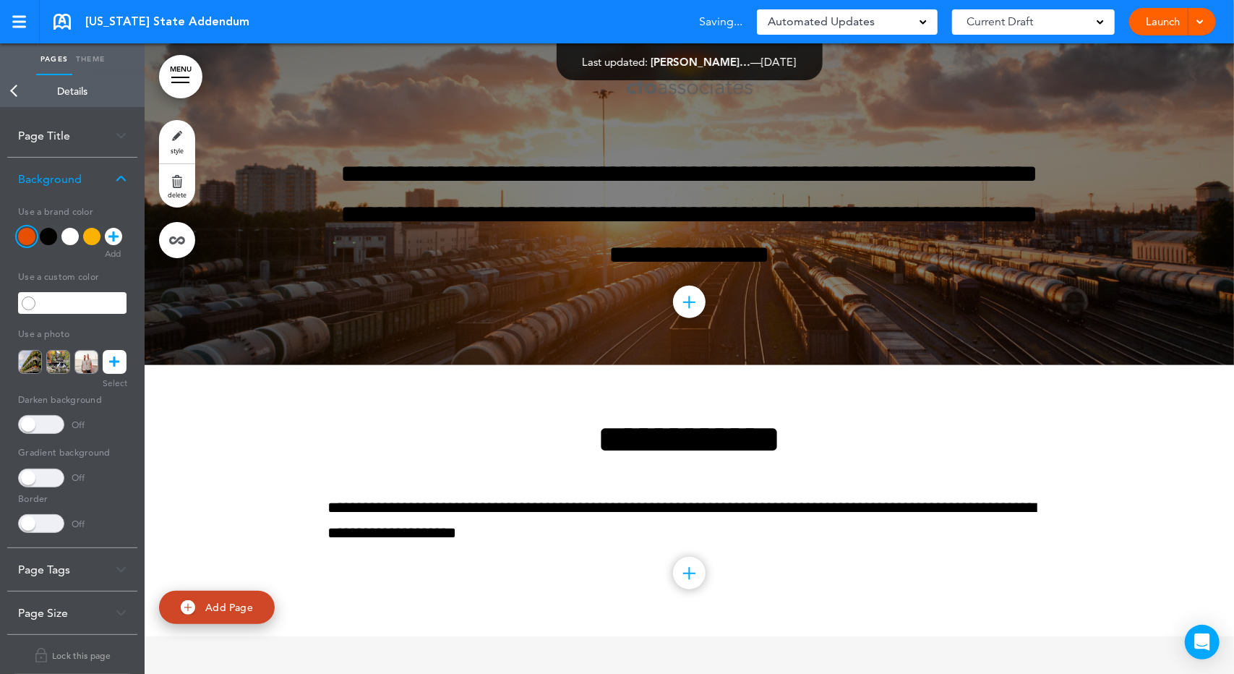
click at [1169, 314] on div at bounding box center [690, 174] width 1090 height 383
click at [1160, 314] on div at bounding box center [690, 174] width 1090 height 383
click at [1160, 313] on div at bounding box center [690, 174] width 1090 height 383
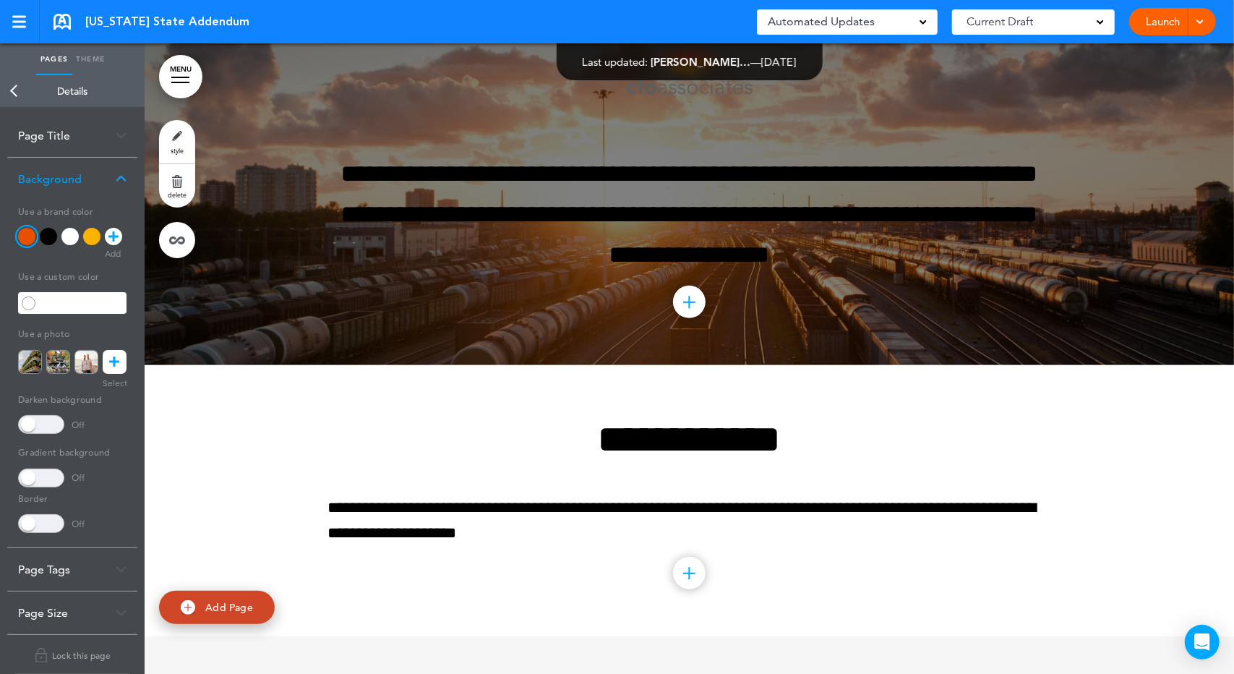
click at [1160, 313] on div at bounding box center [690, 174] width 1090 height 383
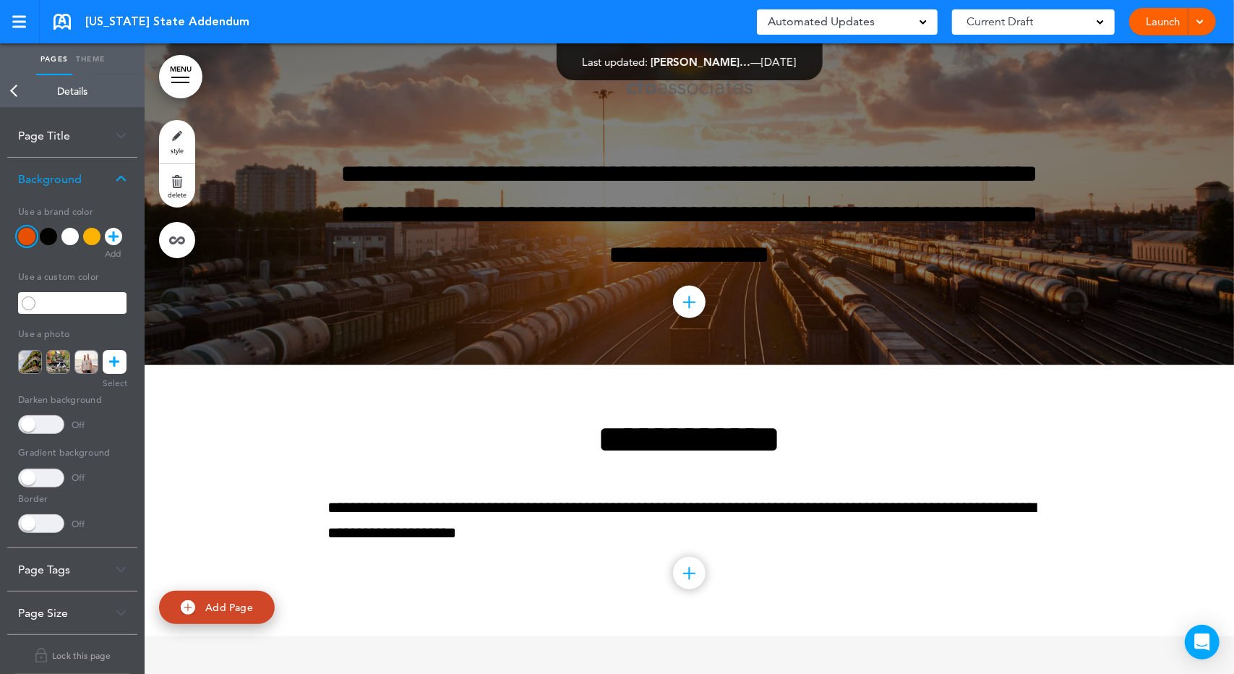
click at [1158, 313] on div at bounding box center [690, 174] width 1090 height 383
click at [236, 330] on div at bounding box center [690, 174] width 1090 height 383
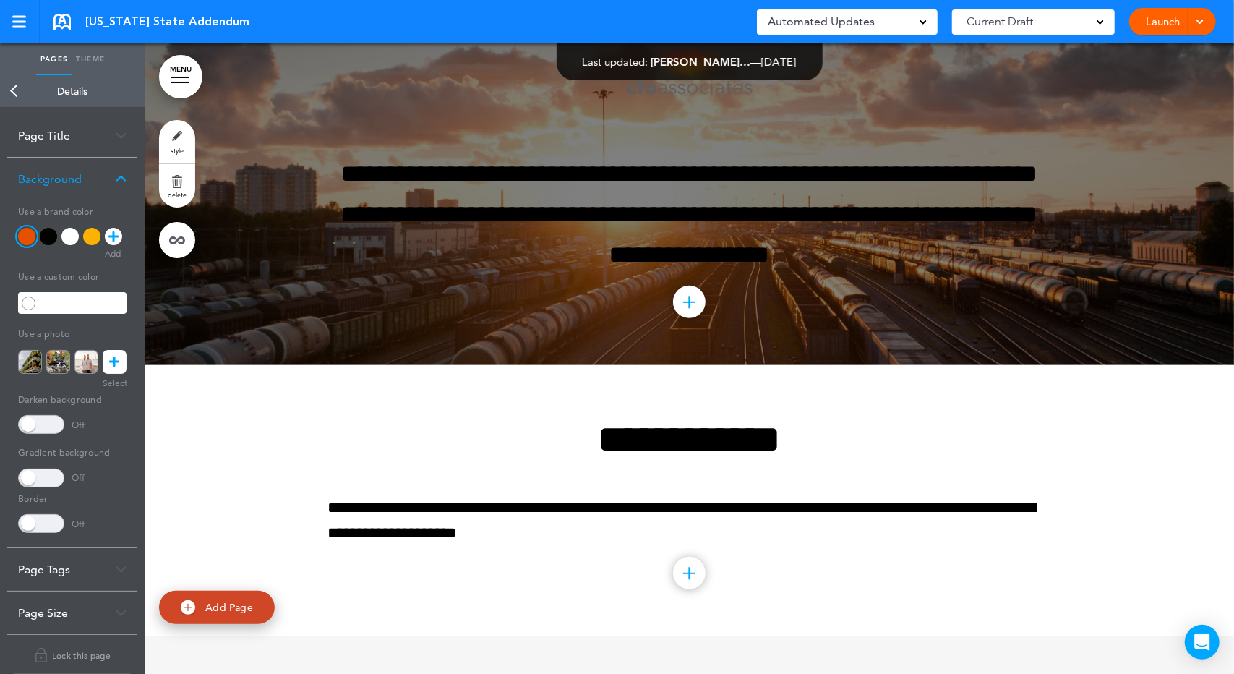
click at [236, 330] on div at bounding box center [690, 174] width 1090 height 383
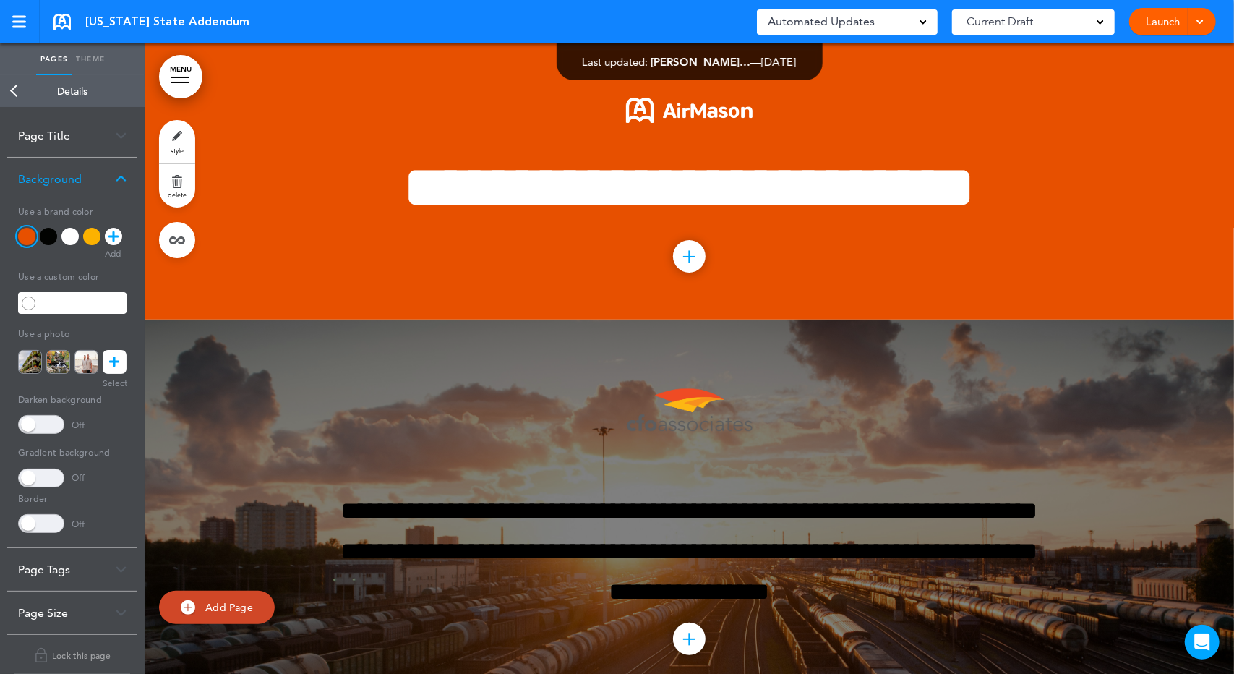
scroll to position [337, 0]
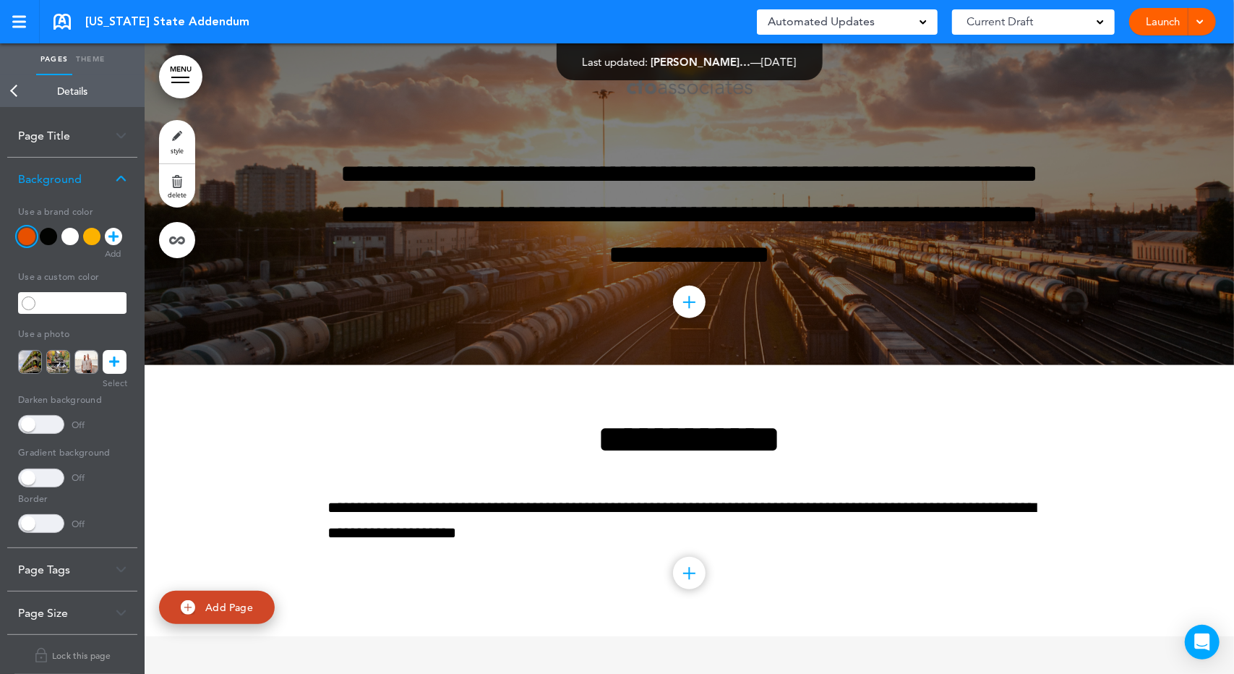
click at [176, 78] on link "MENU" at bounding box center [180, 76] width 43 height 43
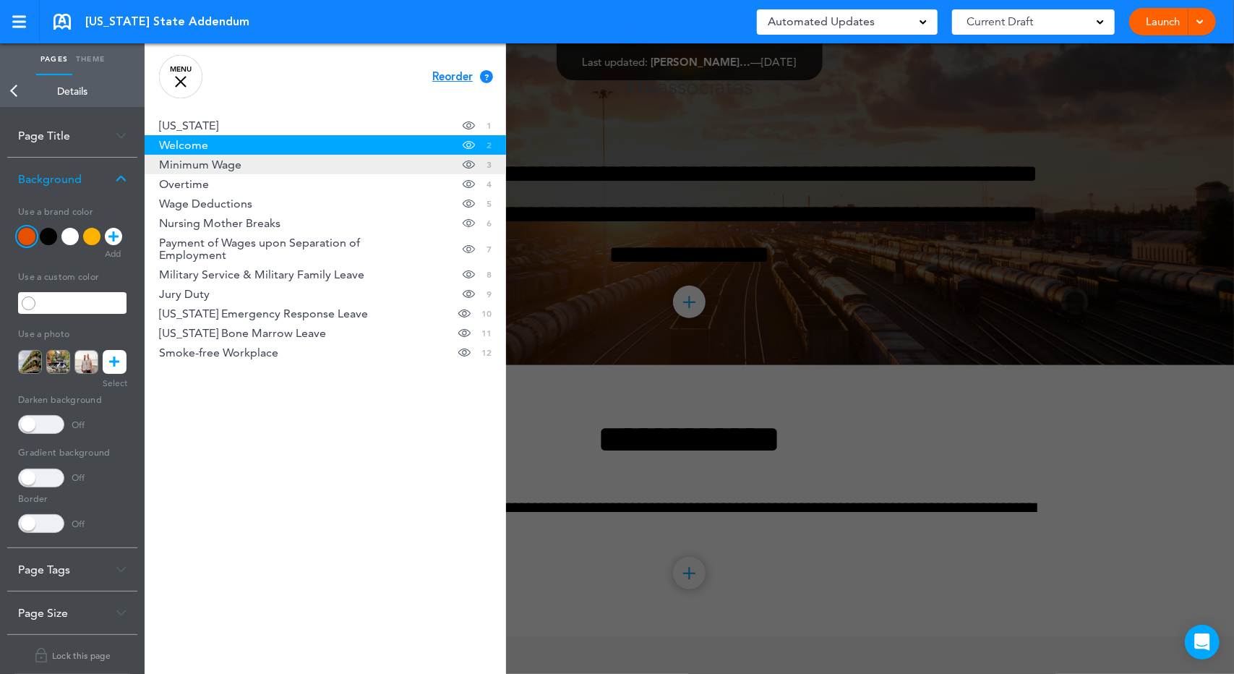
click at [199, 158] on span "Minimum Wage" at bounding box center [200, 164] width 82 height 12
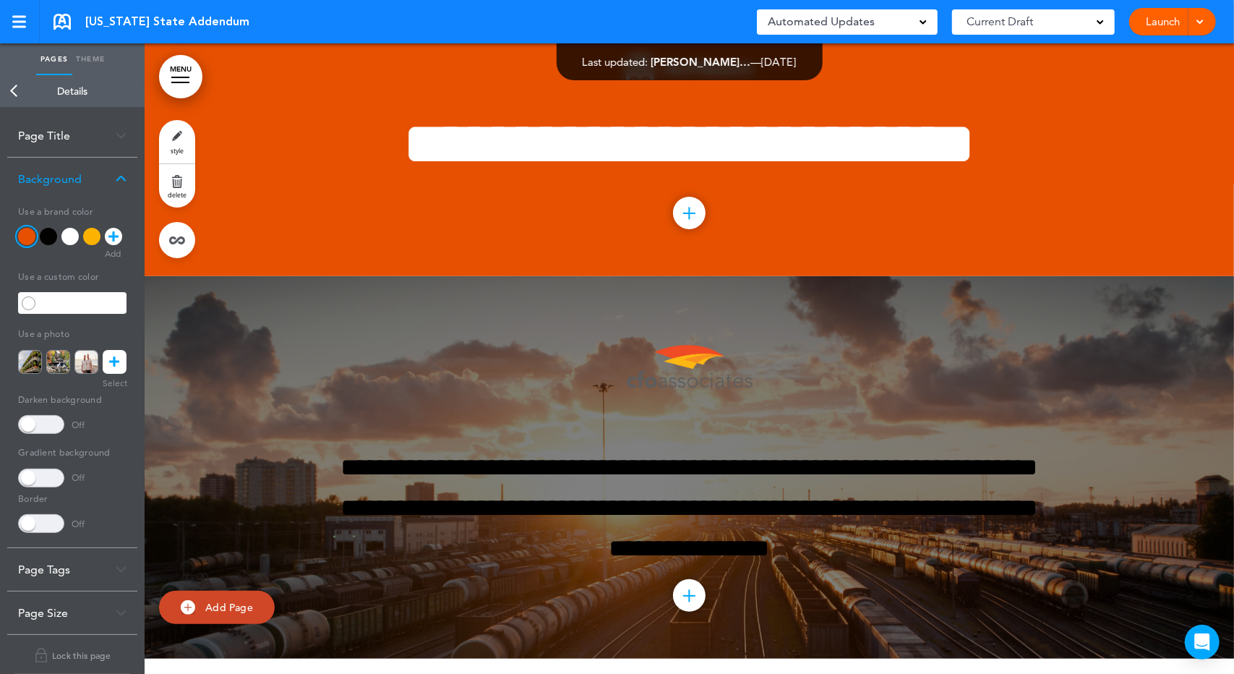
scroll to position [212, 0]
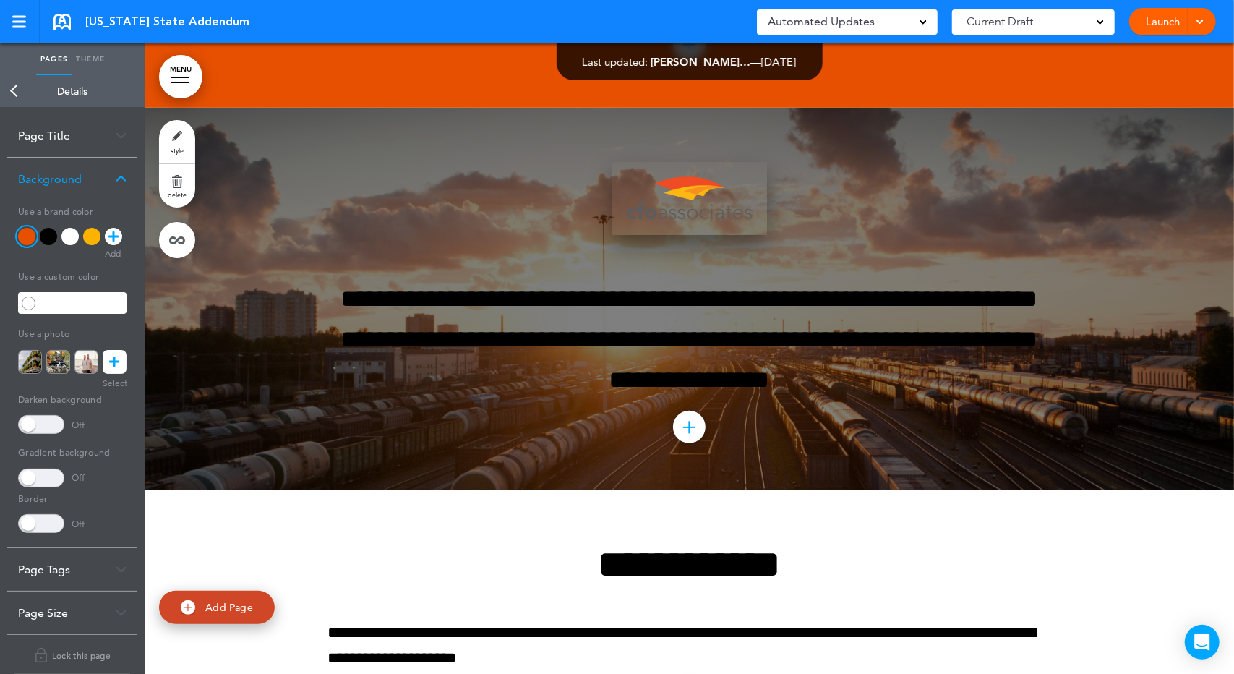
click at [665, 235] on img at bounding box center [689, 198] width 155 height 73
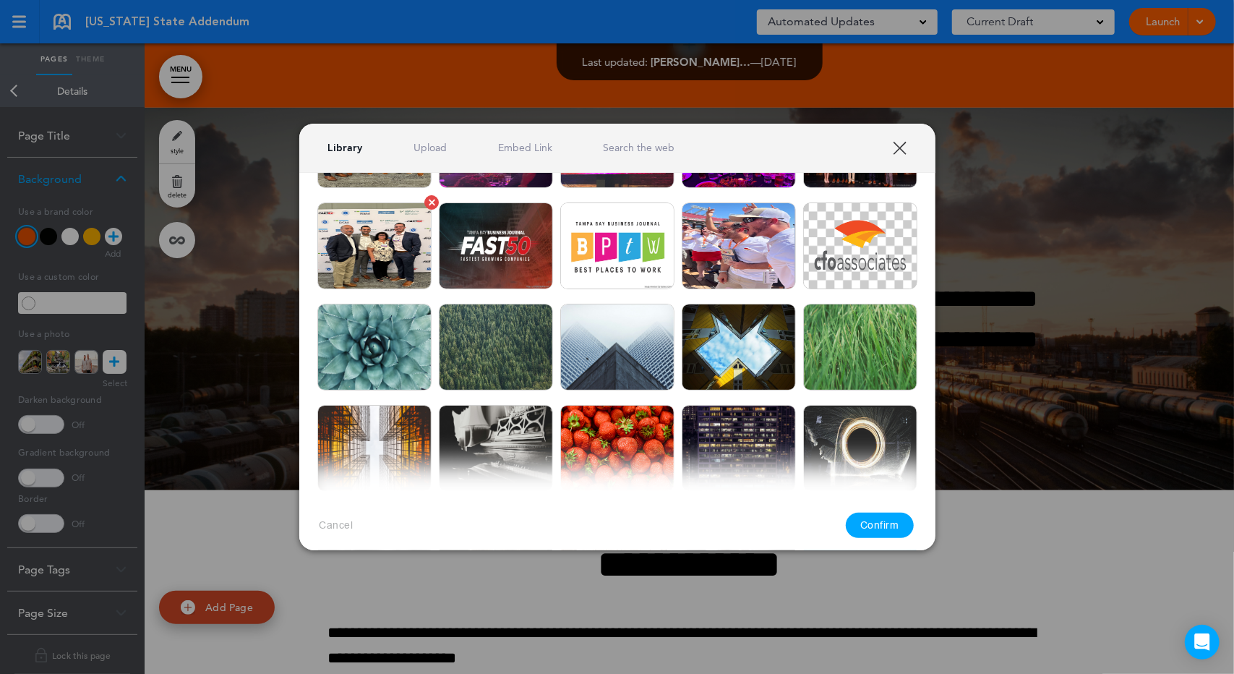
scroll to position [0, 0]
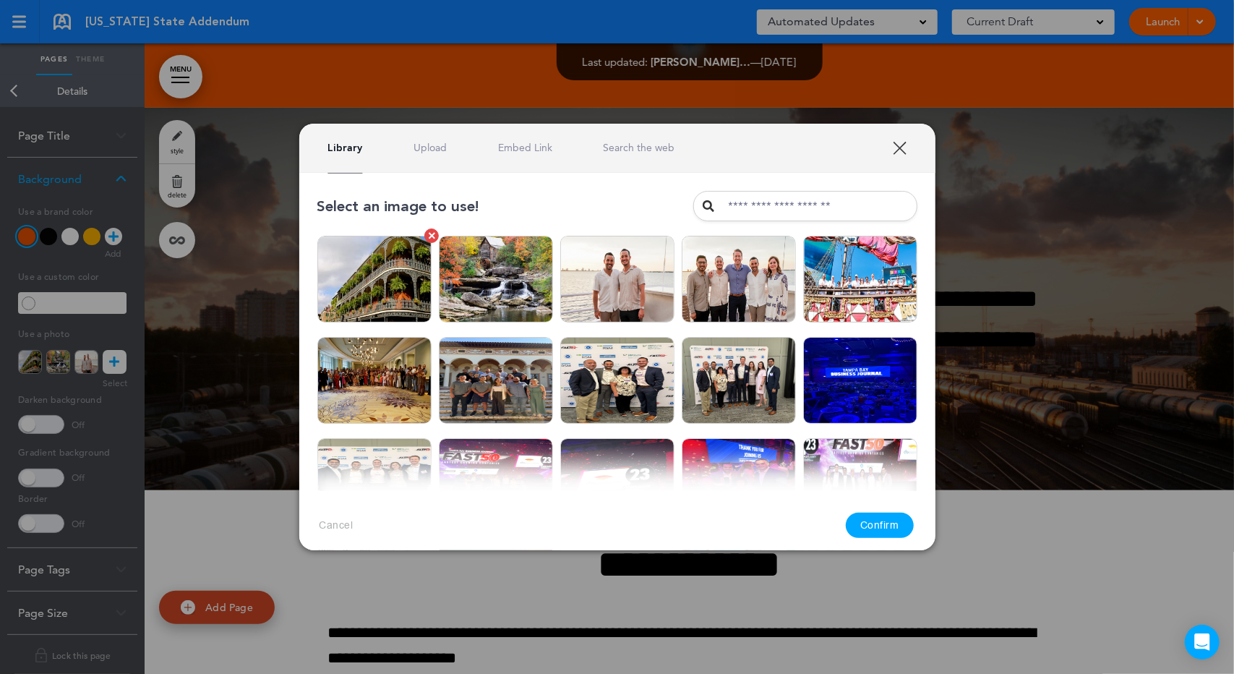
click at [377, 255] on img at bounding box center [374, 279] width 114 height 87
click at [887, 519] on button "Confirm" at bounding box center [880, 525] width 68 height 25
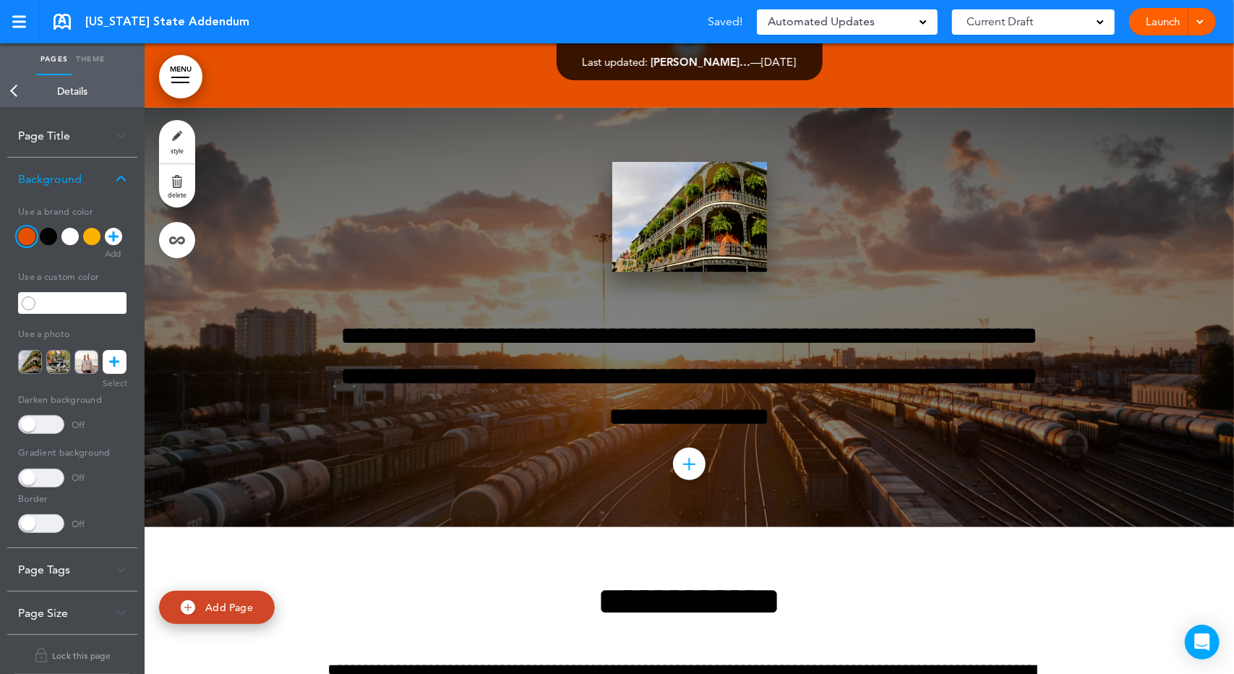
click at [694, 272] on img at bounding box center [689, 217] width 155 height 110
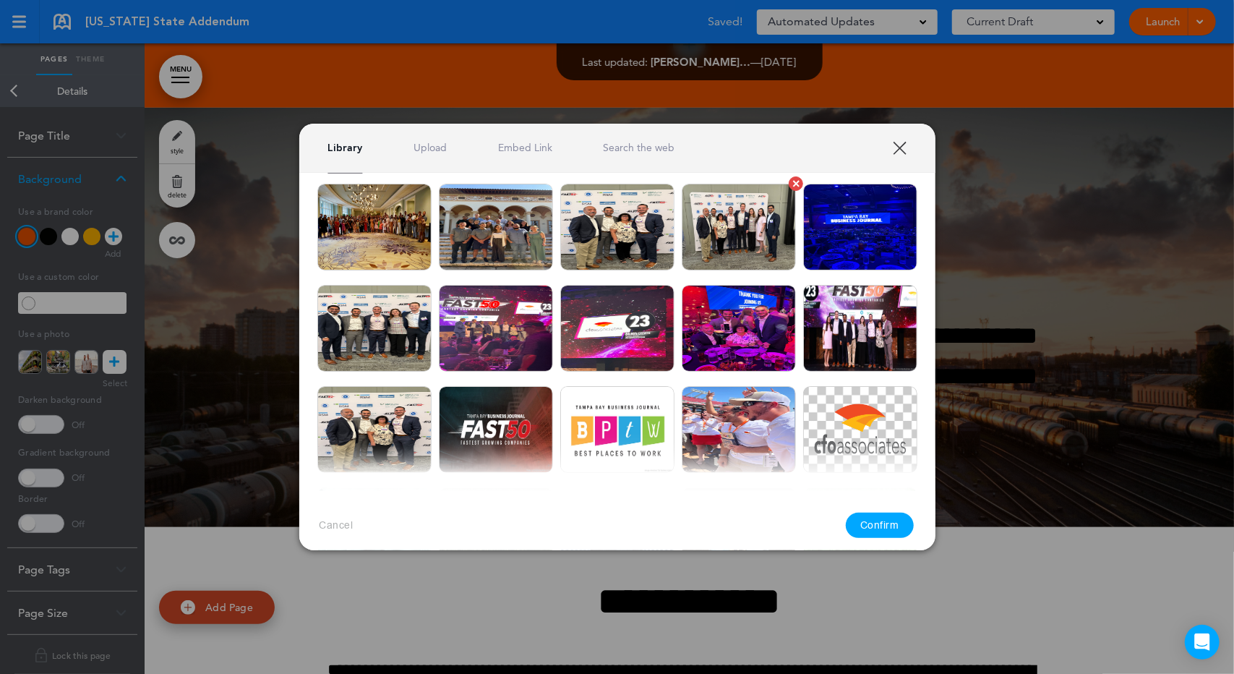
scroll to position [168, 0]
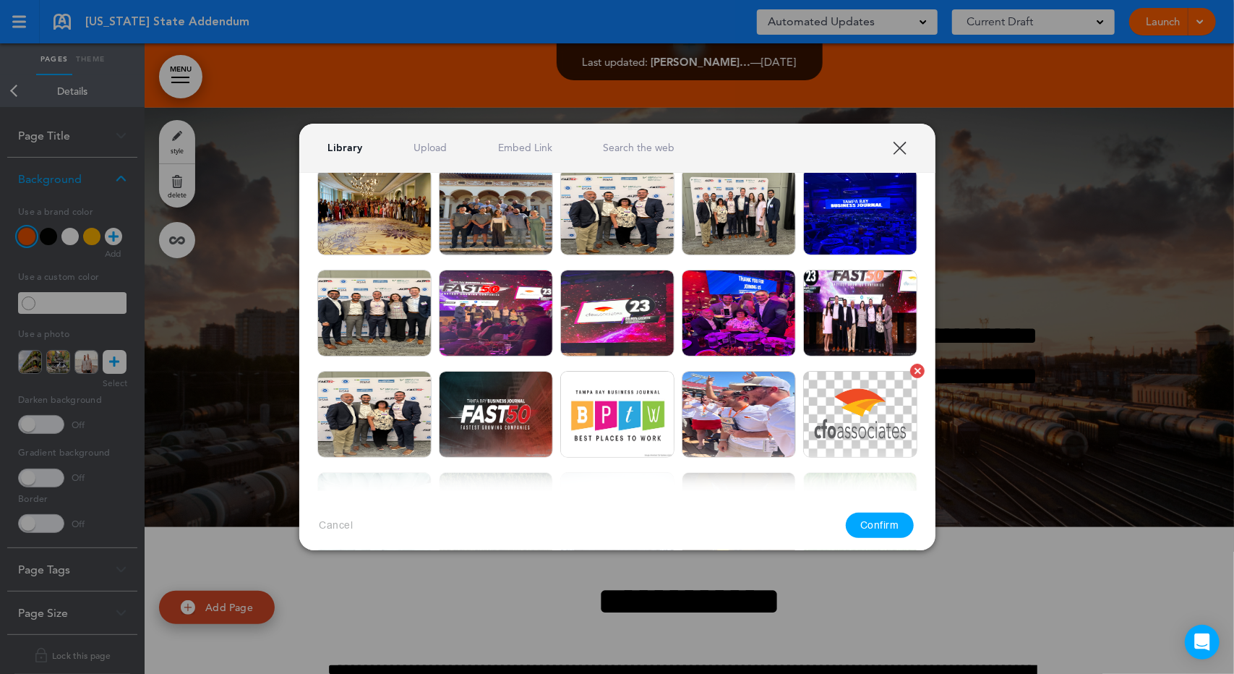
click at [849, 392] on img at bounding box center [860, 414] width 114 height 87
click at [862, 520] on button "Confirm" at bounding box center [880, 525] width 68 height 25
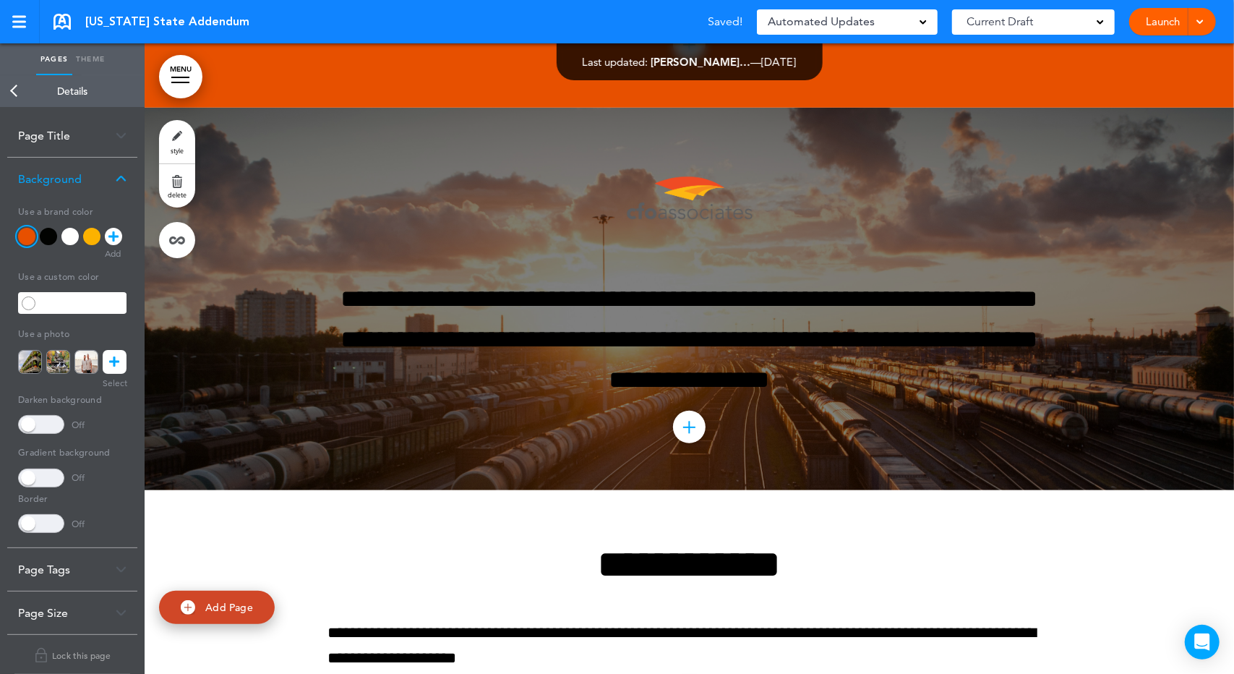
click at [263, 291] on div at bounding box center [690, 299] width 1090 height 383
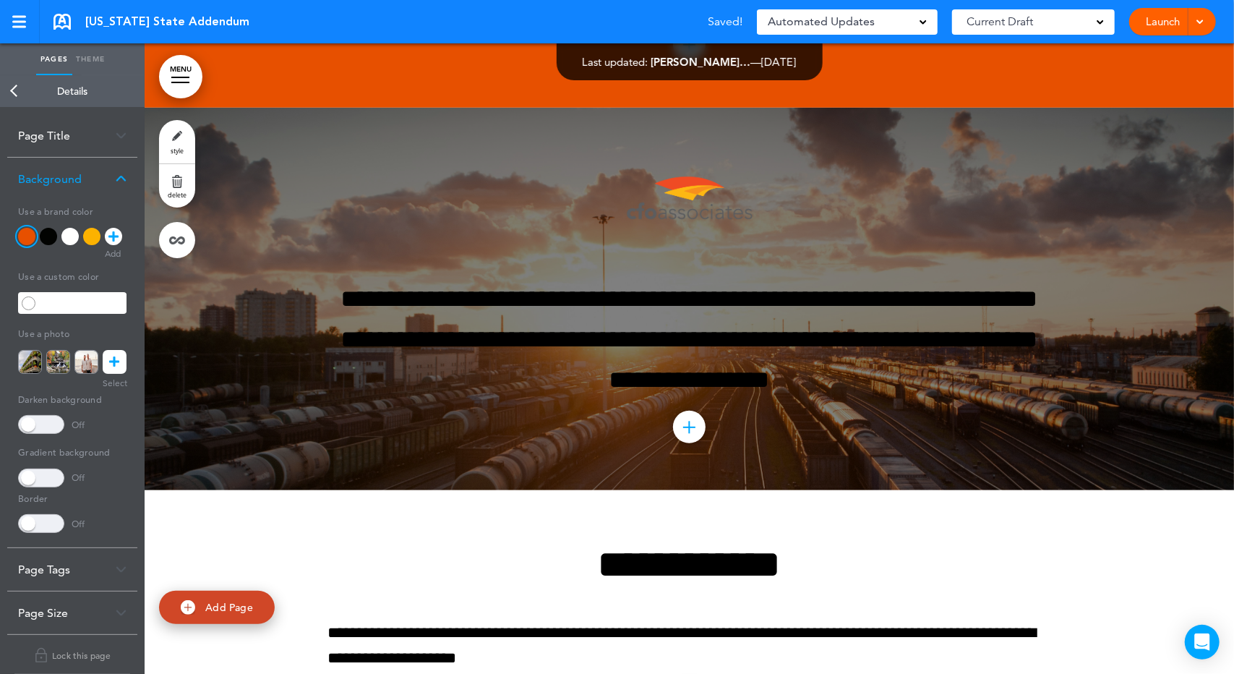
click at [263, 289] on div at bounding box center [690, 299] width 1090 height 383
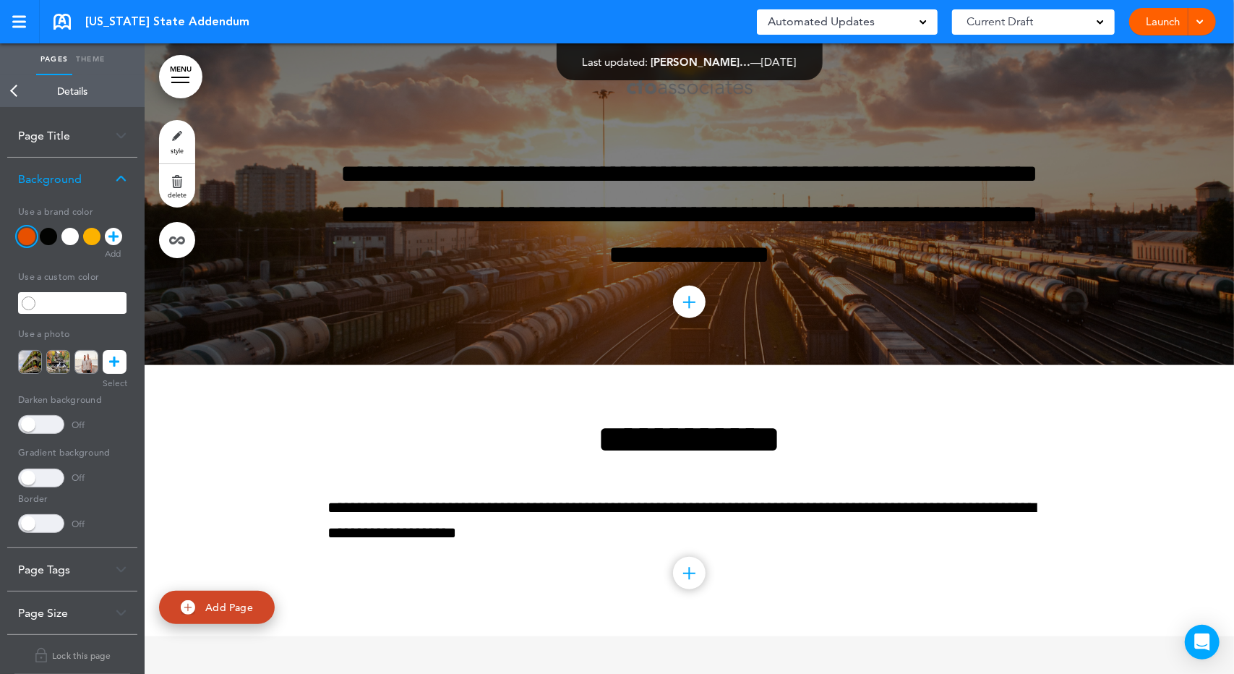
scroll to position [506, 0]
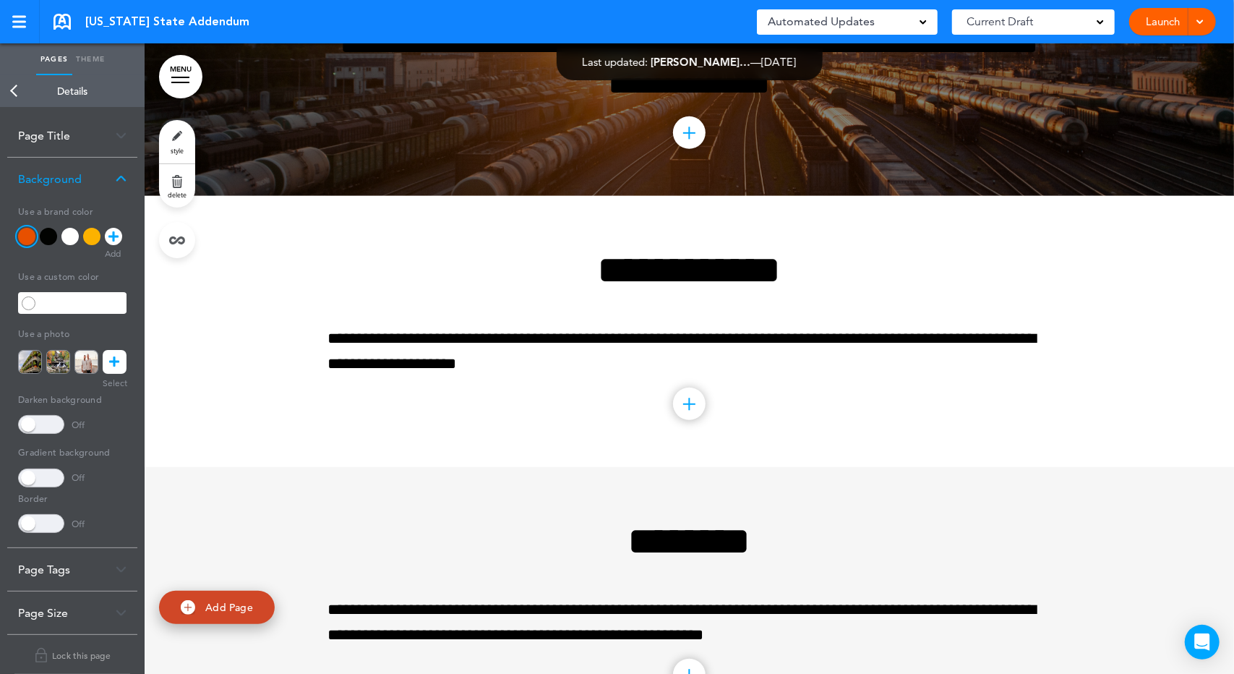
click at [14, 89] on link "Back" at bounding box center [14, 91] width 29 height 32
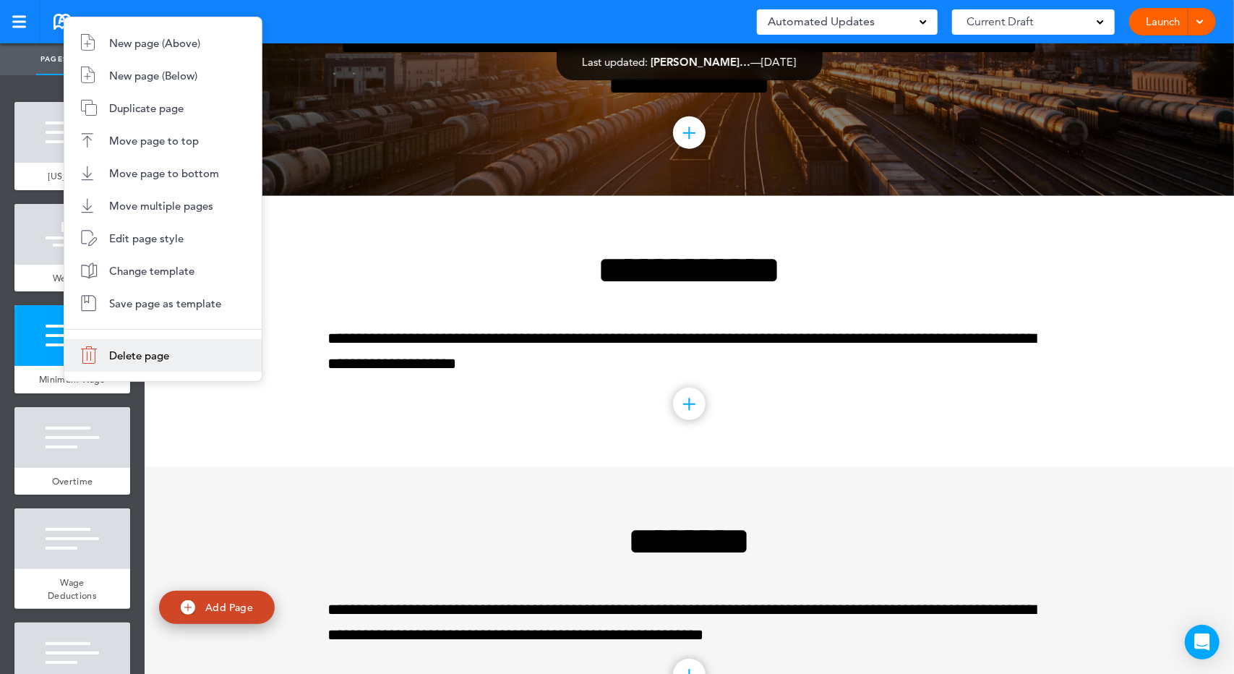
click at [97, 362] on li "Delete page" at bounding box center [162, 355] width 197 height 33
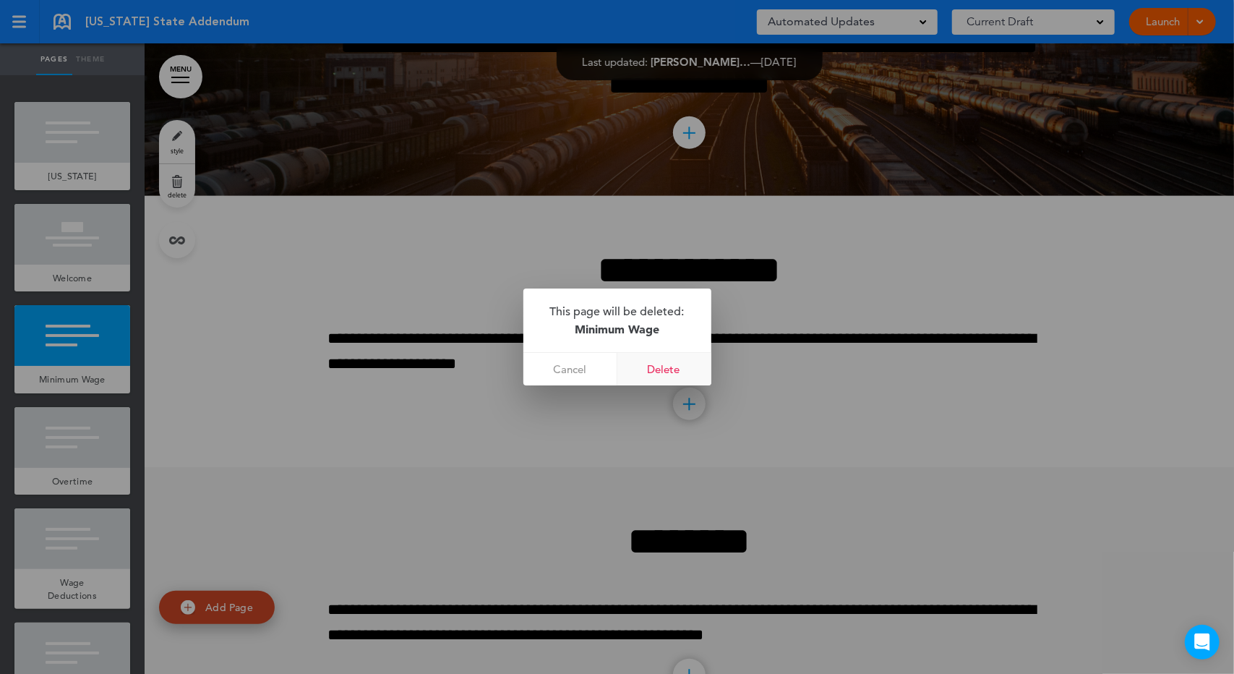
click at [661, 374] on link "Delete" at bounding box center [665, 369] width 94 height 33
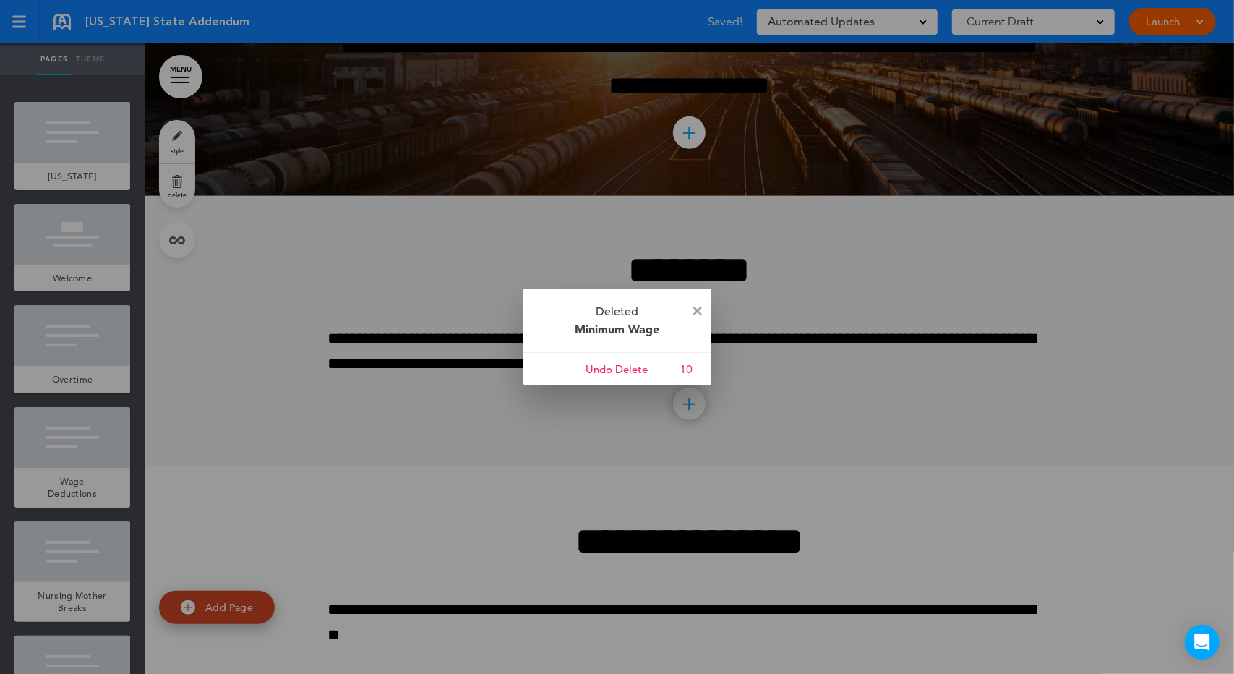
click at [76, 278] on div at bounding box center [617, 337] width 1234 height 674
click at [701, 312] on img at bounding box center [697, 311] width 9 height 9
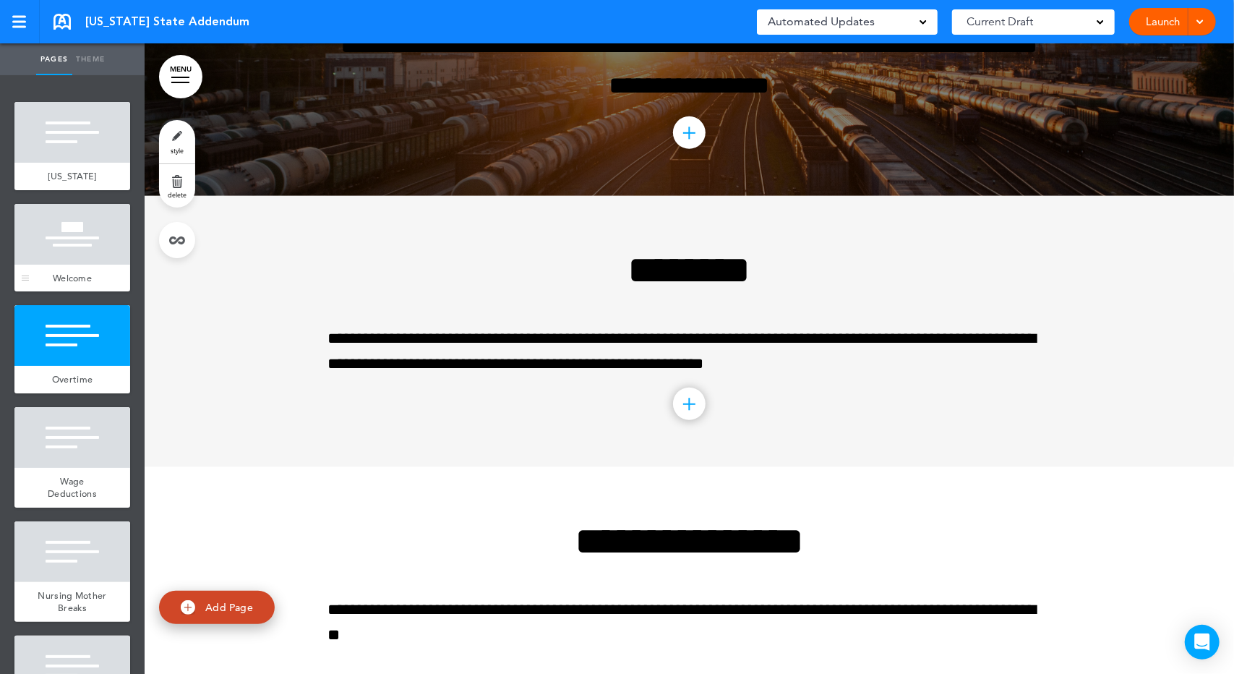
click at [110, 269] on div "Welcome" at bounding box center [72, 278] width 116 height 27
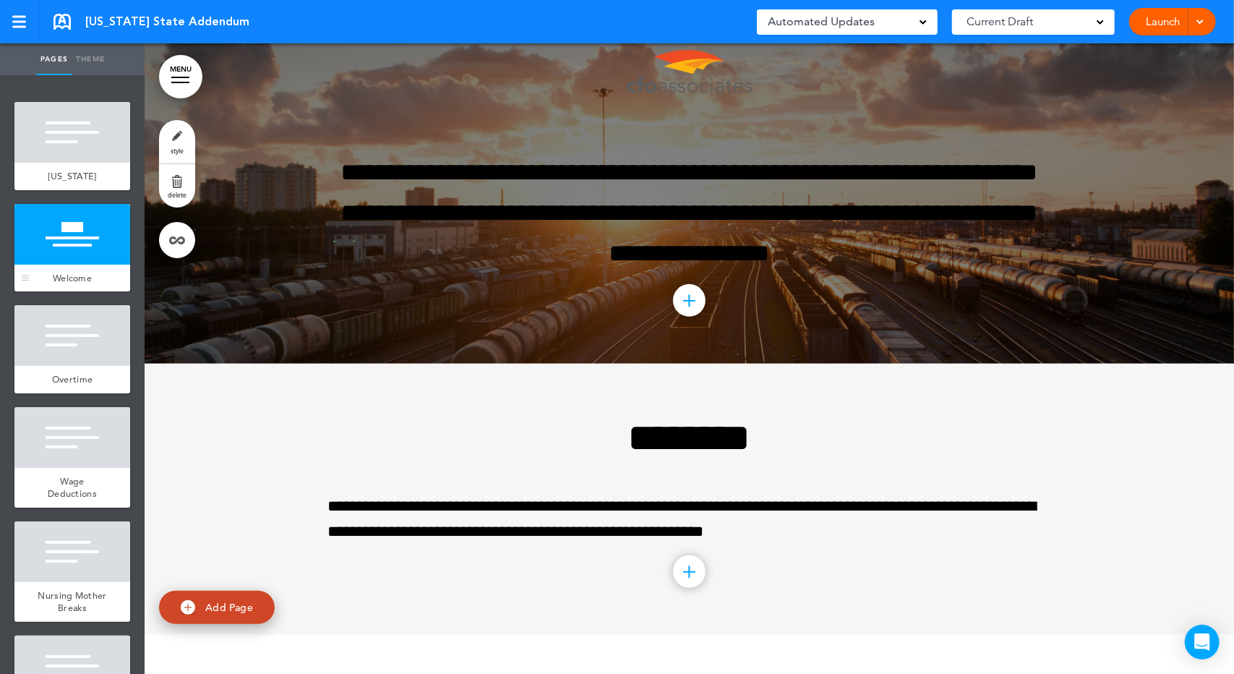
scroll to position [336, 0]
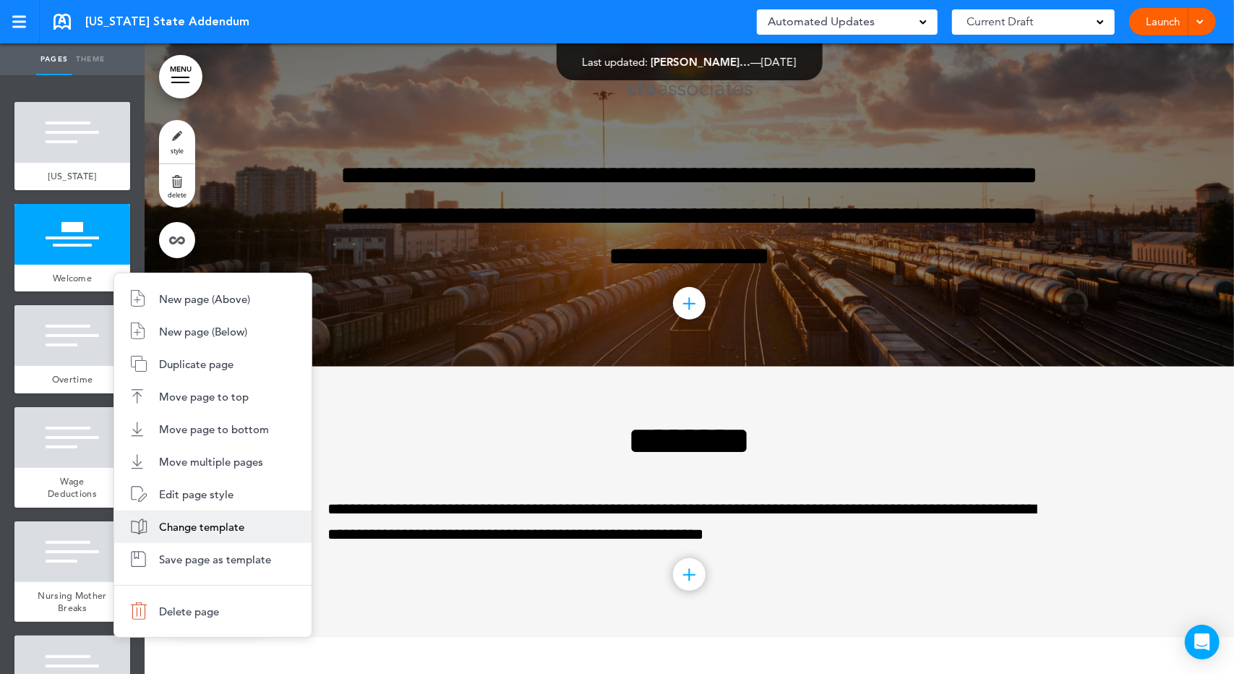
click at [176, 526] on span "Change template" at bounding box center [201, 527] width 85 height 14
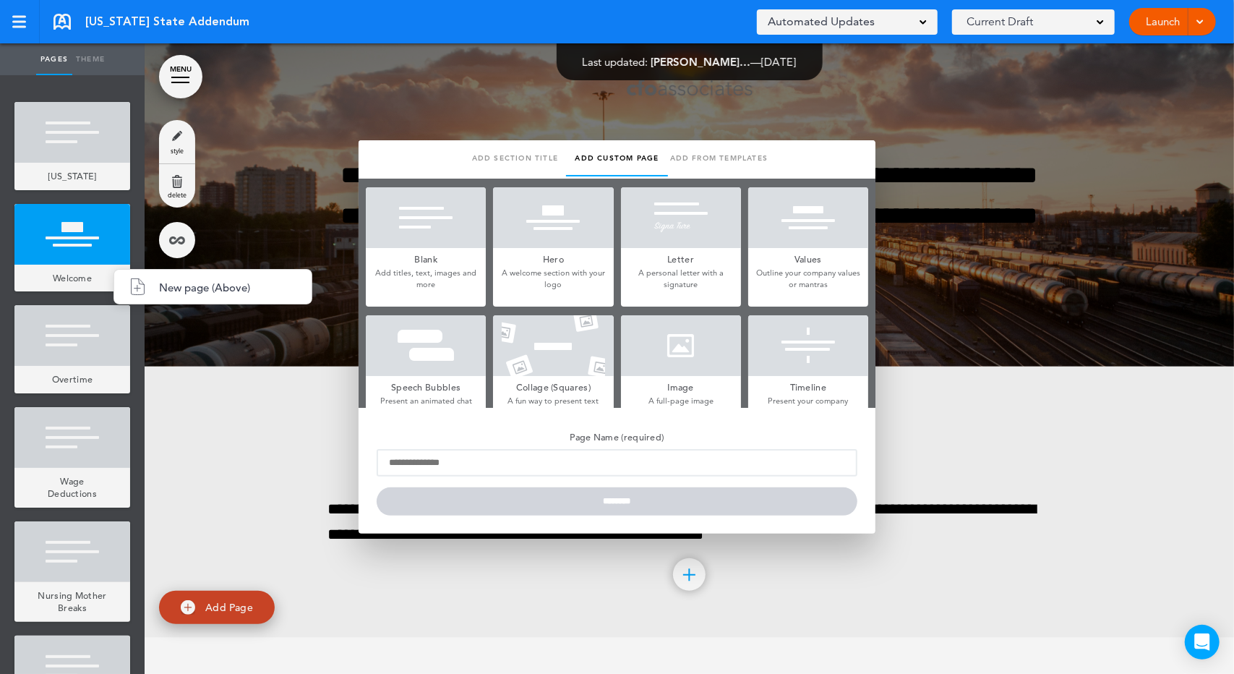
type input "*******"
type input "**********"
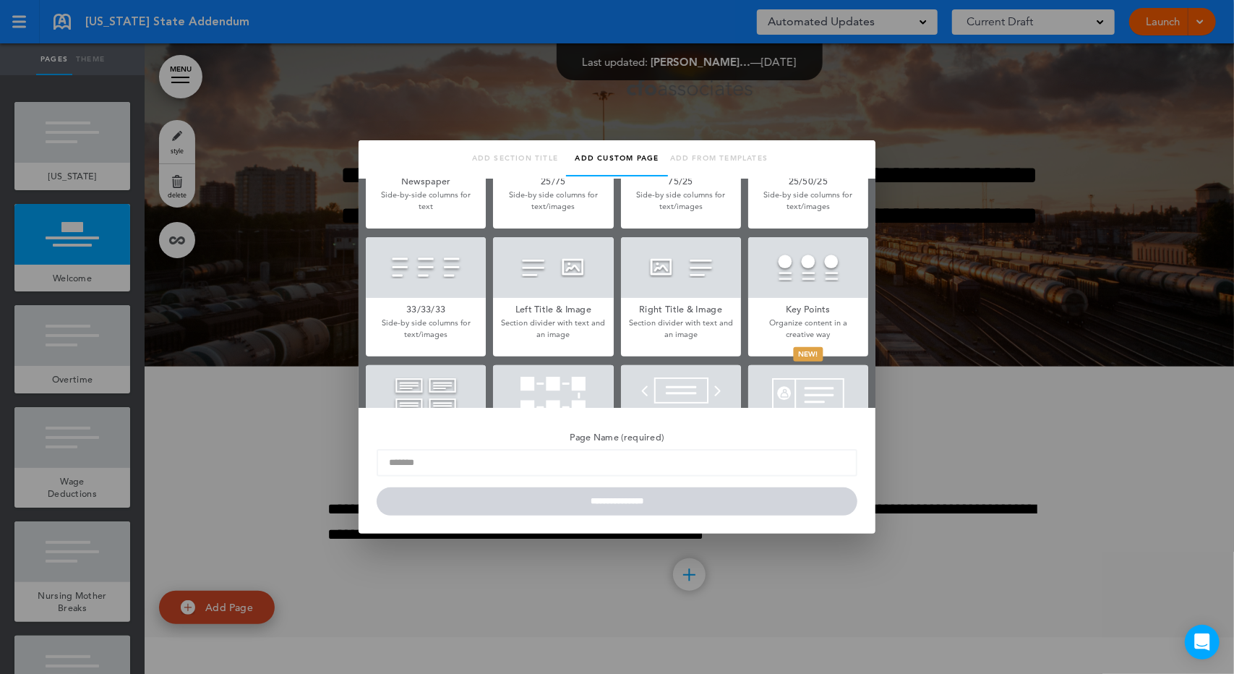
scroll to position [337, 0]
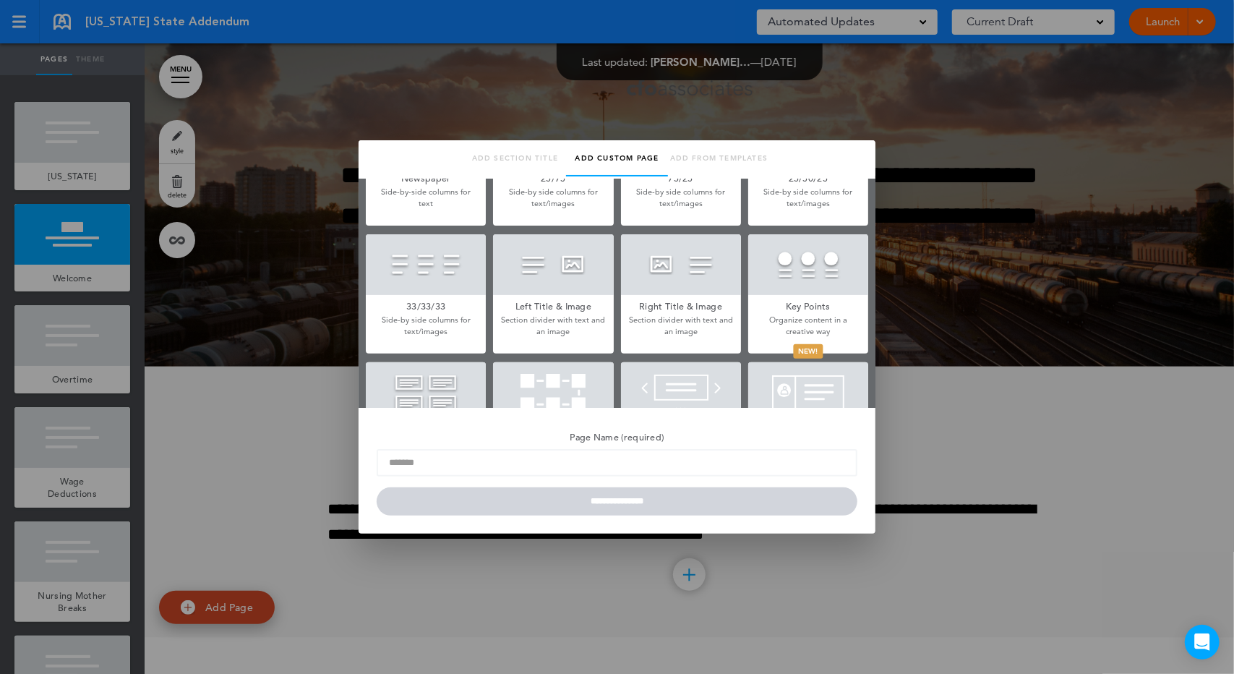
click at [643, 322] on p "Section divider with text and an image" at bounding box center [681, 326] width 120 height 22
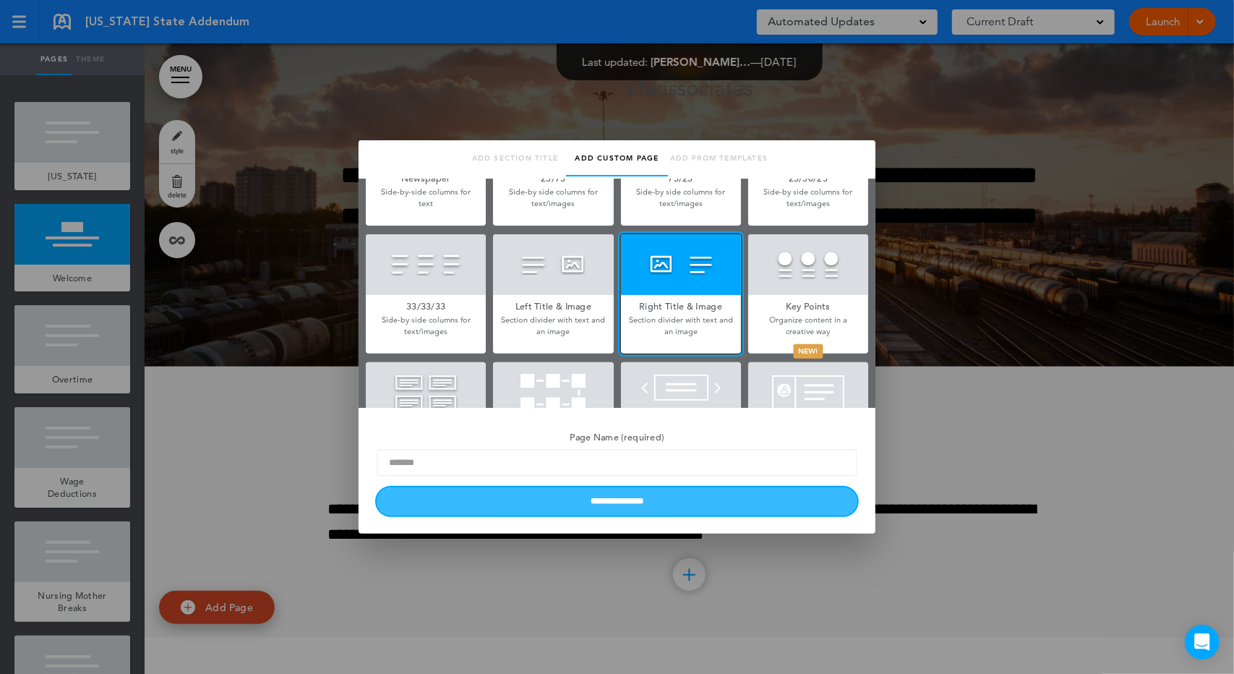
click at [655, 511] on input "**********" at bounding box center [617, 501] width 481 height 28
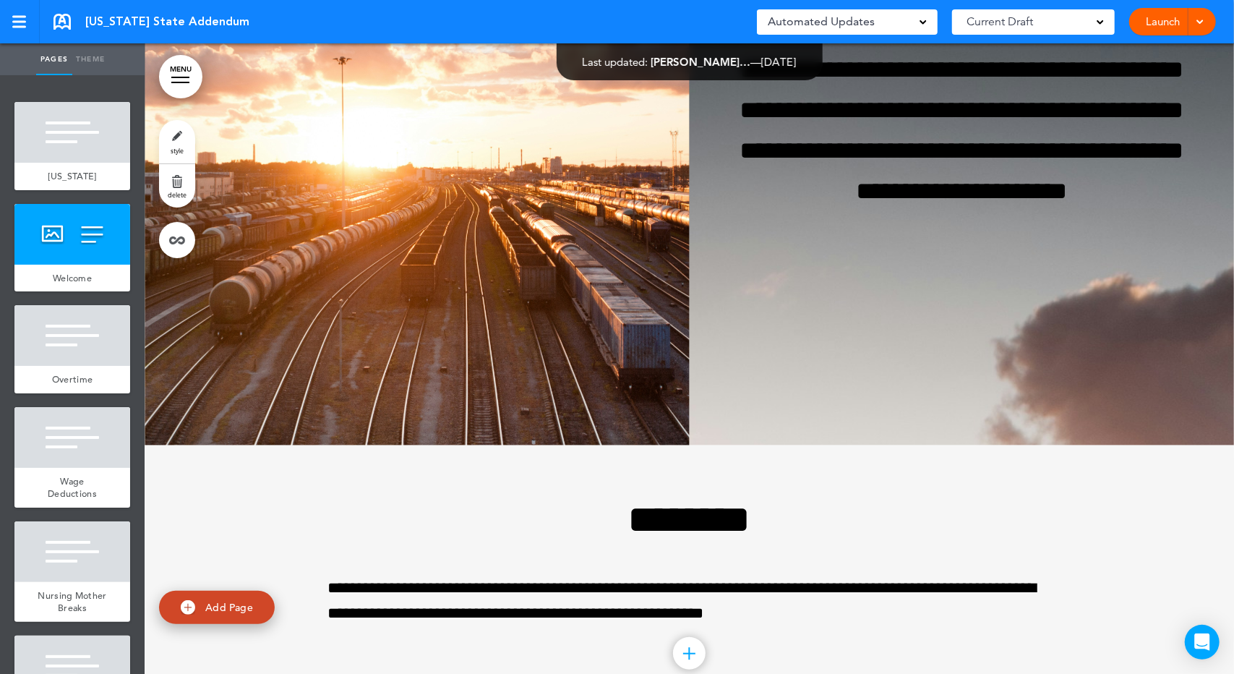
scroll to position [336, 0]
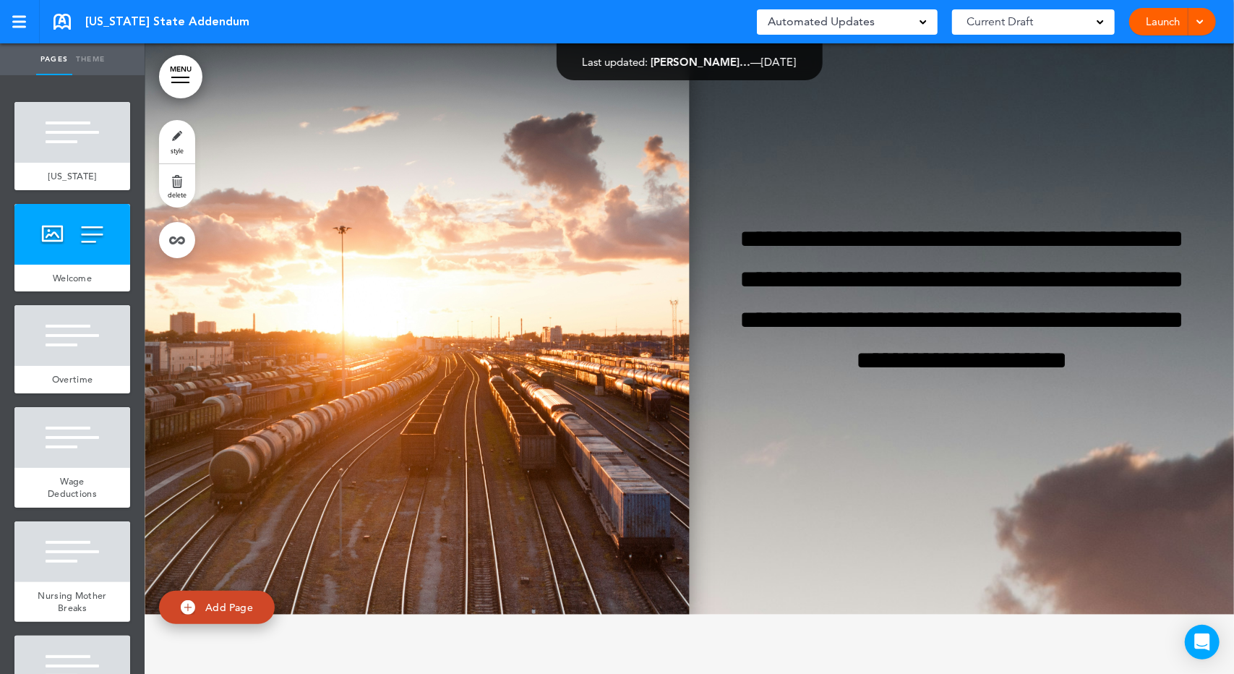
drag, startPoint x: 502, startPoint y: 385, endPoint x: 299, endPoint y: 397, distance: 202.8
drag, startPoint x: 299, startPoint y: 397, endPoint x: 801, endPoint y: 484, distance: 509.3
click at [801, 435] on div "**********" at bounding box center [962, 299] width 545 height 270
click at [560, 470] on img at bounding box center [417, 299] width 545 height 631
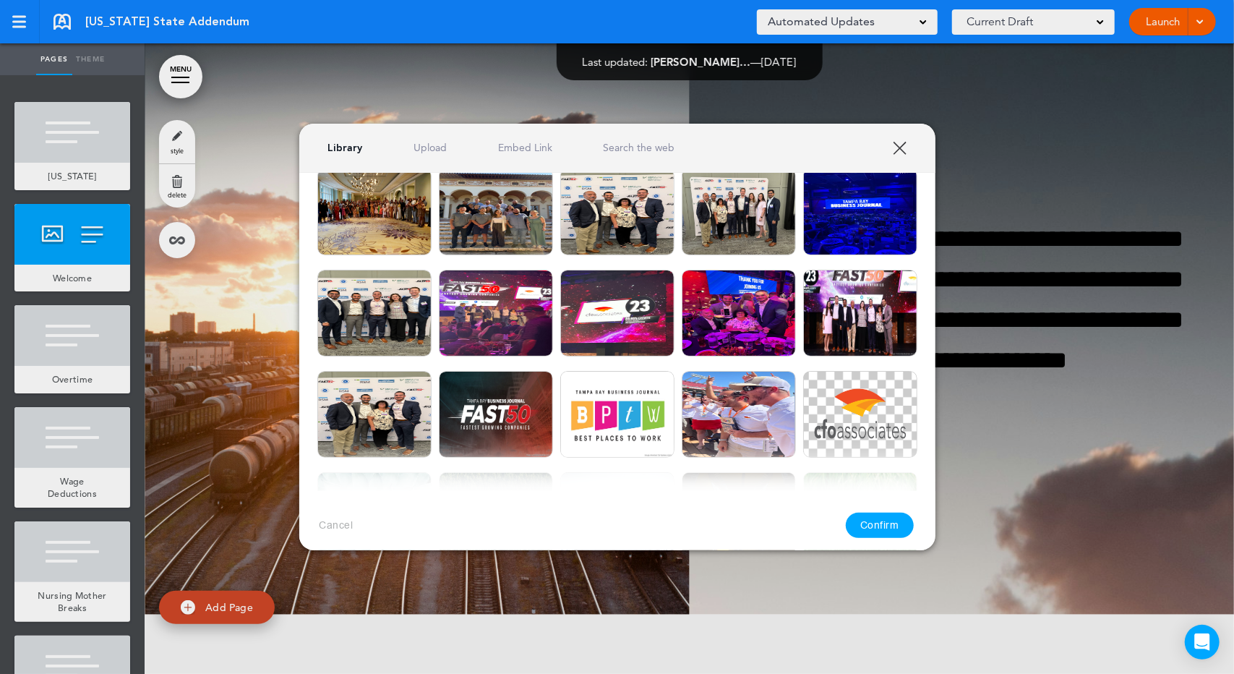
click at [560, 472] on img at bounding box center [617, 515] width 114 height 87
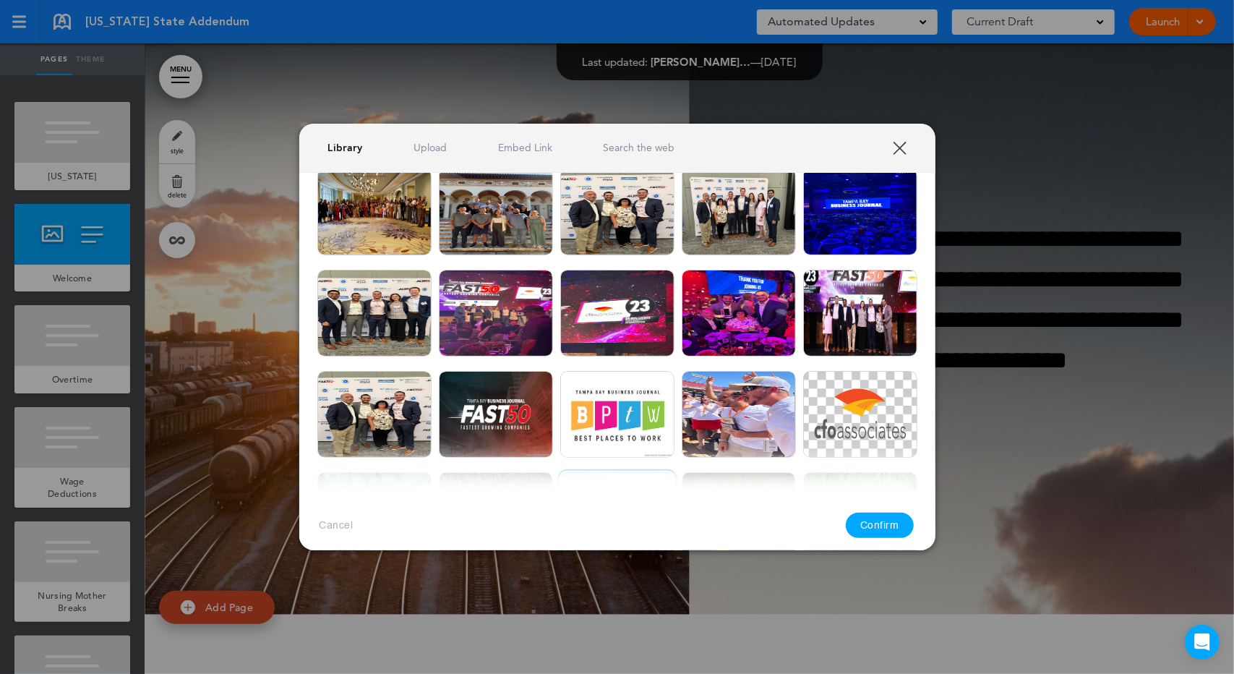
click at [657, 145] on link "Search the web" at bounding box center [639, 148] width 72 height 14
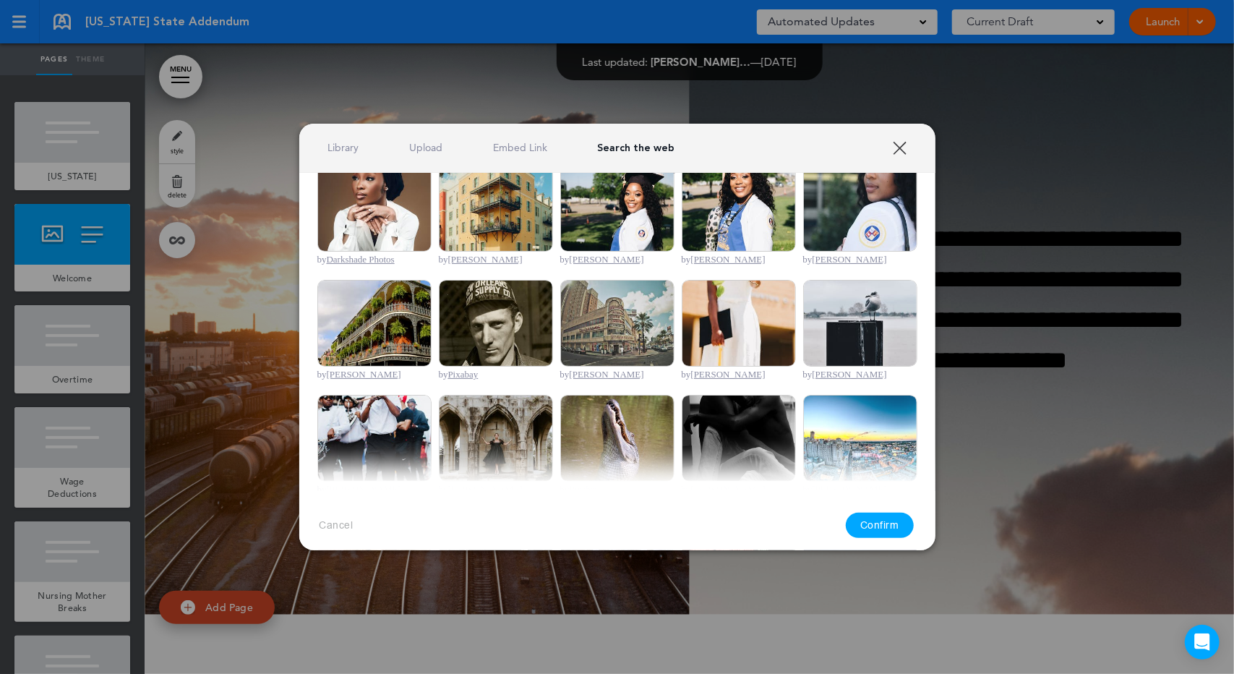
scroll to position [337, 0]
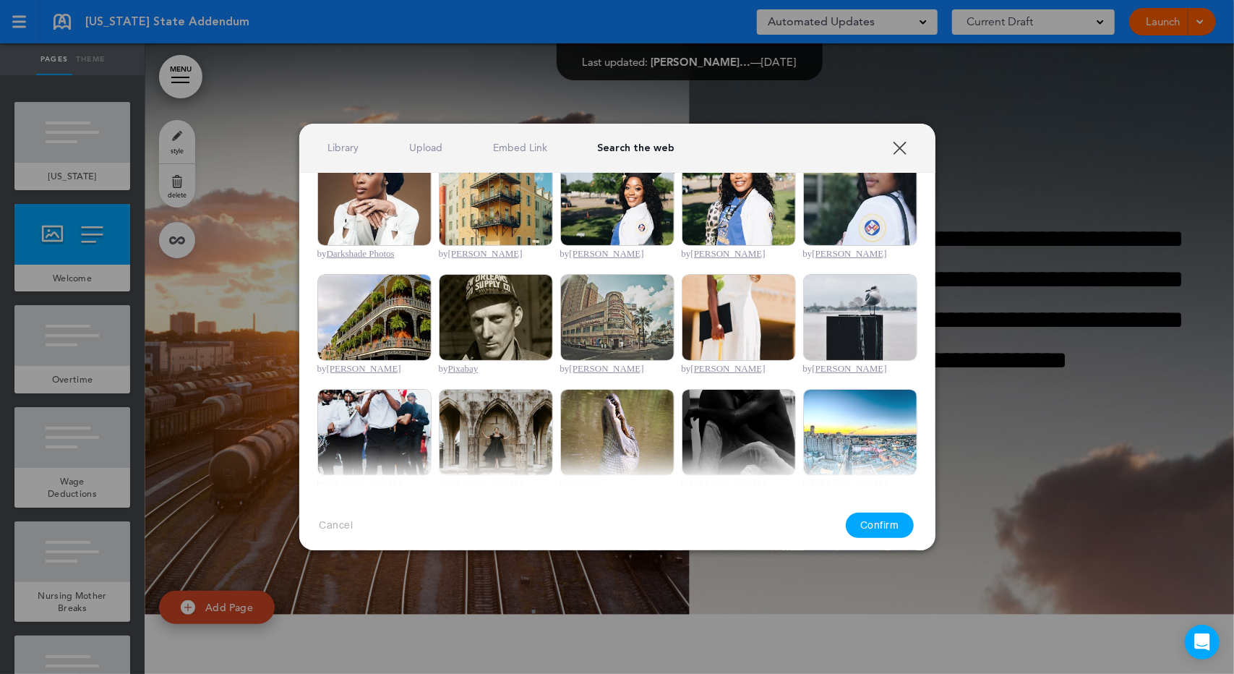
click at [353, 317] on img at bounding box center [374, 317] width 114 height 87
click at [878, 537] on button "Confirm" at bounding box center [880, 525] width 68 height 25
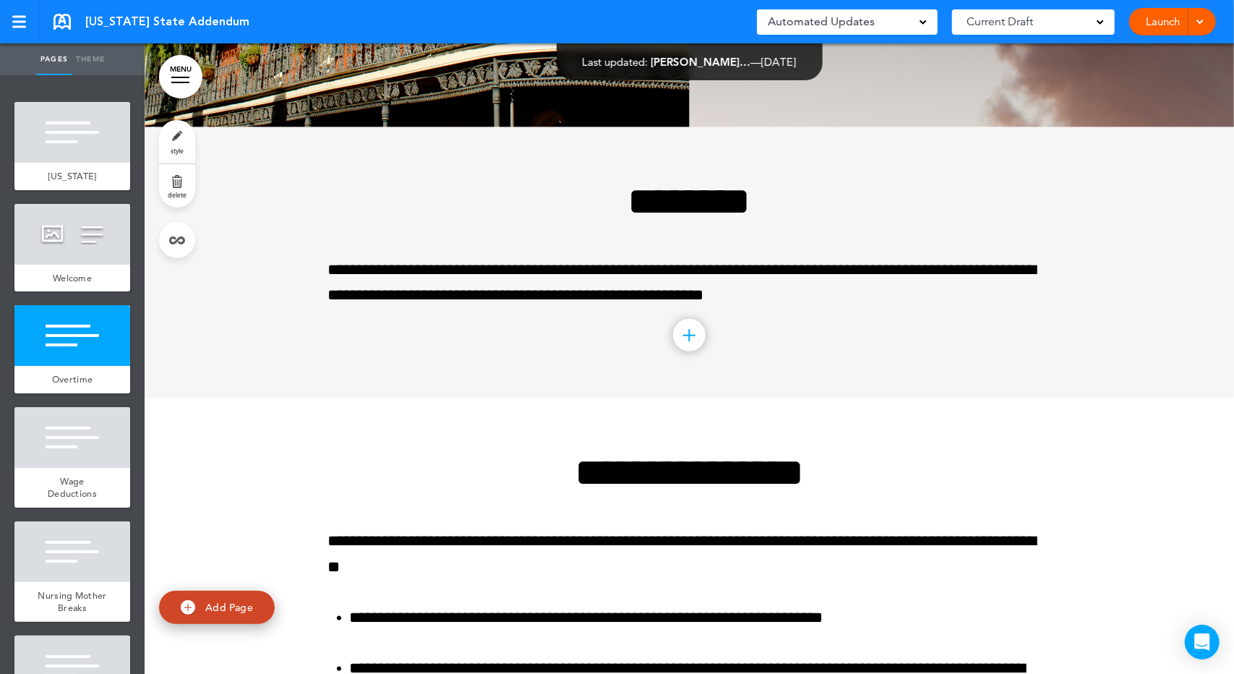
scroll to position [843, 0]
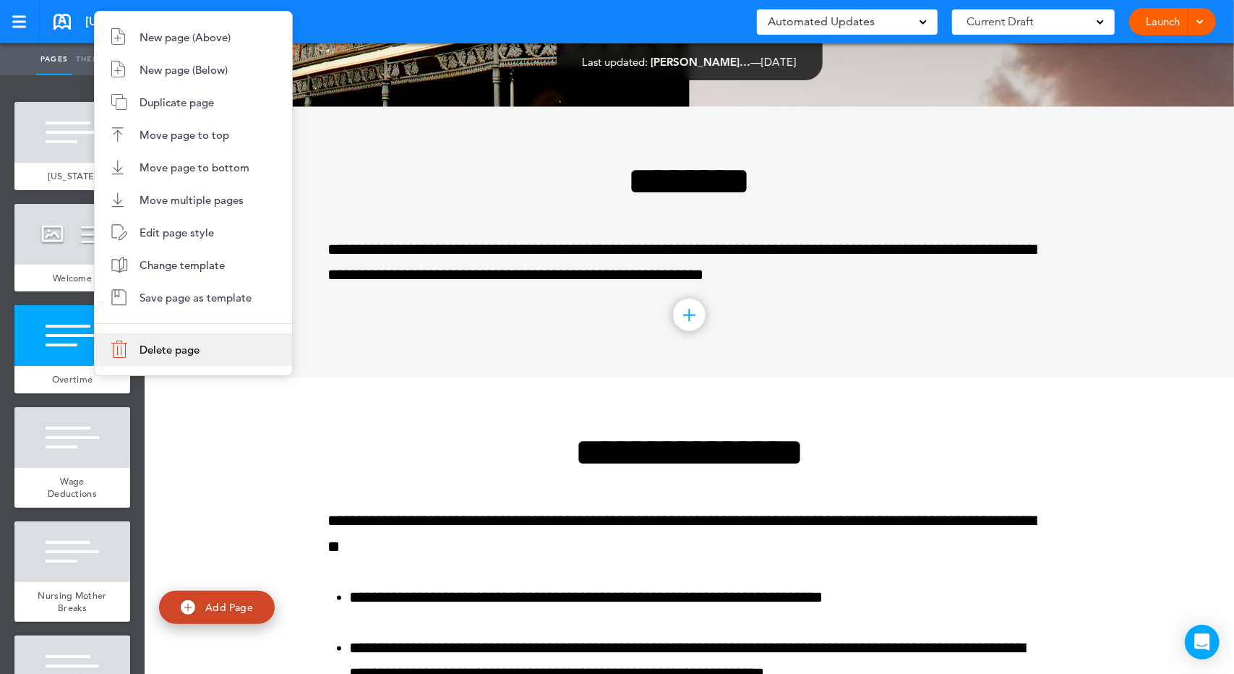
click at [124, 359] on li "Delete page" at bounding box center [193, 349] width 197 height 33
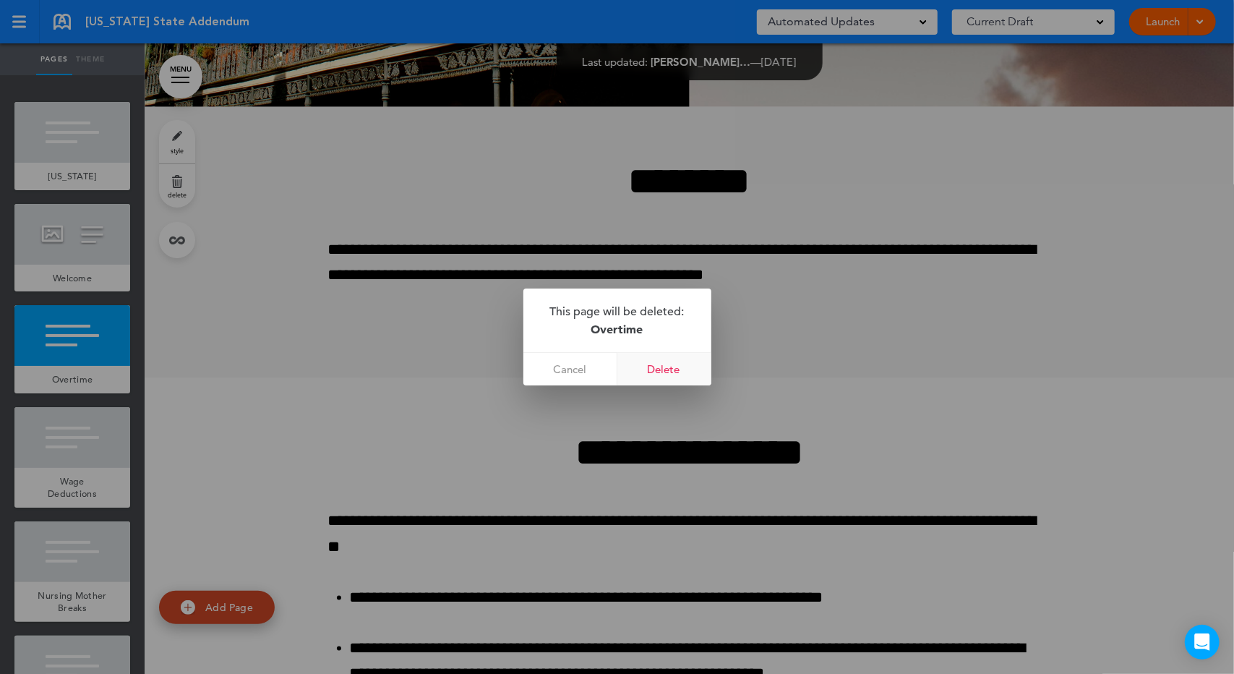
click at [646, 366] on link "Delete" at bounding box center [665, 369] width 94 height 33
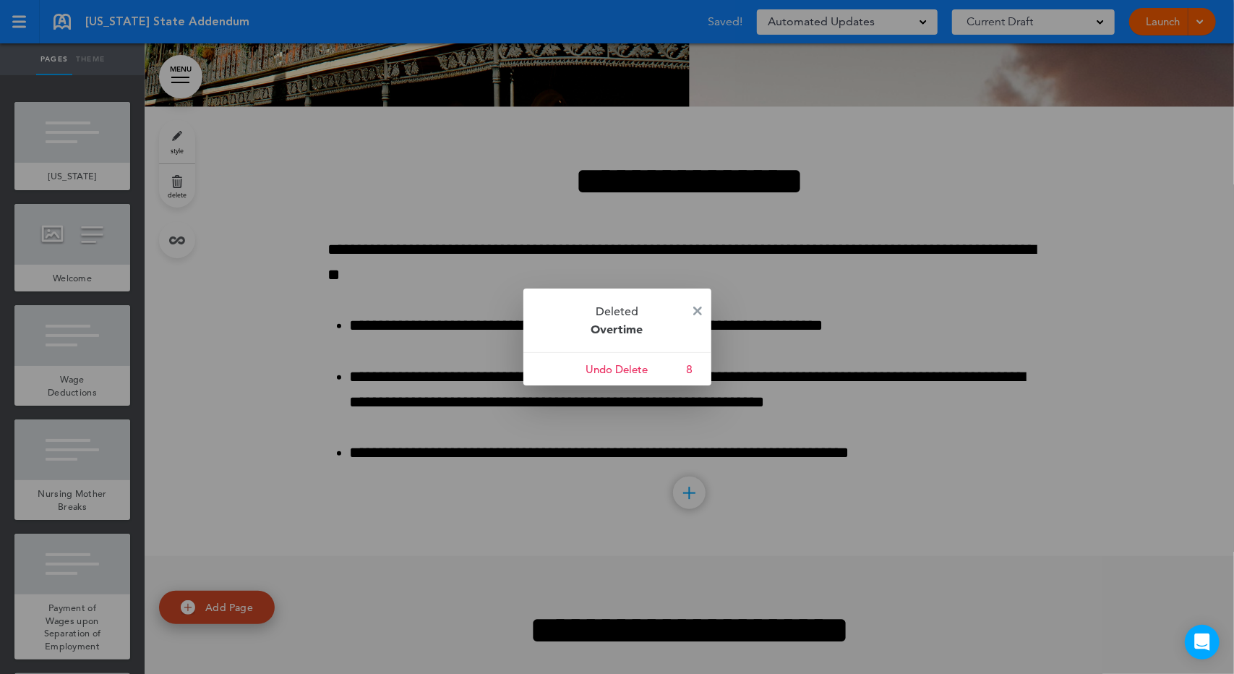
click at [693, 312] on p "Deleted Overtime" at bounding box center [618, 321] width 188 height 64
click at [693, 312] on img at bounding box center [697, 311] width 9 height 9
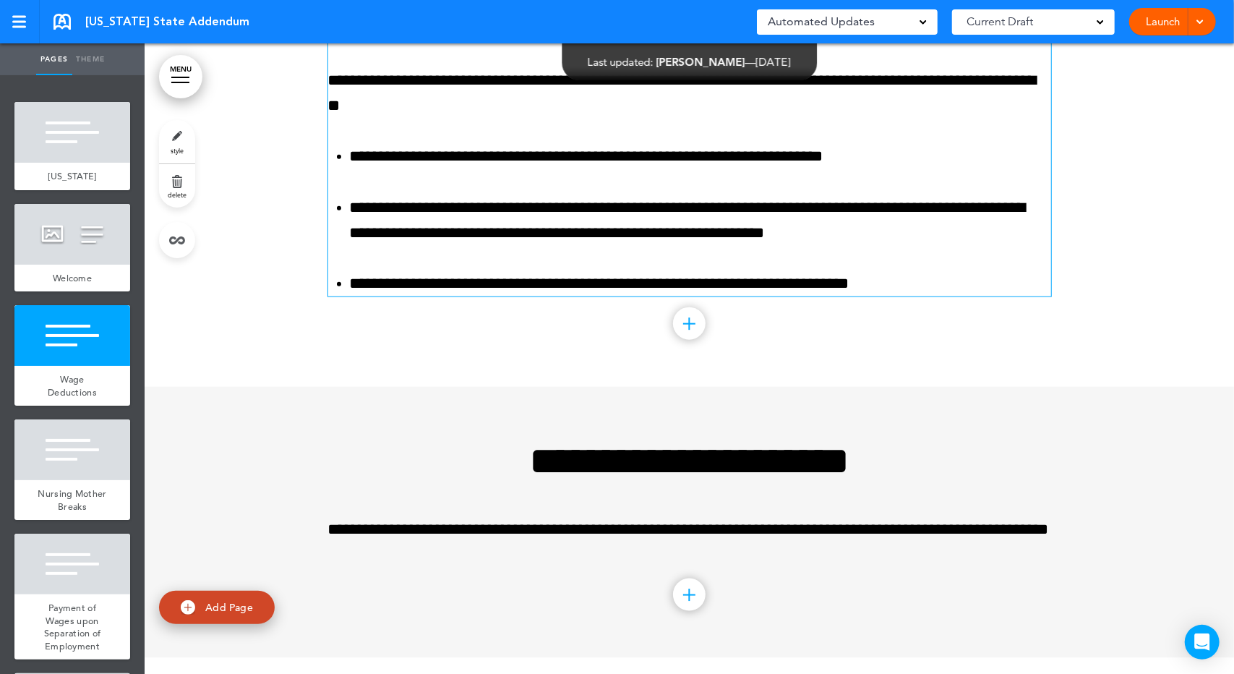
scroll to position [506, 0]
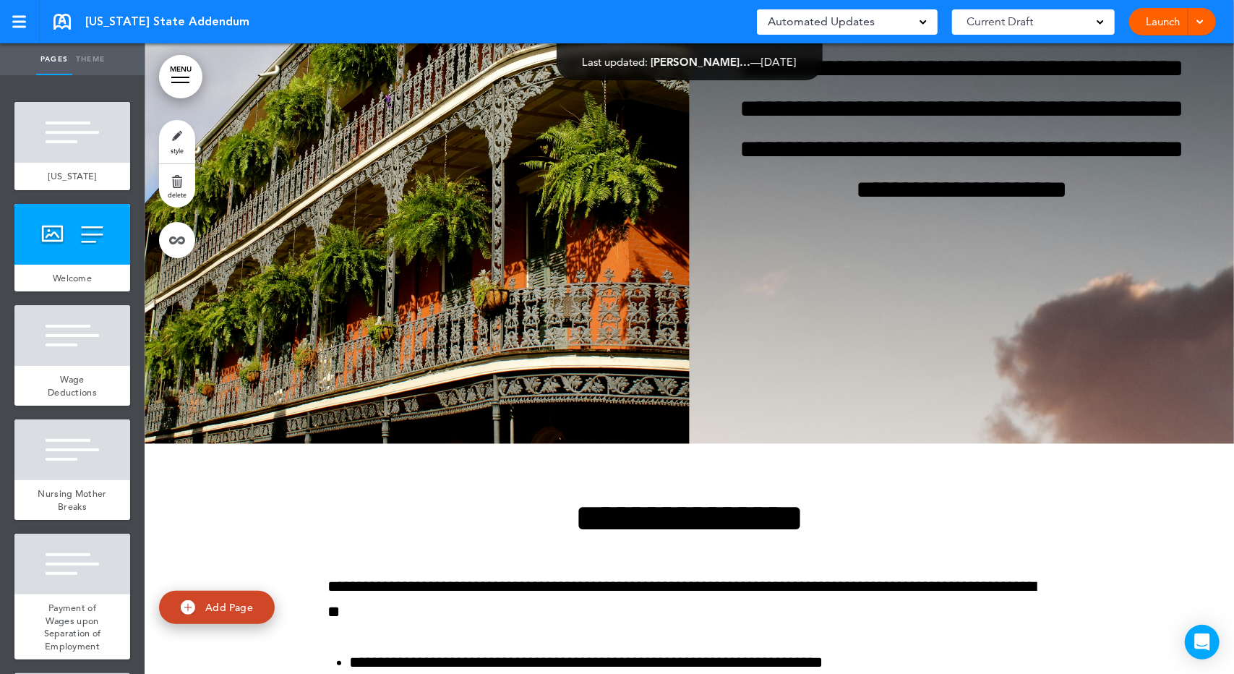
click at [771, 404] on div "**********" at bounding box center [690, 128] width 1090 height 631
drag, startPoint x: 172, startPoint y: 129, endPoint x: 325, endPoint y: 195, distance: 166.2
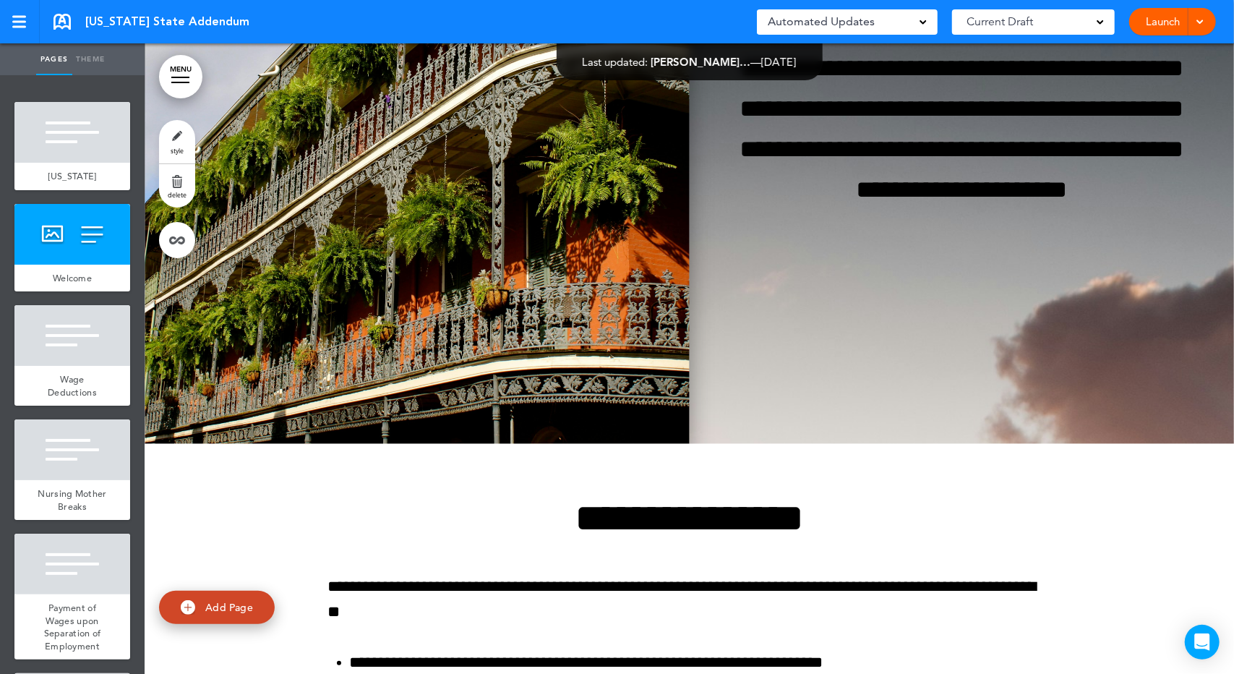
click at [172, 129] on link "style" at bounding box center [177, 141] width 36 height 43
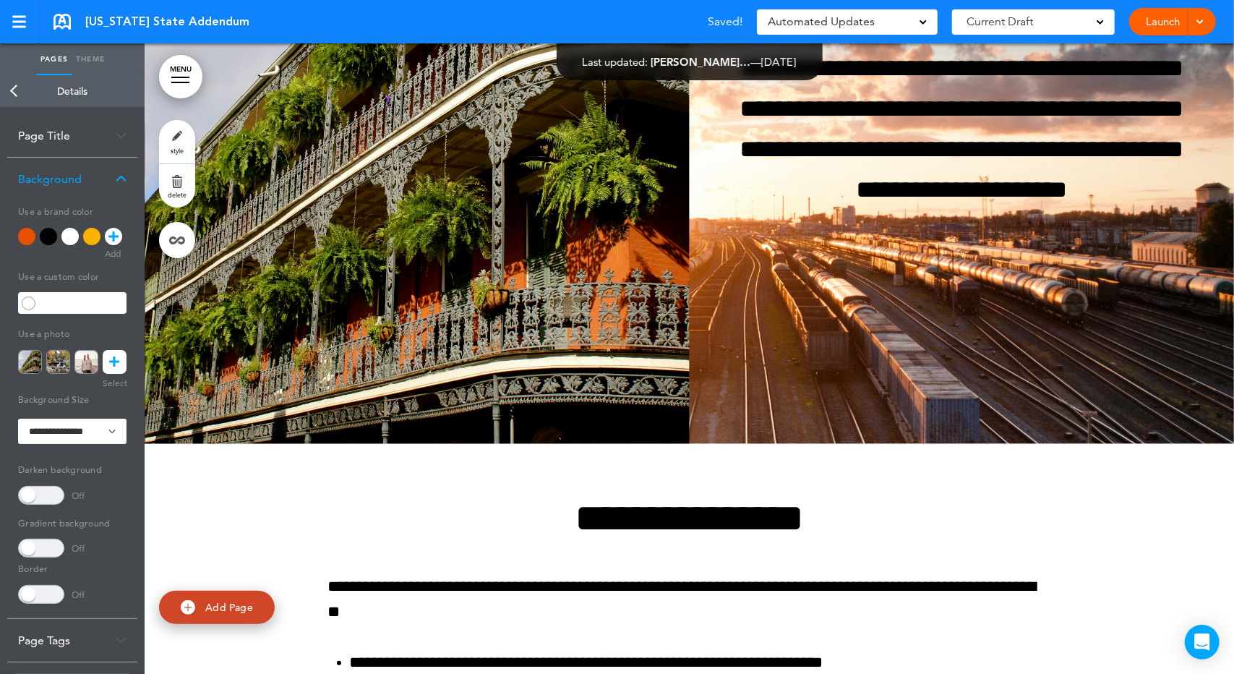
click at [858, 330] on div "**********" at bounding box center [690, 128] width 1090 height 631
click at [92, 238] on div at bounding box center [91, 236] width 17 height 17
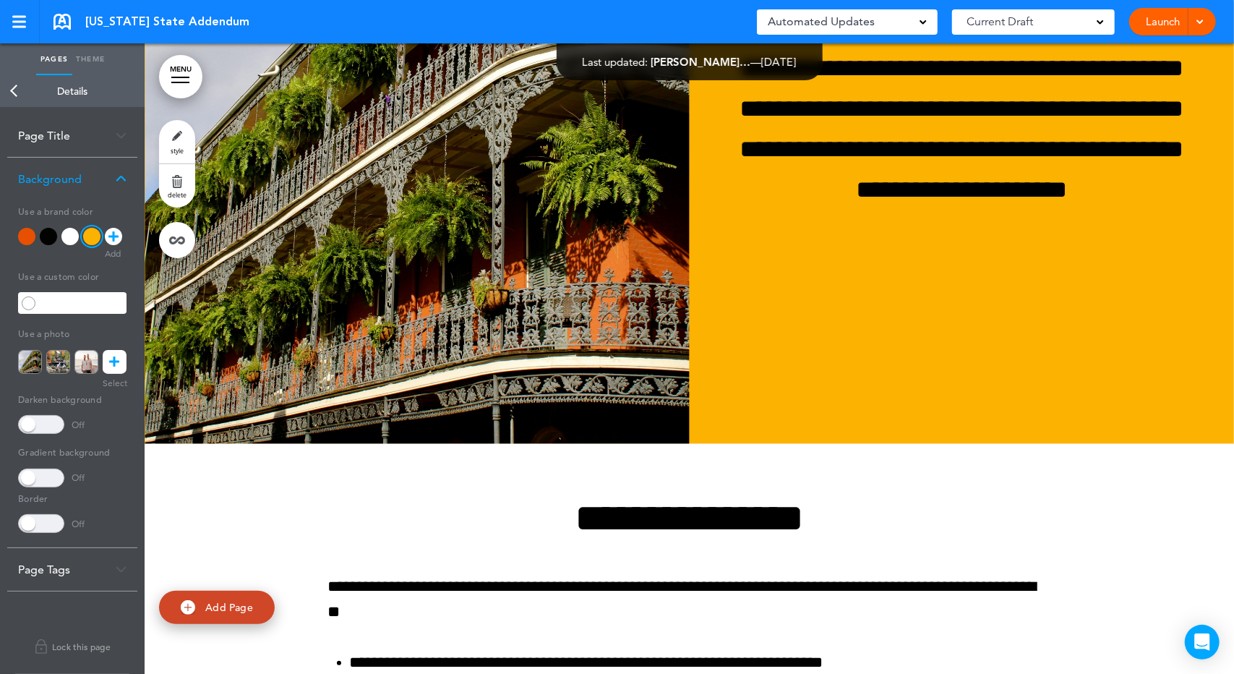
click at [27, 236] on div at bounding box center [26, 236] width 17 height 17
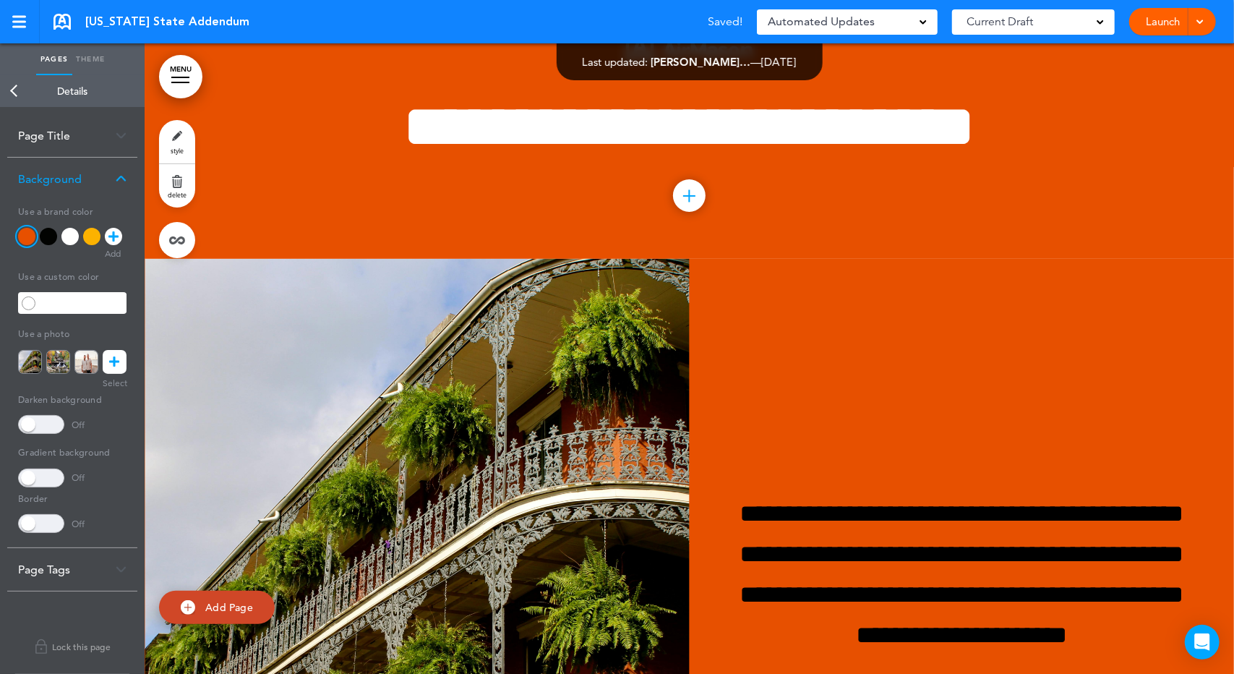
scroll to position [0, 0]
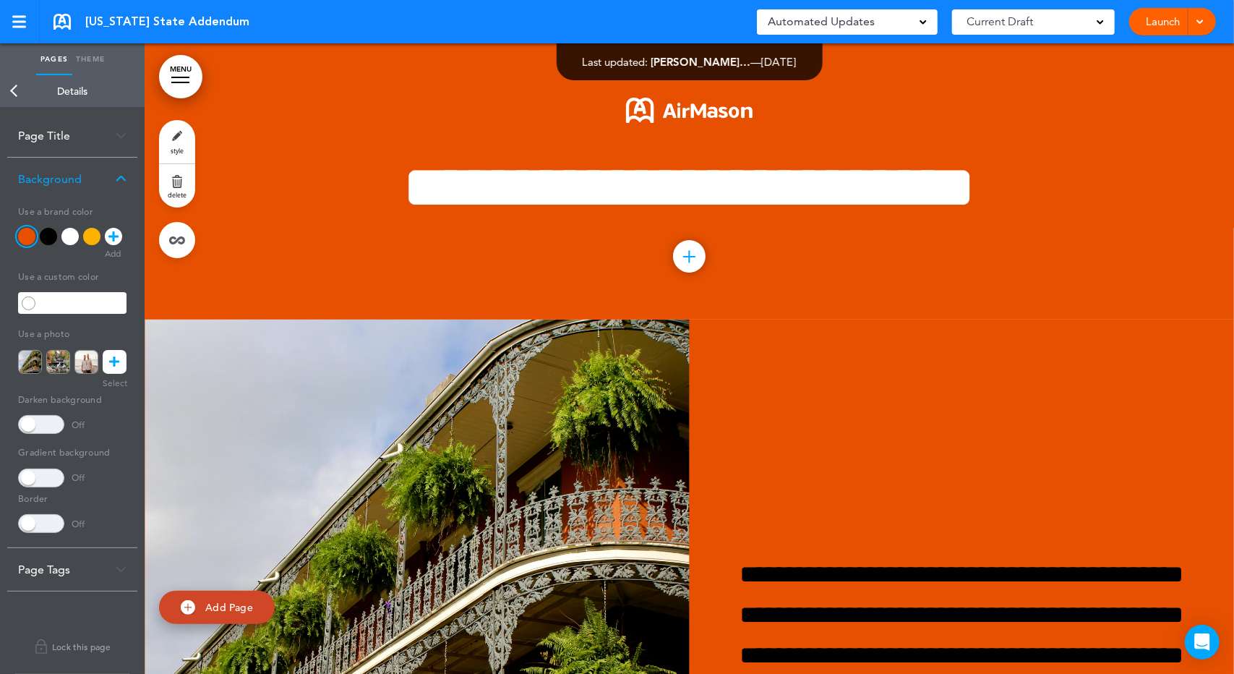
drag, startPoint x: 248, startPoint y: 307, endPoint x: 96, endPoint y: 241, distance: 165.5
click at [96, 241] on div at bounding box center [91, 236] width 17 height 17
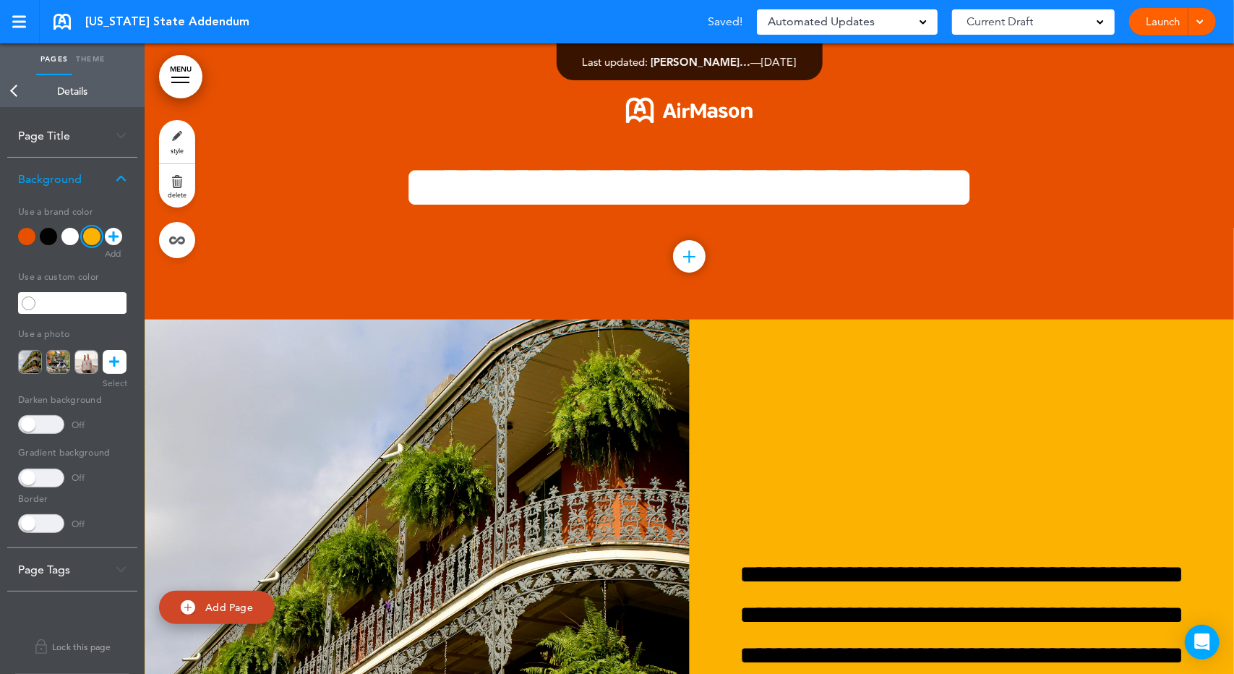
click at [28, 238] on div at bounding box center [26, 236] width 17 height 17
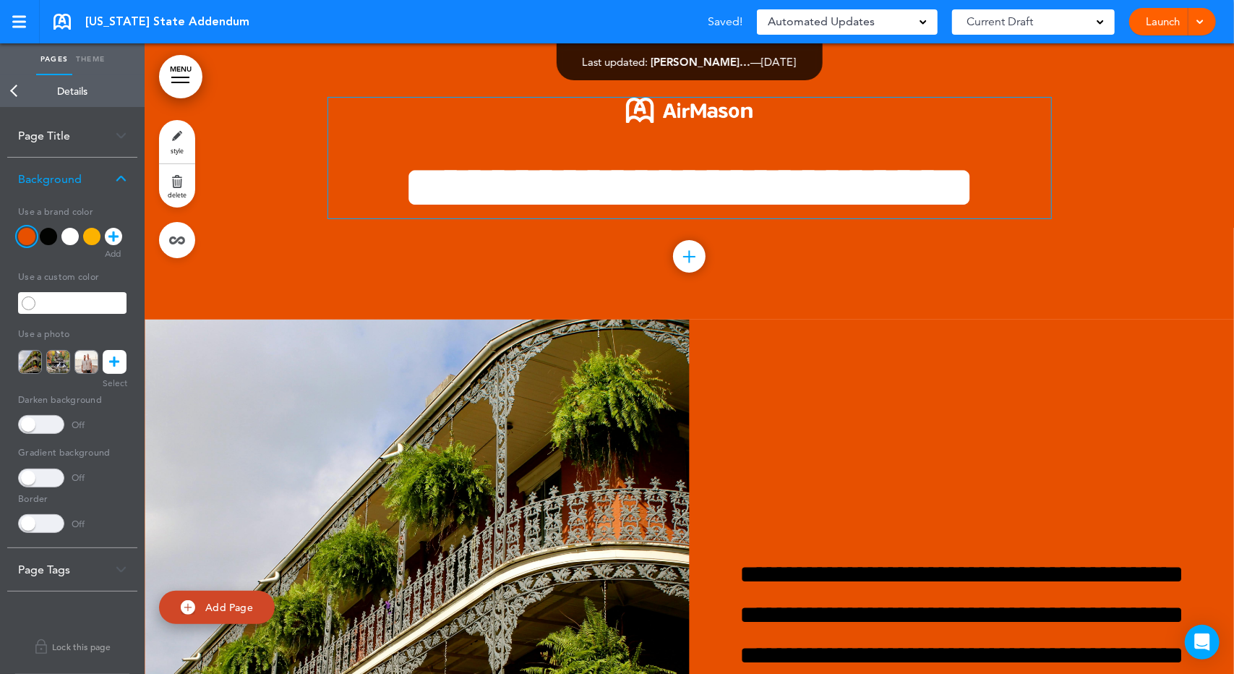
click at [403, 218] on h1 "**********" at bounding box center [689, 187] width 723 height 61
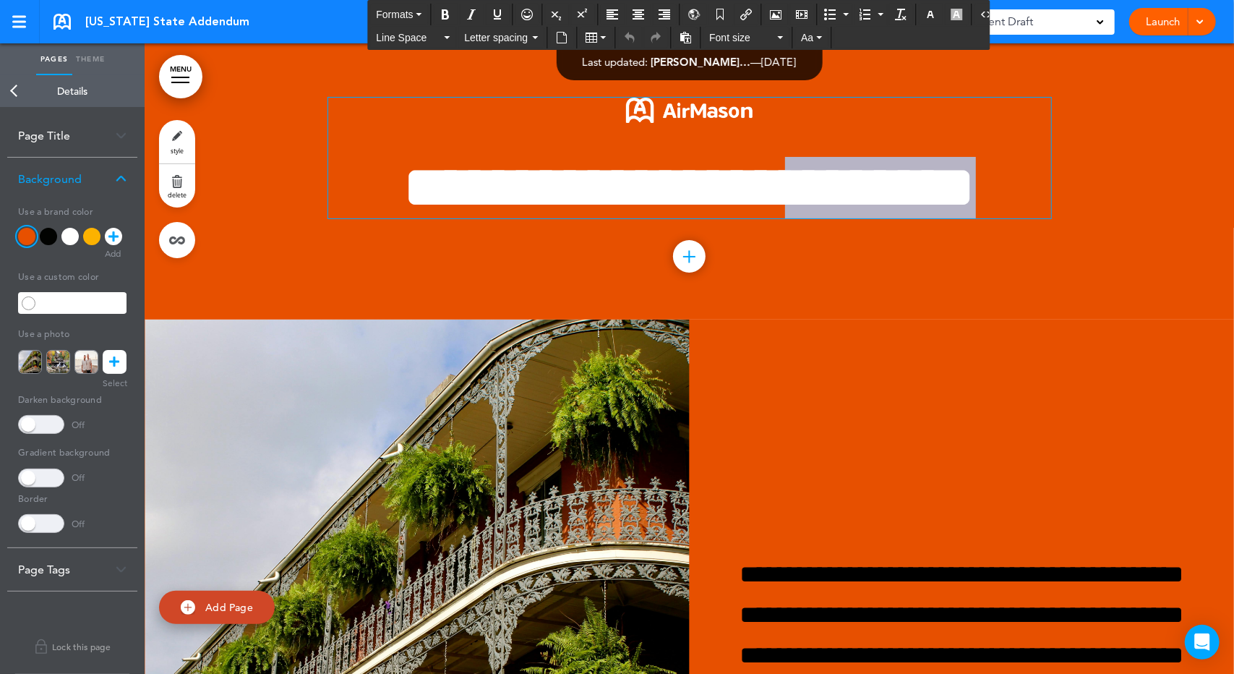
click at [403, 218] on h1 "**********" at bounding box center [689, 187] width 723 height 61
click at [273, 267] on div at bounding box center [690, 181] width 1090 height 276
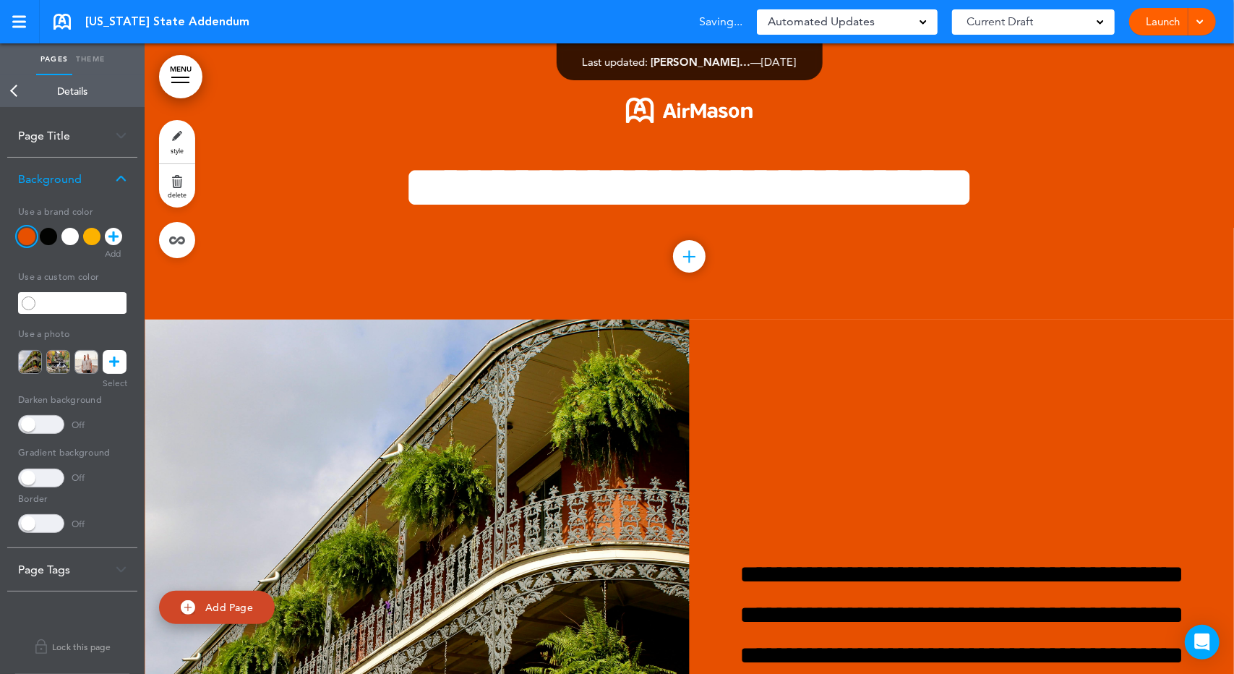
click at [273, 267] on div at bounding box center [690, 181] width 1090 height 276
click at [176, 135] on link "style" at bounding box center [177, 141] width 36 height 43
click at [93, 230] on div at bounding box center [91, 236] width 17 height 17
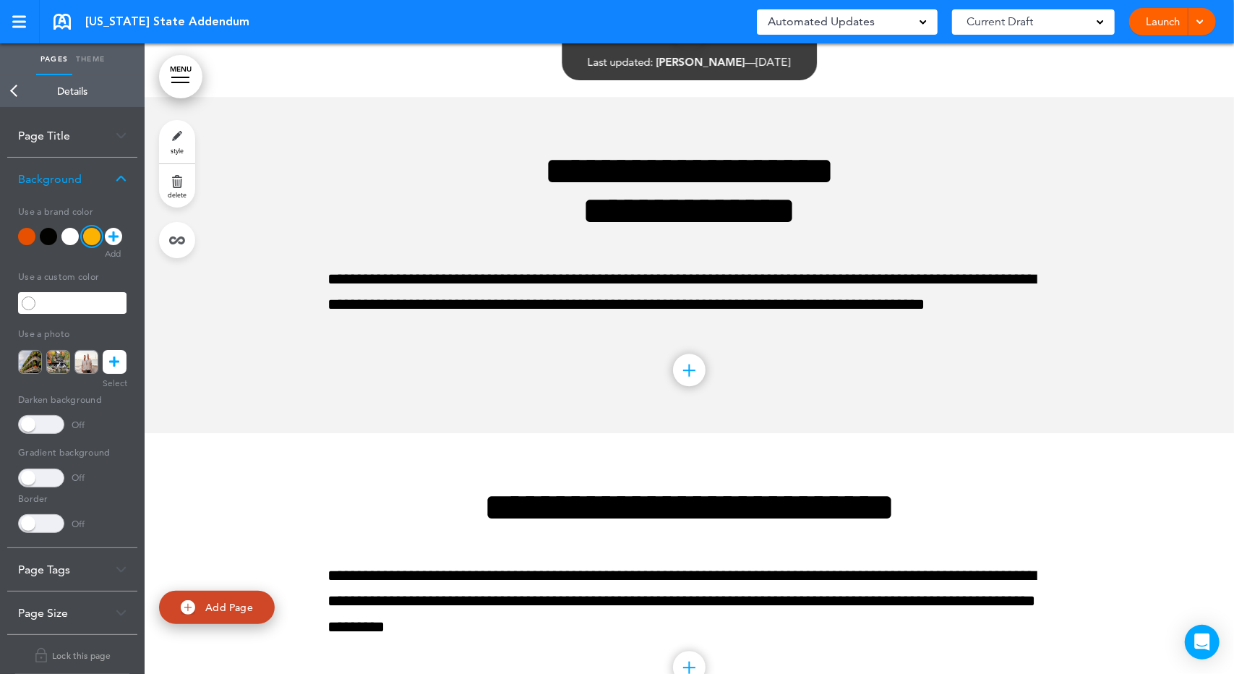
scroll to position [2699, 0]
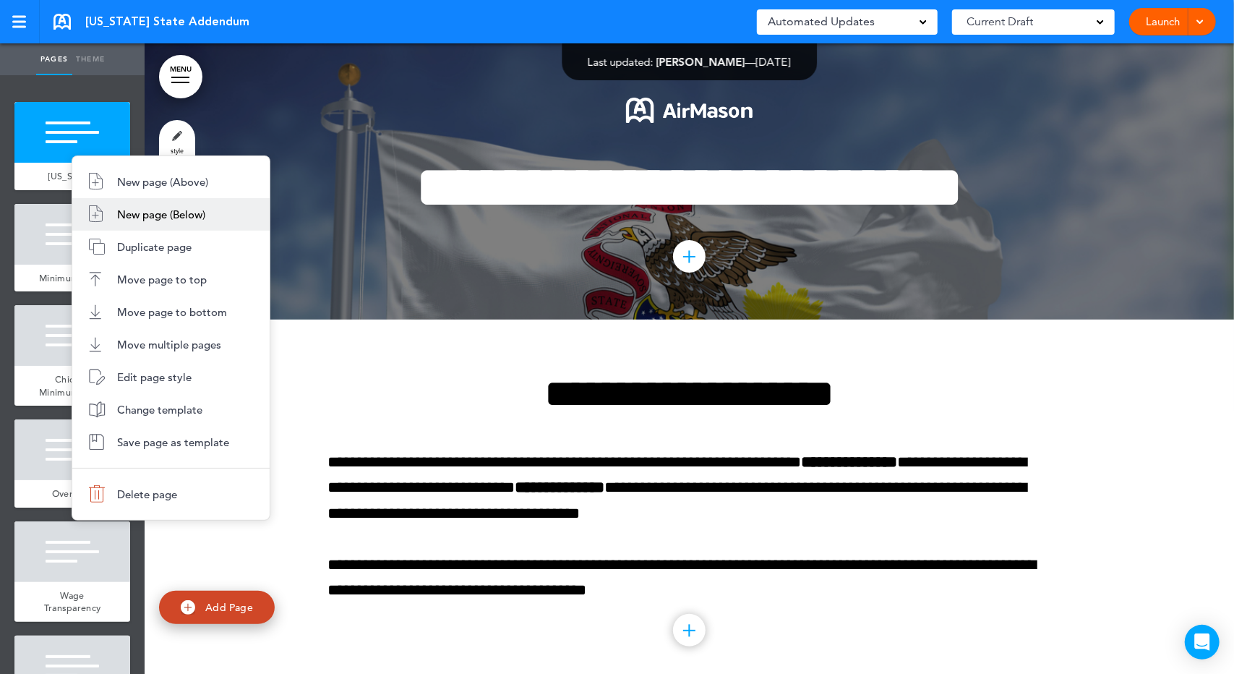
click at [150, 210] on span "New page (Below)" at bounding box center [161, 215] width 88 height 14
type input "********"
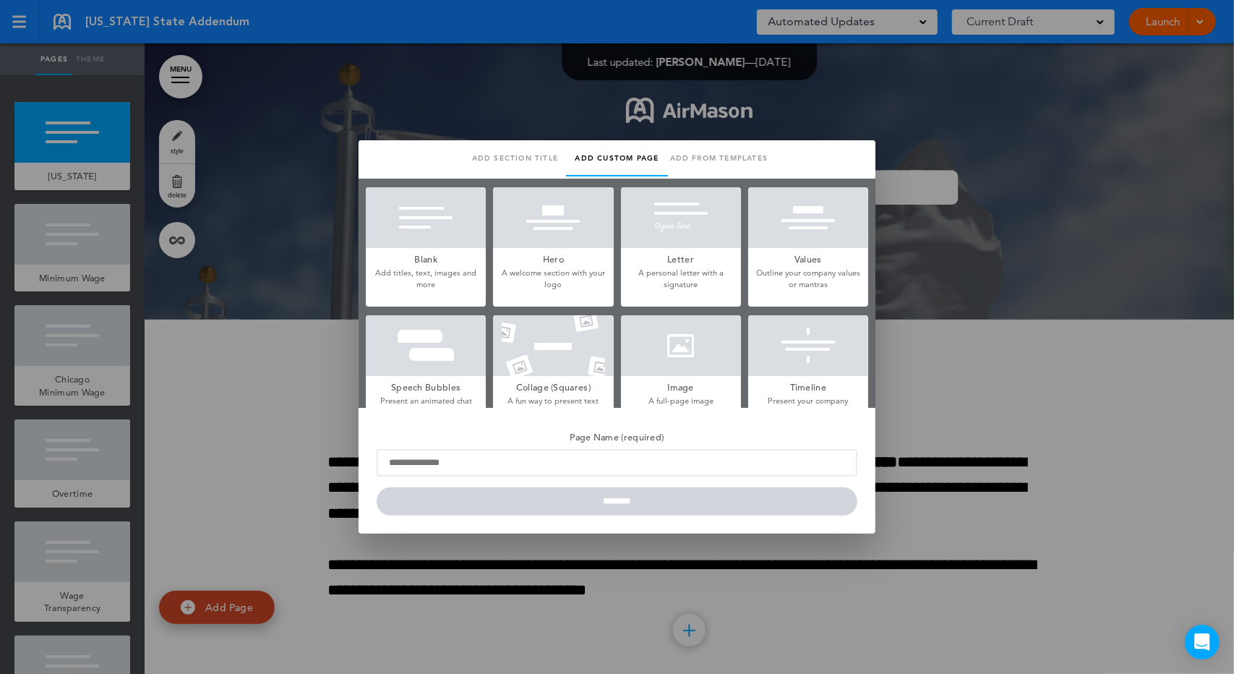
scroll to position [337, 0]
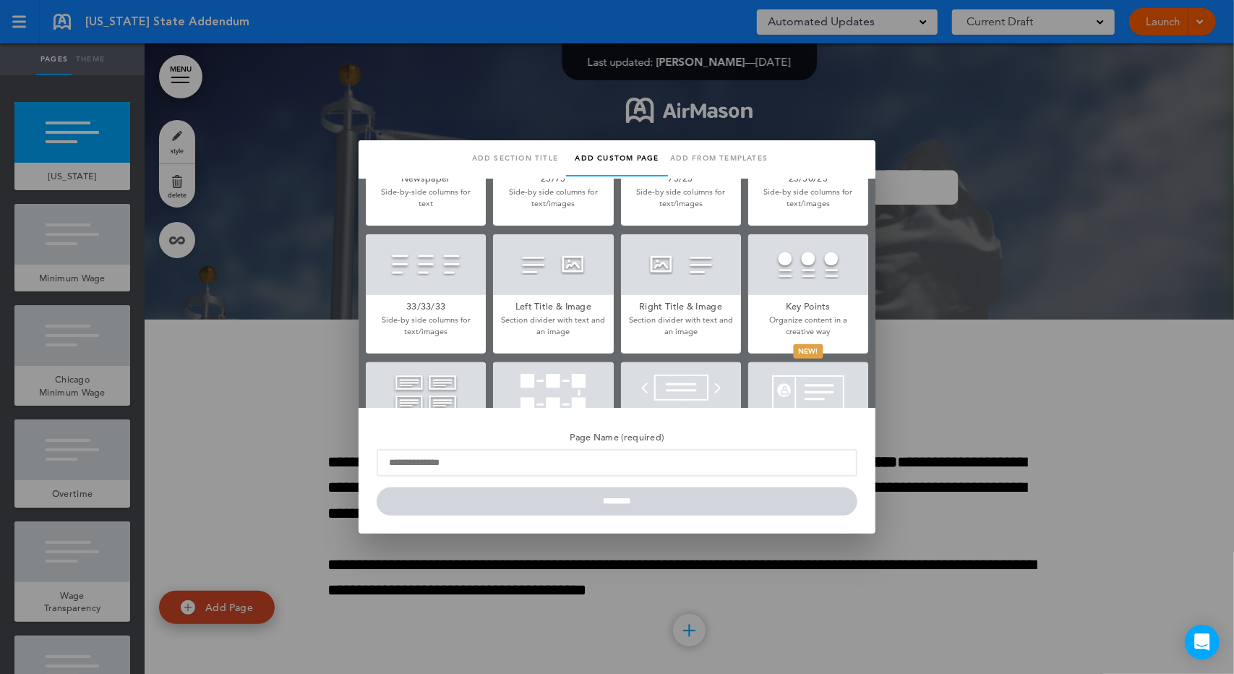
click at [525, 287] on div at bounding box center [553, 264] width 120 height 61
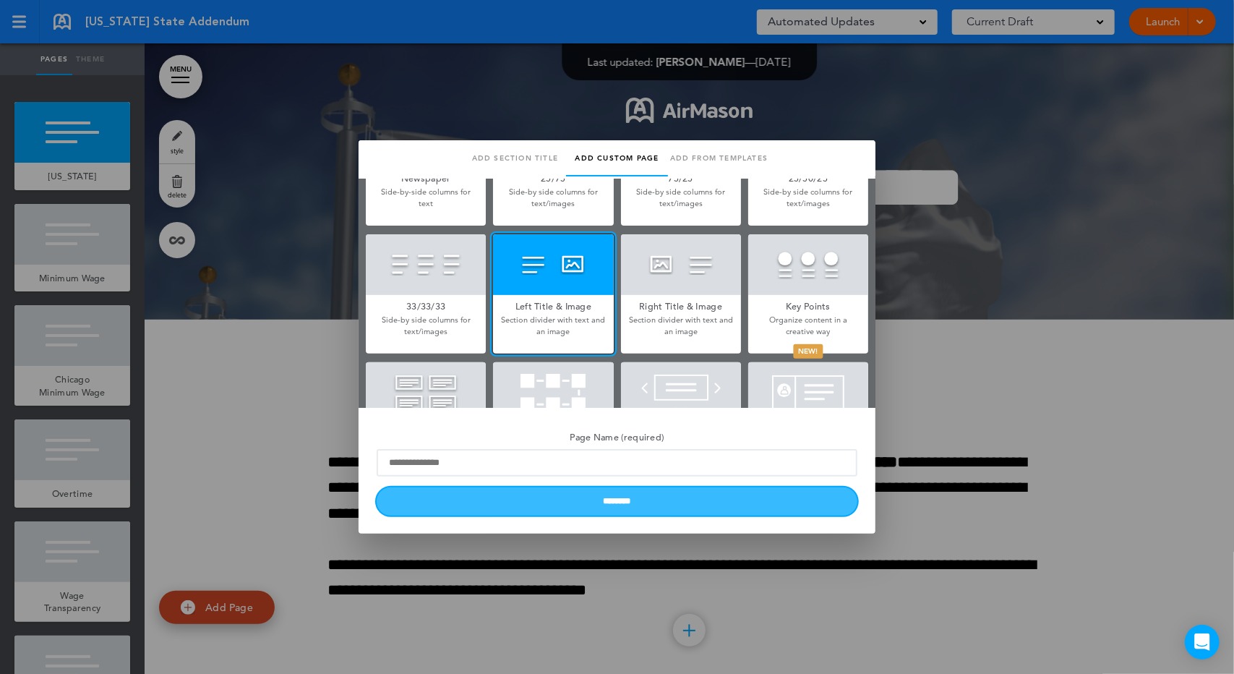
click at [527, 503] on input "********" at bounding box center [617, 501] width 481 height 28
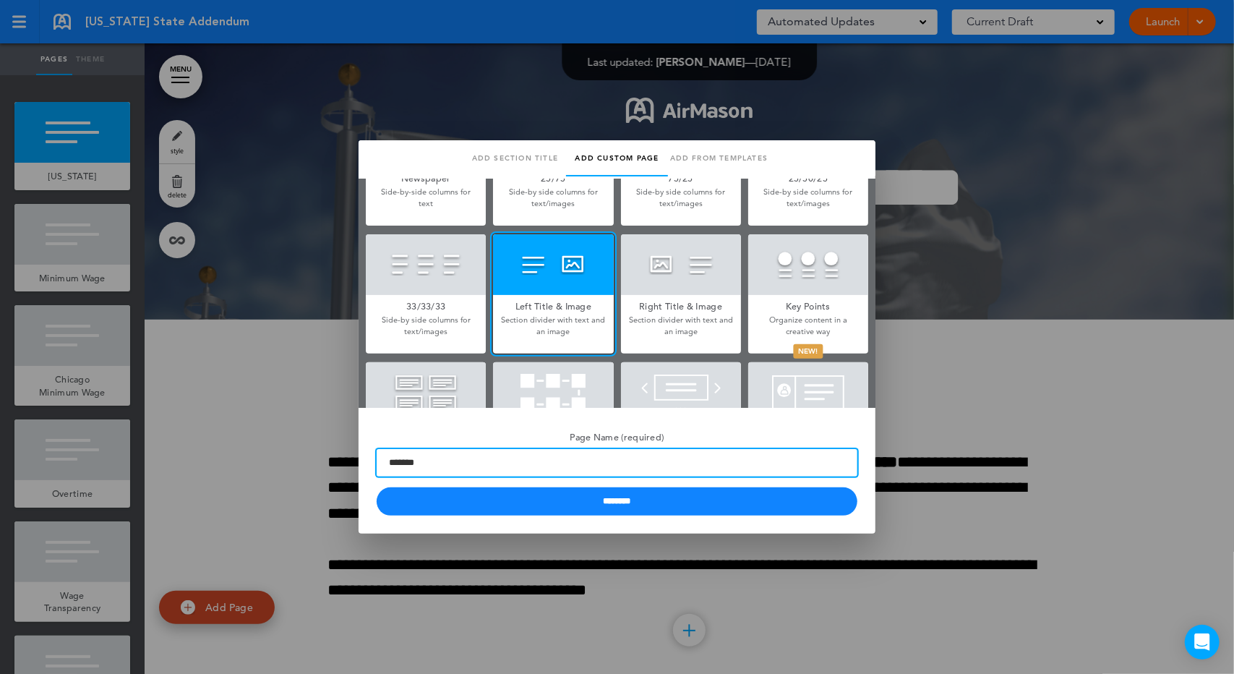
type input "*******"
click at [377, 487] on input "********" at bounding box center [617, 501] width 481 height 28
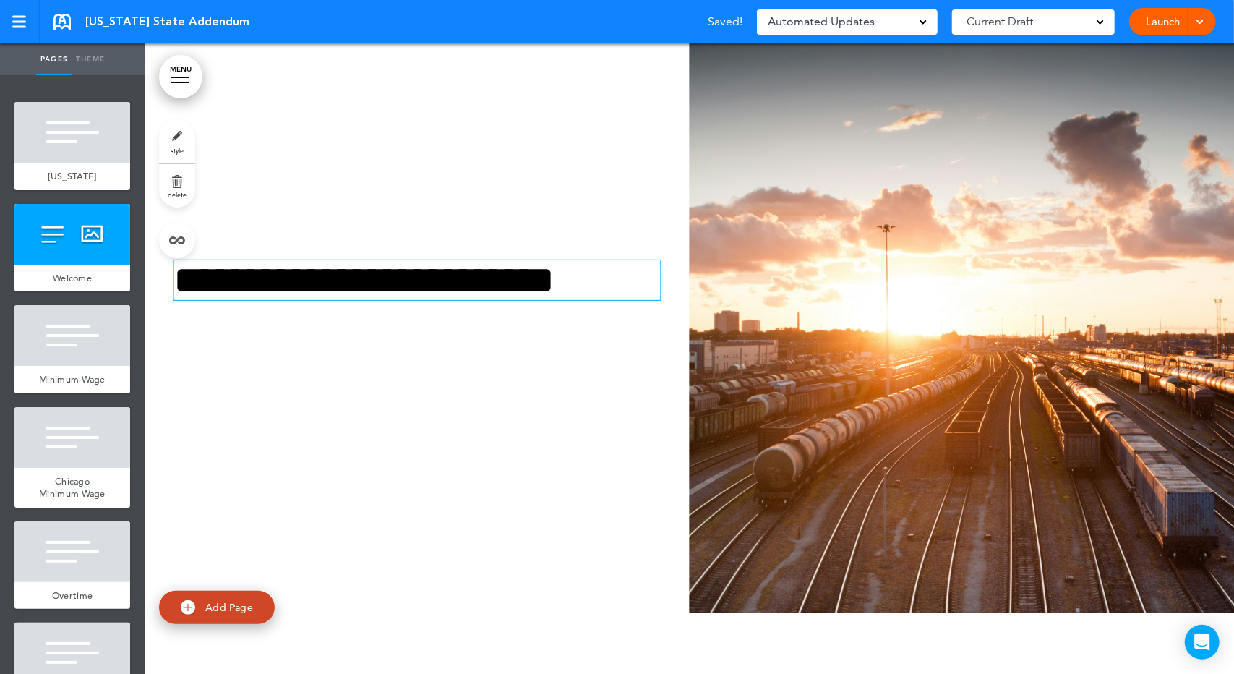
click at [370, 268] on h1 "**********" at bounding box center [415, 280] width 482 height 40
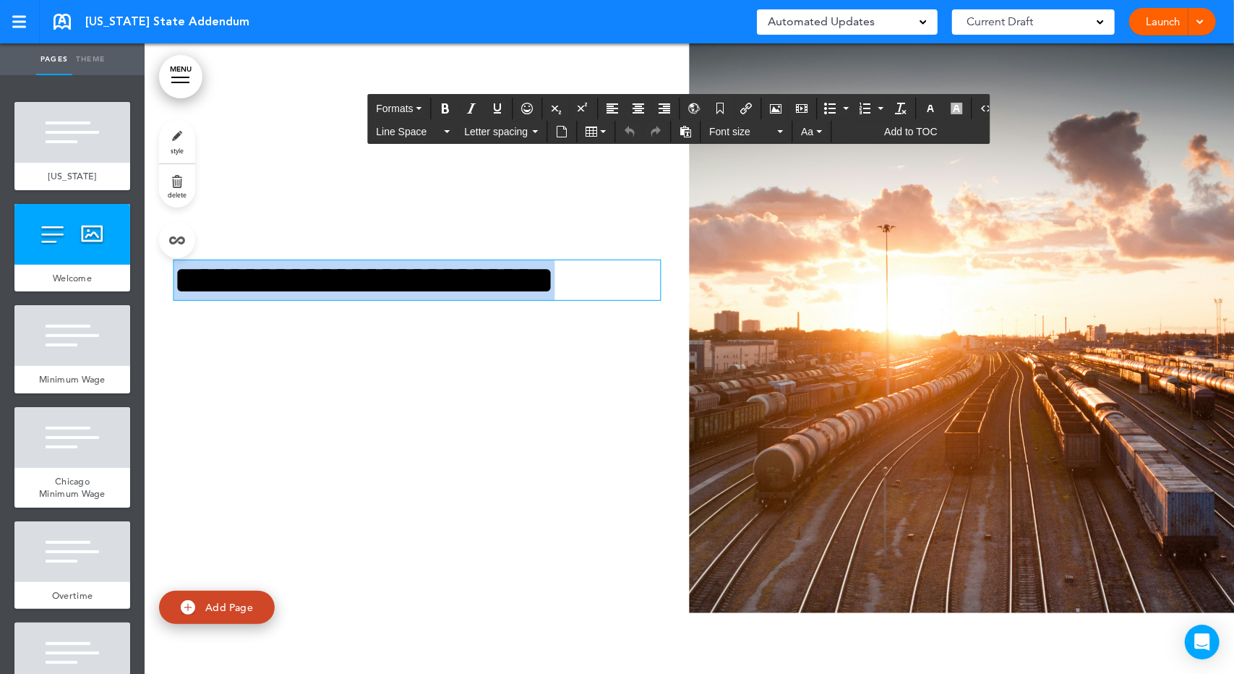
drag, startPoint x: 633, startPoint y: 282, endPoint x: 189, endPoint y: 260, distance: 444.5
click at [189, 260] on h1 "**********" at bounding box center [415, 280] width 482 height 40
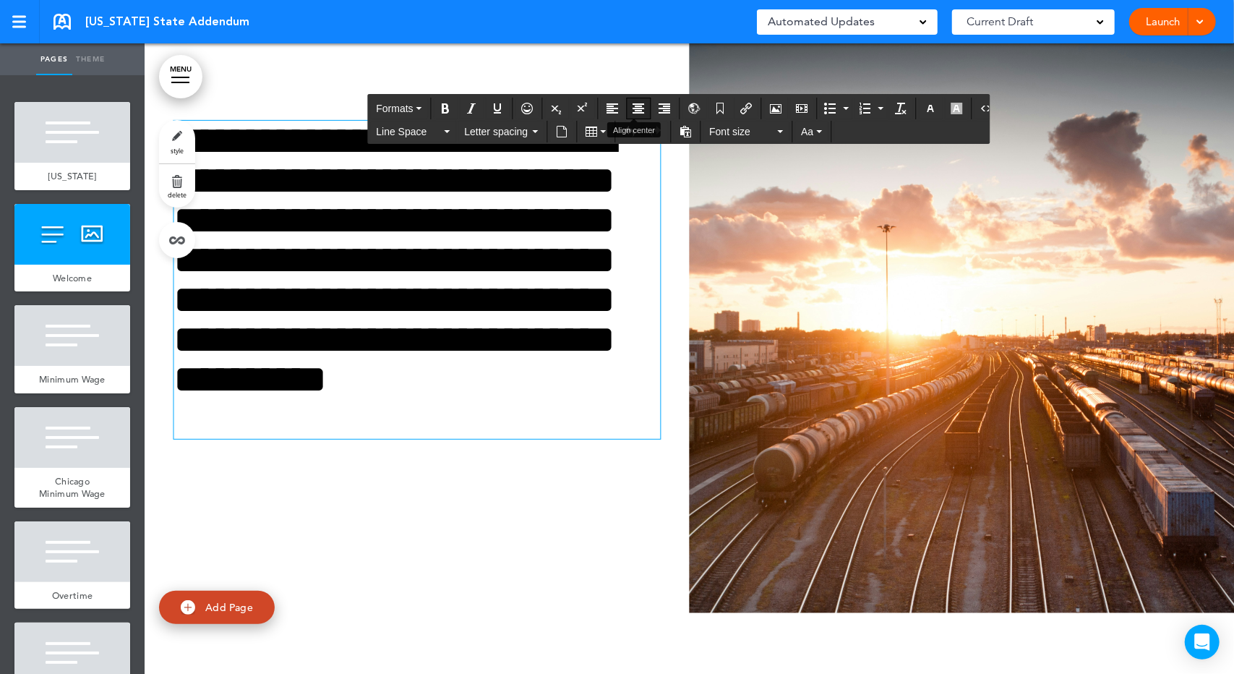
click at [639, 103] on icon "Align center" at bounding box center [639, 109] width 12 height 12
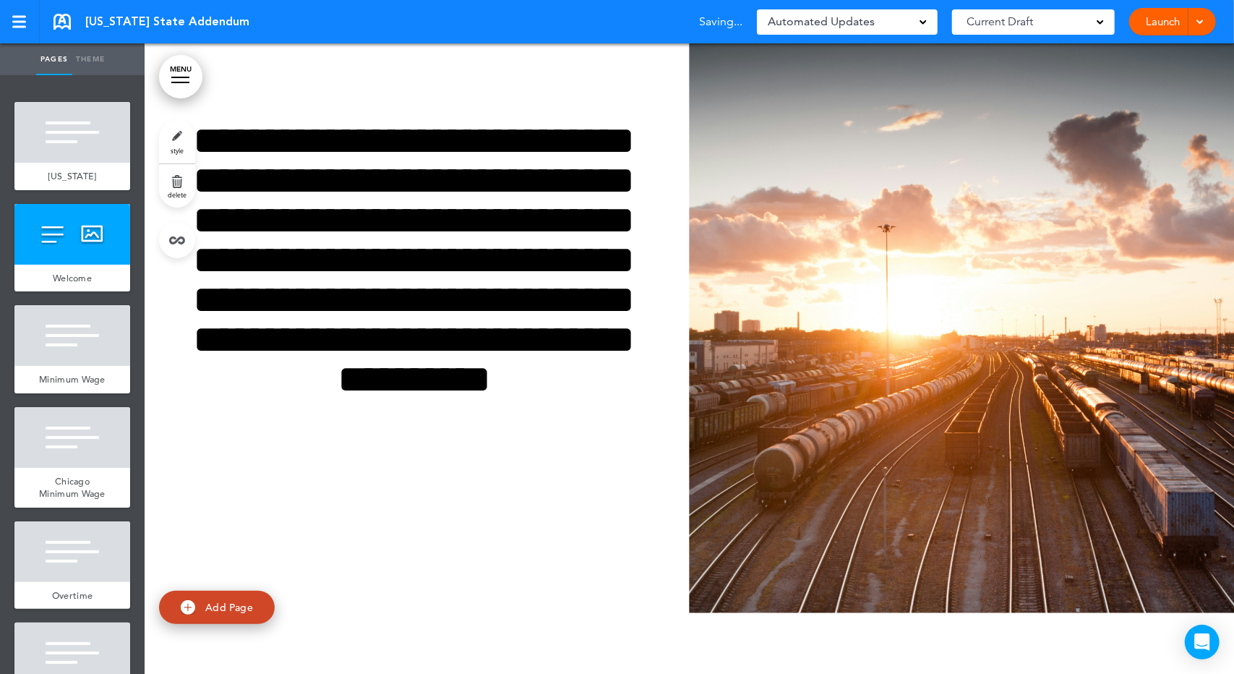
click at [434, 505] on div "**********" at bounding box center [417, 298] width 545 height 463
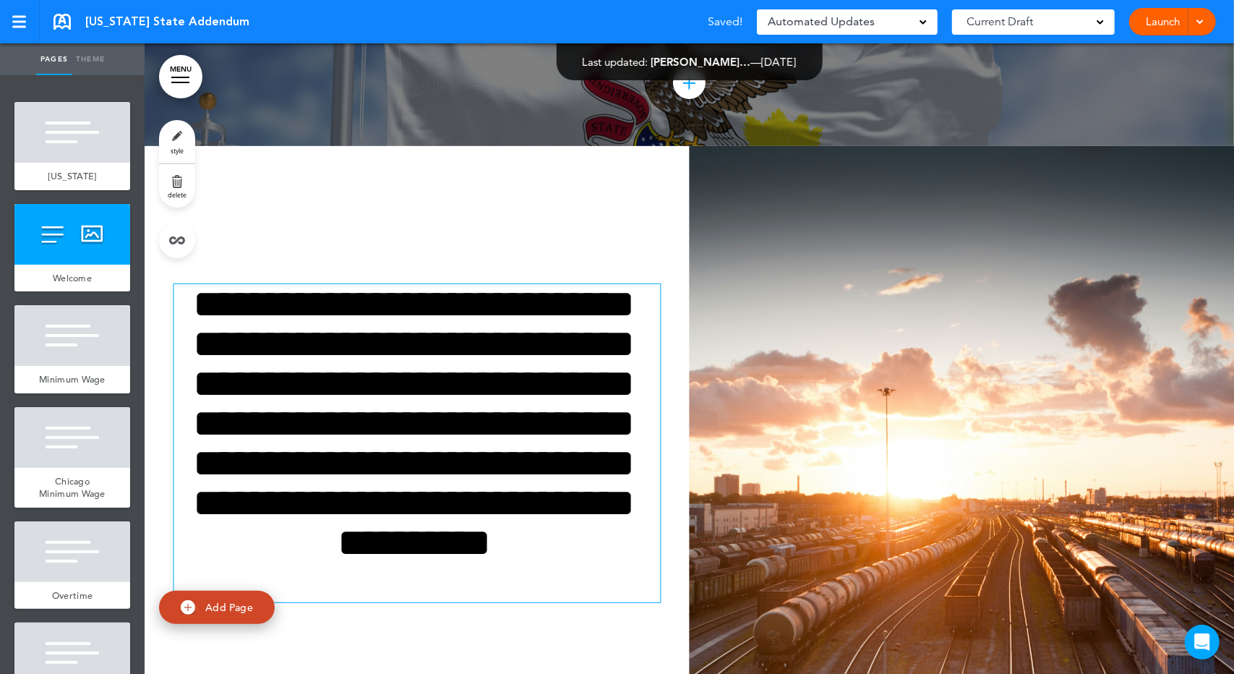
scroll to position [168, 0]
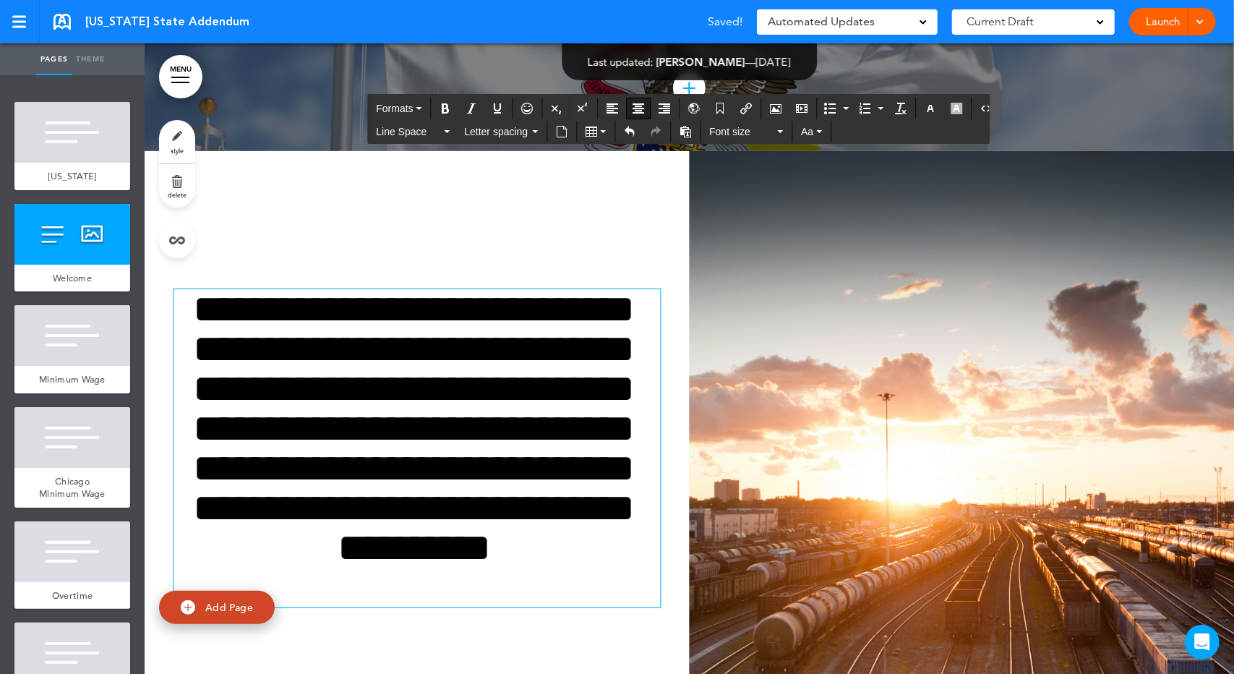
click at [205, 306] on h1 "**********" at bounding box center [415, 448] width 482 height 318
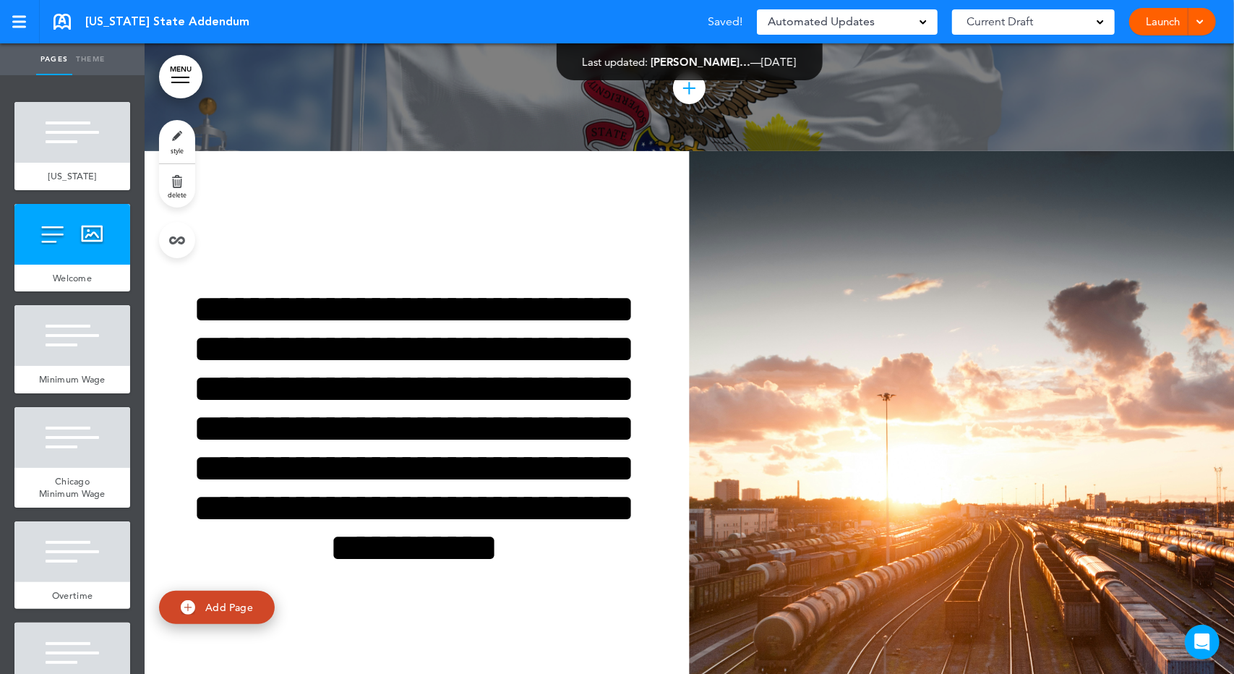
drag, startPoint x: 784, startPoint y: 349, endPoint x: 869, endPoint y: 328, distance: 87.7
click at [869, 328] on img at bounding box center [962, 466] width 545 height 631
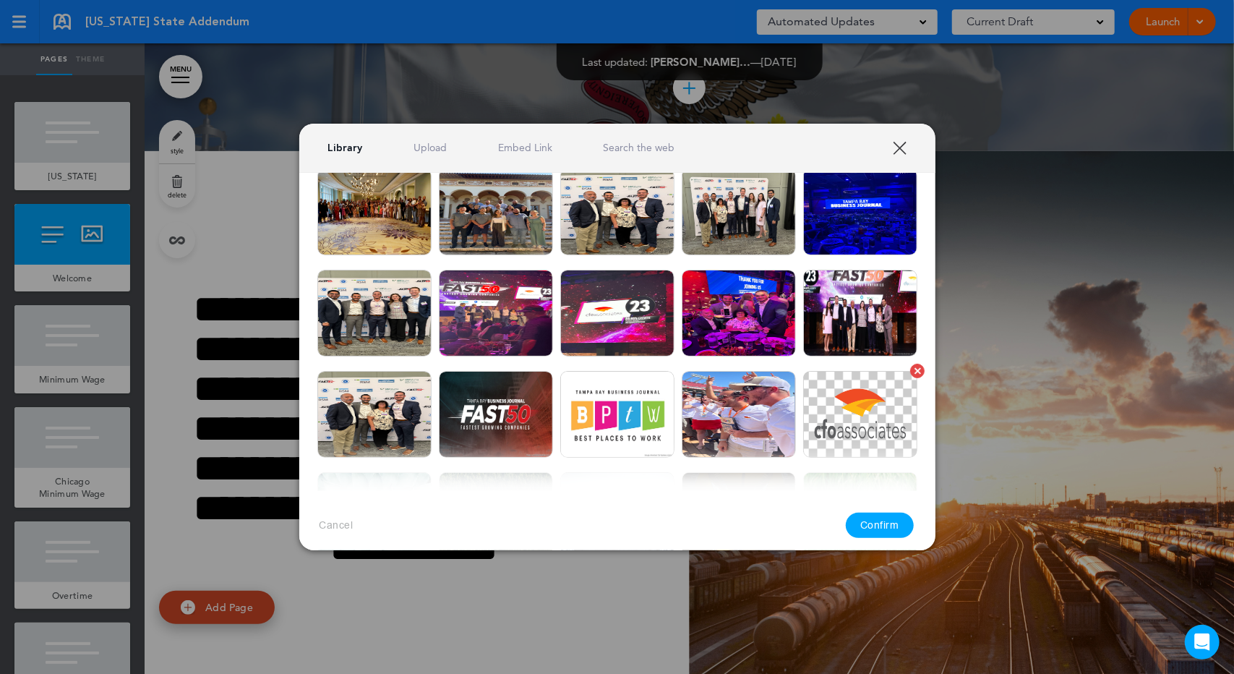
click at [837, 424] on img at bounding box center [860, 414] width 114 height 87
click at [862, 523] on button "Confirm" at bounding box center [880, 525] width 68 height 25
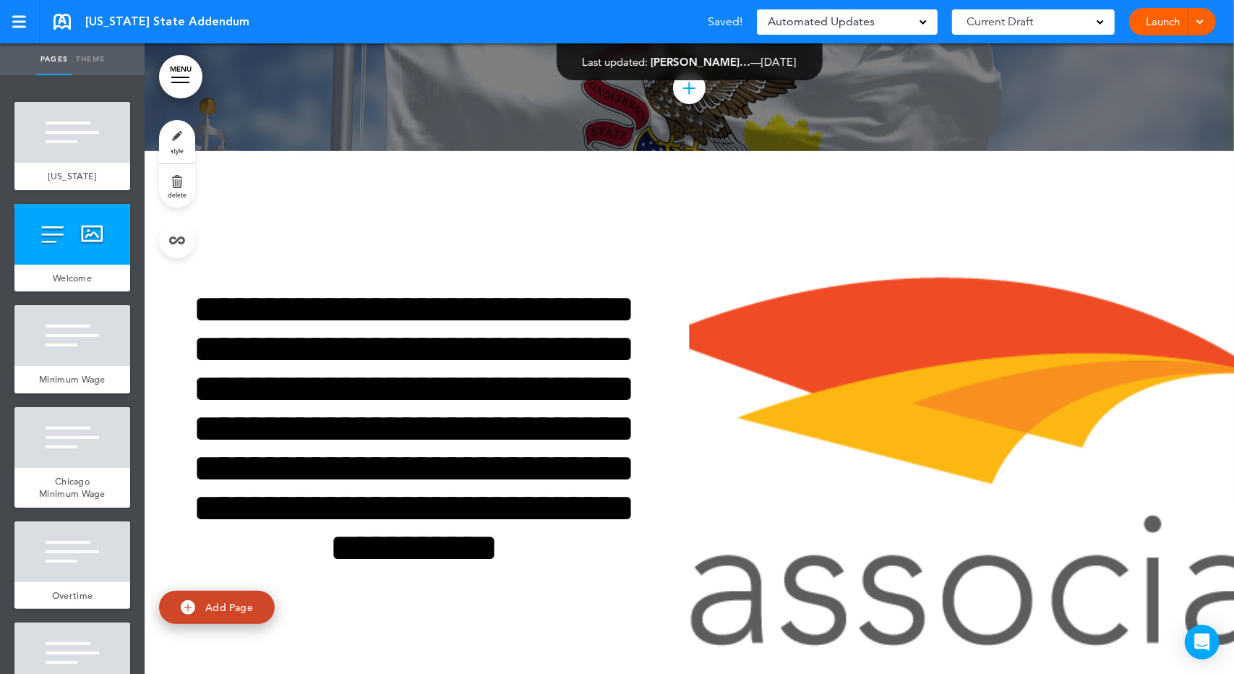
drag, startPoint x: 868, startPoint y: 497, endPoint x: 794, endPoint y: 488, distance: 74.3
click at [794, 488] on img at bounding box center [962, 466] width 545 height 631
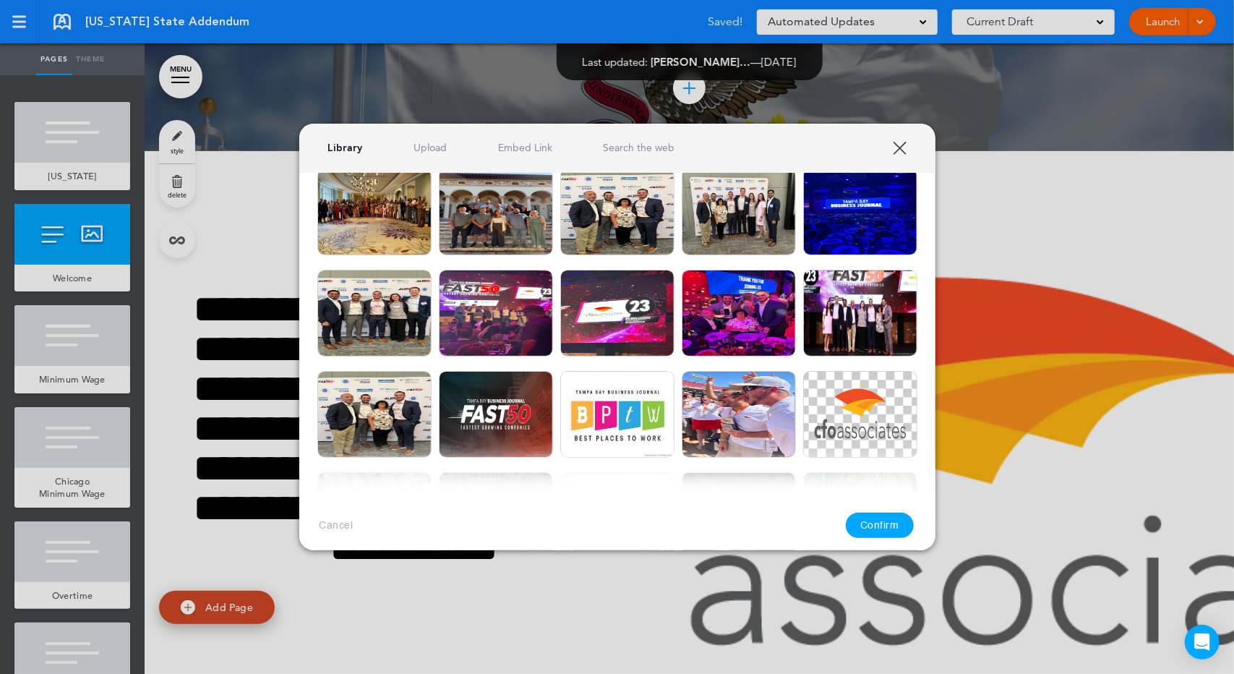
click at [794, 491] on div "Cancel Confirm" at bounding box center [617, 525] width 636 height 69
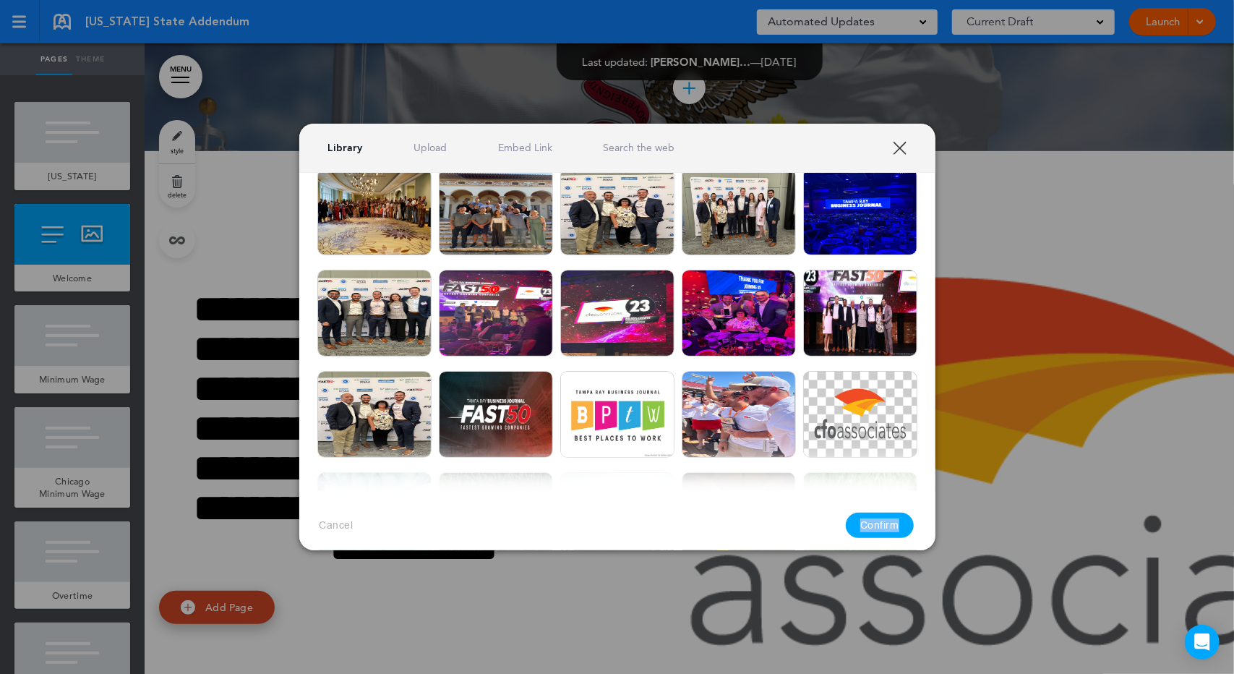
click at [616, 149] on link "Search the web" at bounding box center [639, 148] width 72 height 14
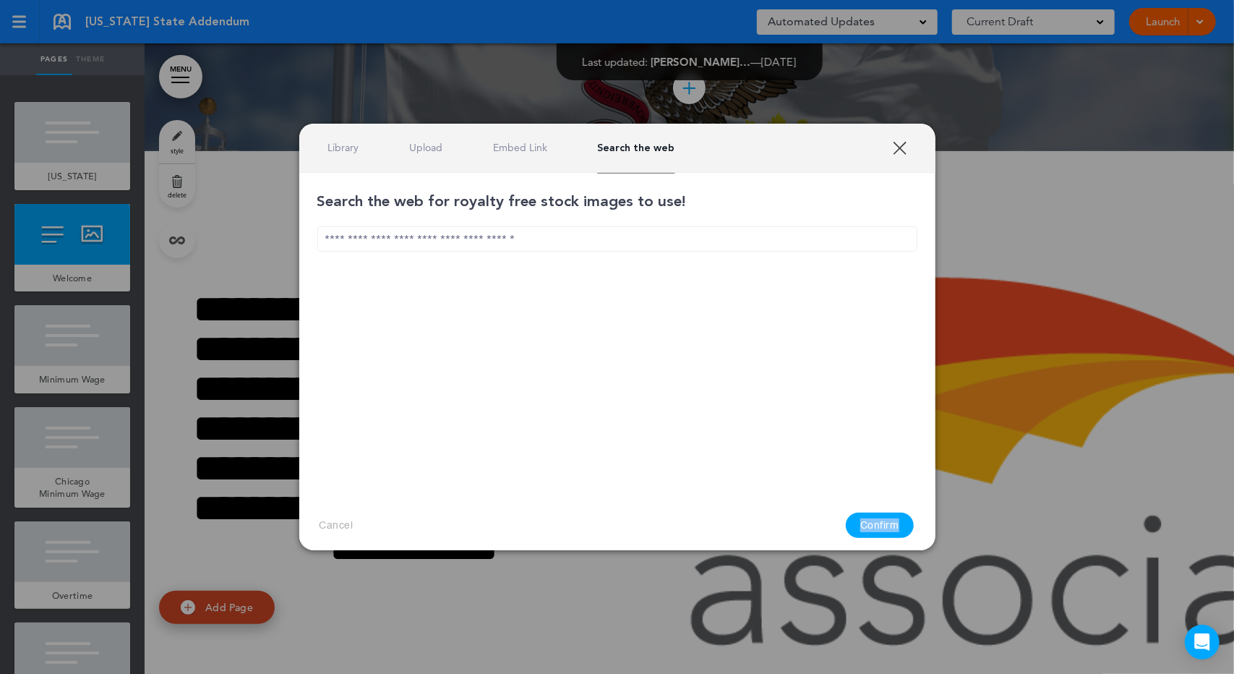
click at [575, 232] on input "text" at bounding box center [617, 238] width 600 height 25
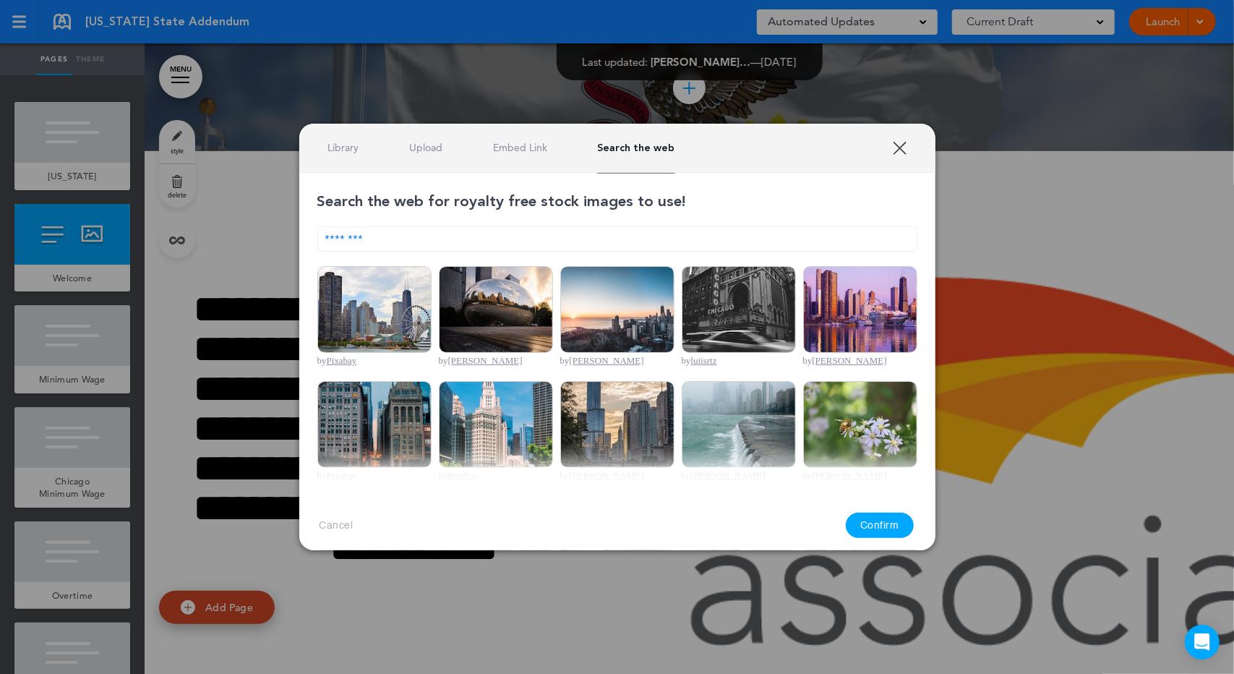
type input "********"
click at [363, 312] on img at bounding box center [374, 309] width 114 height 87
click at [884, 544] on div "Cancel Confirm" at bounding box center [617, 525] width 636 height 69
click at [884, 531] on button "Confirm" at bounding box center [880, 525] width 68 height 25
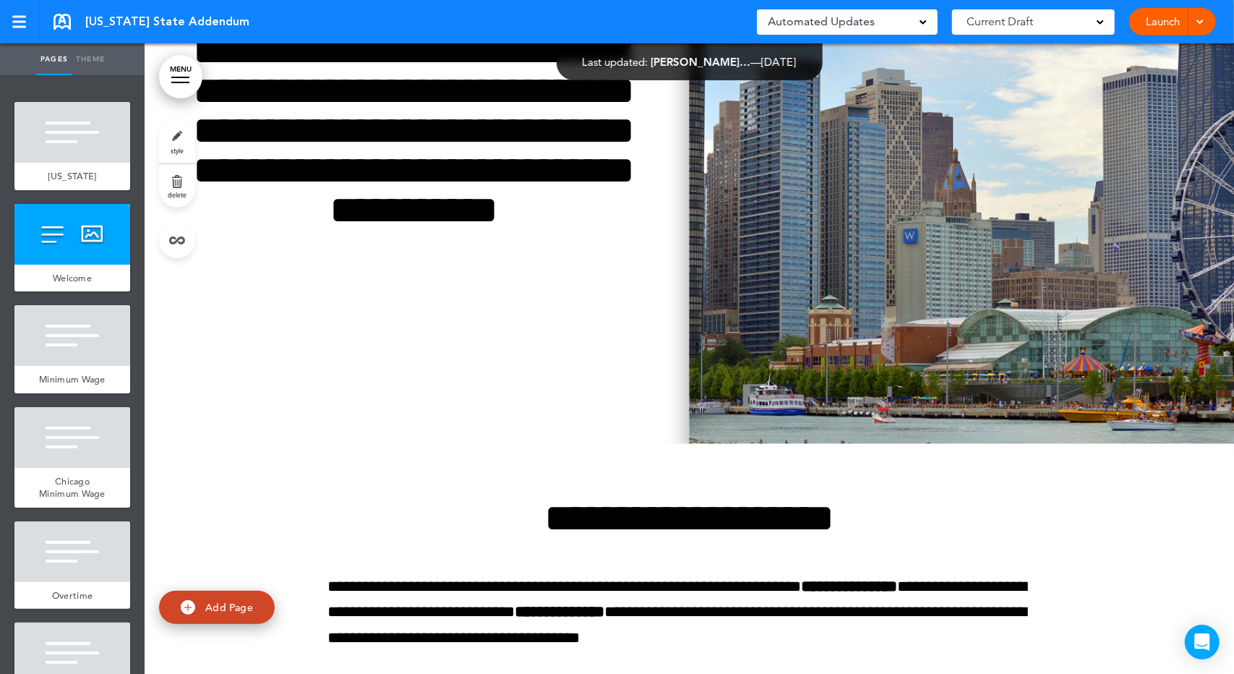
scroll to position [337, 0]
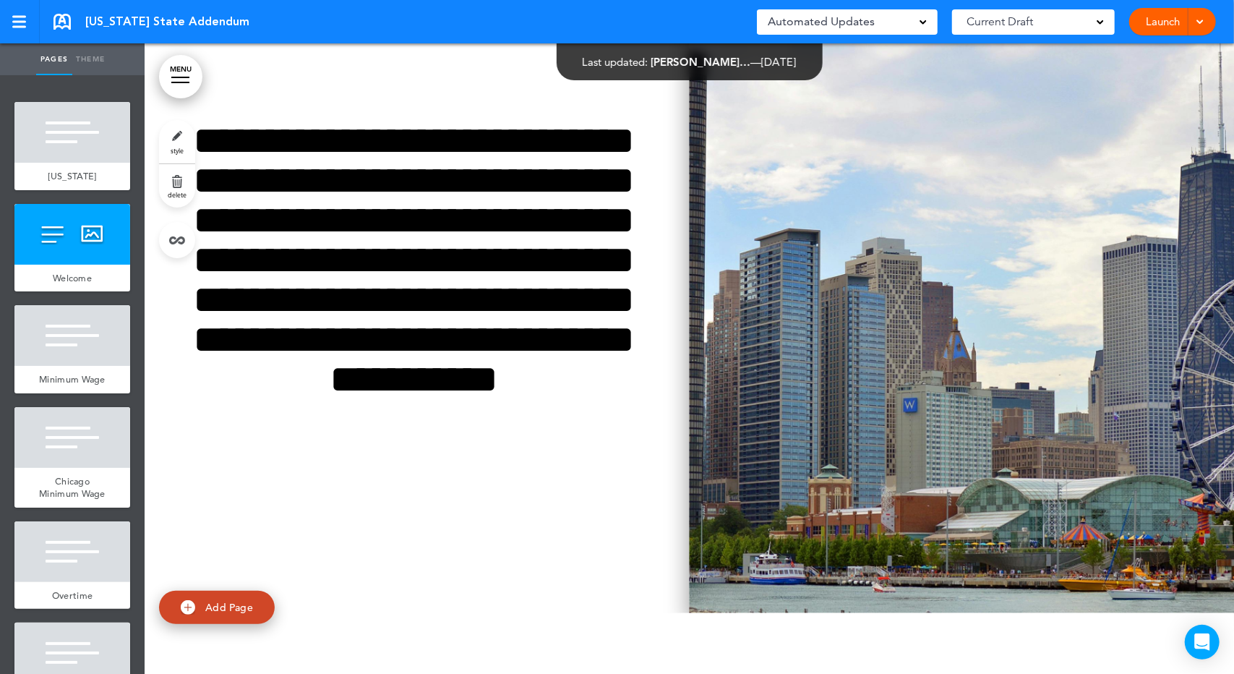
click at [907, 244] on img at bounding box center [962, 298] width 545 height 631
click at [0, 0] on div "Select an image to use! Are you sure? Delete Are you sure? Delete Are you sure?…" at bounding box center [0, 0] width 0 height 0
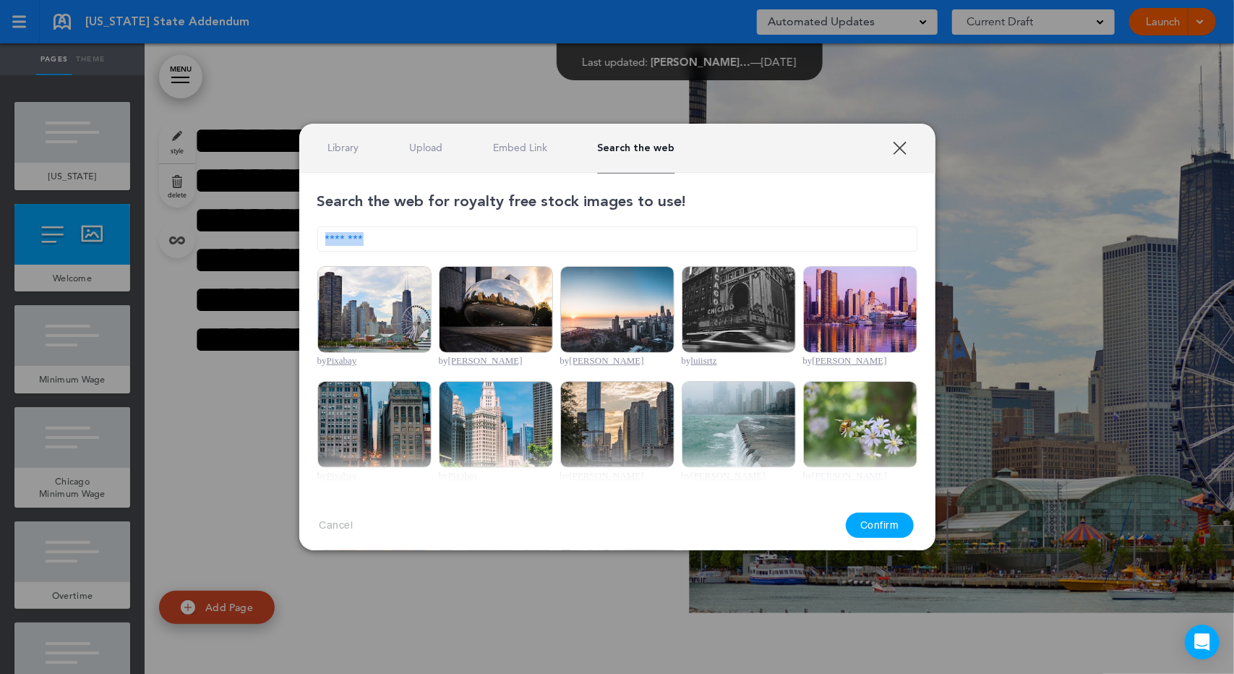
click at [858, 312] on img at bounding box center [860, 309] width 114 height 87
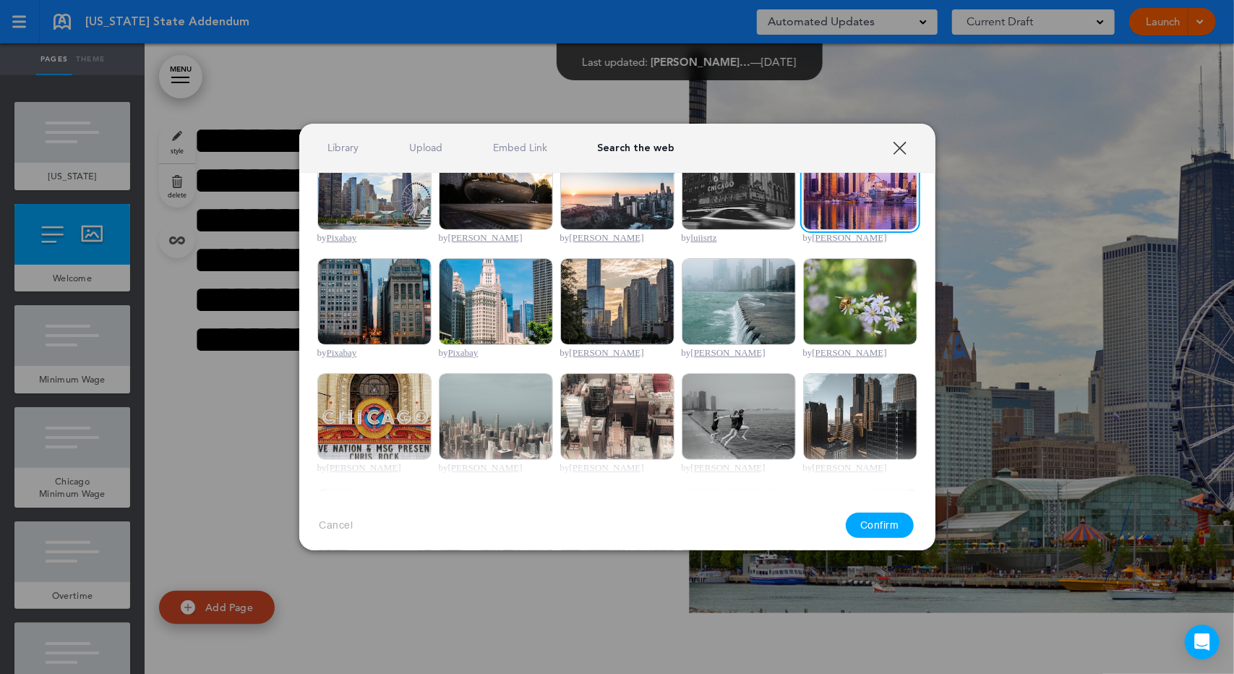
scroll to position [0, 0]
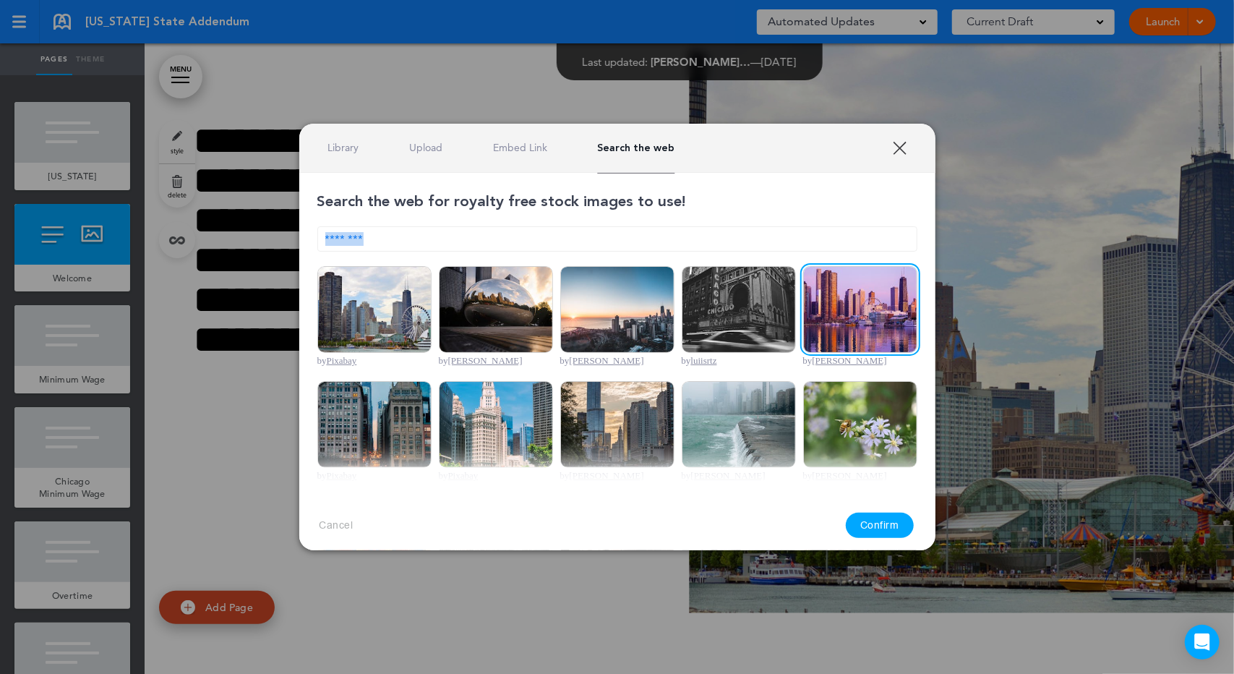
click at [862, 524] on button "Confirm" at bounding box center [880, 525] width 68 height 25
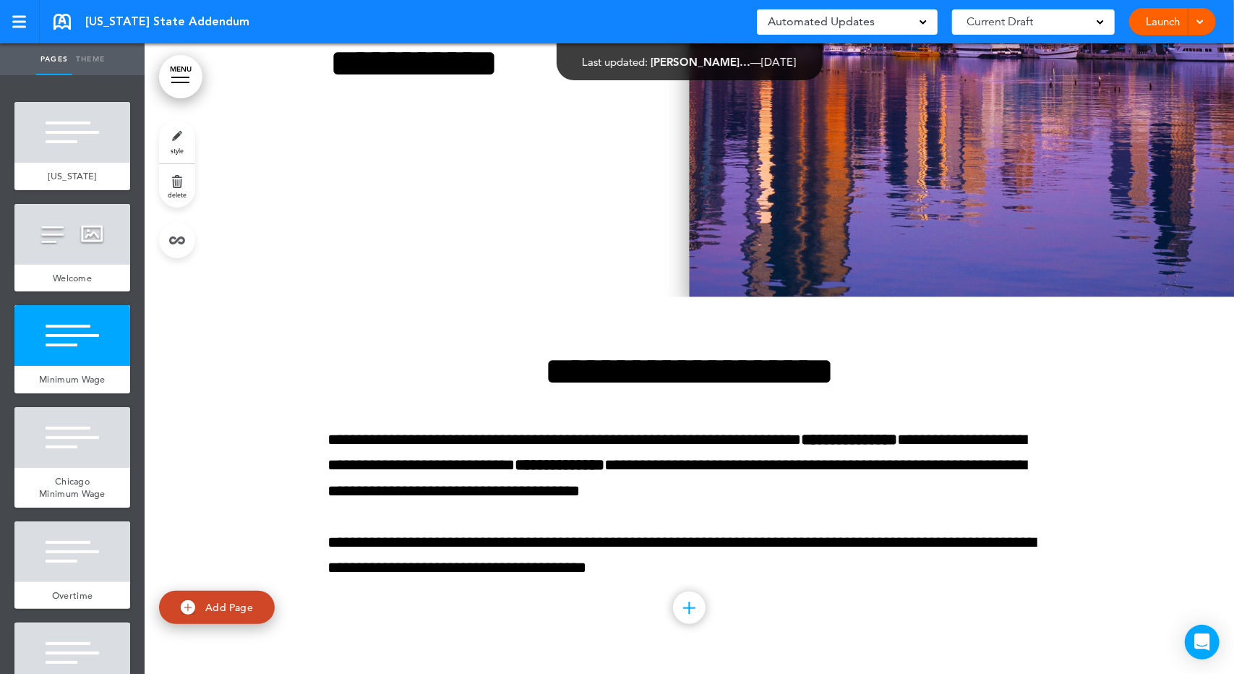
scroll to position [675, 0]
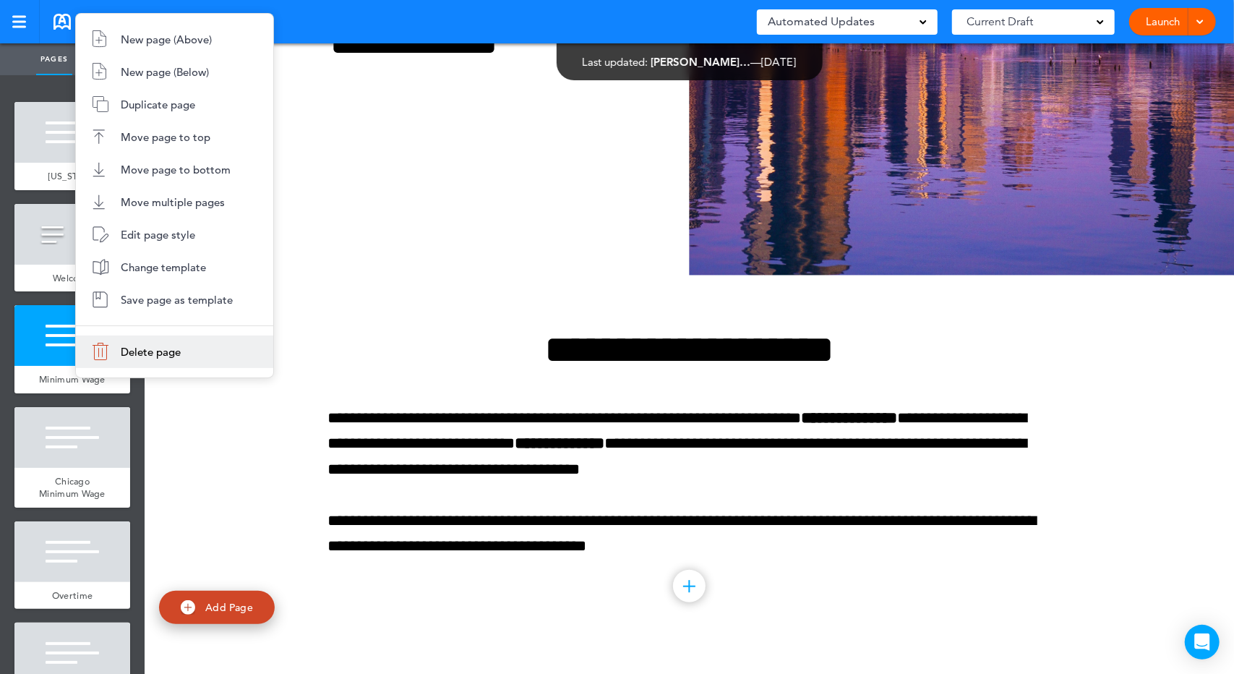
click at [127, 359] on li "Delete page" at bounding box center [174, 352] width 197 height 33
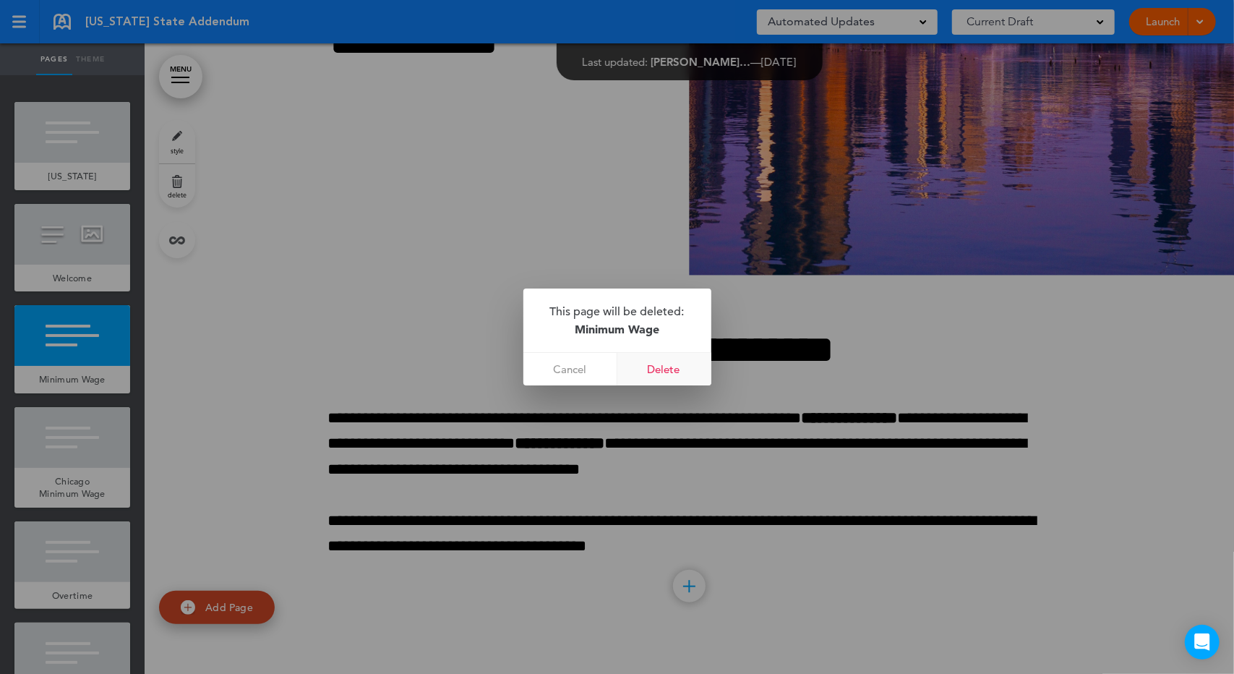
click at [685, 372] on link "Delete" at bounding box center [665, 369] width 94 height 33
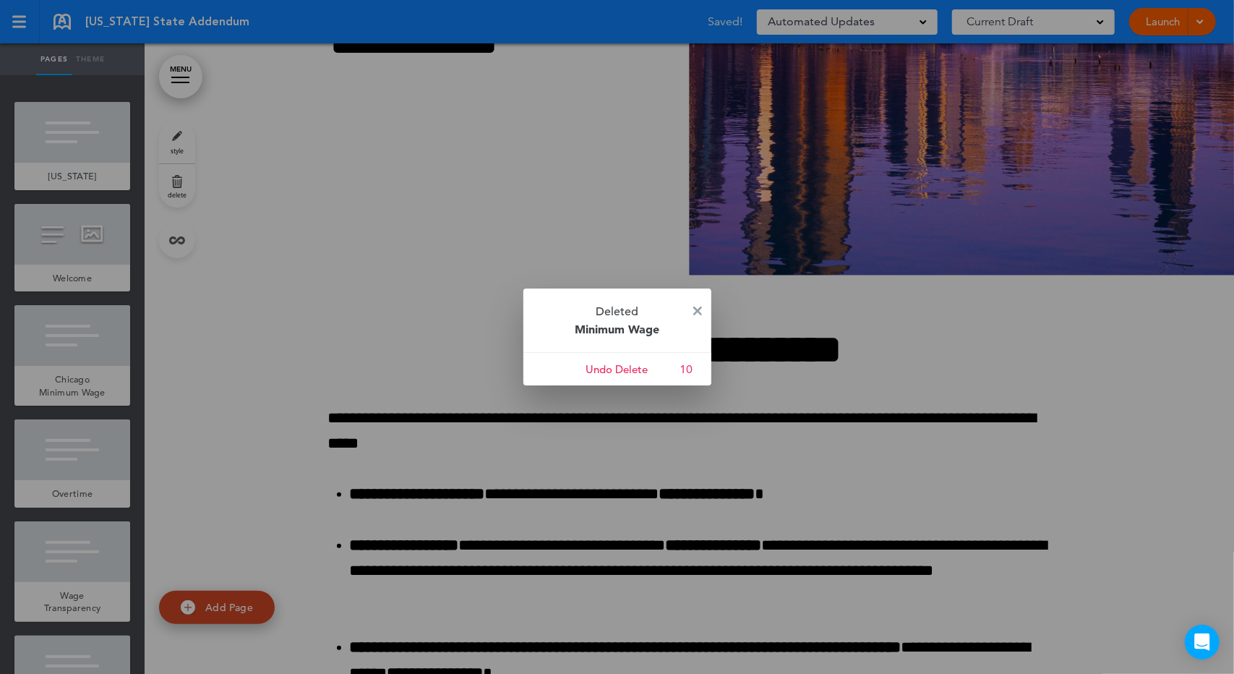
click at [705, 303] on p "Deleted Minimum Wage" at bounding box center [618, 321] width 188 height 64
click at [700, 309] on img at bounding box center [697, 311] width 9 height 9
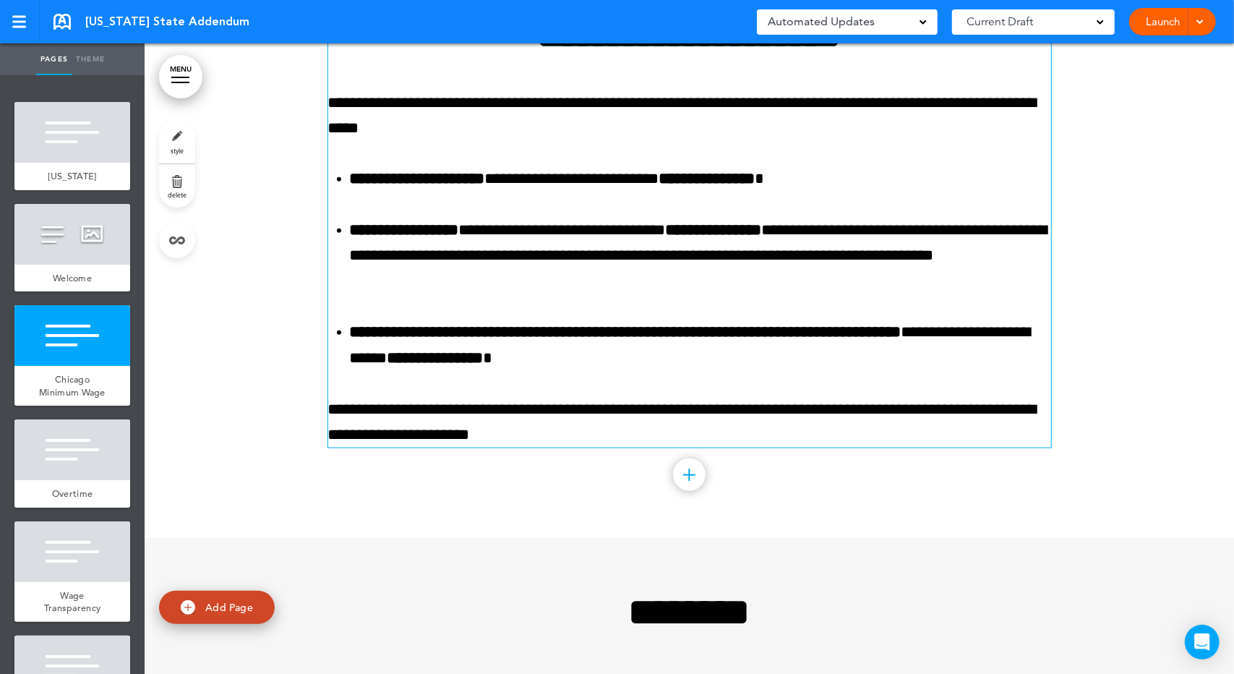
scroll to position [1012, 0]
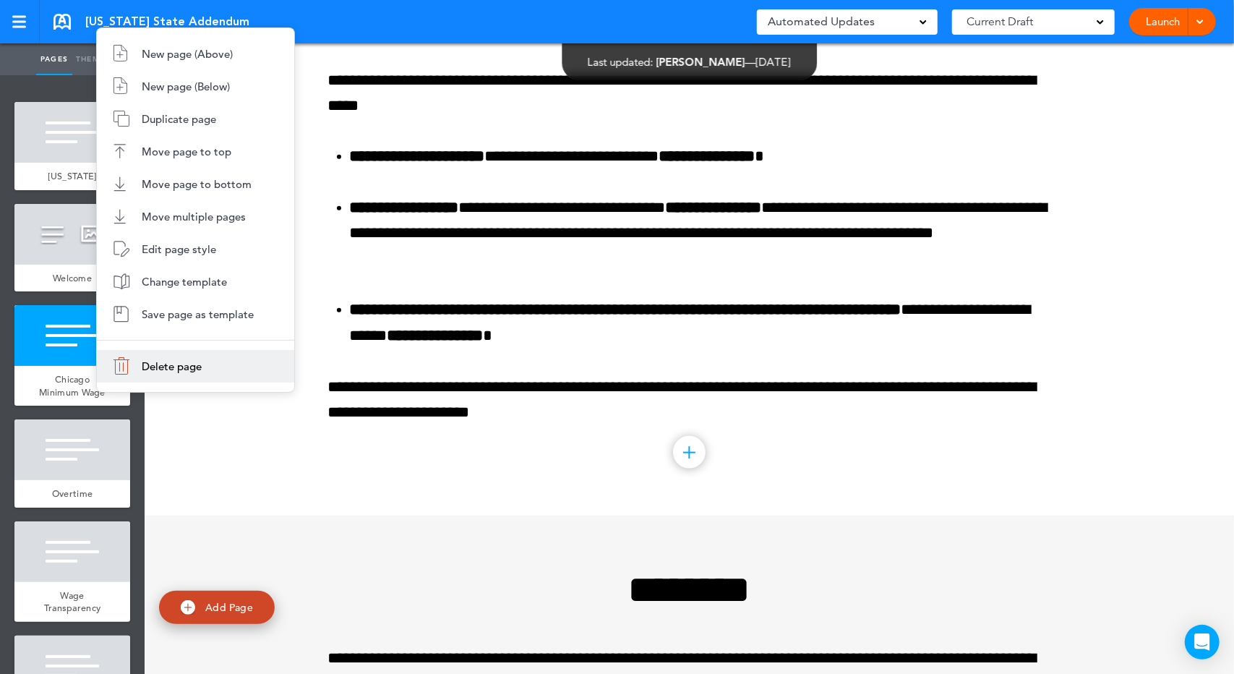
click at [179, 374] on li "Delete page" at bounding box center [195, 366] width 197 height 33
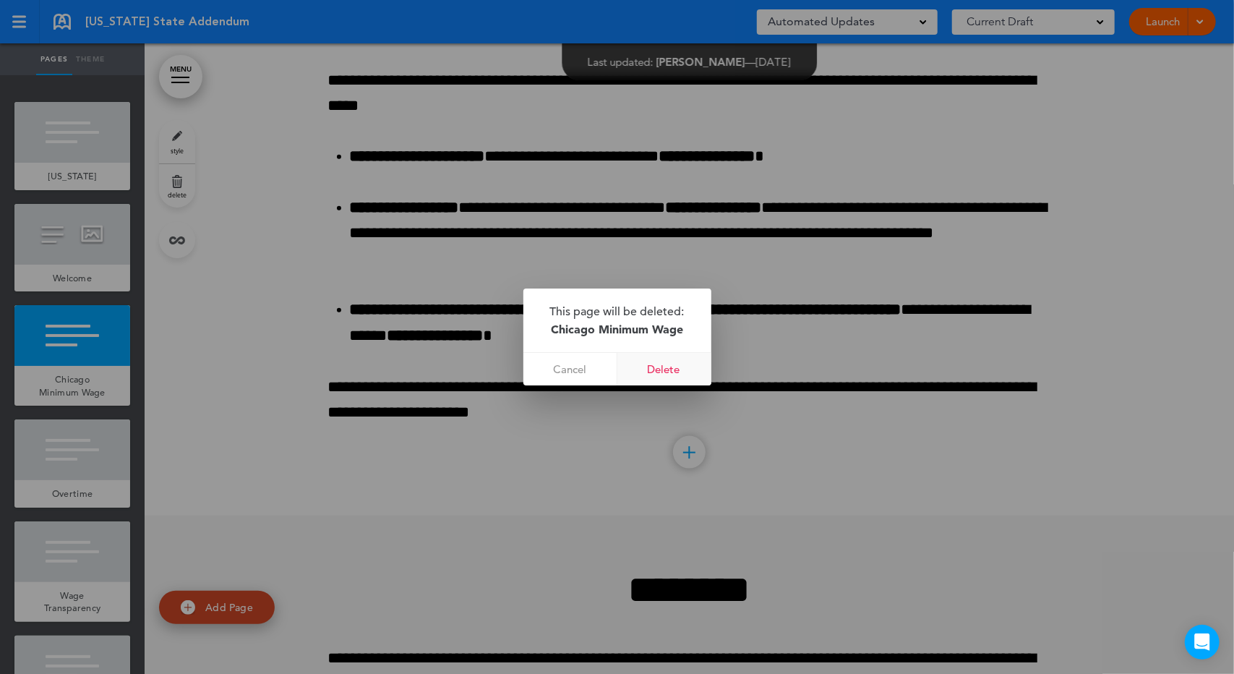
click at [662, 367] on link "Delete" at bounding box center [665, 369] width 94 height 33
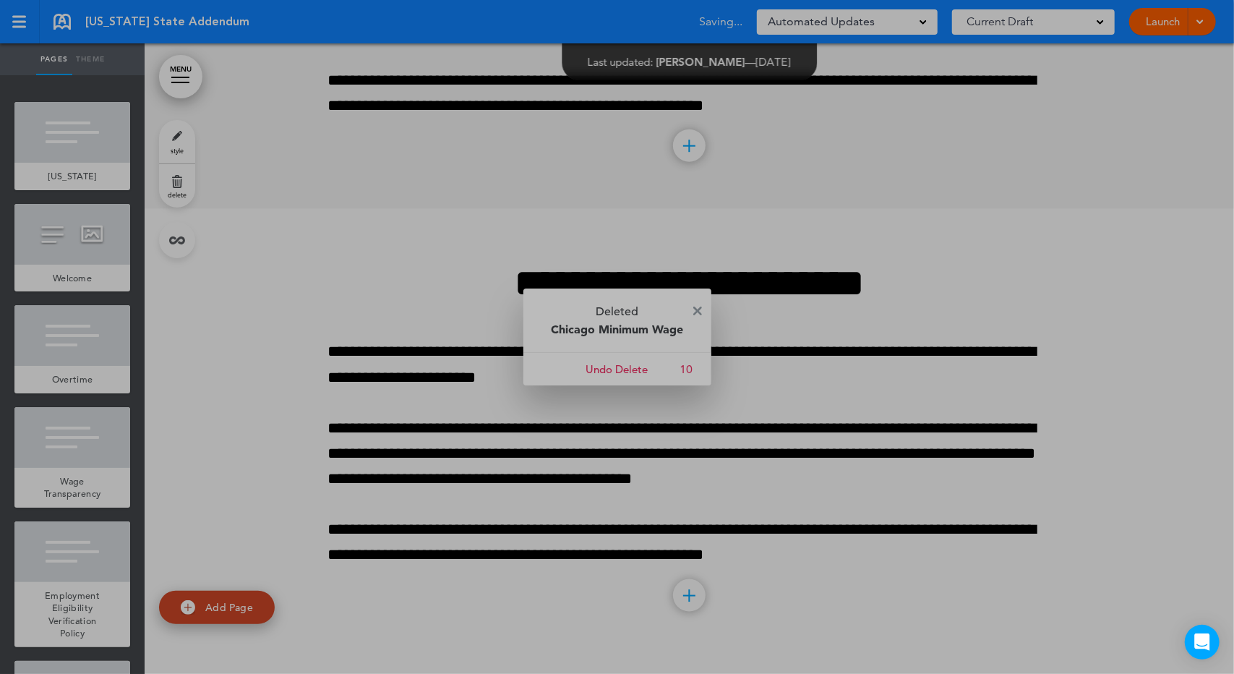
scroll to position [433, 0]
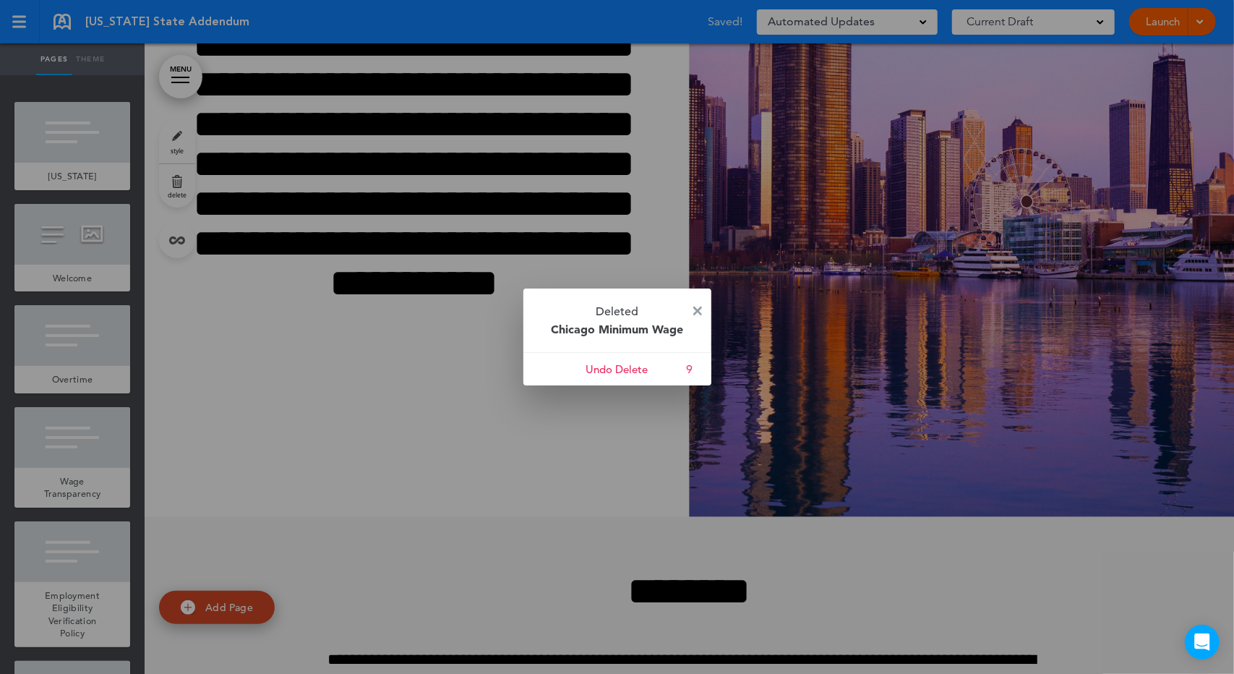
click at [698, 308] on img at bounding box center [697, 311] width 9 height 9
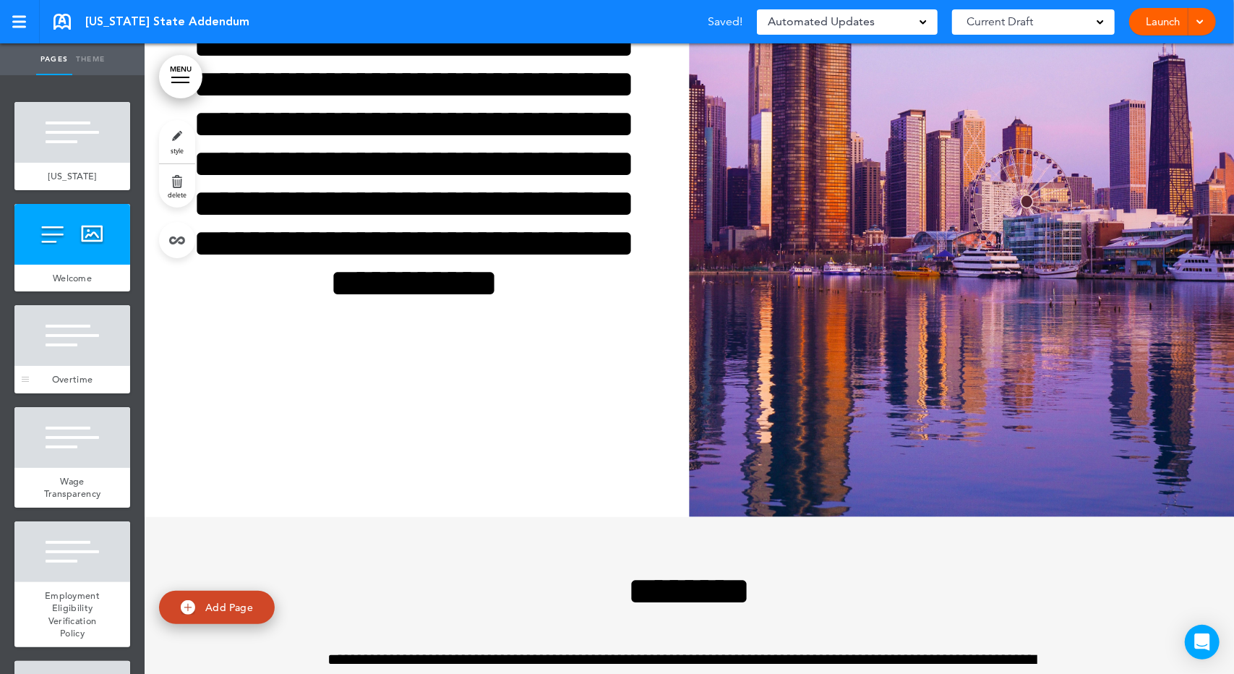
click at [100, 372] on div "Overtime" at bounding box center [72, 379] width 116 height 27
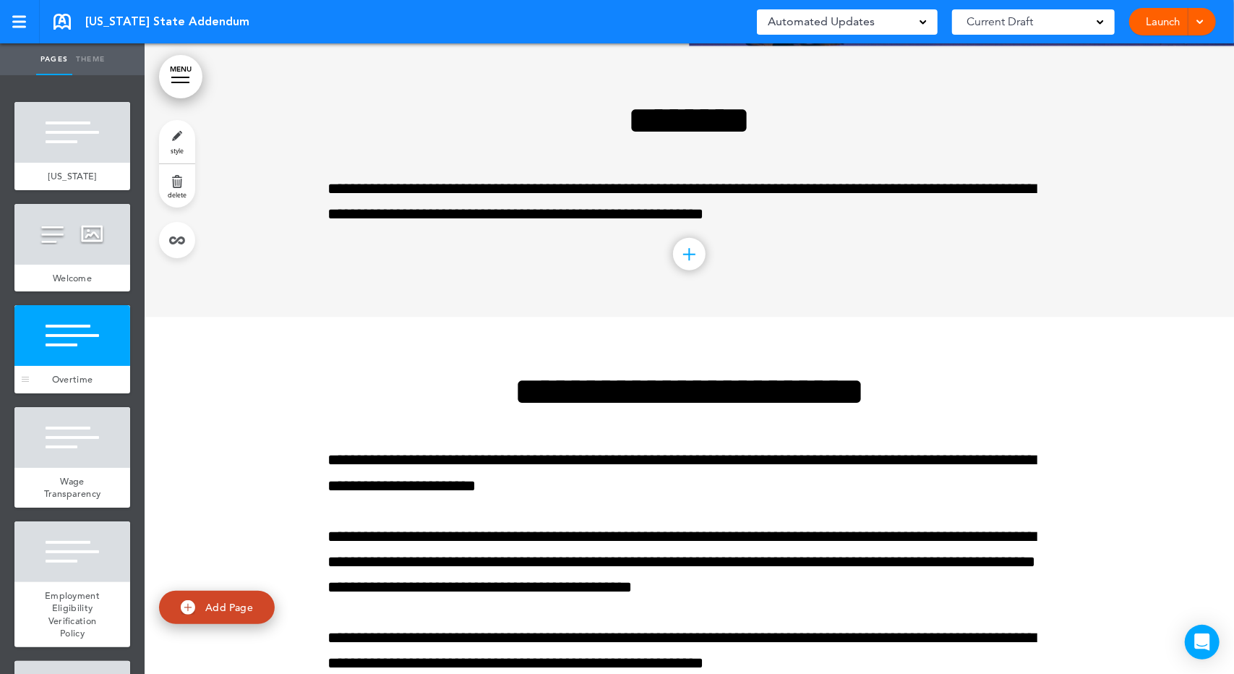
scroll to position [905, 0]
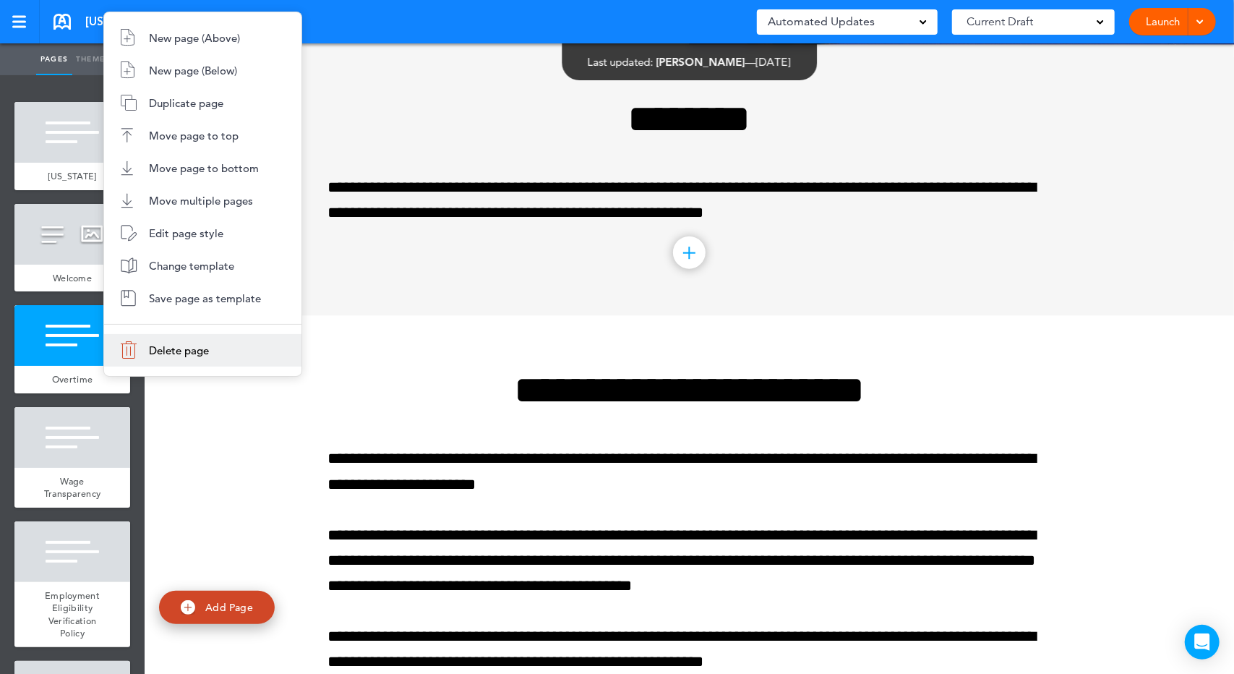
click at [128, 350] on li "Delete page" at bounding box center [202, 350] width 197 height 33
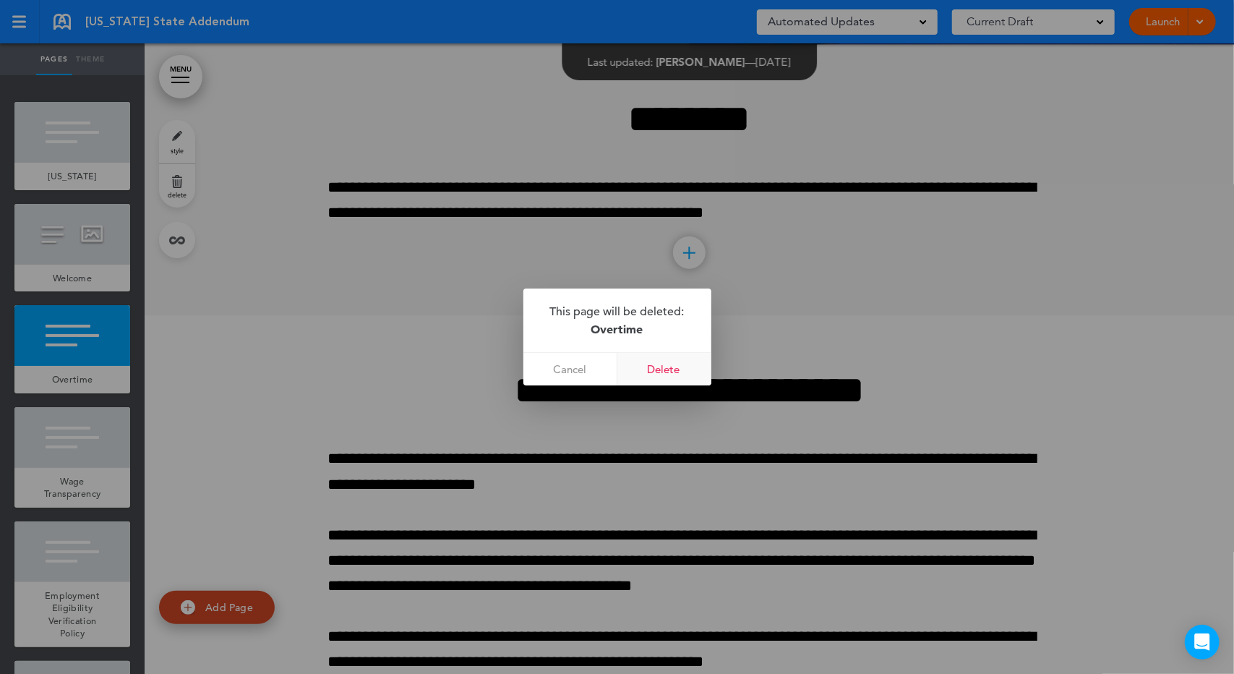
click at [674, 367] on link "Delete" at bounding box center [665, 369] width 94 height 33
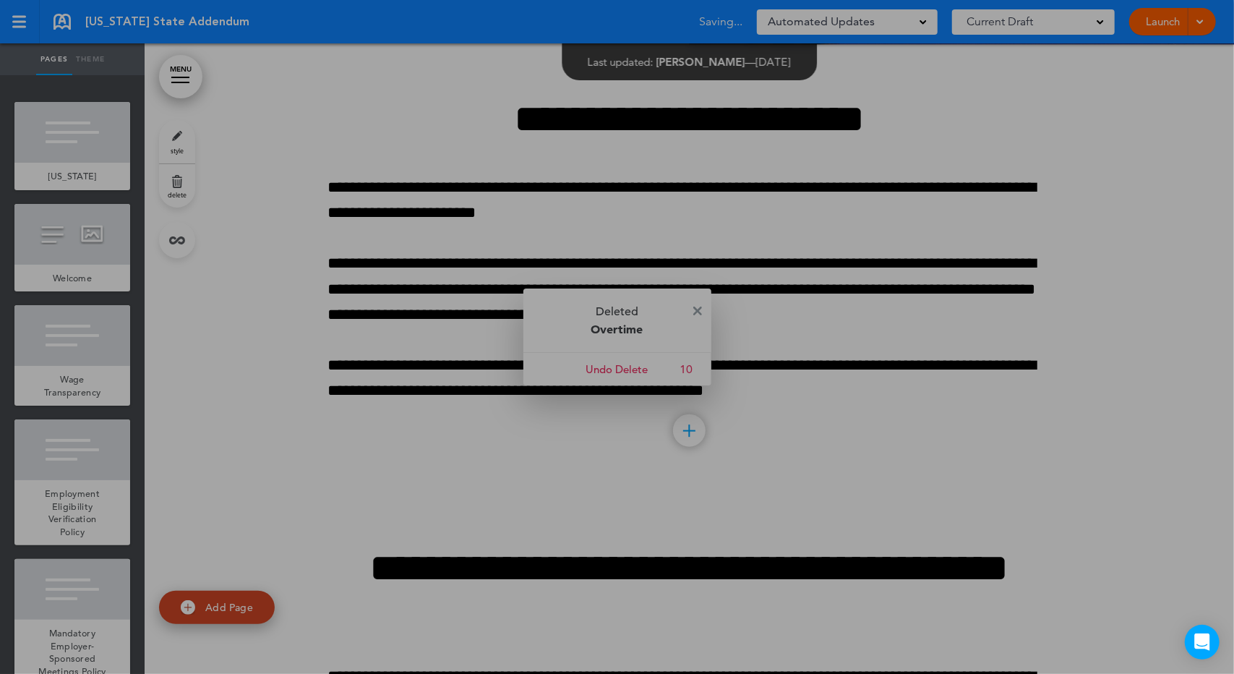
scroll to position [633, 0]
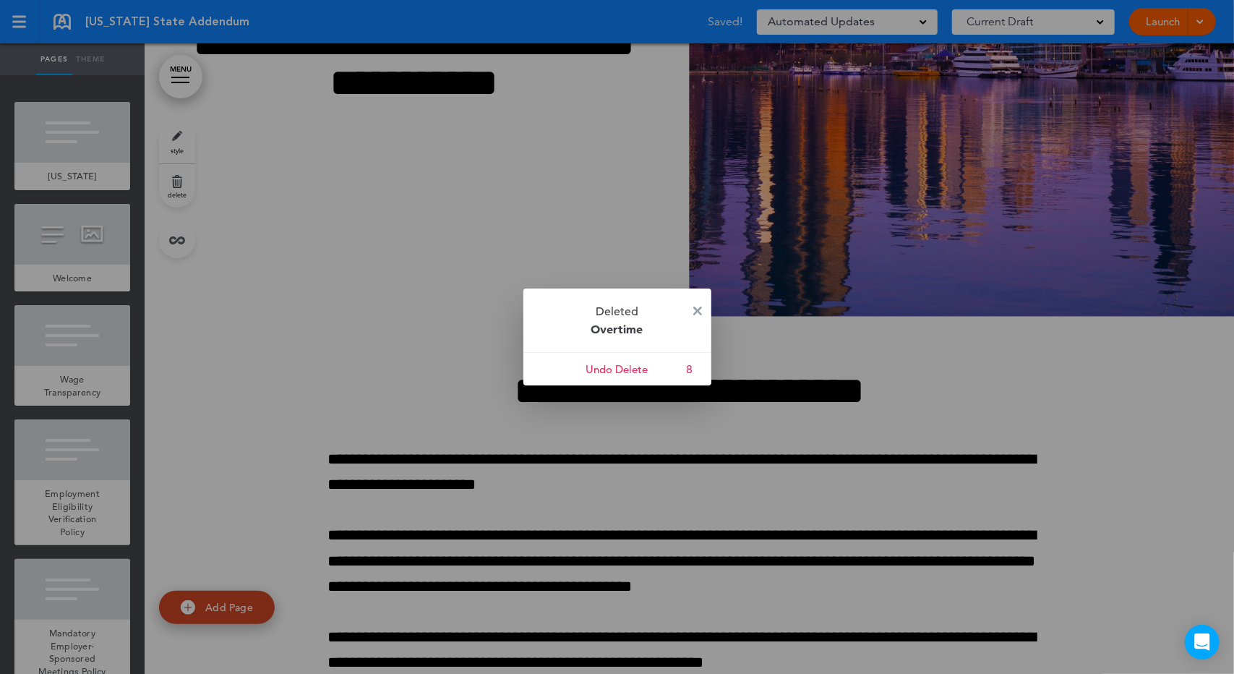
click at [703, 309] on p "Deleted Overtime" at bounding box center [618, 321] width 188 height 64
click at [700, 307] on img at bounding box center [697, 311] width 9 height 9
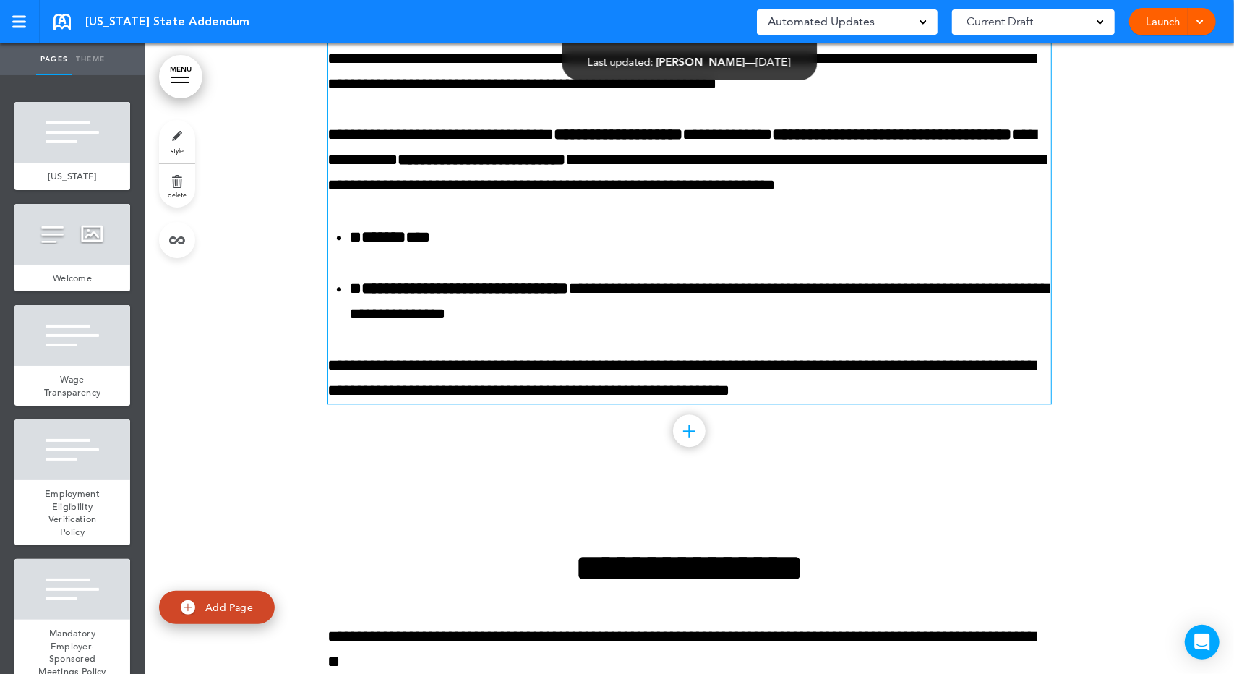
scroll to position [9576, 0]
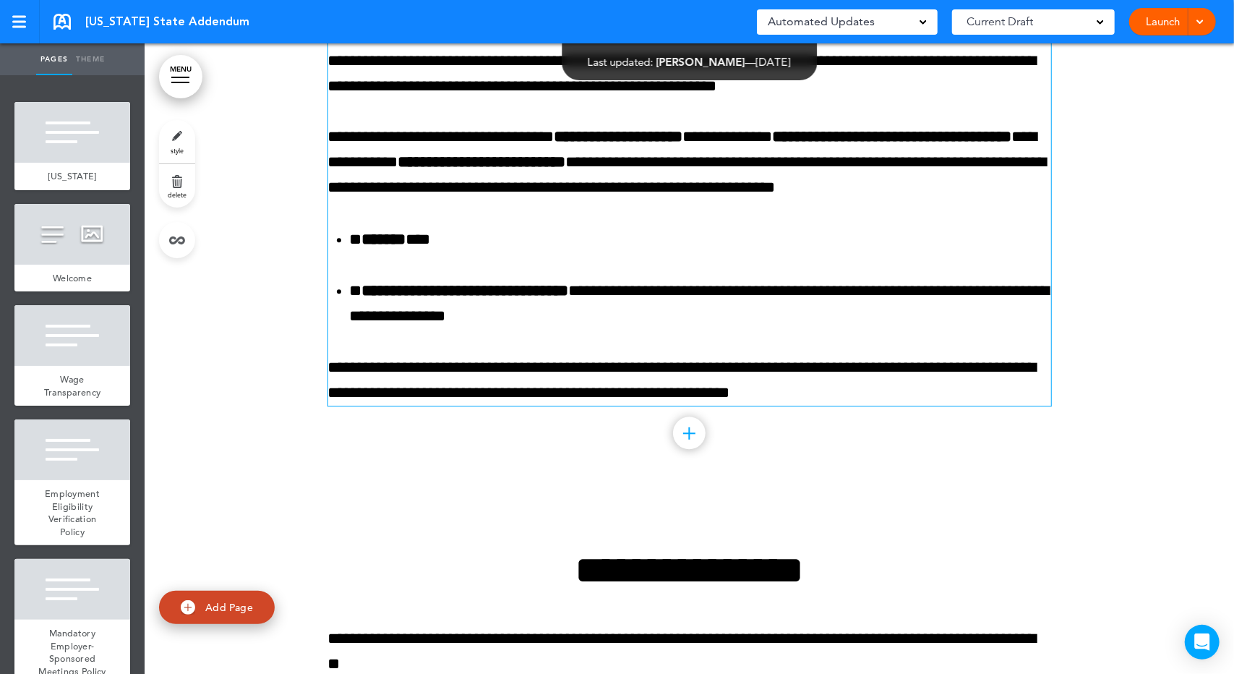
click at [535, 268] on ol "**********" at bounding box center [689, 278] width 723 height 103
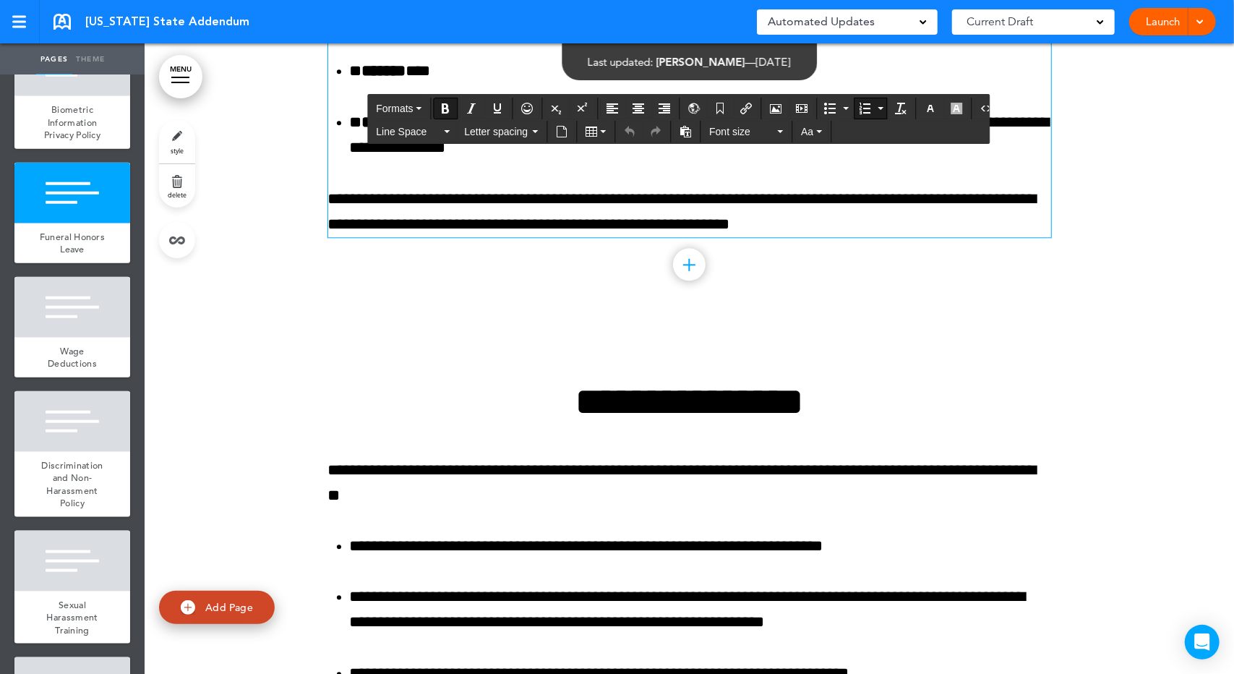
scroll to position [1012, 0]
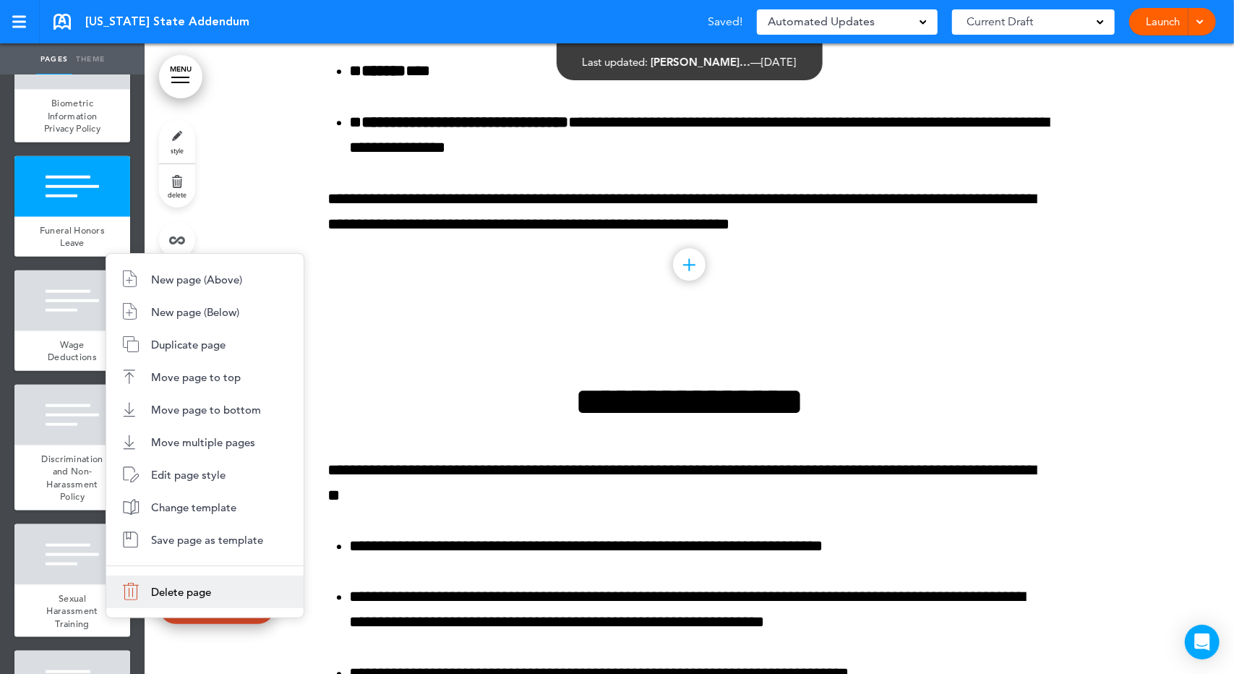
click at [168, 583] on li "Delete page" at bounding box center [204, 592] width 197 height 33
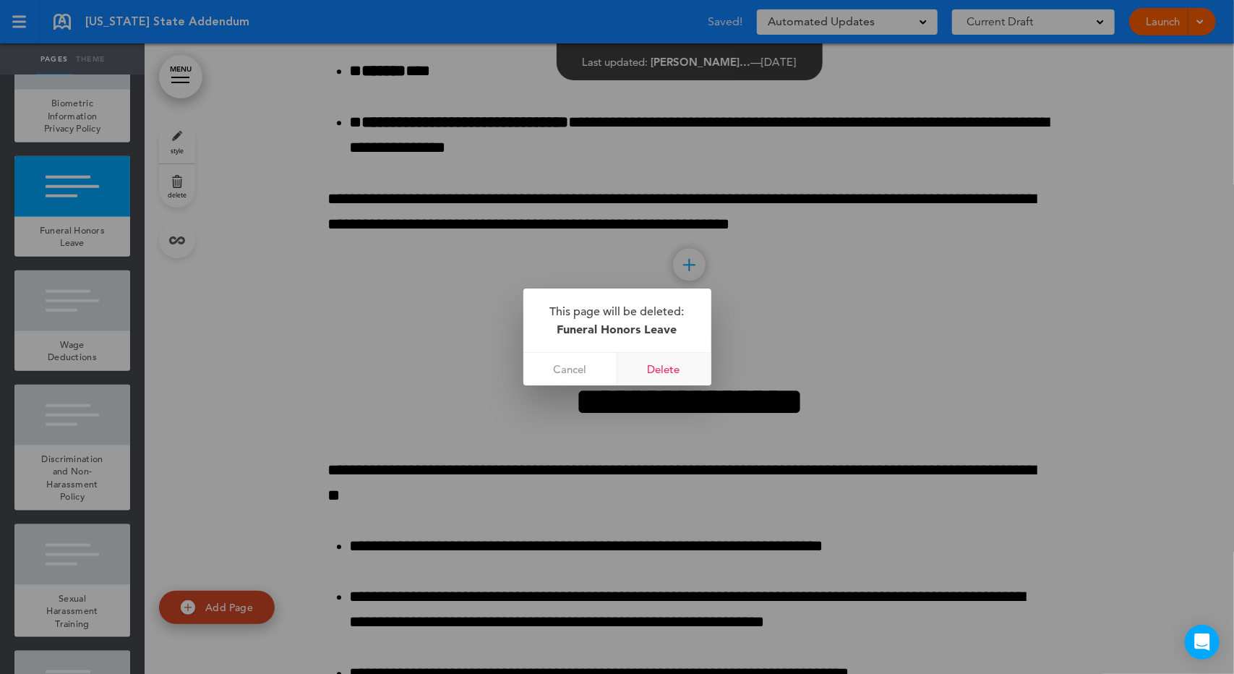
click at [657, 377] on link "Delete" at bounding box center [665, 369] width 94 height 33
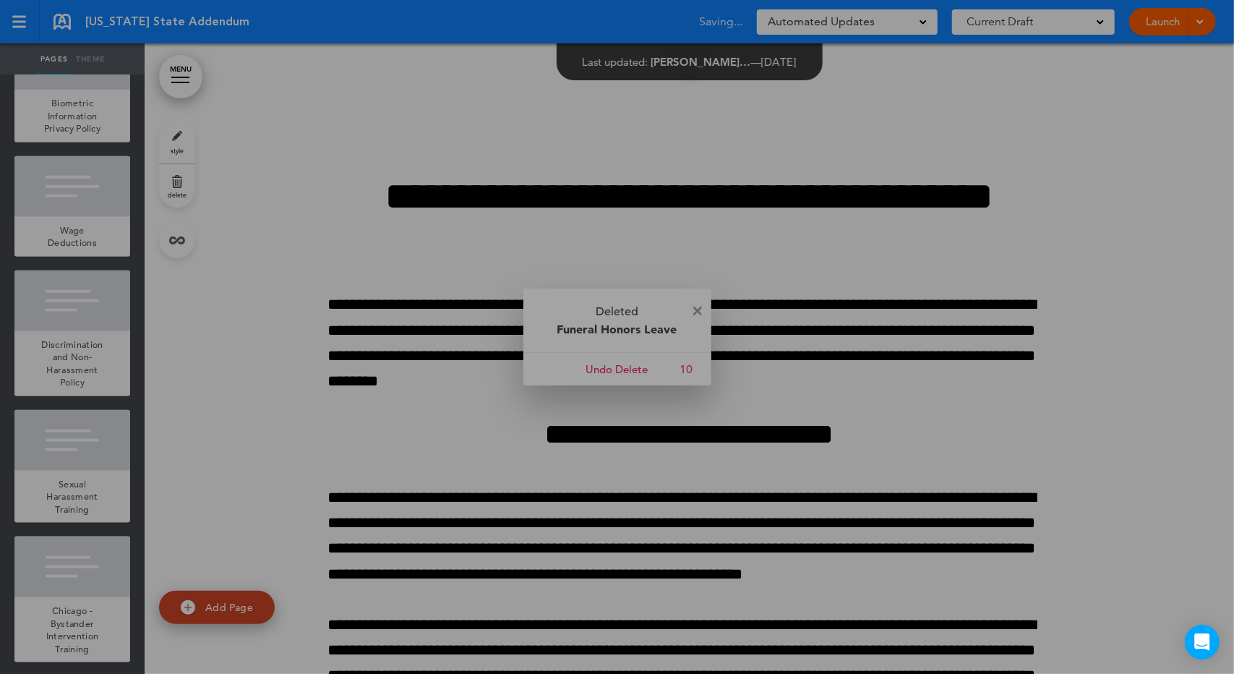
scroll to position [9091, 0]
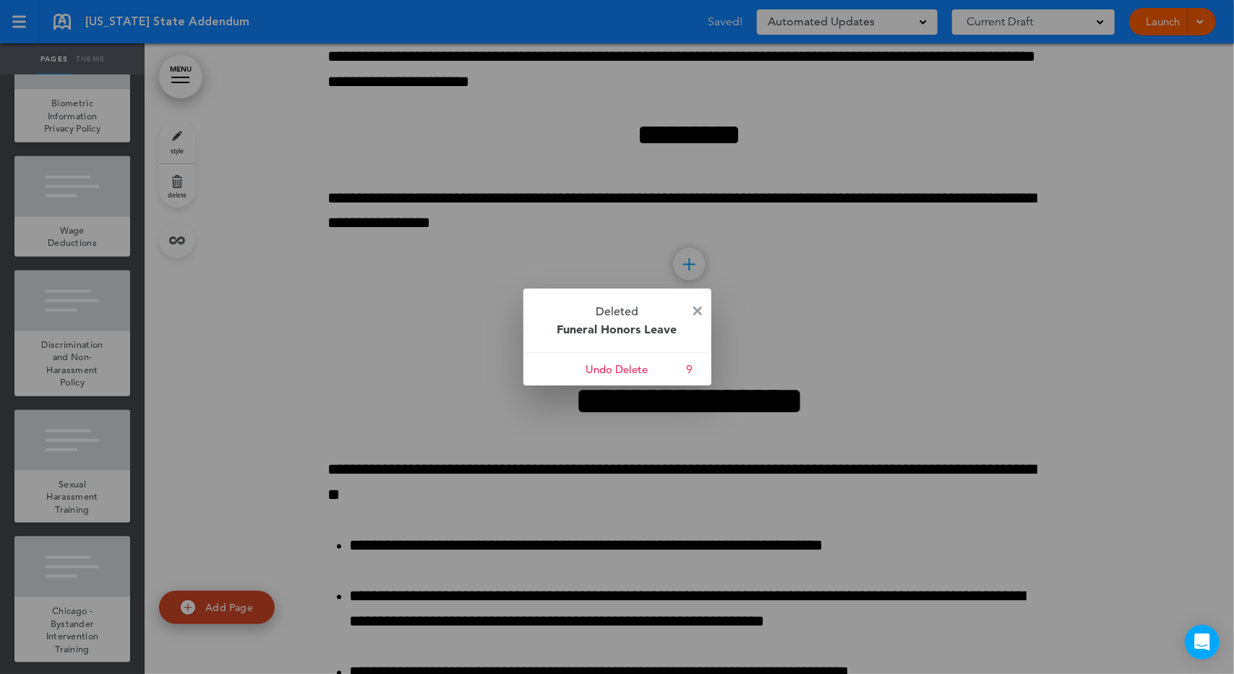
click at [699, 312] on img at bounding box center [697, 311] width 9 height 9
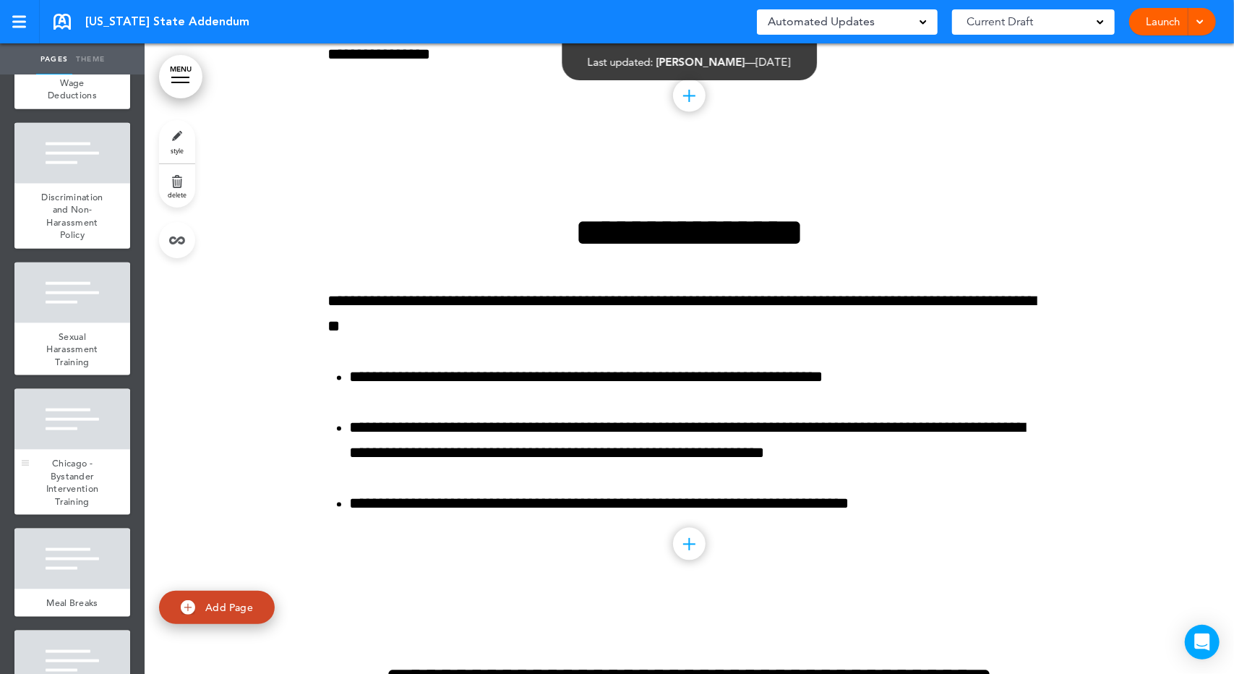
scroll to position [1349, 0]
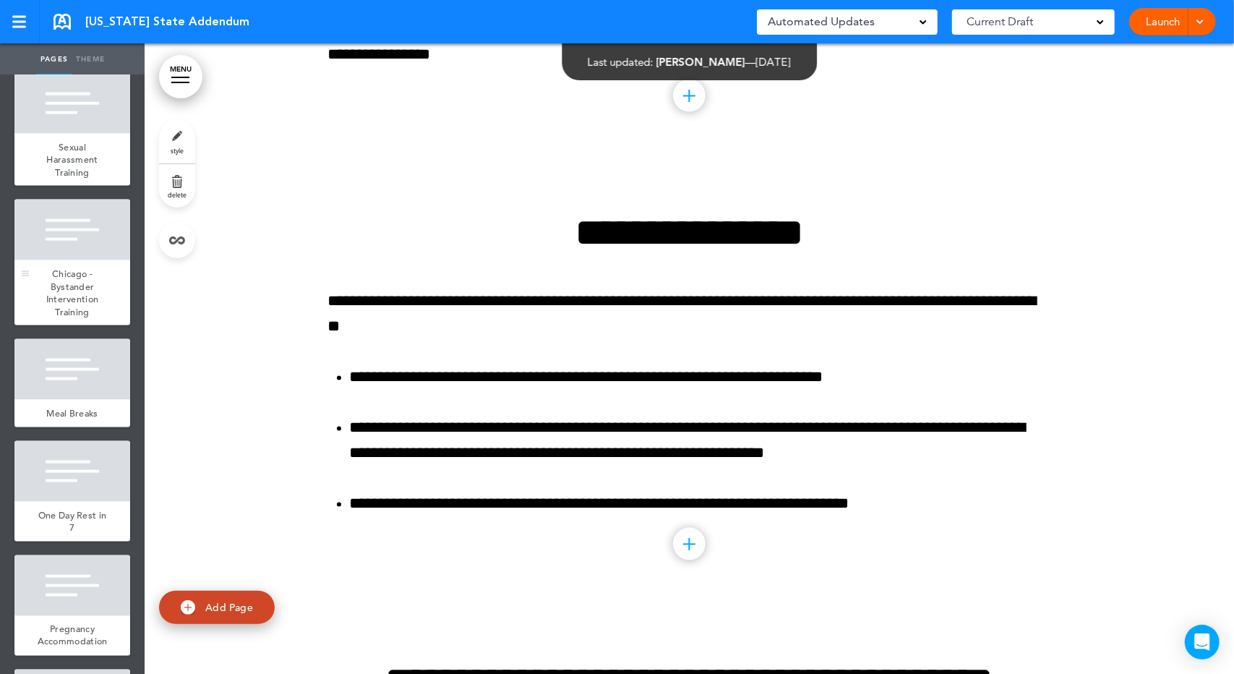
click at [103, 325] on div "Chicago - Bystander Intervention Training" at bounding box center [72, 292] width 116 height 65
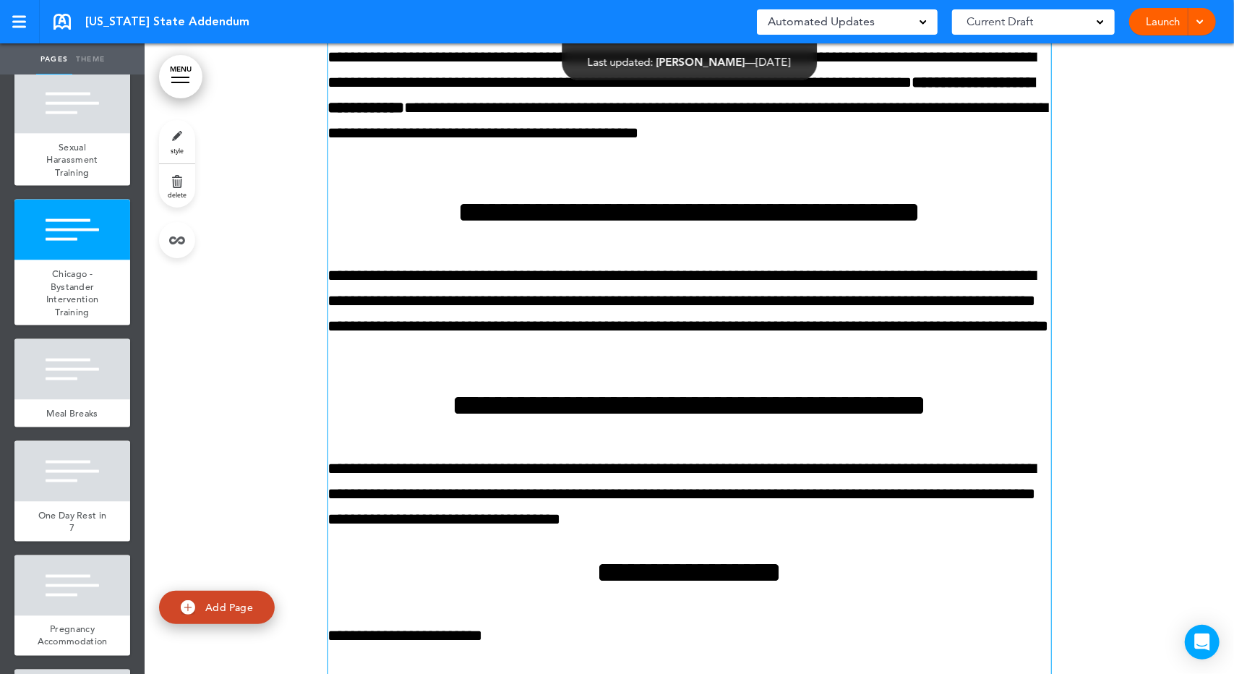
scroll to position [12929, 0]
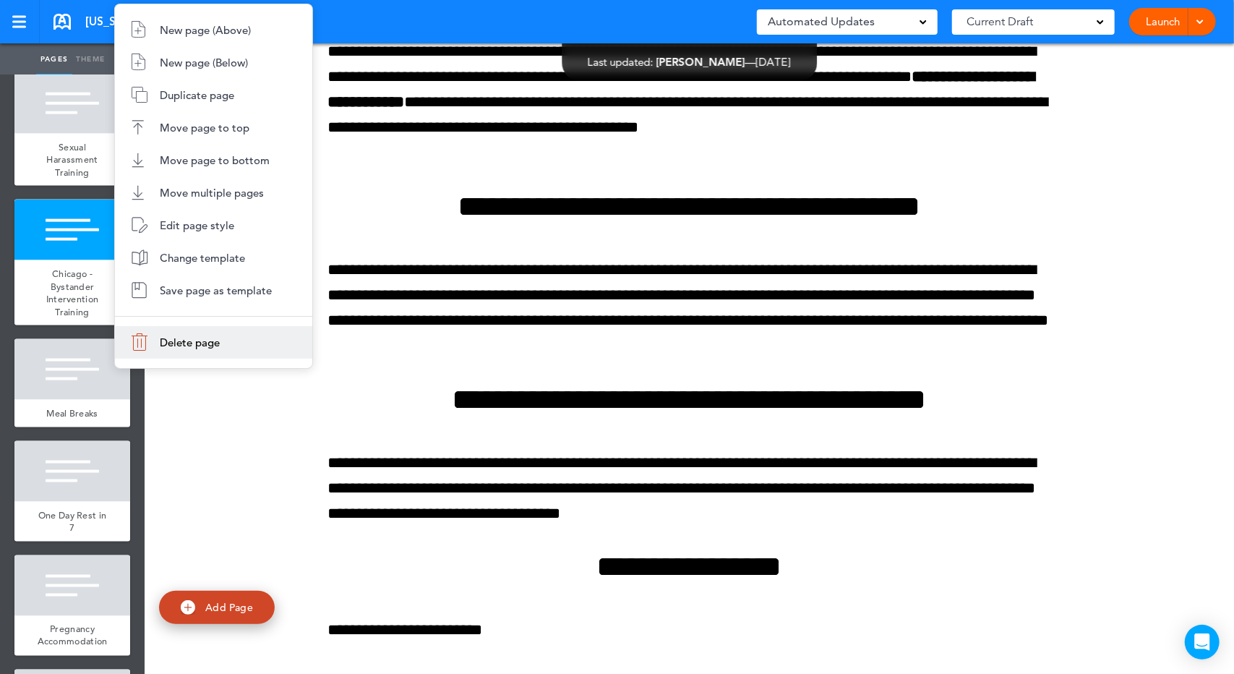
click at [168, 334] on li "Delete page" at bounding box center [213, 342] width 197 height 33
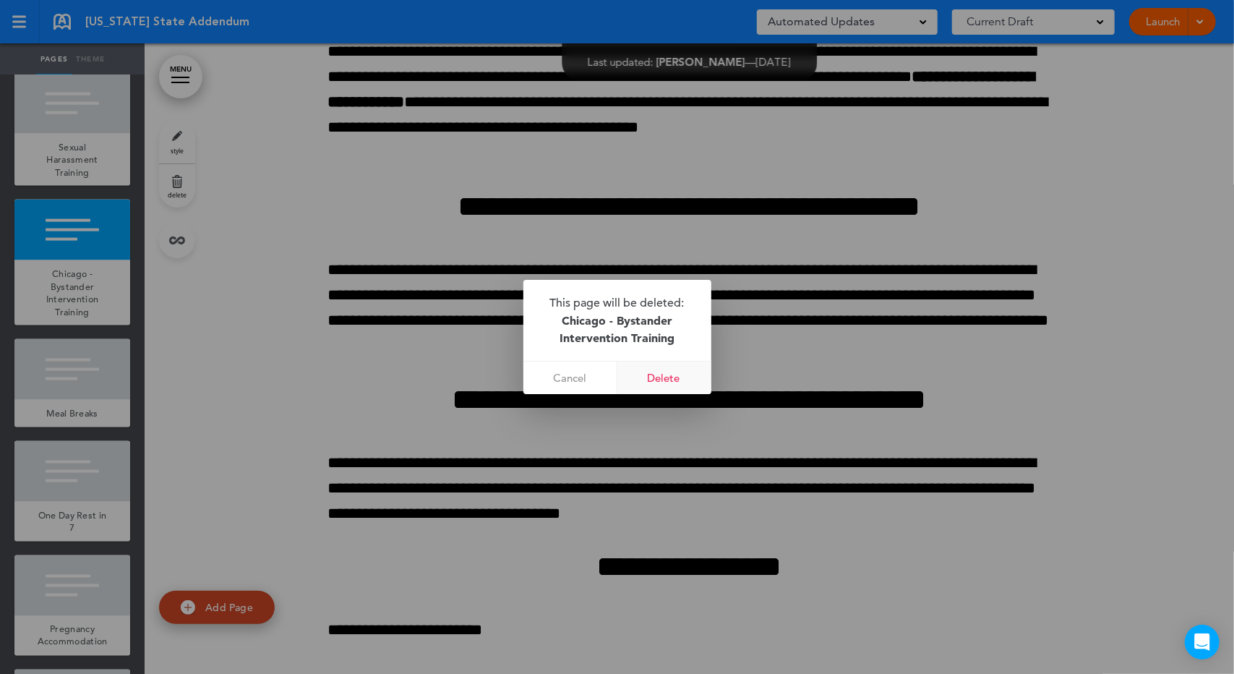
click at [683, 380] on link "Delete" at bounding box center [665, 378] width 94 height 33
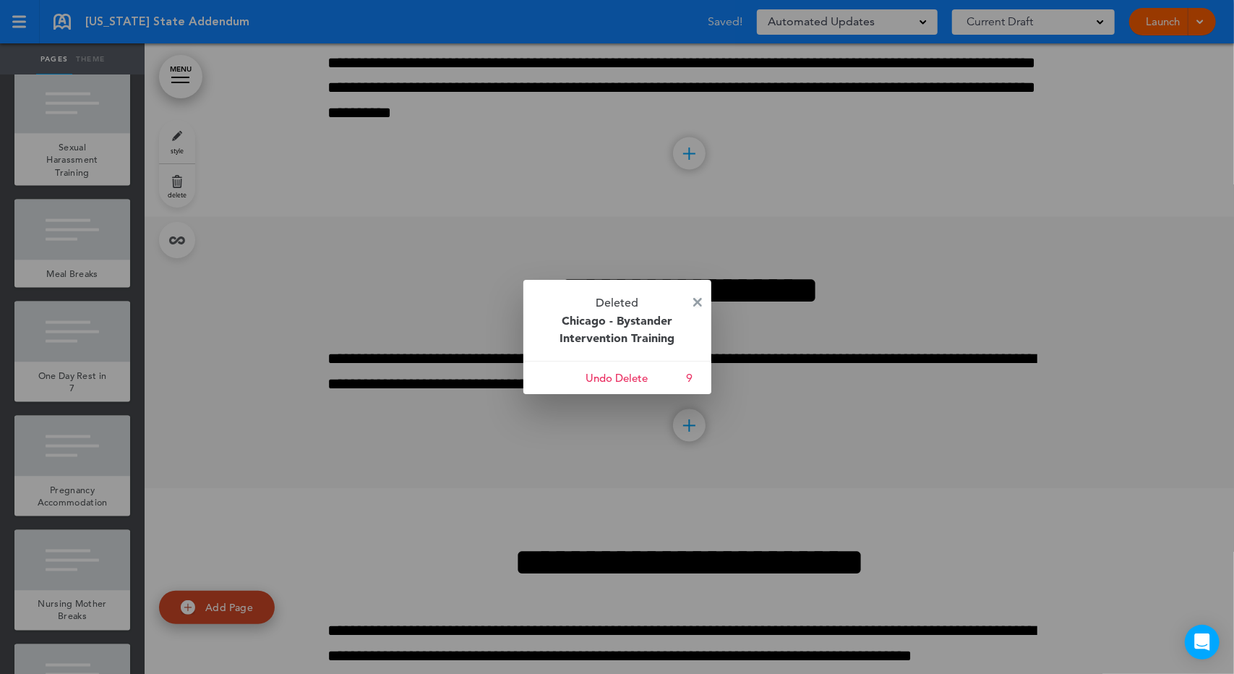
click at [699, 304] on img at bounding box center [697, 302] width 9 height 9
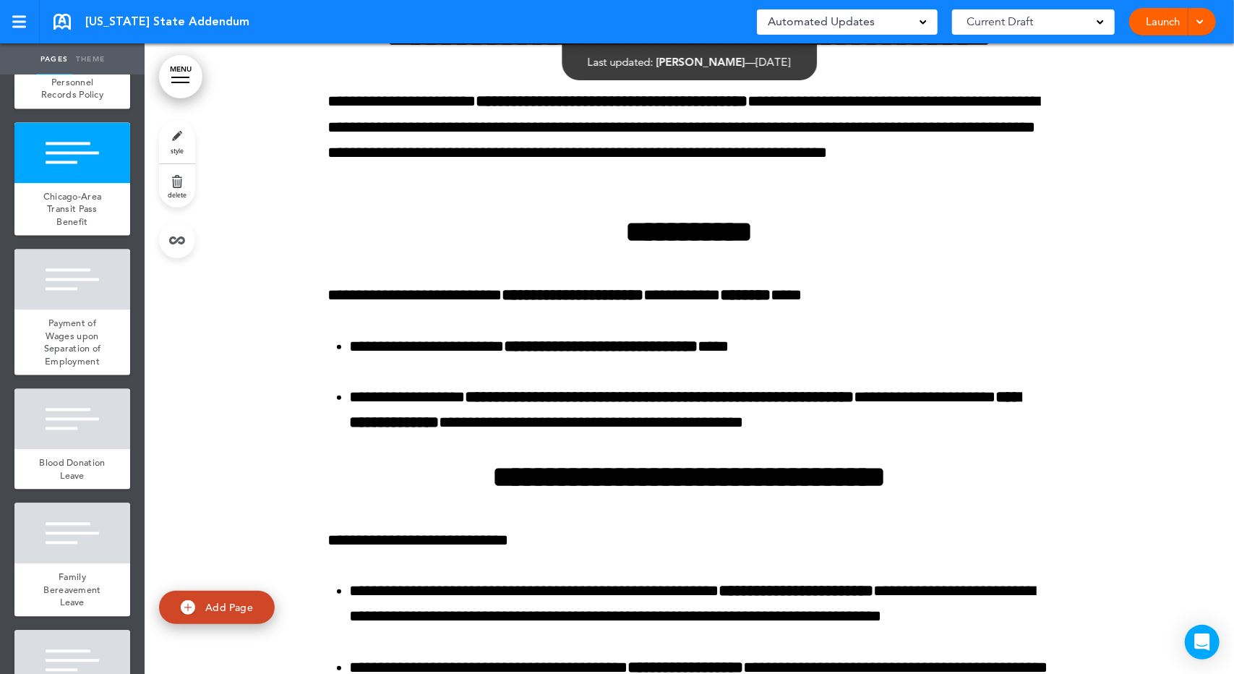
scroll to position [2003, 0]
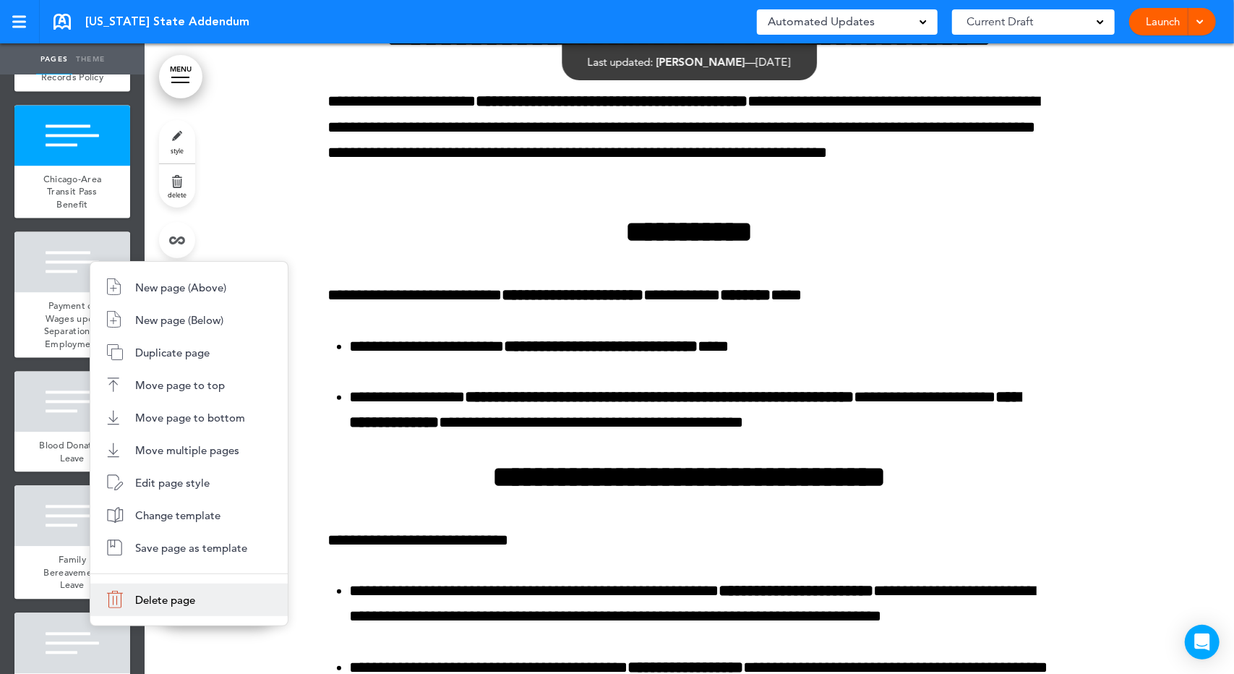
click at [132, 589] on li "Delete page" at bounding box center [188, 600] width 197 height 33
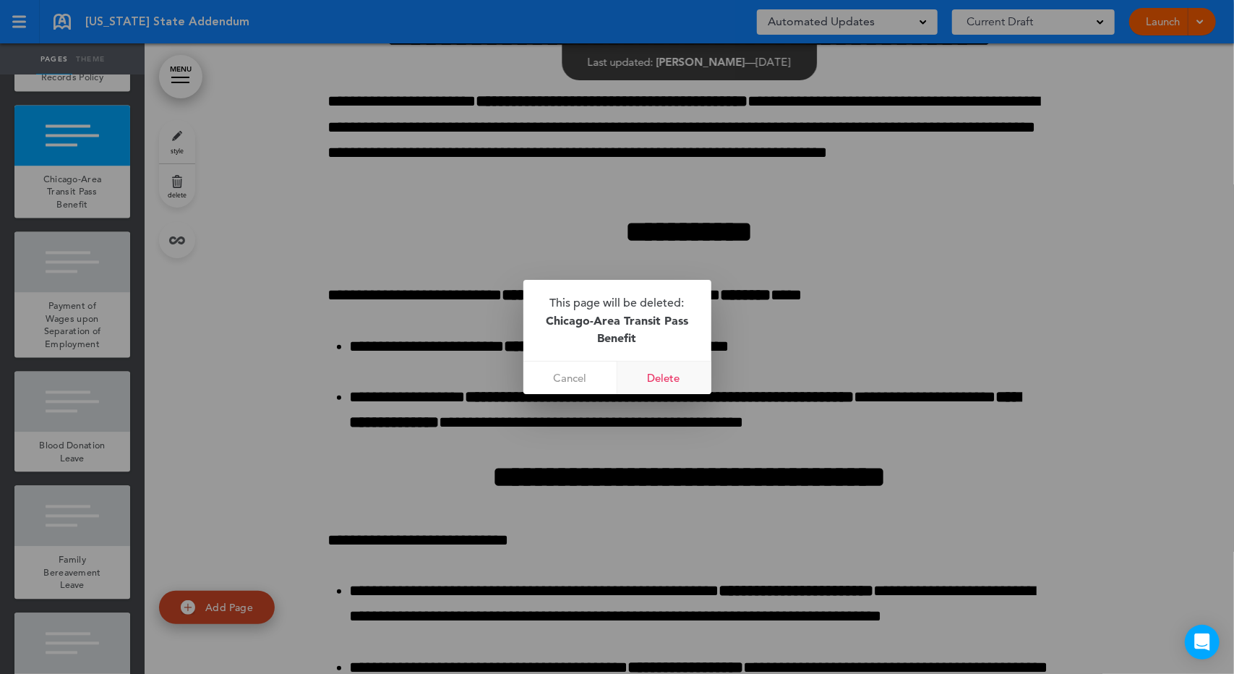
click at [691, 378] on link "Delete" at bounding box center [665, 378] width 94 height 33
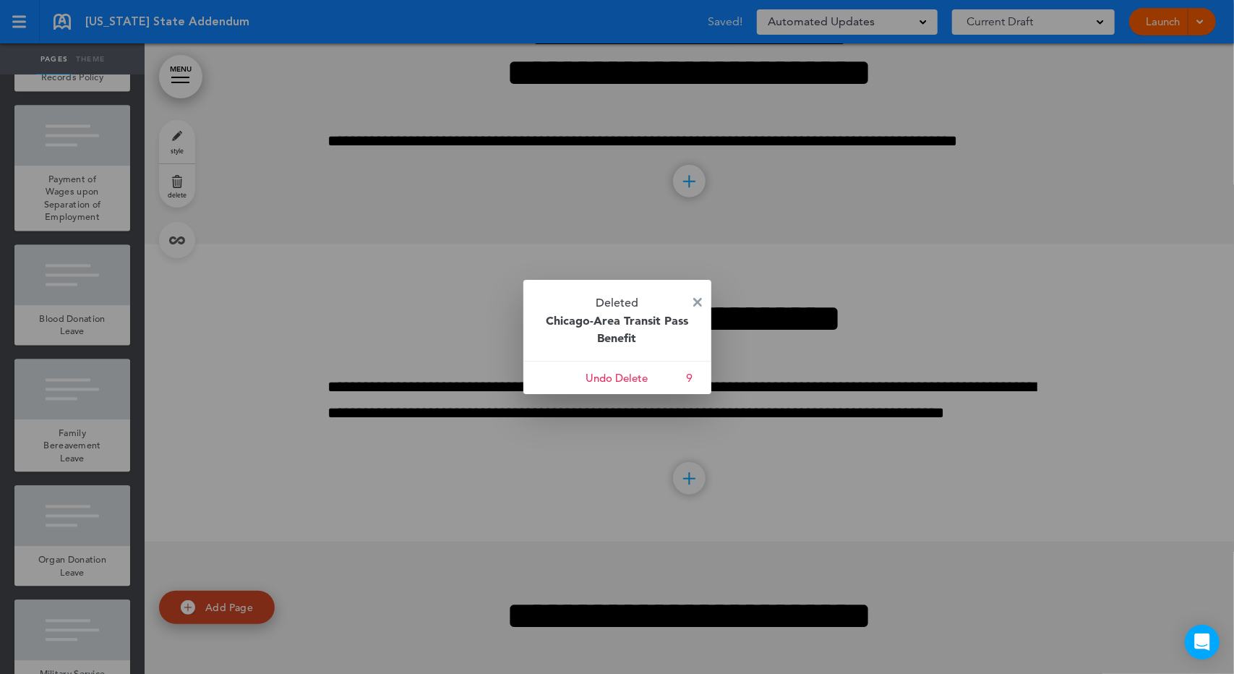
click at [699, 302] on img at bounding box center [697, 302] width 9 height 9
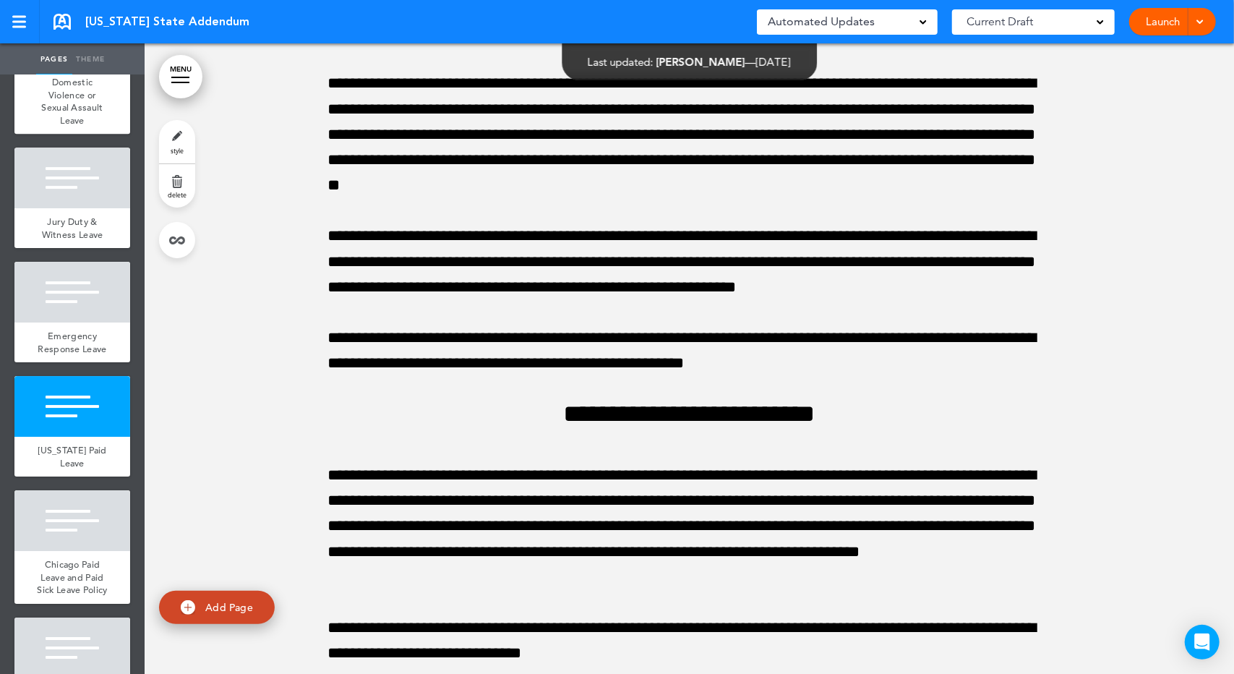
scroll to position [3171, 0]
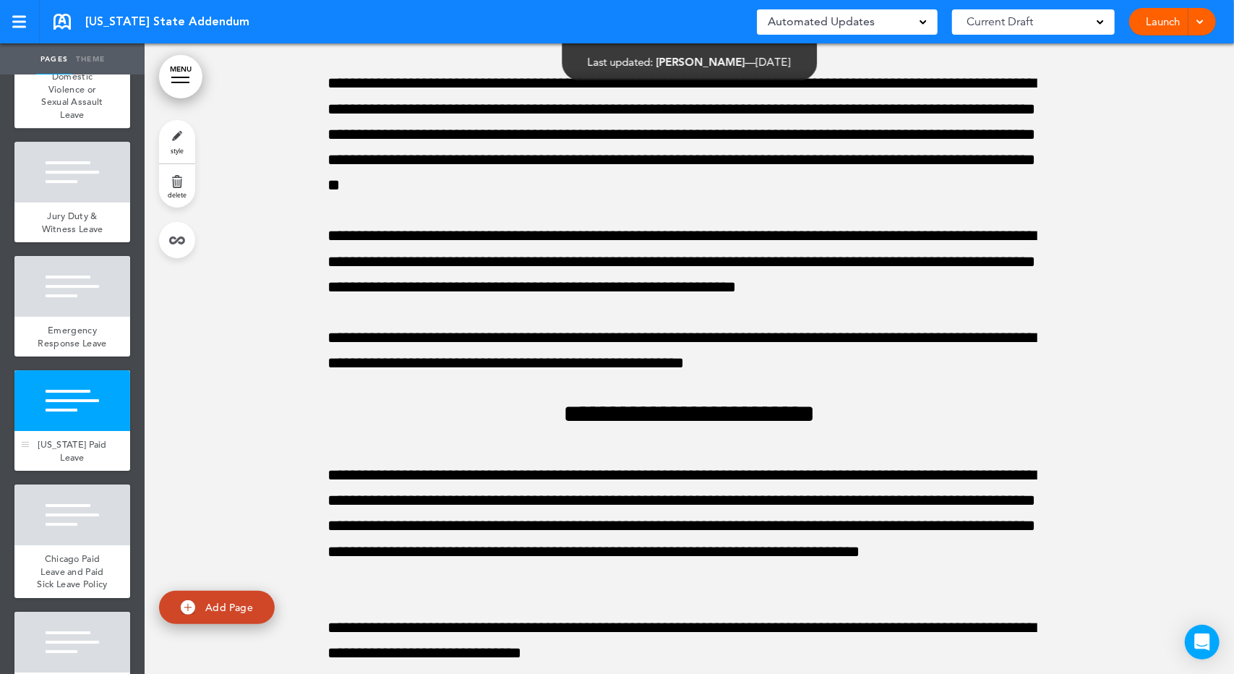
click at [85, 431] on div at bounding box center [72, 400] width 116 height 61
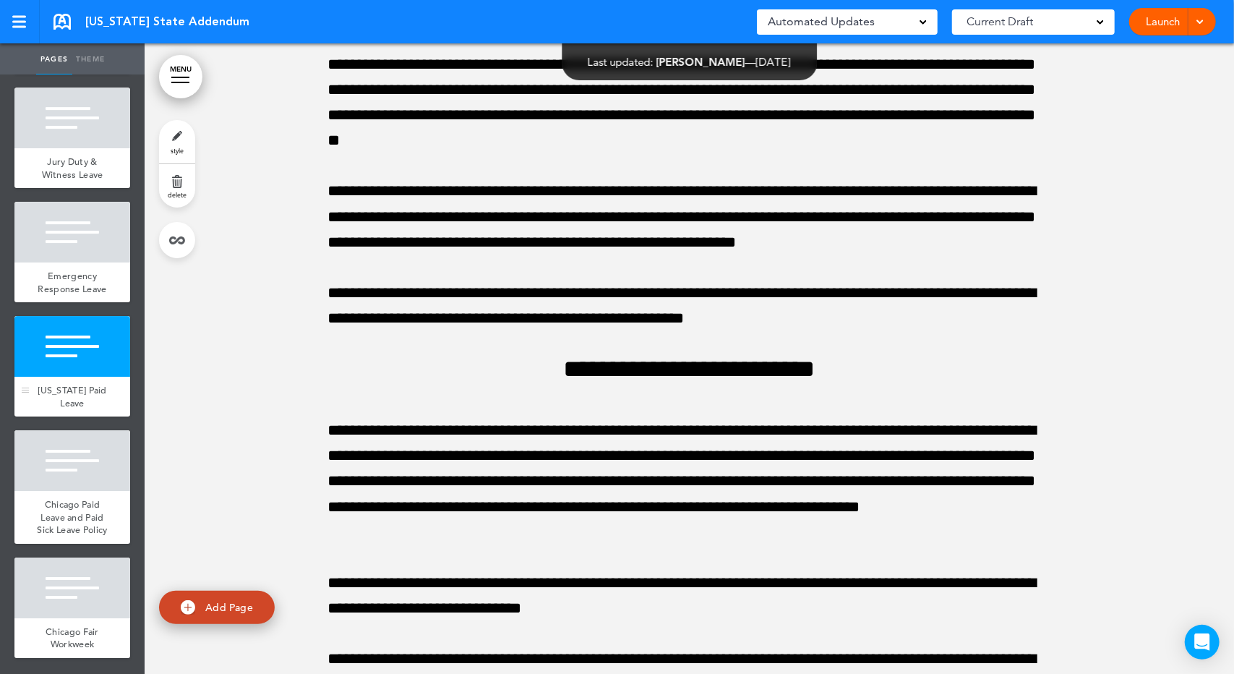
scroll to position [3326, 0]
click at [105, 505] on div "Chicago Paid Leave and Paid Sick Leave Policy" at bounding box center [72, 517] width 116 height 53
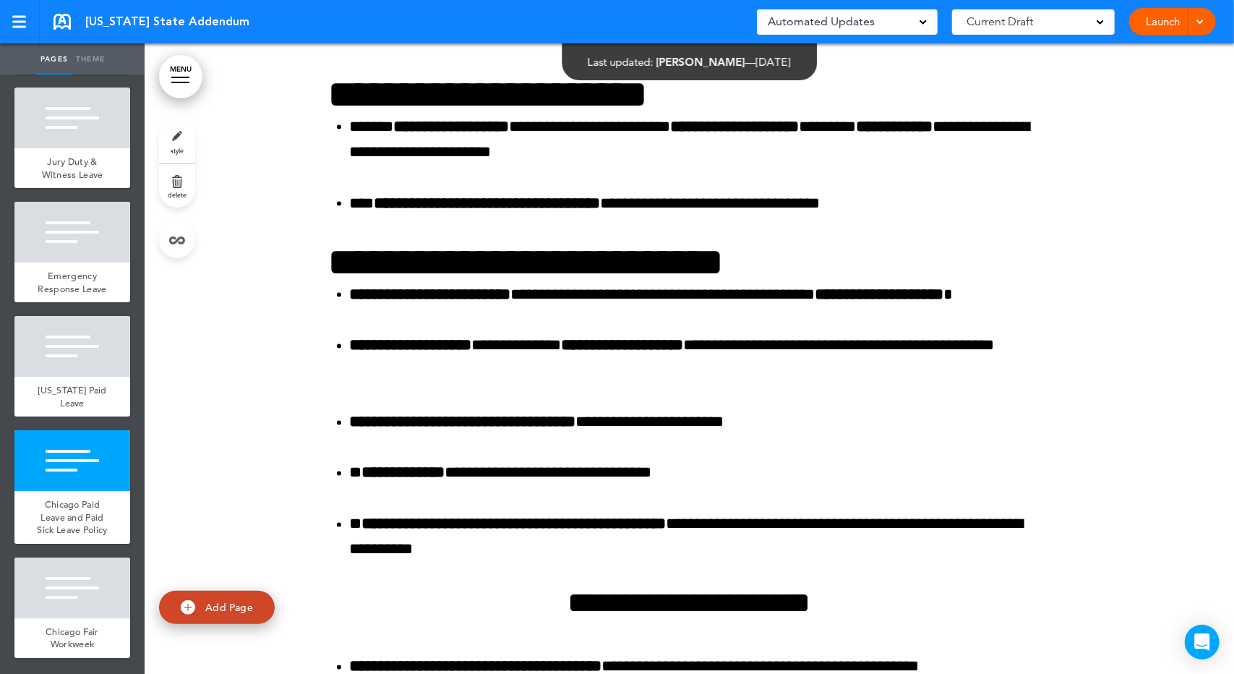
scroll to position [27523, 0]
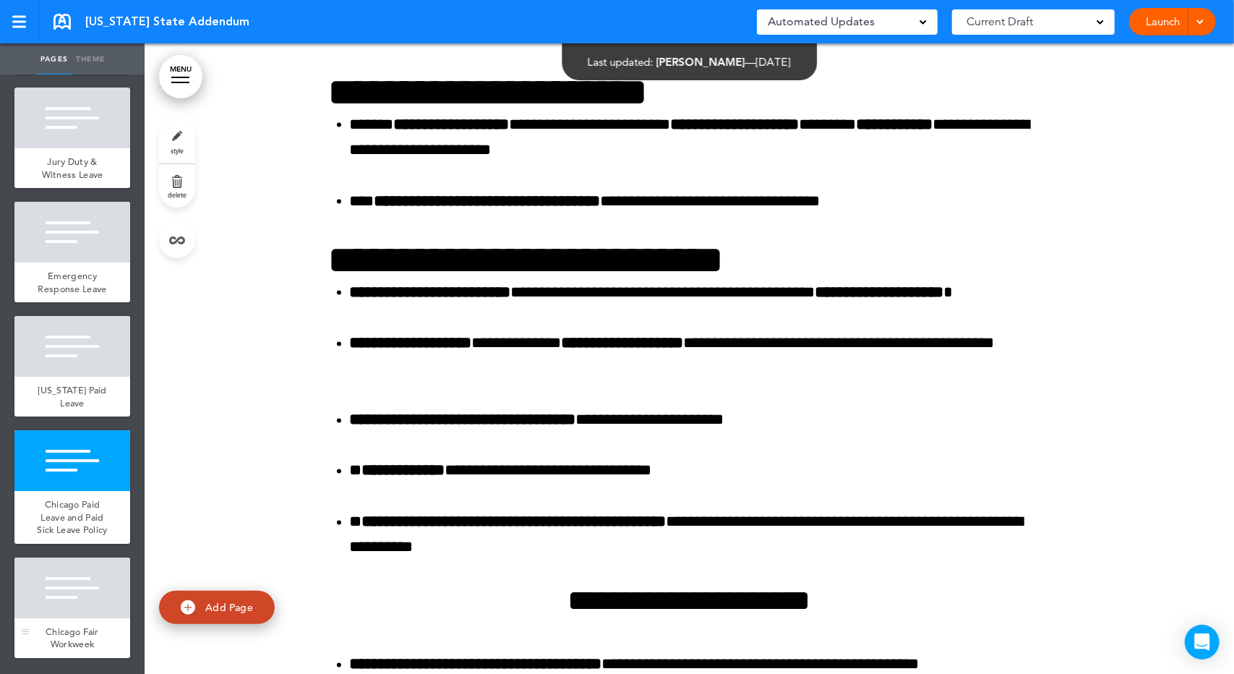
click at [94, 608] on div at bounding box center [72, 588] width 116 height 61
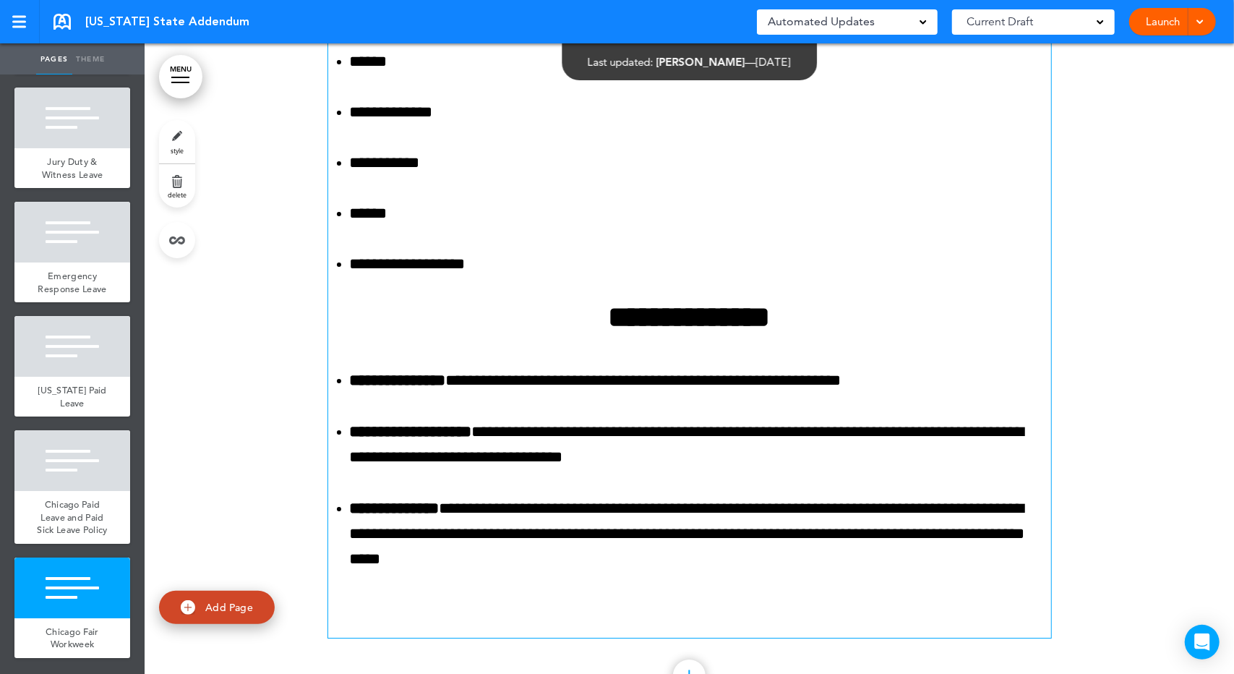
scroll to position [29287, 0]
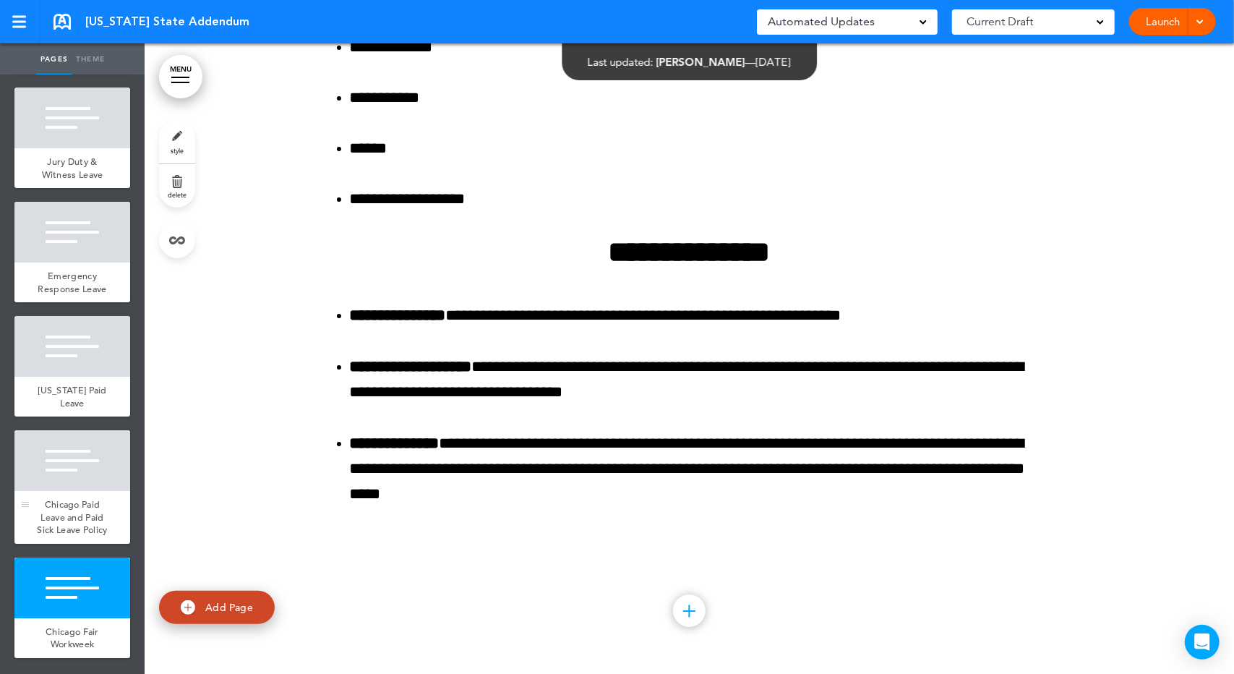
click at [43, 498] on span "Chicago Paid Leave and Paid Sick Leave Policy" at bounding box center [72, 517] width 70 height 38
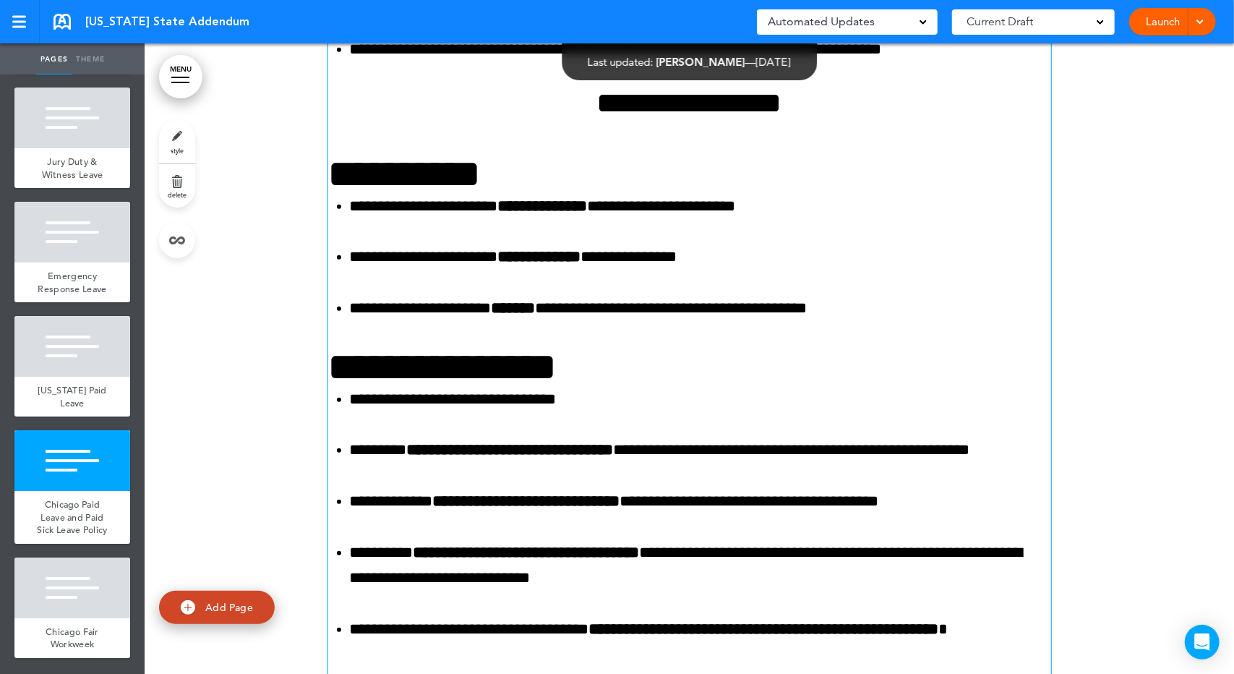
scroll to position [26511, 0]
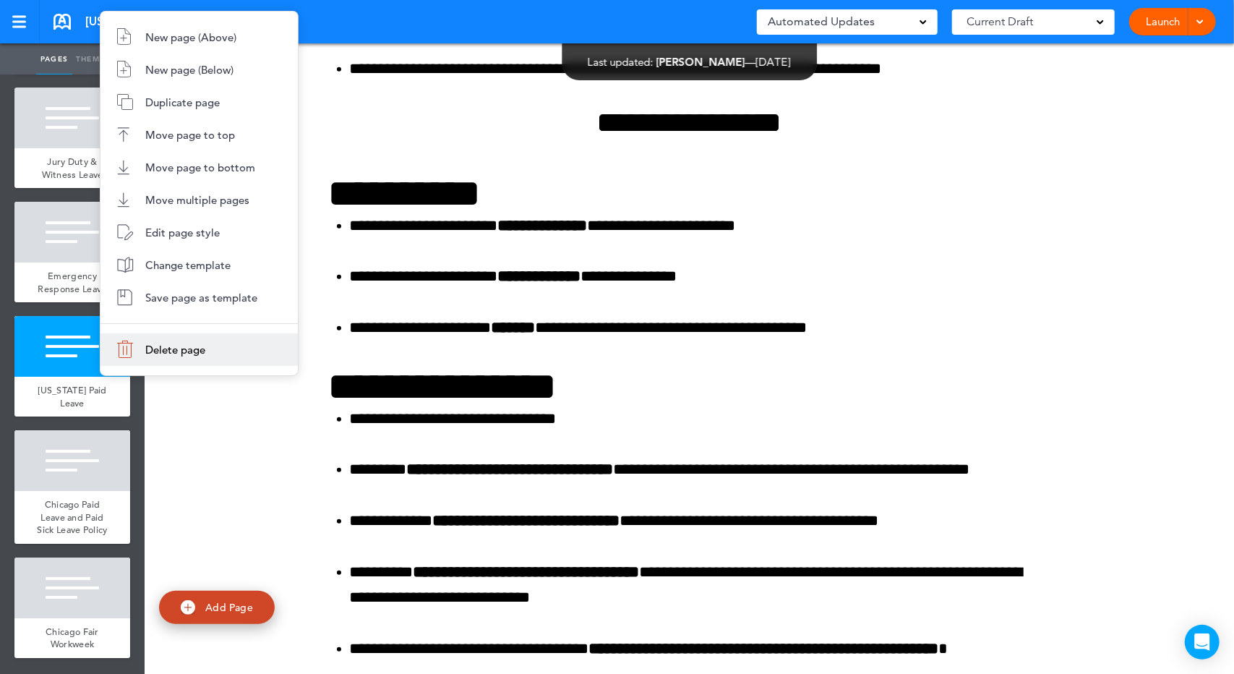
click at [153, 358] on li "Delete page" at bounding box center [199, 349] width 197 height 33
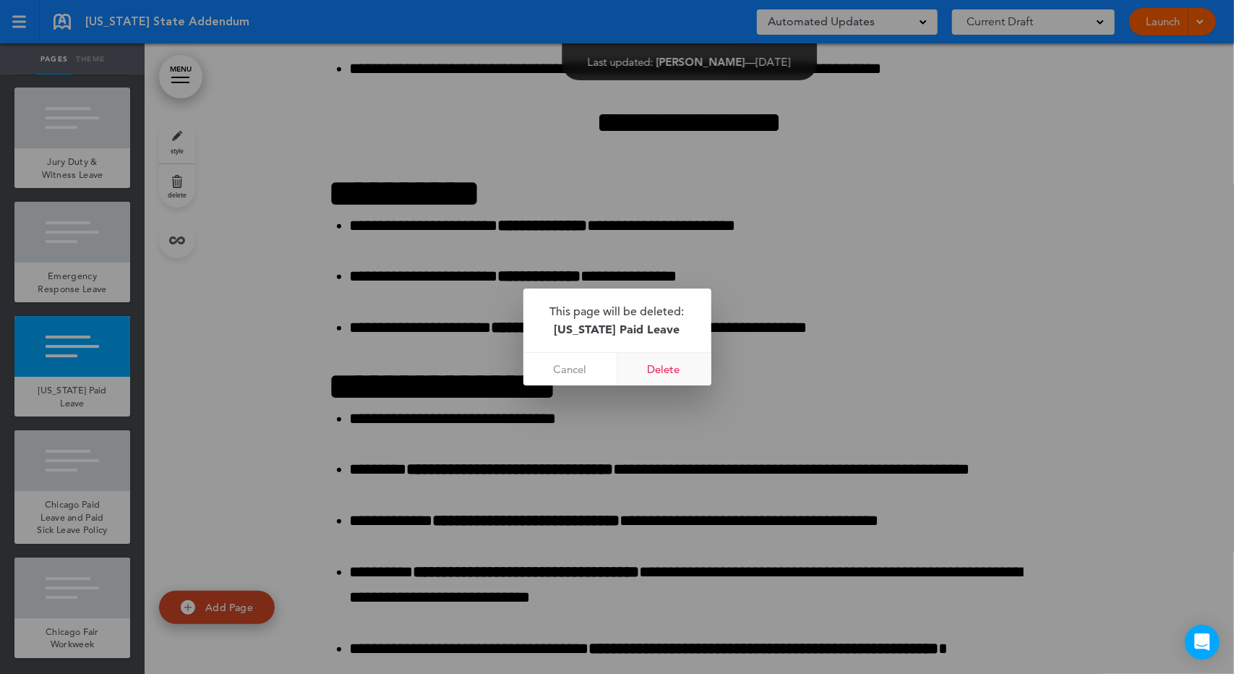
click at [659, 371] on link "Delete" at bounding box center [665, 369] width 94 height 33
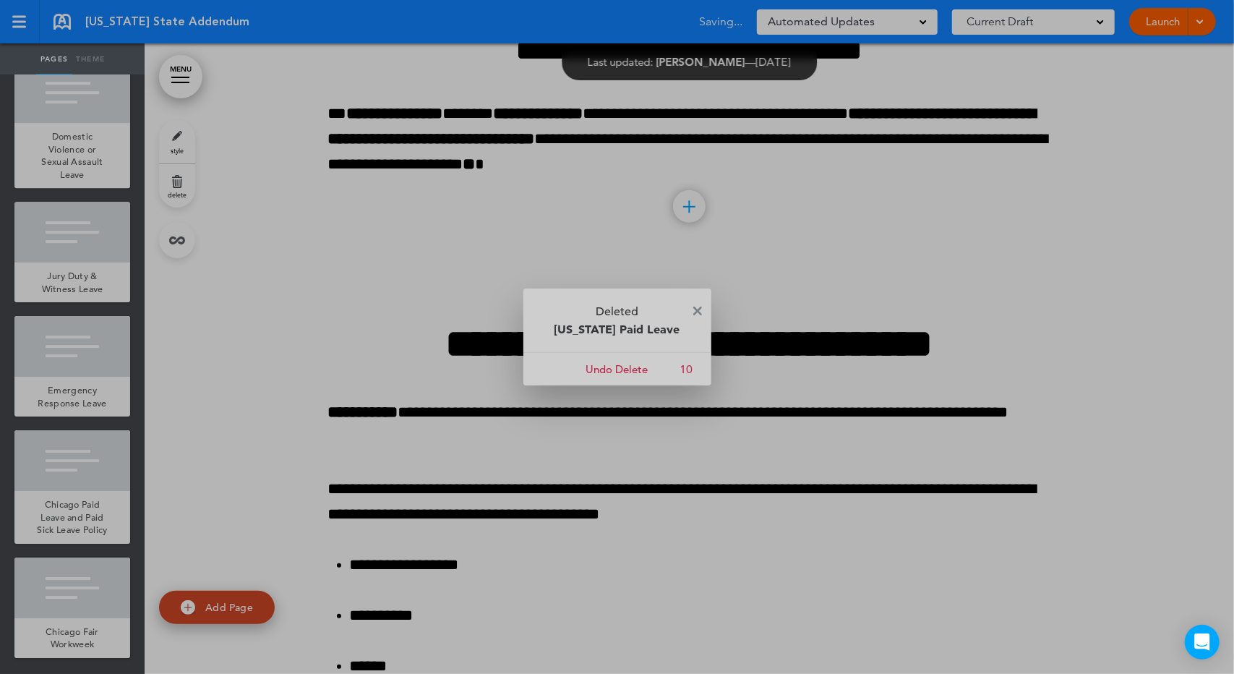
scroll to position [24446, 0]
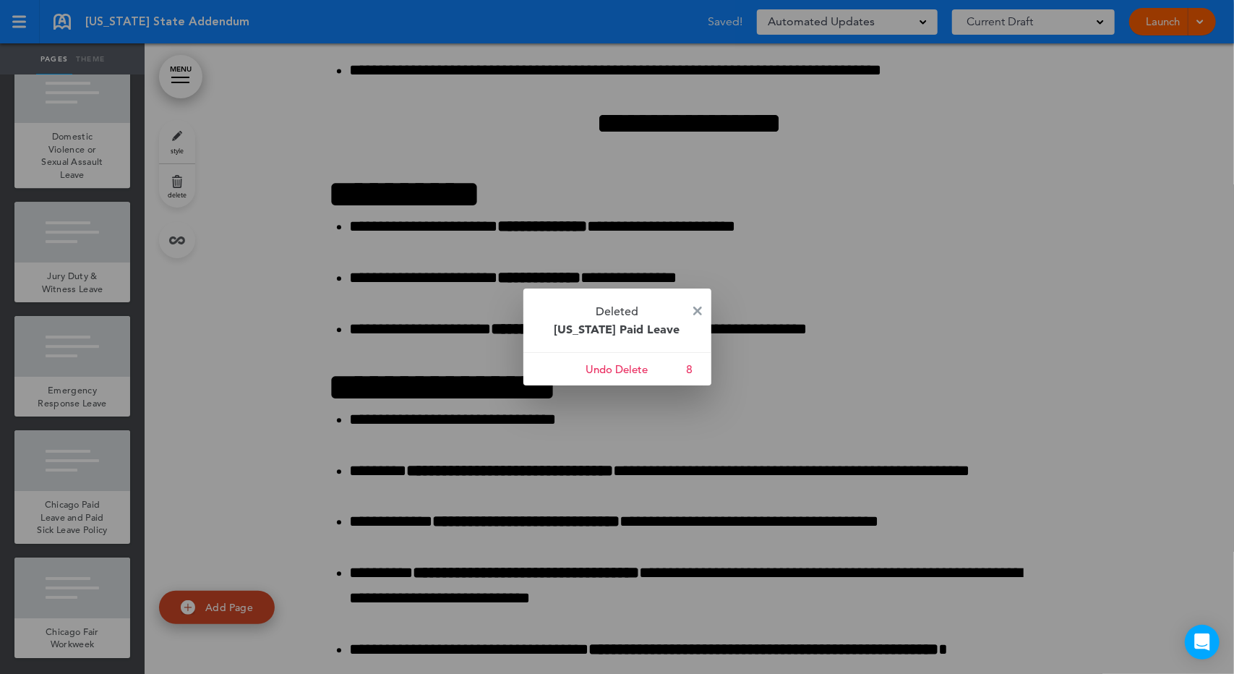
click at [91, 471] on div at bounding box center [617, 337] width 1234 height 674
drag, startPoint x: 697, startPoint y: 307, endPoint x: 675, endPoint y: 320, distance: 25.3
click at [697, 308] on img at bounding box center [697, 311] width 9 height 9
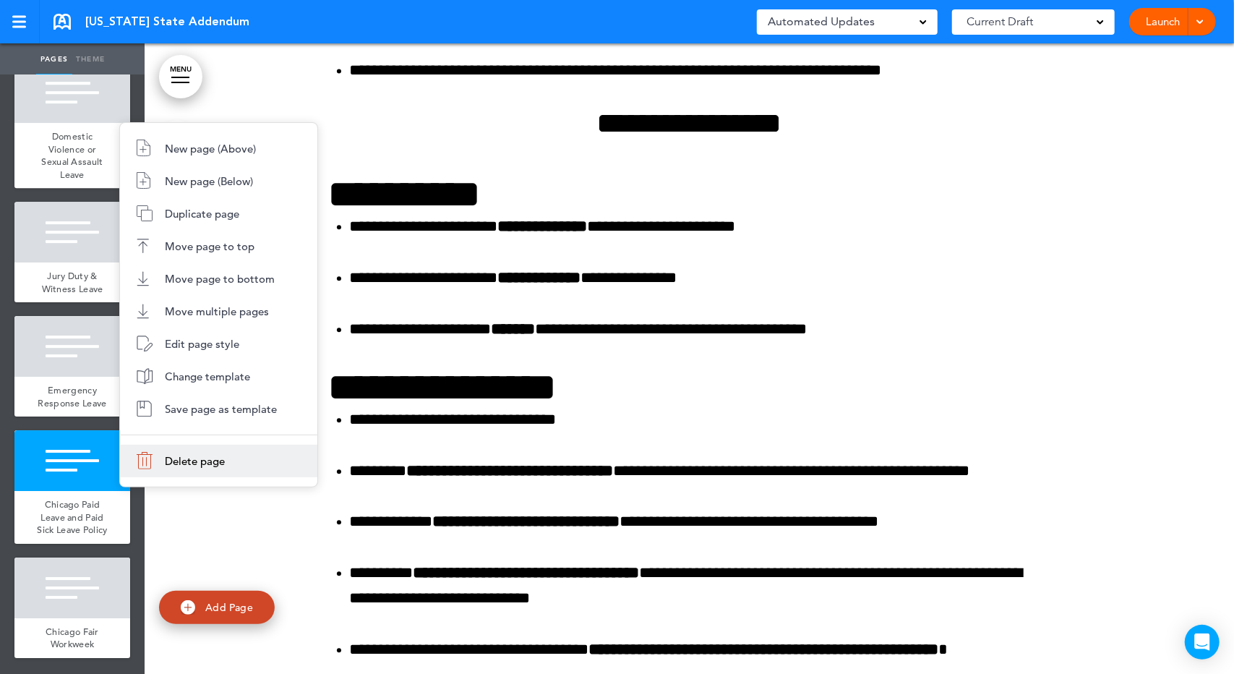
click at [152, 469] on li "Delete page" at bounding box center [218, 461] width 197 height 33
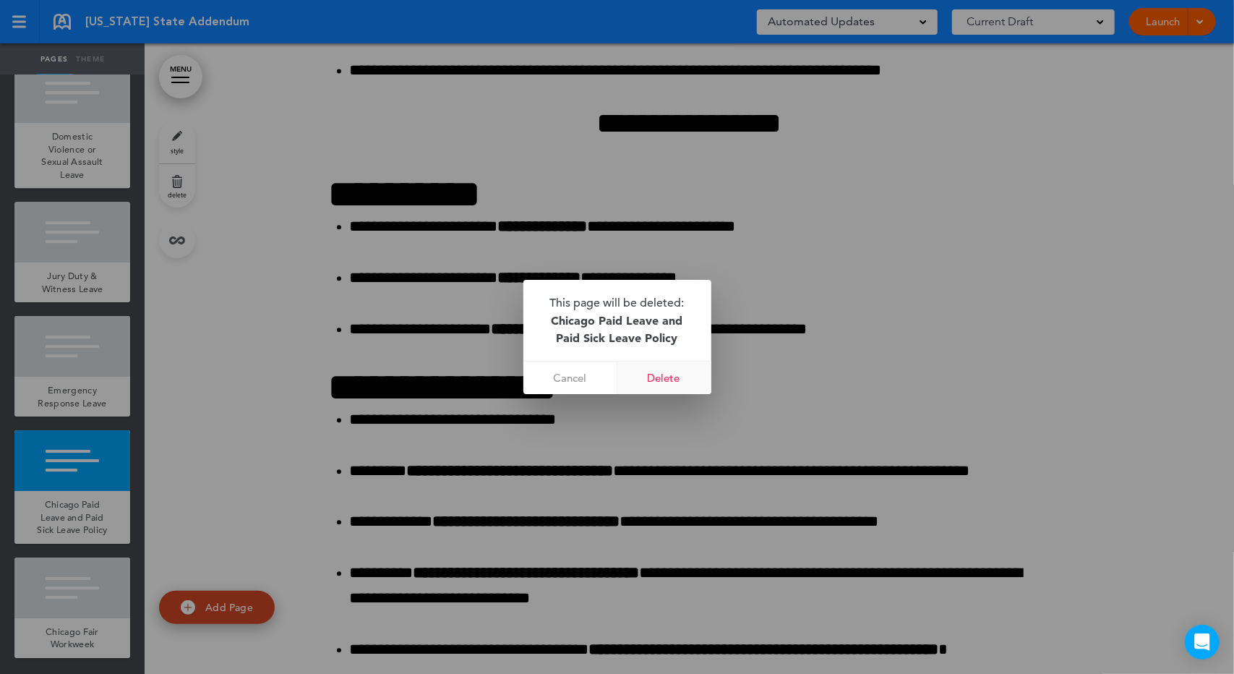
click at [681, 377] on link "Delete" at bounding box center [665, 378] width 94 height 33
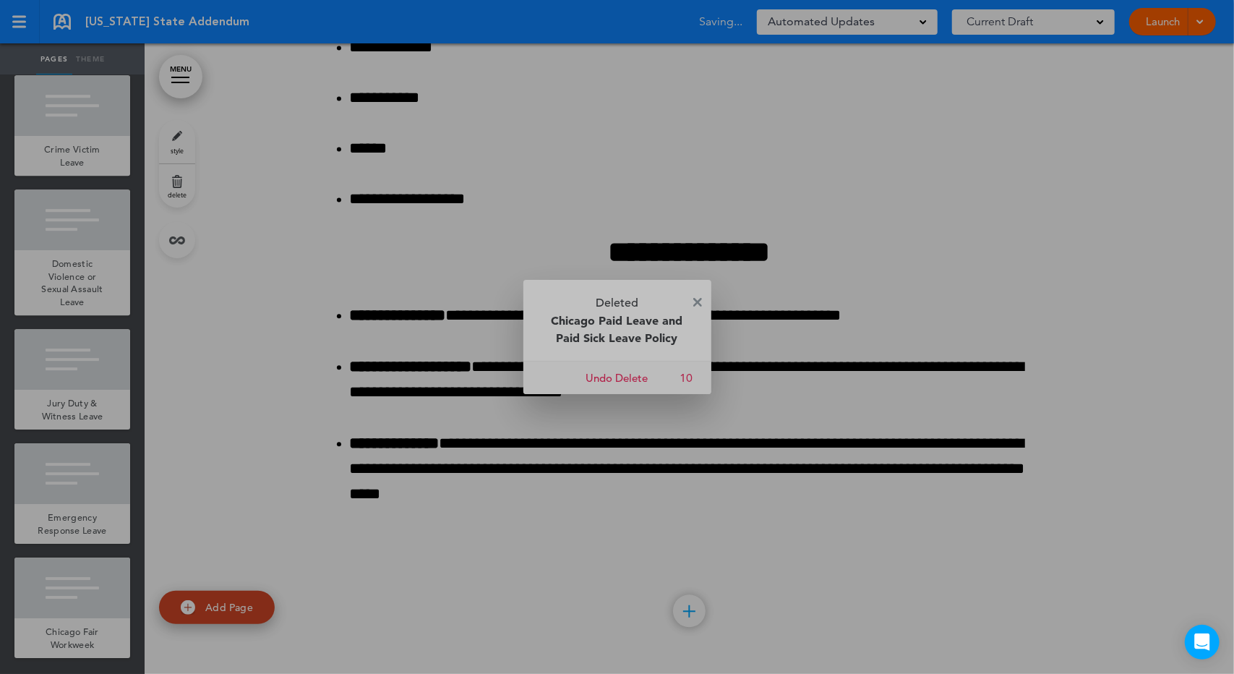
scroll to position [3072, 0]
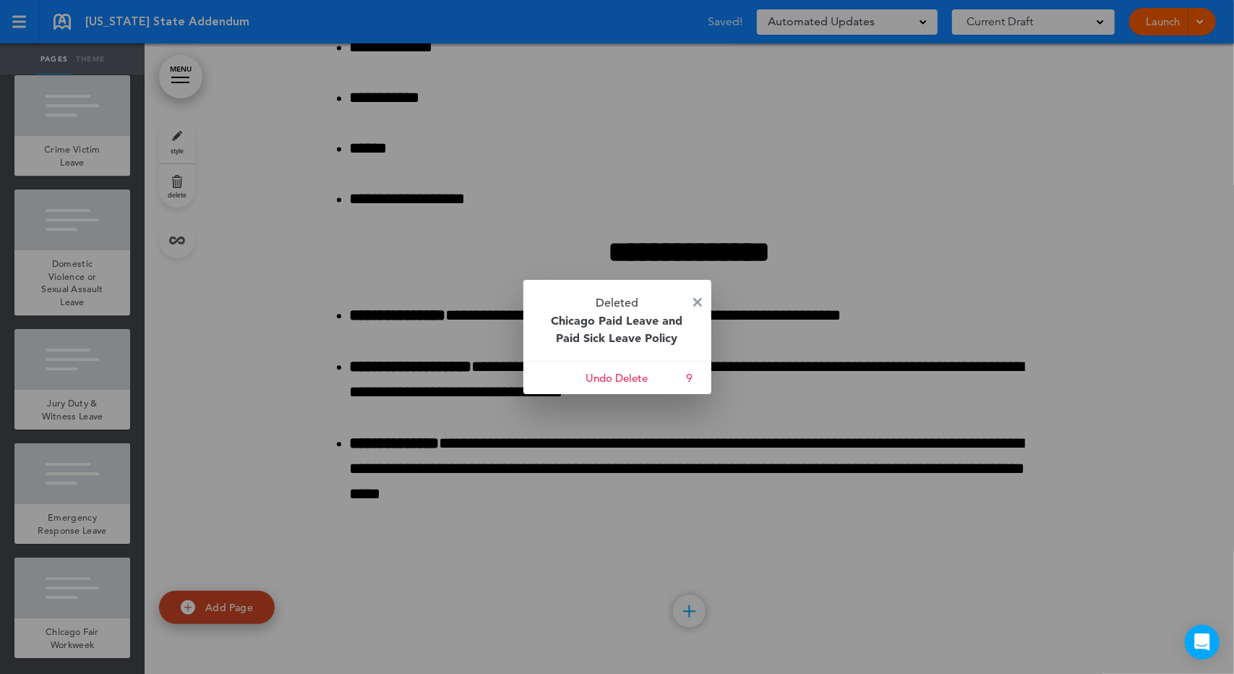
click at [697, 304] on img at bounding box center [697, 302] width 9 height 9
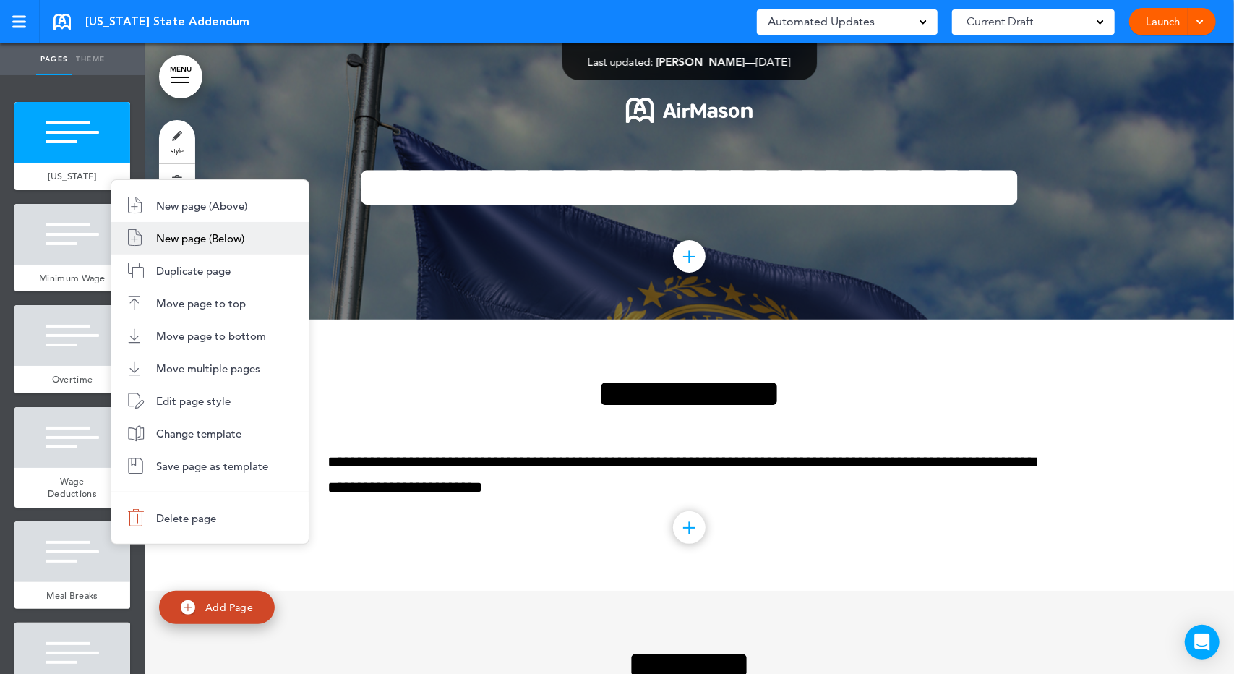
click at [193, 227] on li "New page (Below)" at bounding box center [209, 238] width 197 height 33
type input "********"
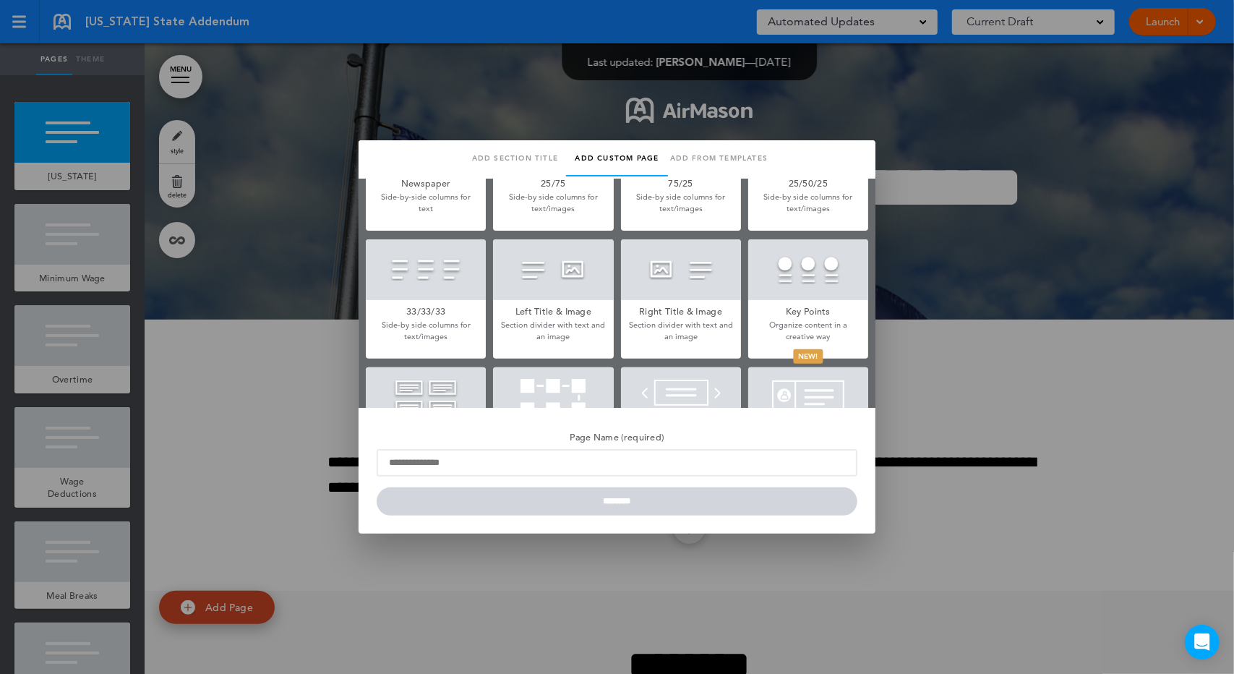
scroll to position [337, 0]
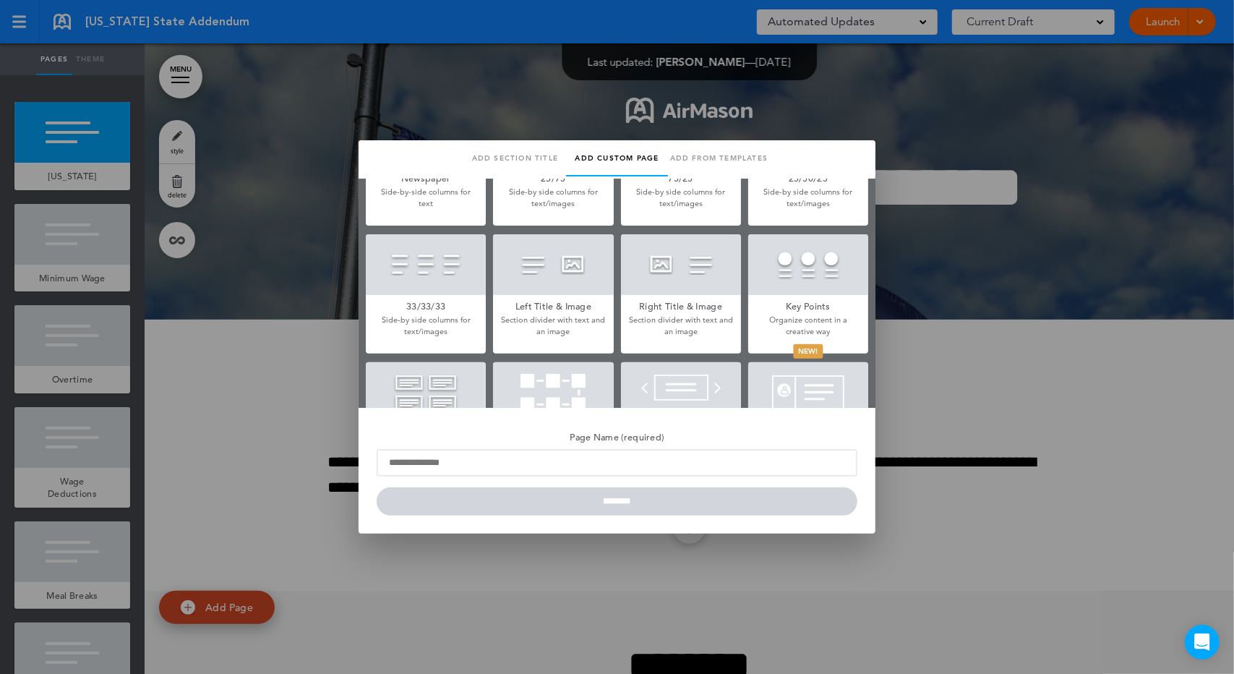
click at [573, 260] on div at bounding box center [553, 264] width 120 height 61
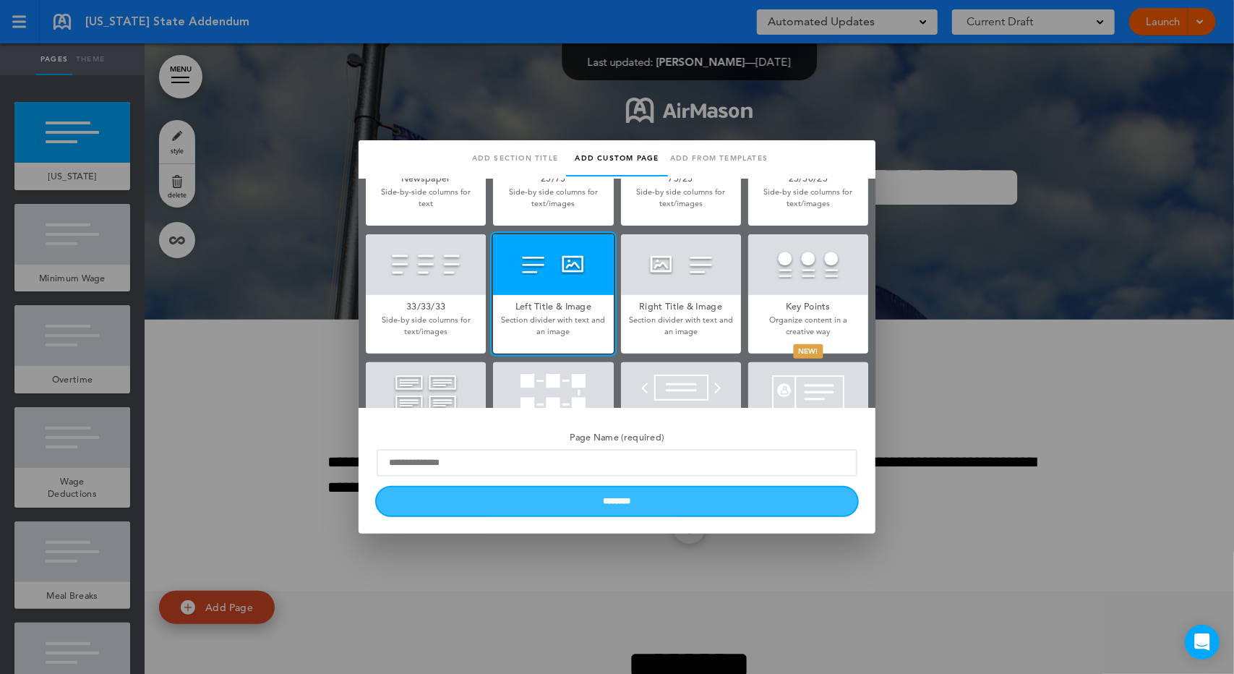
click at [600, 509] on input "********" at bounding box center [617, 501] width 481 height 28
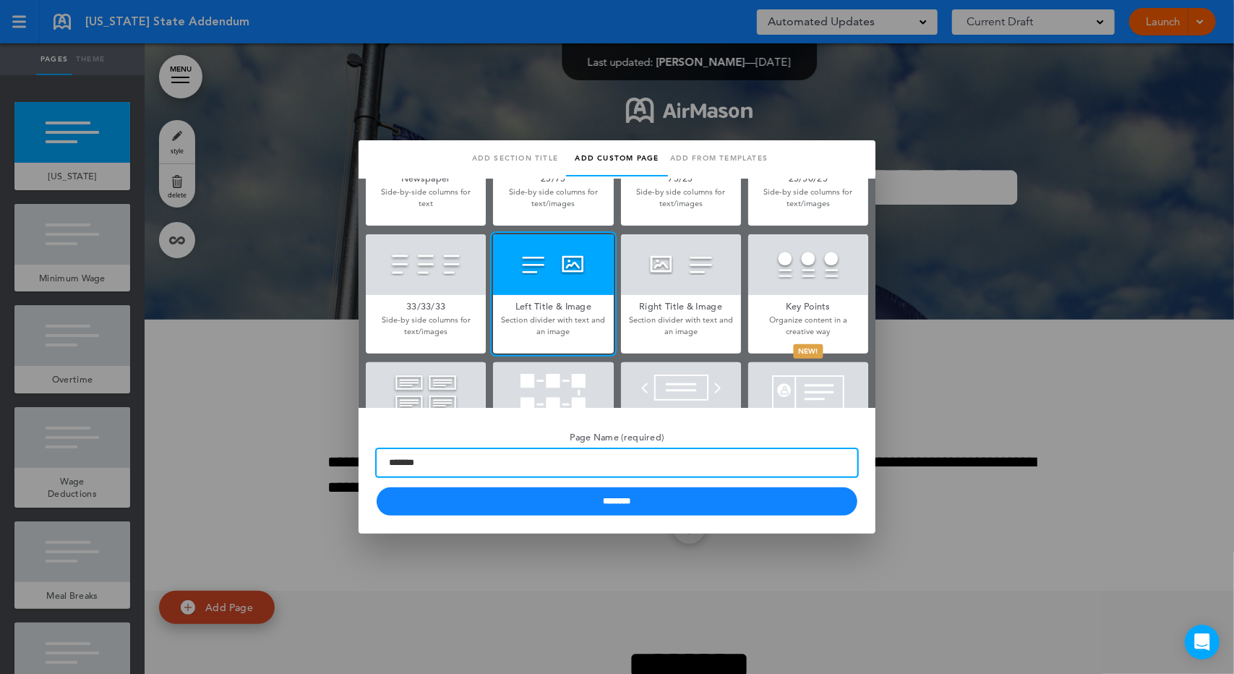
type input "*******"
click at [377, 487] on input "********" at bounding box center [617, 501] width 481 height 28
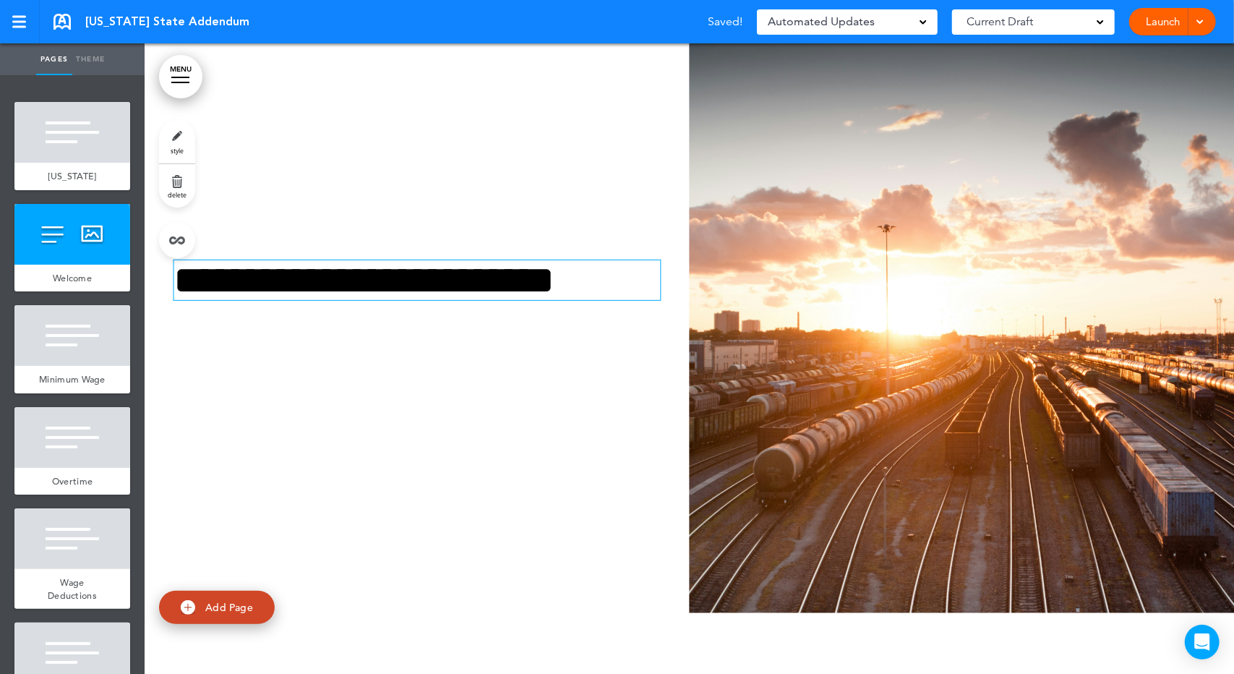
click at [447, 300] on h1 "**********" at bounding box center [415, 280] width 482 height 40
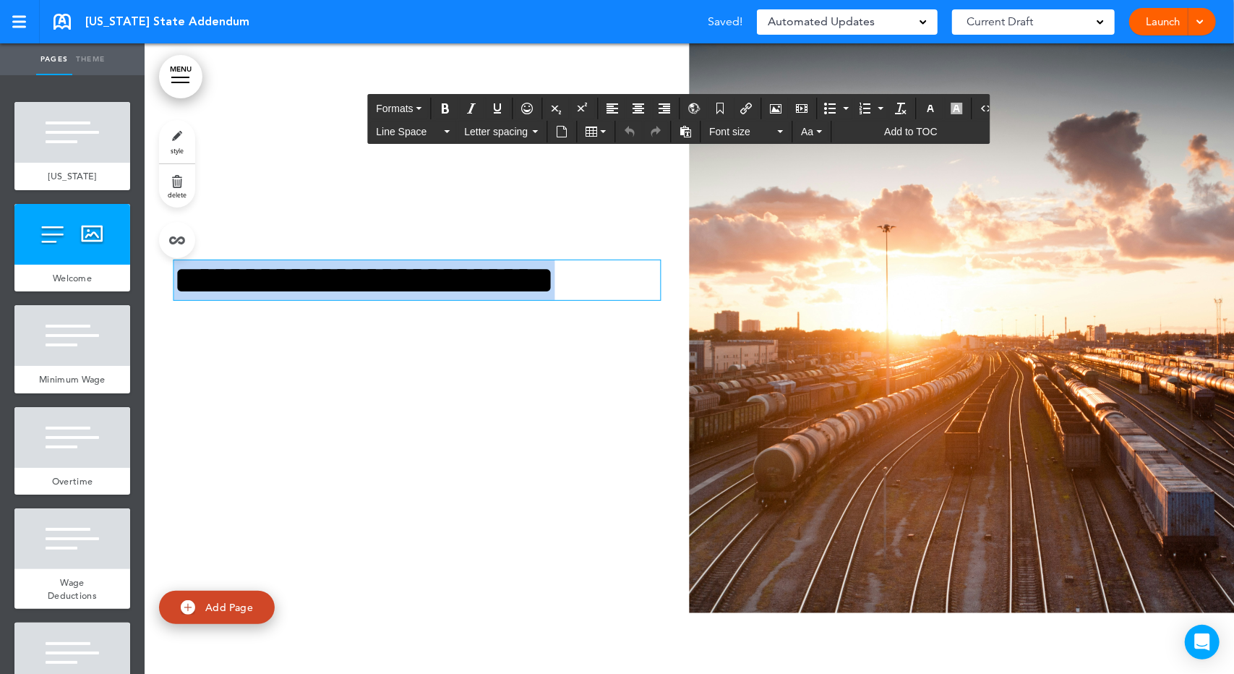
drag, startPoint x: 638, startPoint y: 340, endPoint x: 155, endPoint y: 330, distance: 483.1
click at [155, 330] on div "**********" at bounding box center [417, 298] width 545 height 184
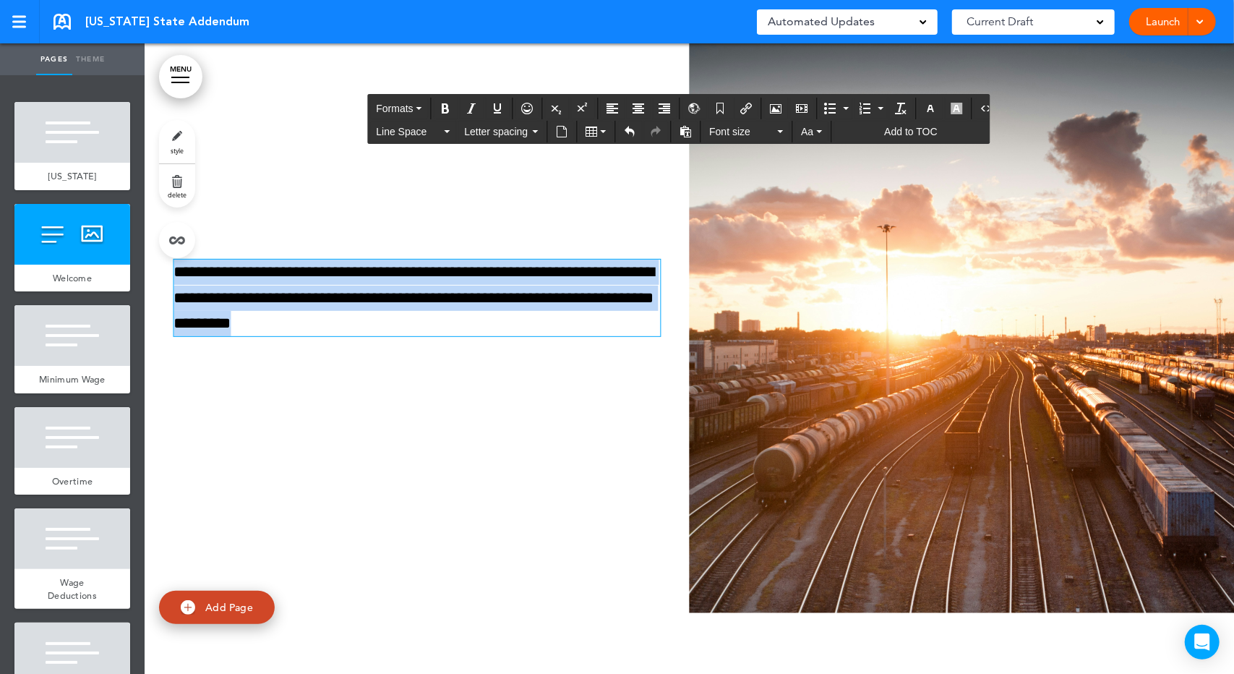
drag, startPoint x: 476, startPoint y: 387, endPoint x: 261, endPoint y: 335, distance: 221.0
click at [30, 338] on div "Pages Theme add page [US_STATE] add page Welcome add page Minimum Wage" at bounding box center [617, 337] width 1234 height 674
drag, startPoint x: 638, startPoint y: 110, endPoint x: 656, endPoint y: 113, distance: 17.6
click at [638, 110] on icon "Align center" at bounding box center [639, 109] width 12 height 12
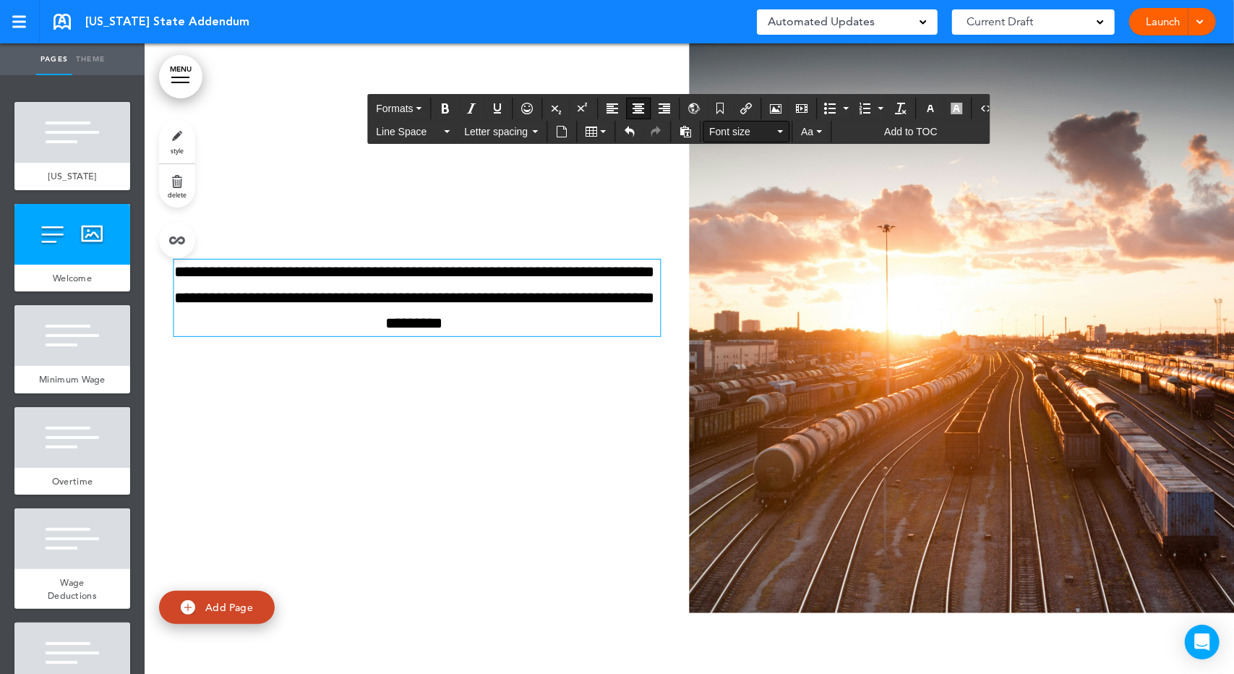
click at [772, 131] on button "Font size" at bounding box center [746, 131] width 85 height 20
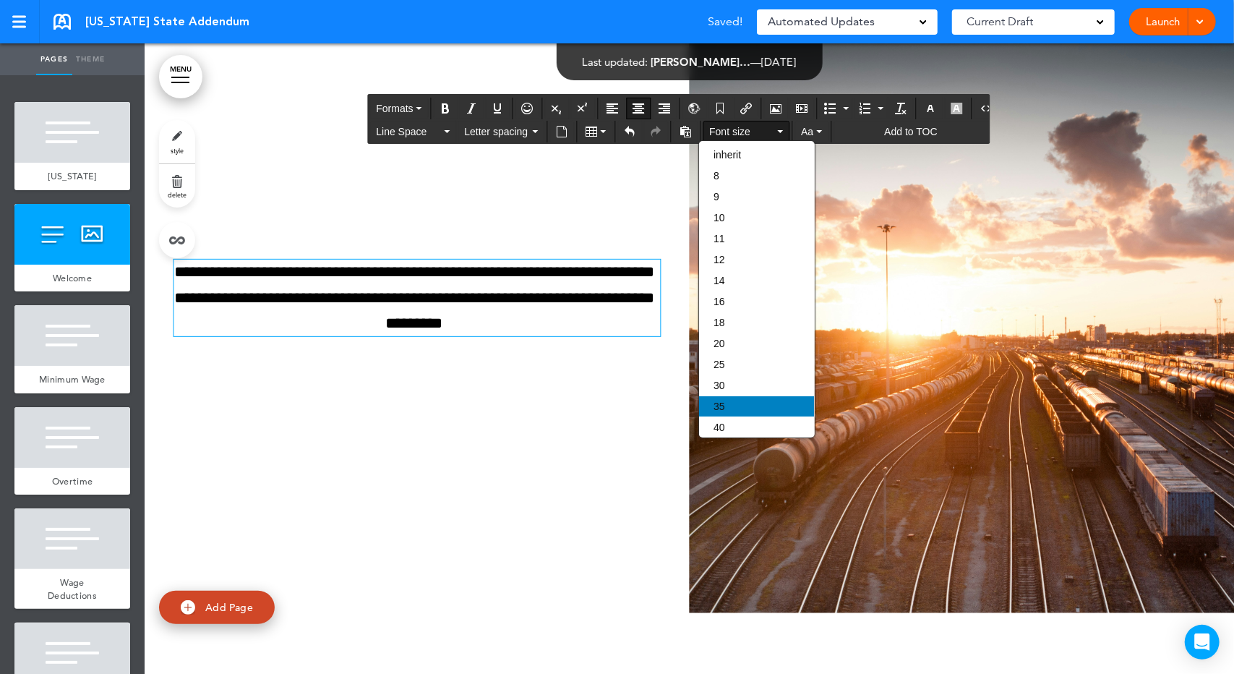
click at [725, 402] on div "35" at bounding box center [756, 406] width 115 height 20
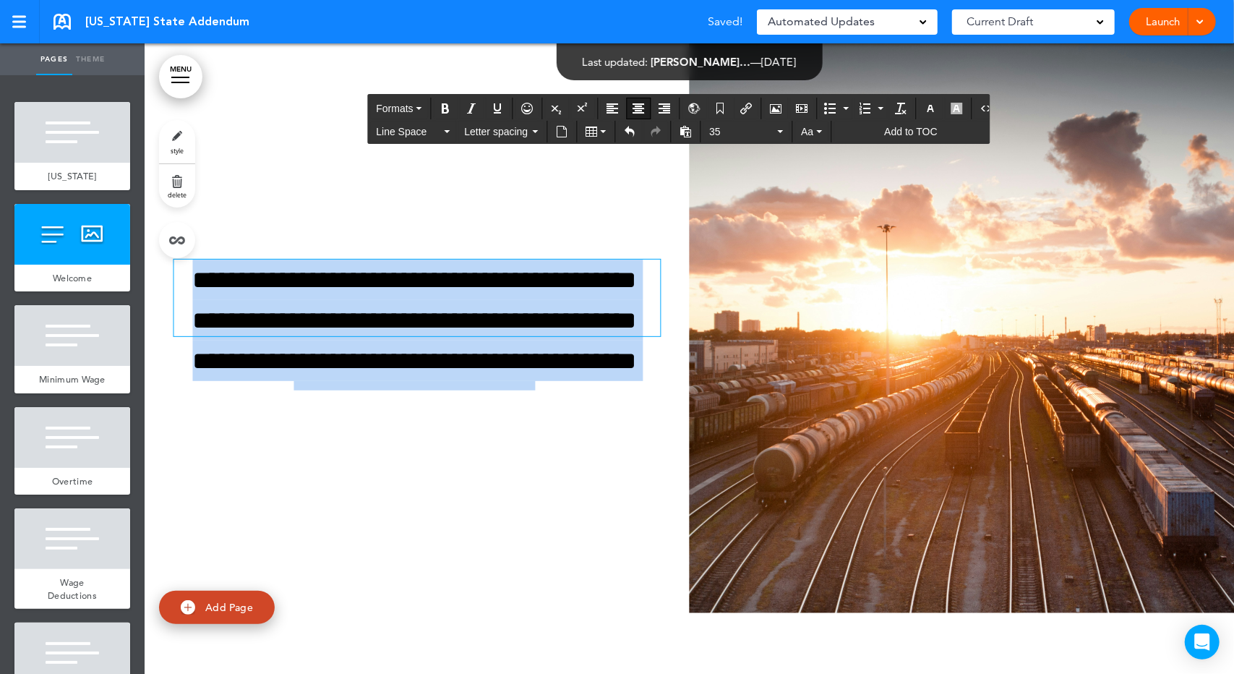
scroll to position [274, 0]
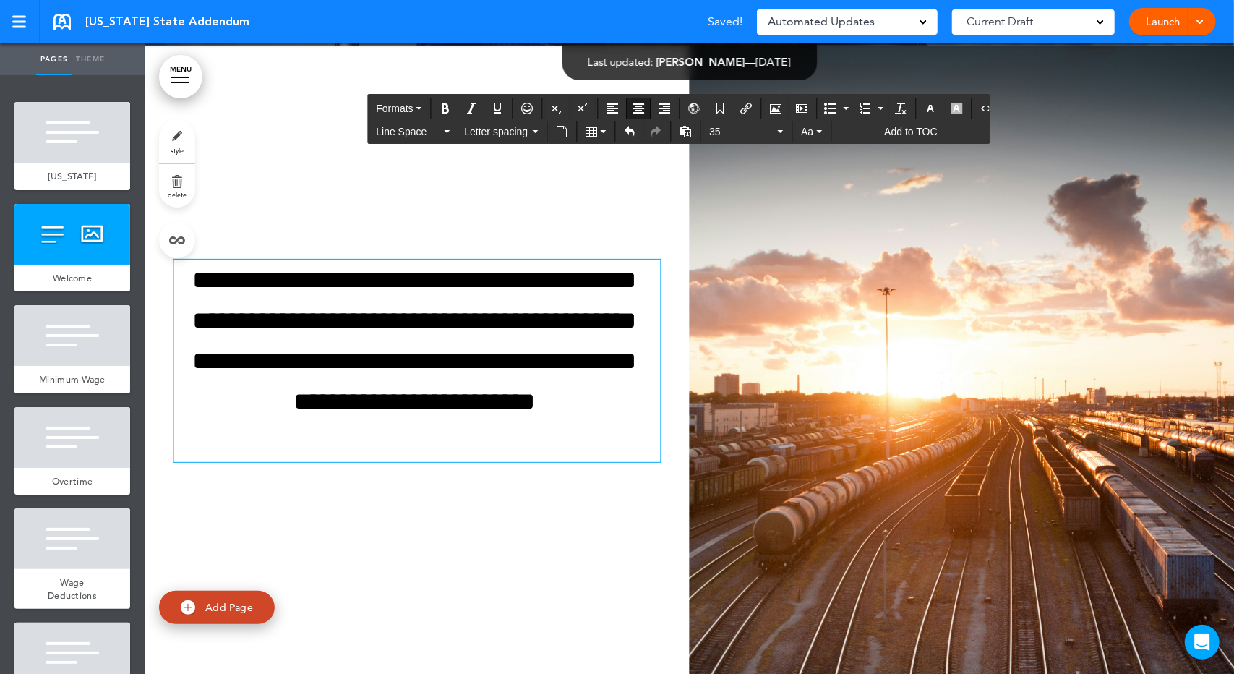
click at [418, 249] on div "**********" at bounding box center [690, 361] width 1090 height 631
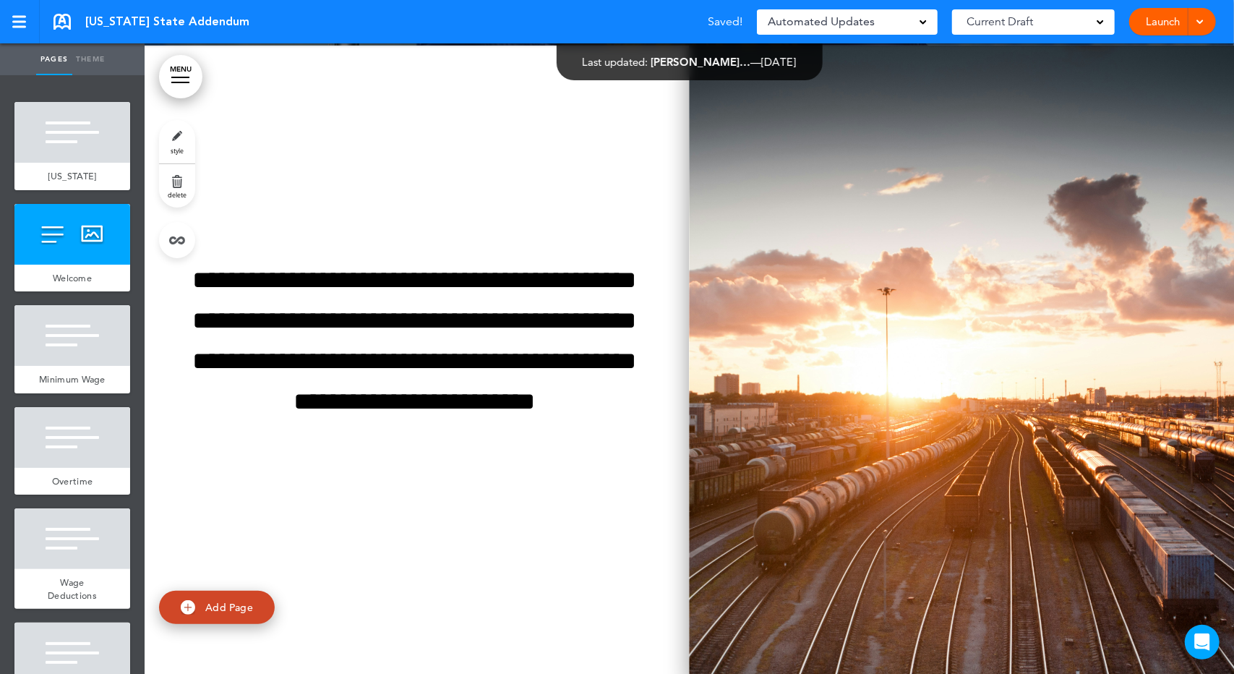
click at [784, 349] on img at bounding box center [962, 361] width 545 height 631
click at [0, 0] on ul "Are you sure? [GEOGRAPHIC_DATA] Are you sure? [GEOGRAPHIC_DATA] Are you sure? […" at bounding box center [0, 0] width 0 height 0
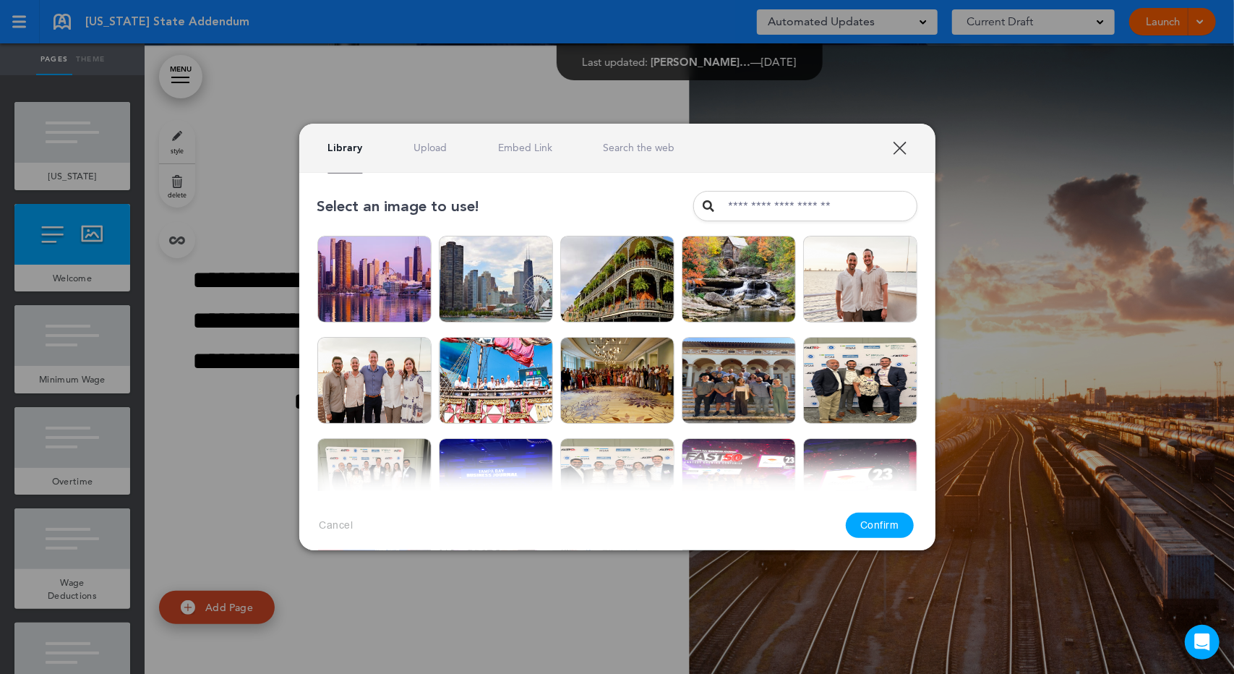
click at [648, 155] on div "Library Upload Embed Link Search the web" at bounding box center [617, 148] width 636 height 49
click at [641, 142] on link "Search the web" at bounding box center [639, 148] width 72 height 14
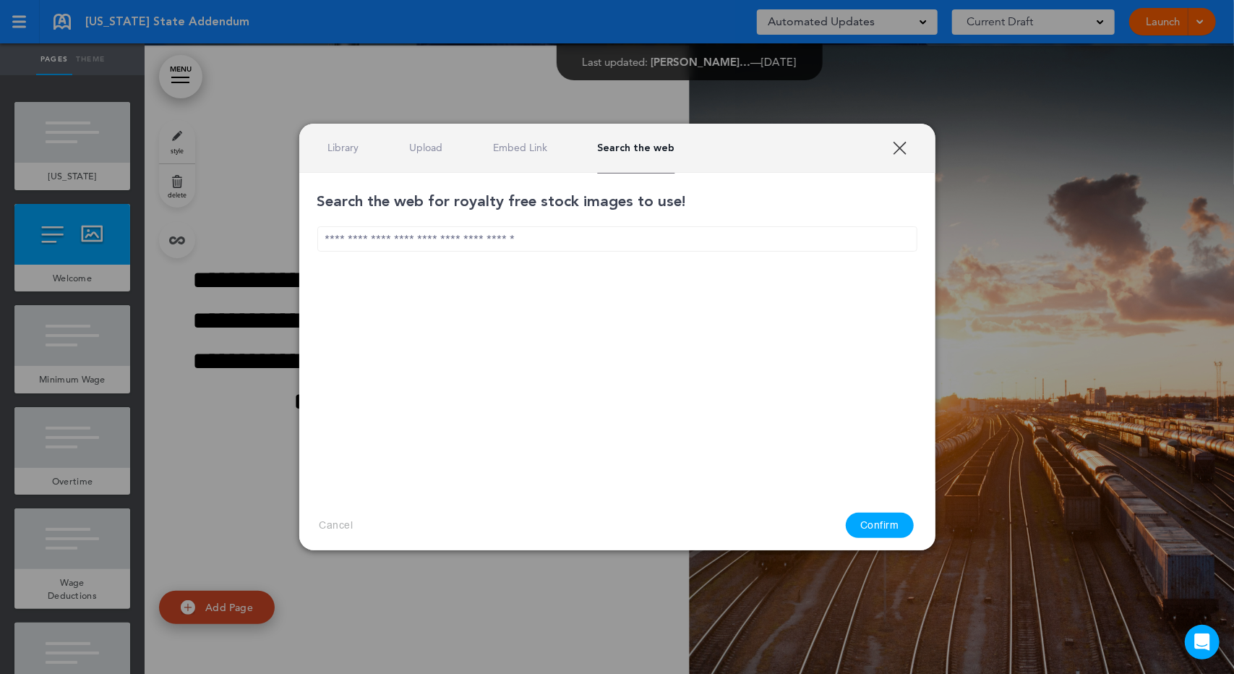
click at [701, 238] on input "text" at bounding box center [617, 238] width 600 height 25
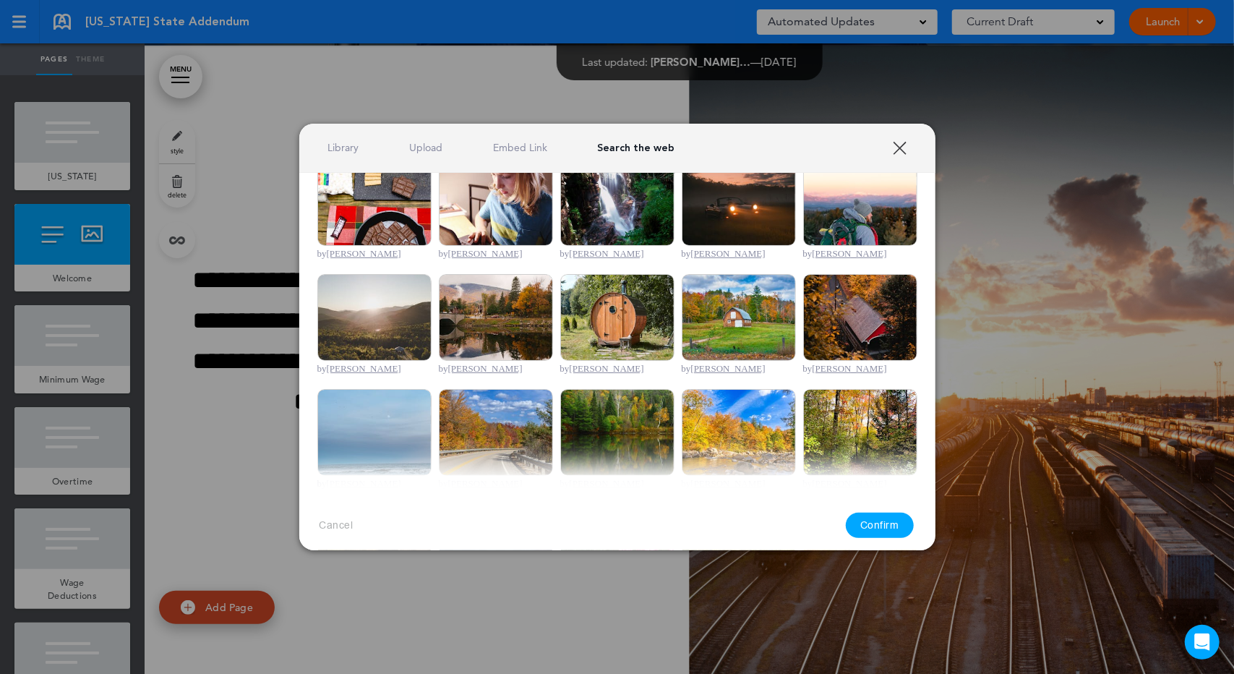
scroll to position [483, 0]
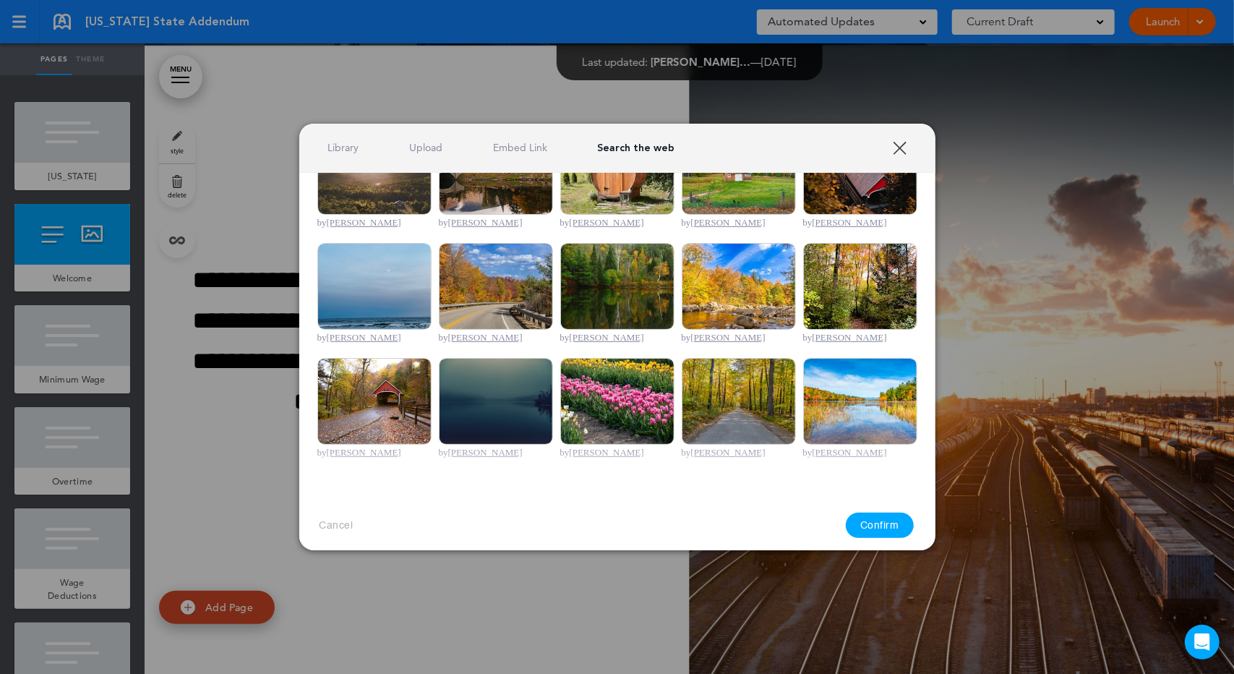
click at [859, 404] on img at bounding box center [860, 401] width 114 height 87
click at [875, 521] on button "Confirm" at bounding box center [880, 525] width 68 height 25
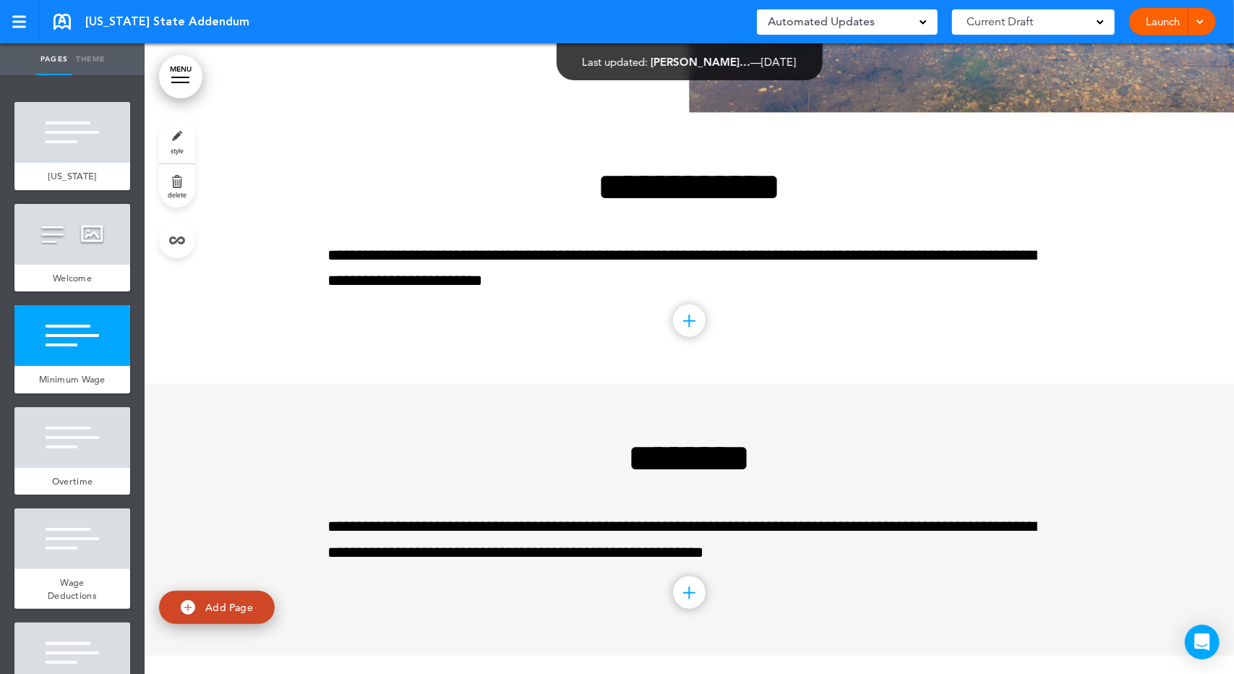
scroll to position [843, 0]
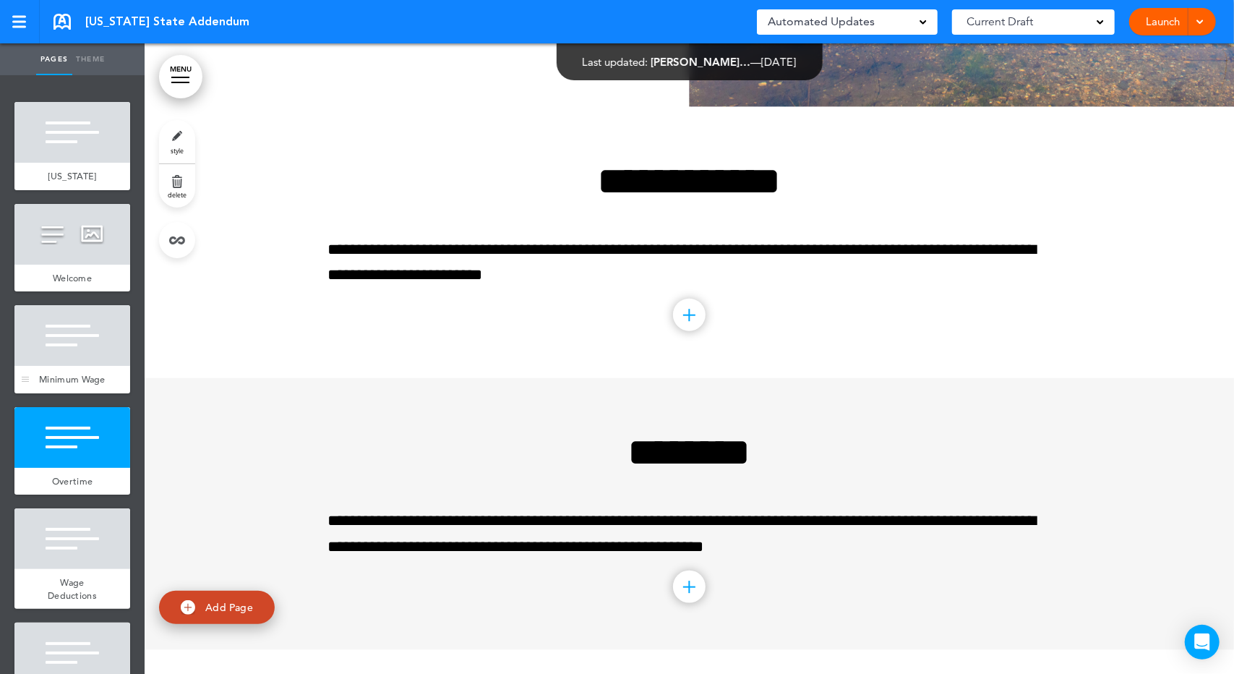
click at [98, 391] on div "Minimum Wage" at bounding box center [72, 379] width 116 height 27
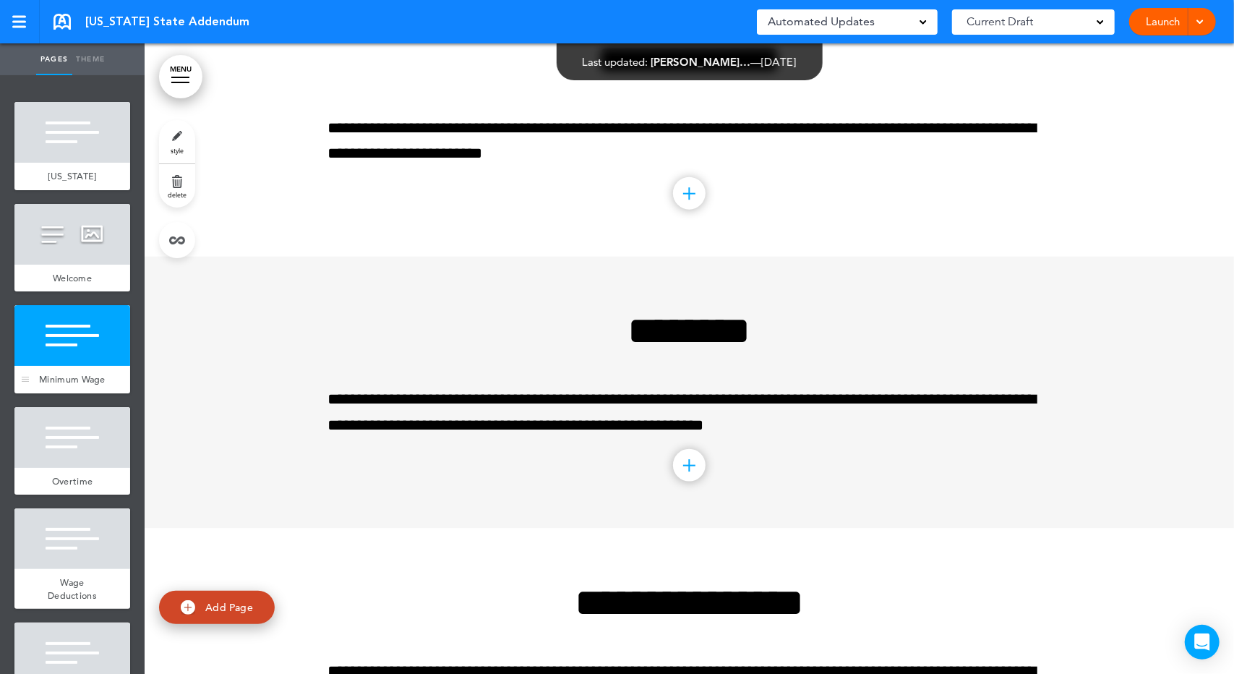
scroll to position [966, 0]
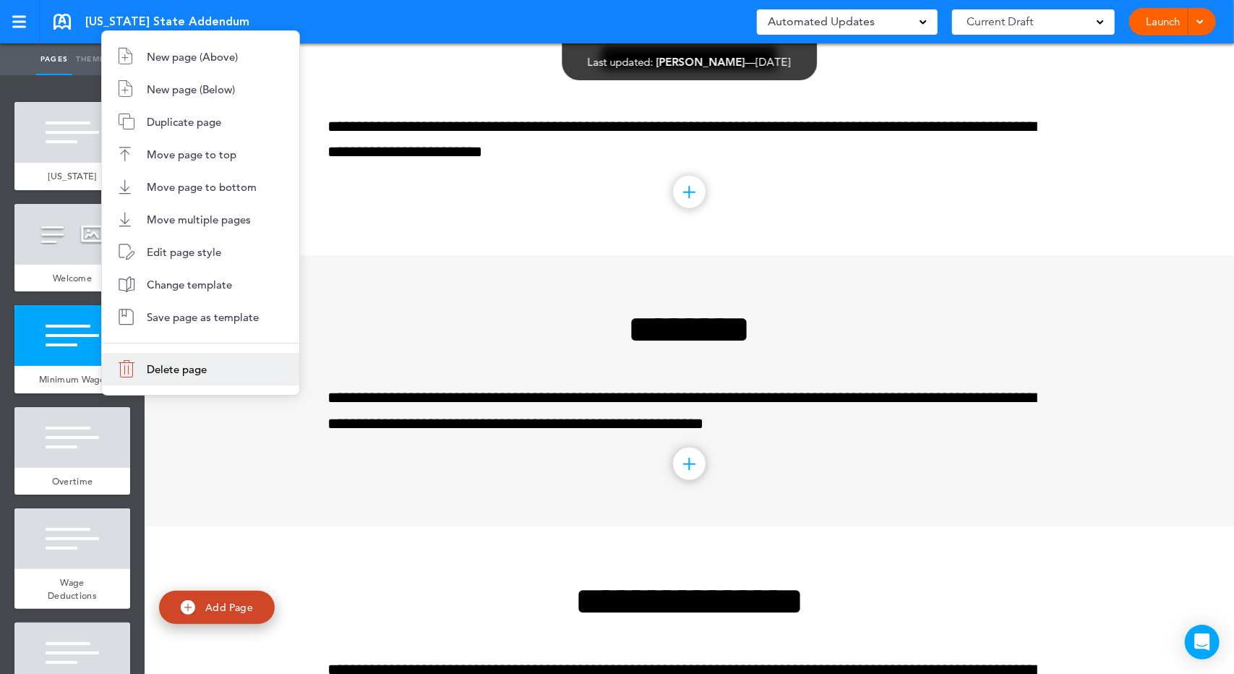
click at [117, 377] on li "Delete page" at bounding box center [200, 369] width 197 height 33
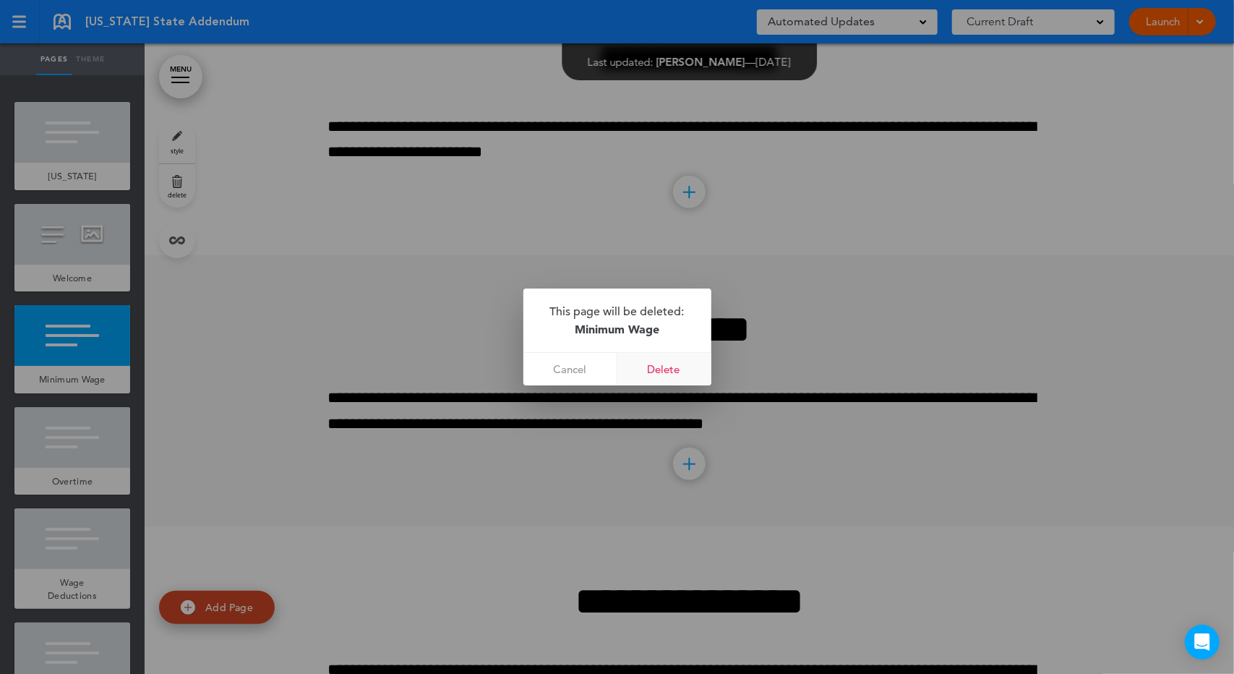
click at [660, 365] on link "Delete" at bounding box center [665, 369] width 94 height 33
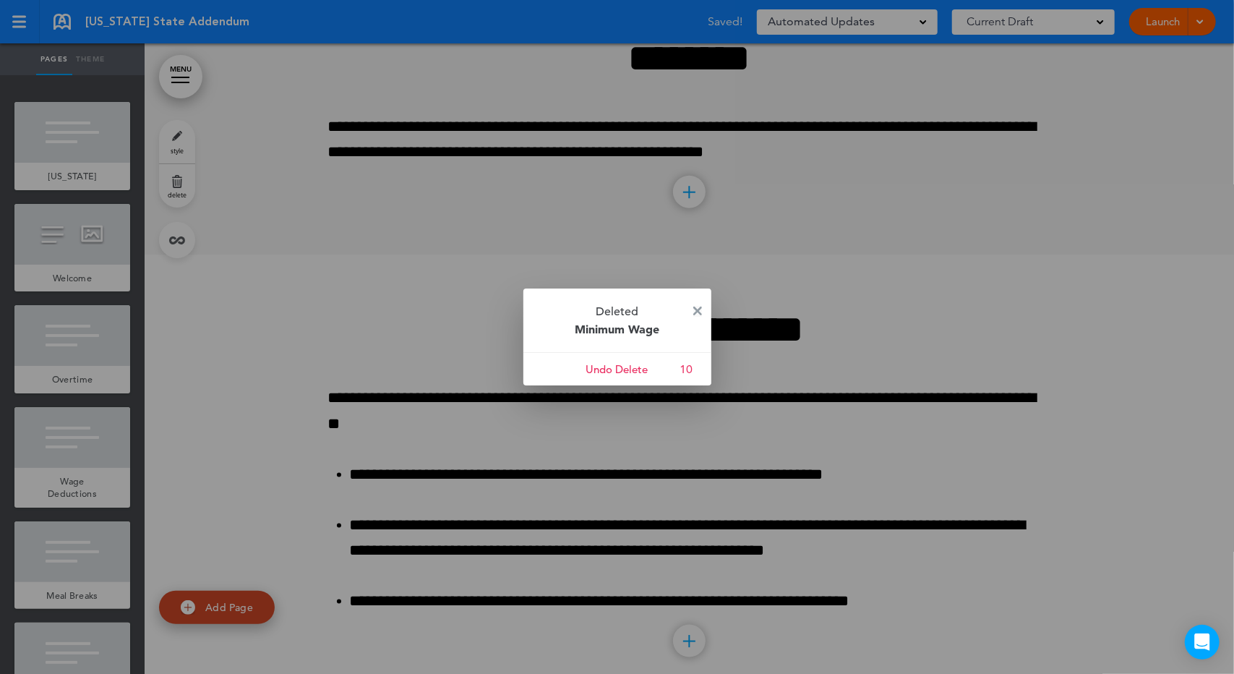
click at [697, 309] on img at bounding box center [697, 311] width 9 height 9
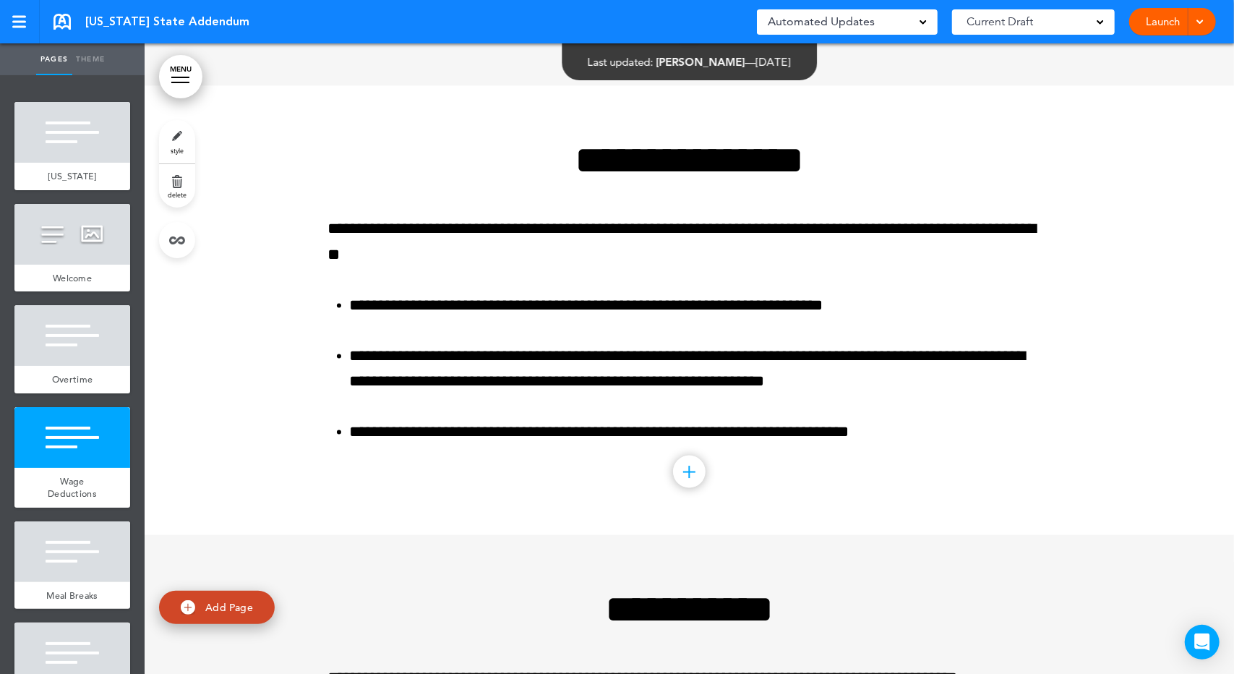
scroll to position [798, 0]
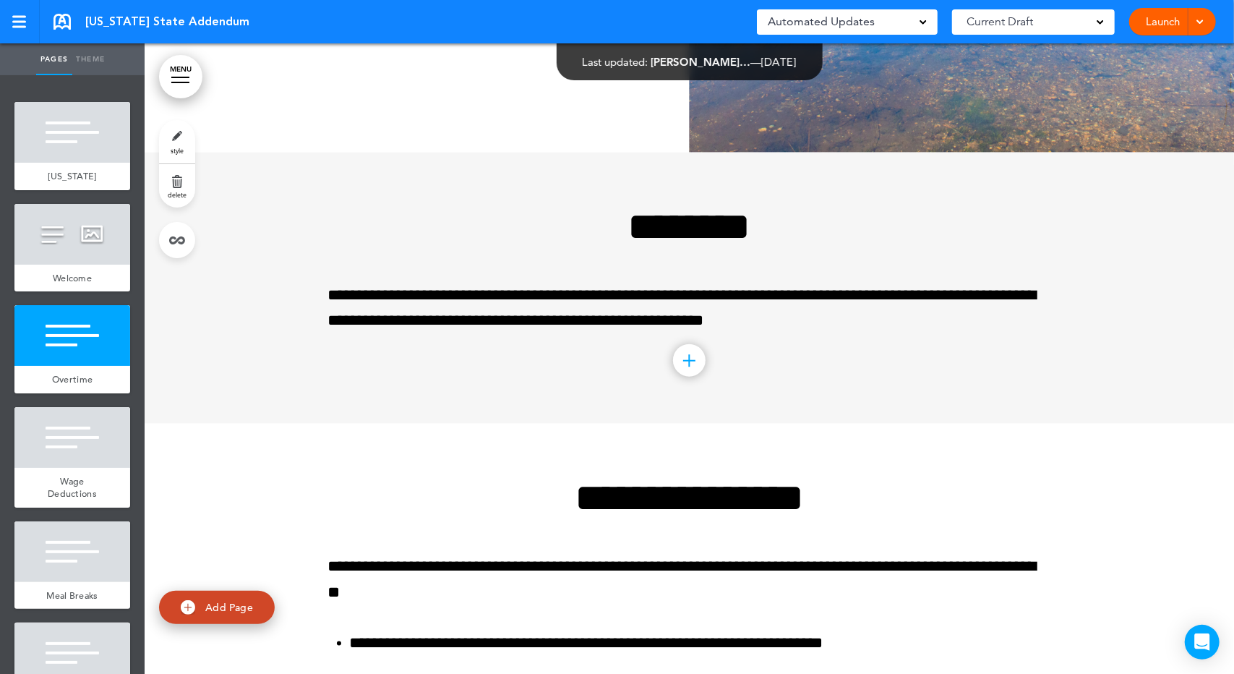
click at [119, 387] on ul "add page [US_STATE] add page Welcome add page Overtime add page Wage Deductions" at bounding box center [72, 374] width 145 height 599
click at [111, 388] on div "Overtime" at bounding box center [72, 379] width 116 height 27
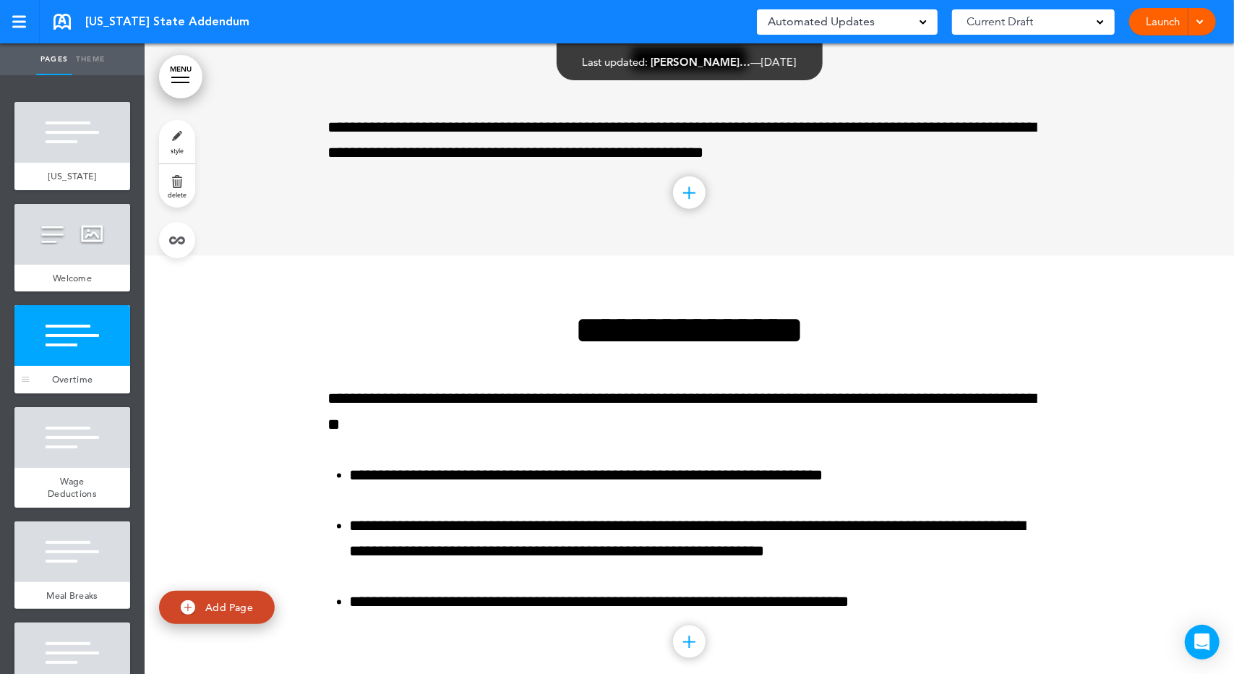
scroll to position [966, 0]
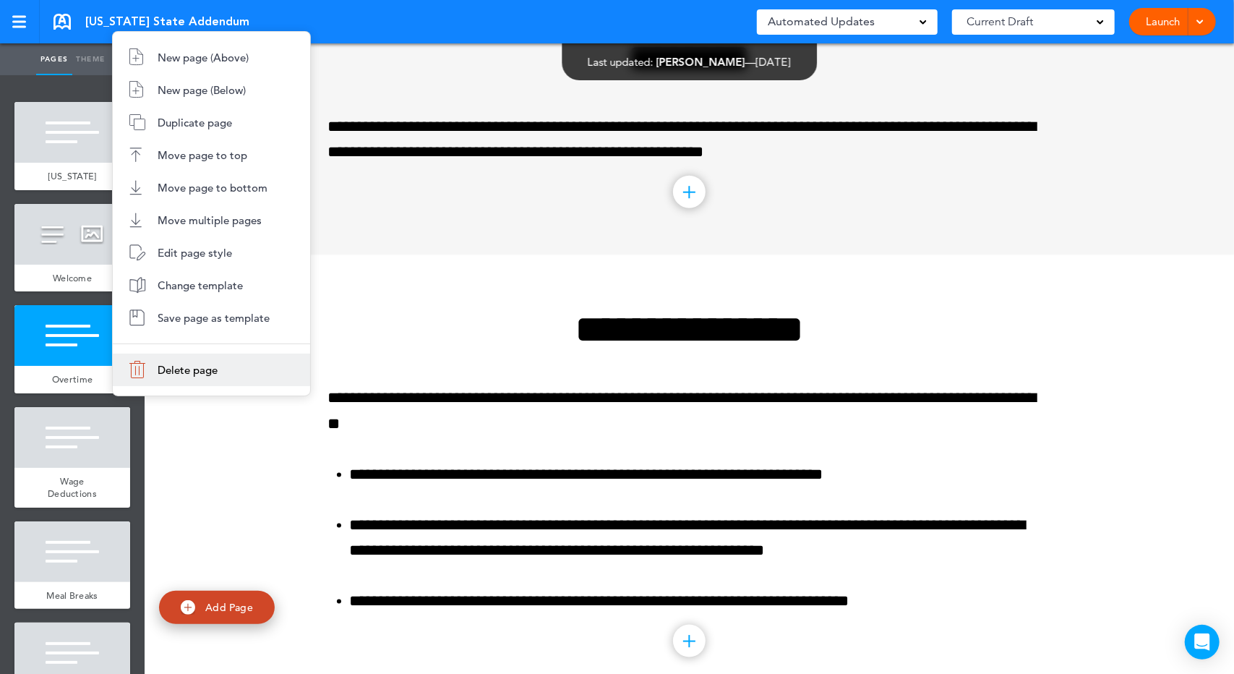
click at [149, 373] on li "Delete page" at bounding box center [211, 370] width 197 height 33
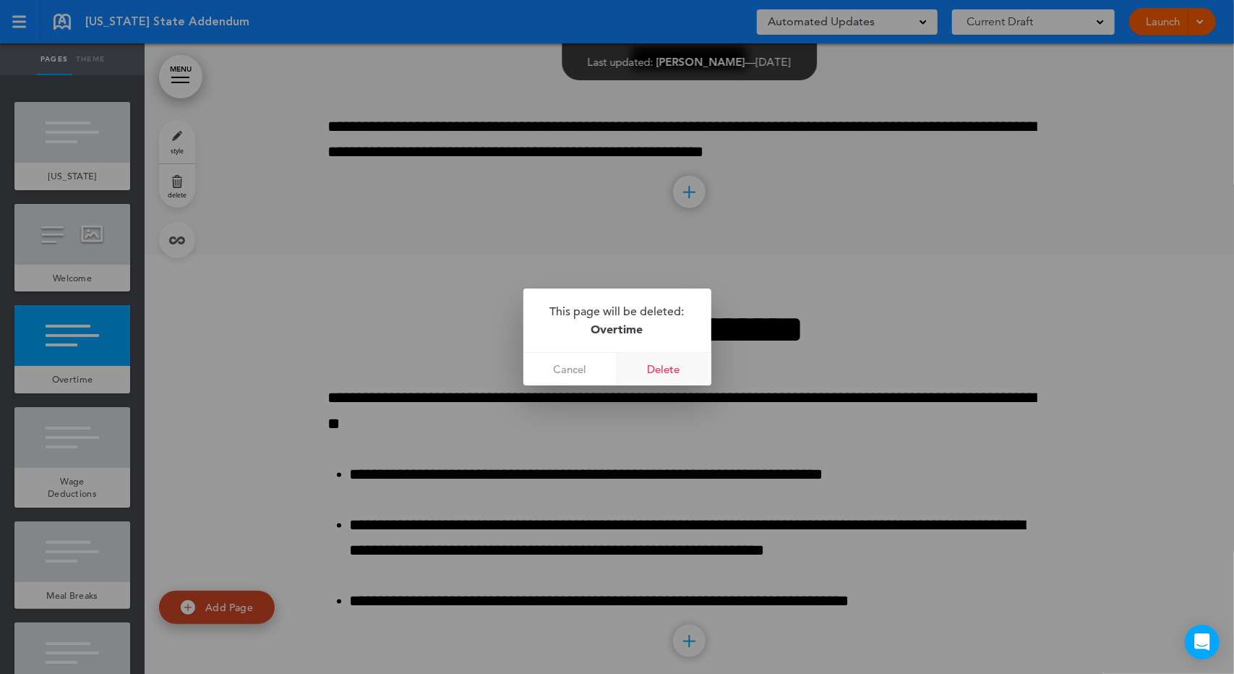
click at [678, 364] on link "Delete" at bounding box center [665, 369] width 94 height 33
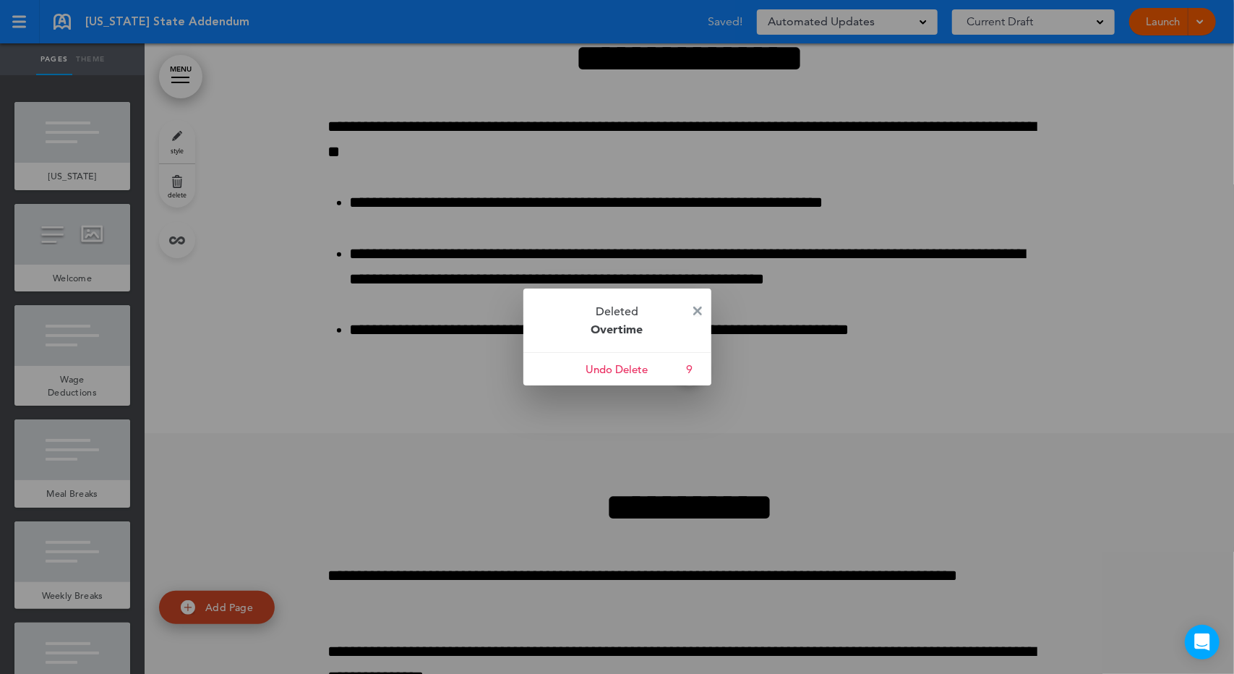
click at [699, 316] on link at bounding box center [697, 311] width 9 height 11
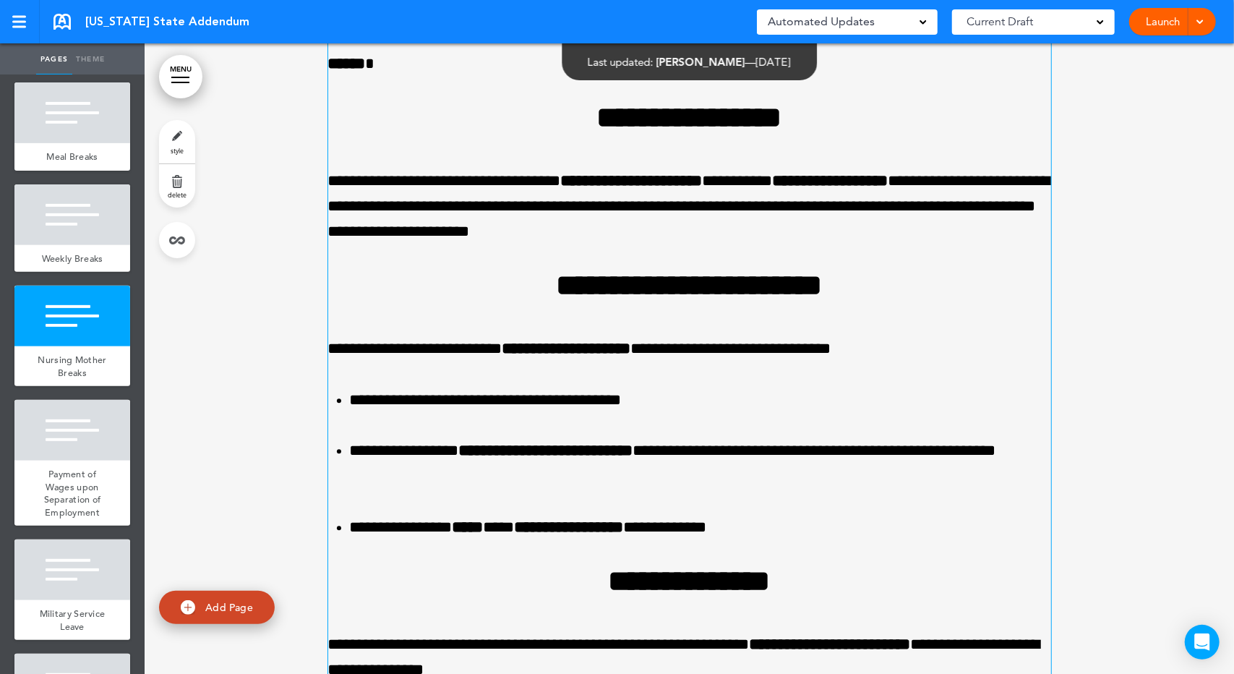
scroll to position [2316, 0]
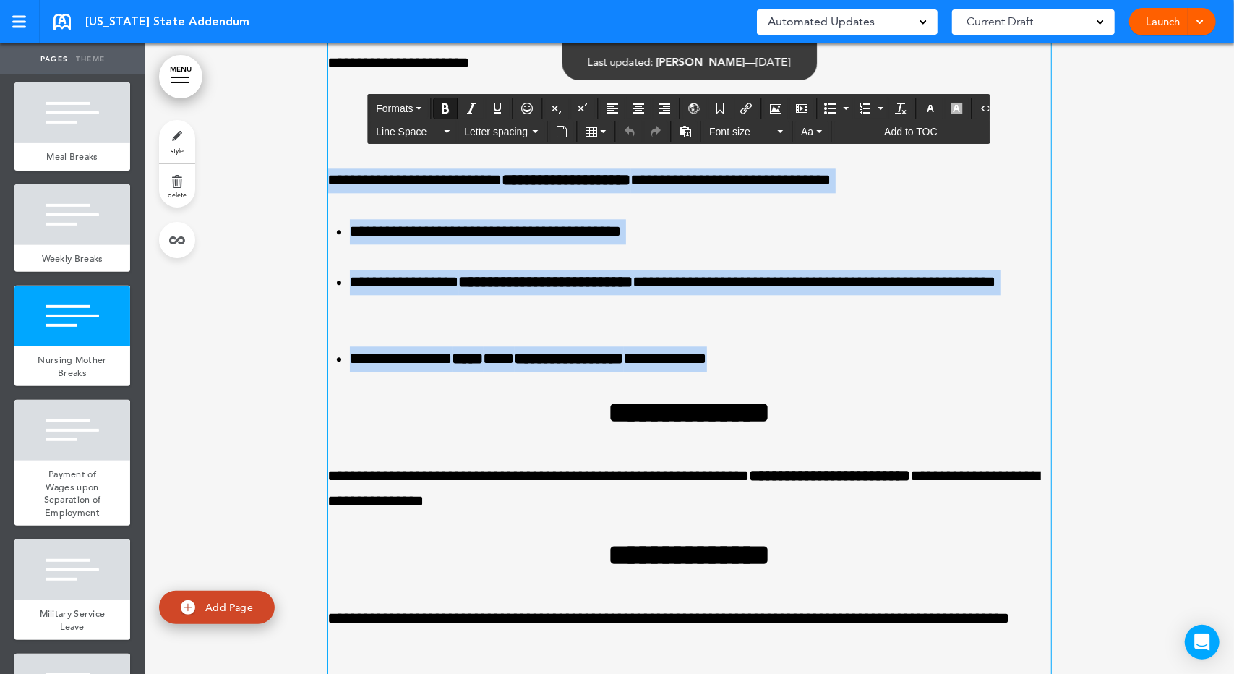
drag, startPoint x: 785, startPoint y: 422, endPoint x: 444, endPoint y: 177, distance: 420.2
click at [444, 177] on div "**********" at bounding box center [689, 341] width 723 height 1170
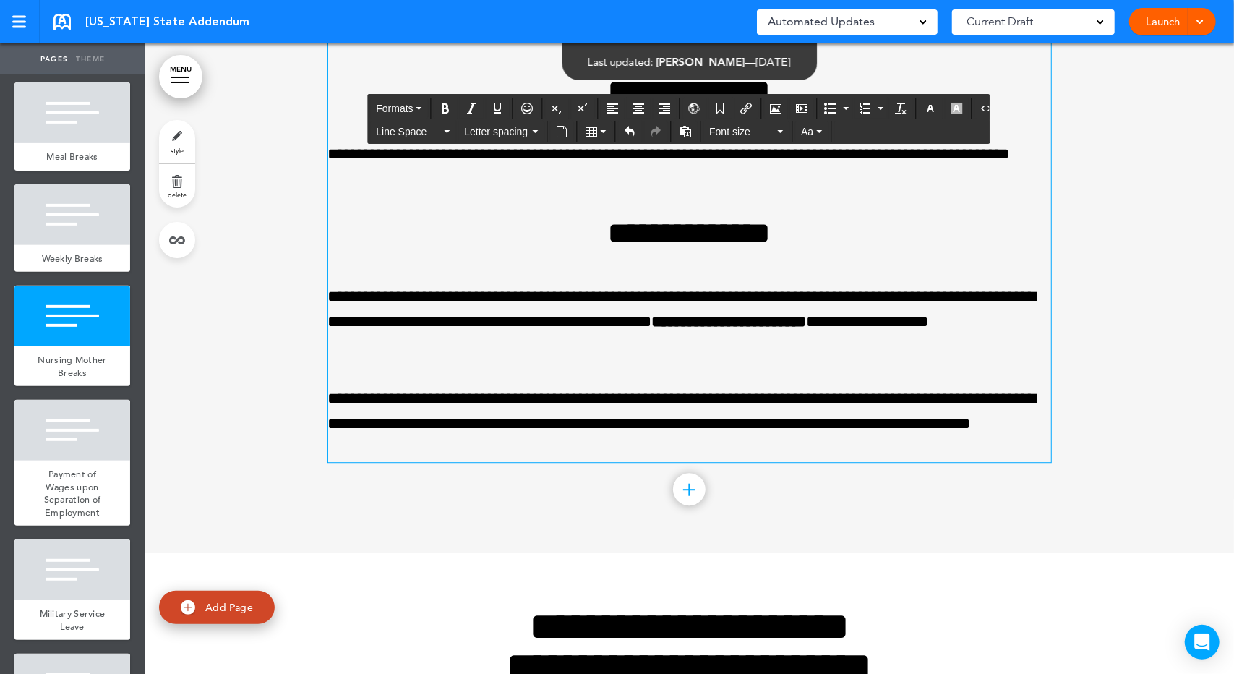
scroll to position [2822, 0]
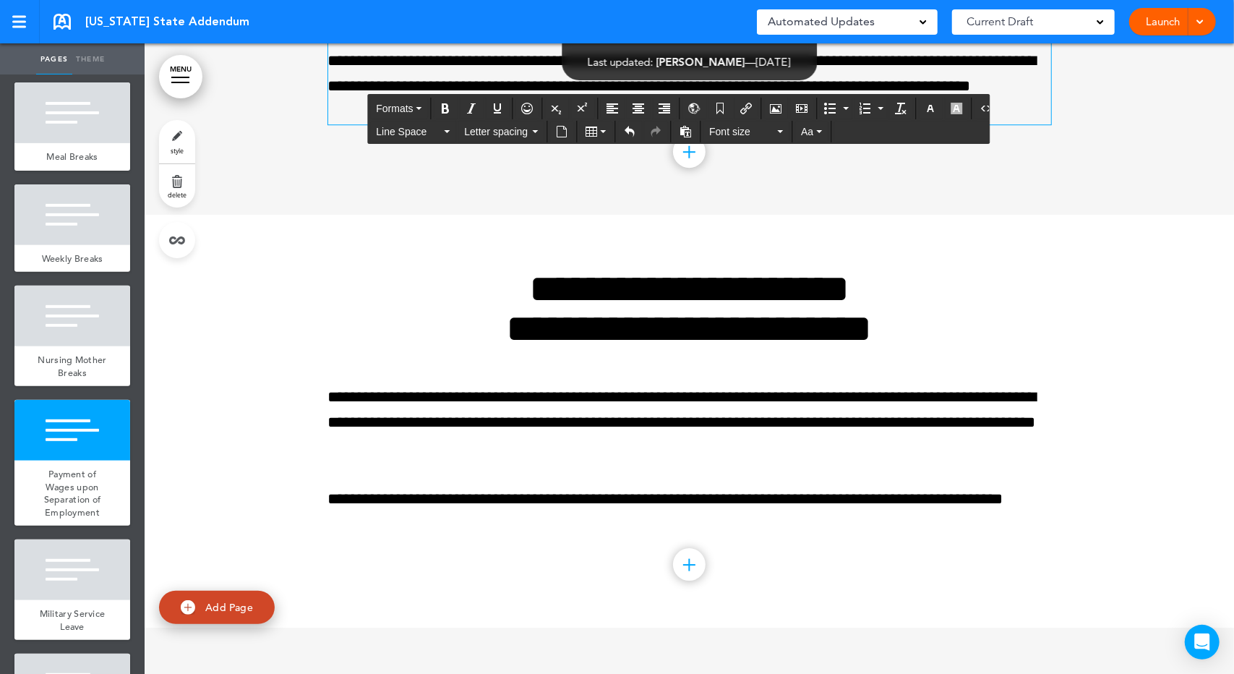
drag, startPoint x: 42, startPoint y: 464, endPoint x: 163, endPoint y: 437, distance: 123.5
click at [42, 461] on div at bounding box center [72, 430] width 116 height 61
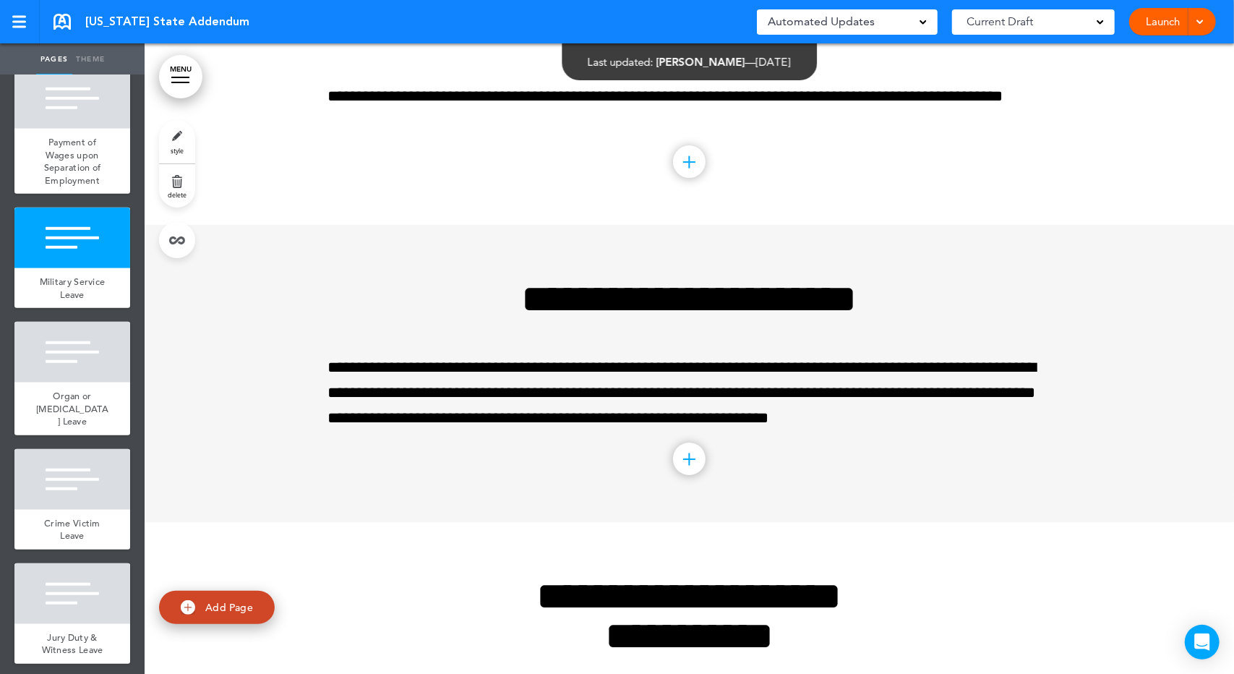
scroll to position [675, 0]
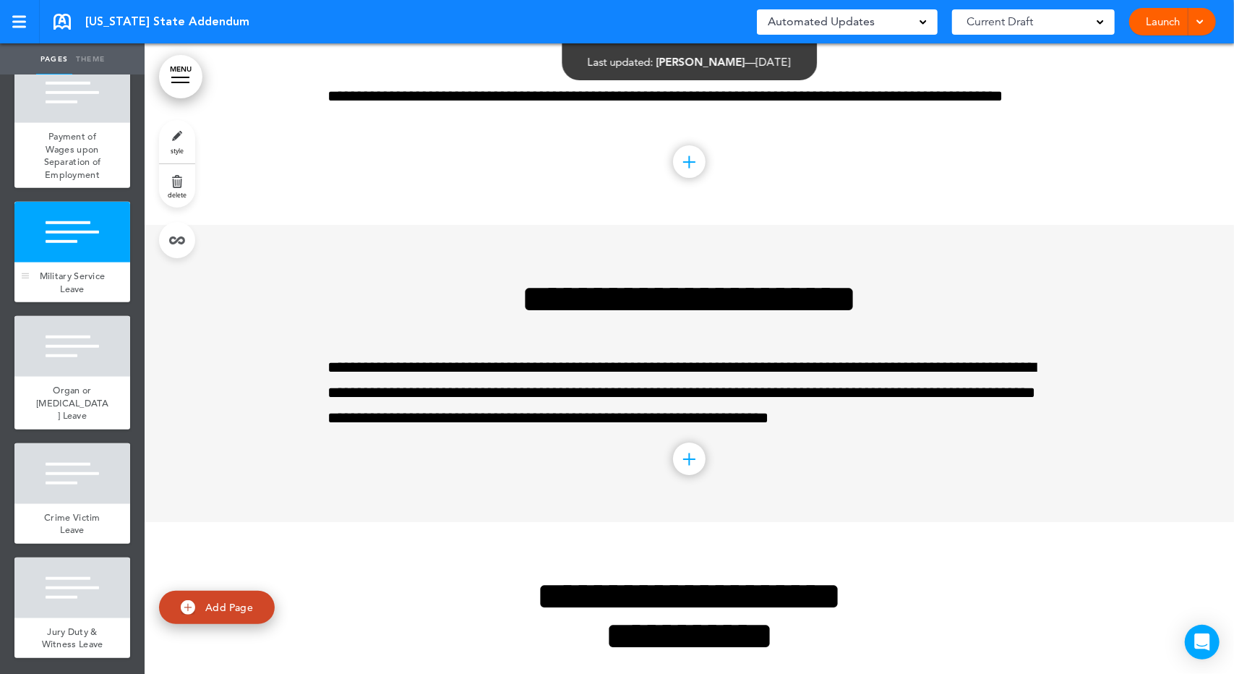
click at [61, 262] on div at bounding box center [72, 232] width 116 height 61
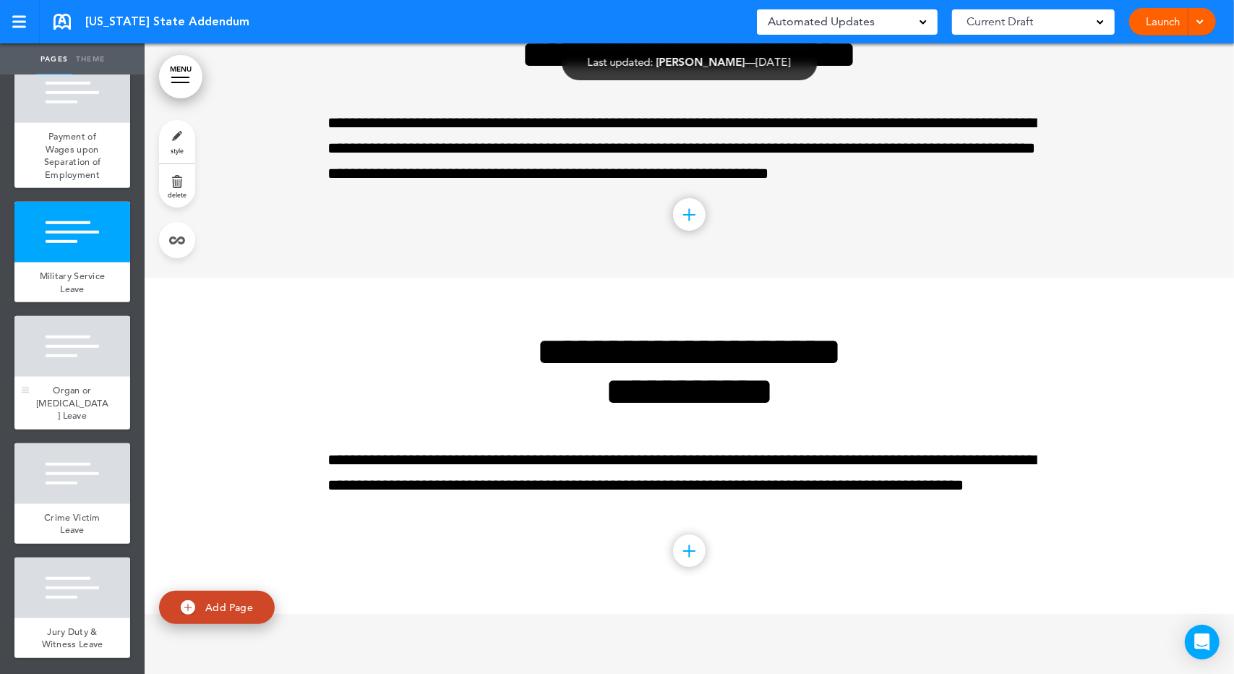
scroll to position [3469, 0]
click at [59, 414] on div "Organ or [MEDICAL_DATA] Leave" at bounding box center [72, 403] width 116 height 53
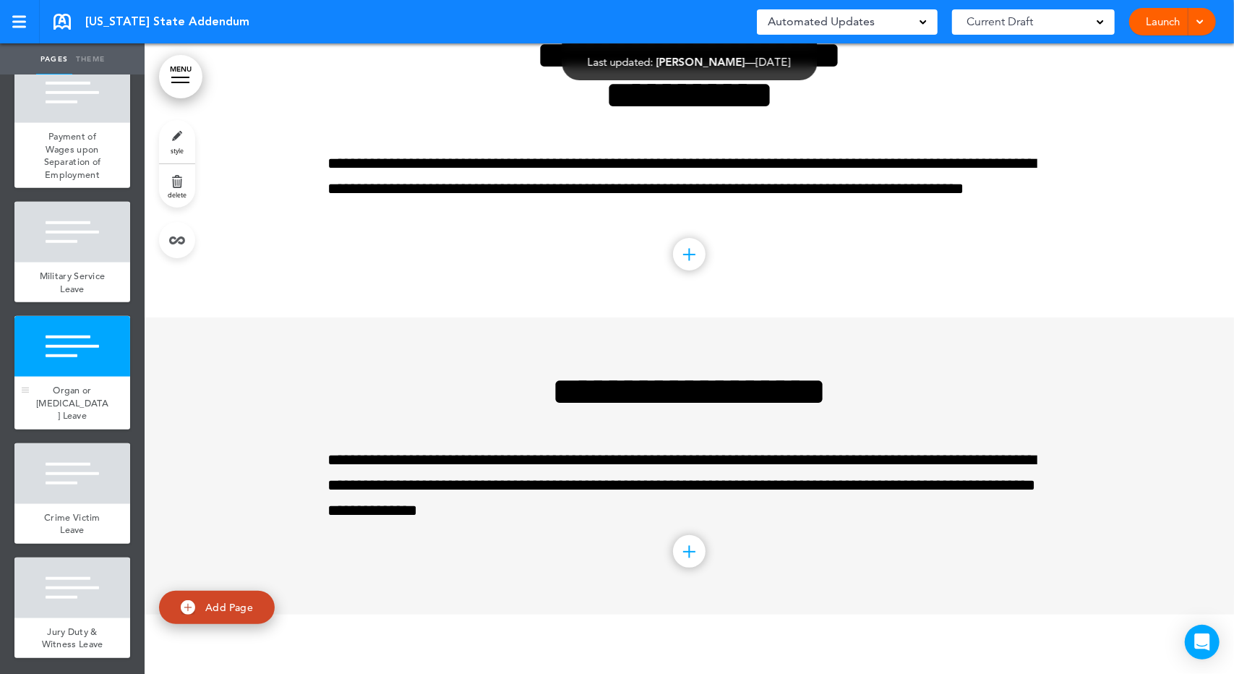
scroll to position [725, 0]
click at [85, 584] on div at bounding box center [72, 588] width 116 height 61
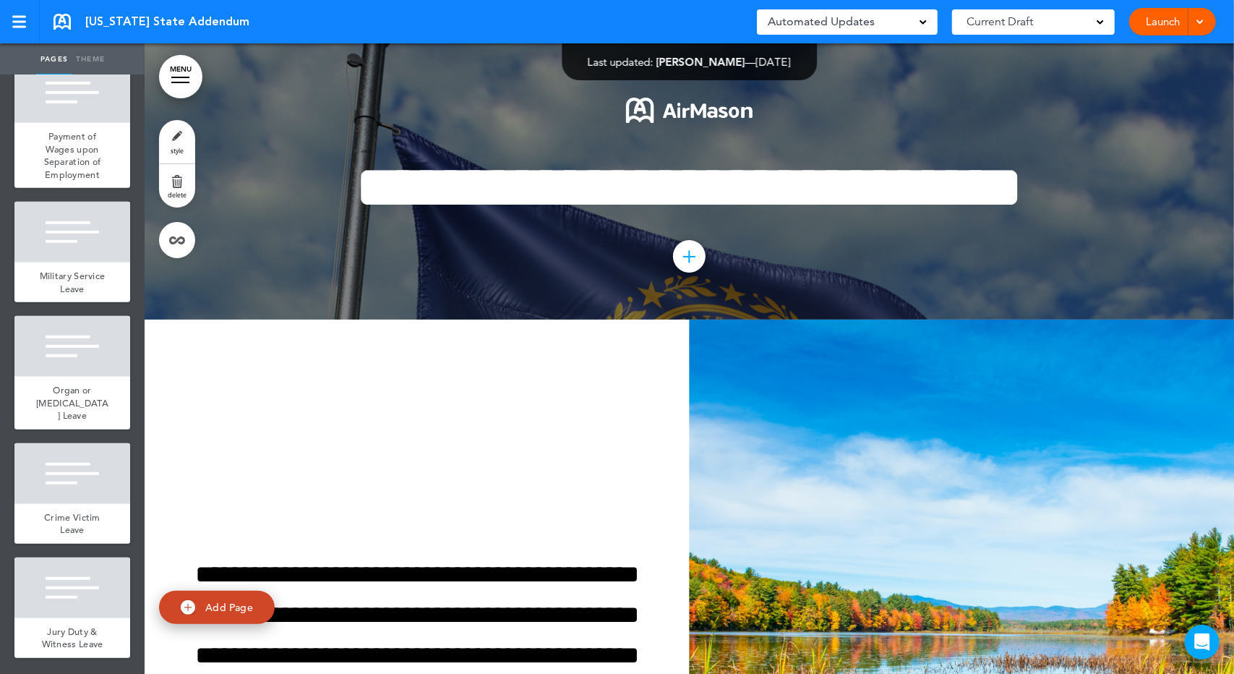
click at [177, 142] on link "style" at bounding box center [177, 141] width 36 height 43
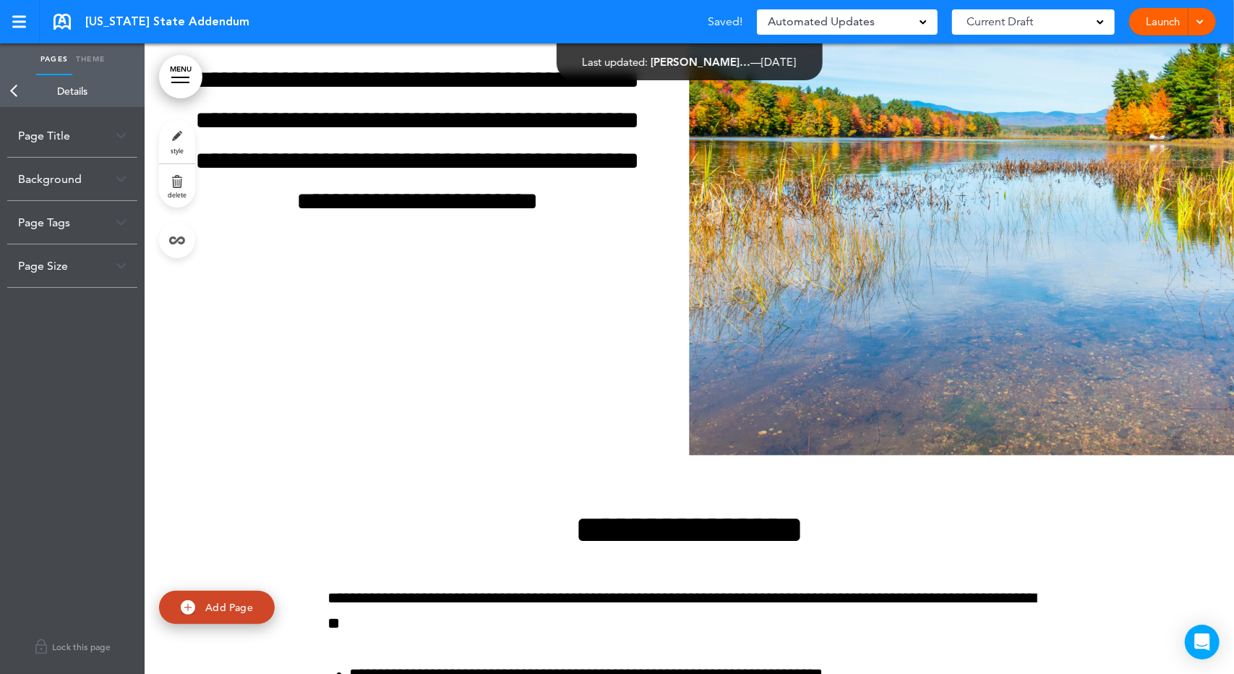
scroll to position [506, 0]
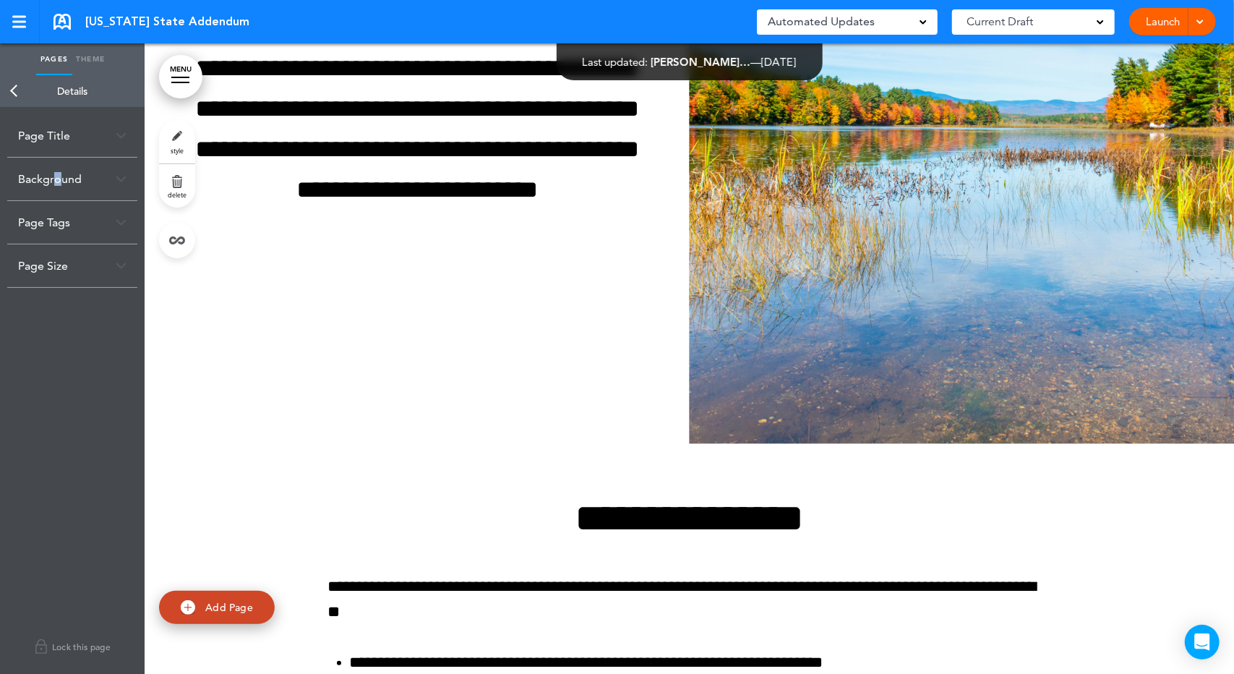
drag, startPoint x: 276, startPoint y: 365, endPoint x: 57, endPoint y: 174, distance: 290.6
click at [57, 174] on div "Background" at bounding box center [72, 179] width 130 height 43
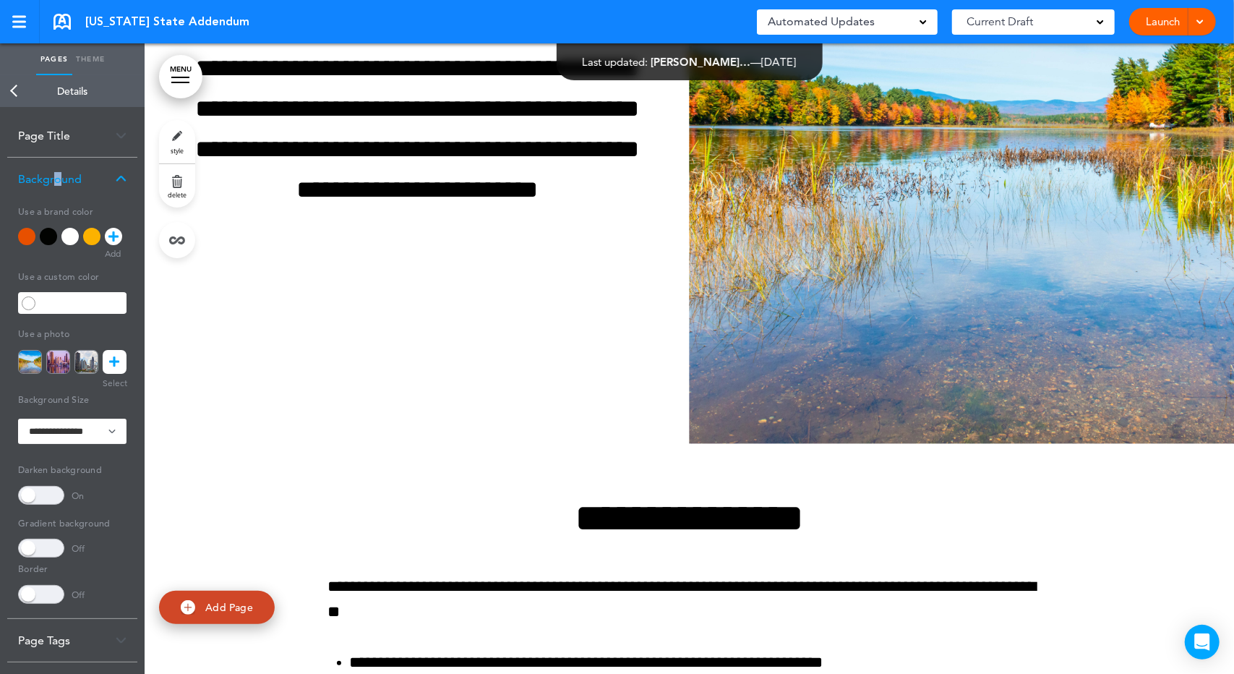
click at [17, 234] on div "**********" at bounding box center [72, 409] width 130 height 418
click at [25, 234] on div at bounding box center [26, 236] width 17 height 17
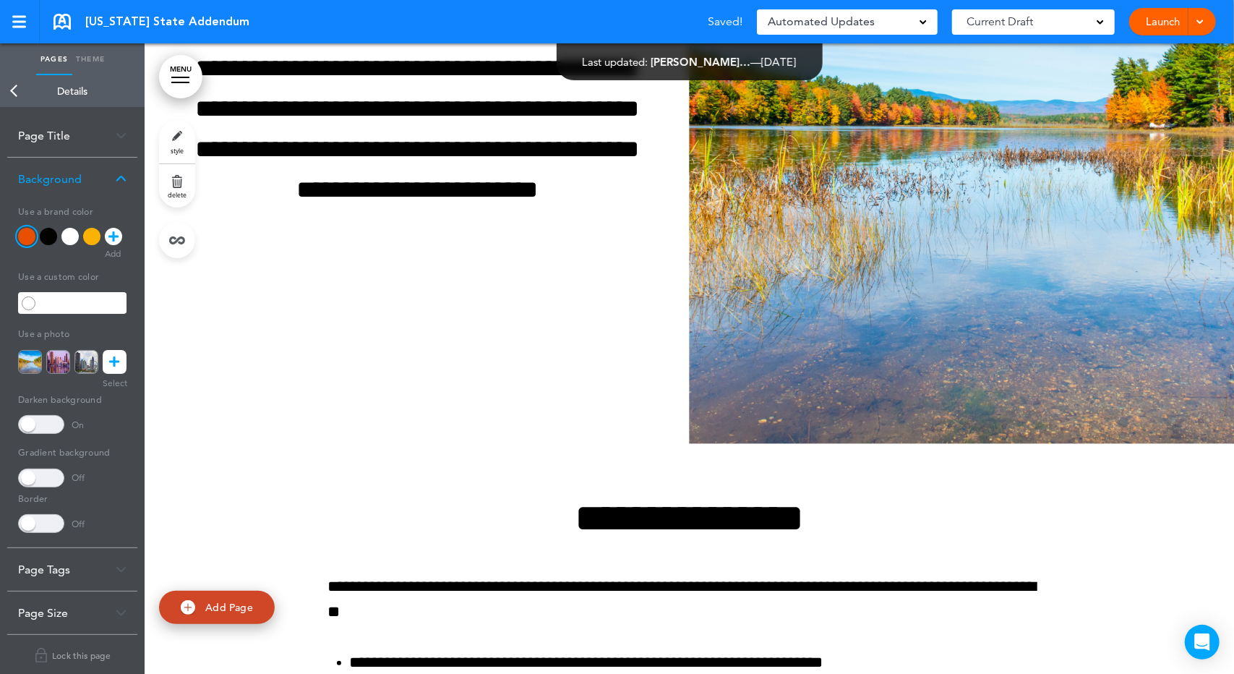
click at [89, 238] on div at bounding box center [91, 236] width 17 height 17
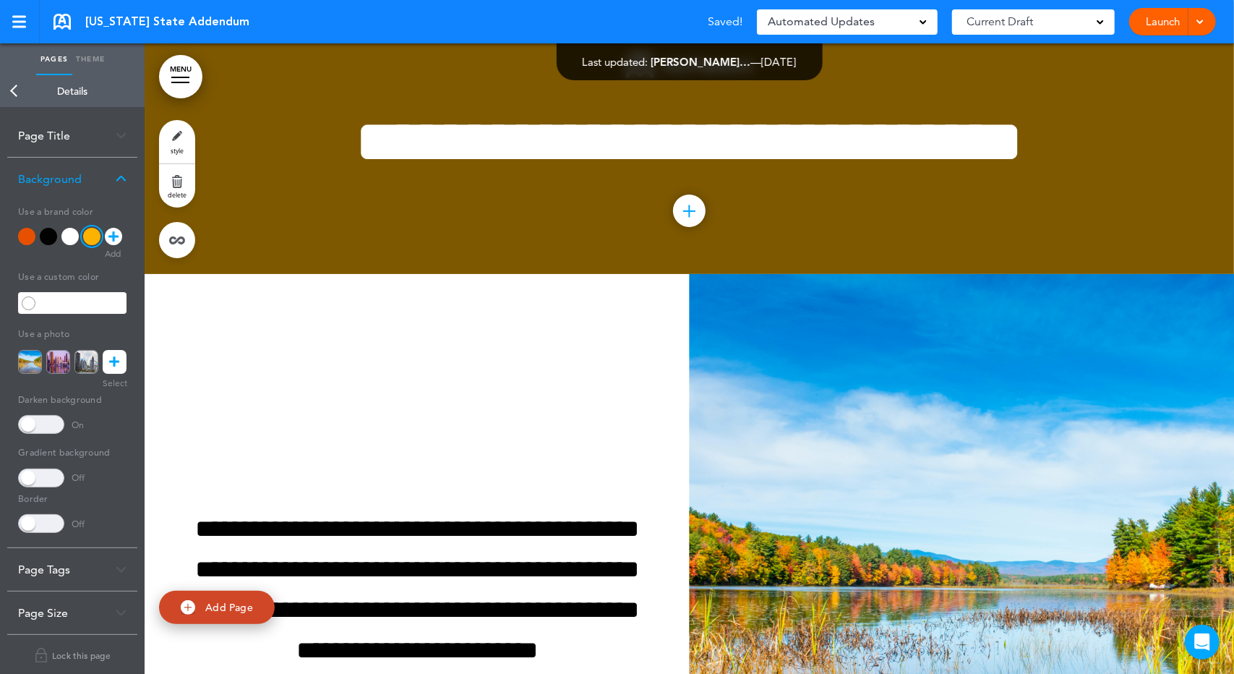
scroll to position [0, 0]
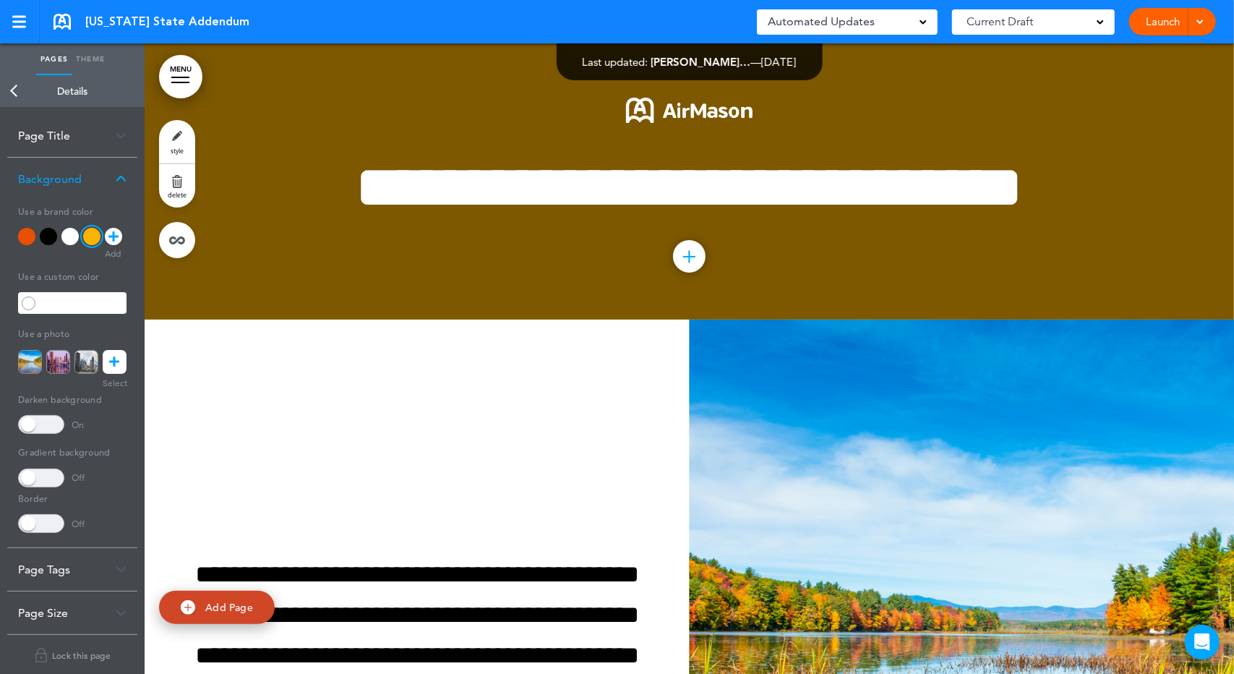
click at [26, 424] on span at bounding box center [41, 424] width 46 height 19
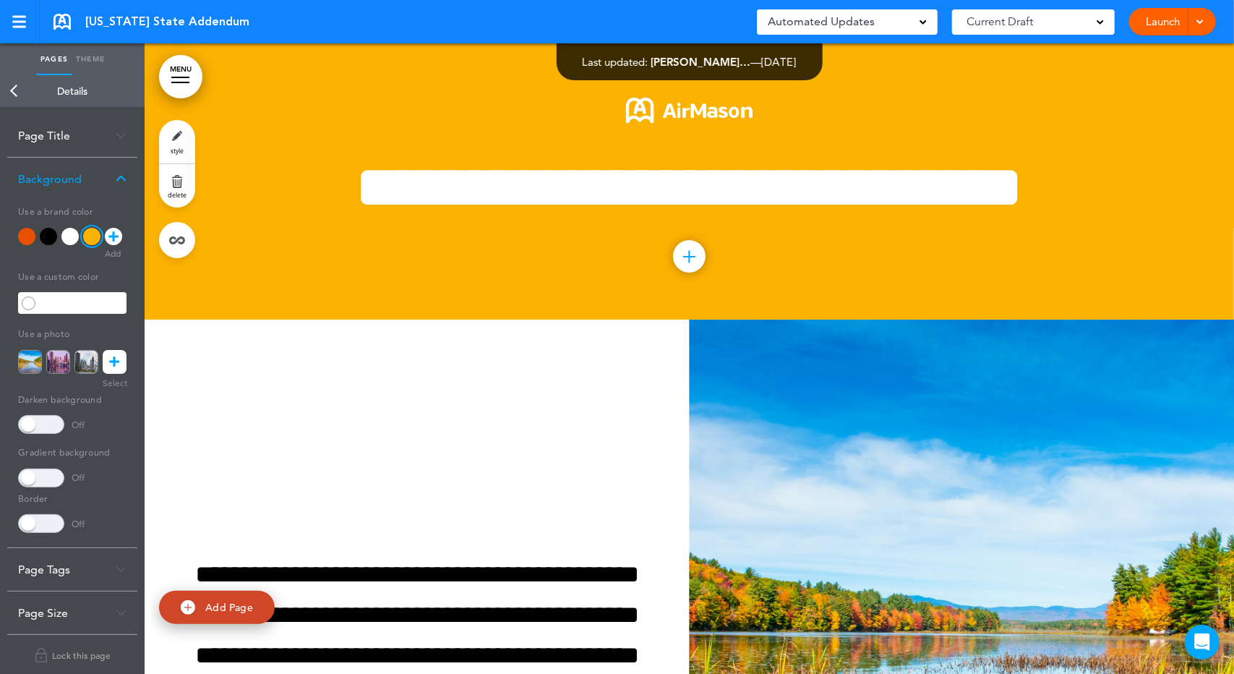
click at [291, 265] on div at bounding box center [690, 181] width 1090 height 276
drag, startPoint x: 291, startPoint y: 265, endPoint x: 263, endPoint y: 255, distance: 29.3
click at [263, 255] on div at bounding box center [690, 181] width 1090 height 276
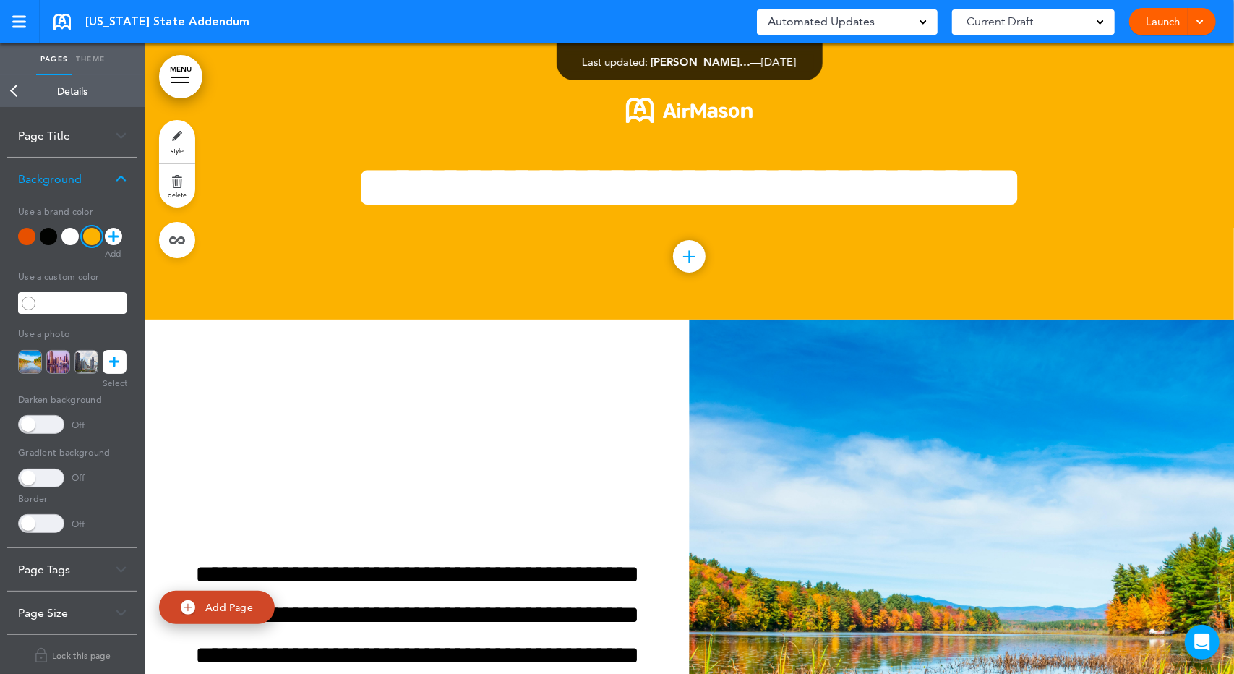
click at [126, 354] on link at bounding box center [115, 362] width 24 height 24
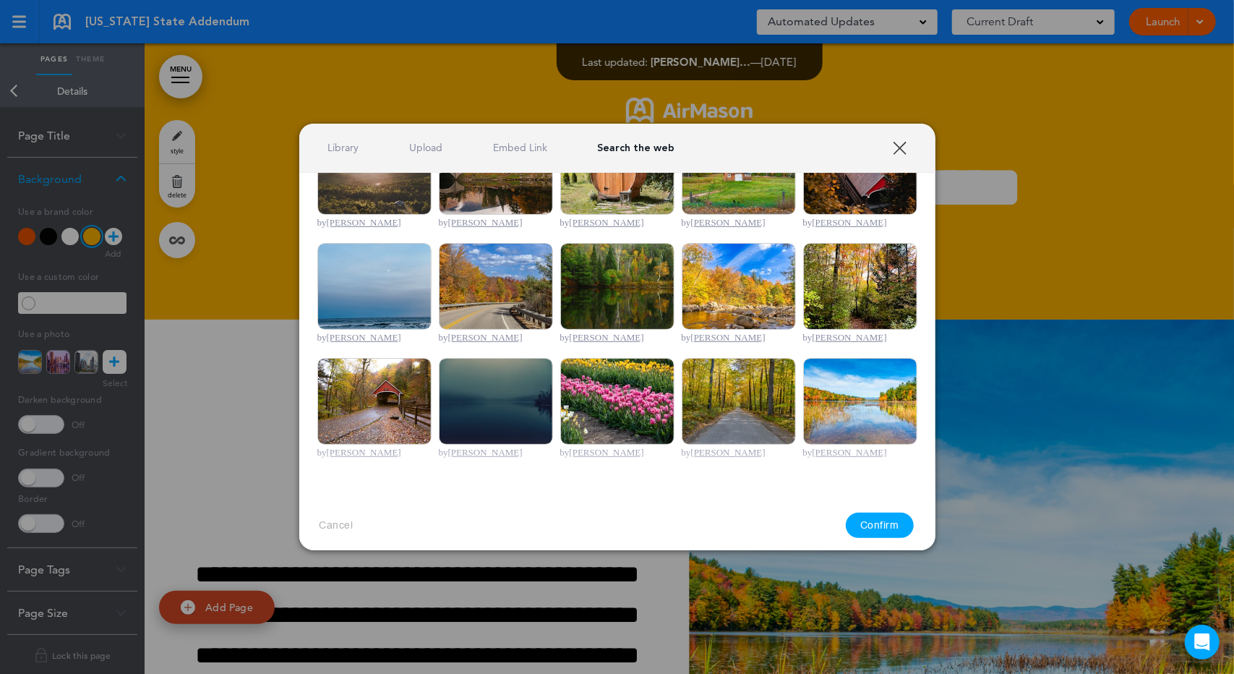
click at [626, 142] on link "Search the web" at bounding box center [635, 148] width 77 height 14
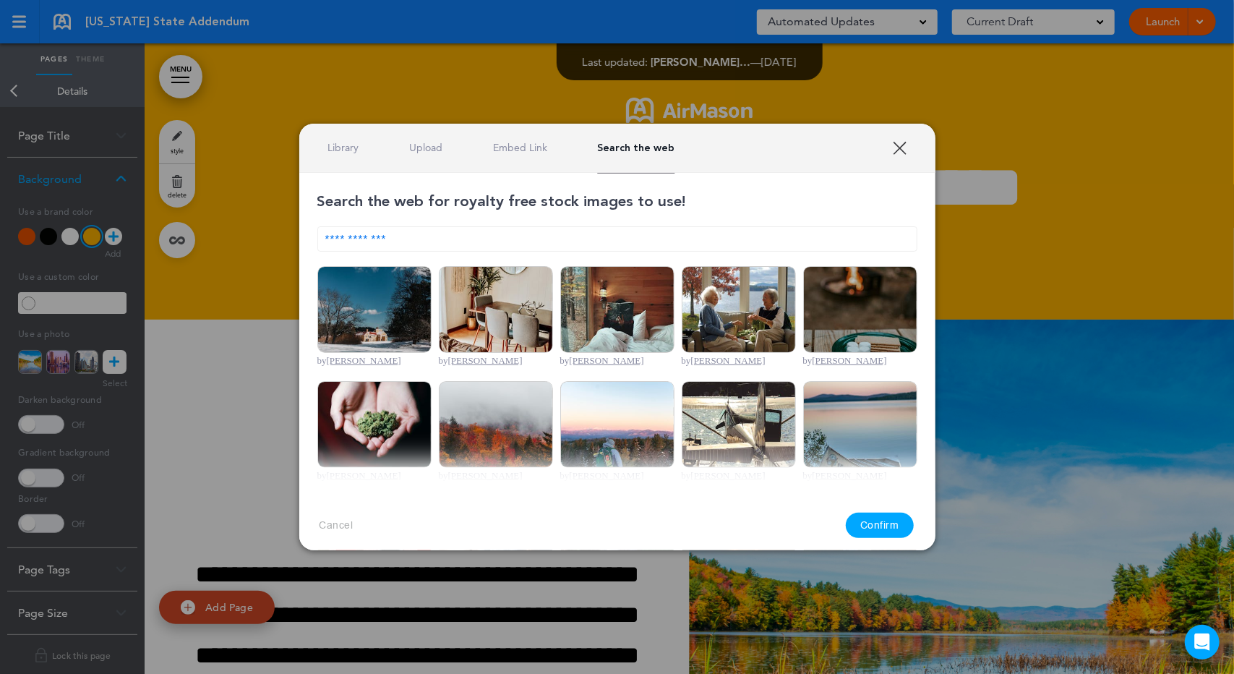
click at [451, 250] on div "**********" at bounding box center [617, 609] width 600 height 837
click at [450, 248] on input "**********" at bounding box center [617, 238] width 600 height 25
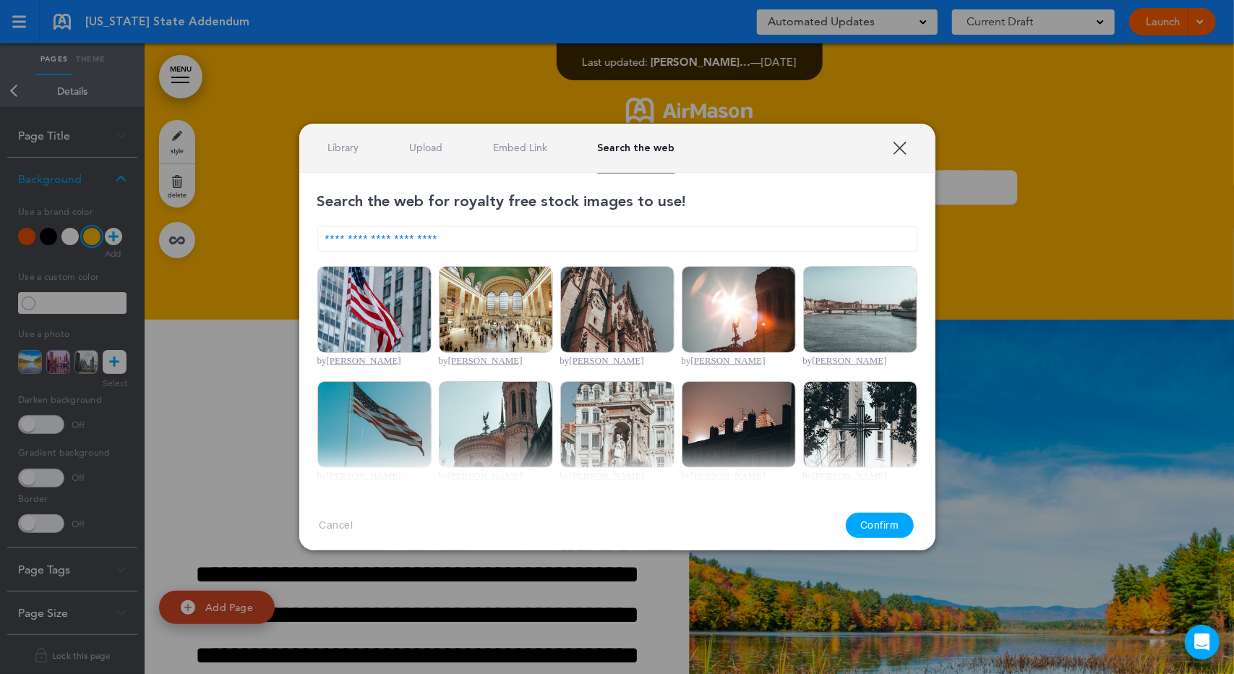
drag, startPoint x: 405, startPoint y: 238, endPoint x: 830, endPoint y: 435, distance: 468.5
click at [409, 239] on input "**********" at bounding box center [617, 238] width 600 height 25
type input "**********"
click at [901, 155] on div "Library Upload Embed Link Search the web" at bounding box center [617, 148] width 636 height 49
click at [905, 142] on link "XXX" at bounding box center [900, 148] width 14 height 14
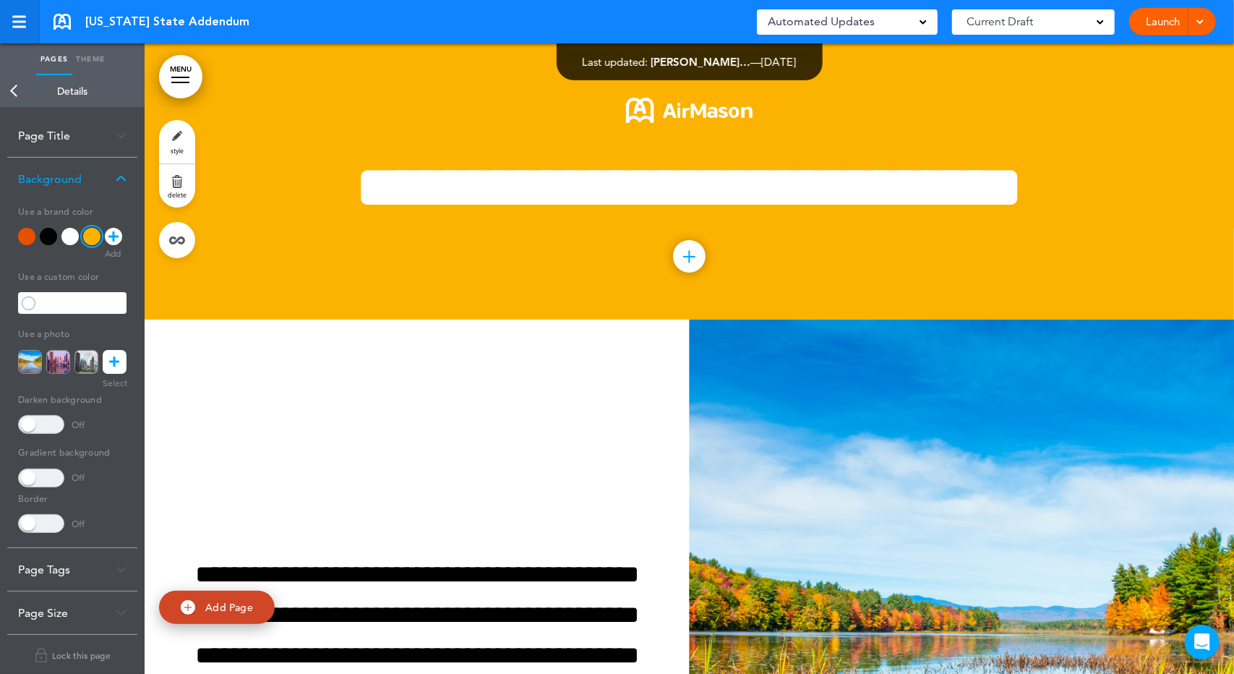
scroll to position [3766, 0]
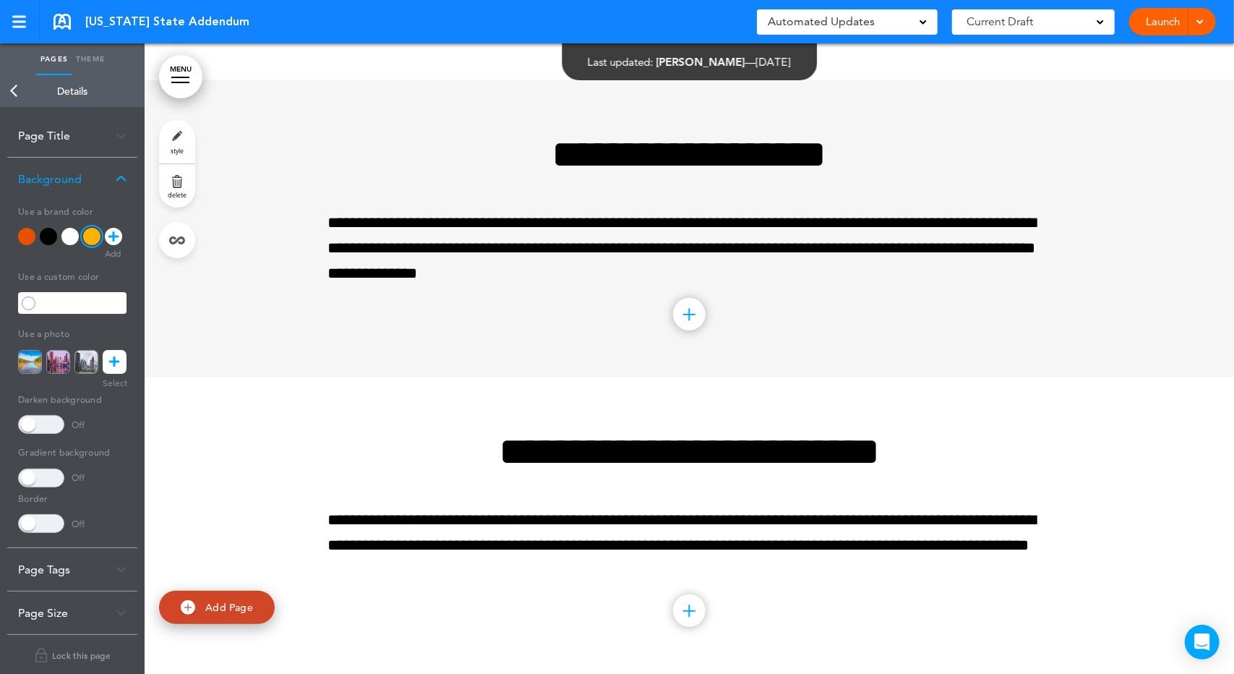
scroll to position [4067, 0]
